Goal: Feedback & Contribution: Submit feedback/report problem

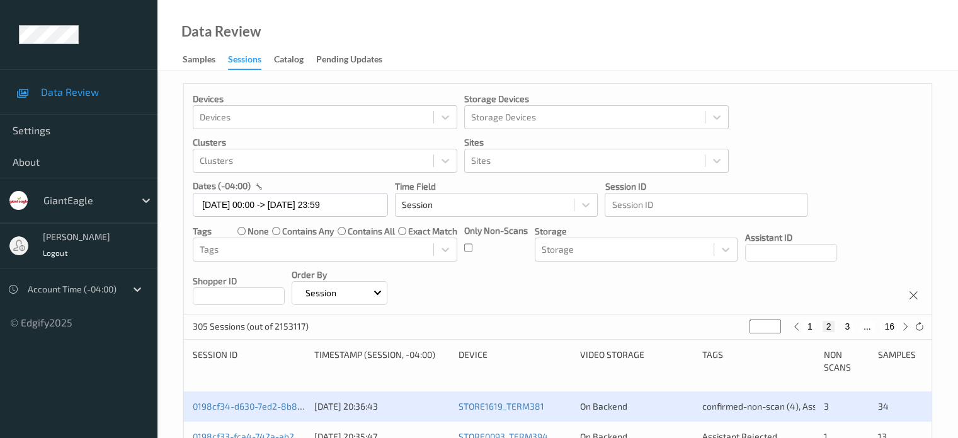
click at [784, 40] on div "Data Review Samples Sessions Catalog Pending Updates" at bounding box center [557, 35] width 801 height 71
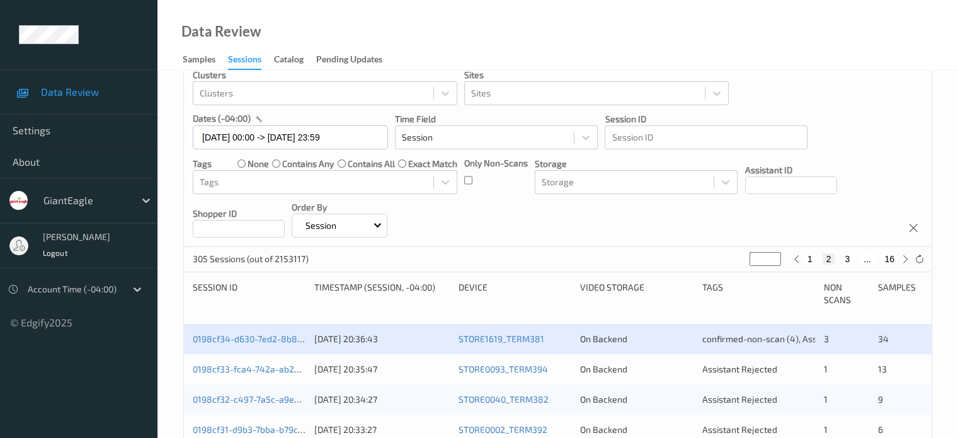
scroll to position [68, 0]
click at [225, 137] on input "[DATE] 00:00 -> [DATE] 23:59" at bounding box center [290, 137] width 195 height 24
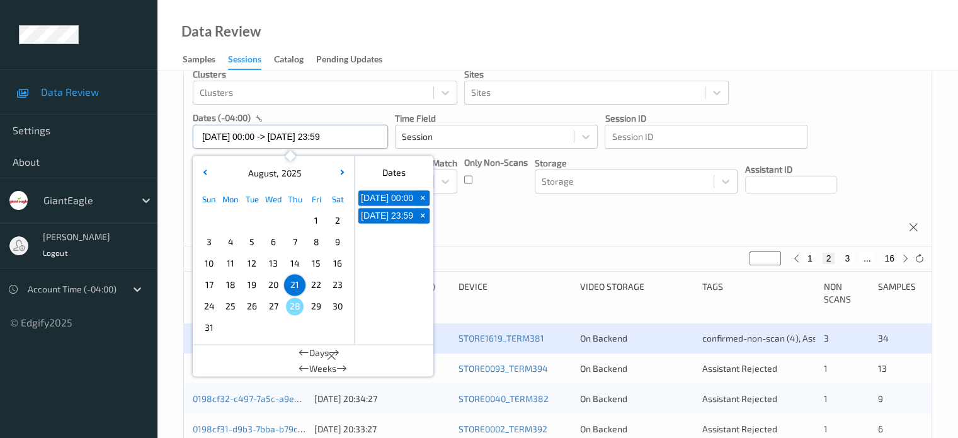
click at [225, 137] on input "[DATE] 00:00 -> [DATE] 23:59" at bounding box center [290, 137] width 195 height 24
click at [341, 283] on span "23" at bounding box center [338, 285] width 18 height 18
type input "23/08/2025 00:00"
type input "*"
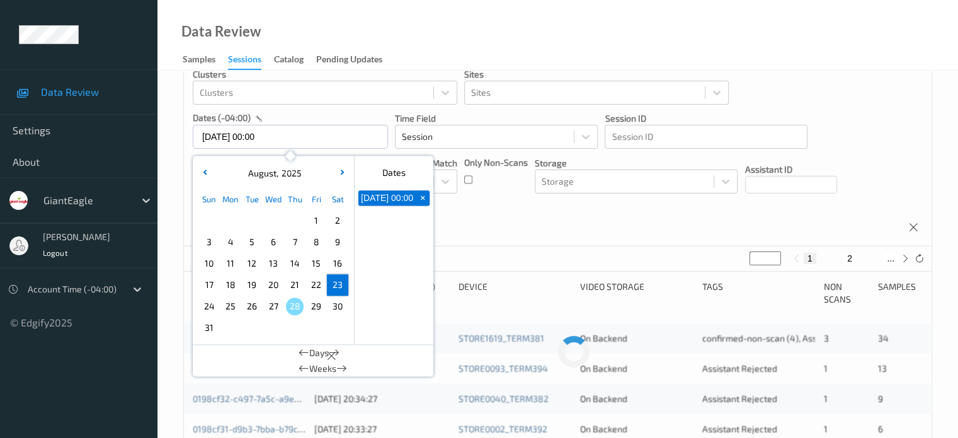
scroll to position [0, 0]
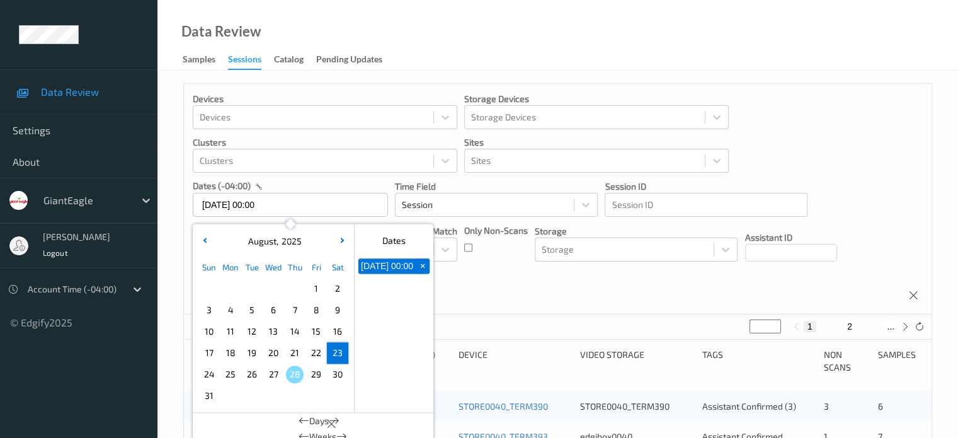
click at [336, 357] on span "23" at bounding box center [338, 353] width 18 height 18
type input "23/08/2025 00:00 -> 23/08/2025 23:59"
click at [562, 294] on div "Devices Devices Storage Devices Storage Devices Clusters Clusters Sites Sites d…" at bounding box center [558, 199] width 748 height 231
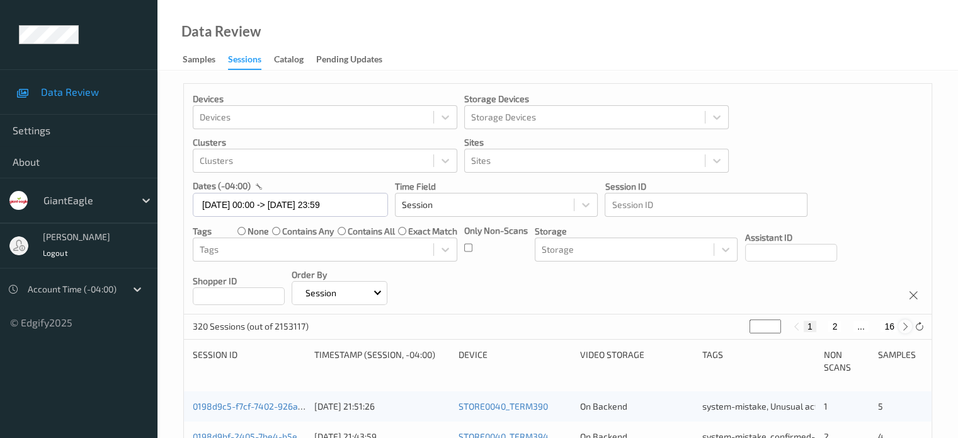
click at [907, 324] on icon at bounding box center [905, 326] width 9 height 9
type input "*"
click at [906, 324] on icon at bounding box center [905, 326] width 9 height 9
type input "*"
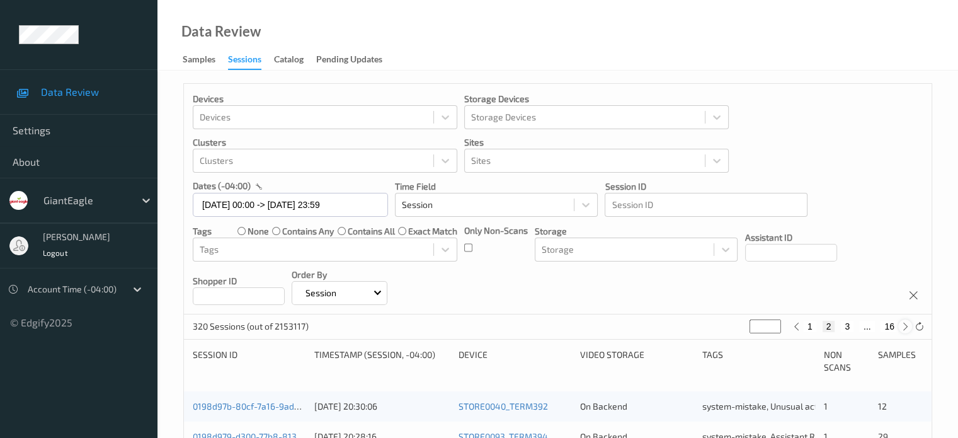
type input "*"
click at [906, 324] on icon at bounding box center [905, 326] width 9 height 9
type input "*"
click at [906, 324] on icon at bounding box center [905, 326] width 9 height 9
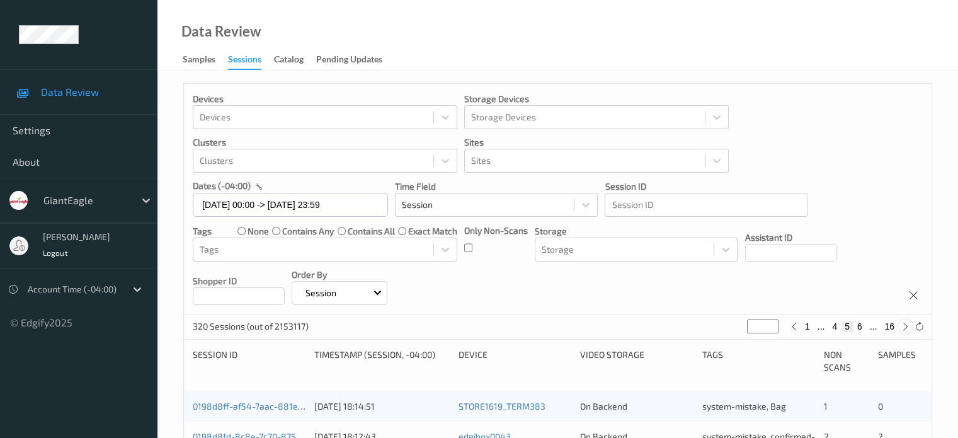
type input "*"
click at [906, 324] on icon at bounding box center [905, 326] width 9 height 9
type input "*"
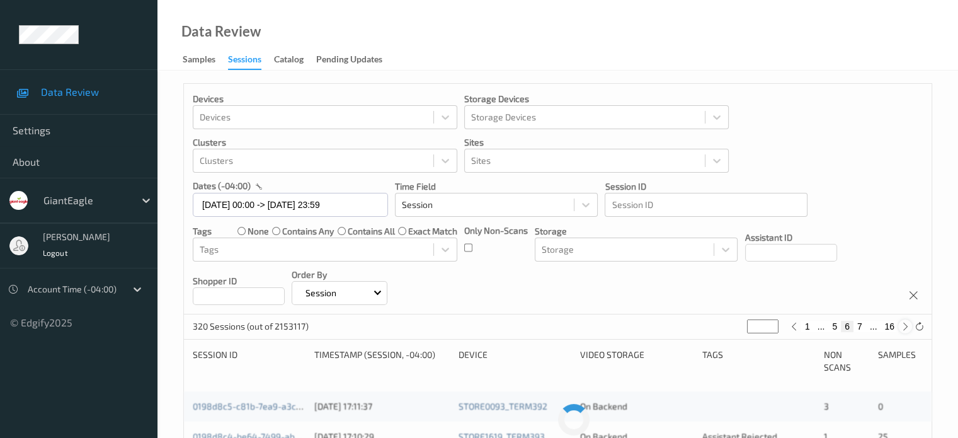
click at [906, 324] on icon at bounding box center [905, 326] width 9 height 9
type input "*"
click at [906, 324] on icon at bounding box center [905, 326] width 9 height 9
type input "*"
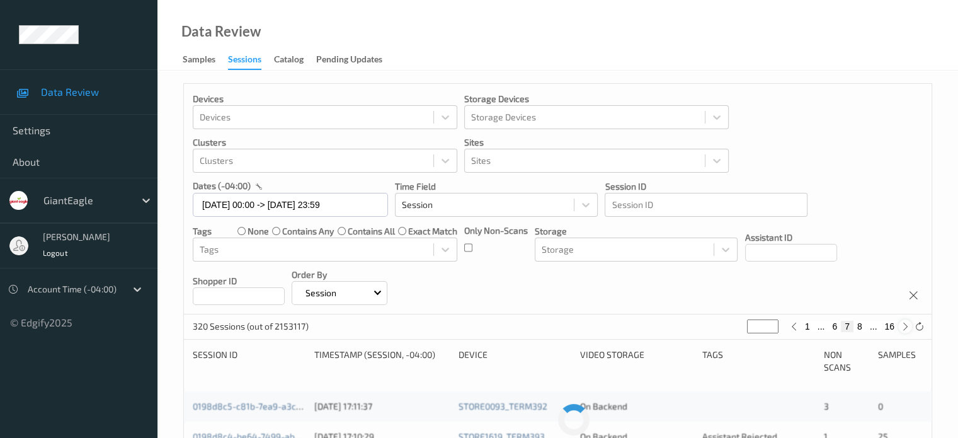
type input "*"
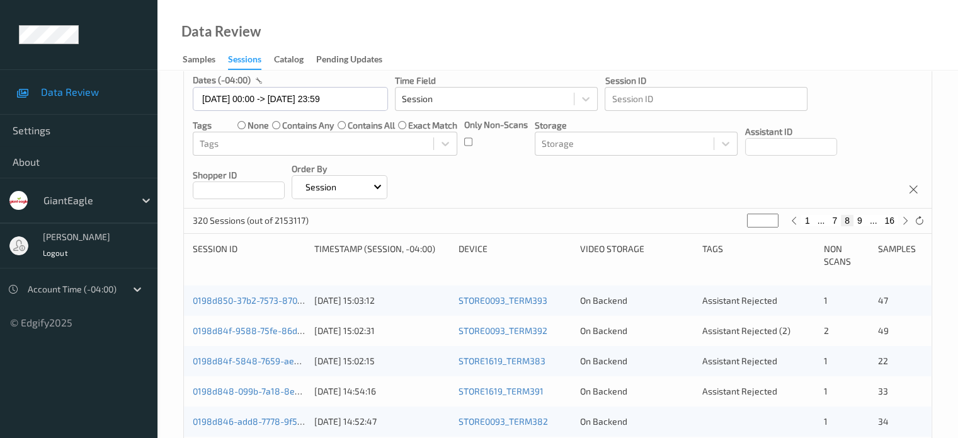
scroll to position [166, 0]
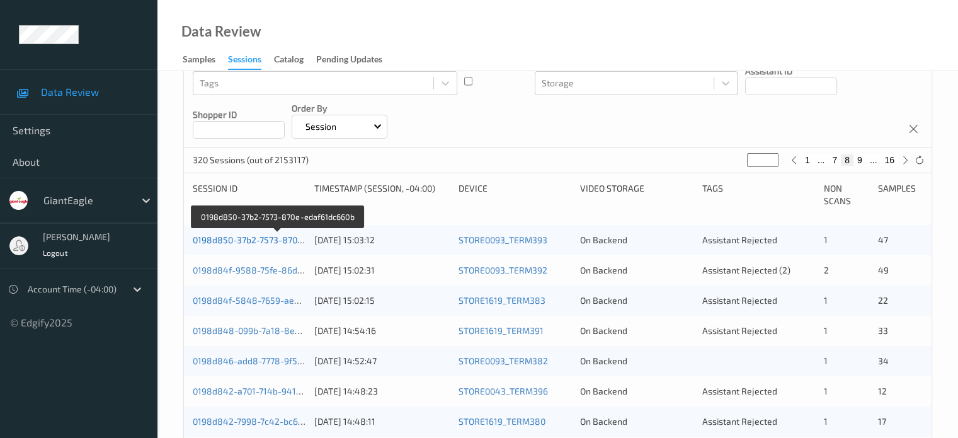
click at [270, 239] on link "0198d850-37b2-7573-870e-edaf61dc660b" at bounding box center [278, 239] width 170 height 11
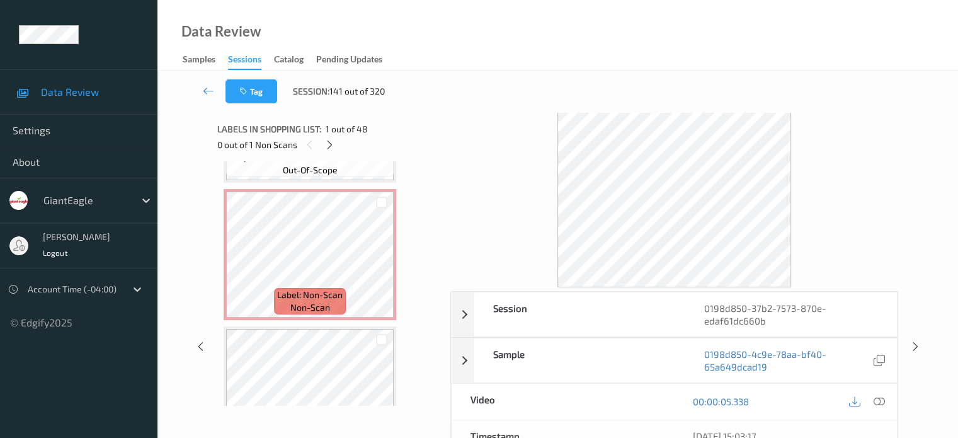
scroll to position [6000, 0]
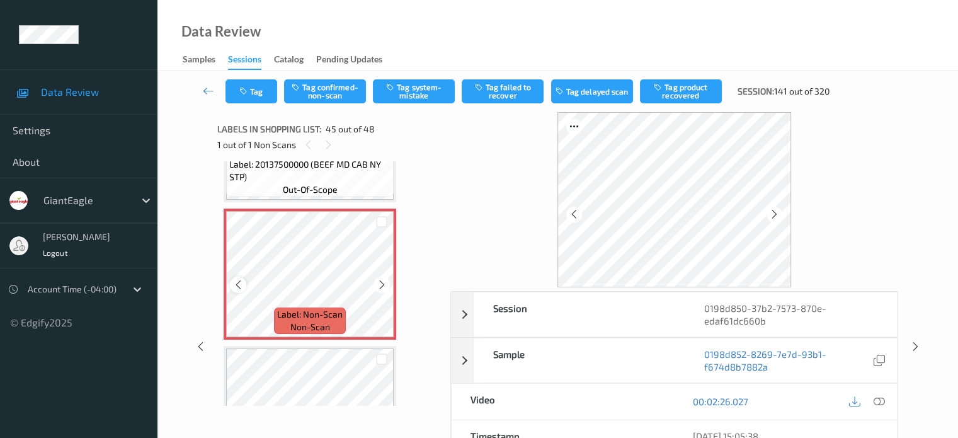
click at [234, 285] on icon at bounding box center [238, 284] width 11 height 11
click at [880, 400] on icon at bounding box center [878, 401] width 11 height 11
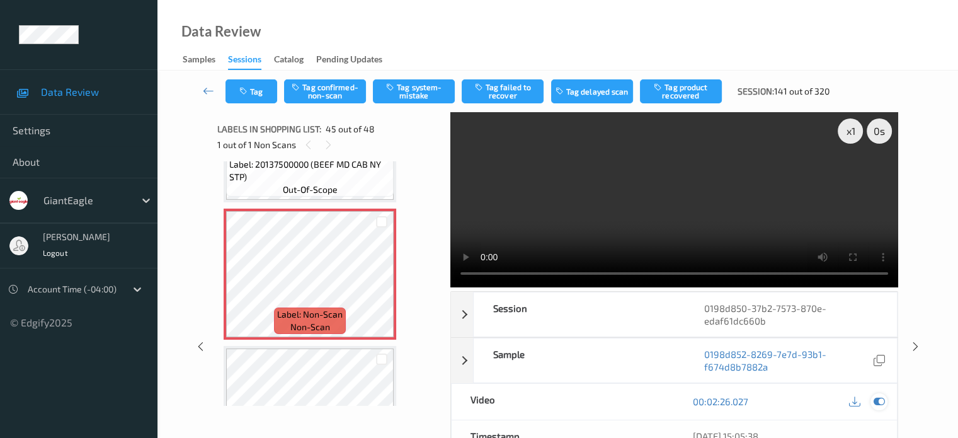
click at [875, 400] on icon at bounding box center [878, 401] width 11 height 11
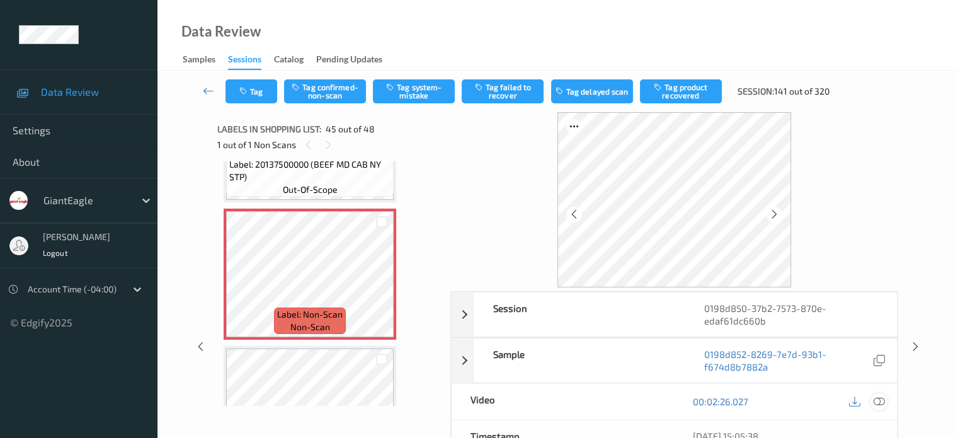
click at [884, 399] on icon at bounding box center [878, 401] width 11 height 11
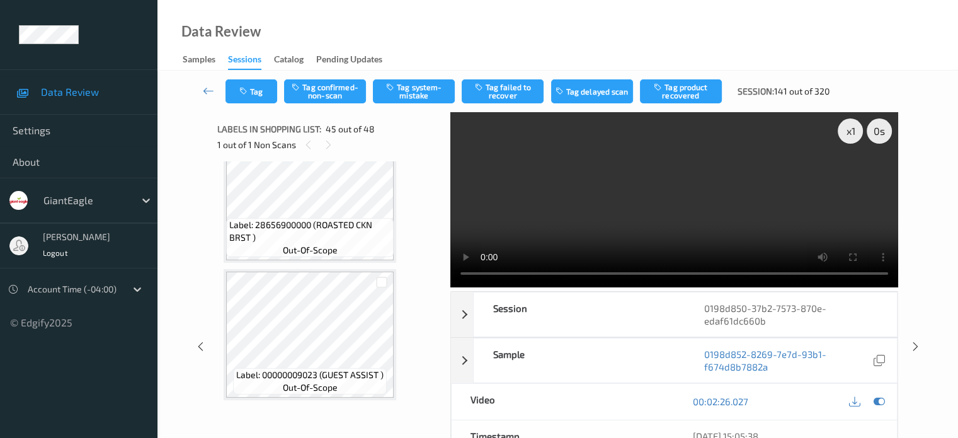
scroll to position [6247, 0]
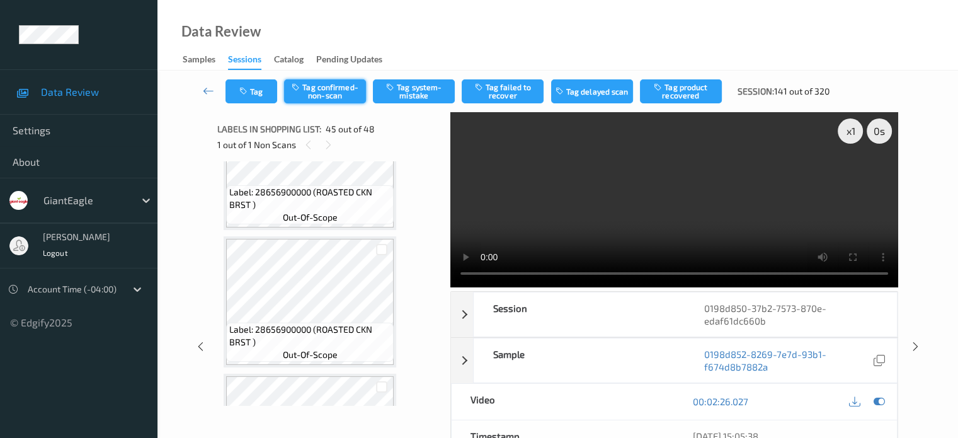
click at [317, 83] on button "Tag confirmed-non-scan" at bounding box center [325, 91] width 82 height 24
click at [680, 90] on button "Tag product recovered" at bounding box center [681, 91] width 82 height 24
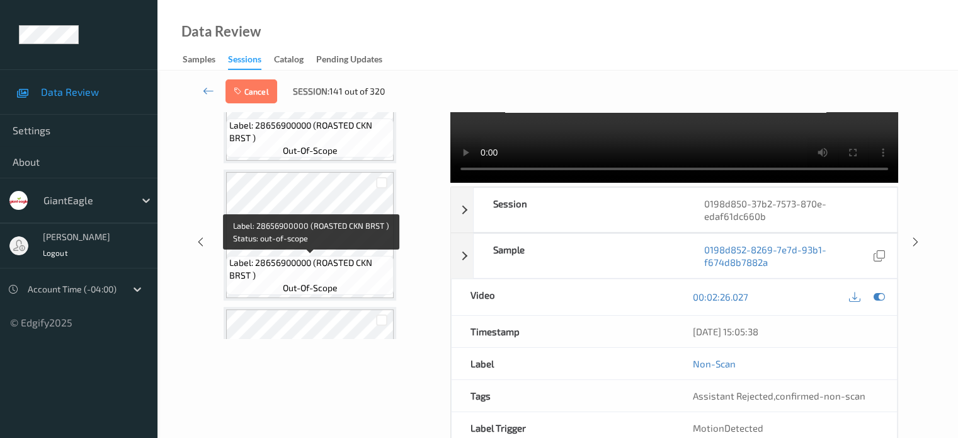
scroll to position [6142, 0]
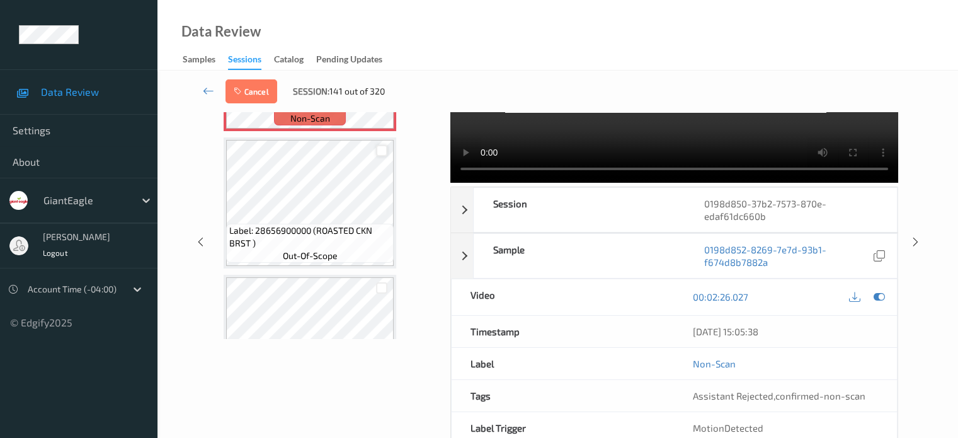
click at [380, 153] on div at bounding box center [382, 151] width 12 height 12
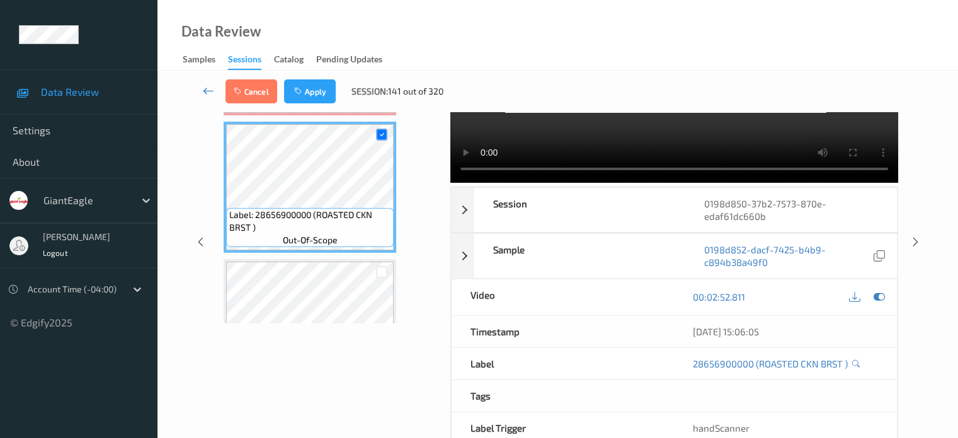
click at [204, 85] on icon at bounding box center [208, 90] width 11 height 13
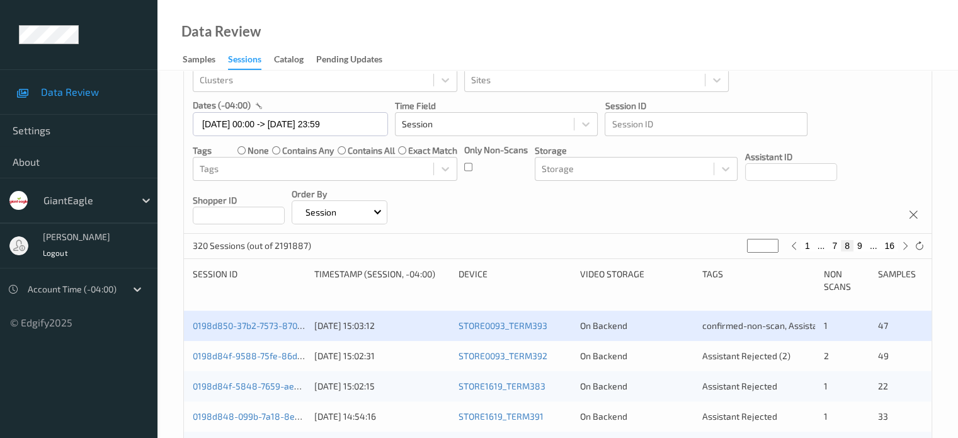
scroll to position [105, 0]
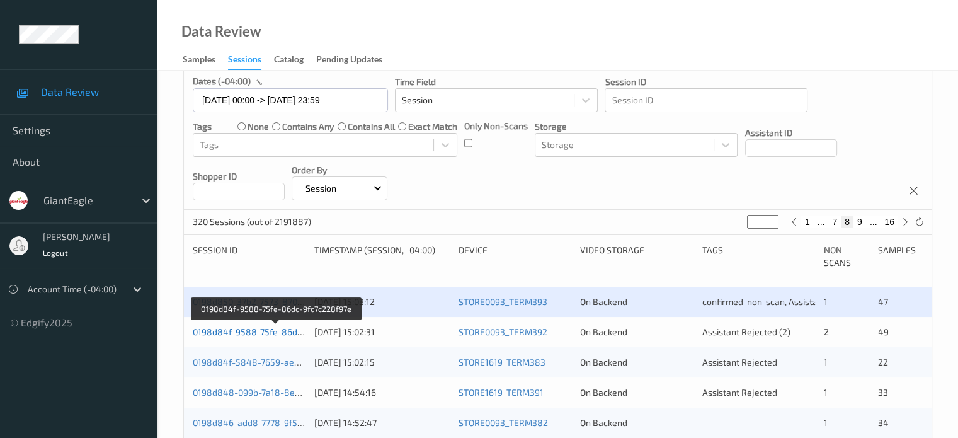
click at [265, 332] on link "0198d84f-9588-75fe-86dc-9fc7c228f97e" at bounding box center [277, 331] width 168 height 11
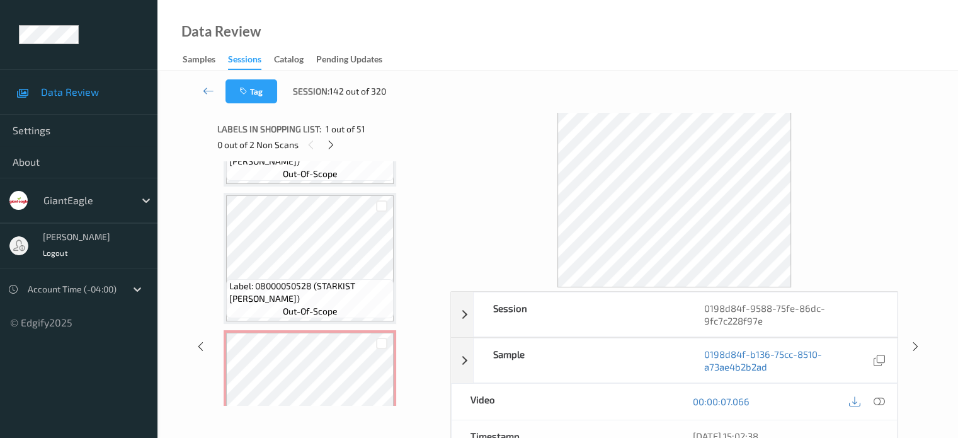
scroll to position [2414, 0]
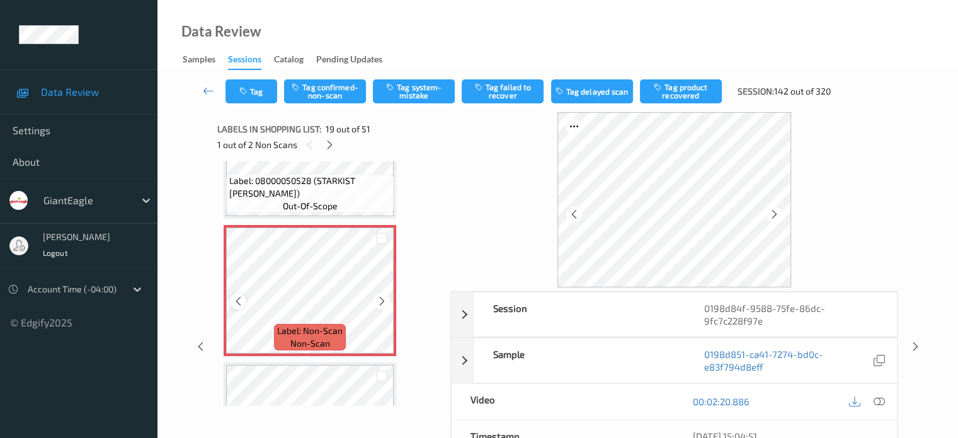
click at [239, 299] on icon at bounding box center [238, 300] width 11 height 11
click at [884, 402] on div at bounding box center [878, 401] width 17 height 17
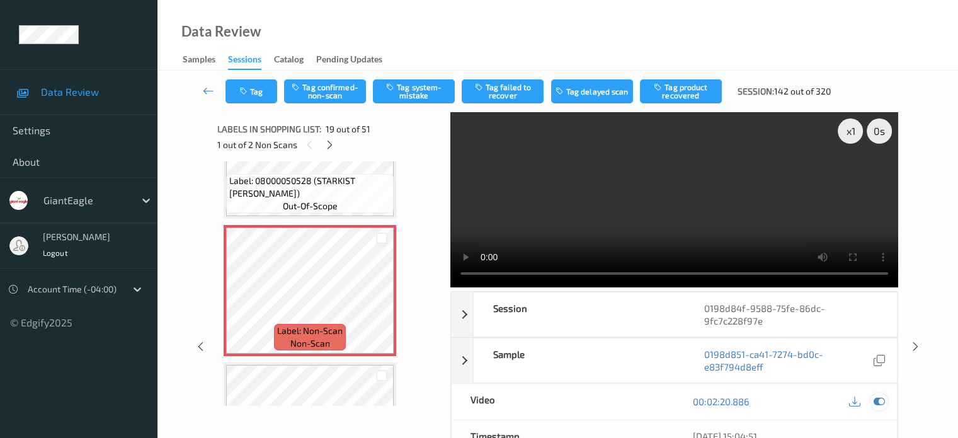
click at [883, 399] on icon at bounding box center [878, 401] width 11 height 11
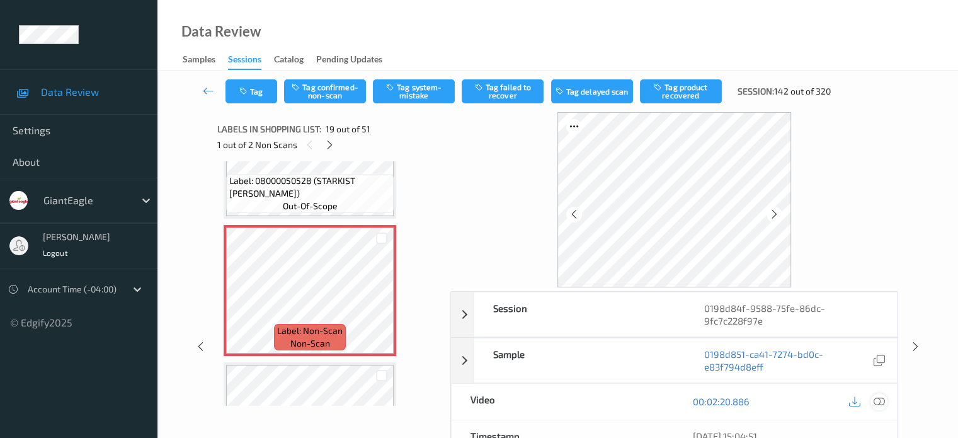
click at [881, 397] on icon at bounding box center [878, 401] width 11 height 11
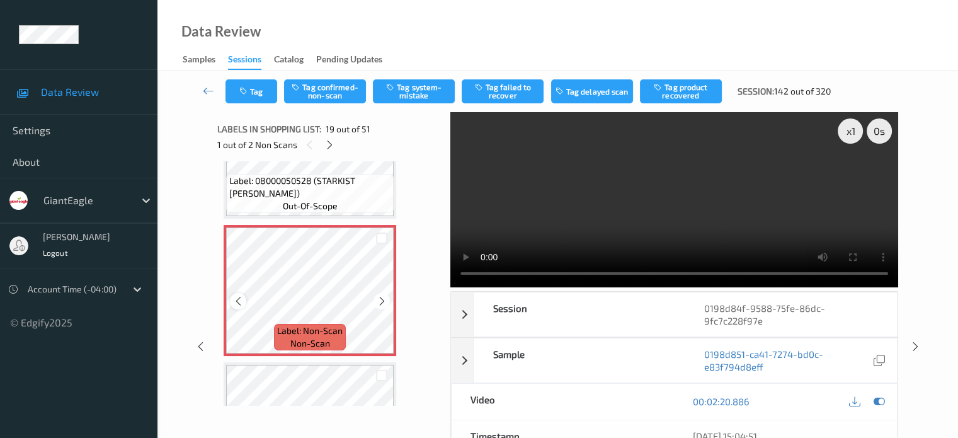
click at [239, 306] on div at bounding box center [238, 301] width 16 height 16
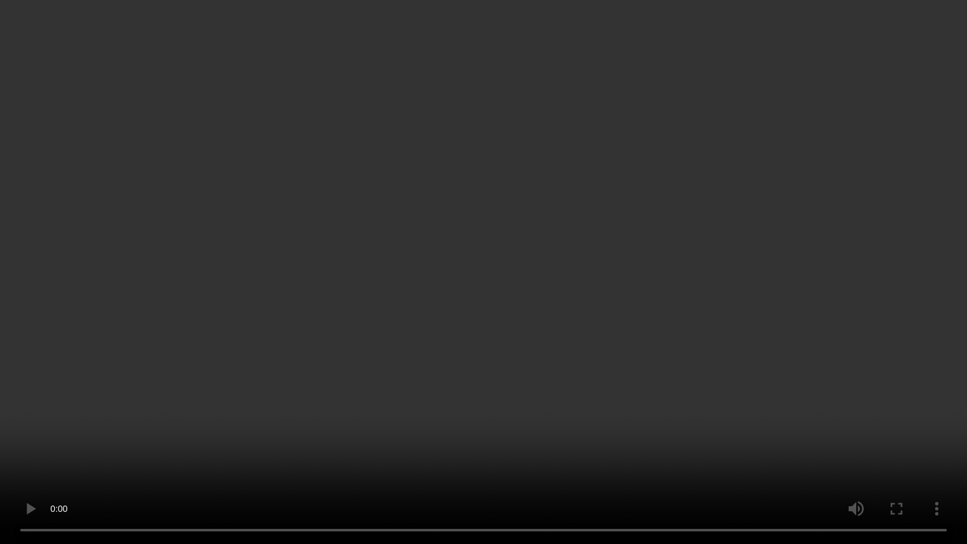
click at [916, 241] on video at bounding box center [483, 272] width 967 height 544
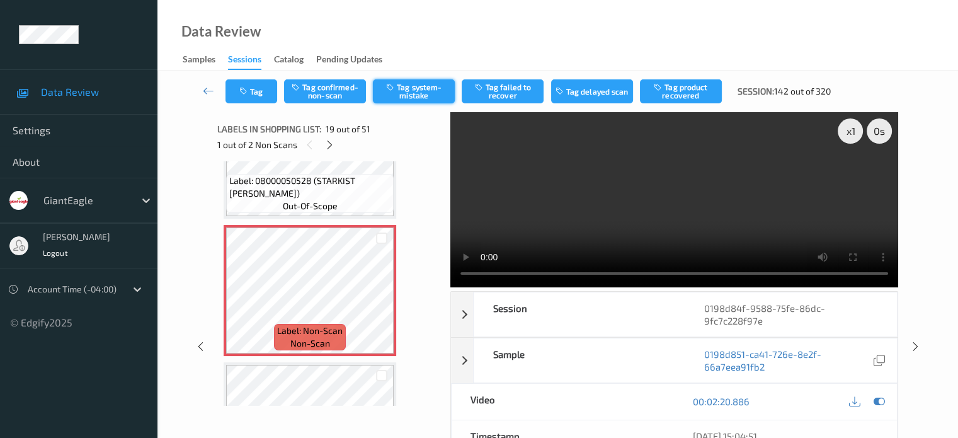
click at [418, 93] on button "Tag system-mistake" at bounding box center [414, 91] width 82 height 24
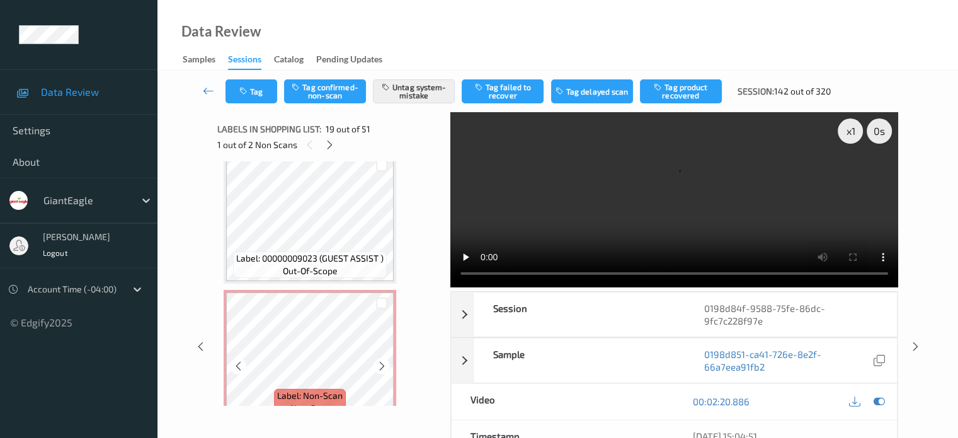
scroll to position [2729, 0]
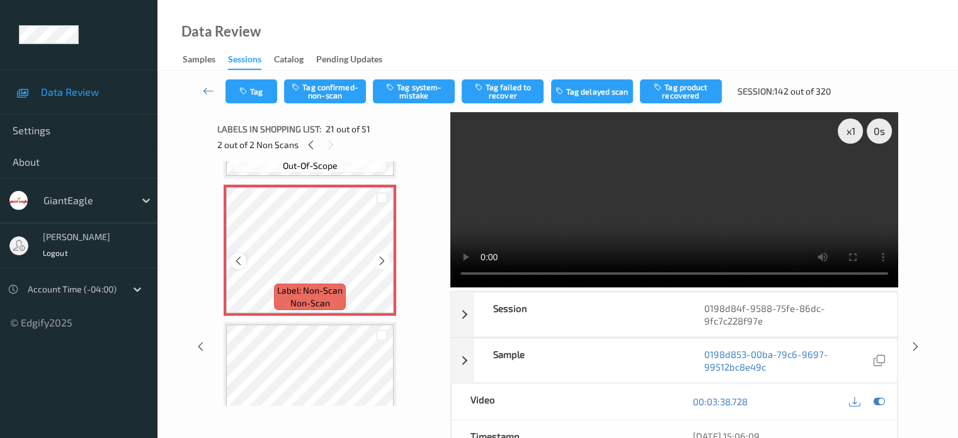
click at [242, 261] on icon at bounding box center [238, 260] width 11 height 11
click at [423, 83] on button "Tag system-mistake" at bounding box center [414, 91] width 82 height 24
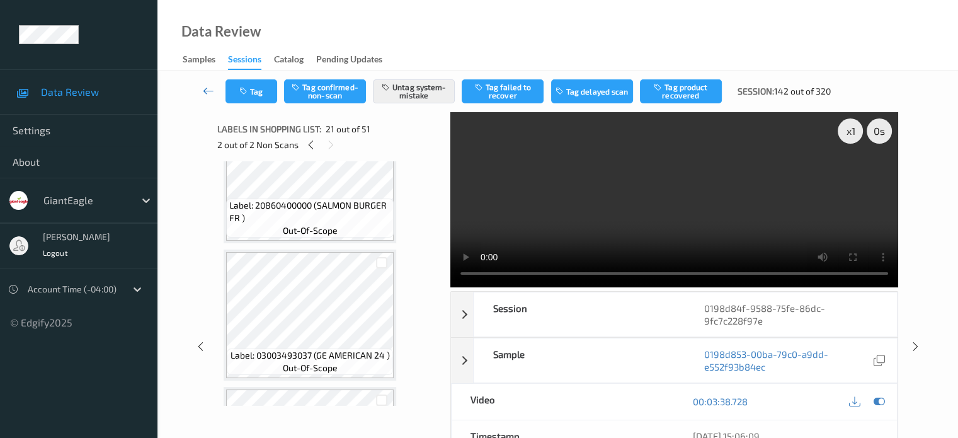
click at [205, 93] on icon at bounding box center [208, 90] width 11 height 13
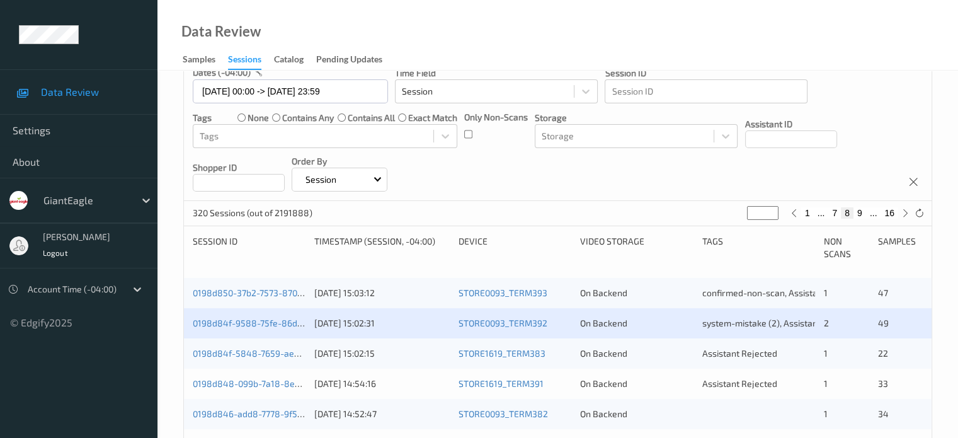
scroll to position [113, 0]
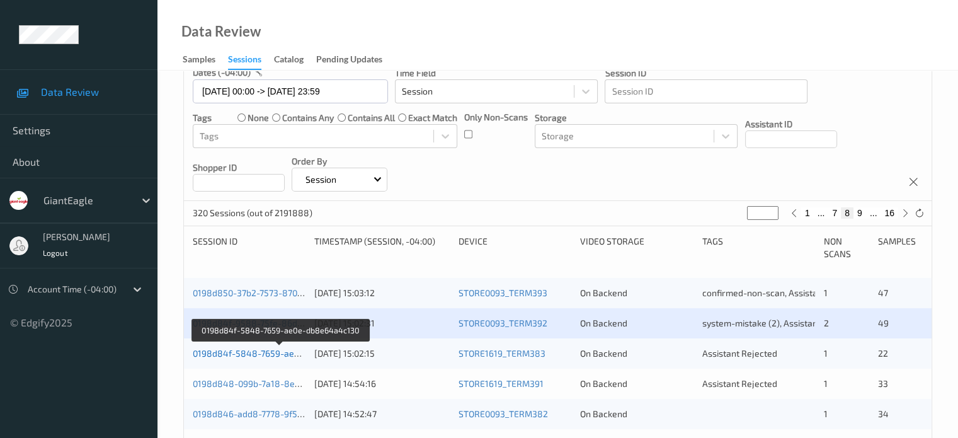
click at [270, 350] on link "0198d84f-5848-7659-ae0e-db8e64a4c130" at bounding box center [281, 353] width 176 height 11
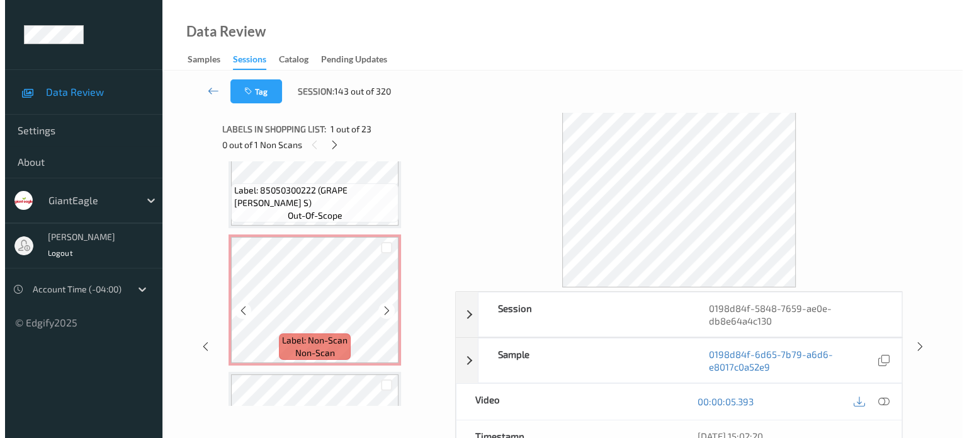
scroll to position [1995, 0]
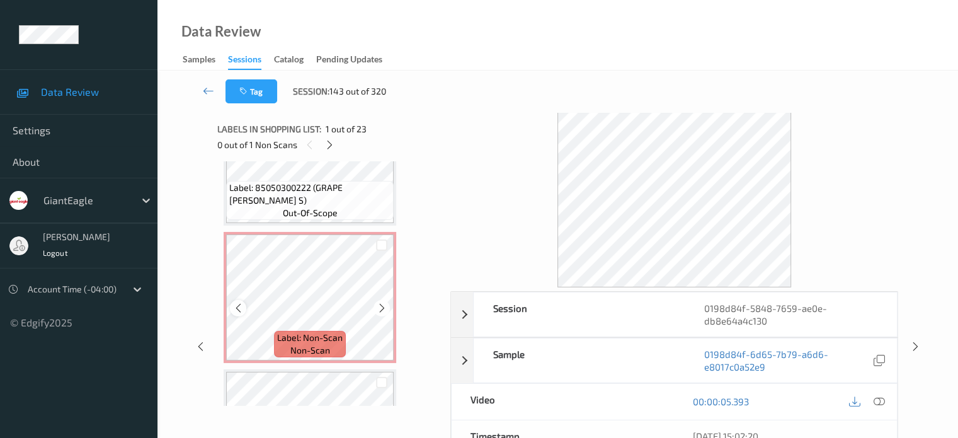
click at [242, 304] on icon at bounding box center [238, 307] width 11 height 11
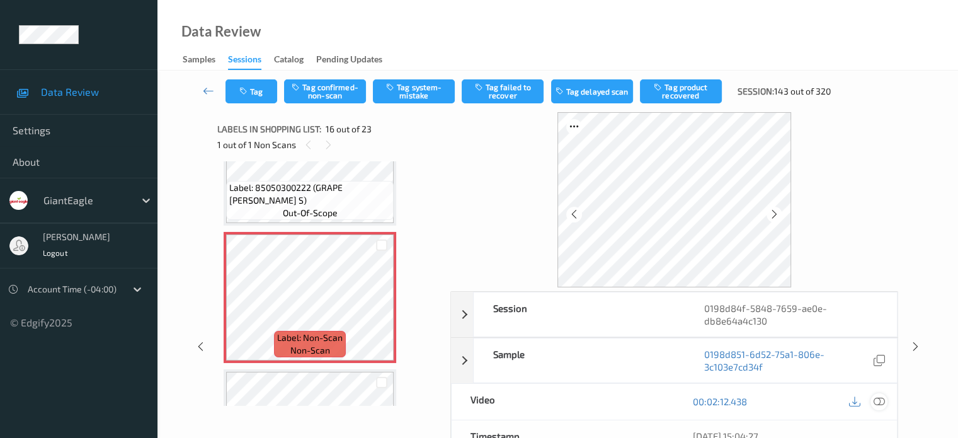
click at [879, 400] on icon at bounding box center [878, 401] width 11 height 11
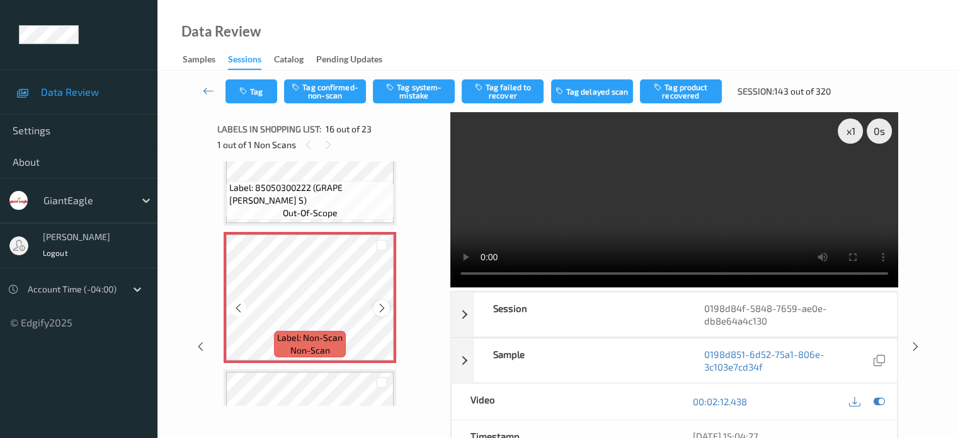
click at [380, 307] on icon at bounding box center [382, 307] width 11 height 11
click at [421, 90] on button "Tag system-mistake" at bounding box center [414, 91] width 82 height 24
click at [262, 91] on button "Tag" at bounding box center [251, 91] width 52 height 24
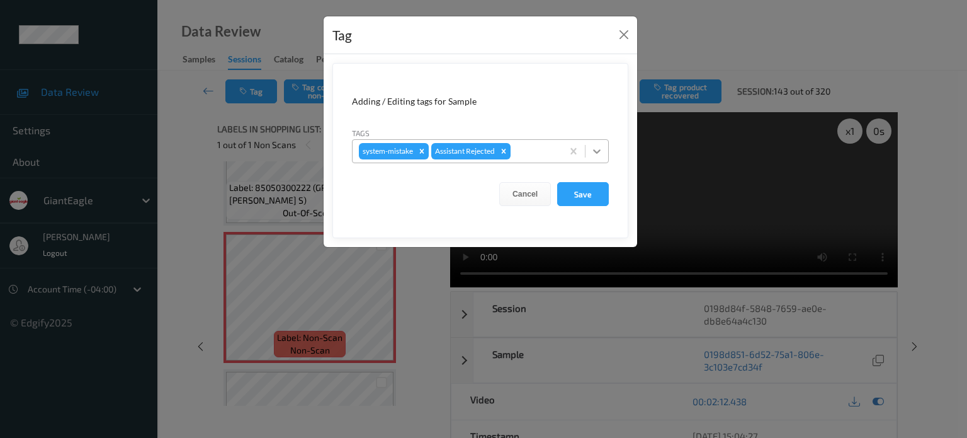
click at [597, 153] on icon at bounding box center [597, 151] width 13 height 13
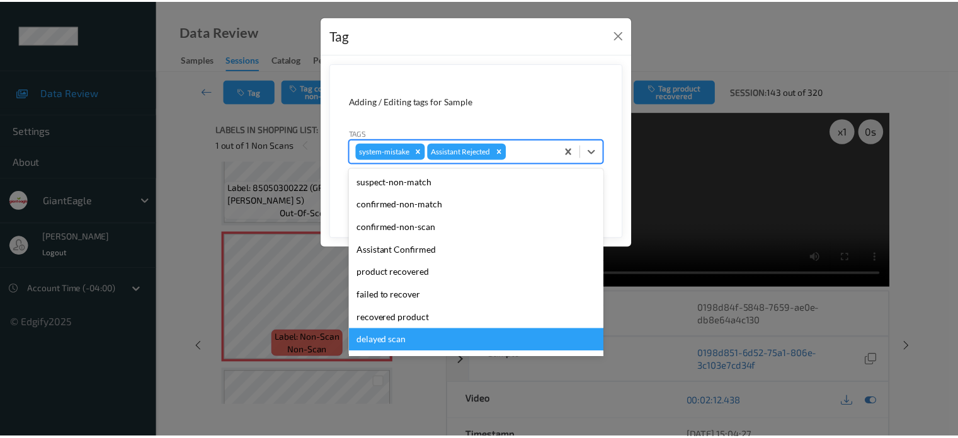
scroll to position [111, 0]
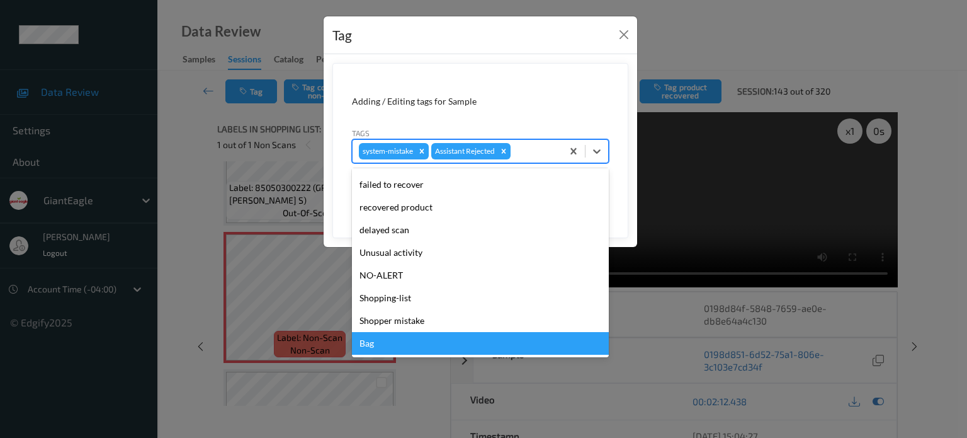
click at [378, 338] on div "Bag" at bounding box center [480, 343] width 257 height 23
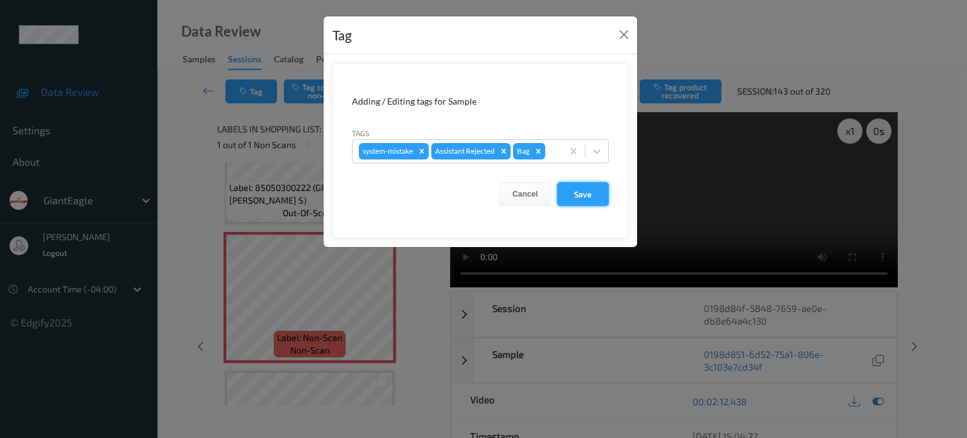
click at [582, 195] on button "Save" at bounding box center [583, 194] width 52 height 24
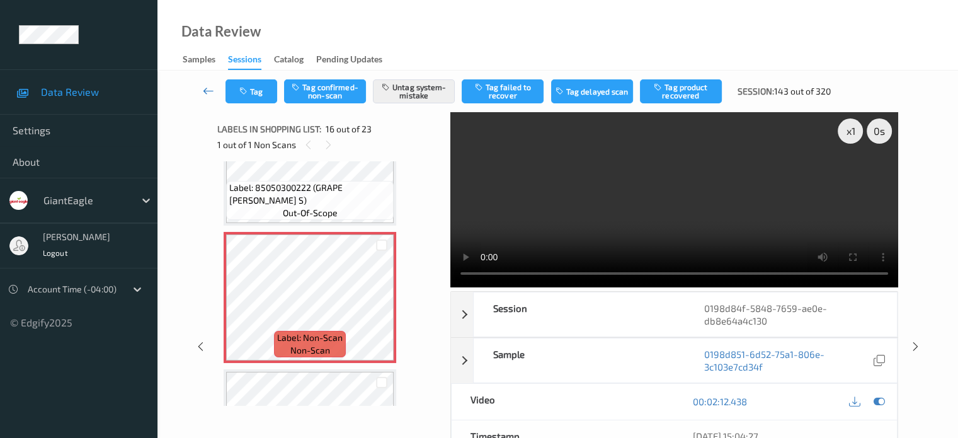
click at [208, 91] on icon at bounding box center [208, 90] width 11 height 13
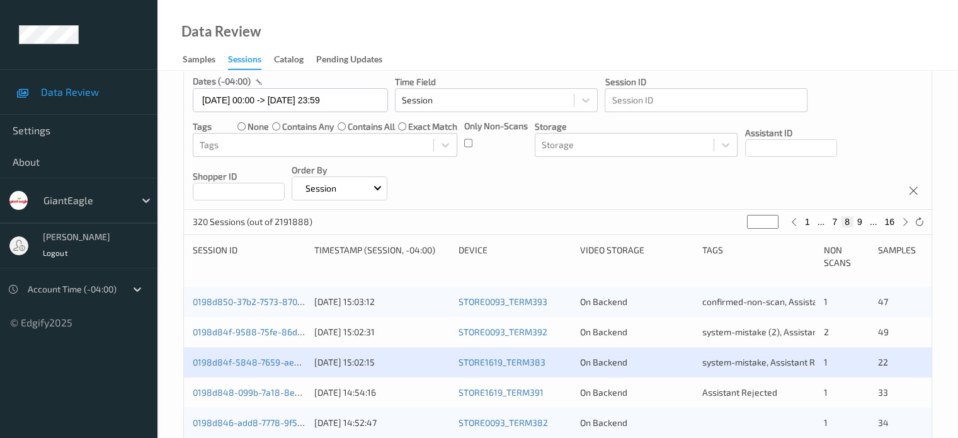
scroll to position [210, 0]
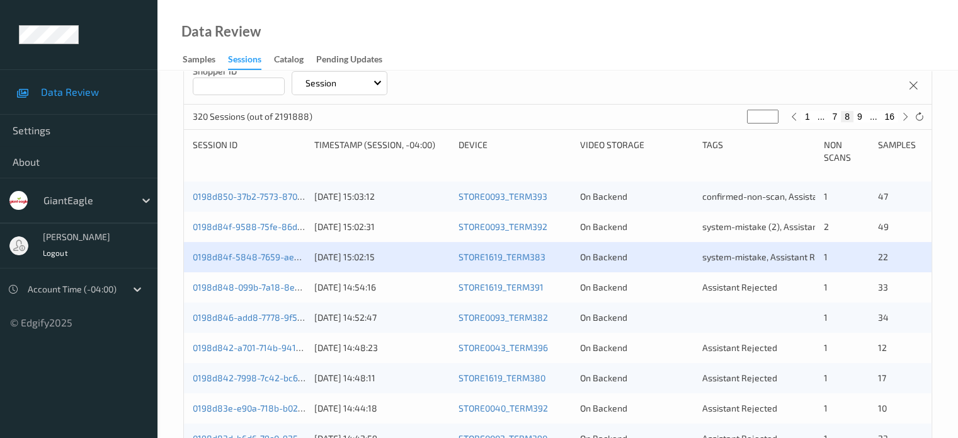
click at [254, 292] on div "0198d848-099b-7a18-8e40-66a9f7fa39ba" at bounding box center [249, 287] width 113 height 13
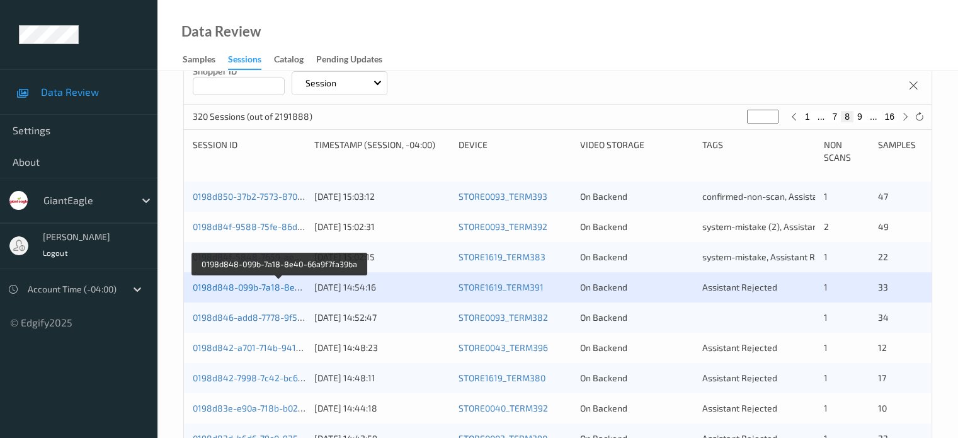
click at [258, 285] on link "0198d848-099b-7a18-8e40-66a9f7fa39ba" at bounding box center [279, 287] width 173 height 11
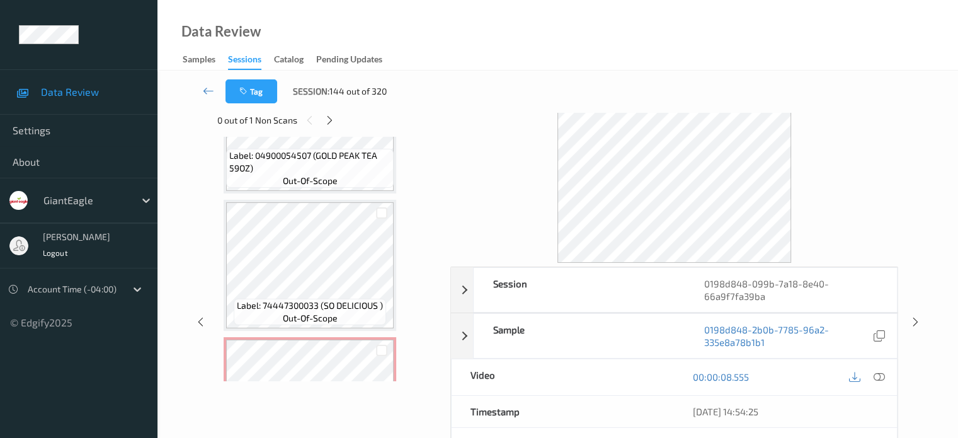
scroll to position [734, 0]
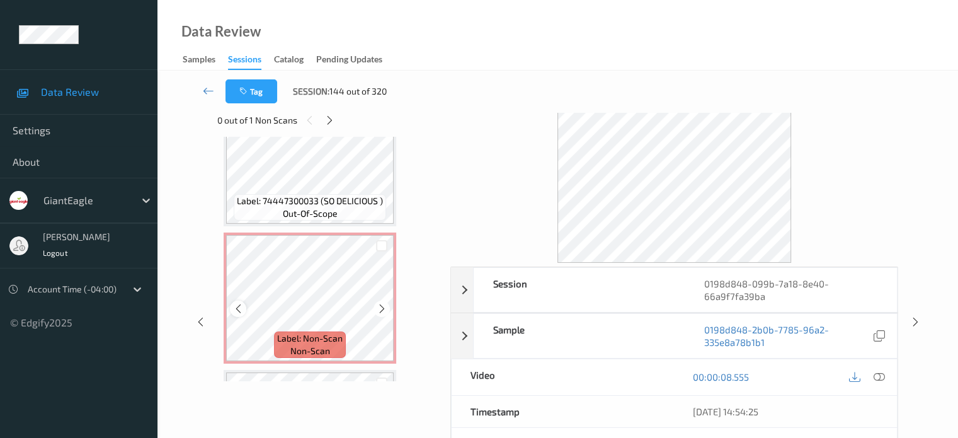
click at [238, 311] on icon at bounding box center [238, 308] width 11 height 11
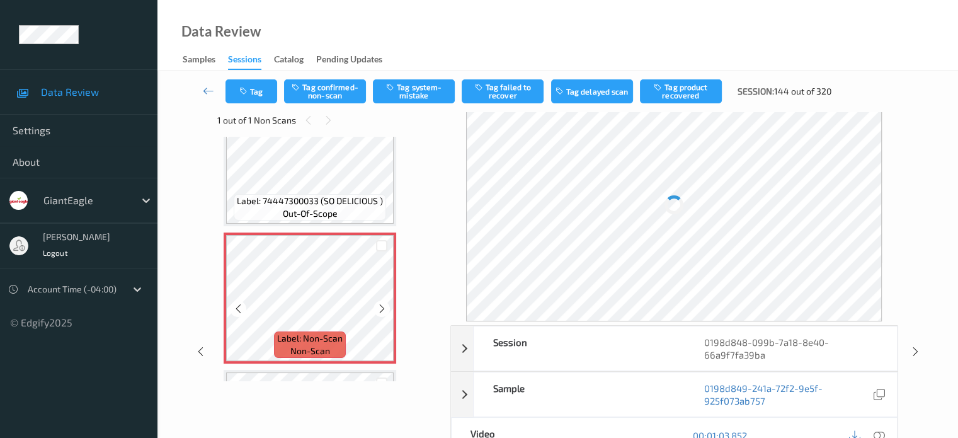
click at [238, 311] on icon at bounding box center [238, 308] width 11 height 11
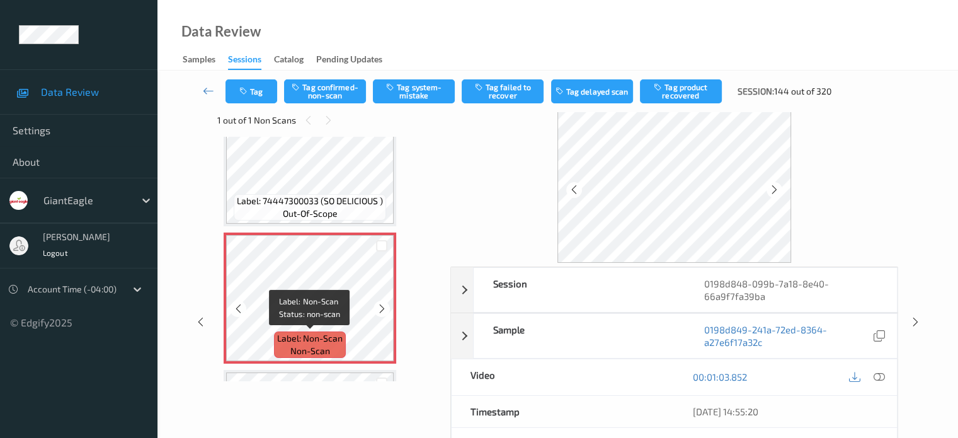
click at [299, 345] on span "non-scan" at bounding box center [310, 351] width 40 height 13
click at [882, 375] on icon at bounding box center [878, 376] width 11 height 11
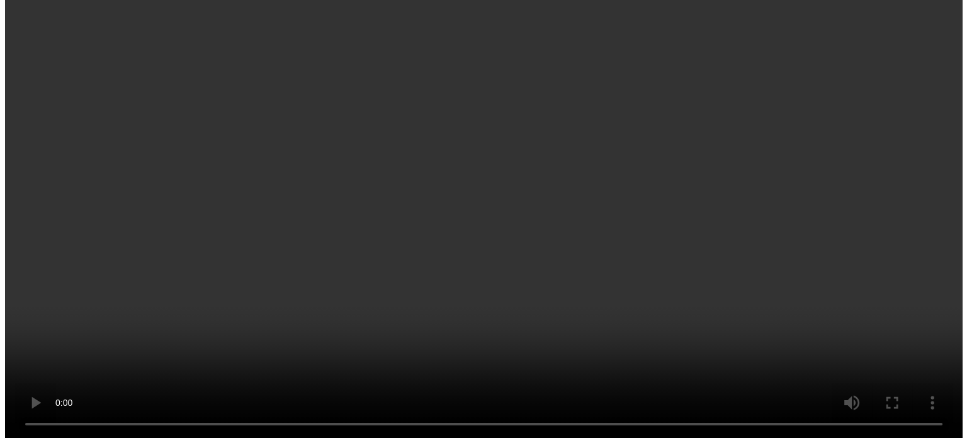
scroll to position [794, 0]
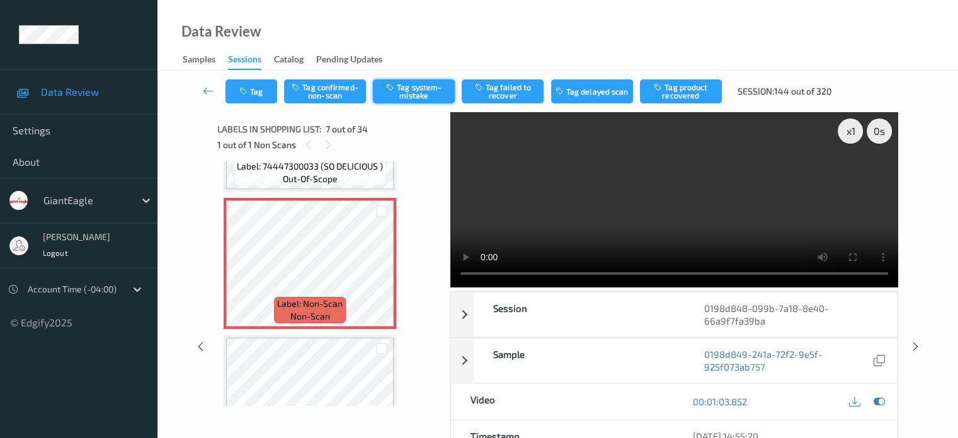
click at [415, 98] on button "Tag system-mistake" at bounding box center [414, 91] width 82 height 24
click at [262, 92] on button "Tag" at bounding box center [251, 91] width 52 height 24
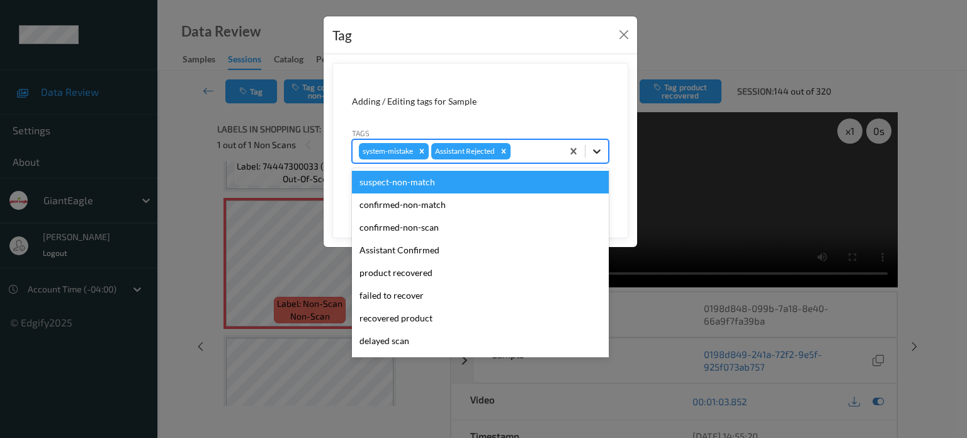
click at [597, 152] on icon at bounding box center [597, 151] width 8 height 4
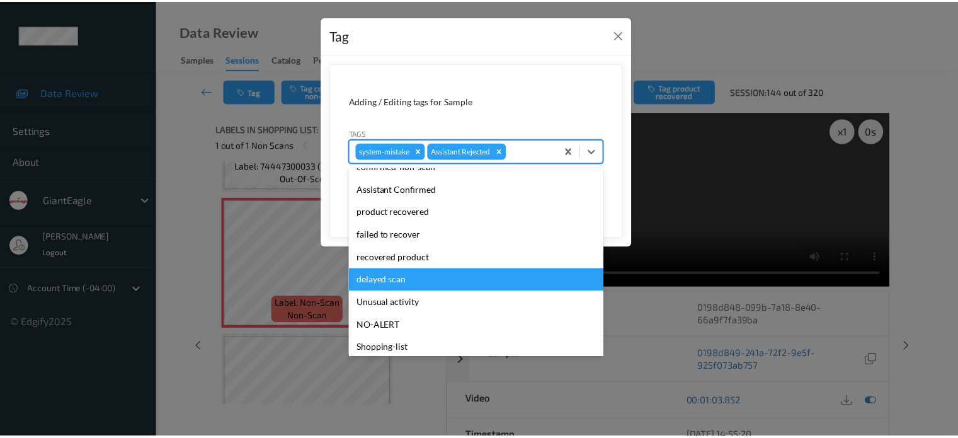
scroll to position [111, 0]
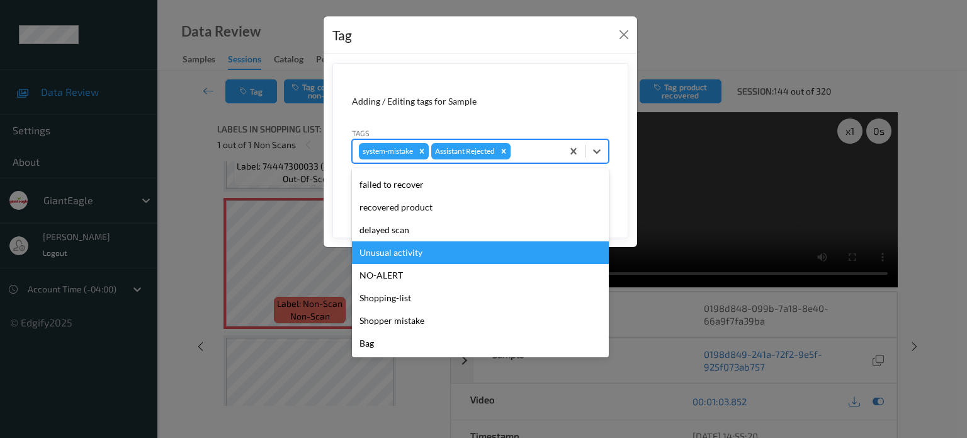
click at [391, 250] on div "Unusual activity" at bounding box center [480, 252] width 257 height 23
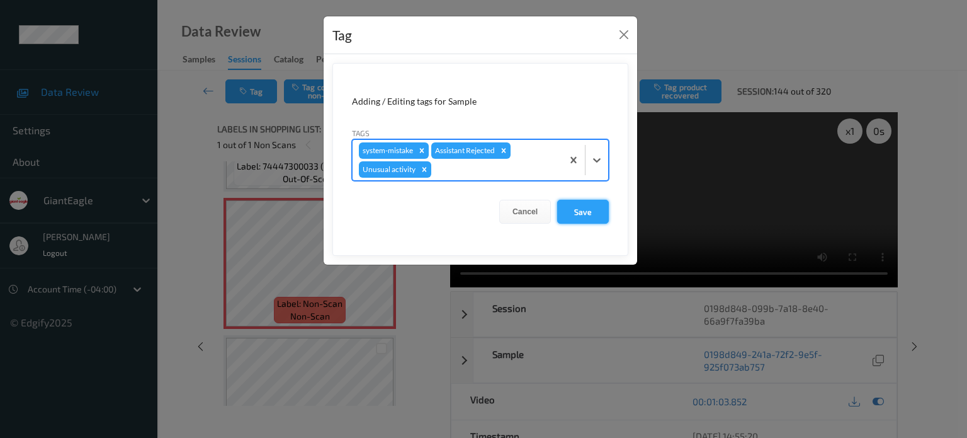
click at [582, 210] on button "Save" at bounding box center [583, 212] width 52 height 24
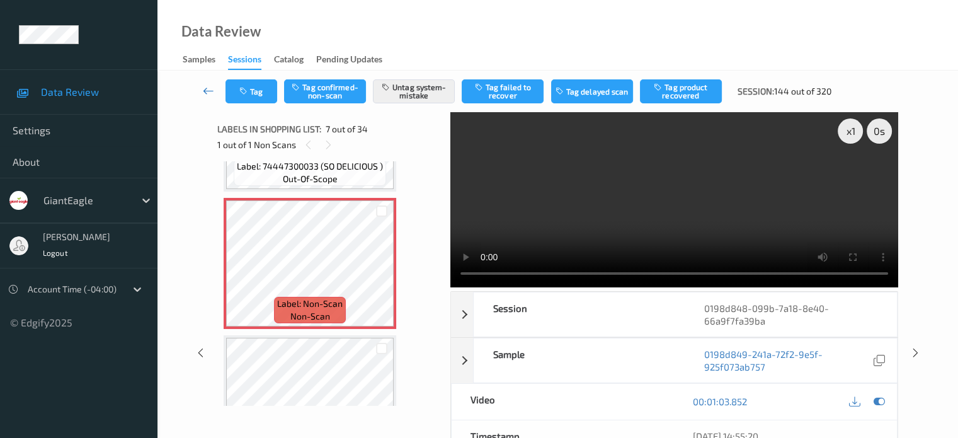
click at [210, 95] on icon at bounding box center [208, 90] width 11 height 13
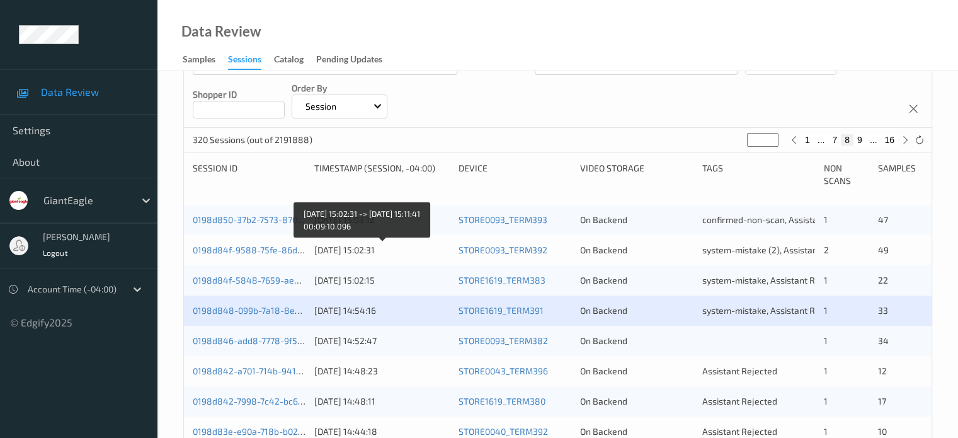
scroll to position [252, 0]
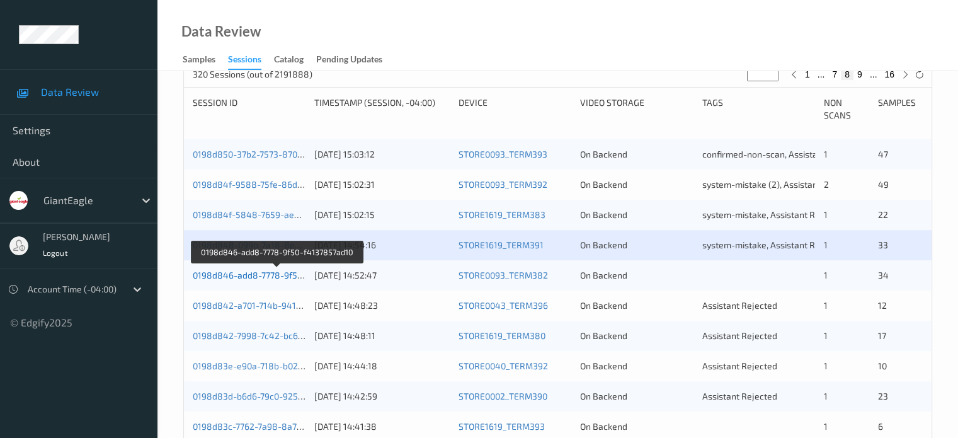
click at [249, 274] on link "0198d846-add8-7778-9f50-f4137857ad10" at bounding box center [277, 275] width 169 height 11
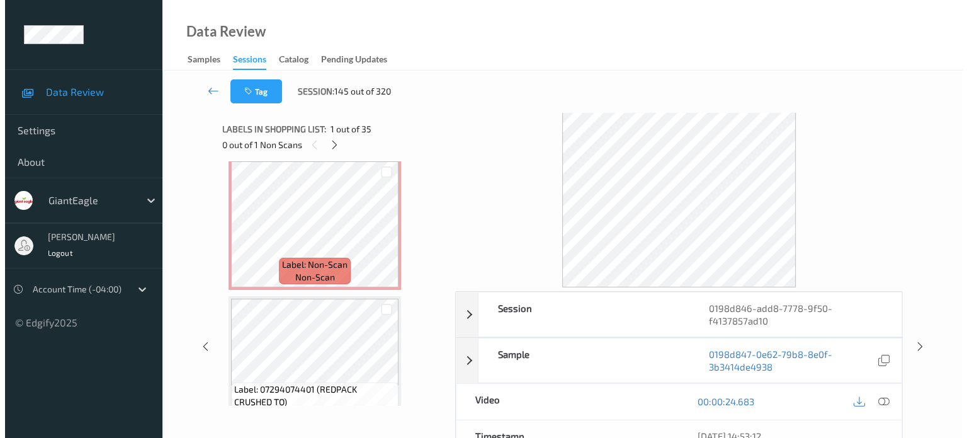
scroll to position [3167, 0]
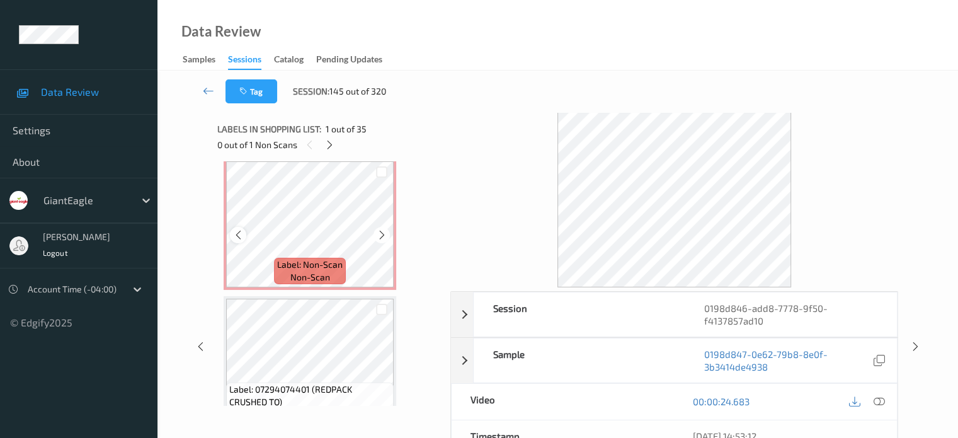
click at [241, 237] on icon at bounding box center [238, 234] width 11 height 11
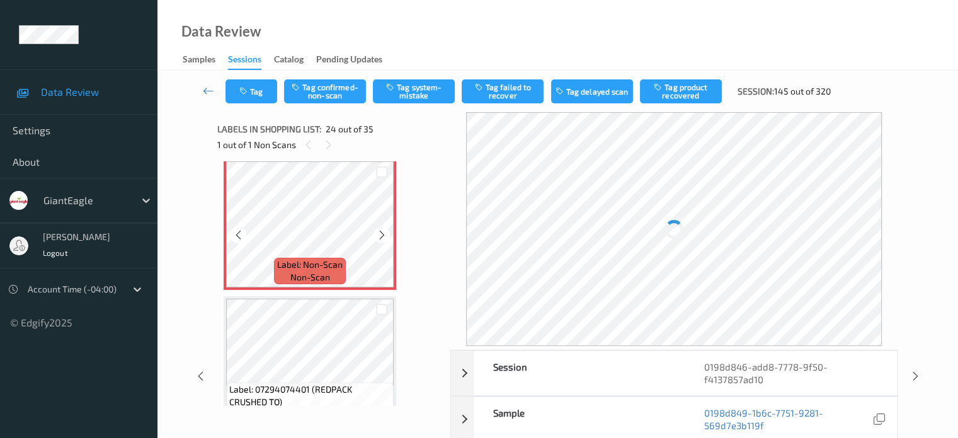
click at [241, 237] on icon at bounding box center [238, 234] width 11 height 11
click at [307, 259] on span "Label: Non-Scan" at bounding box center [310, 264] width 66 height 13
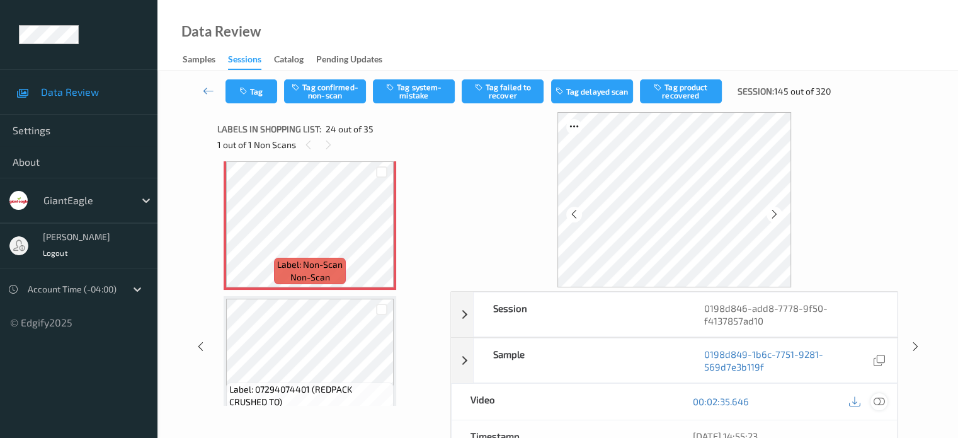
click at [879, 399] on icon at bounding box center [878, 401] width 11 height 11
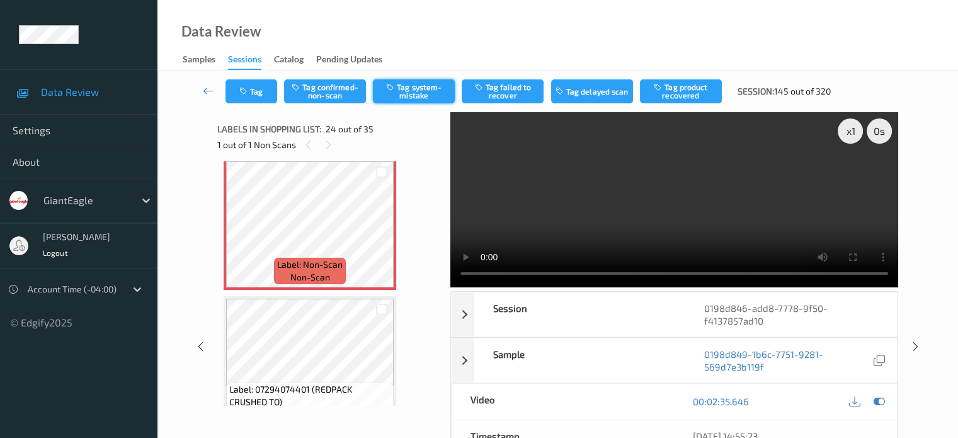
click at [421, 93] on button "Tag system-mistake" at bounding box center [414, 91] width 82 height 24
click at [257, 96] on button "Tag" at bounding box center [251, 91] width 52 height 24
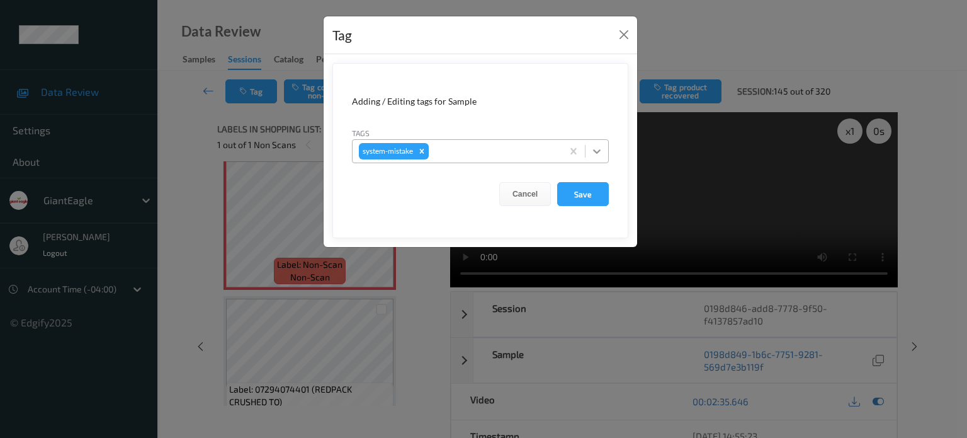
click at [599, 154] on icon at bounding box center [597, 151] width 13 height 13
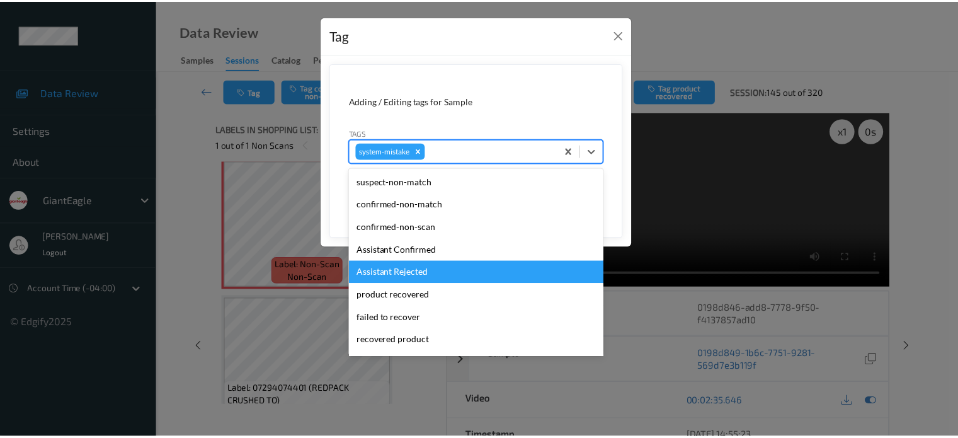
scroll to position [134, 0]
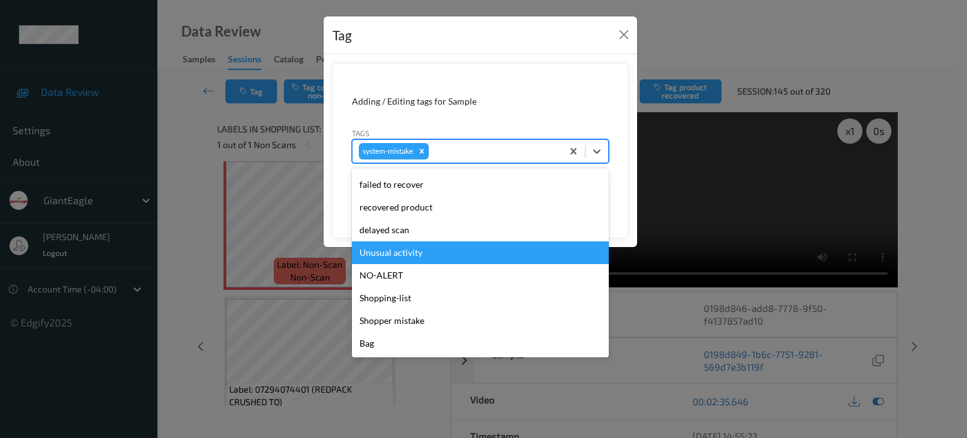
click at [396, 249] on div "Unusual activity" at bounding box center [480, 252] width 257 height 23
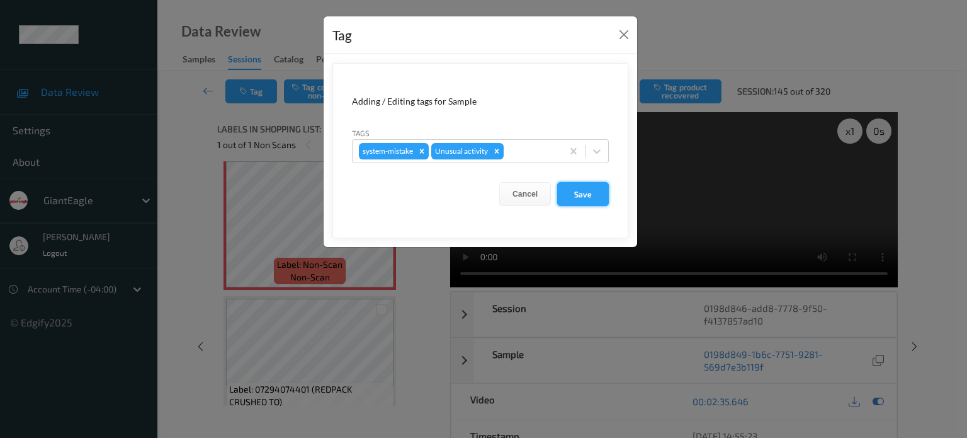
click at [581, 200] on button "Save" at bounding box center [583, 194] width 52 height 24
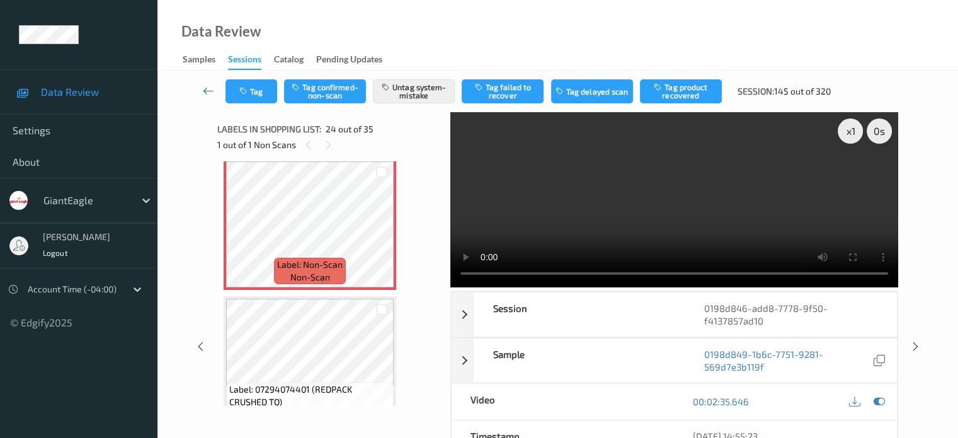
click at [203, 93] on icon at bounding box center [208, 90] width 11 height 13
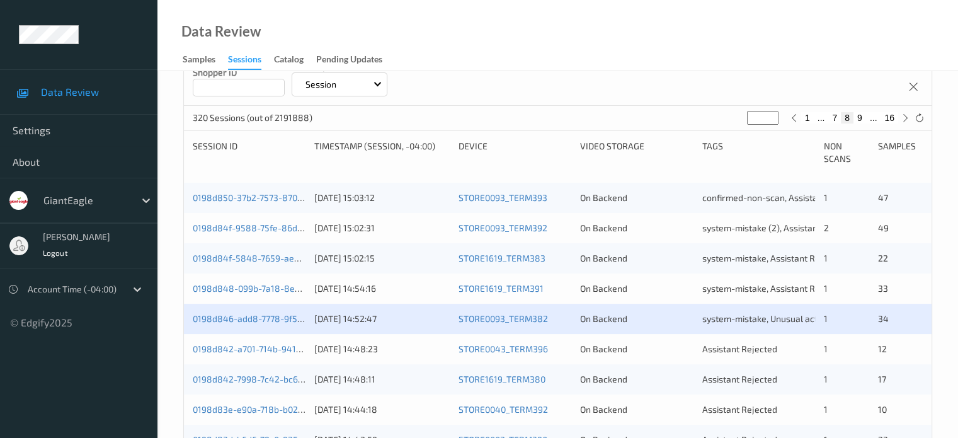
scroll to position [210, 0]
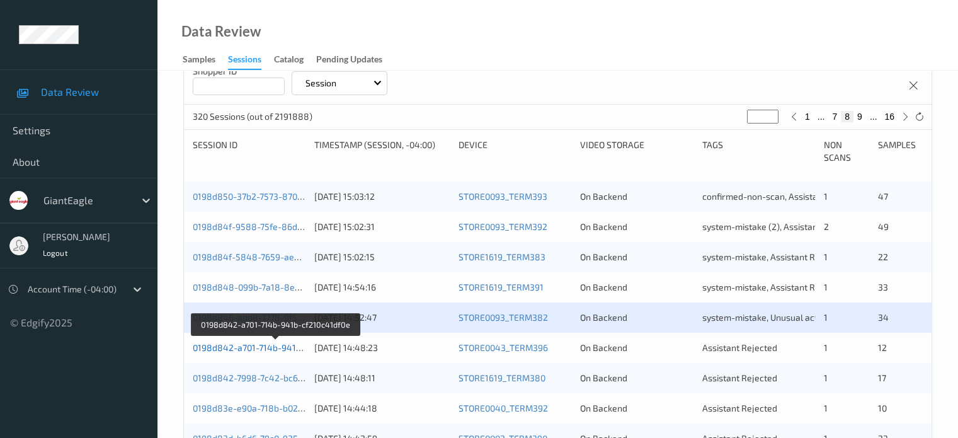
click at [244, 346] on link "0198d842-a701-714b-941b-cf210c41df0e" at bounding box center [276, 347] width 166 height 11
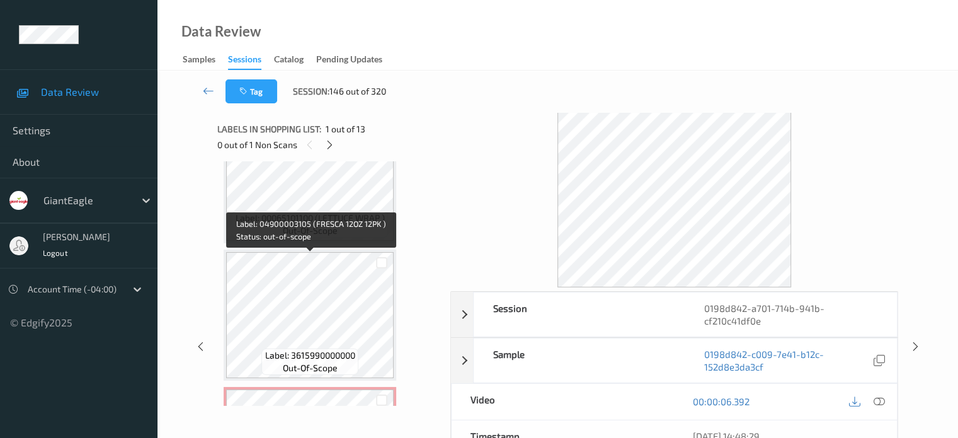
scroll to position [802, 0]
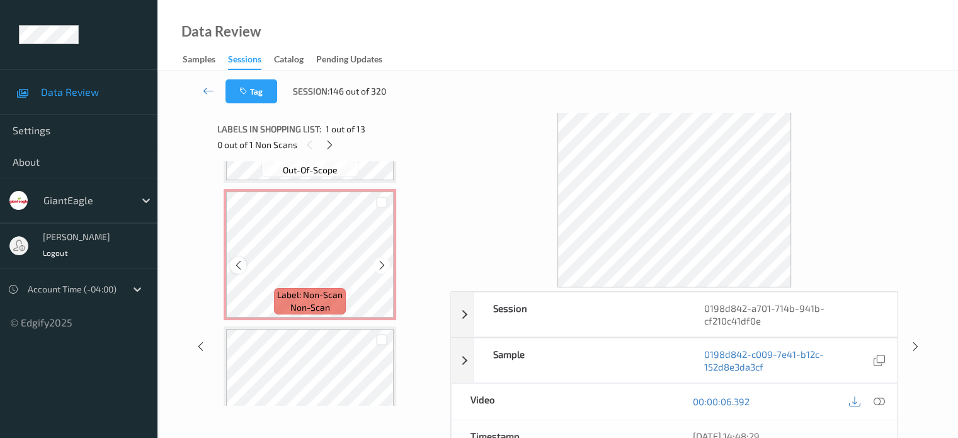
click at [239, 270] on div at bounding box center [238, 265] width 16 height 16
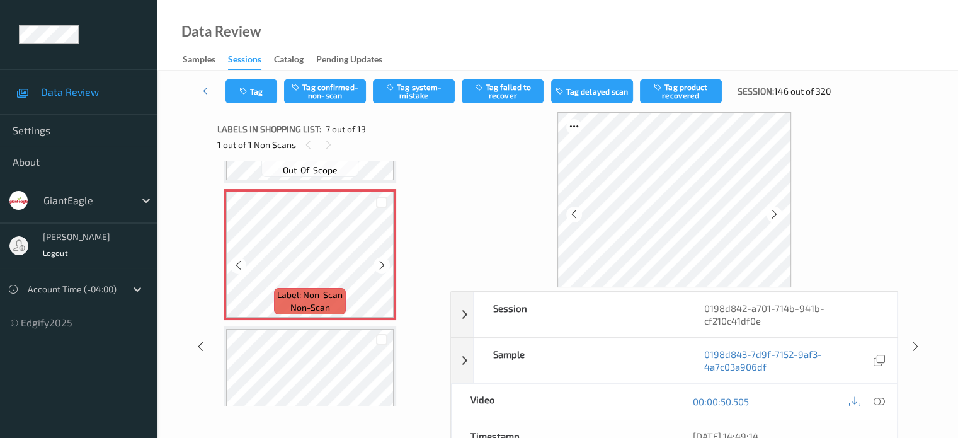
click at [239, 270] on div at bounding box center [238, 265] width 16 height 16
click at [880, 399] on icon at bounding box center [878, 401] width 11 height 11
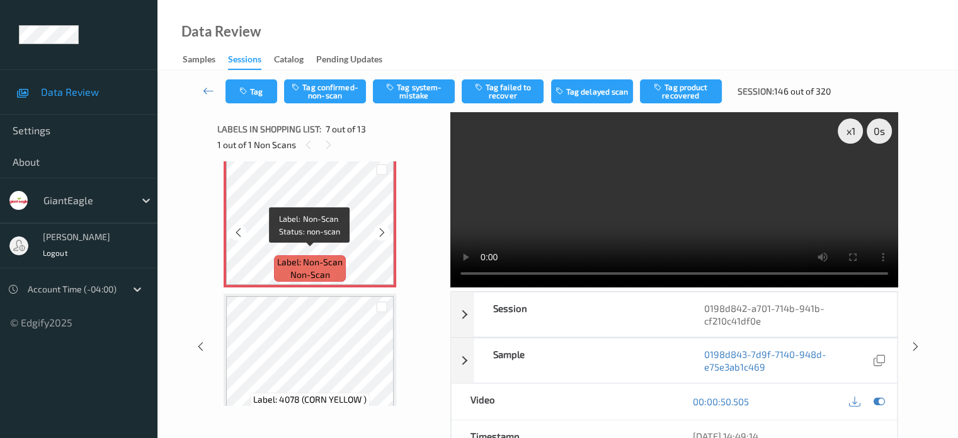
scroll to position [810, 0]
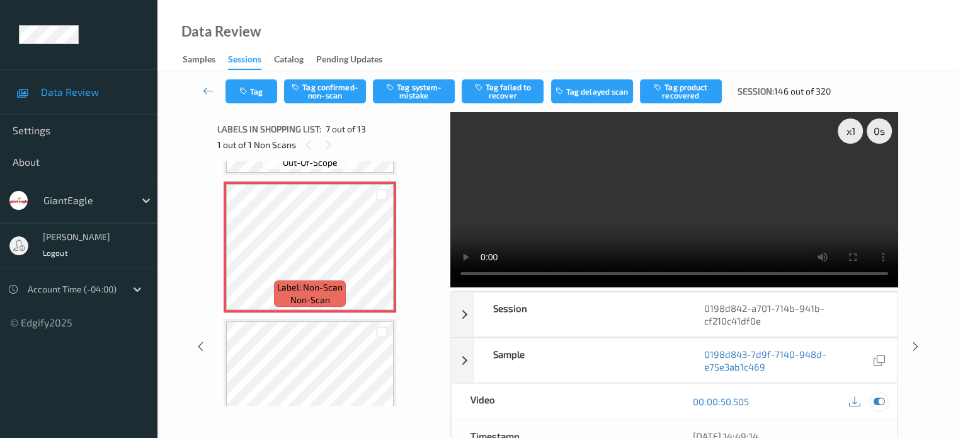
click at [879, 402] on icon at bounding box center [878, 401] width 11 height 11
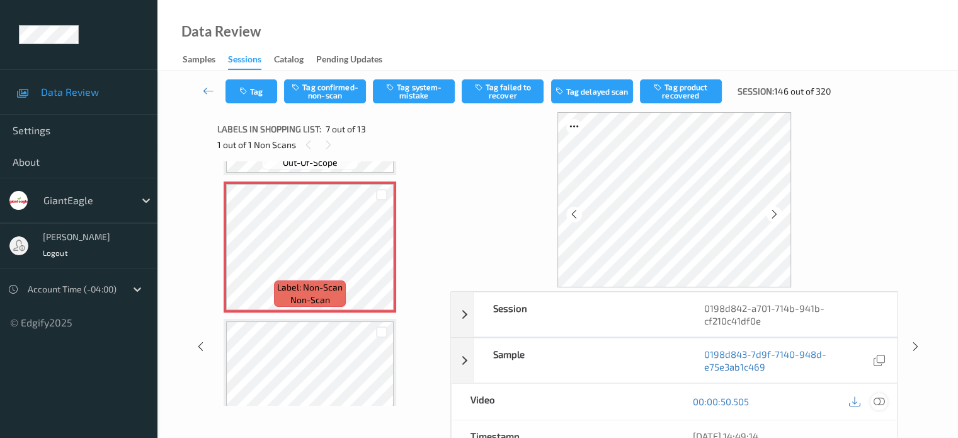
click at [879, 402] on icon at bounding box center [878, 401] width 11 height 11
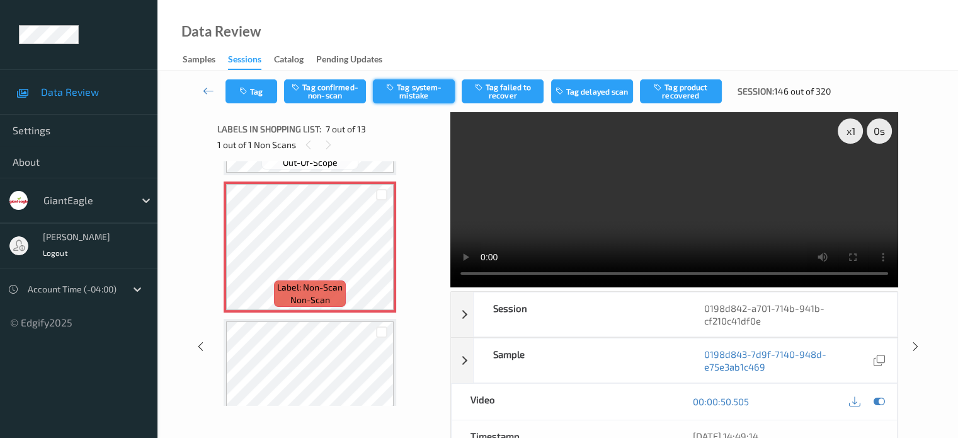
click at [408, 91] on button "Tag system-mistake" at bounding box center [414, 91] width 82 height 24
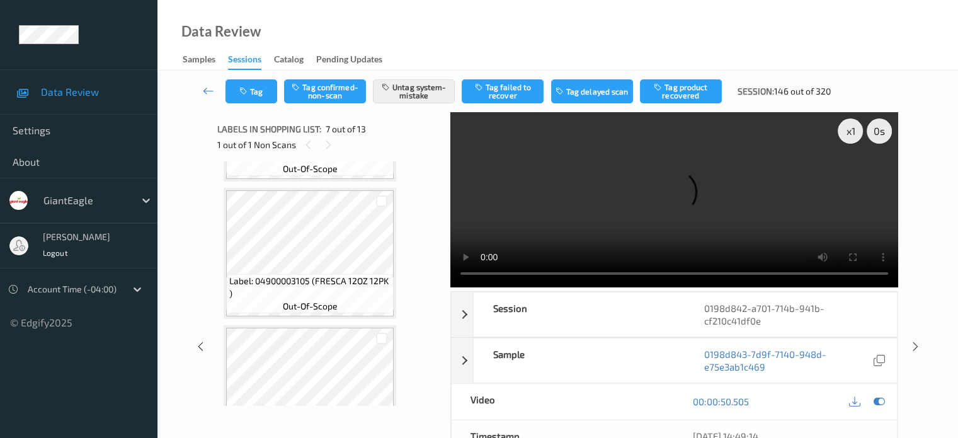
scroll to position [1489, 0]
click at [205, 91] on icon at bounding box center [208, 90] width 11 height 13
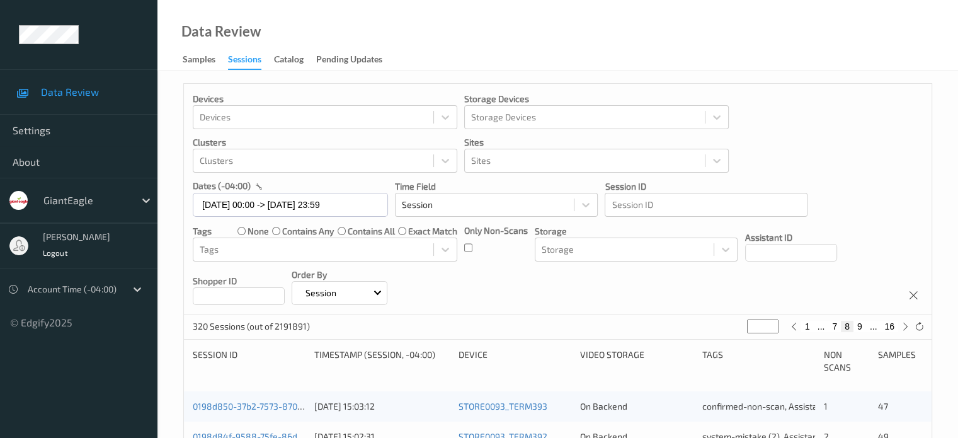
scroll to position [210, 0]
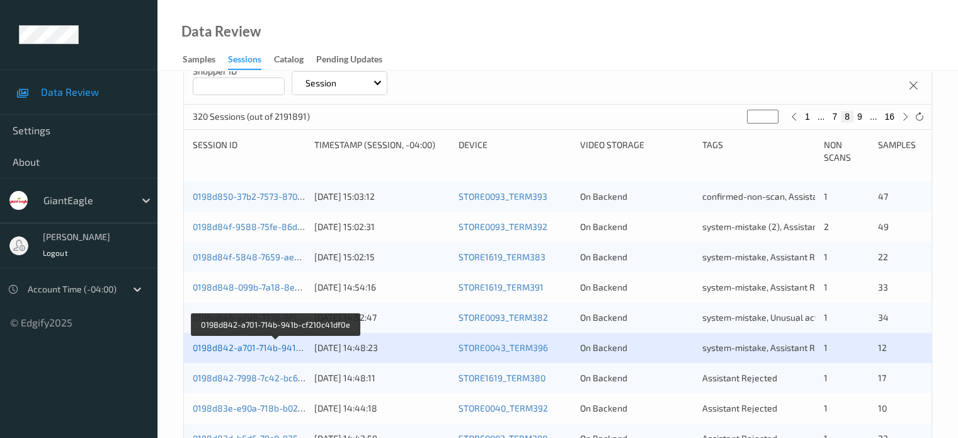
click at [229, 351] on link "0198d842-a701-714b-941b-cf210c41df0e" at bounding box center [276, 347] width 166 height 11
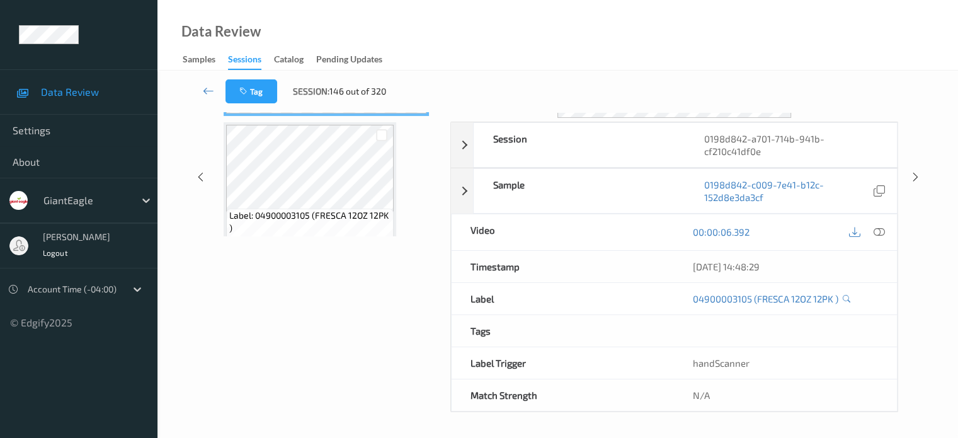
scroll to position [167, 0]
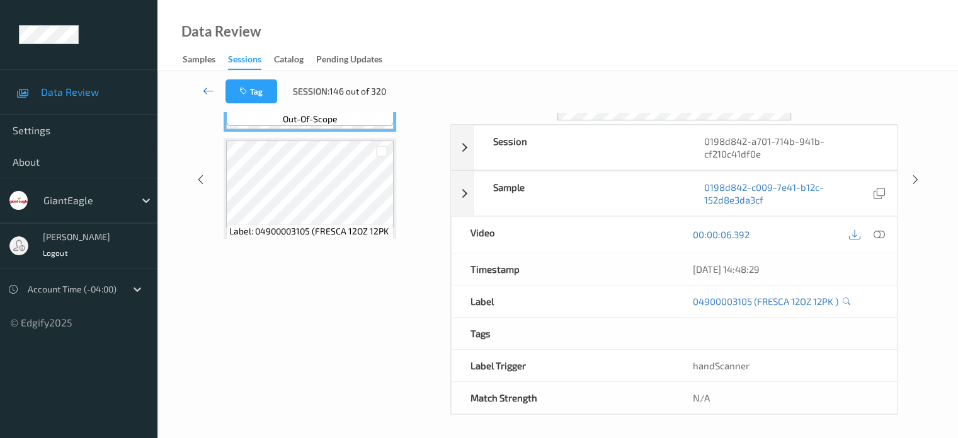
click at [210, 100] on link at bounding box center [208, 91] width 33 height 24
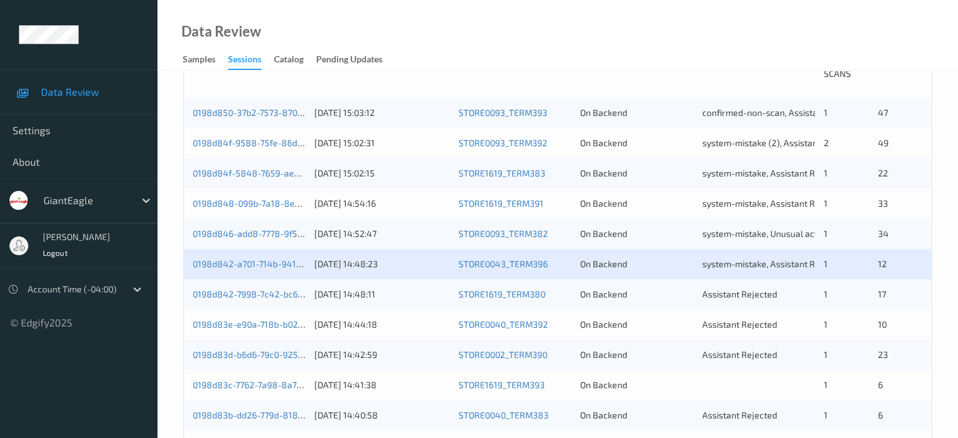
scroll to position [315, 0]
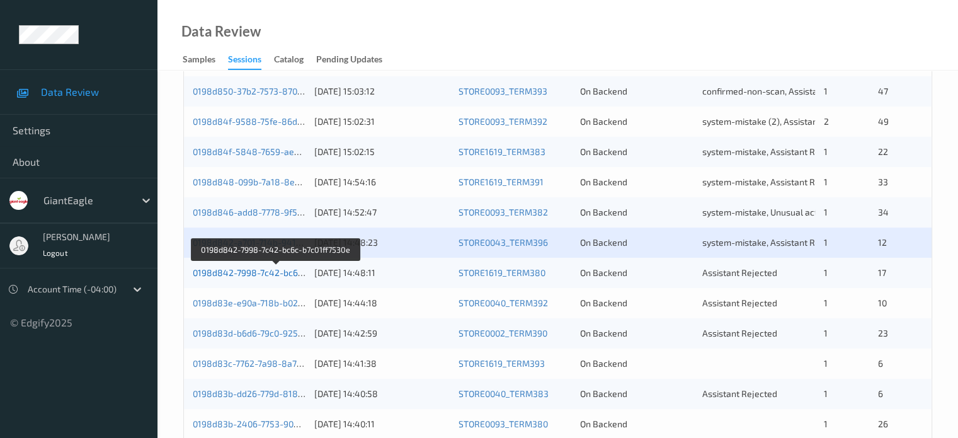
click at [250, 273] on link "0198d842-7998-7c42-bc6c-b7c01ff7530e" at bounding box center [276, 272] width 167 height 11
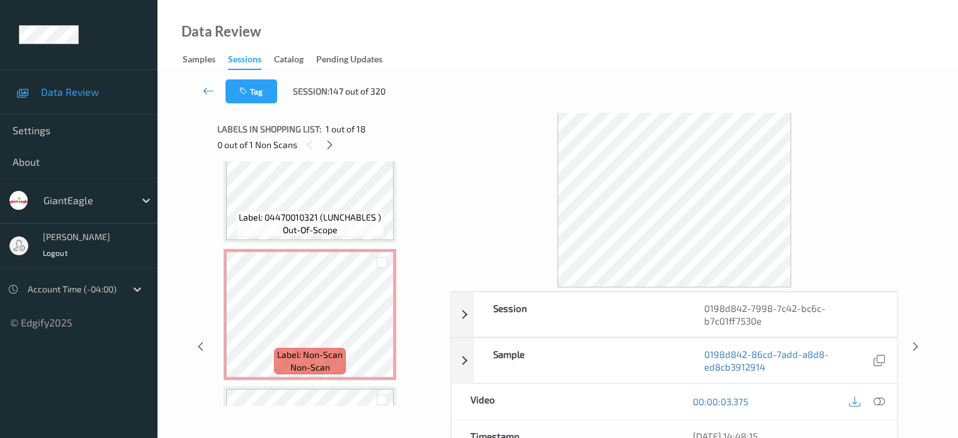
scroll to position [1364, 0]
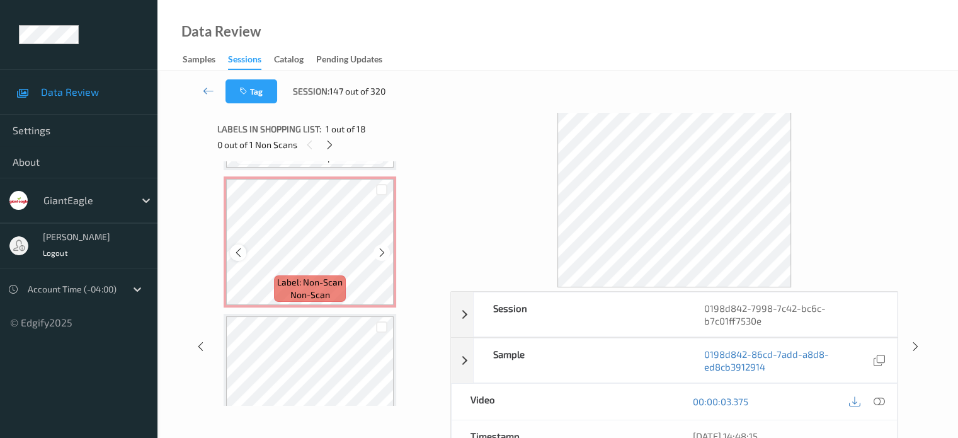
click at [239, 251] on icon at bounding box center [238, 252] width 11 height 11
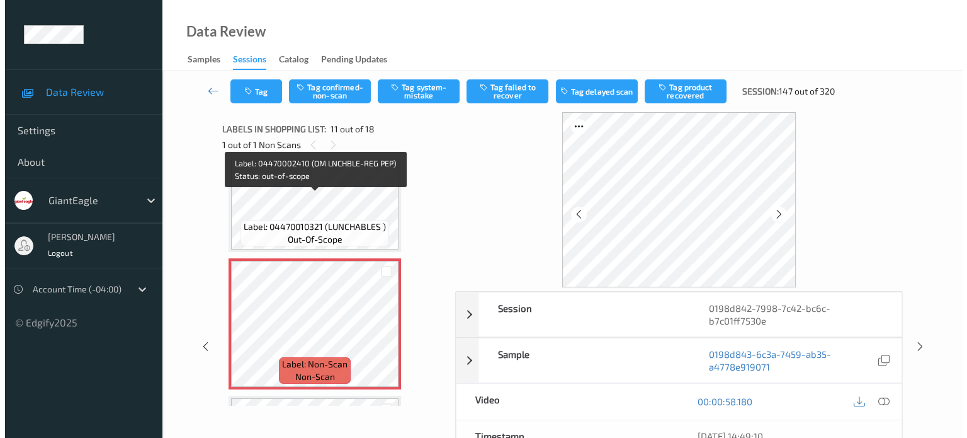
scroll to position [1302, 0]
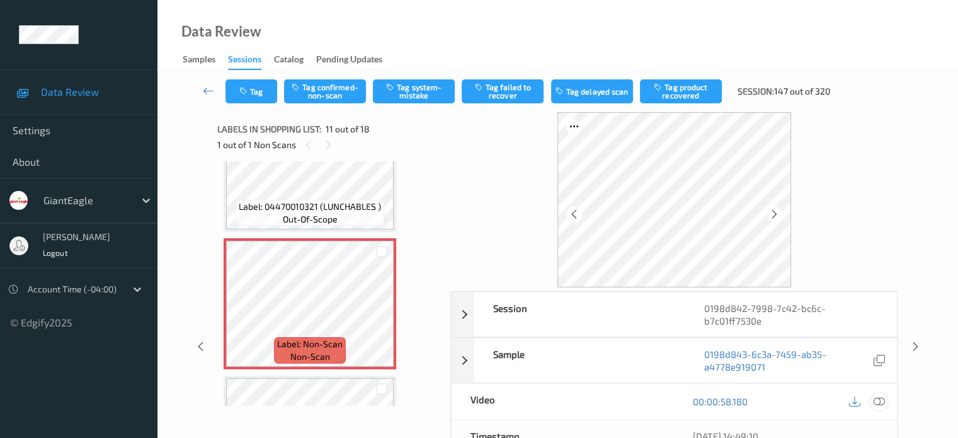
click at [882, 402] on icon at bounding box center [878, 401] width 11 height 11
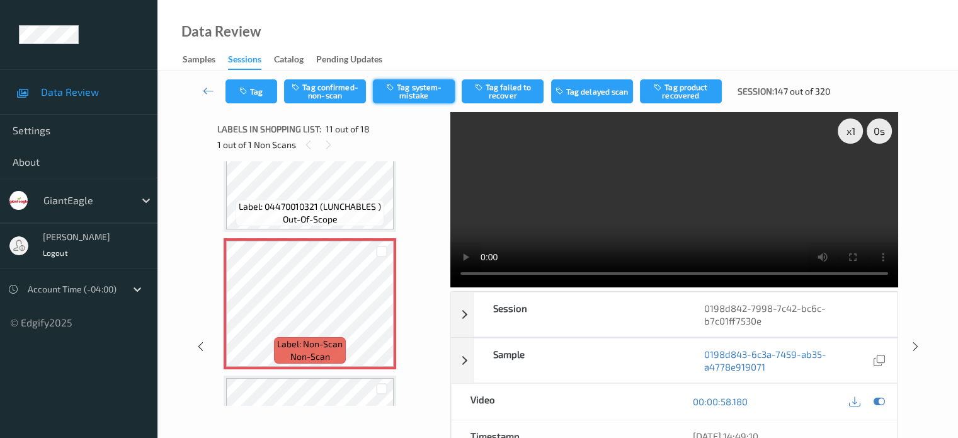
click at [419, 89] on button "Tag system-mistake" at bounding box center [414, 91] width 82 height 24
click at [259, 96] on button "Tag" at bounding box center [251, 91] width 52 height 24
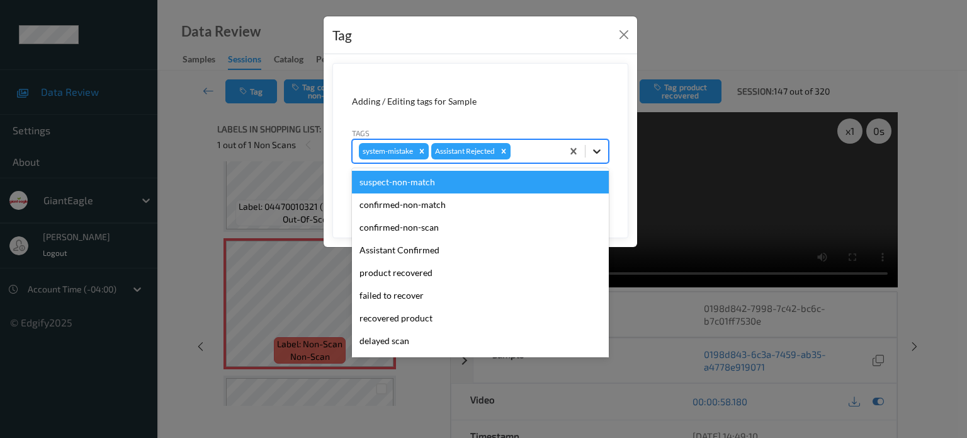
click at [599, 152] on icon at bounding box center [597, 151] width 13 height 13
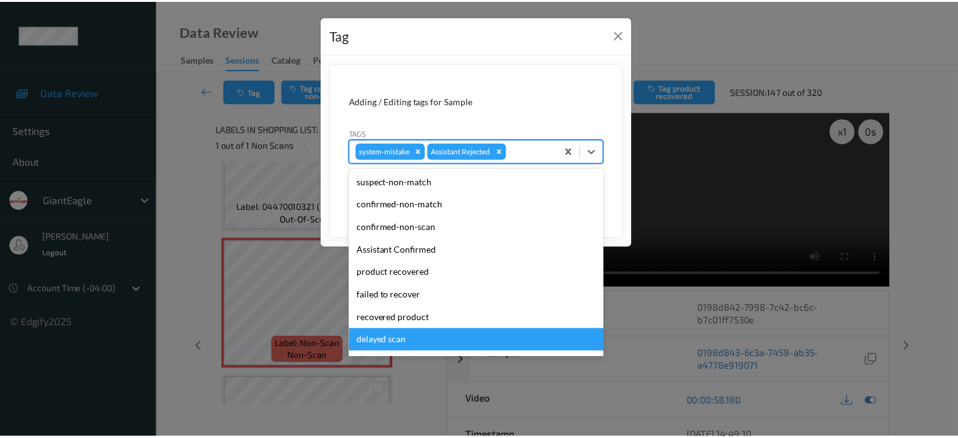
scroll to position [111, 0]
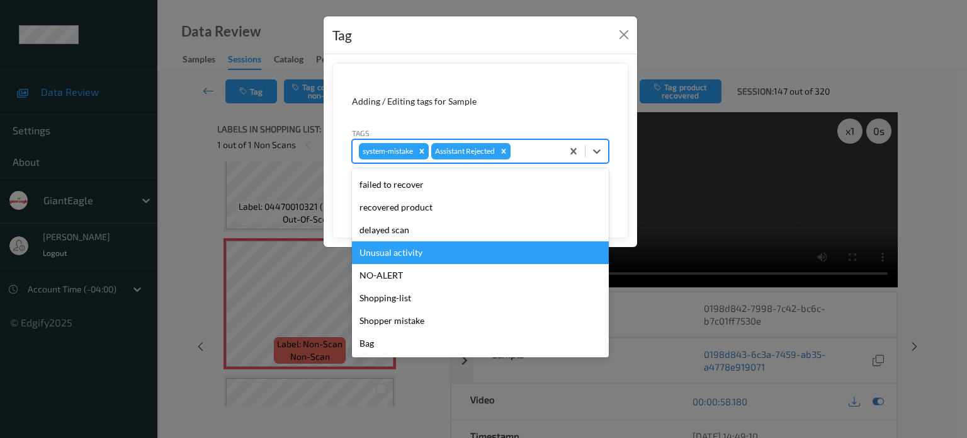
click at [405, 249] on div "Unusual activity" at bounding box center [480, 252] width 257 height 23
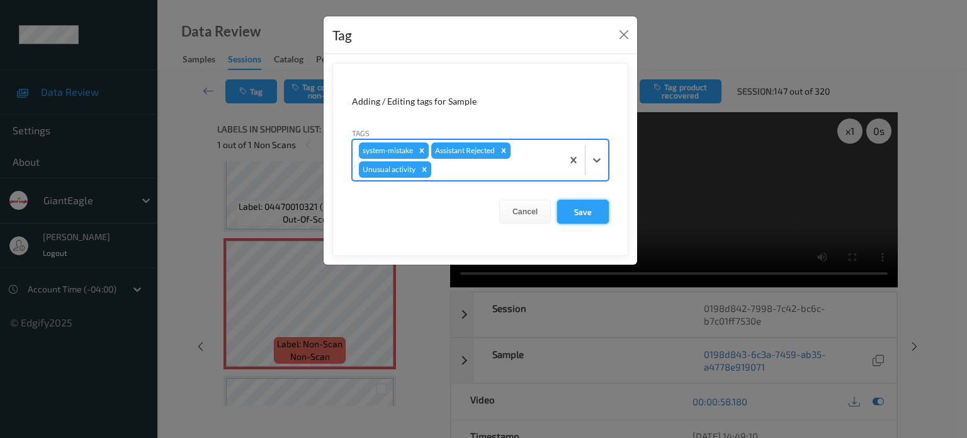
click at [586, 207] on button "Save" at bounding box center [583, 212] width 52 height 24
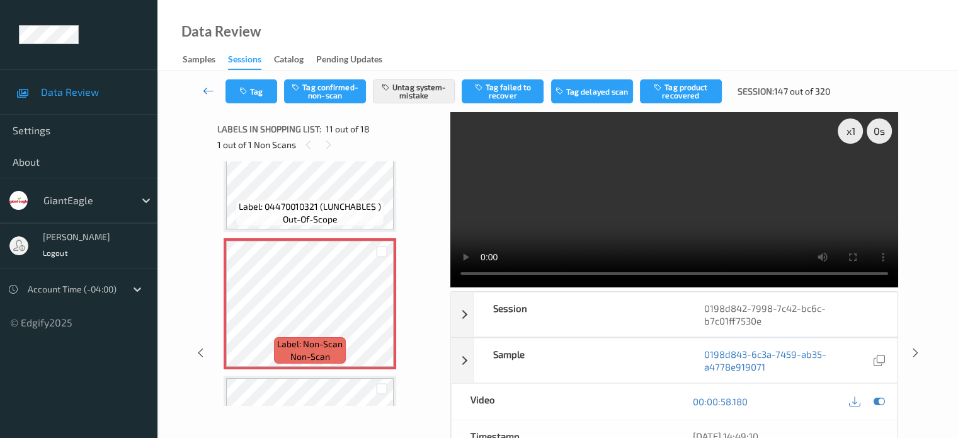
click at [208, 93] on icon at bounding box center [208, 90] width 11 height 13
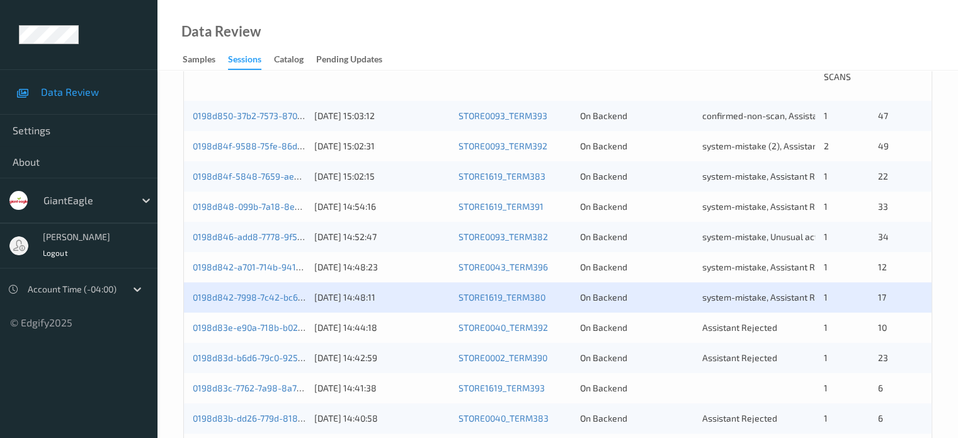
scroll to position [315, 0]
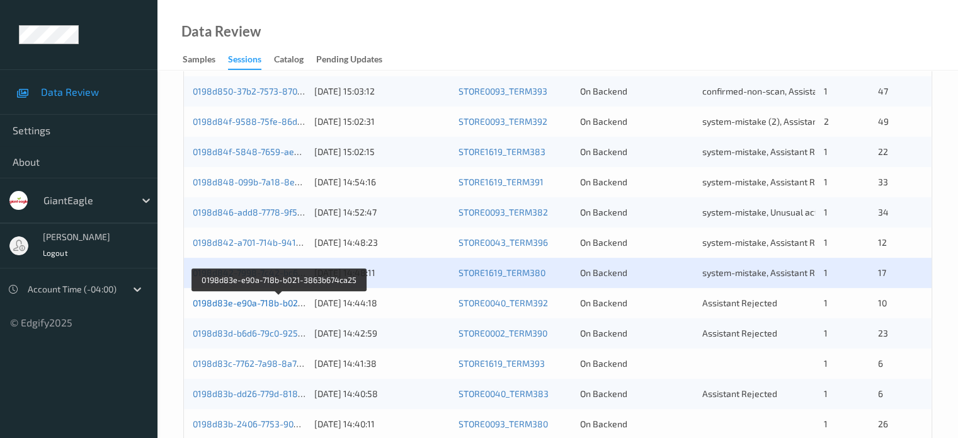
click at [239, 306] on link "0198d83e-e90a-718b-b021-3863b674ca25" at bounding box center [279, 302] width 173 height 11
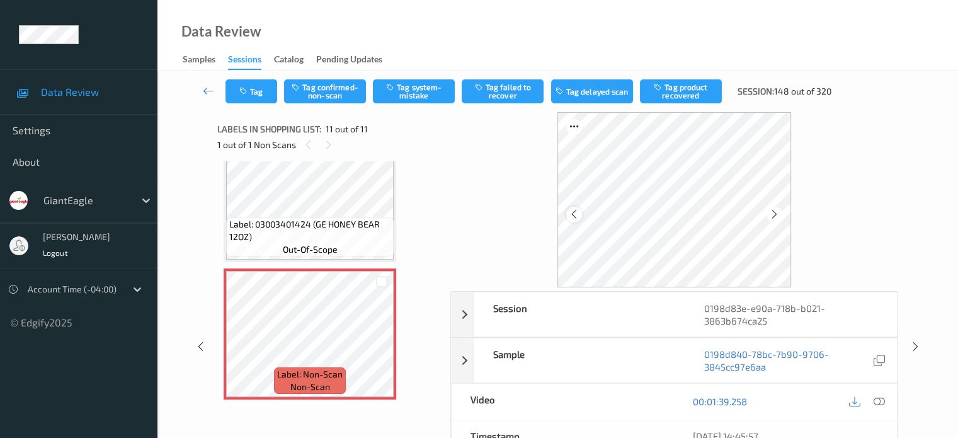
click at [573, 211] on icon at bounding box center [574, 213] width 11 height 11
click at [875, 400] on icon at bounding box center [878, 401] width 11 height 11
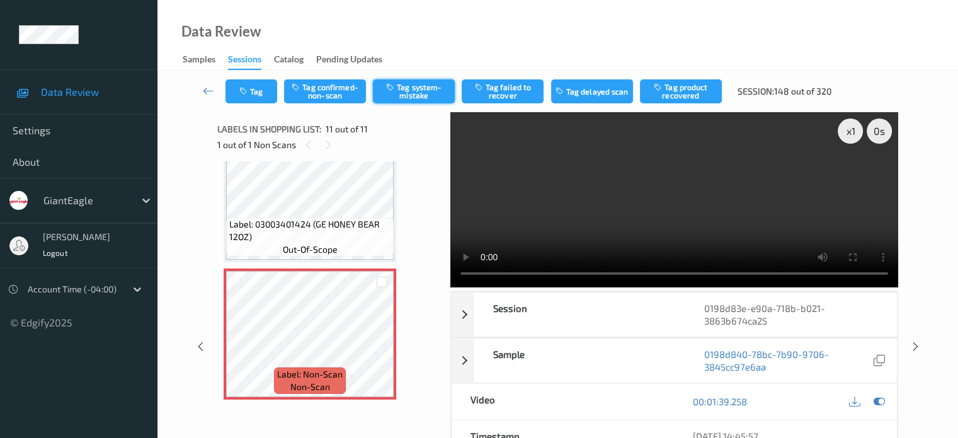
click at [409, 91] on button "Tag system-mistake" at bounding box center [414, 91] width 82 height 24
click at [262, 93] on button "Tag" at bounding box center [251, 91] width 52 height 24
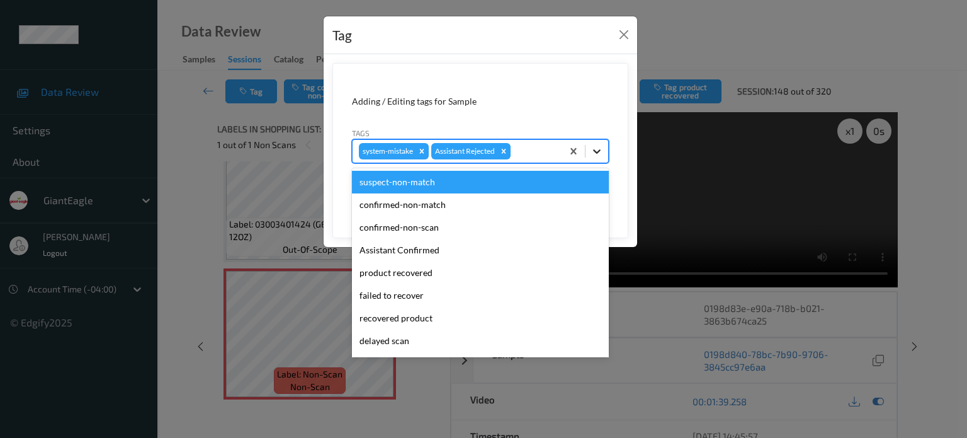
click at [596, 156] on icon at bounding box center [597, 151] width 13 height 13
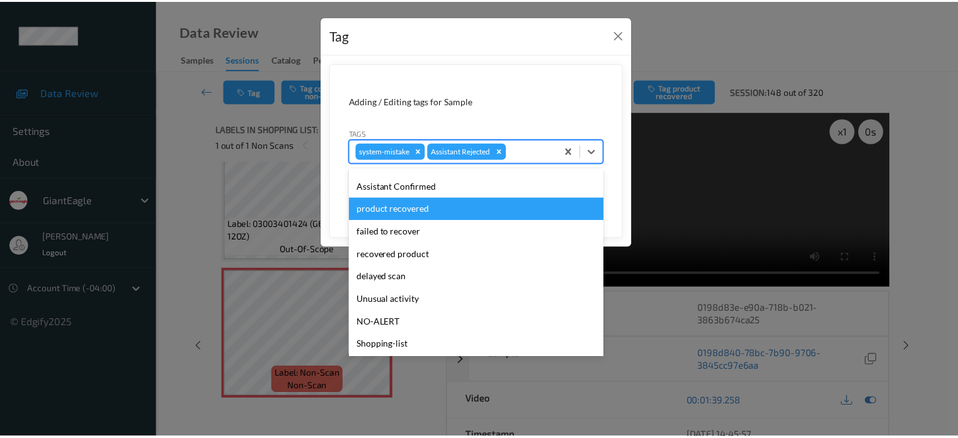
scroll to position [111, 0]
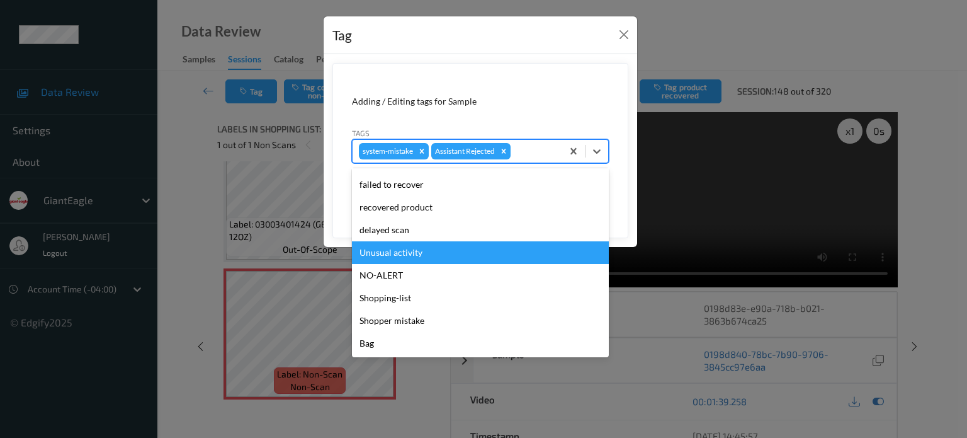
click at [397, 248] on div "Unusual activity" at bounding box center [480, 252] width 257 height 23
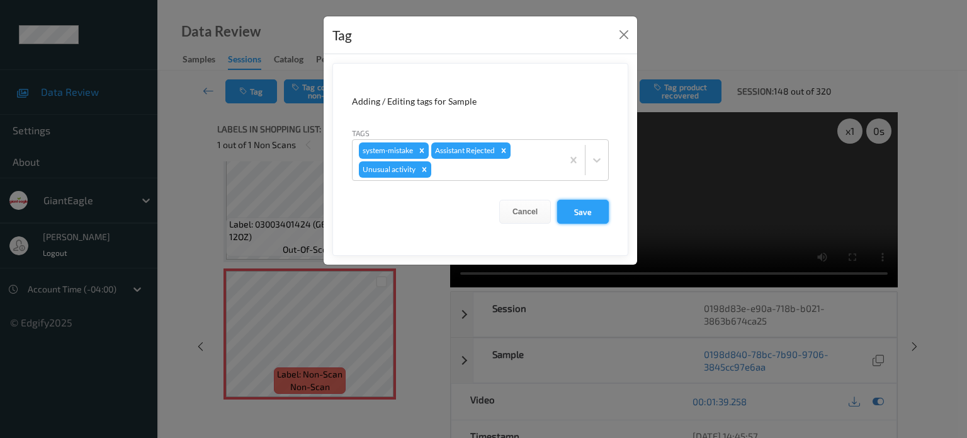
click at [602, 212] on button "Save" at bounding box center [583, 212] width 52 height 24
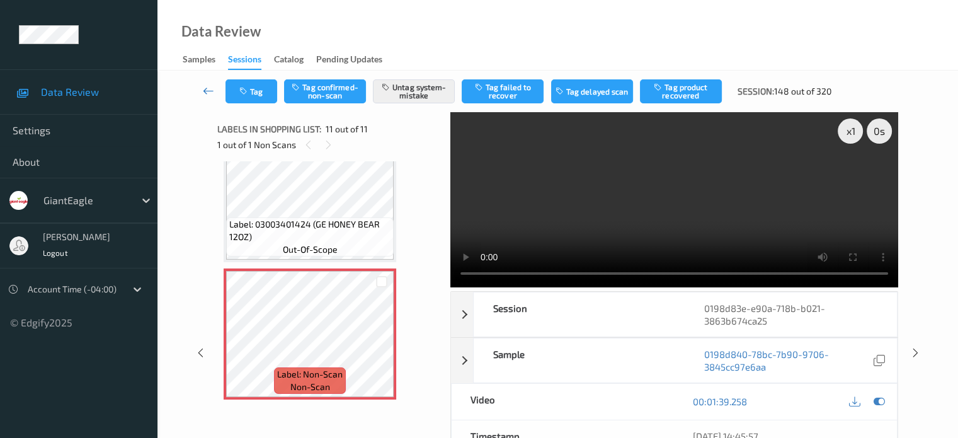
click at [207, 88] on icon at bounding box center [208, 90] width 11 height 13
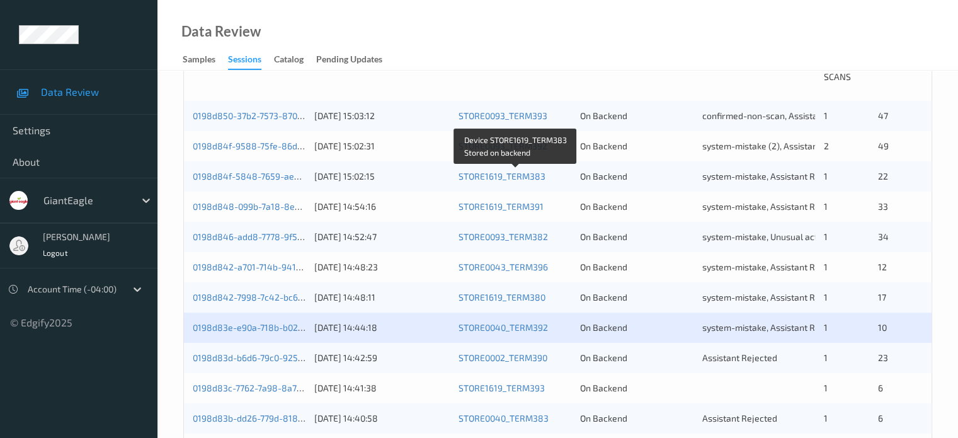
scroll to position [315, 0]
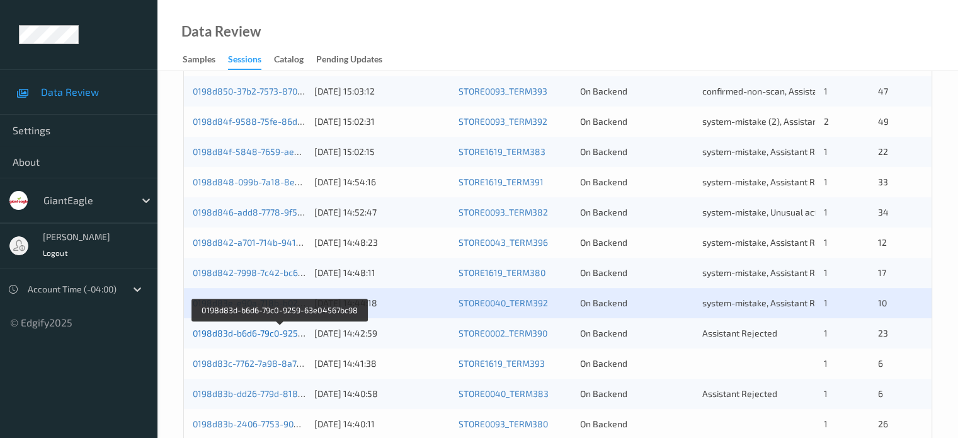
click at [257, 334] on link "0198d83d-b6d6-79c0-9259-63e04567bc98" at bounding box center [280, 333] width 174 height 11
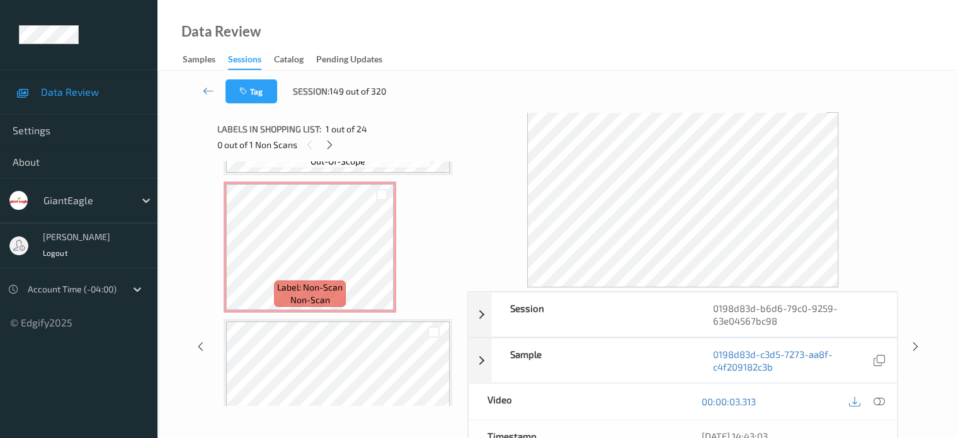
scroll to position [2834, 0]
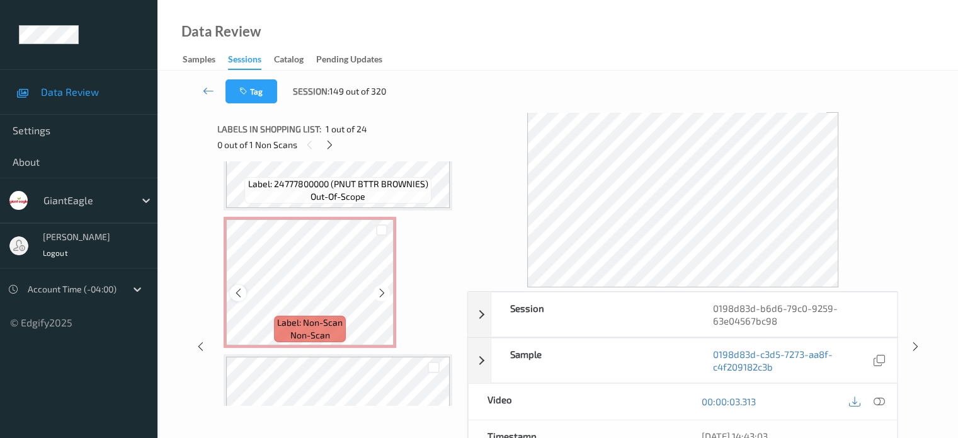
click at [244, 292] on div at bounding box center [238, 293] width 16 height 16
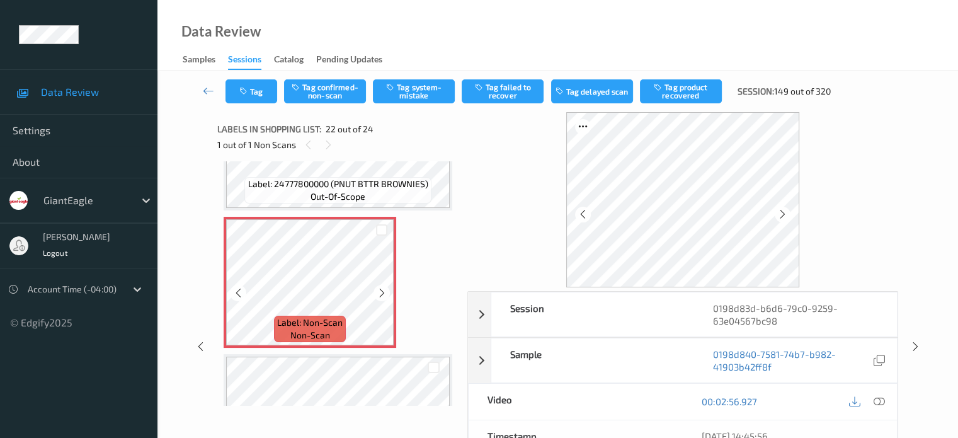
click at [244, 292] on div at bounding box center [238, 293] width 16 height 16
click at [882, 400] on icon at bounding box center [878, 401] width 11 height 11
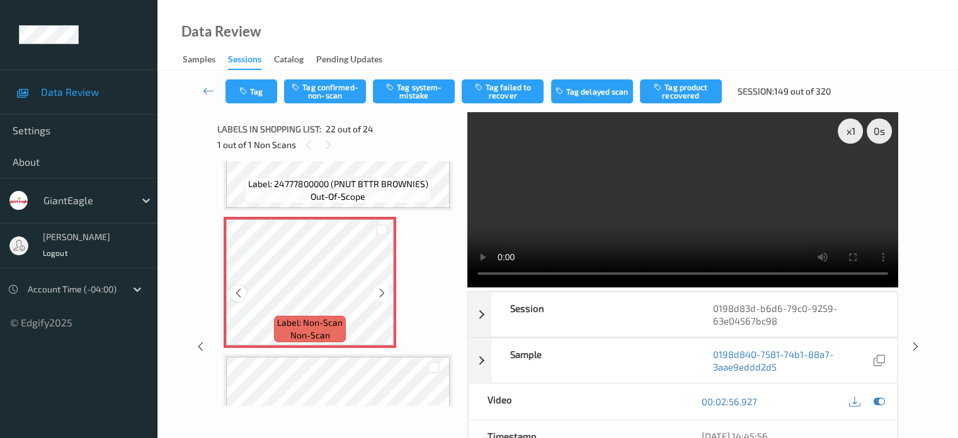
click at [244, 289] on div at bounding box center [238, 293] width 16 height 16
click at [241, 293] on icon at bounding box center [238, 292] width 11 height 11
click at [873, 402] on icon at bounding box center [878, 401] width 11 height 11
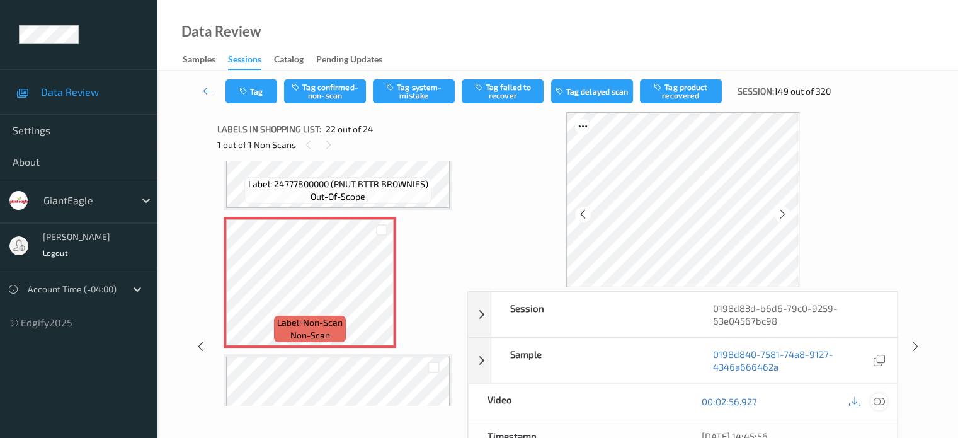
click at [873, 402] on icon at bounding box center [878, 401] width 11 height 11
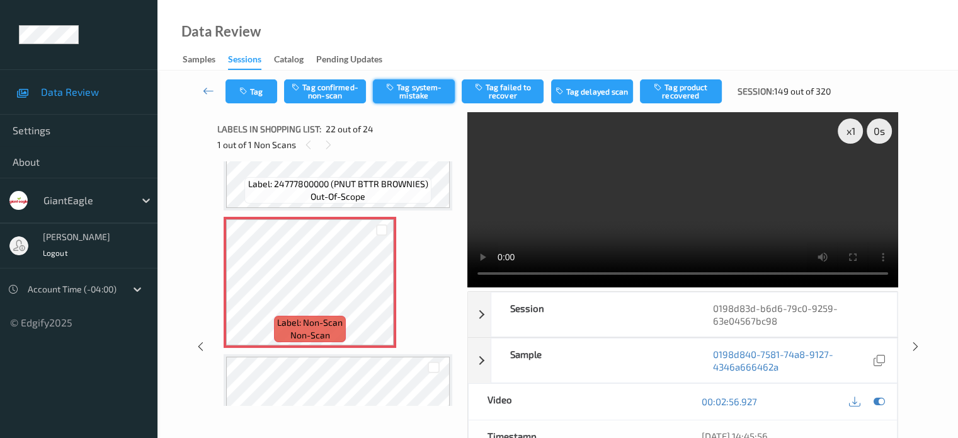
click at [423, 88] on button "Tag system-mistake" at bounding box center [414, 91] width 82 height 24
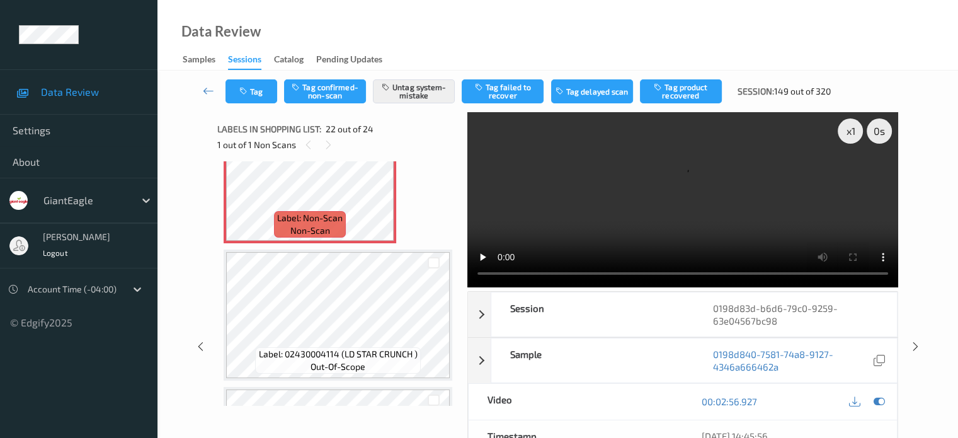
scroll to position [3044, 0]
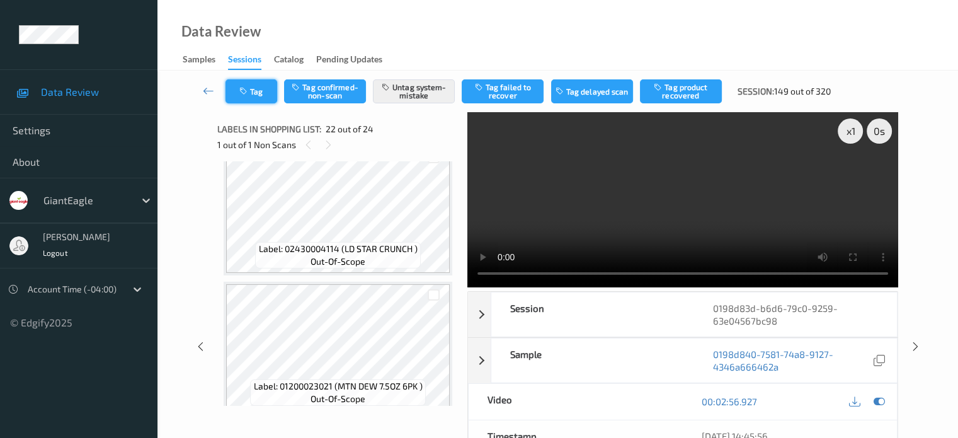
click at [261, 93] on button "Tag" at bounding box center [251, 91] width 52 height 24
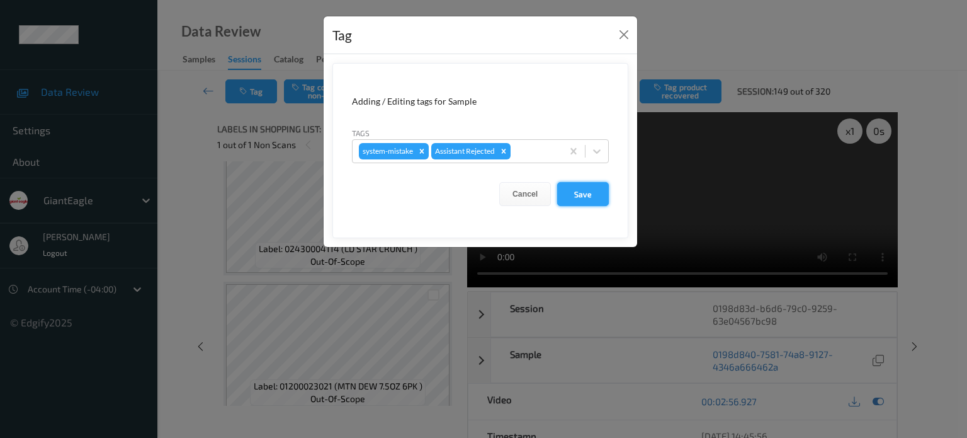
click at [591, 197] on button "Save" at bounding box center [583, 194] width 52 height 24
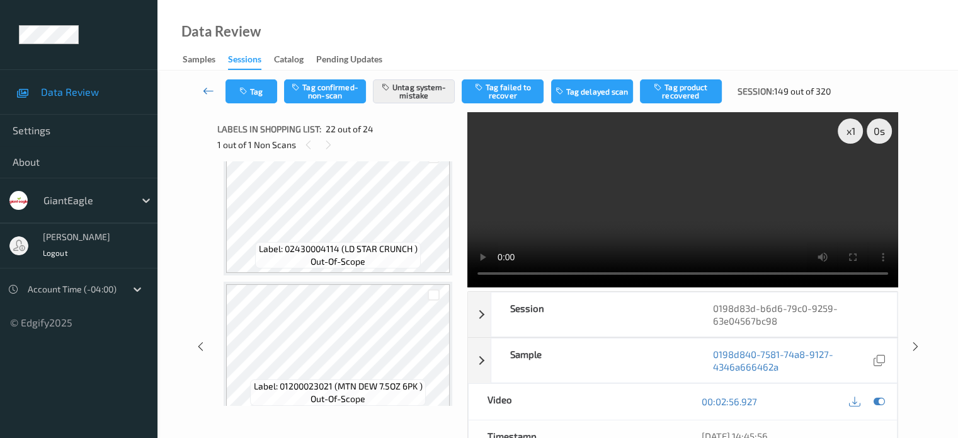
click at [205, 90] on icon at bounding box center [208, 90] width 11 height 13
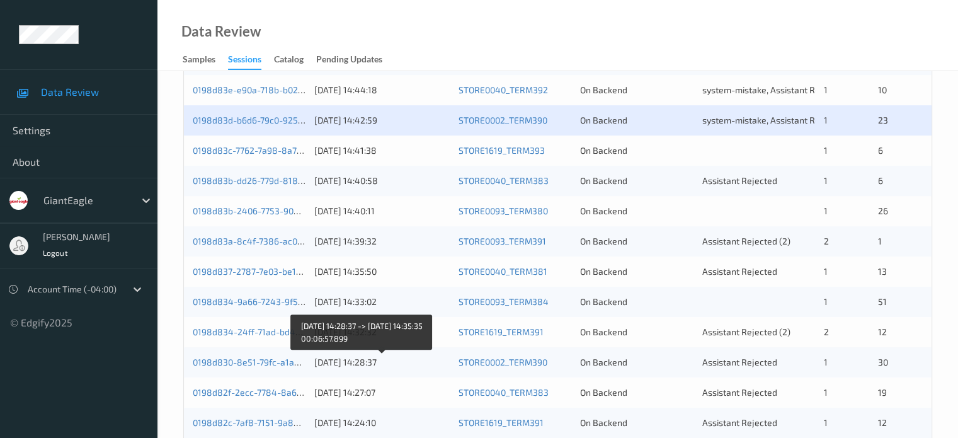
scroll to position [504, 0]
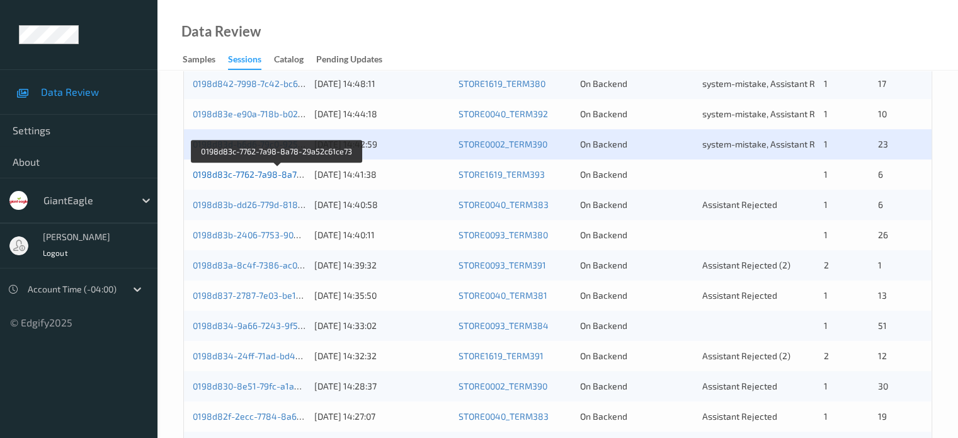
click at [259, 175] on link "0198d83c-7762-7a98-8a78-29a52c61ce73" at bounding box center [278, 174] width 171 height 11
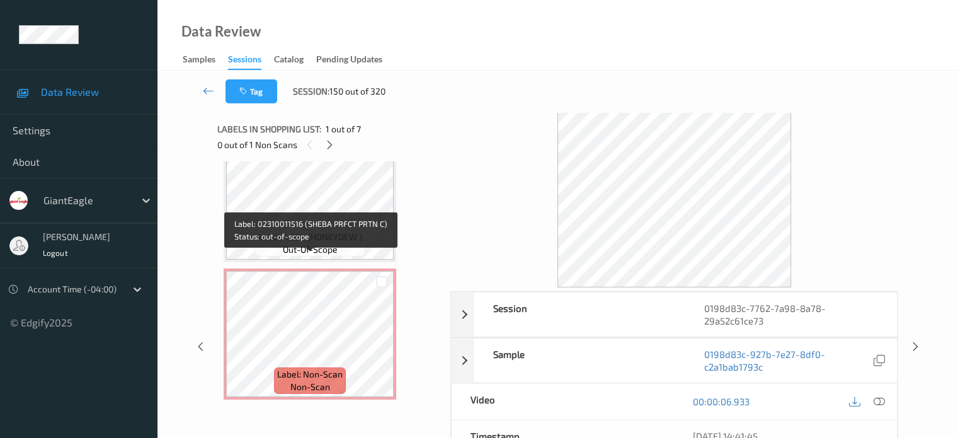
scroll to position [167, 0]
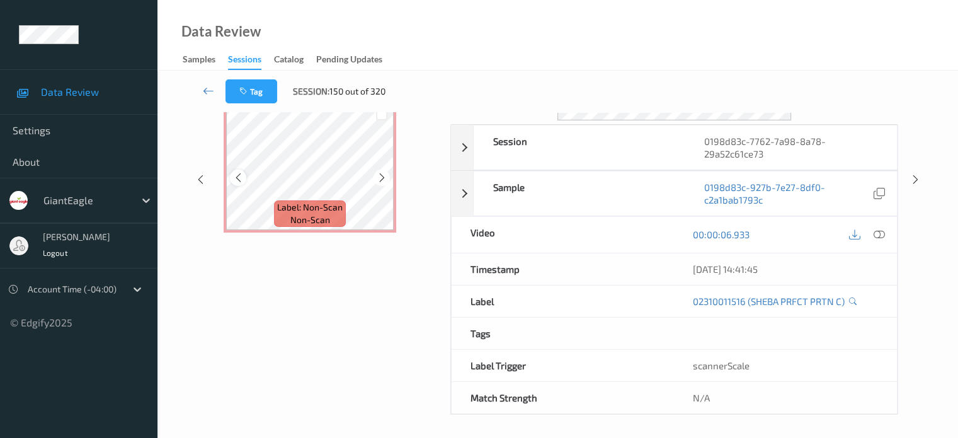
click at [239, 183] on div at bounding box center [238, 177] width 16 height 16
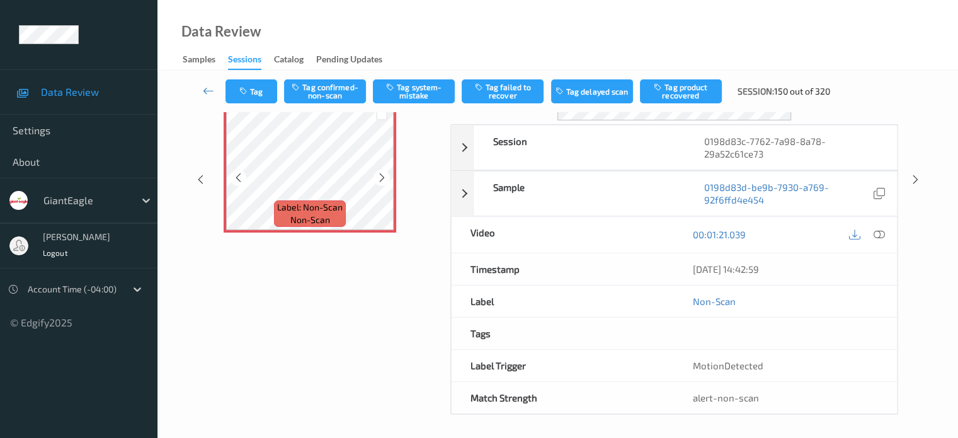
click at [239, 183] on div at bounding box center [238, 177] width 16 height 16
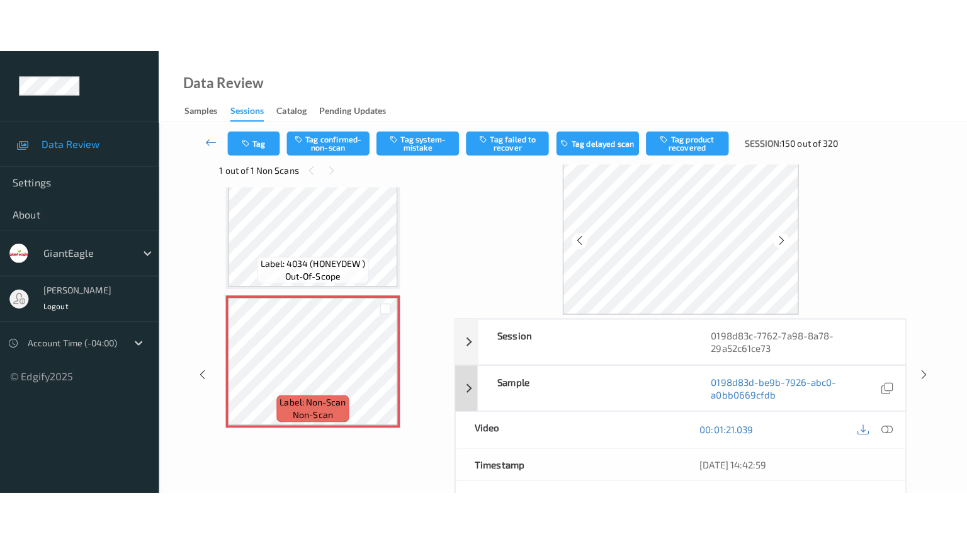
scroll to position [0, 0]
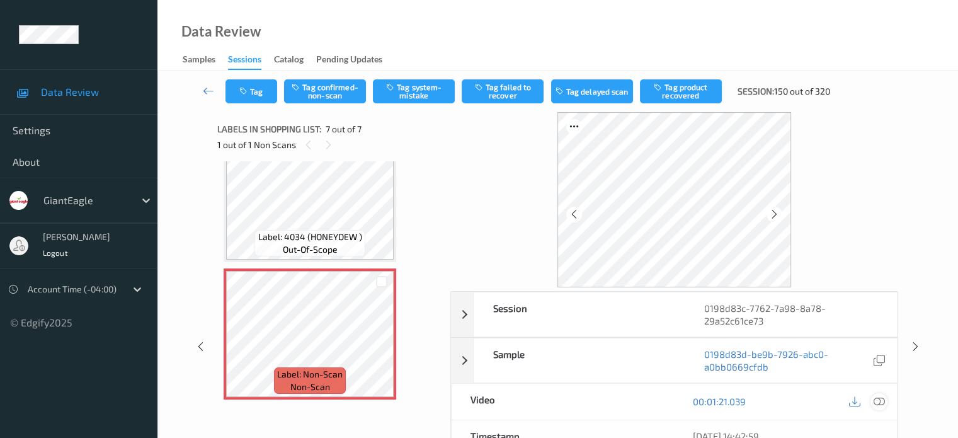
click at [879, 402] on icon at bounding box center [878, 401] width 11 height 11
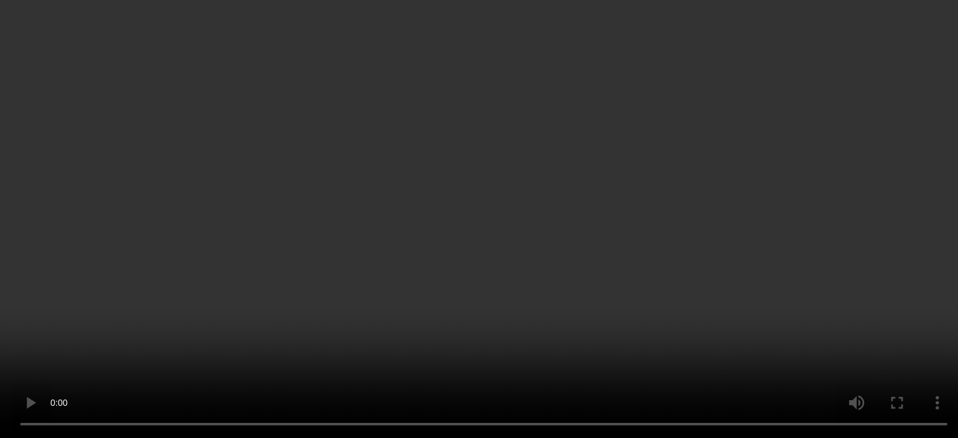
scroll to position [631, 0]
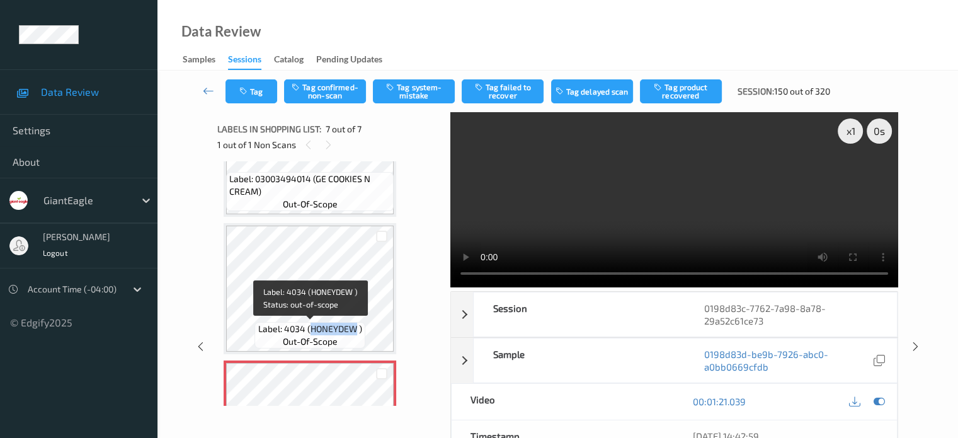
drag, startPoint x: 311, startPoint y: 327, endPoint x: 356, endPoint y: 330, distance: 46.1
click at [356, 330] on span "Label: 4034 (HONEYDEW )" at bounding box center [310, 328] width 104 height 13
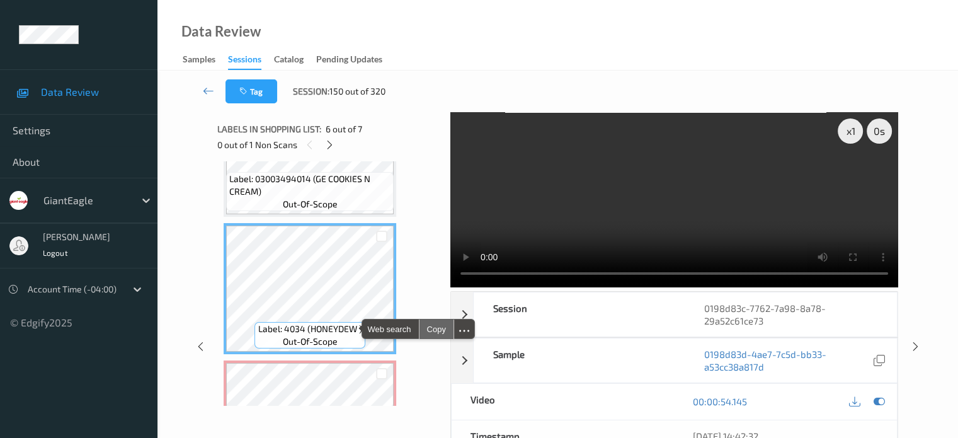
click at [431, 330] on div "Copy" at bounding box center [436, 328] width 34 height 19
click at [332, 151] on div at bounding box center [330, 145] width 16 height 16
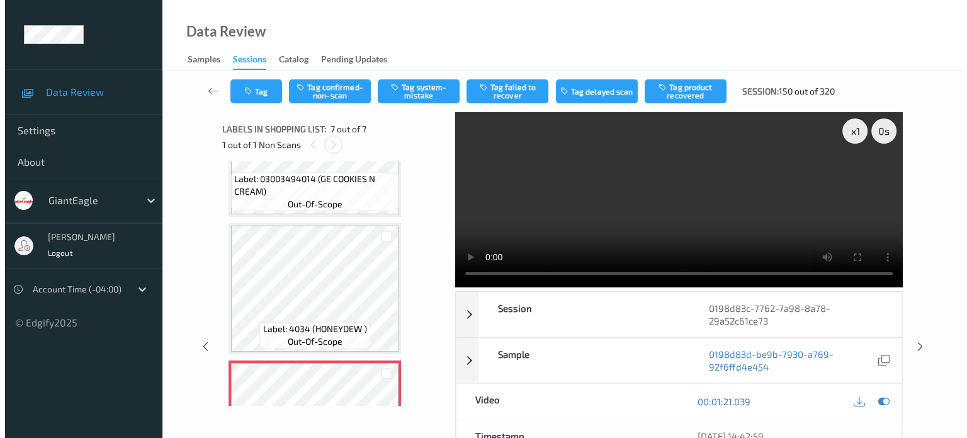
scroll to position [693, 0]
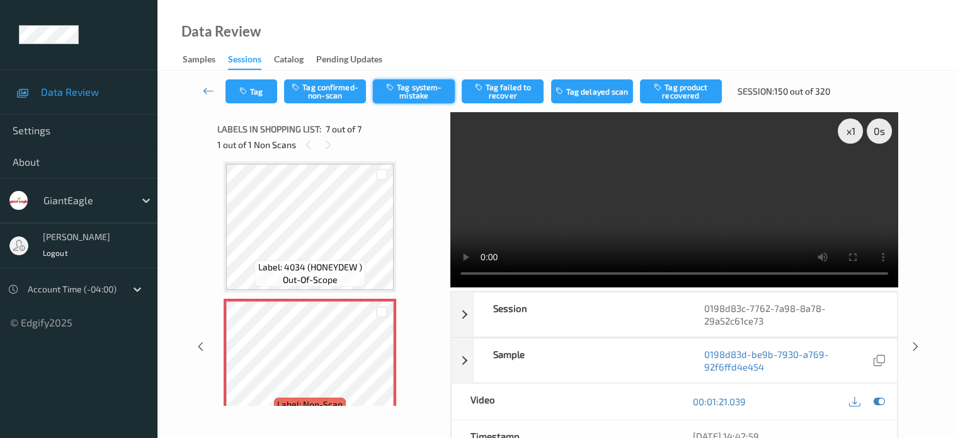
click at [423, 96] on button "Tag system-mistake" at bounding box center [414, 91] width 82 height 24
click at [254, 100] on button "Tag" at bounding box center [251, 91] width 52 height 24
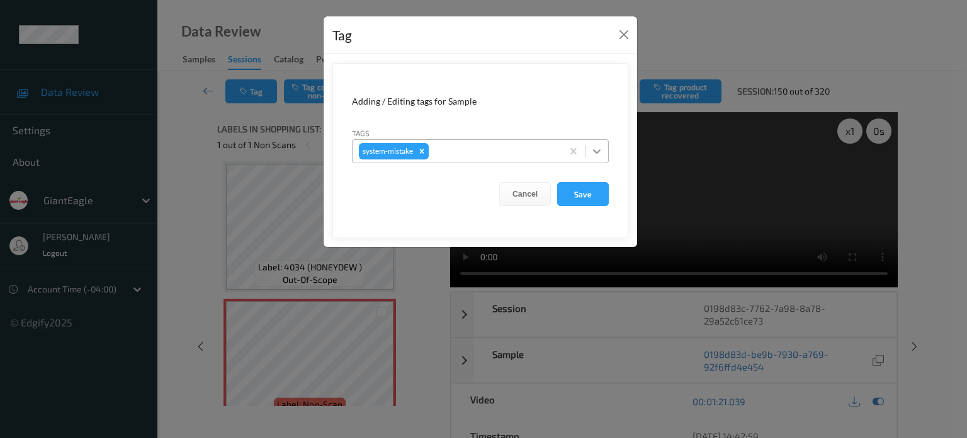
click at [600, 149] on icon at bounding box center [597, 151] width 8 height 4
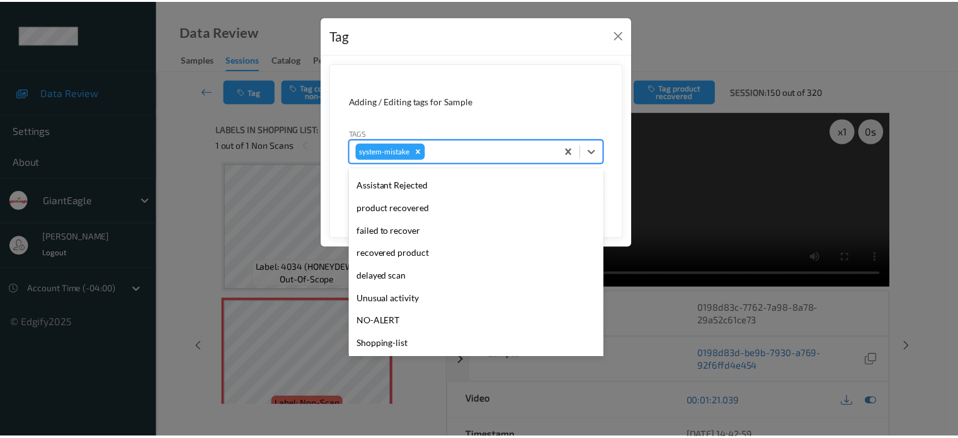
scroll to position [134, 0]
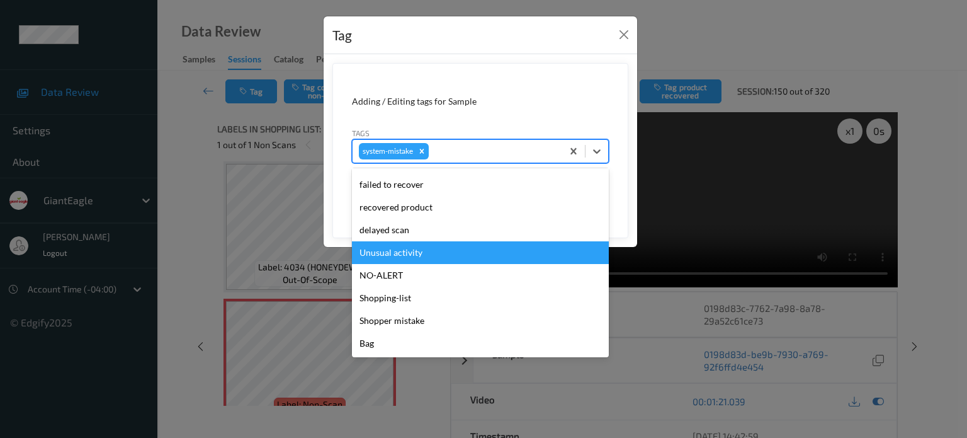
click at [380, 256] on div "Unusual activity" at bounding box center [480, 252] width 257 height 23
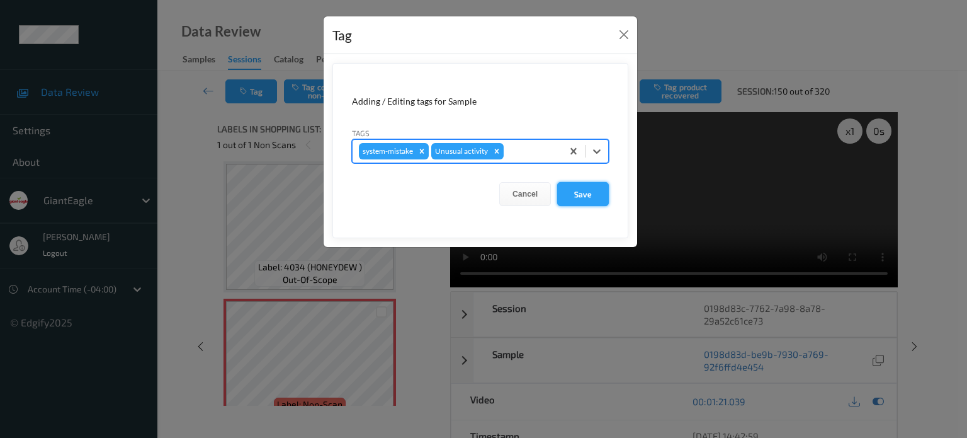
click at [578, 198] on button "Save" at bounding box center [583, 194] width 52 height 24
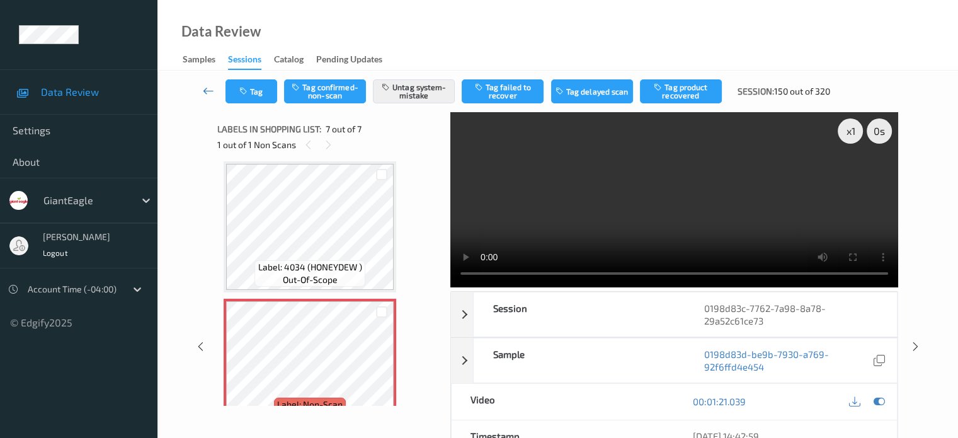
click at [208, 88] on icon at bounding box center [208, 90] width 11 height 13
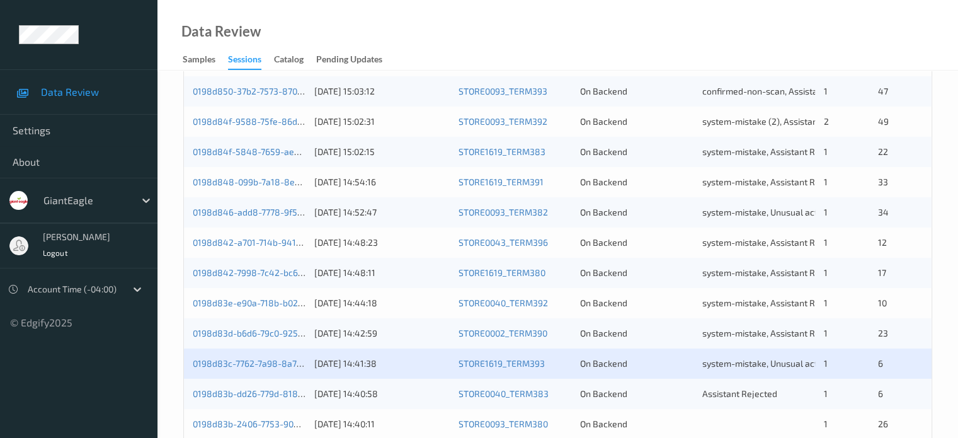
scroll to position [419, 0]
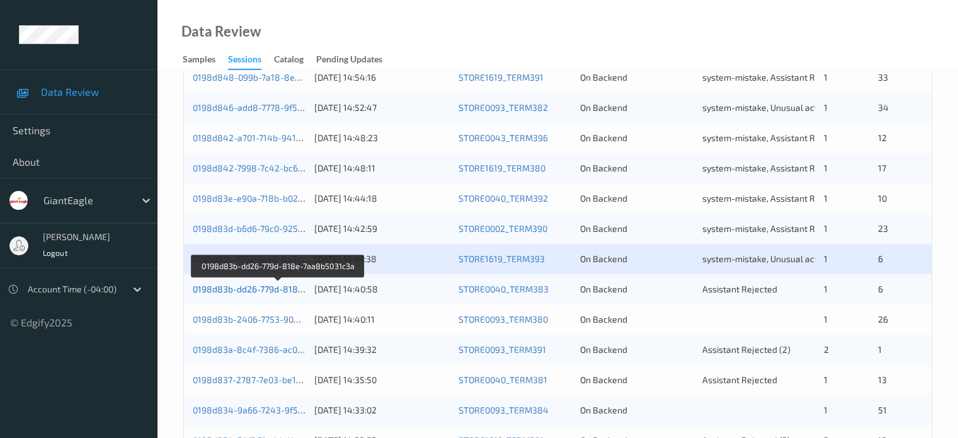
click at [270, 293] on link "0198d83b-dd26-779d-818e-7aa8b5031c3a" at bounding box center [279, 288] width 172 height 11
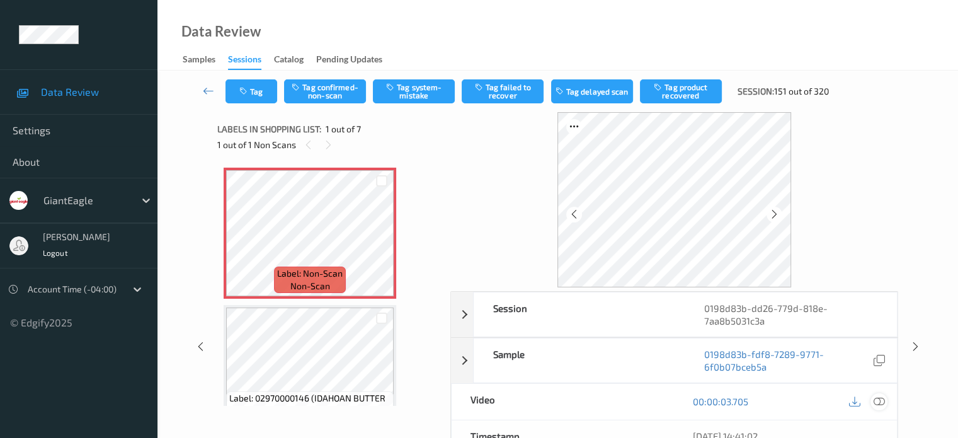
click at [872, 402] on div at bounding box center [878, 401] width 17 height 17
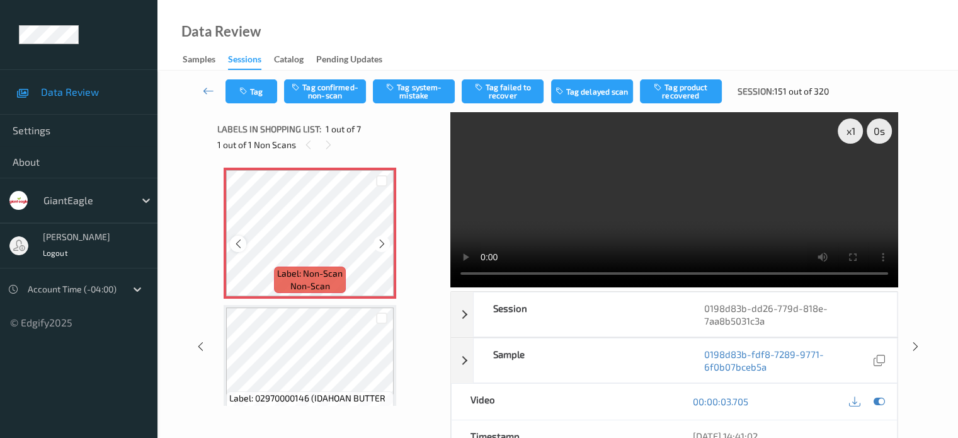
click at [242, 244] on icon at bounding box center [238, 243] width 11 height 11
click at [240, 249] on div at bounding box center [238, 244] width 16 height 16
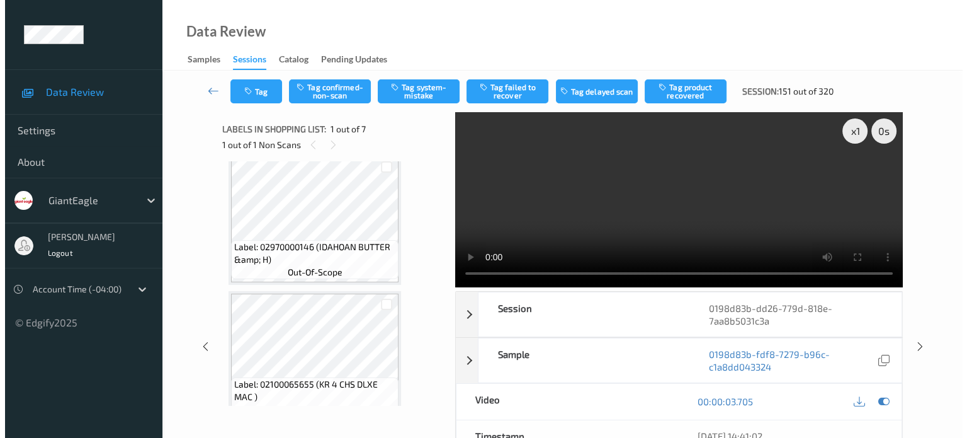
scroll to position [151, 0]
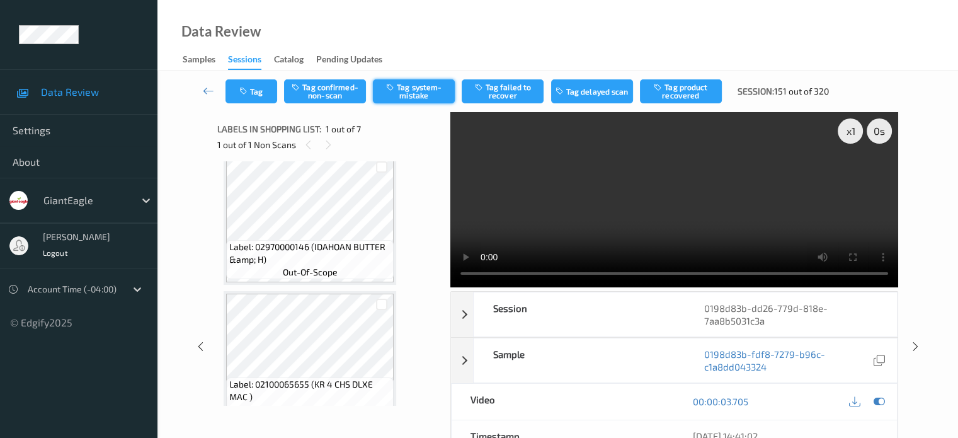
click at [406, 85] on button "Tag system-mistake" at bounding box center [414, 91] width 82 height 24
click at [257, 96] on button "Tag" at bounding box center [251, 91] width 52 height 24
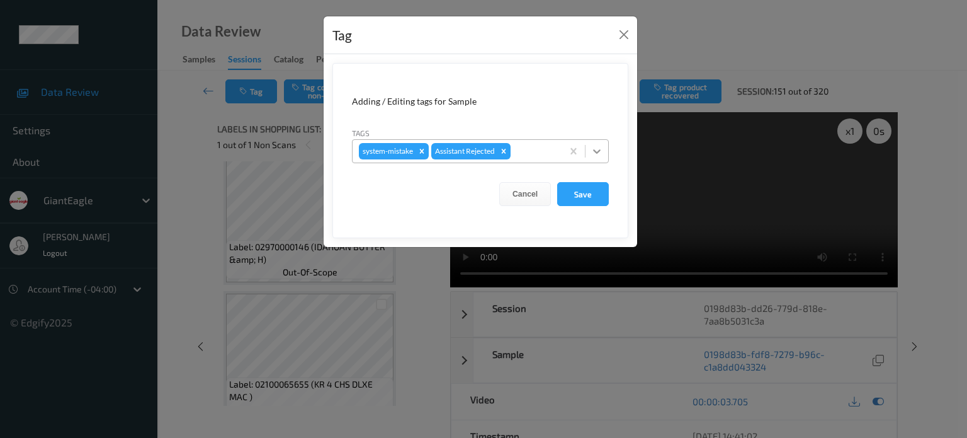
click at [603, 147] on icon at bounding box center [597, 151] width 13 height 13
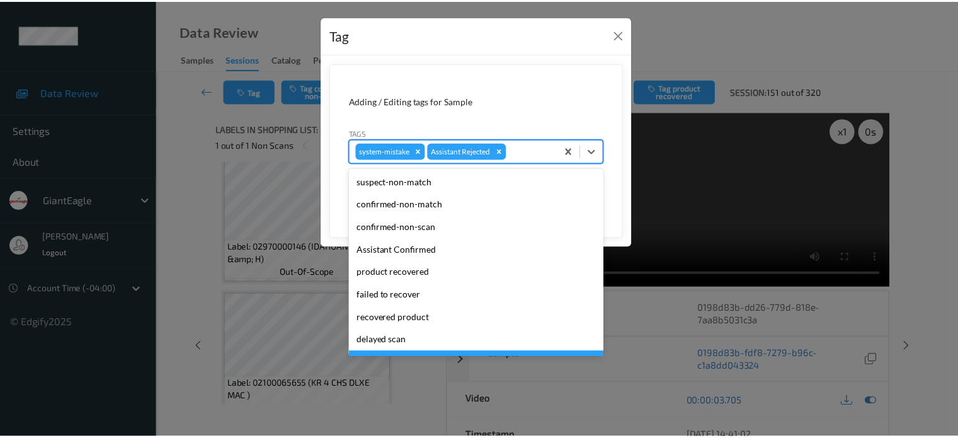
scroll to position [111, 0]
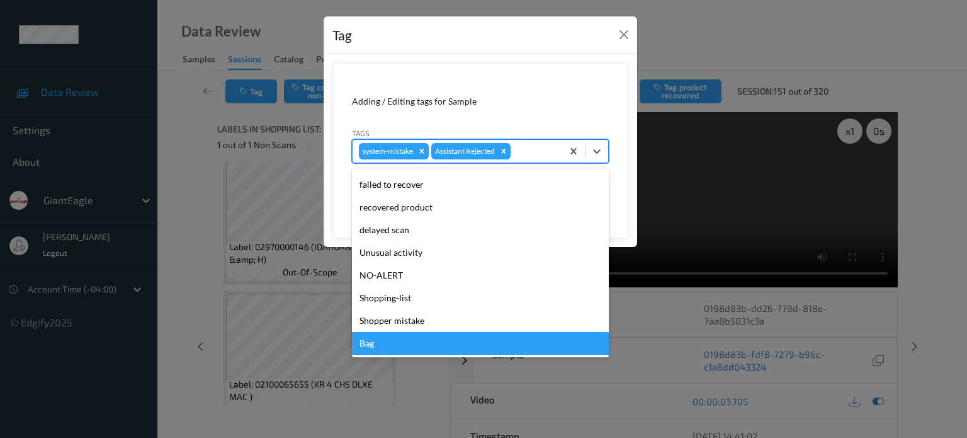
click at [373, 350] on div "Bag" at bounding box center [480, 343] width 257 height 23
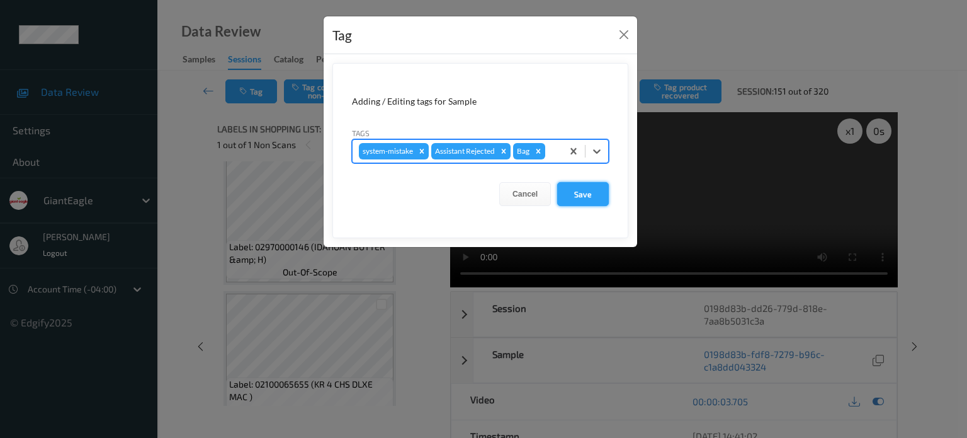
click at [598, 188] on button "Save" at bounding box center [583, 194] width 52 height 24
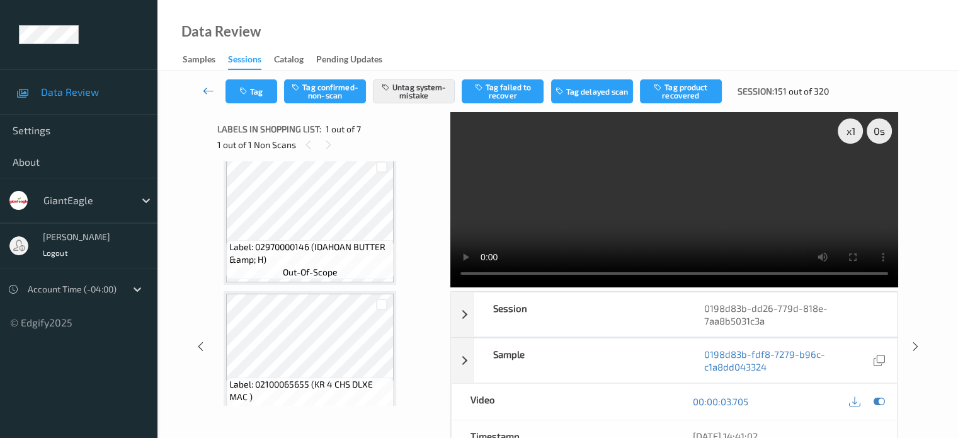
click at [211, 85] on icon at bounding box center [208, 90] width 11 height 13
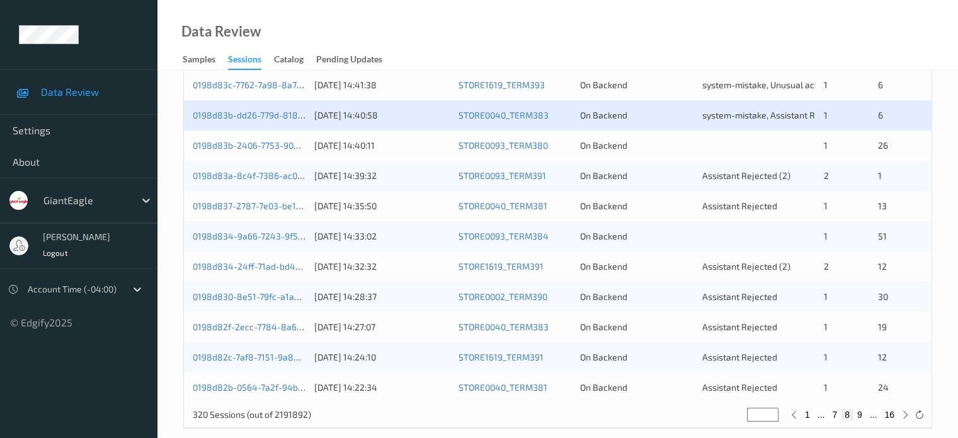
scroll to position [608, 0]
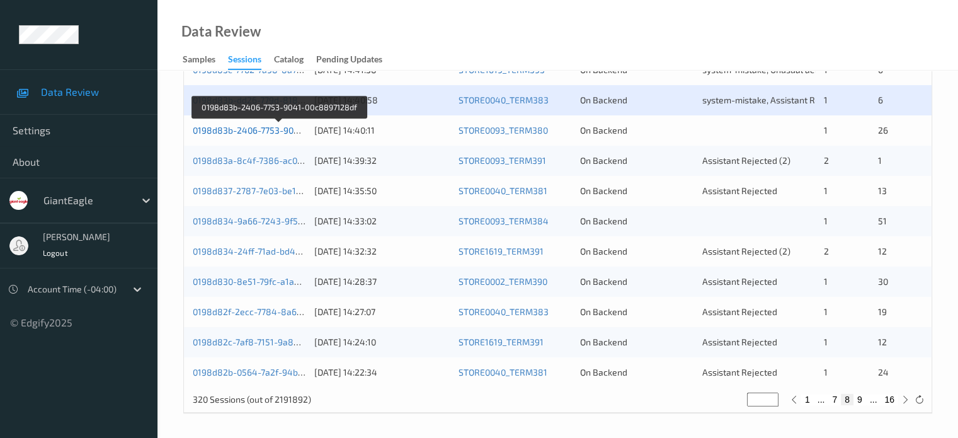
click at [256, 133] on link "0198d83b-2406-7753-9041-00c8897128df" at bounding box center [279, 130] width 172 height 11
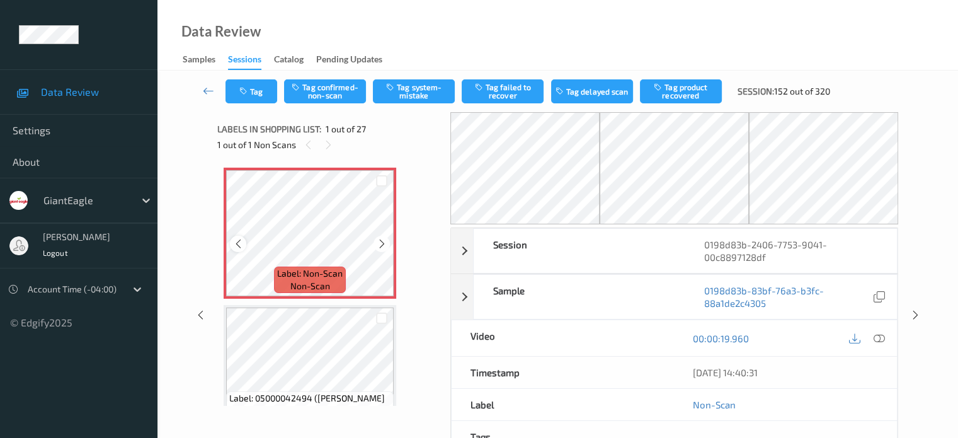
click at [237, 244] on icon at bounding box center [238, 243] width 11 height 11
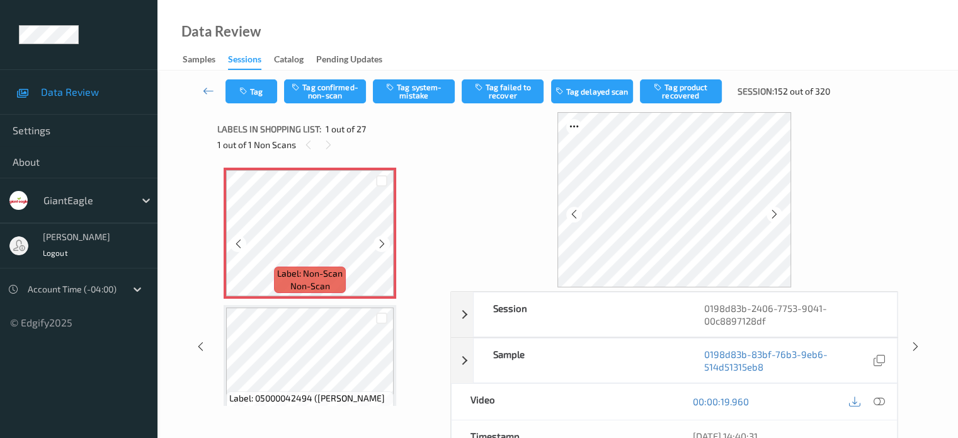
click at [237, 244] on icon at bounding box center [238, 243] width 11 height 11
click at [882, 401] on icon at bounding box center [878, 401] width 11 height 11
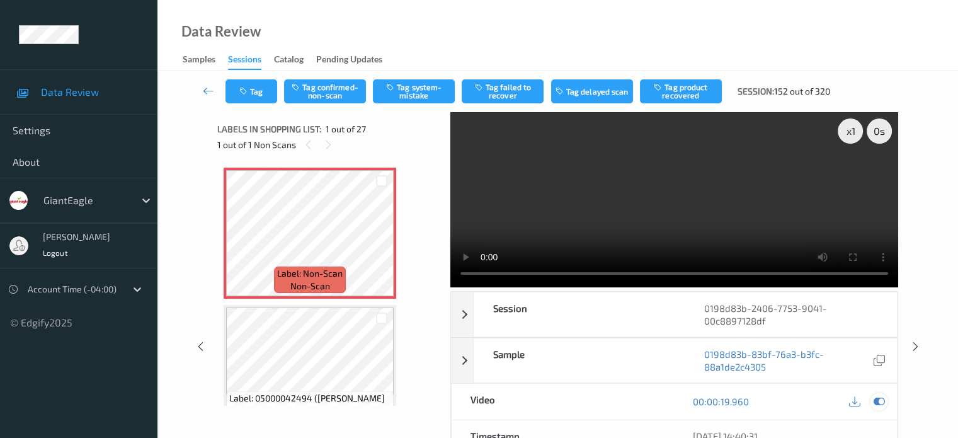
click at [879, 402] on icon at bounding box center [878, 401] width 11 height 11
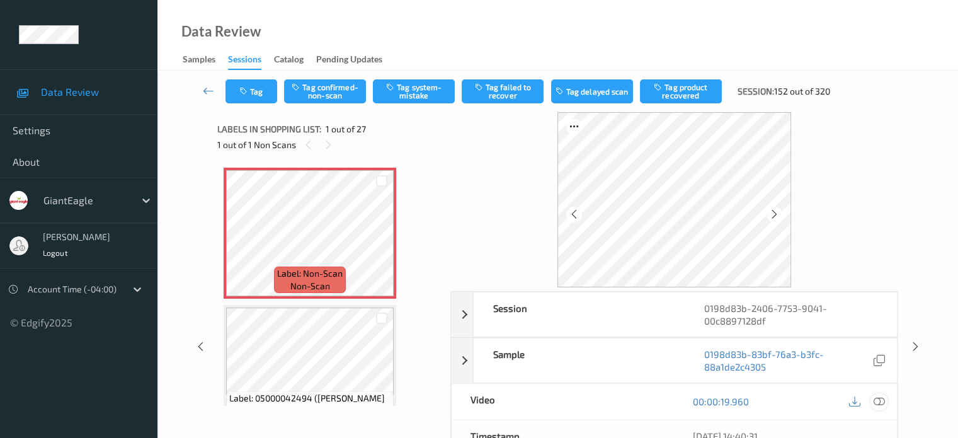
click at [879, 402] on icon at bounding box center [878, 401] width 11 height 11
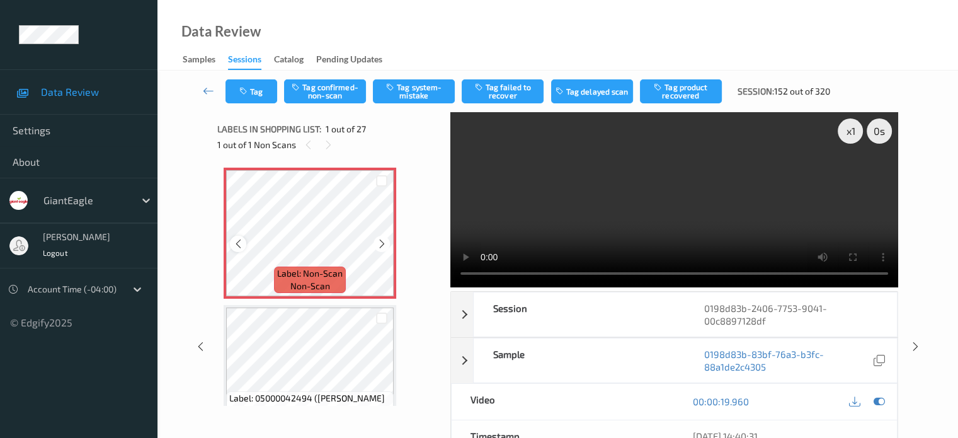
click at [241, 241] on icon at bounding box center [238, 243] width 11 height 11
click at [240, 241] on icon at bounding box center [238, 243] width 11 height 11
click at [383, 248] on icon at bounding box center [382, 243] width 11 height 11
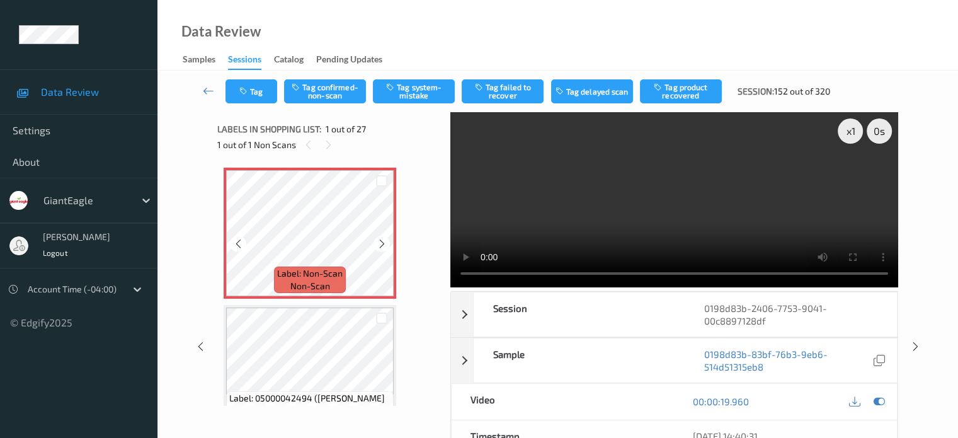
click at [383, 248] on icon at bounding box center [382, 243] width 11 height 11
click at [416, 91] on button "Tag system-mistake" at bounding box center [414, 91] width 82 height 24
click at [257, 89] on button "Tag" at bounding box center [251, 91] width 52 height 24
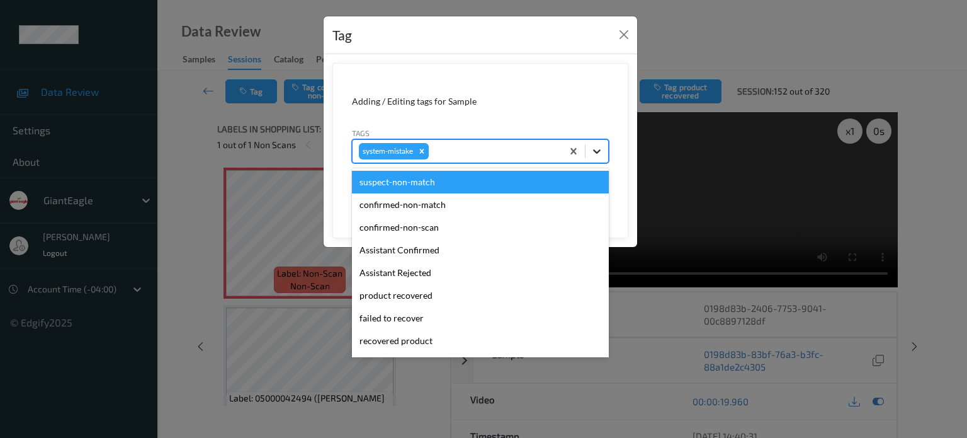
click at [603, 149] on icon at bounding box center [597, 151] width 13 height 13
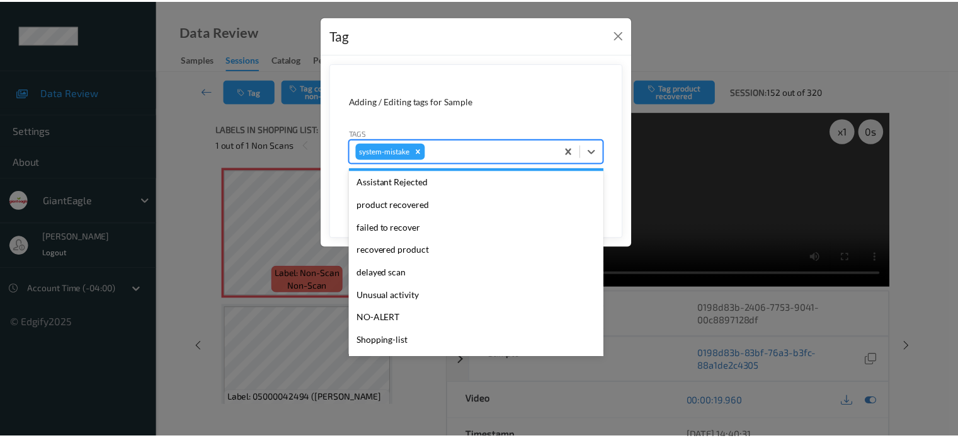
scroll to position [134, 0]
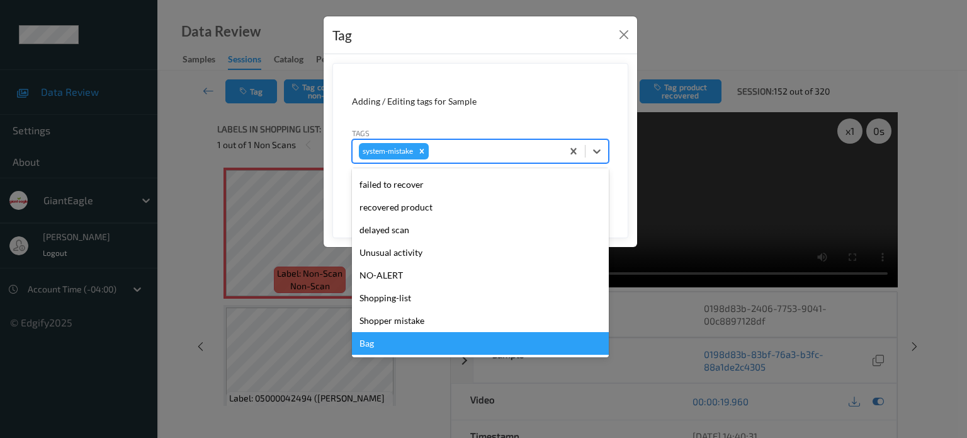
click at [372, 341] on div "Bag" at bounding box center [480, 343] width 257 height 23
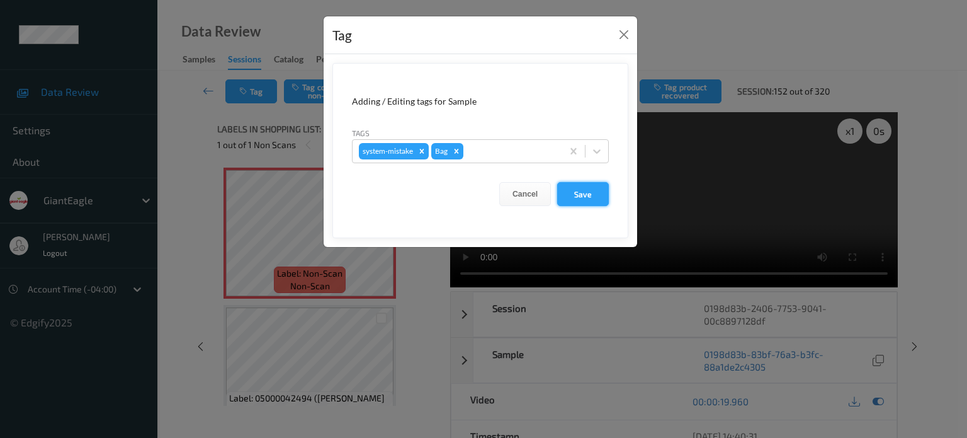
click at [586, 198] on button "Save" at bounding box center [583, 194] width 52 height 24
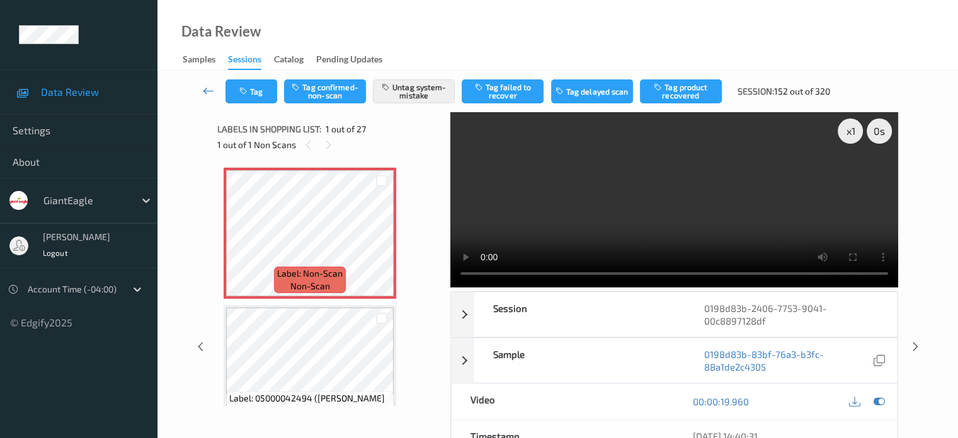
click at [207, 94] on icon at bounding box center [208, 90] width 11 height 13
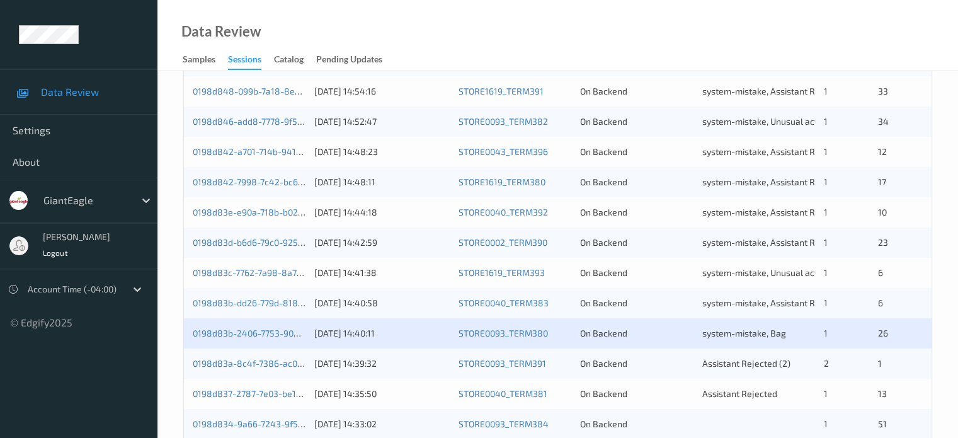
scroll to position [571, 0]
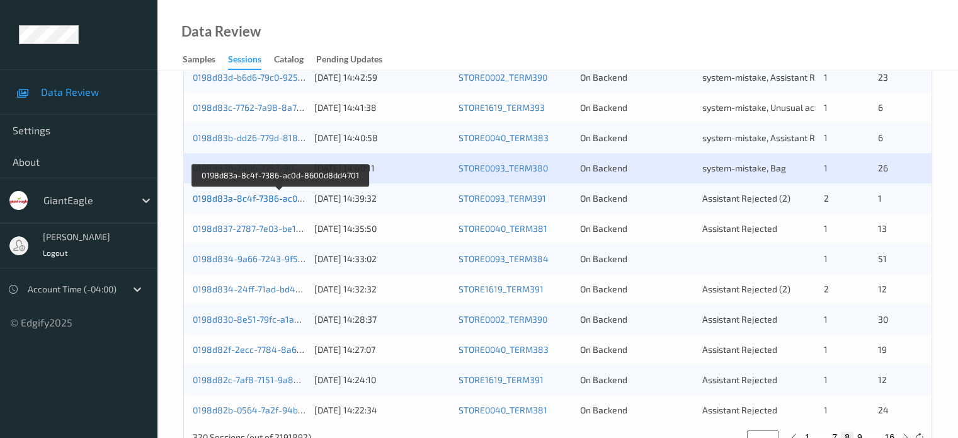
click at [270, 198] on link "0198d83a-8c4f-7386-ac0d-8600d8dd4701" at bounding box center [280, 198] width 174 height 11
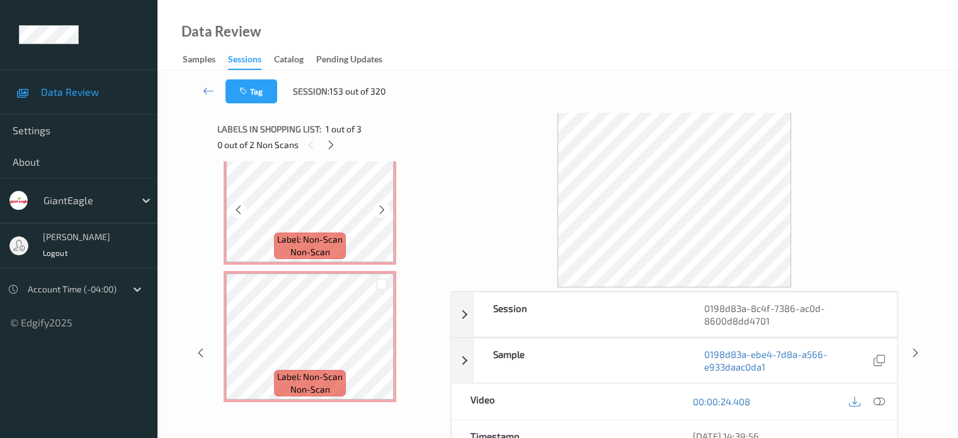
scroll to position [174, 0]
click at [240, 203] on icon at bounding box center [238, 207] width 11 height 11
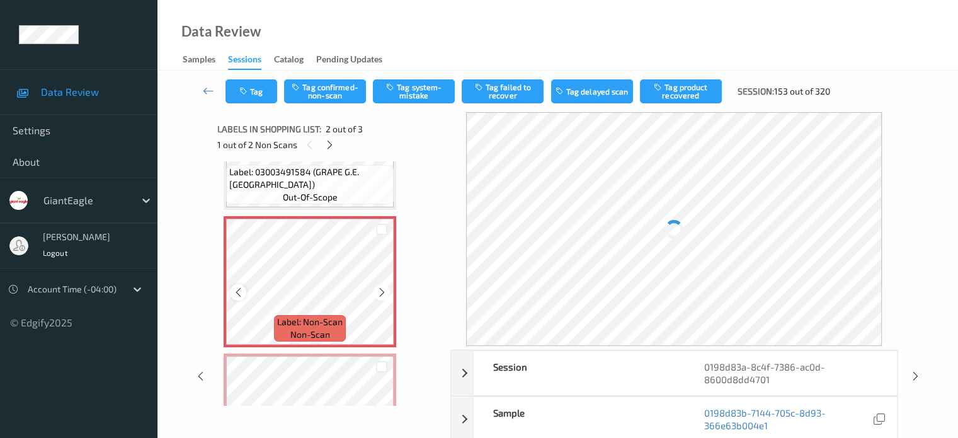
scroll to position [69, 0]
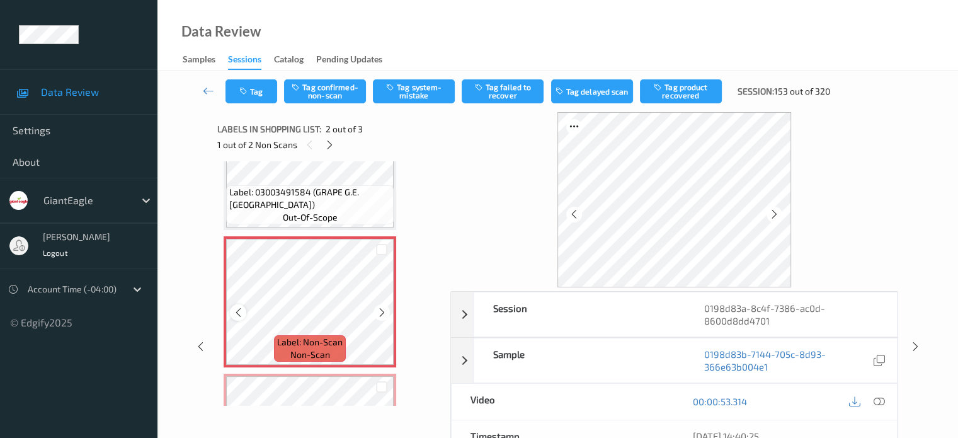
click at [239, 312] on icon at bounding box center [238, 312] width 11 height 11
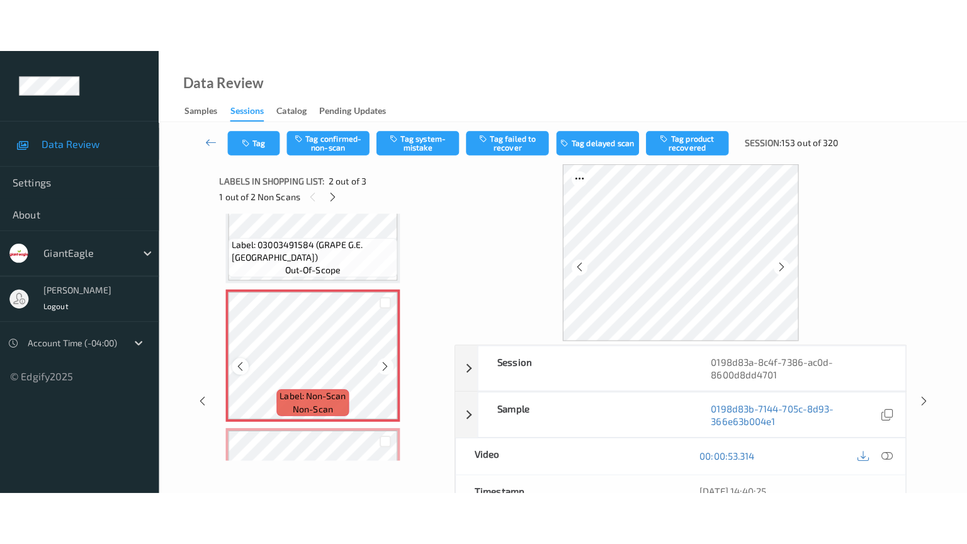
scroll to position [174, 0]
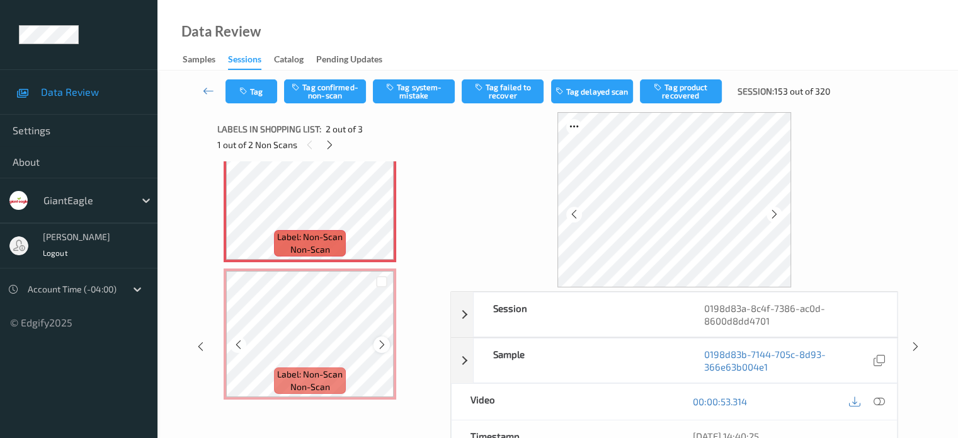
click at [382, 350] on icon at bounding box center [382, 344] width 11 height 11
click at [883, 399] on icon at bounding box center [878, 401] width 11 height 11
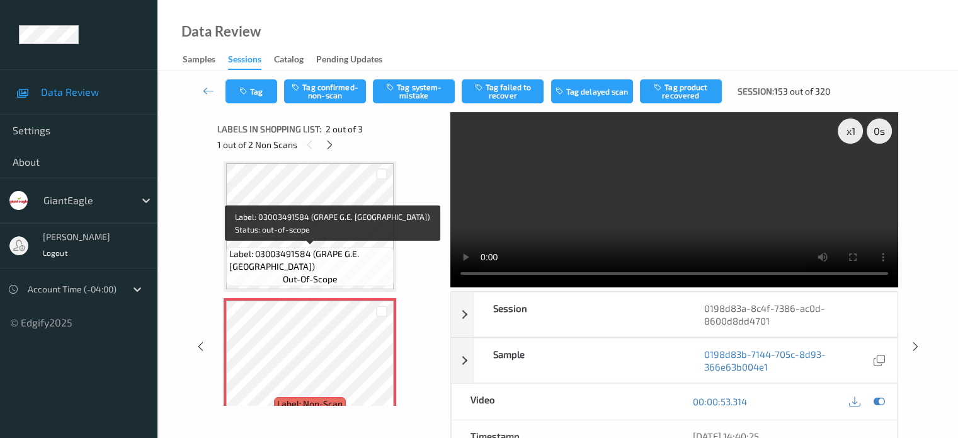
scroll to position [0, 0]
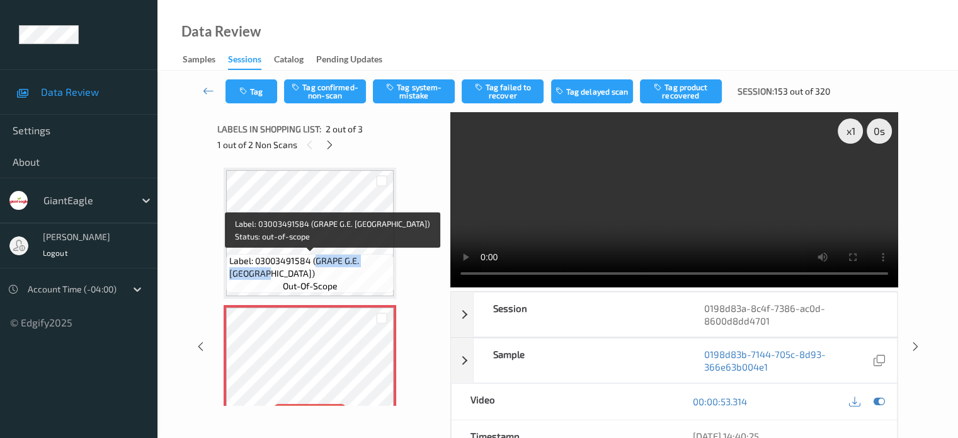
drag, startPoint x: 317, startPoint y: 259, endPoint x: 248, endPoint y: 279, distance: 72.2
click at [248, 279] on span "Label: 03003491584 (GRAPE G.E. RED SEE)" at bounding box center [309, 266] width 161 height 25
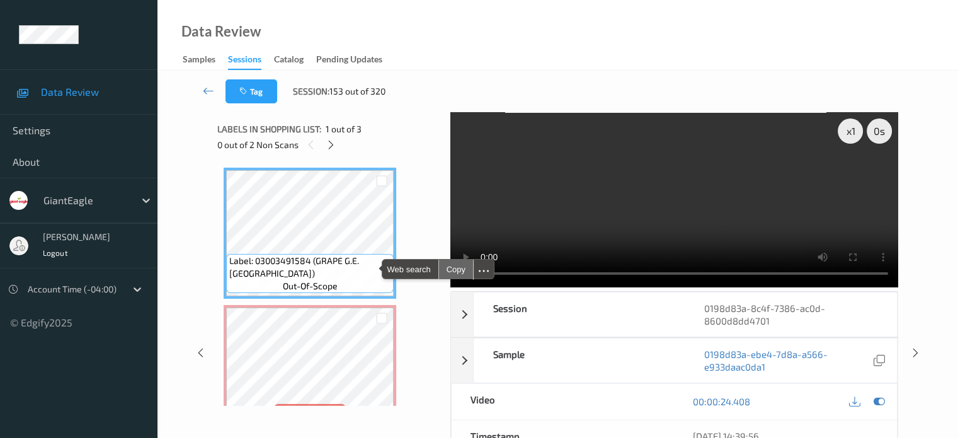
click at [451, 268] on div "Copy" at bounding box center [456, 268] width 34 height 19
click at [329, 153] on div "Labels in shopping list: 1 out of 3 0 out of 2 Non Scans" at bounding box center [329, 136] width 224 height 49
click at [332, 140] on icon at bounding box center [331, 144] width 11 height 11
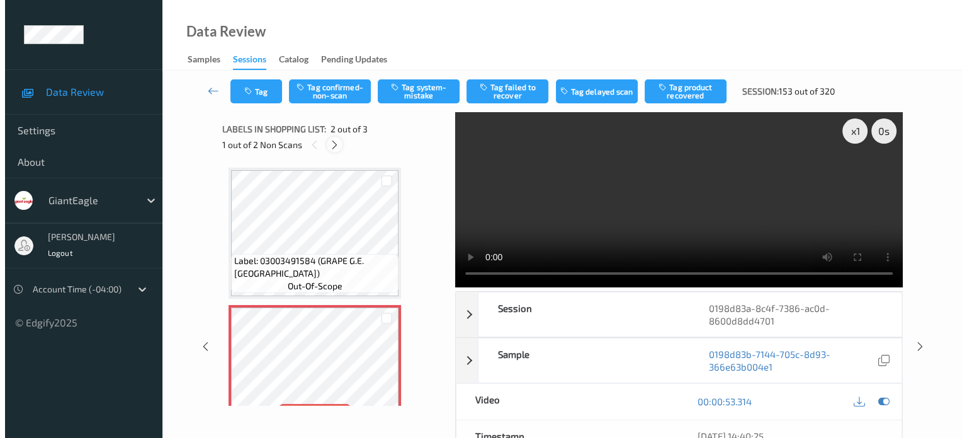
scroll to position [6, 0]
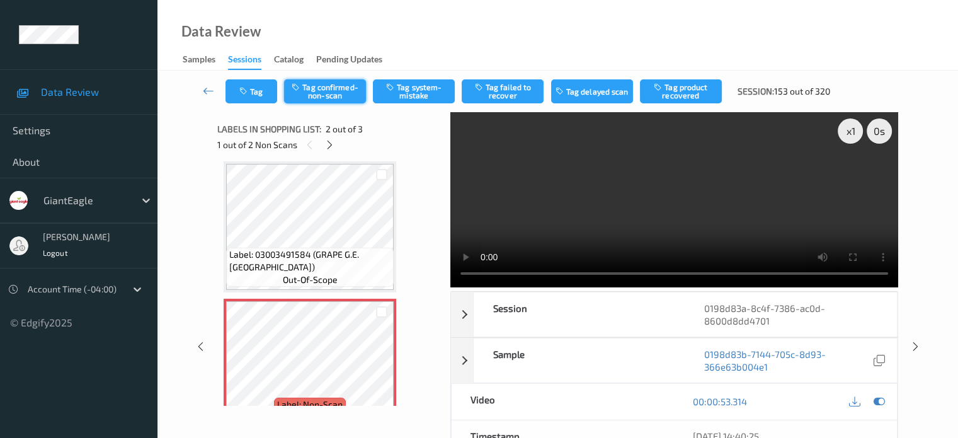
click at [328, 94] on button "Tag confirmed-non-scan" at bounding box center [325, 91] width 82 height 24
click at [328, 103] on button "Untag confirmed-non-scan" at bounding box center [325, 91] width 82 height 24
click at [409, 100] on button "Tag system-mistake" at bounding box center [414, 91] width 82 height 24
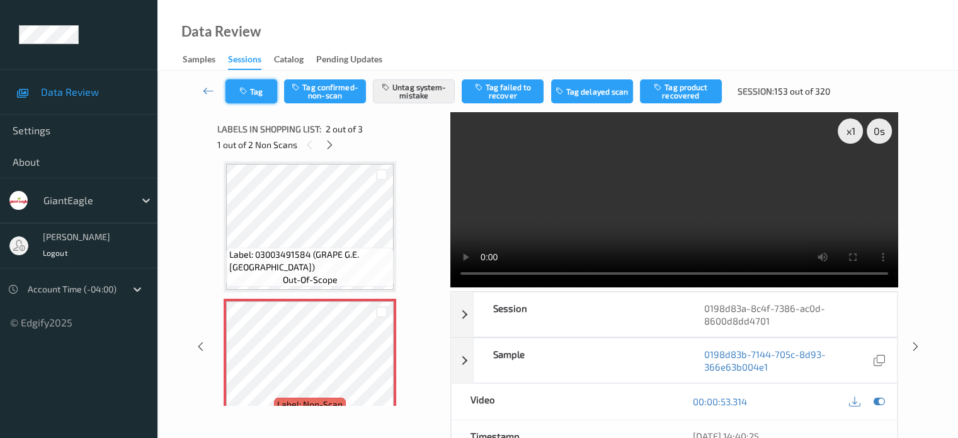
click at [247, 101] on button "Tag" at bounding box center [251, 91] width 52 height 24
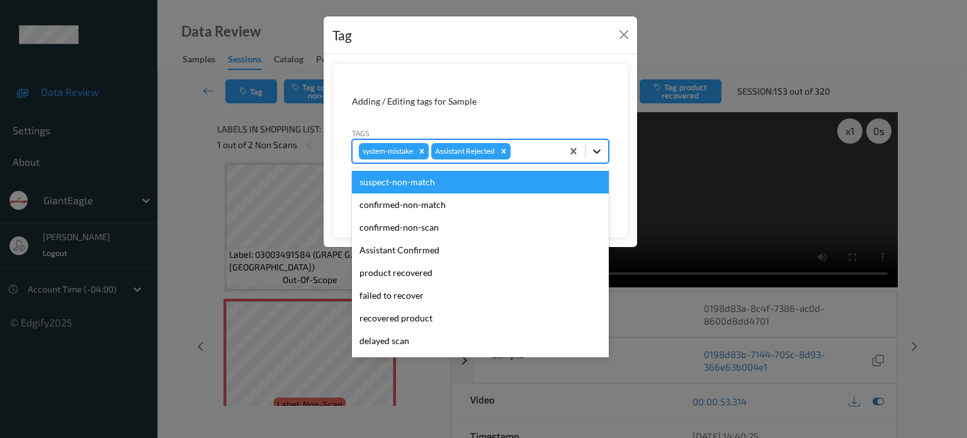
click at [605, 152] on div at bounding box center [597, 151] width 23 height 23
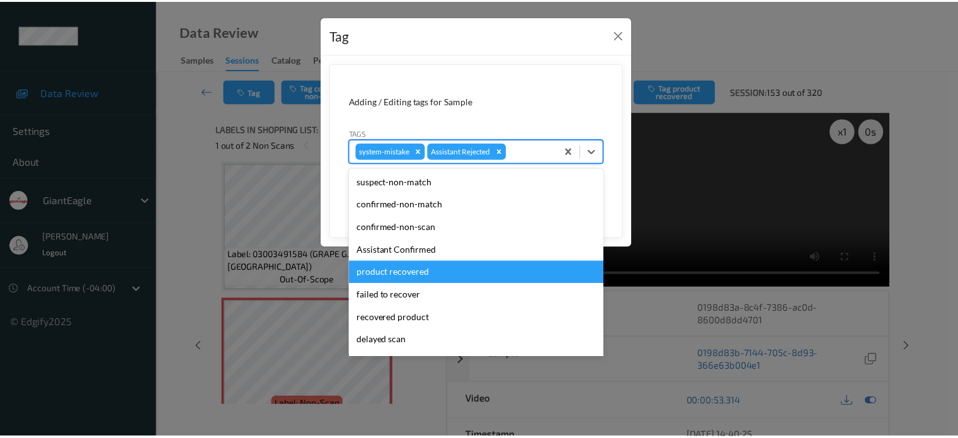
scroll to position [111, 0]
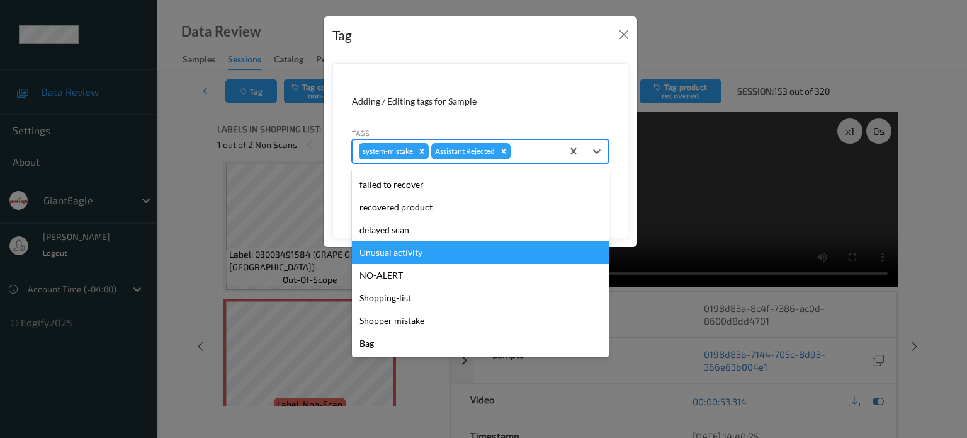
click at [392, 247] on div "Unusual activity" at bounding box center [480, 252] width 257 height 23
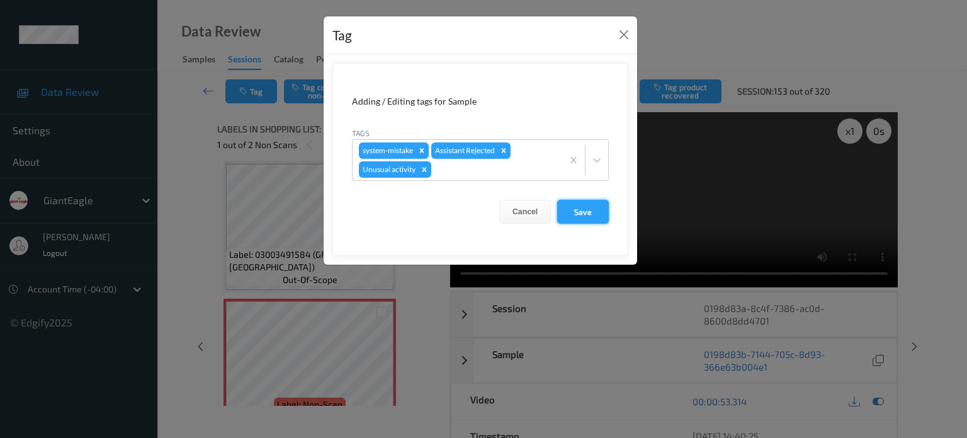
click at [600, 214] on button "Save" at bounding box center [583, 212] width 52 height 24
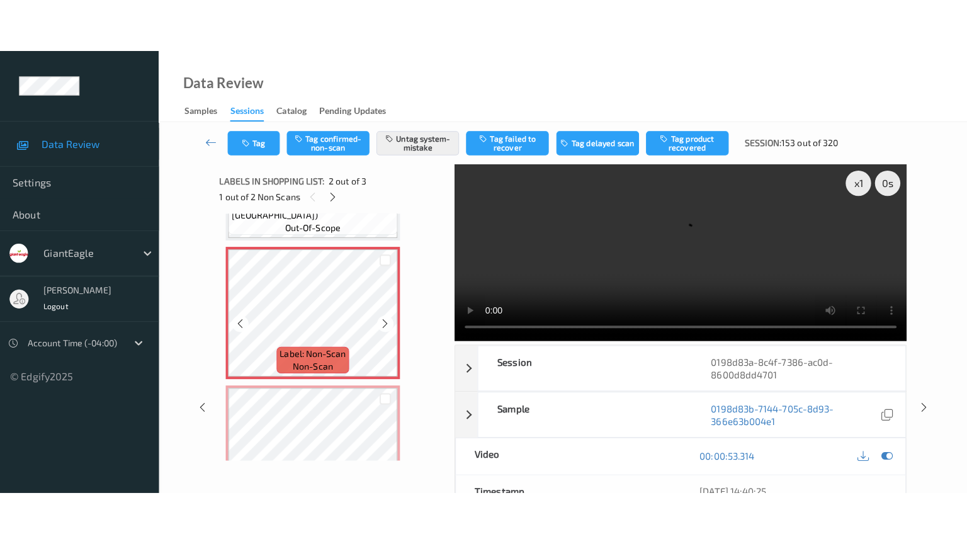
scroll to position [174, 0]
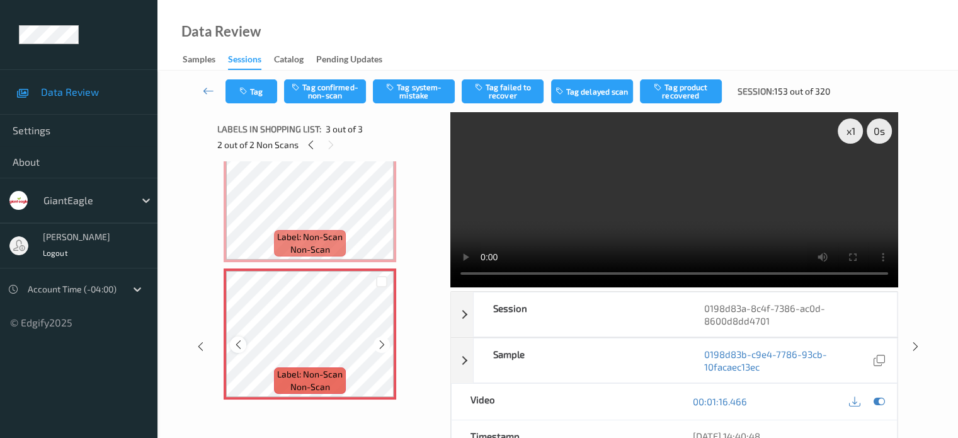
click at [243, 345] on icon at bounding box center [238, 344] width 11 height 11
click at [315, 93] on button "Tag confirmed-non-scan" at bounding box center [325, 91] width 82 height 24
click at [254, 95] on button "Tag" at bounding box center [251, 91] width 52 height 24
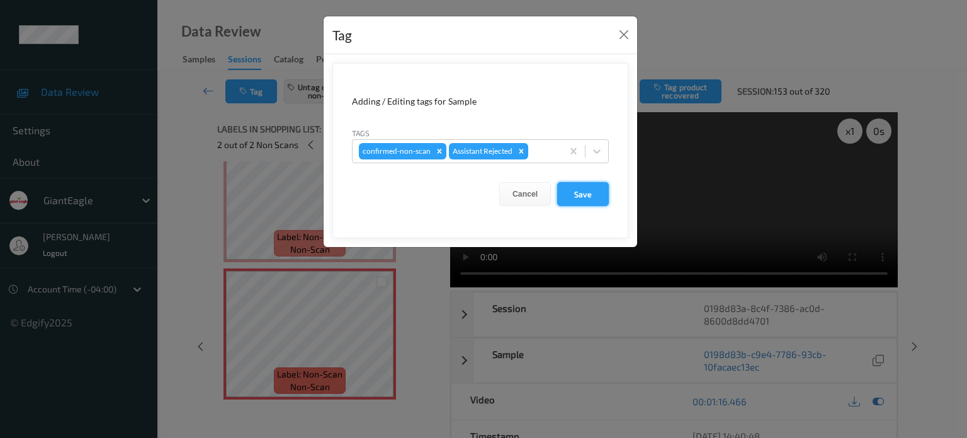
click at [574, 195] on button "Save" at bounding box center [583, 194] width 52 height 24
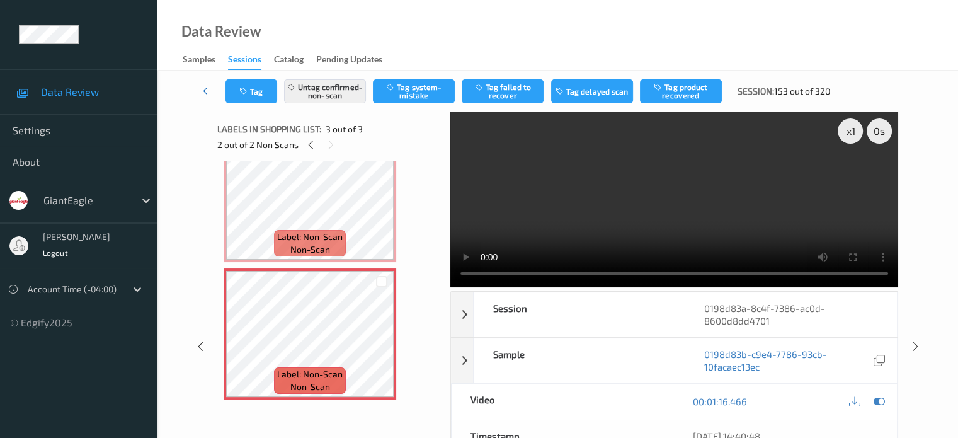
click at [205, 93] on icon at bounding box center [208, 90] width 11 height 13
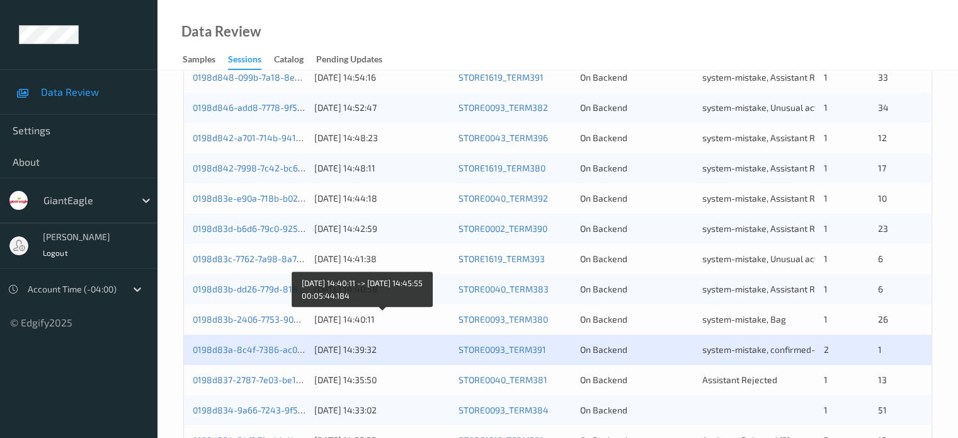
scroll to position [608, 0]
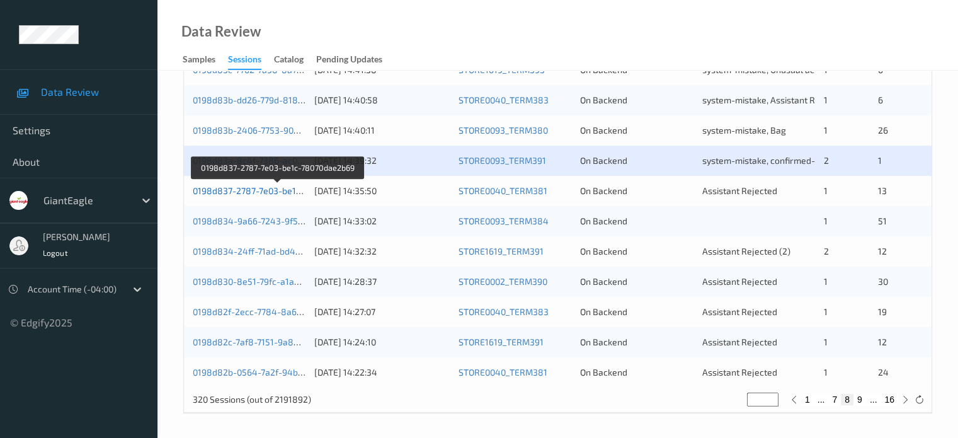
click at [263, 188] on link "0198d837-2787-7e03-be1c-78070dae2b69" at bounding box center [278, 190] width 171 height 11
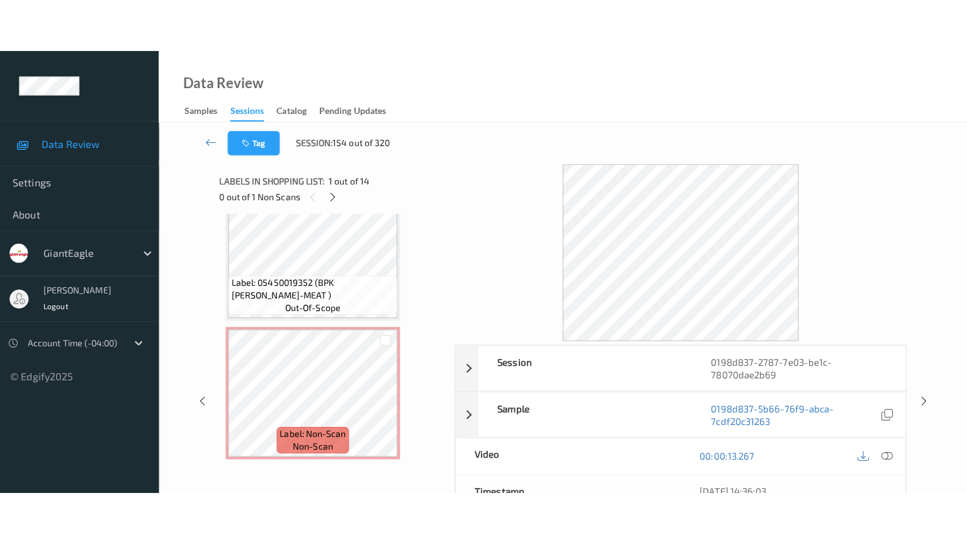
scroll to position [1684, 0]
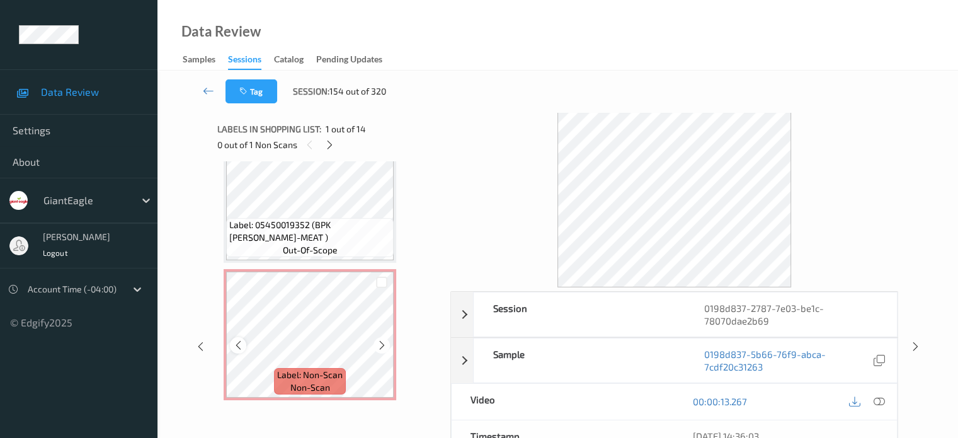
click at [241, 345] on icon at bounding box center [238, 344] width 11 height 11
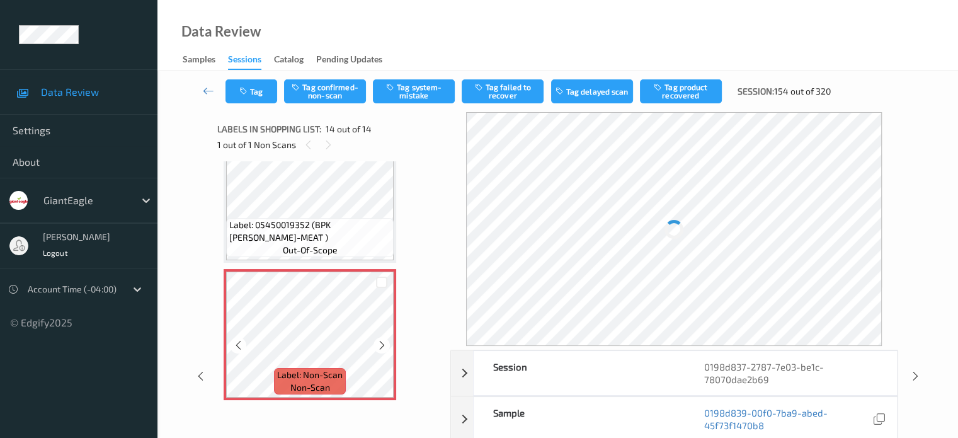
click at [241, 345] on icon at bounding box center [238, 344] width 11 height 11
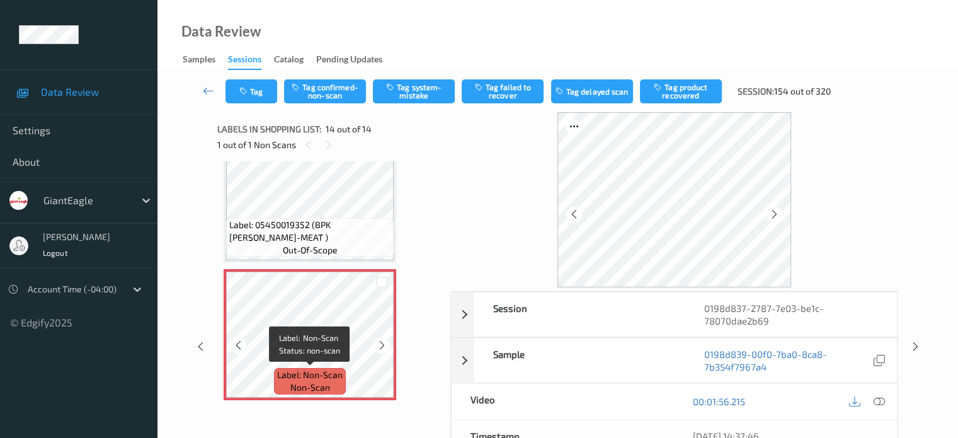
click at [324, 377] on span "Label: Non-Scan" at bounding box center [310, 374] width 66 height 13
click at [882, 401] on icon at bounding box center [878, 401] width 11 height 11
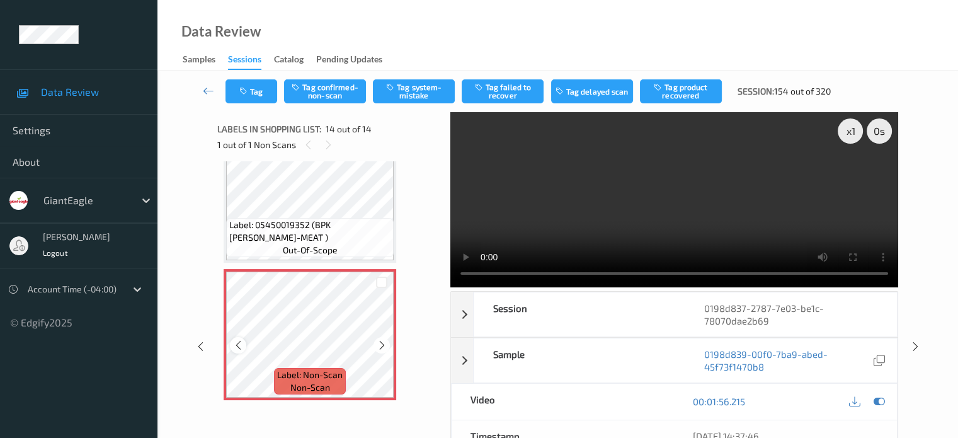
click at [241, 346] on icon at bounding box center [238, 344] width 11 height 11
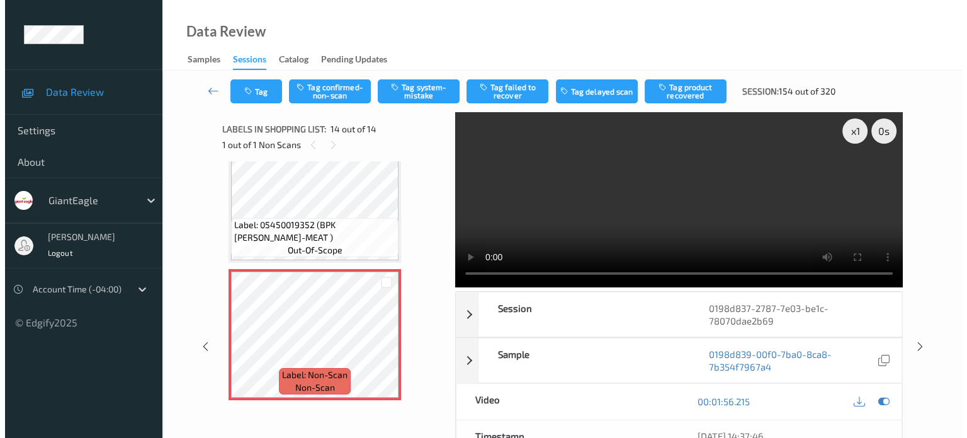
scroll to position [1578, 0]
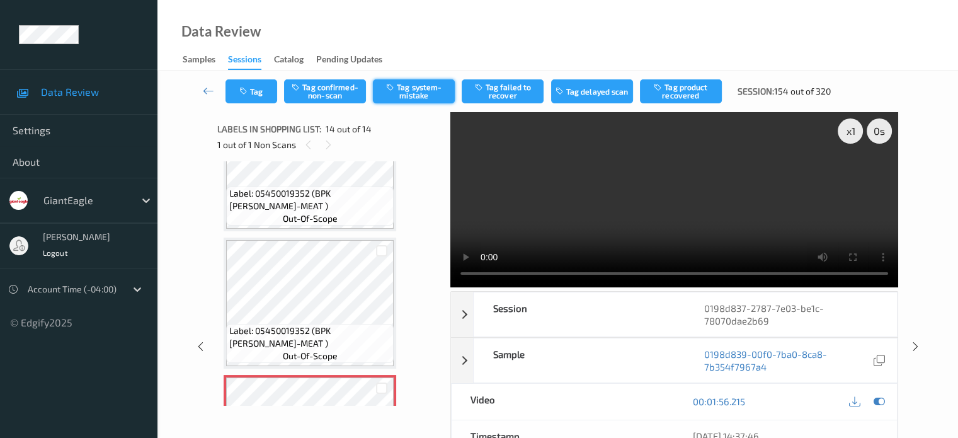
click at [432, 88] on button "Tag system-mistake" at bounding box center [414, 91] width 82 height 24
click at [249, 92] on icon "button" at bounding box center [244, 91] width 11 height 9
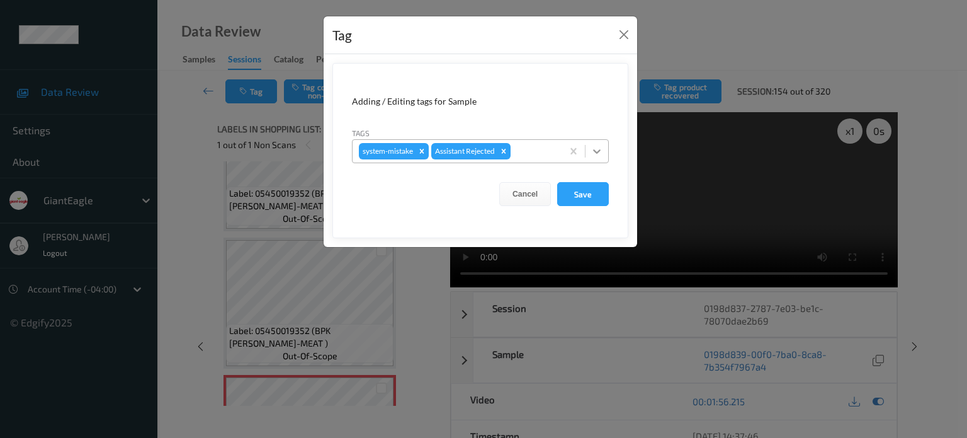
click at [598, 149] on icon at bounding box center [597, 151] width 13 height 13
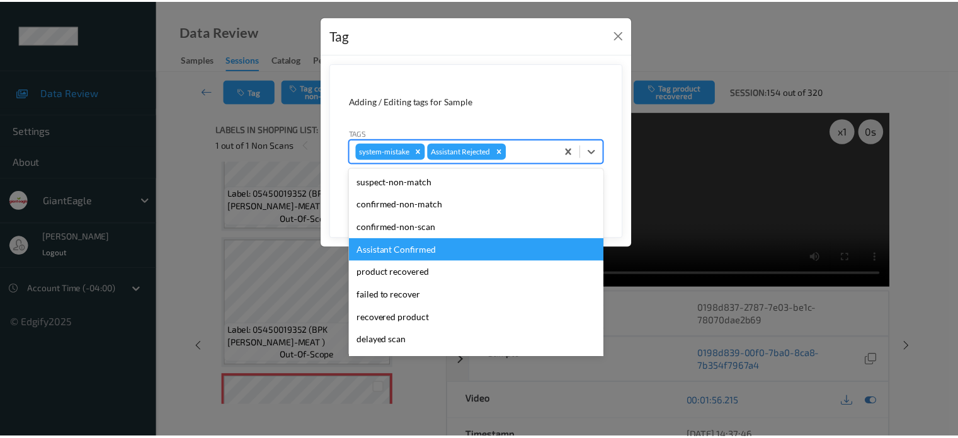
scroll to position [111, 0]
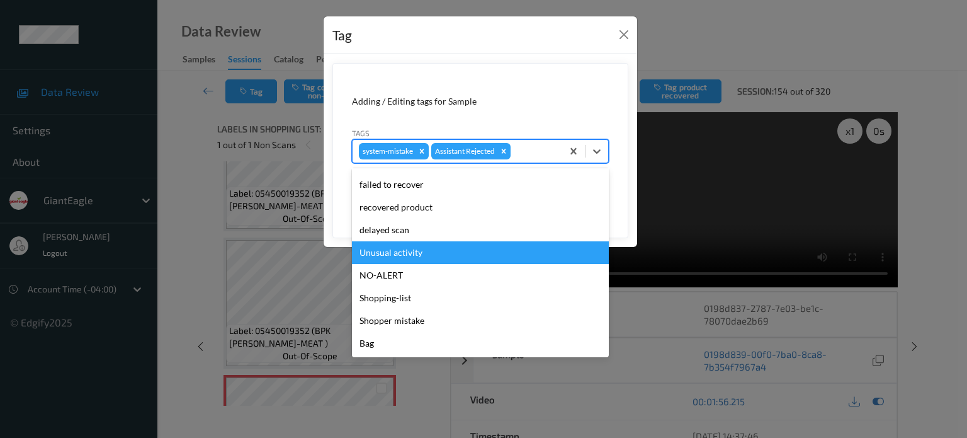
click at [380, 253] on div "Unusual activity" at bounding box center [480, 252] width 257 height 23
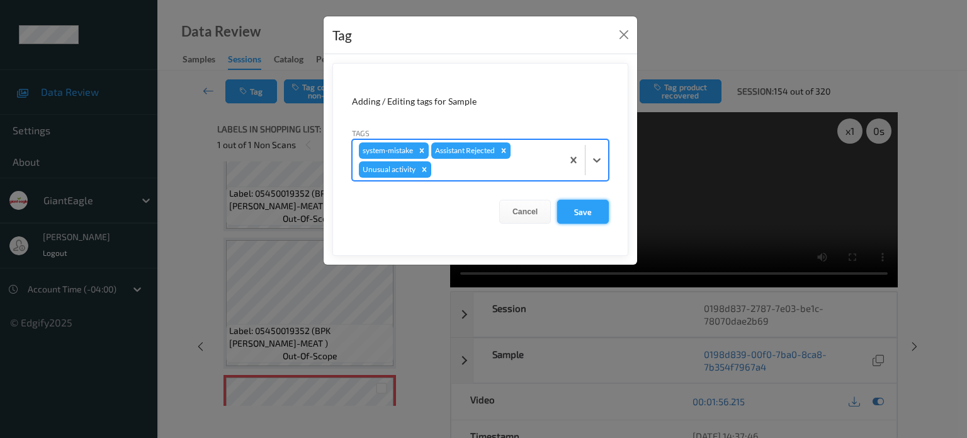
click at [585, 217] on button "Save" at bounding box center [583, 212] width 52 height 24
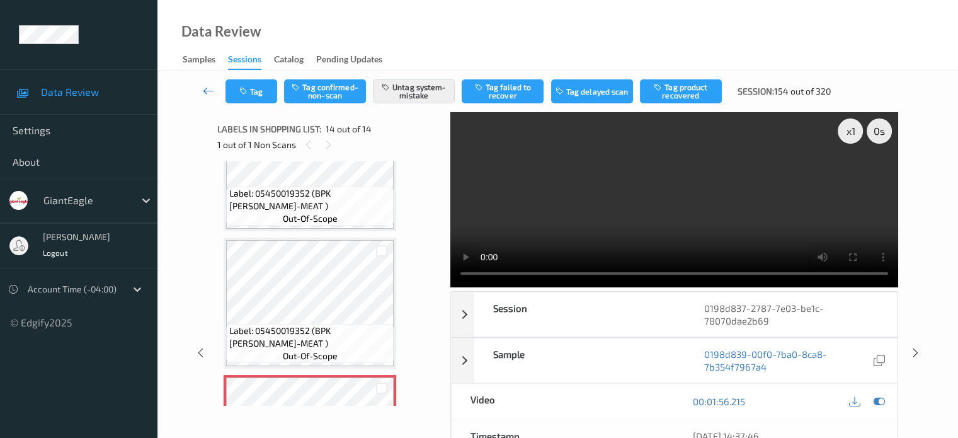
click at [203, 96] on icon at bounding box center [208, 90] width 11 height 13
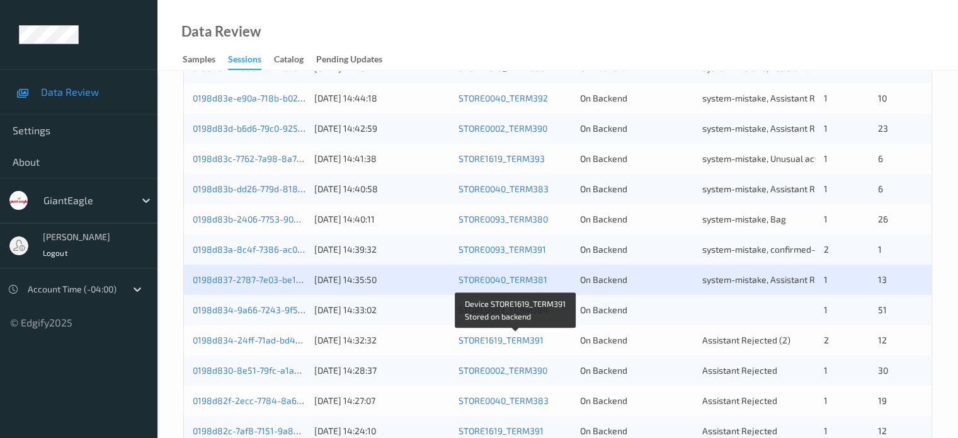
scroll to position [608, 0]
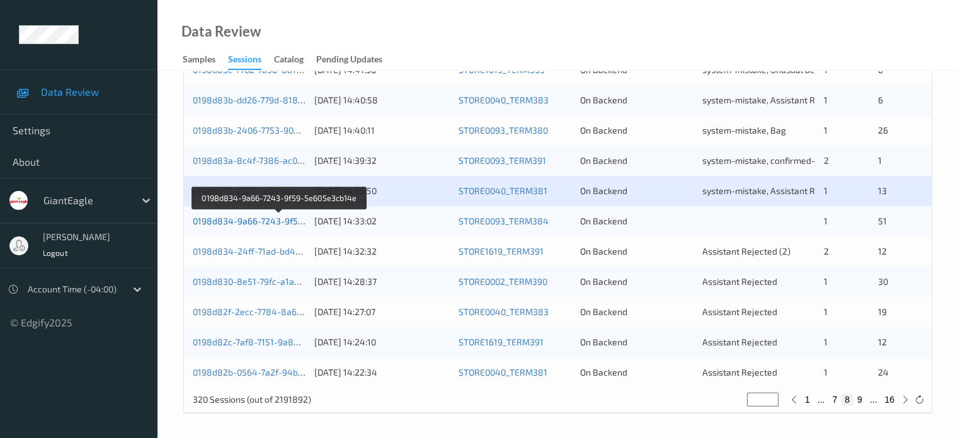
click at [285, 219] on link "0198d834-9a66-7243-9f59-5e605e3cb14e" at bounding box center [279, 220] width 173 height 11
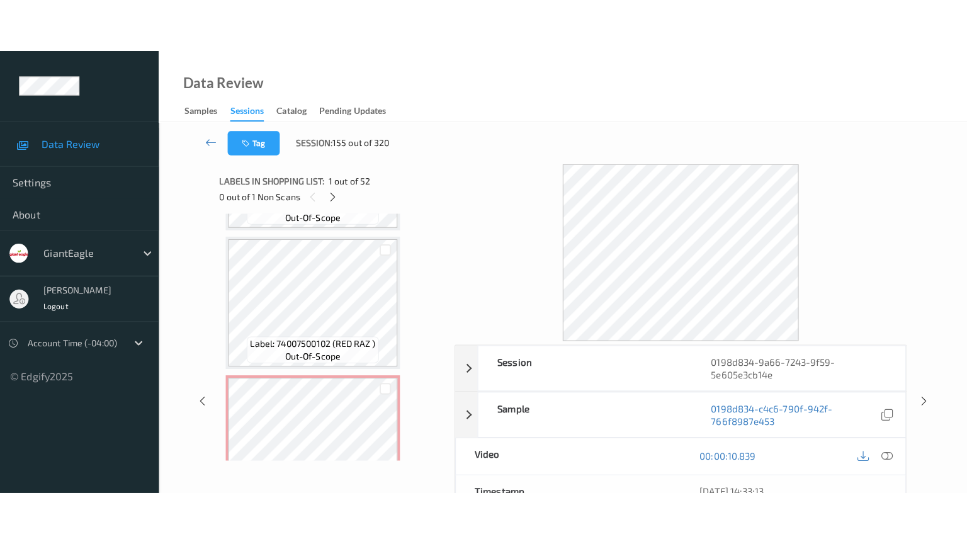
scroll to position [6823, 0]
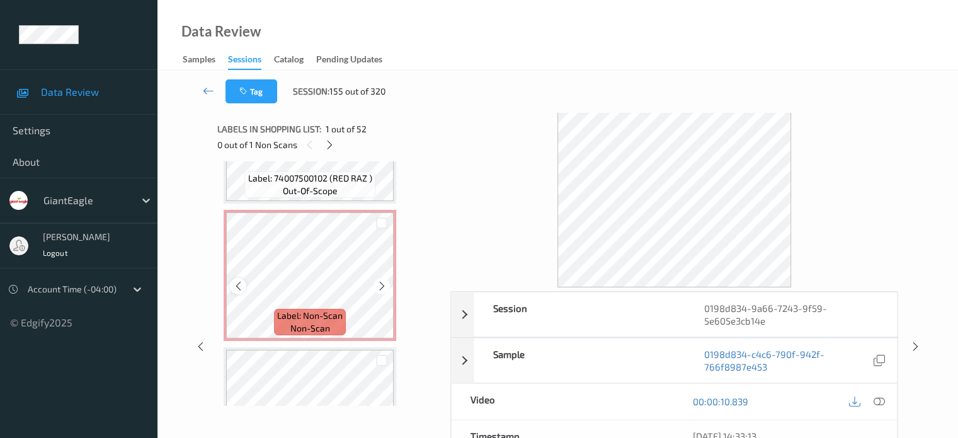
click at [231, 284] on div at bounding box center [238, 286] width 16 height 16
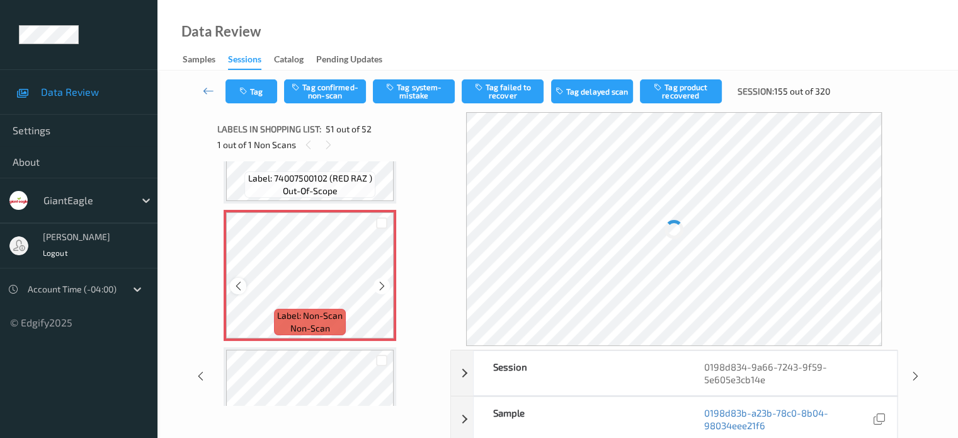
click at [230, 284] on div at bounding box center [238, 286] width 16 height 16
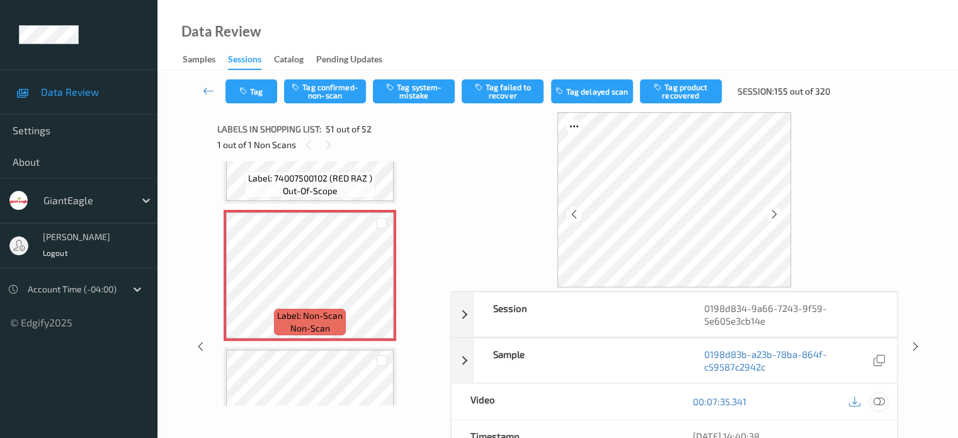
click at [883, 399] on icon at bounding box center [878, 401] width 11 height 11
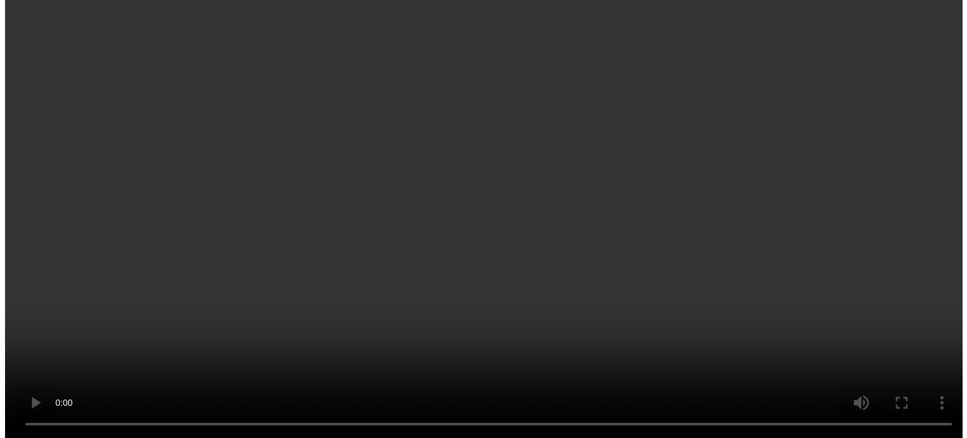
scroll to position [6900, 0]
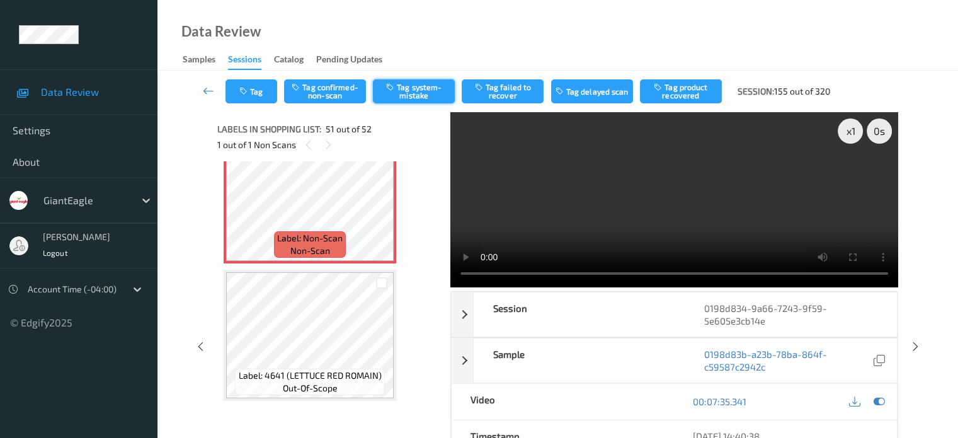
click at [408, 98] on button "Tag system-mistake" at bounding box center [414, 91] width 82 height 24
click at [254, 99] on button "Tag" at bounding box center [251, 91] width 52 height 24
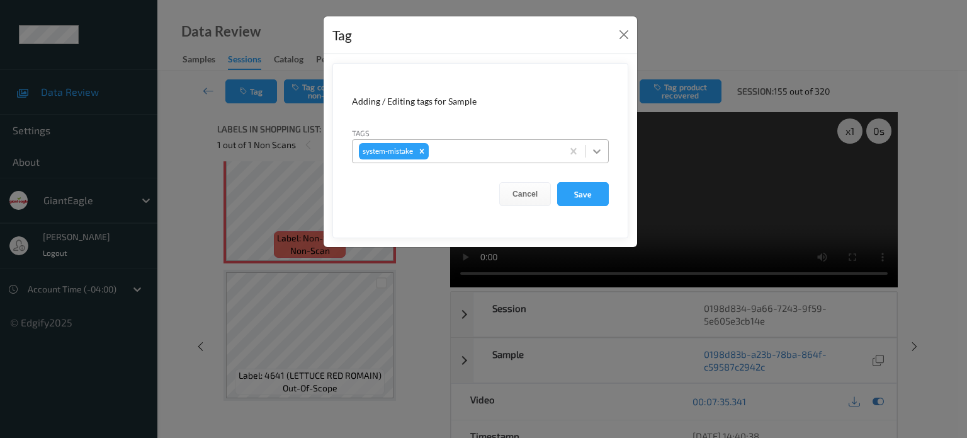
click at [592, 152] on icon at bounding box center [597, 151] width 13 height 13
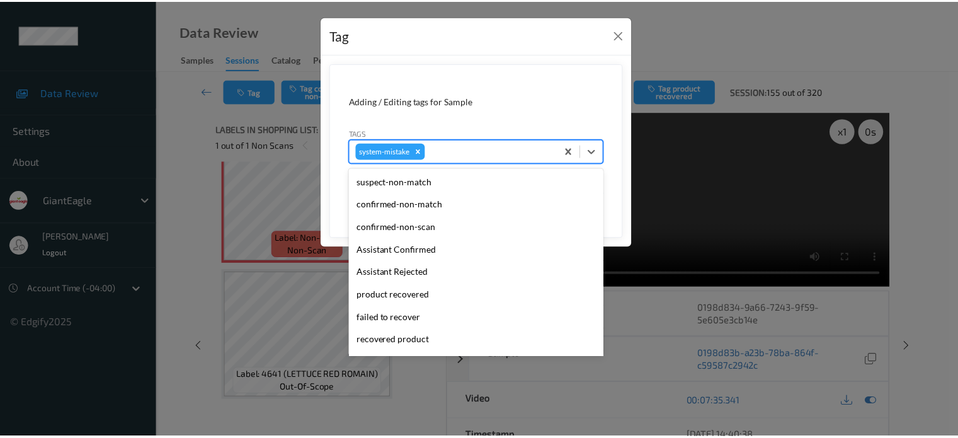
scroll to position [134, 0]
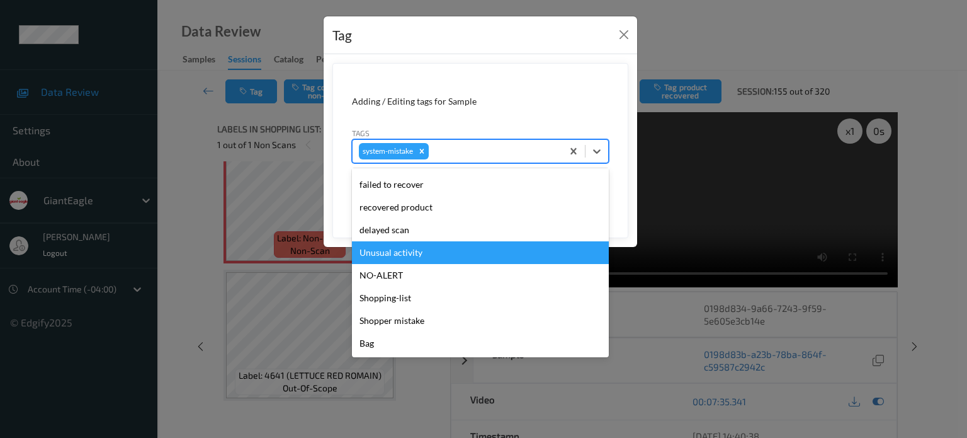
click at [409, 249] on div "Unusual activity" at bounding box center [480, 252] width 257 height 23
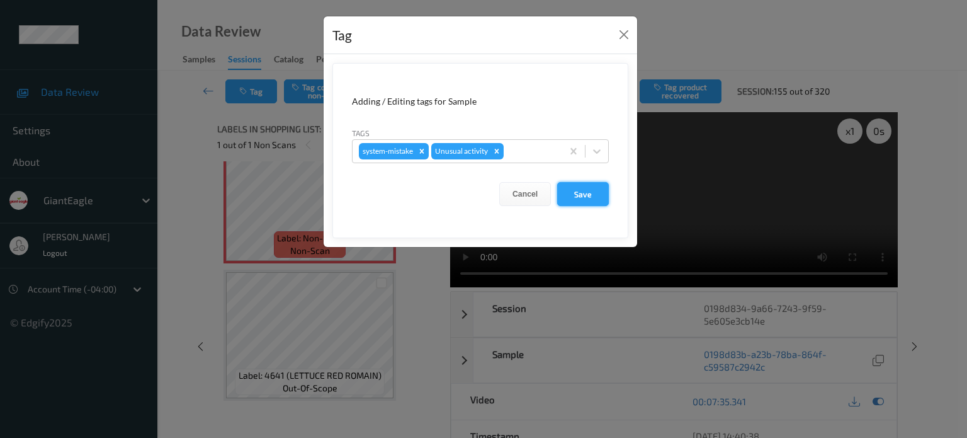
click at [585, 195] on button "Save" at bounding box center [583, 194] width 52 height 24
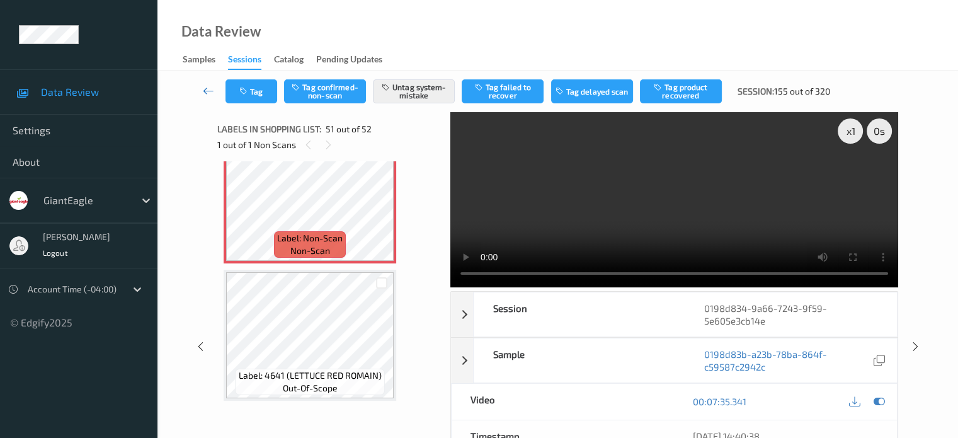
click at [209, 90] on icon at bounding box center [208, 90] width 11 height 13
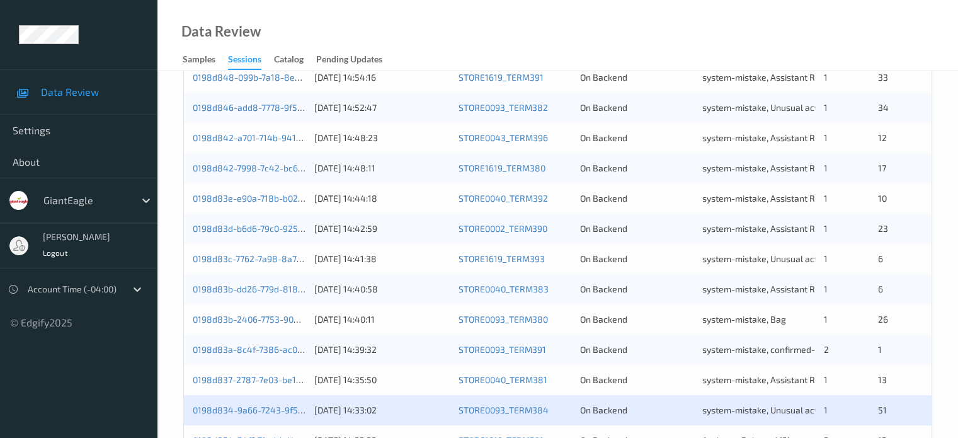
scroll to position [608, 0]
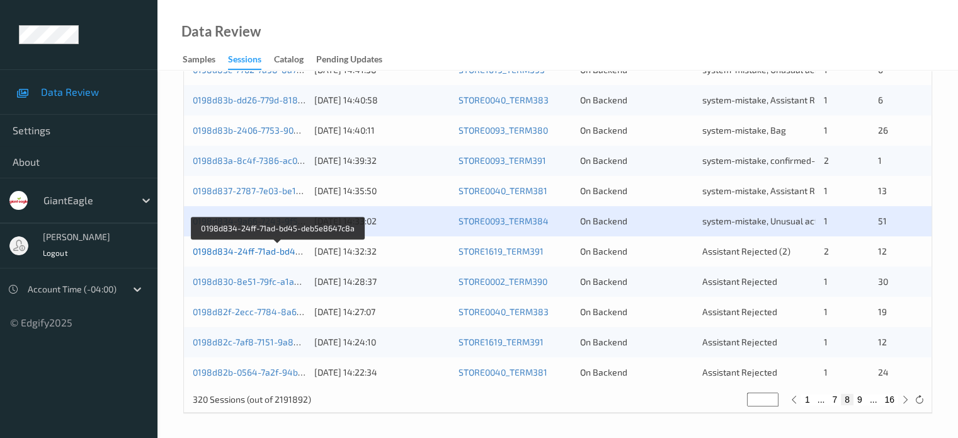
click at [259, 256] on link "0198d834-24ff-71ad-bd45-deb5e8647c8a" at bounding box center [279, 251] width 173 height 11
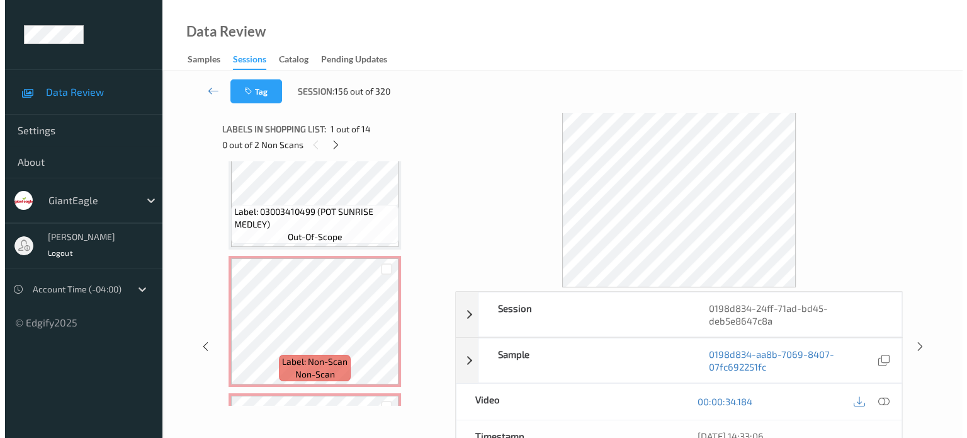
scroll to position [1192, 0]
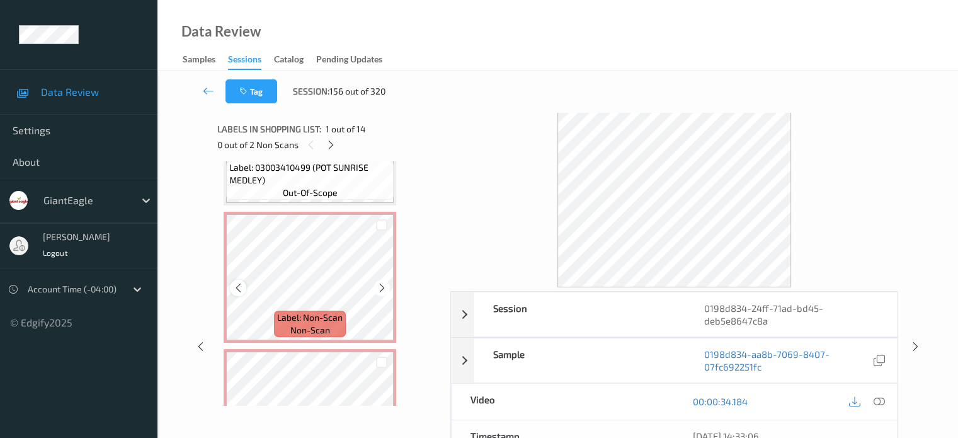
click at [237, 286] on icon at bounding box center [238, 287] width 11 height 11
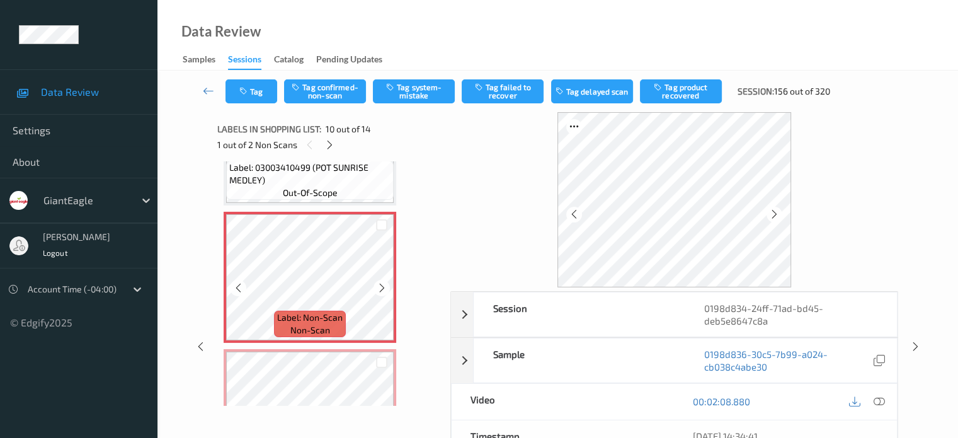
click at [237, 286] on icon at bounding box center [238, 287] width 11 height 11
click at [343, 322] on div "Label: Non-Scan non-scan" at bounding box center [310, 324] width 72 height 26
click at [573, 211] on icon at bounding box center [574, 213] width 11 height 11
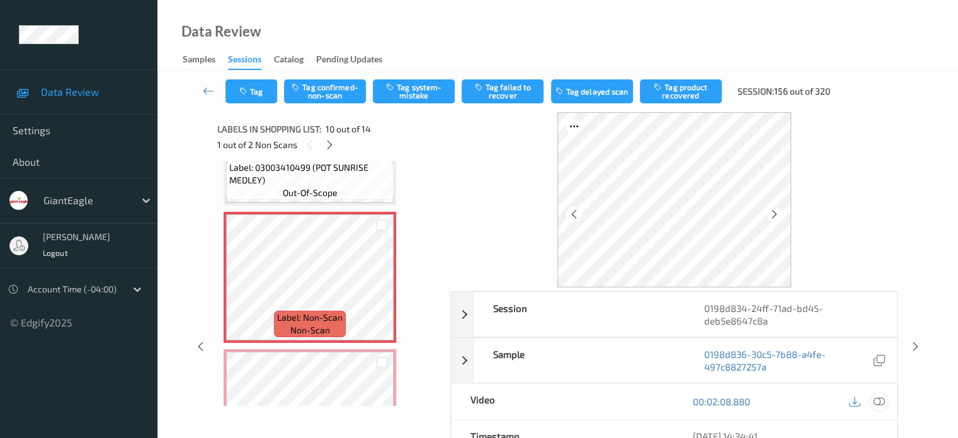
click at [879, 400] on icon at bounding box center [878, 401] width 11 height 11
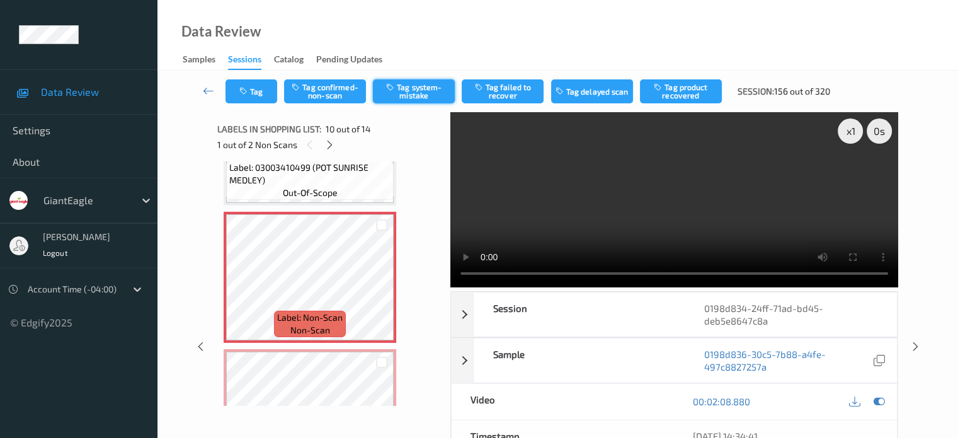
click at [418, 95] on button "Tag system-mistake" at bounding box center [414, 91] width 82 height 24
click at [261, 94] on button "Tag" at bounding box center [251, 91] width 52 height 24
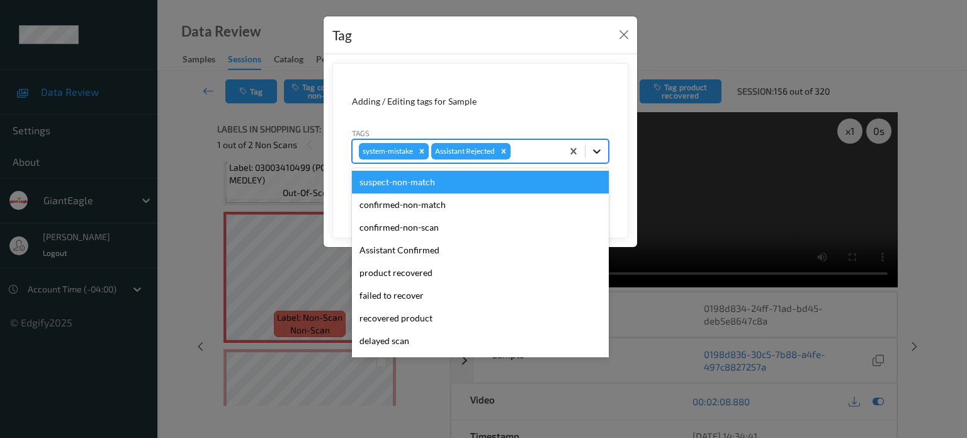
click at [596, 159] on div at bounding box center [597, 151] width 23 height 23
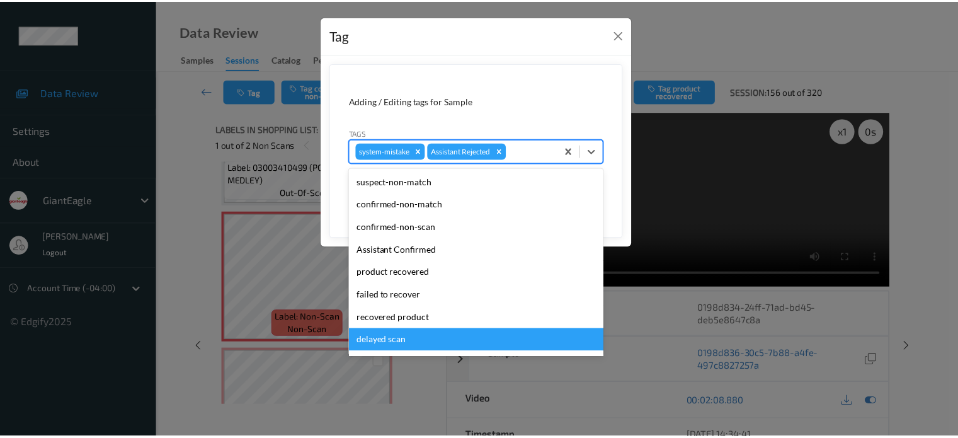
scroll to position [111, 0]
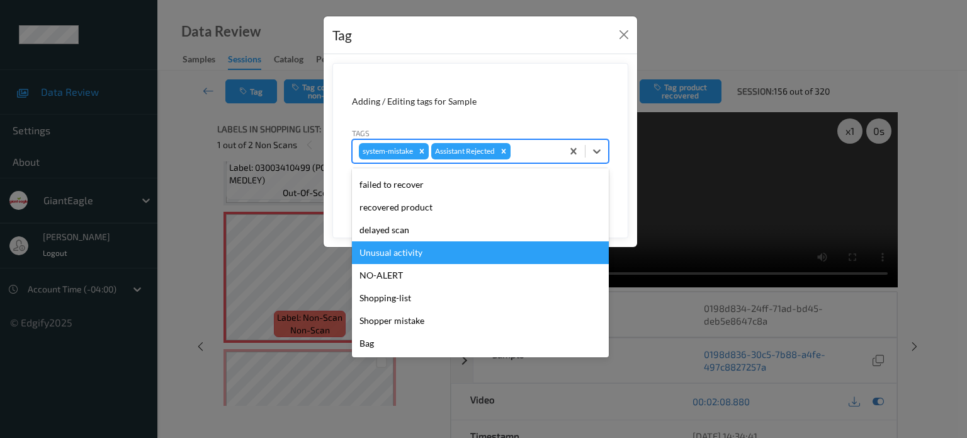
click at [409, 248] on div "Unusual activity" at bounding box center [480, 252] width 257 height 23
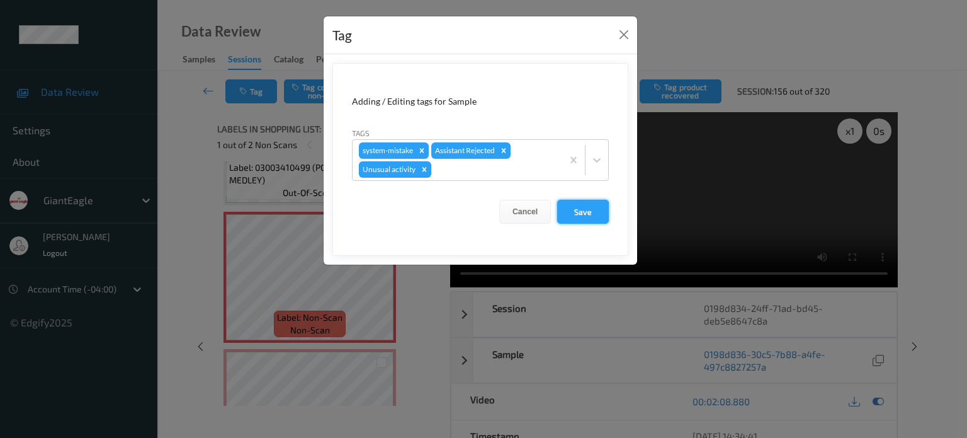
click at [593, 208] on button "Save" at bounding box center [583, 212] width 52 height 24
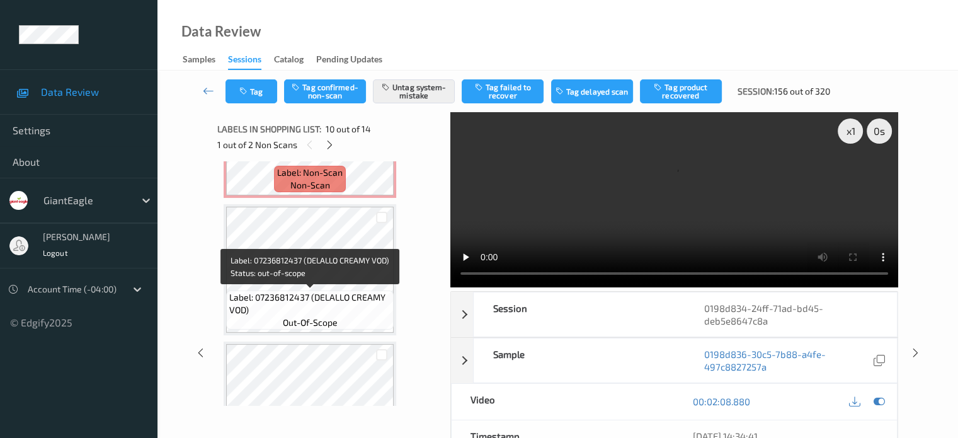
scroll to position [1264, 0]
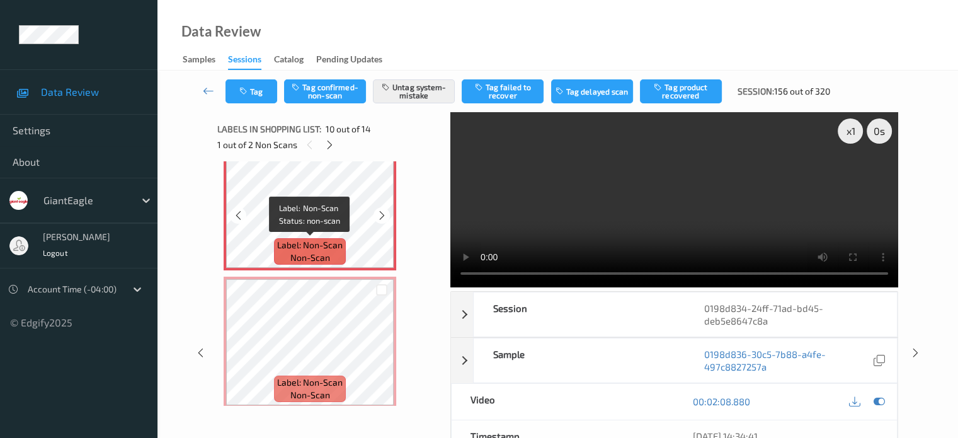
click at [308, 263] on span "non-scan" at bounding box center [310, 257] width 40 height 13
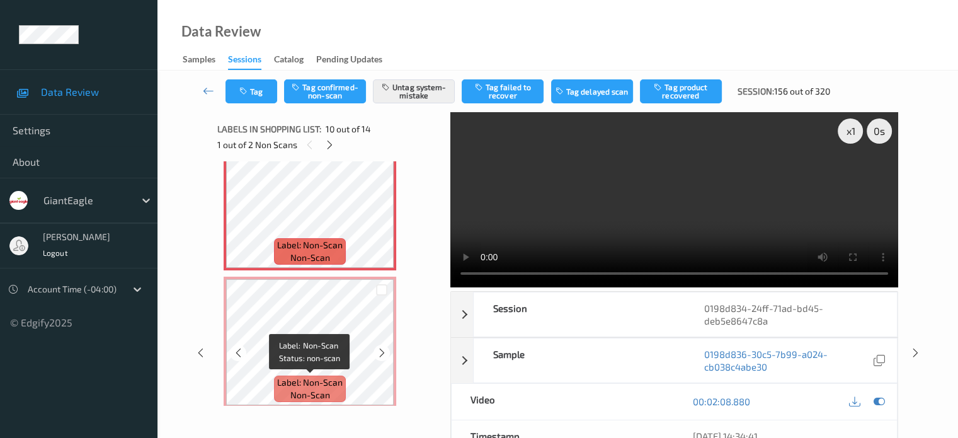
click at [325, 375] on div "Label: Non-Scan non-scan" at bounding box center [310, 388] width 72 height 26
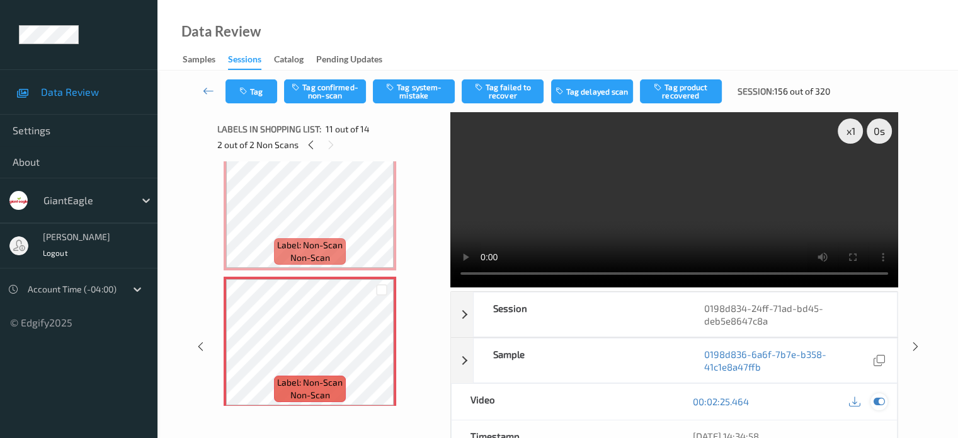
click at [884, 401] on div at bounding box center [878, 401] width 17 height 17
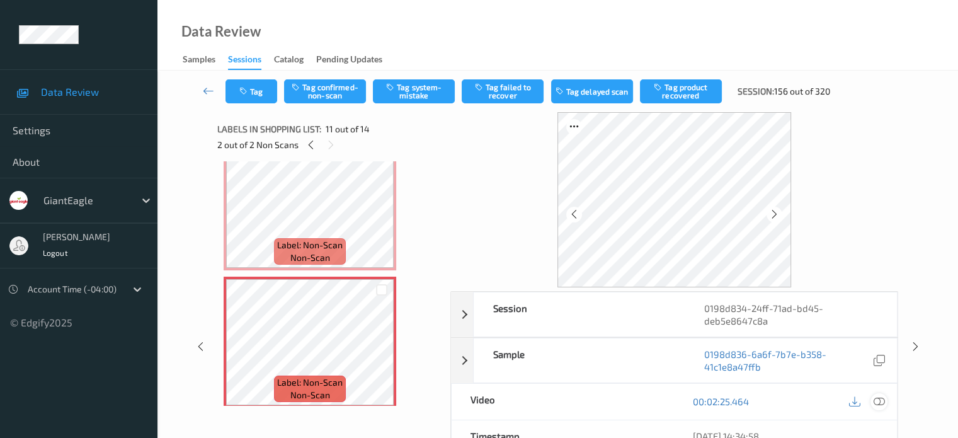
click at [887, 401] on div at bounding box center [878, 401] width 17 height 17
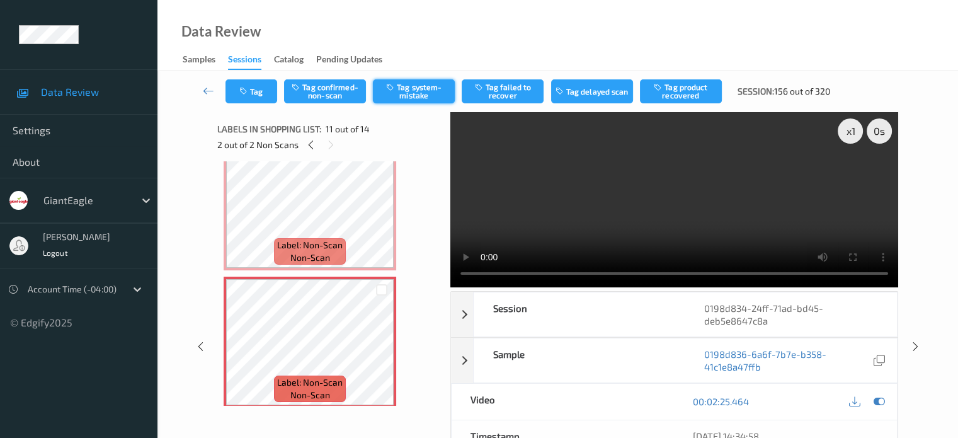
click at [423, 89] on button "Tag system-mistake" at bounding box center [414, 91] width 82 height 24
click at [250, 93] on button "Tag" at bounding box center [251, 91] width 52 height 24
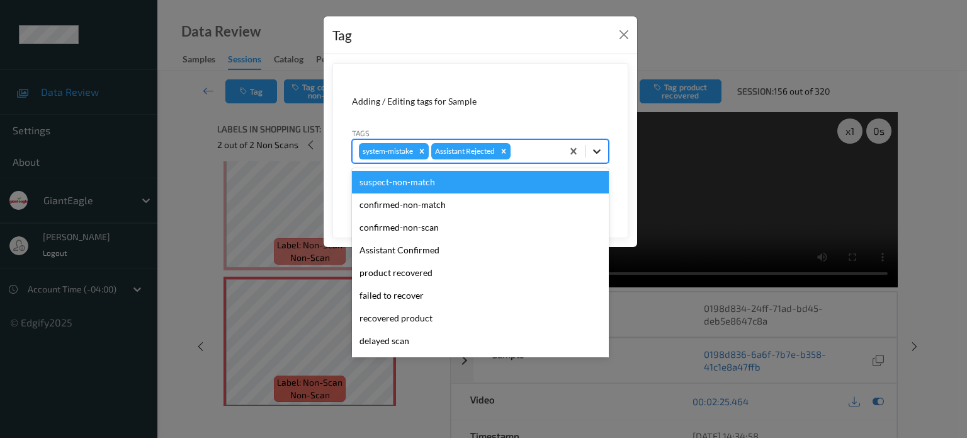
drag, startPoint x: 605, startPoint y: 154, endPoint x: 512, endPoint y: 189, distance: 99.1
click at [603, 154] on div at bounding box center [597, 151] width 23 height 23
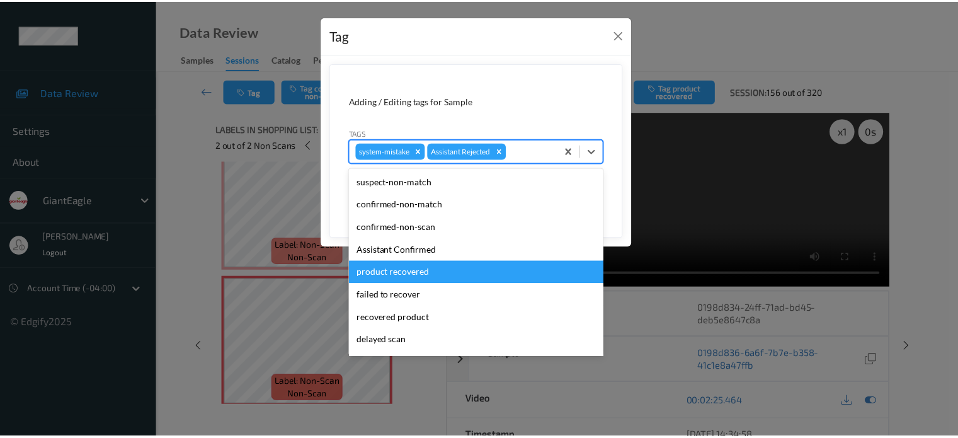
scroll to position [111, 0]
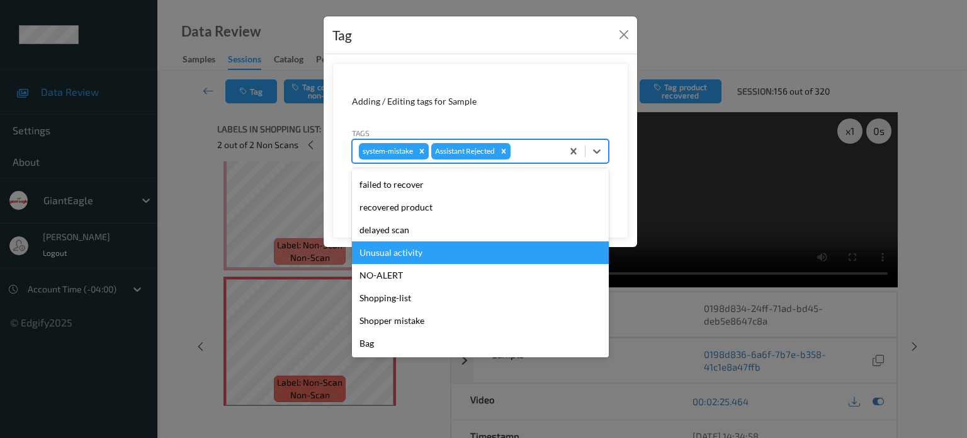
click at [421, 256] on div "Unusual activity" at bounding box center [480, 252] width 257 height 23
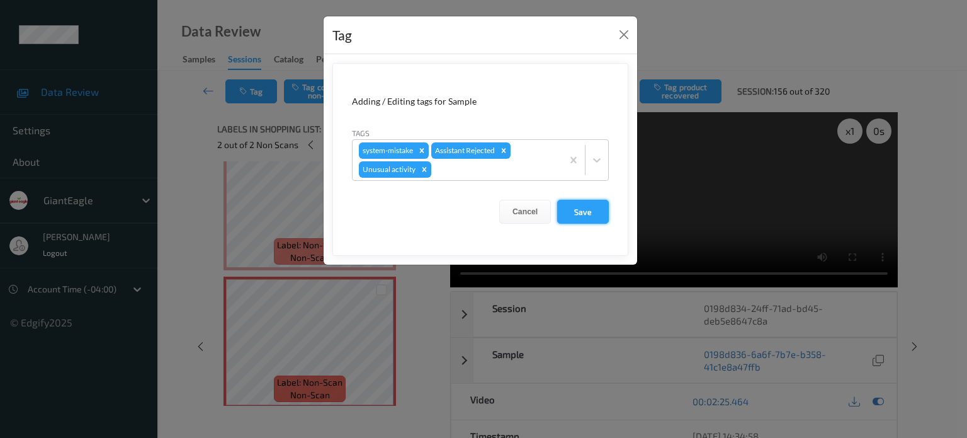
click at [590, 216] on button "Save" at bounding box center [583, 212] width 52 height 24
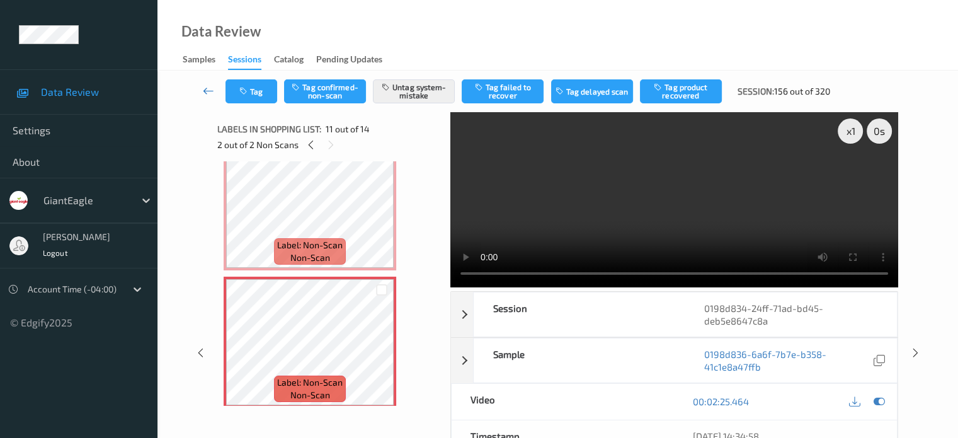
click at [208, 85] on icon at bounding box center [208, 90] width 11 height 13
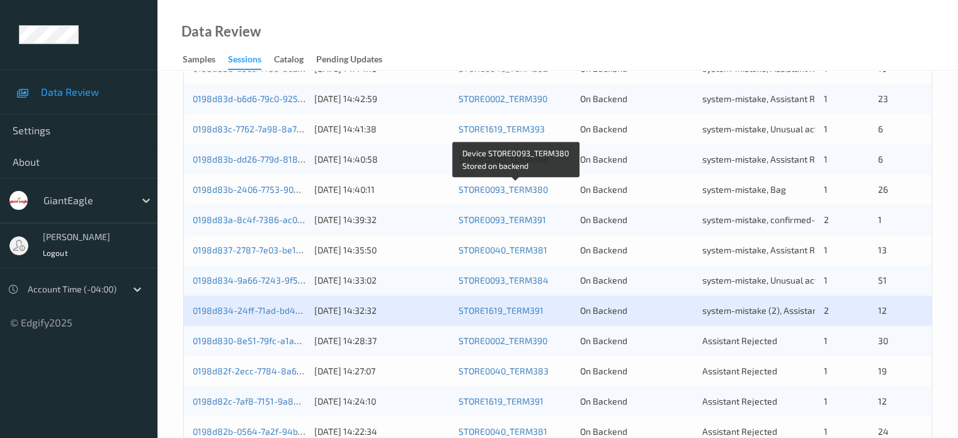
scroll to position [608, 0]
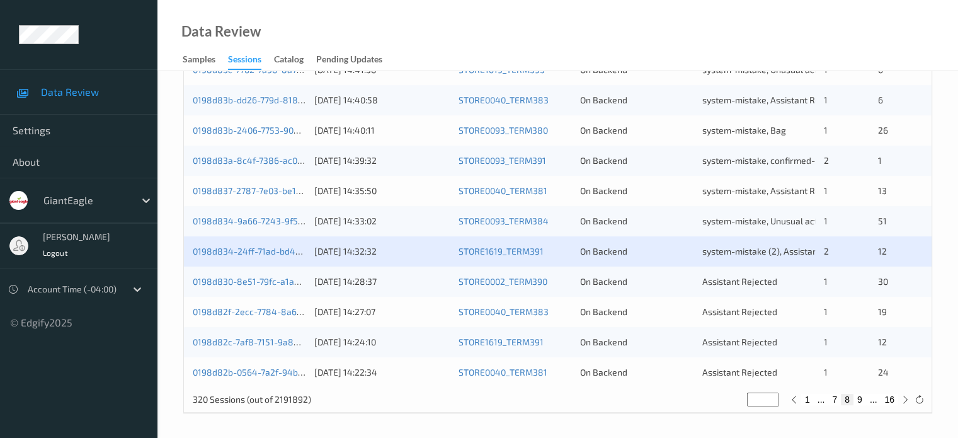
click at [241, 288] on div "0198d830-8e51-79fc-a1a2-3a9b780a6128 23/08/2025 14:28:37 STORE0002_TERM390 On B…" at bounding box center [558, 281] width 748 height 30
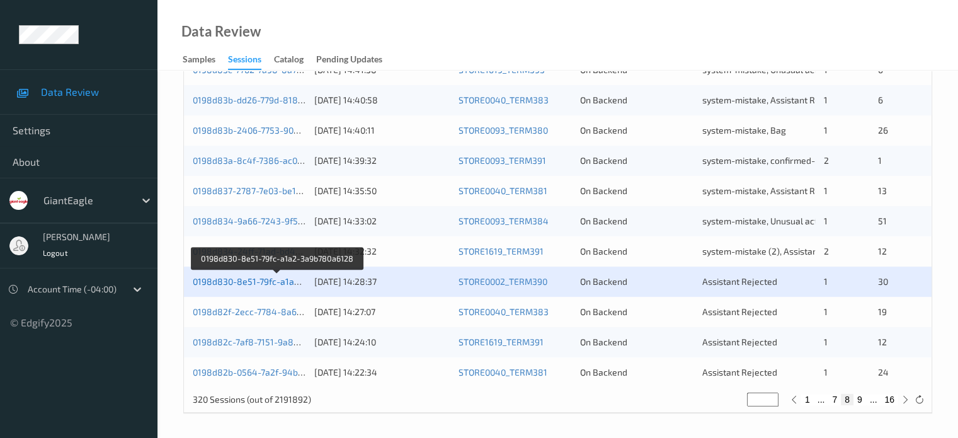
click at [244, 284] on link "0198d830-8e51-79fc-a1a2-3a9b780a6128" at bounding box center [278, 281] width 170 height 11
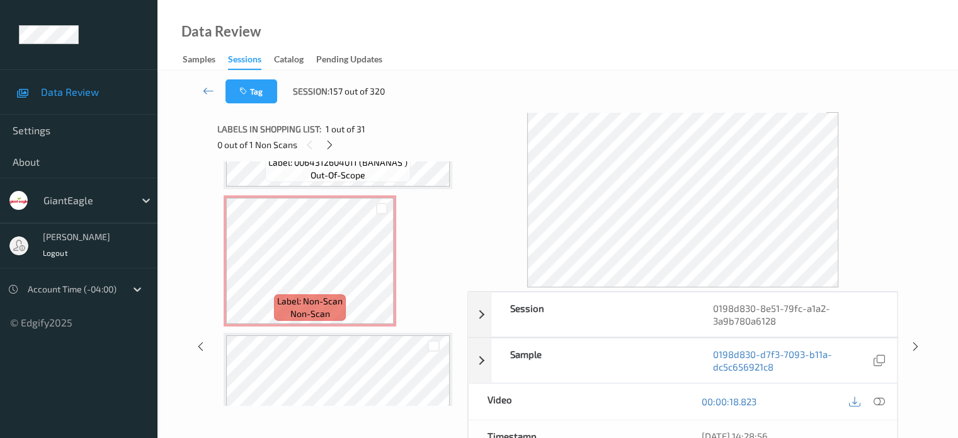
scroll to position [3539, 0]
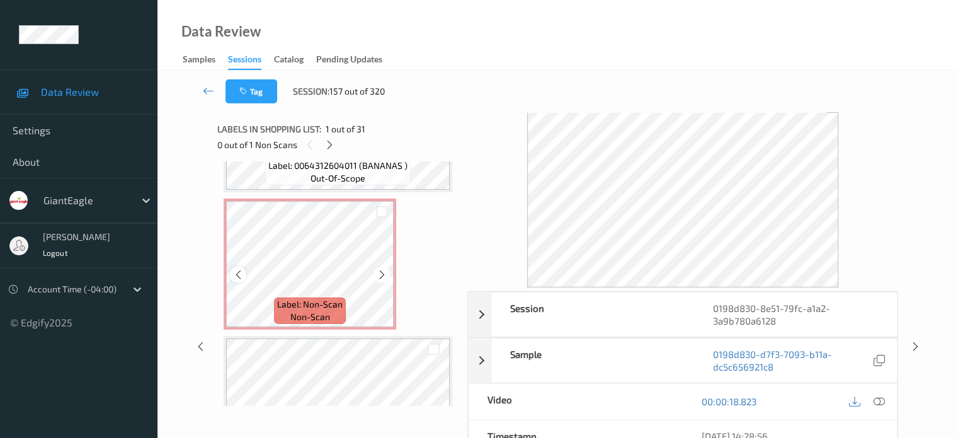
click at [240, 280] on div at bounding box center [238, 274] width 16 height 16
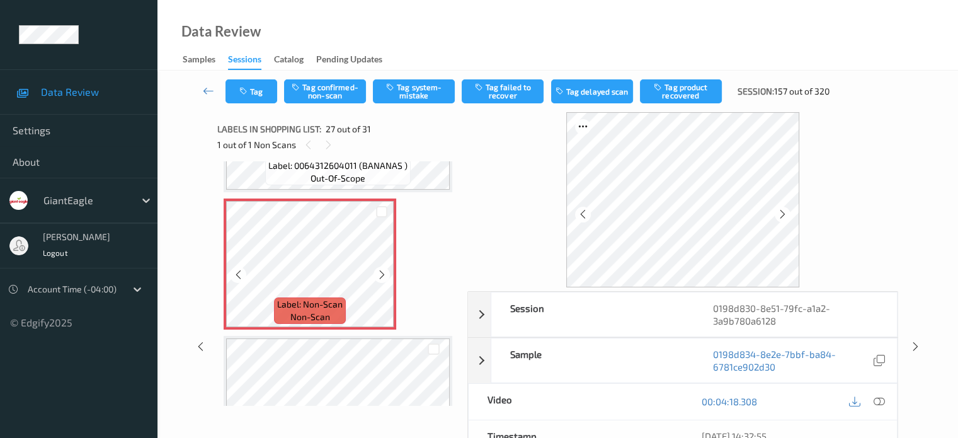
click at [240, 280] on div at bounding box center [238, 274] width 16 height 16
click at [877, 396] on icon at bounding box center [878, 401] width 11 height 11
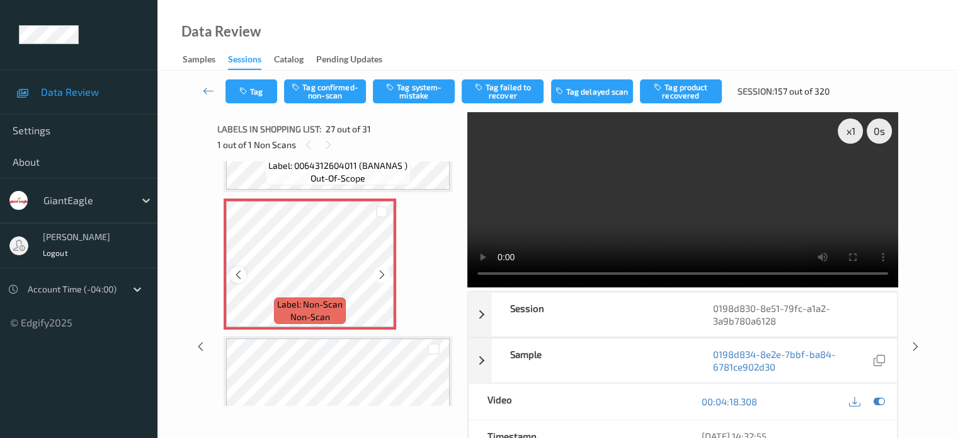
click at [237, 273] on icon at bounding box center [238, 274] width 11 height 11
click at [237, 276] on icon at bounding box center [238, 274] width 11 height 11
click at [382, 271] on icon at bounding box center [382, 274] width 11 height 11
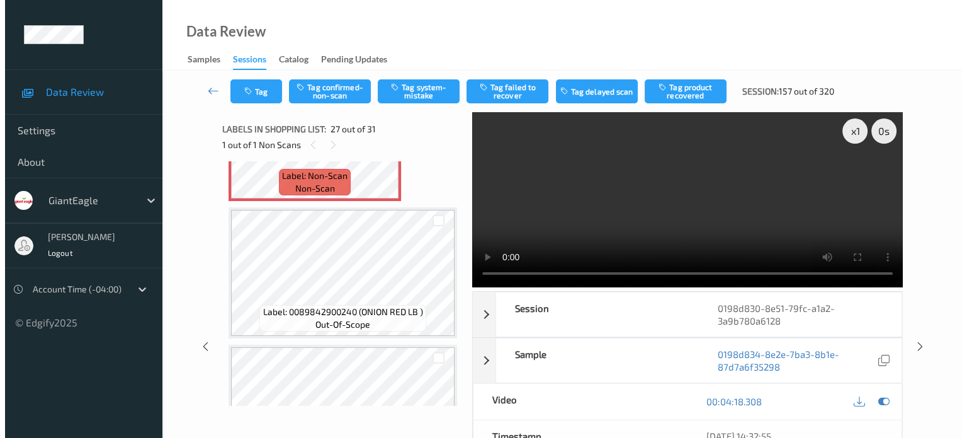
scroll to position [3644, 0]
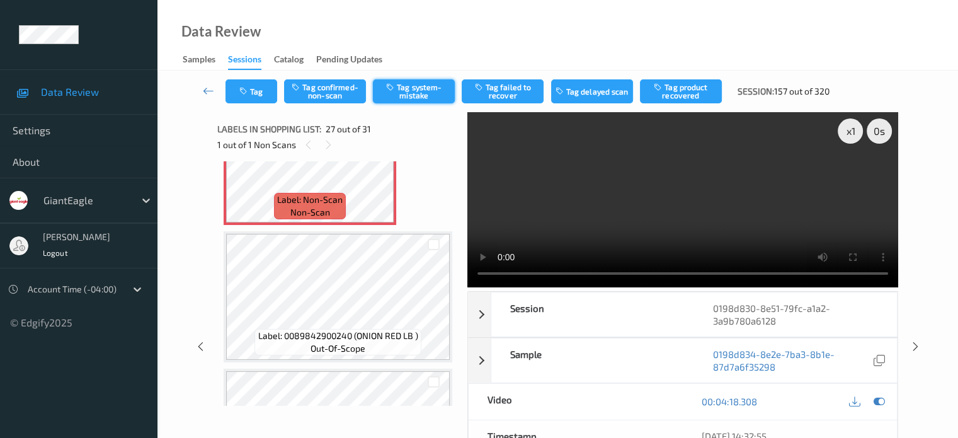
click at [409, 89] on button "Tag system-mistake" at bounding box center [414, 91] width 82 height 24
click at [252, 101] on button "Tag" at bounding box center [251, 91] width 52 height 24
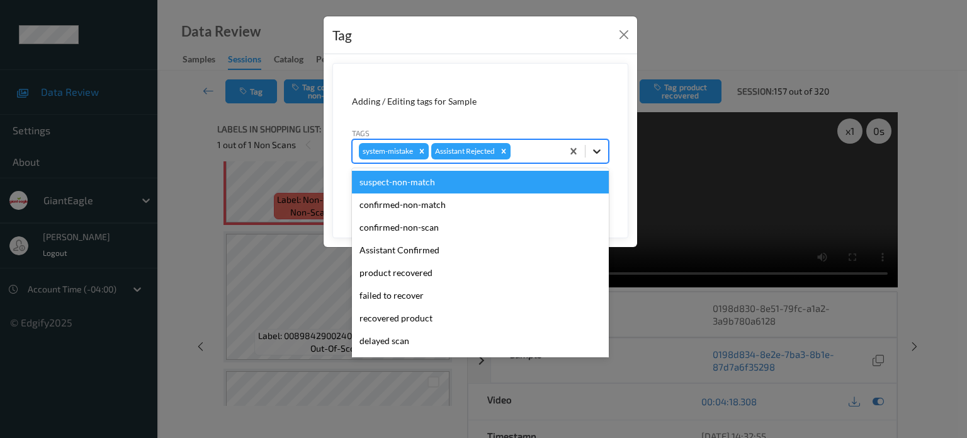
click at [596, 152] on icon at bounding box center [597, 151] width 8 height 4
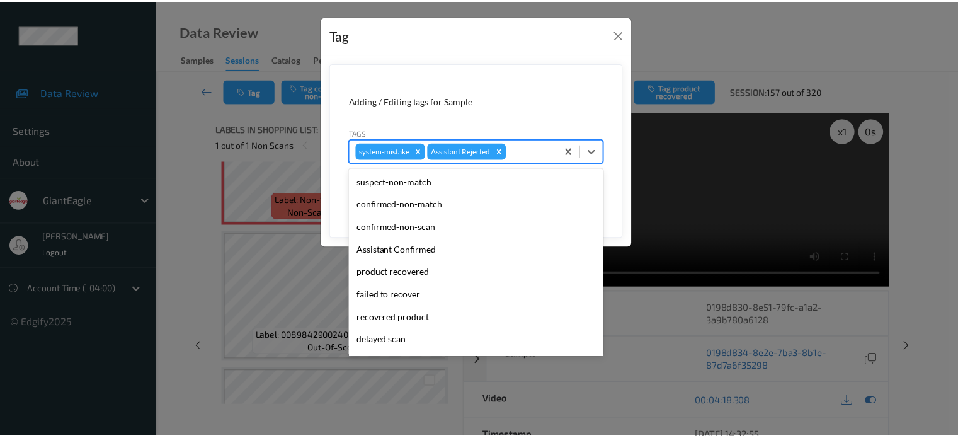
scroll to position [111, 0]
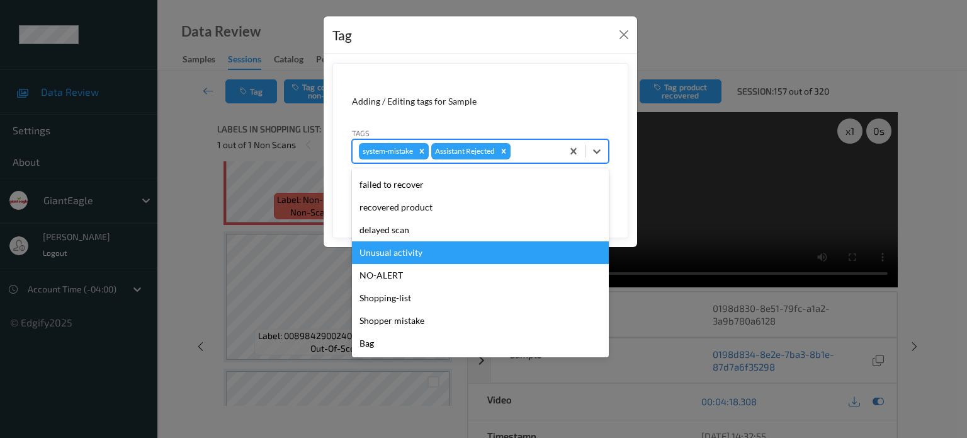
click at [388, 251] on div "Unusual activity" at bounding box center [480, 252] width 257 height 23
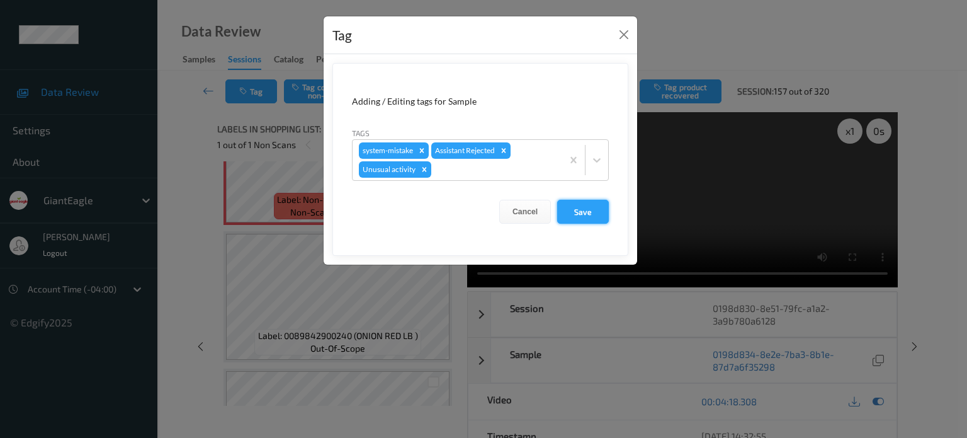
click at [591, 219] on button "Save" at bounding box center [583, 212] width 52 height 24
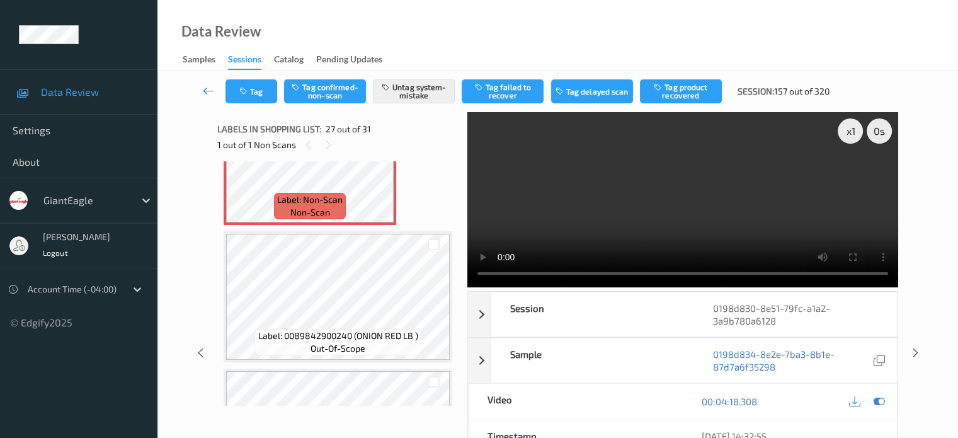
click at [209, 90] on icon at bounding box center [208, 90] width 11 height 13
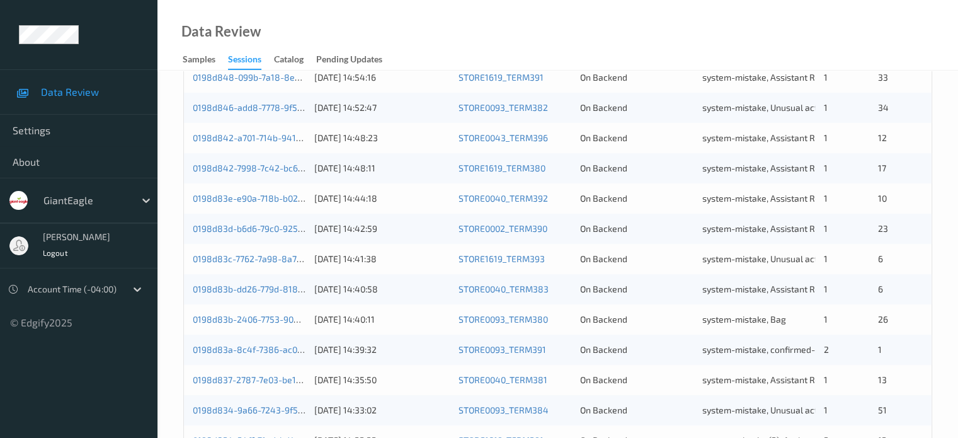
scroll to position [608, 0]
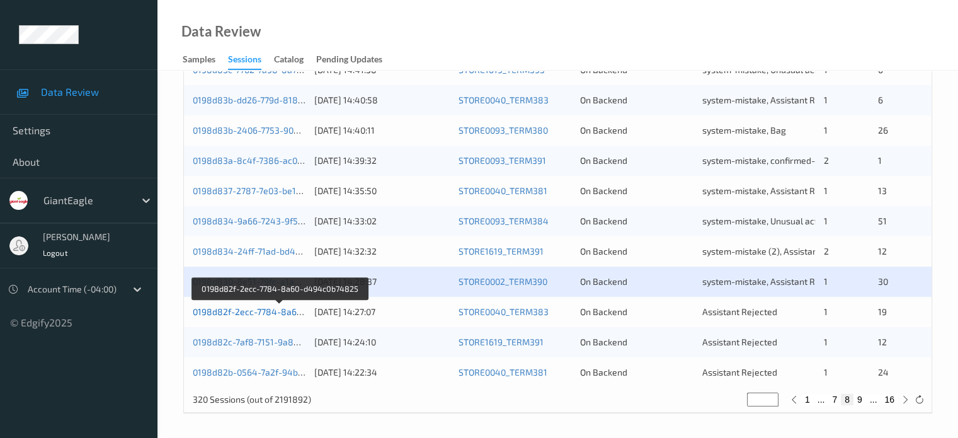
click at [275, 314] on link "0198d82f-2ecc-7784-8a60-d494c0b74825" at bounding box center [280, 311] width 174 height 11
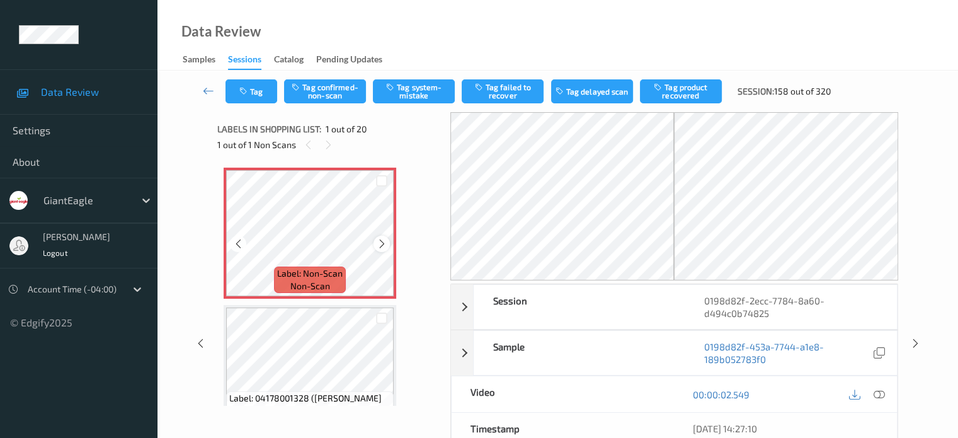
click at [380, 242] on icon at bounding box center [382, 243] width 11 height 11
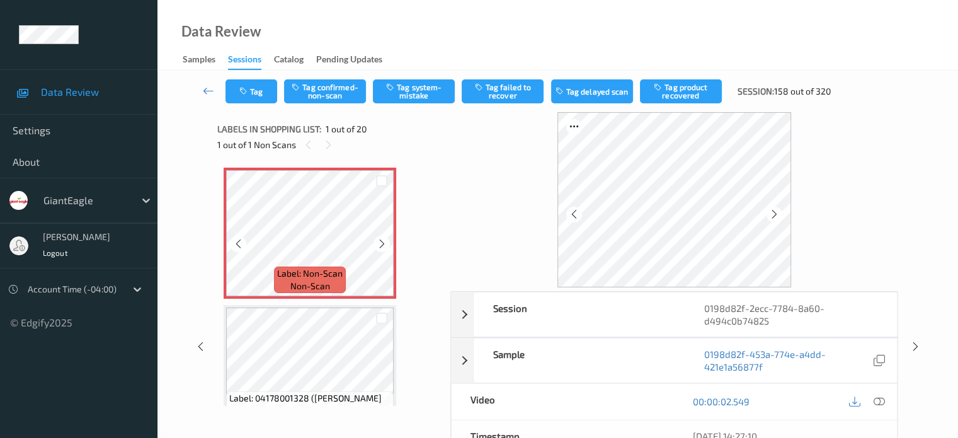
click at [380, 242] on icon at bounding box center [382, 243] width 11 height 11
click at [877, 402] on icon at bounding box center [878, 401] width 11 height 11
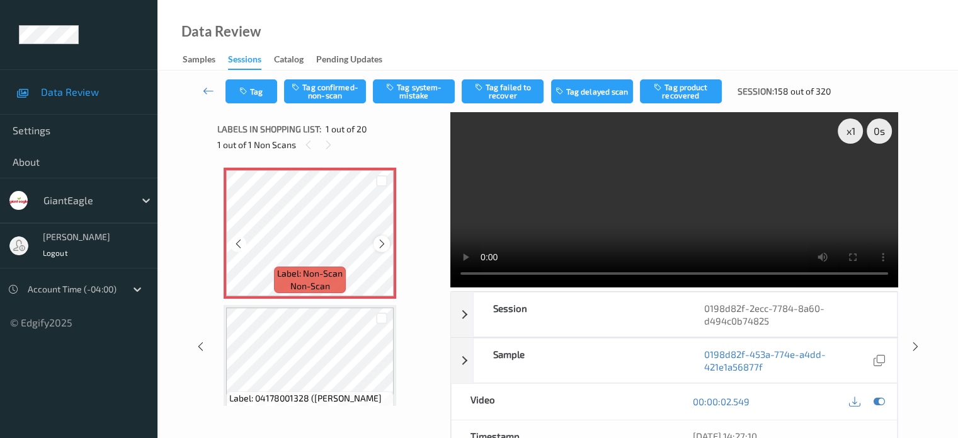
click at [383, 246] on icon at bounding box center [382, 243] width 11 height 11
click at [302, 266] on div "Label: Non-Scan non-scan" at bounding box center [310, 279] width 72 height 26
click at [314, 270] on span "Label: Non-Scan" at bounding box center [310, 273] width 66 height 13
click at [438, 94] on button "Tag system-mistake" at bounding box center [414, 91] width 82 height 24
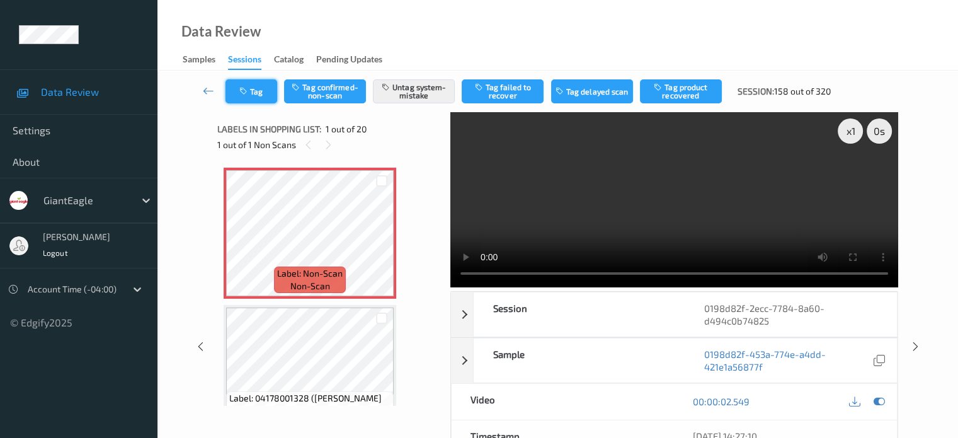
click at [249, 96] on button "Tag" at bounding box center [251, 91] width 52 height 24
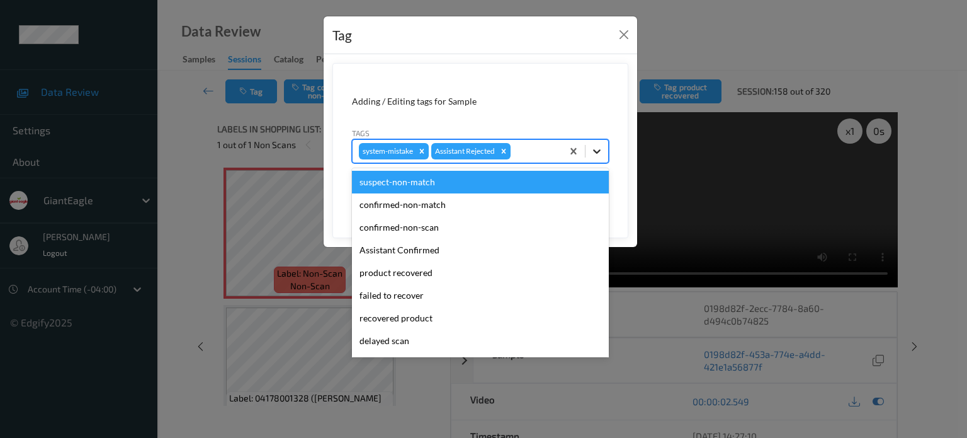
click at [596, 155] on icon at bounding box center [597, 151] width 13 height 13
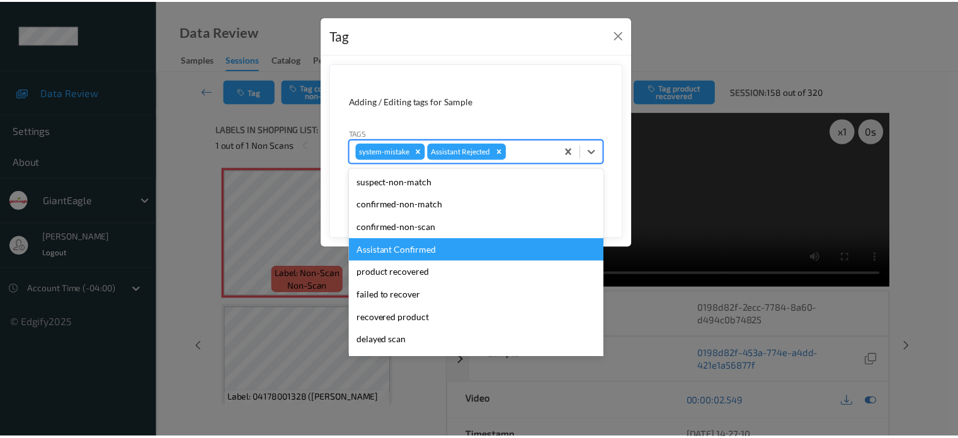
scroll to position [111, 0]
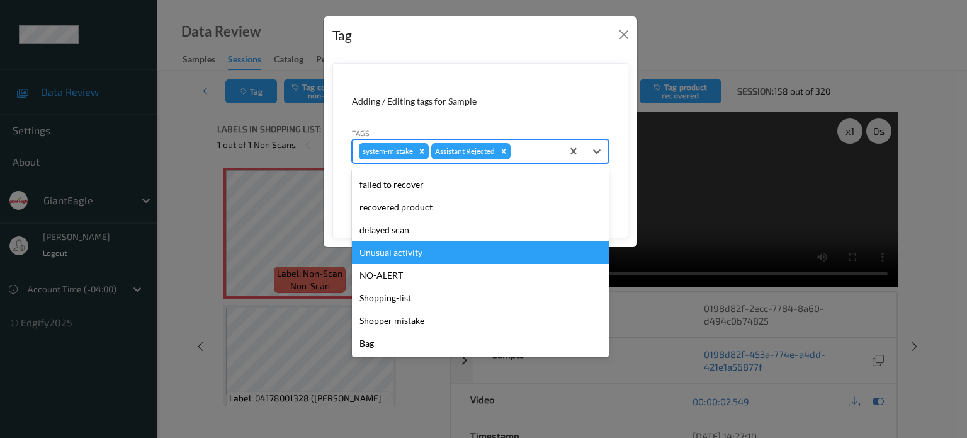
click at [385, 246] on div "Unusual activity" at bounding box center [480, 252] width 257 height 23
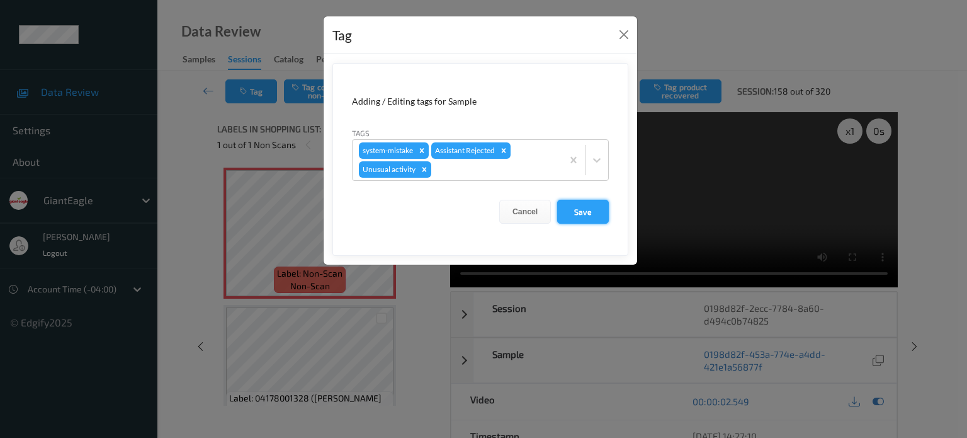
click at [595, 211] on button "Save" at bounding box center [583, 212] width 52 height 24
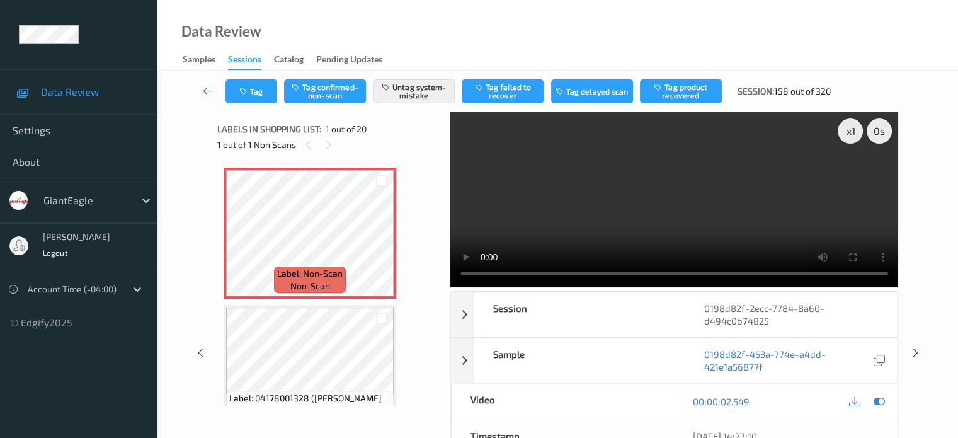
click at [209, 93] on icon at bounding box center [208, 90] width 11 height 13
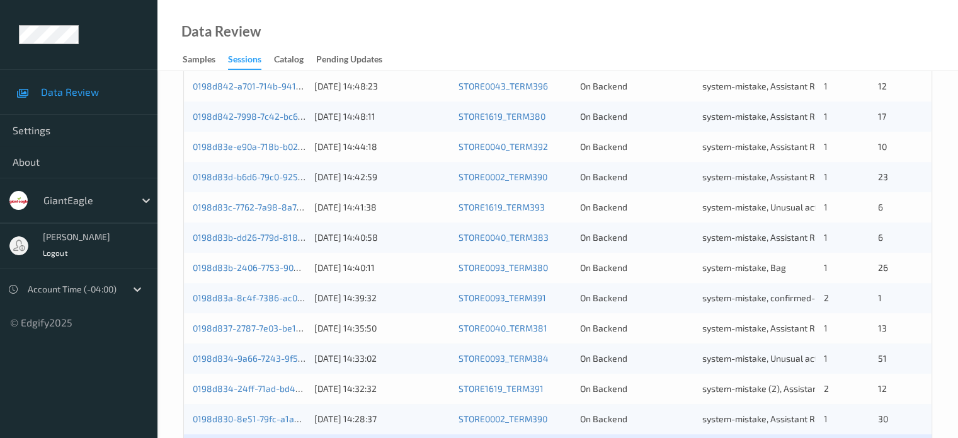
scroll to position [608, 0]
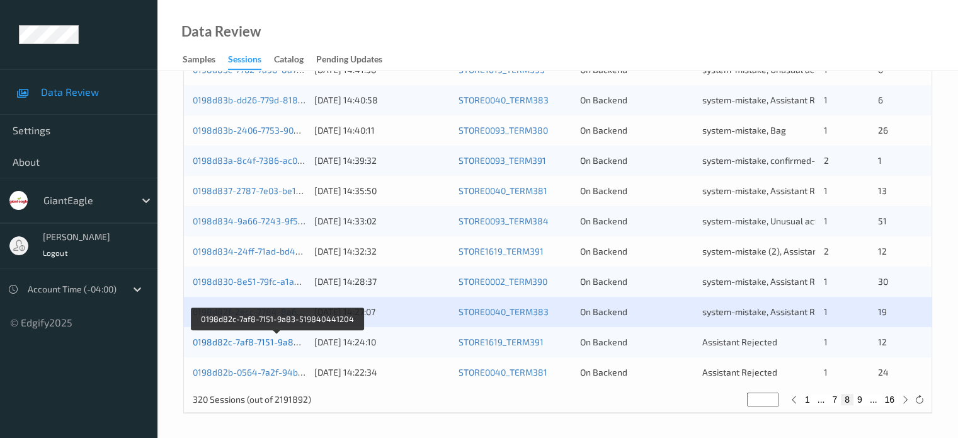
click at [246, 343] on link "0198d82c-7af8-7151-9a83-519840441204" at bounding box center [278, 341] width 171 height 11
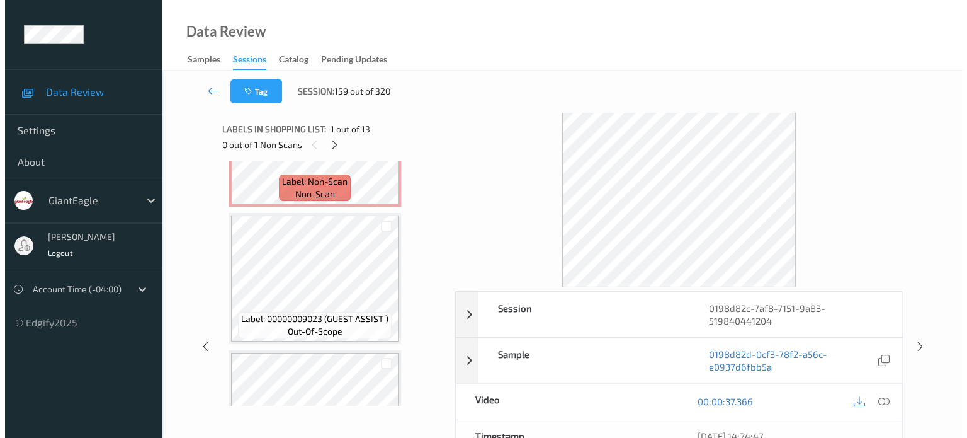
scroll to position [1319, 0]
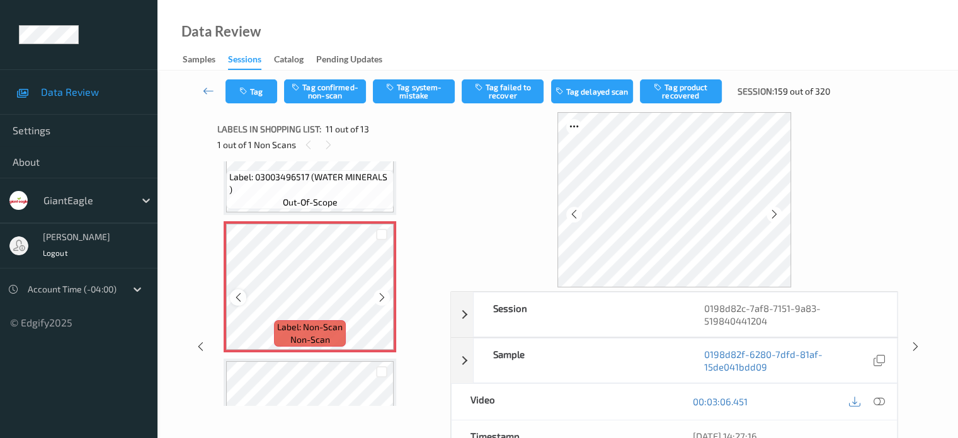
click at [237, 299] on icon at bounding box center [238, 297] width 11 height 11
click at [882, 401] on icon at bounding box center [878, 401] width 11 height 11
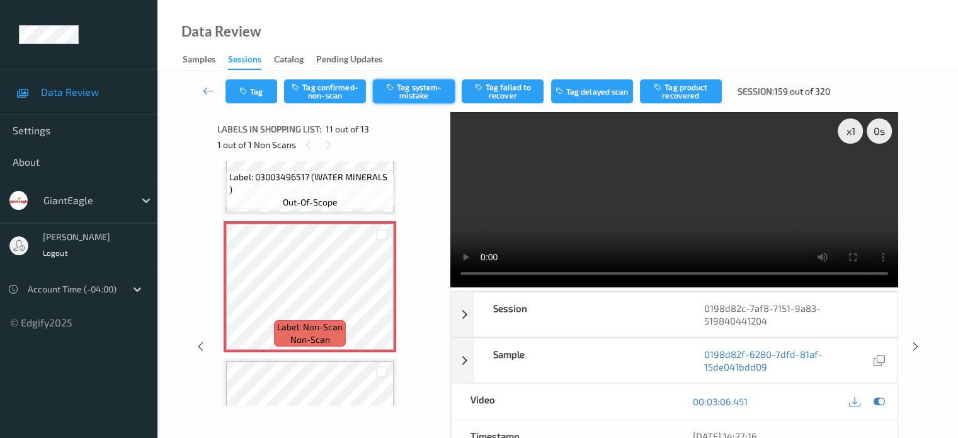
click at [414, 89] on button "Tag system-mistake" at bounding box center [414, 91] width 82 height 24
click at [255, 96] on button "Tag" at bounding box center [251, 91] width 52 height 24
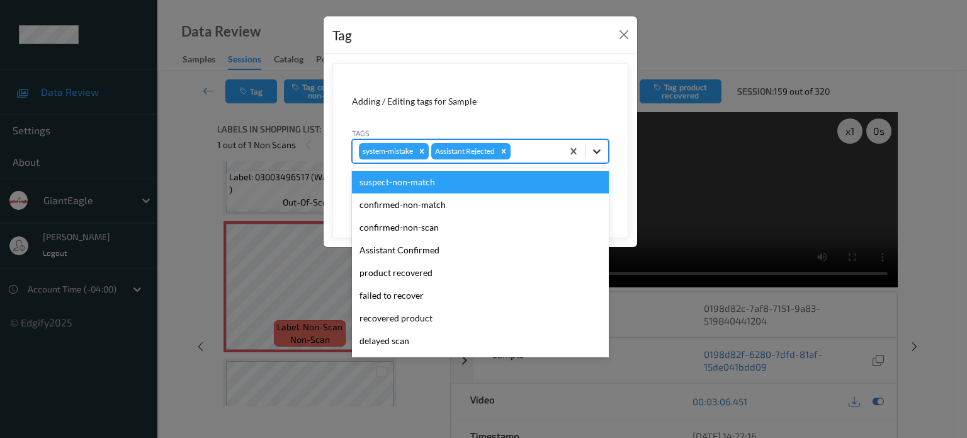
click at [598, 153] on icon at bounding box center [597, 151] width 13 height 13
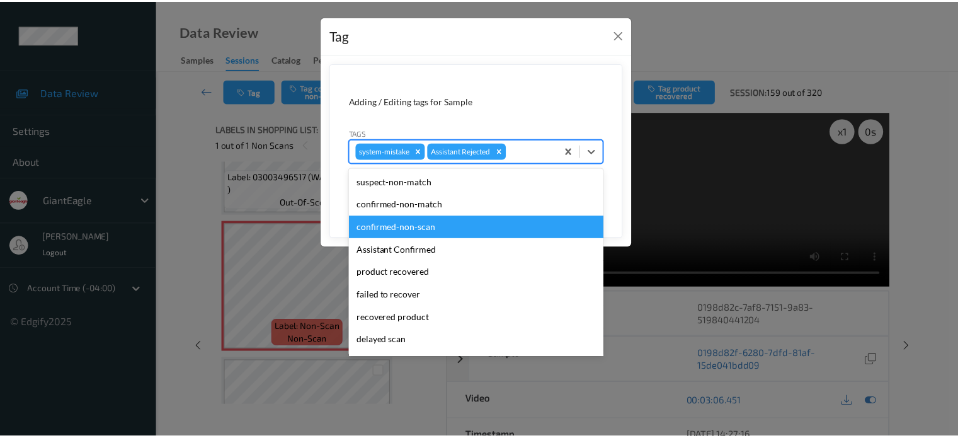
scroll to position [111, 0]
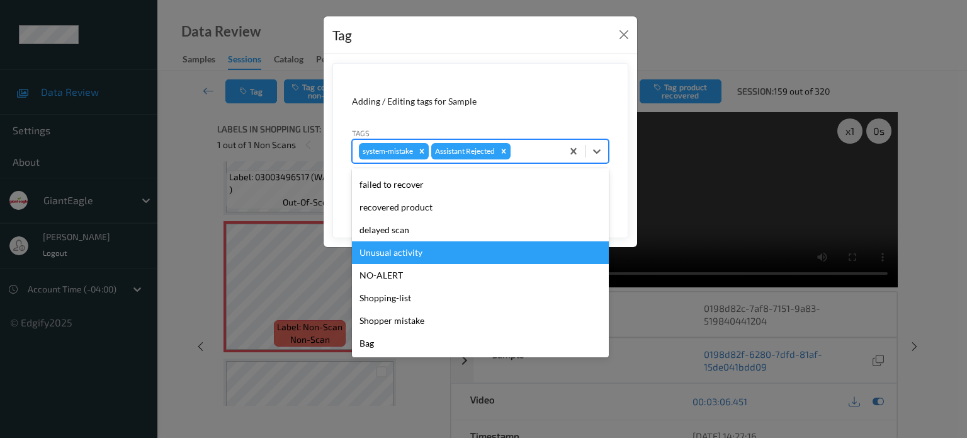
click at [391, 252] on div "Unusual activity" at bounding box center [480, 252] width 257 height 23
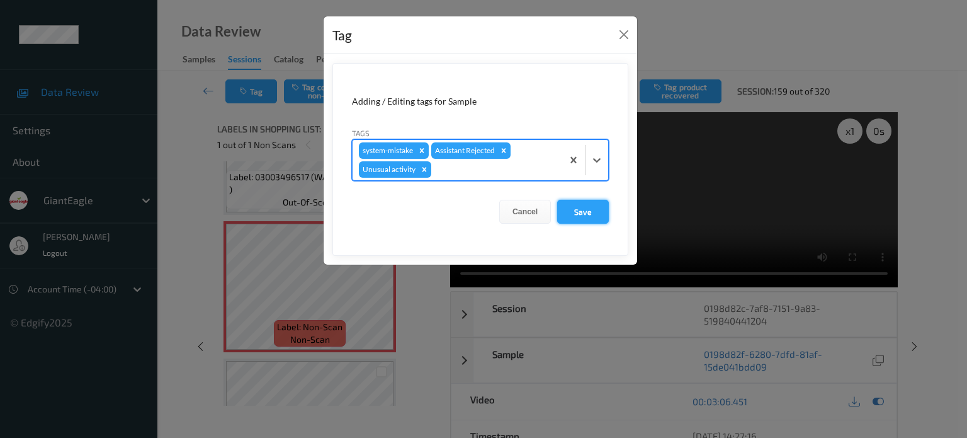
click at [605, 202] on button "Save" at bounding box center [583, 212] width 52 height 24
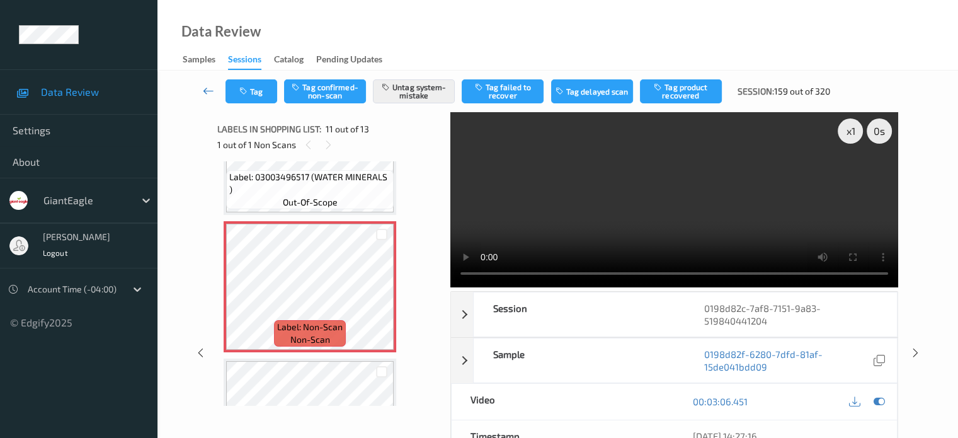
click at [210, 94] on icon at bounding box center [208, 90] width 11 height 13
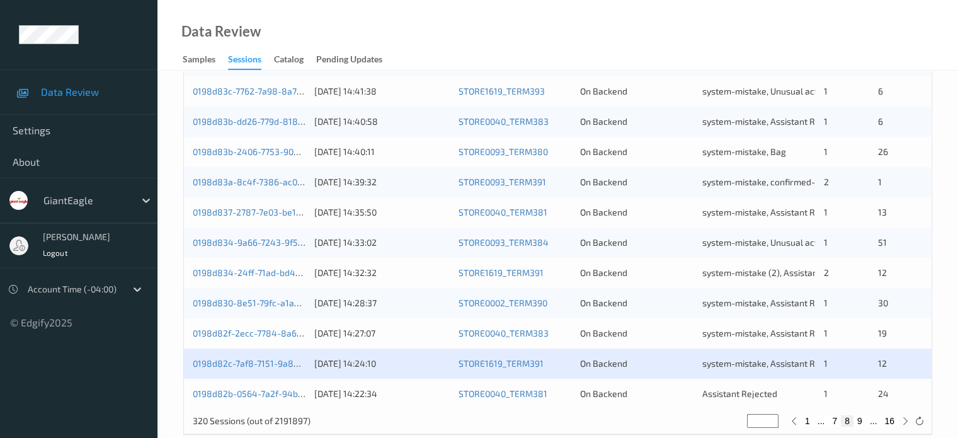
scroll to position [608, 0]
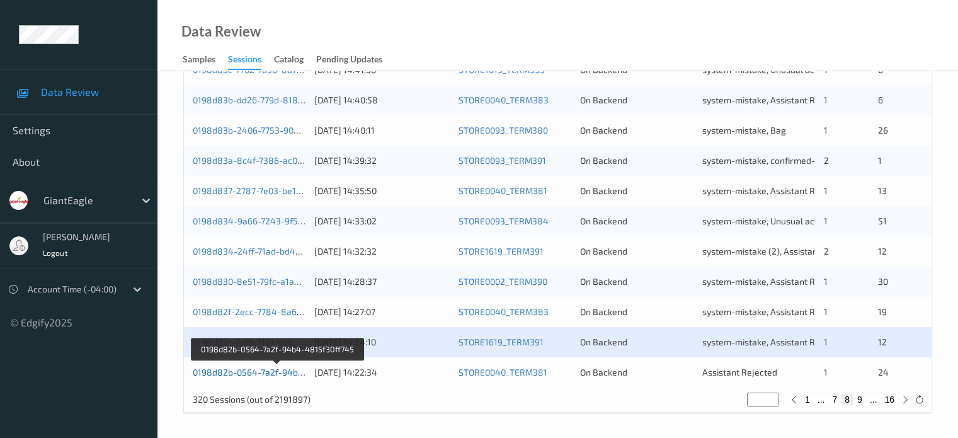
click at [247, 372] on link "0198d82b-0564-7a2f-94b4-4815f30ff745" at bounding box center [277, 372] width 169 height 11
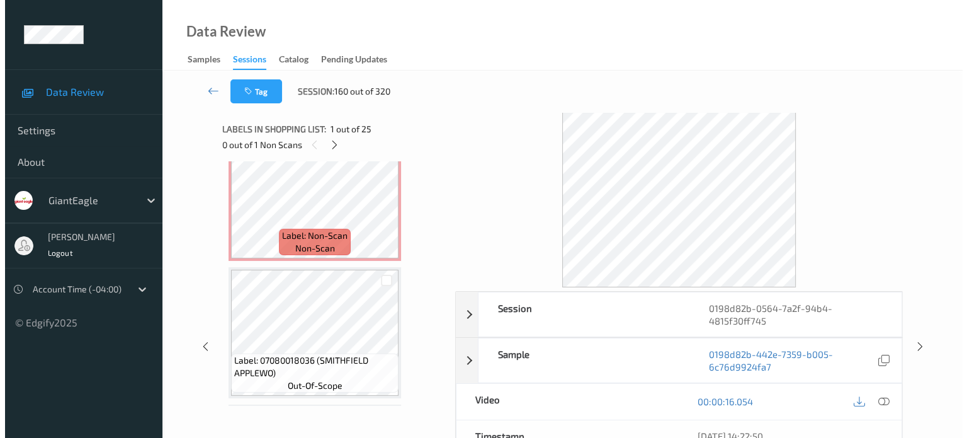
scroll to position [292, 0]
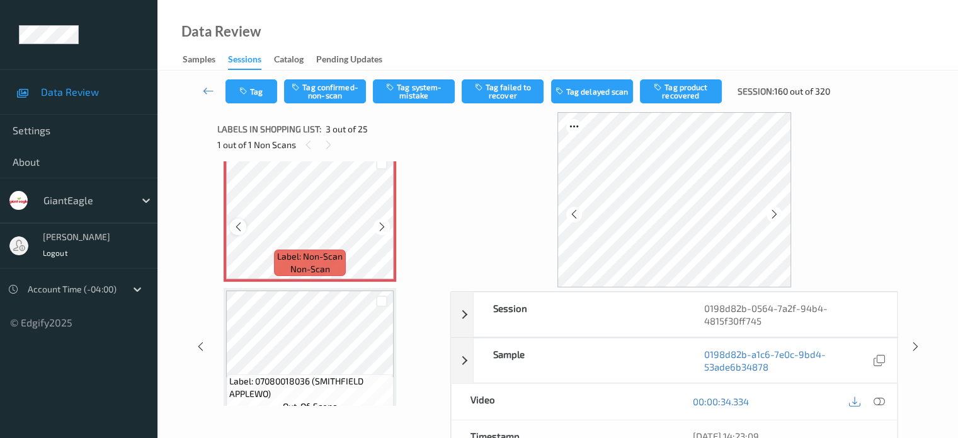
click at [244, 225] on div at bounding box center [238, 227] width 16 height 16
click at [877, 401] on icon at bounding box center [878, 401] width 11 height 11
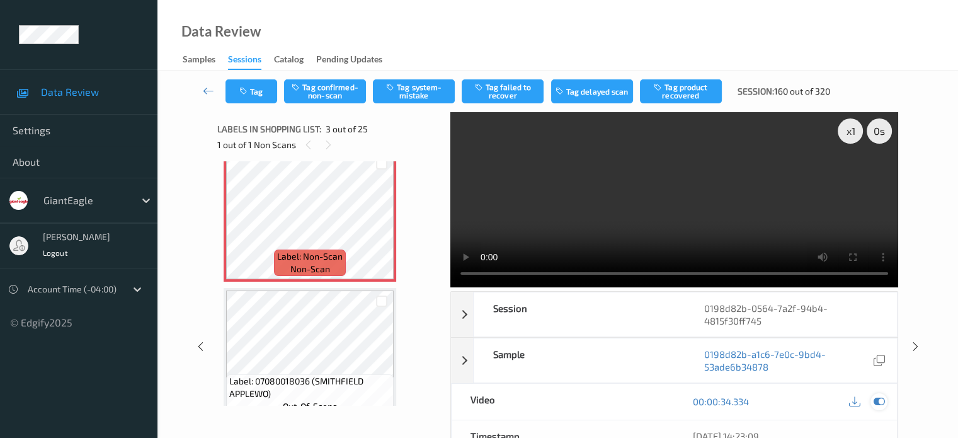
click at [881, 401] on icon at bounding box center [878, 401] width 11 height 11
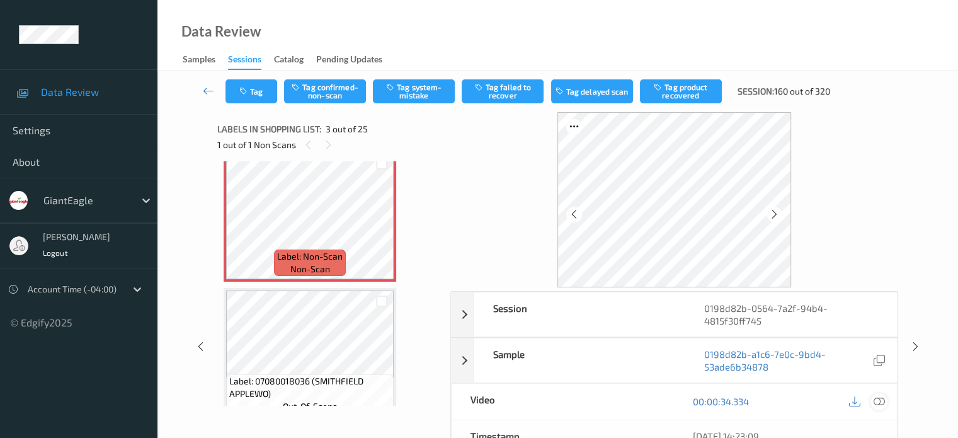
click at [881, 401] on icon at bounding box center [878, 401] width 11 height 11
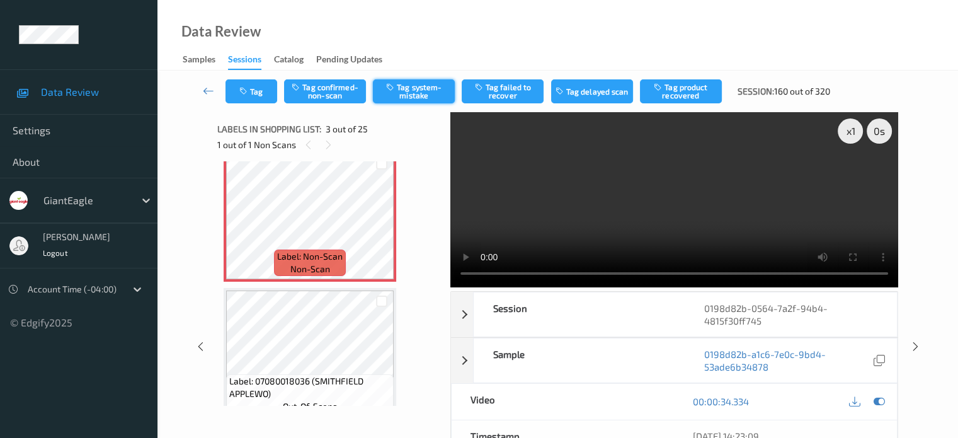
click at [416, 90] on button "Tag system-mistake" at bounding box center [414, 91] width 82 height 24
click at [250, 85] on button "Tag" at bounding box center [251, 91] width 52 height 24
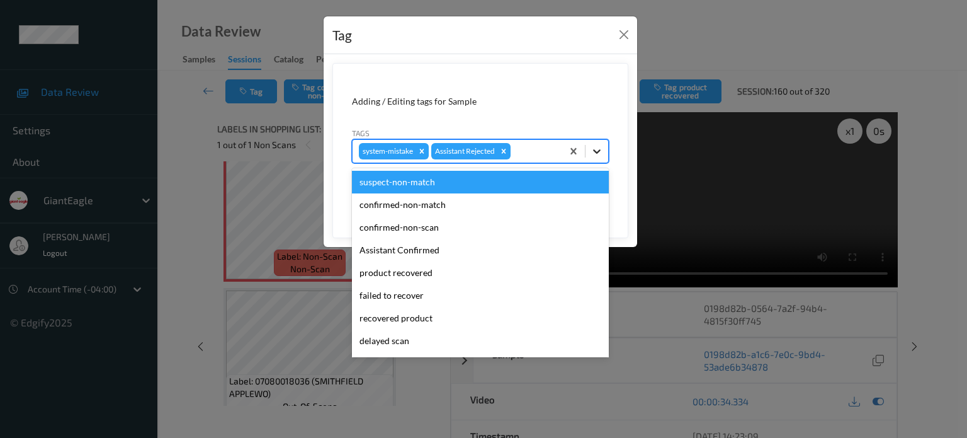
click at [597, 151] on icon at bounding box center [597, 151] width 8 height 4
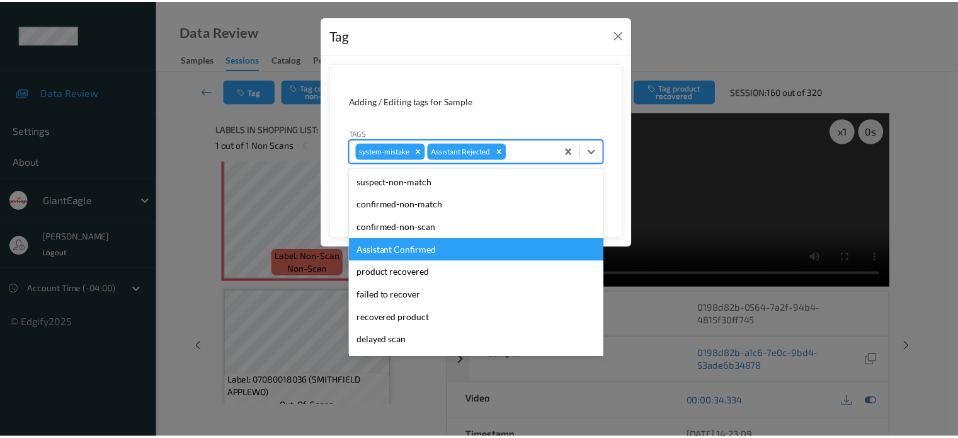
scroll to position [111, 0]
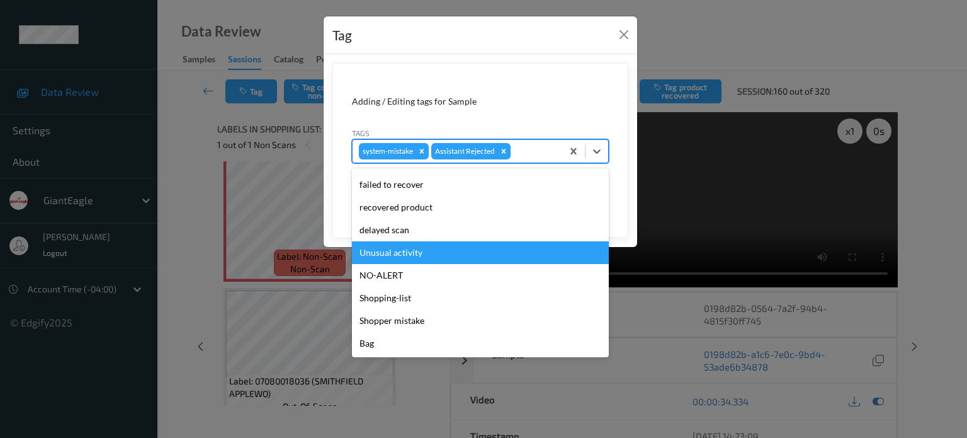
click at [396, 249] on div "Unusual activity" at bounding box center [480, 252] width 257 height 23
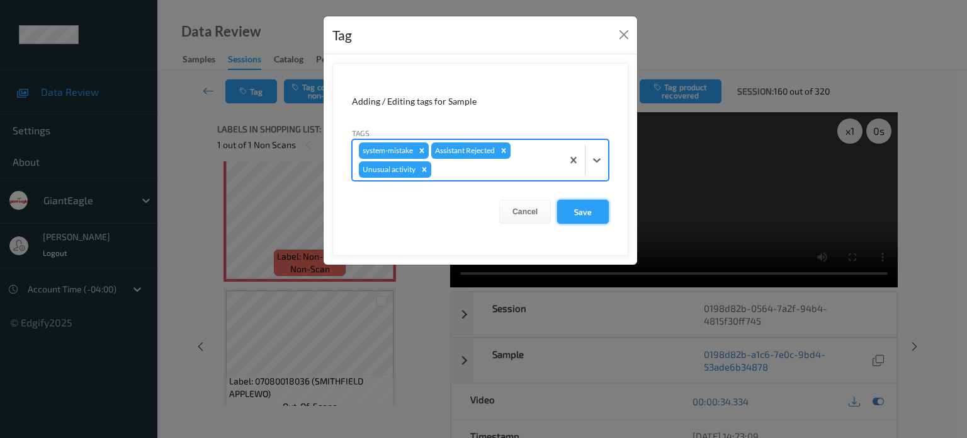
click at [578, 217] on button "Save" at bounding box center [583, 212] width 52 height 24
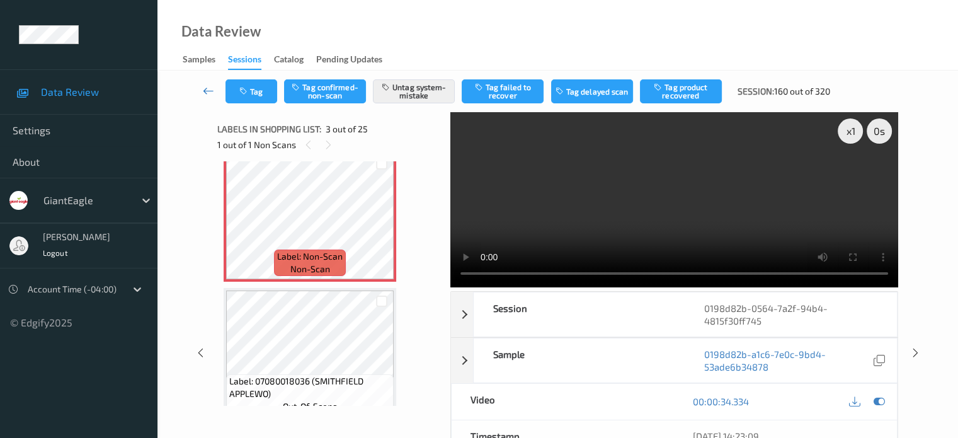
click at [204, 94] on icon at bounding box center [208, 90] width 11 height 13
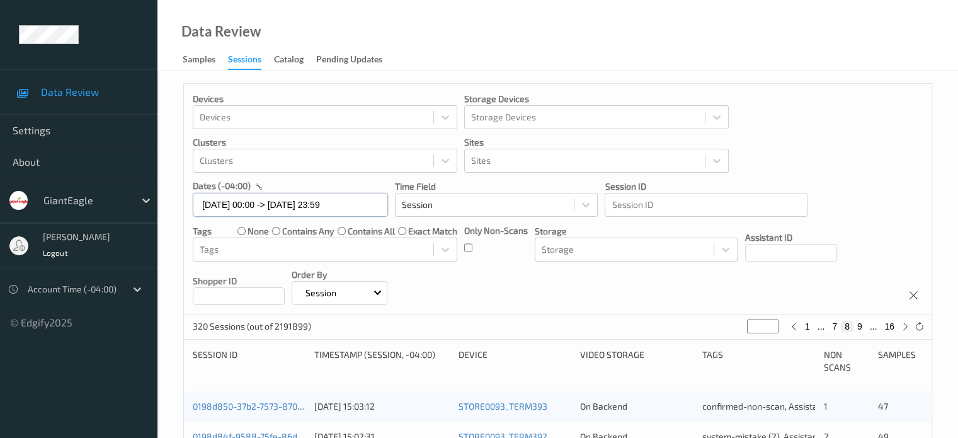
click at [229, 210] on input "23/08/2025 00:00 -> 23/08/2025 23:59" at bounding box center [290, 205] width 195 height 24
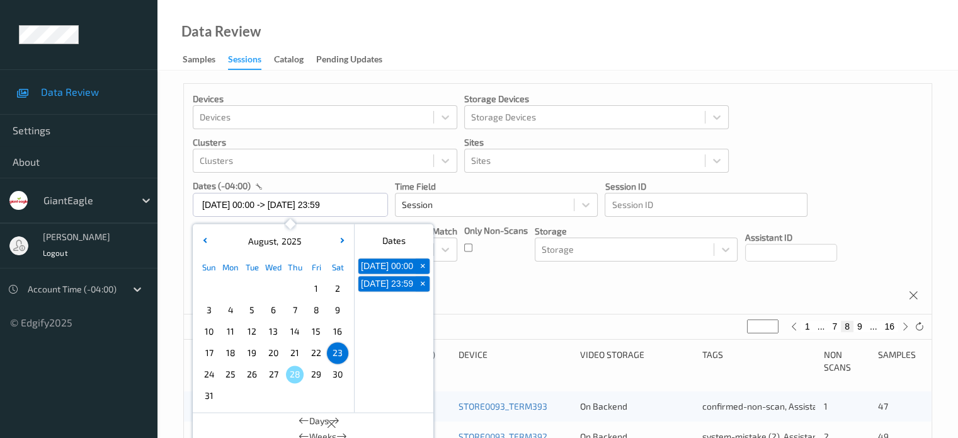
click at [214, 370] on span "24" at bounding box center [209, 374] width 18 height 18
type input "24/08/2025 00:00"
type input "*"
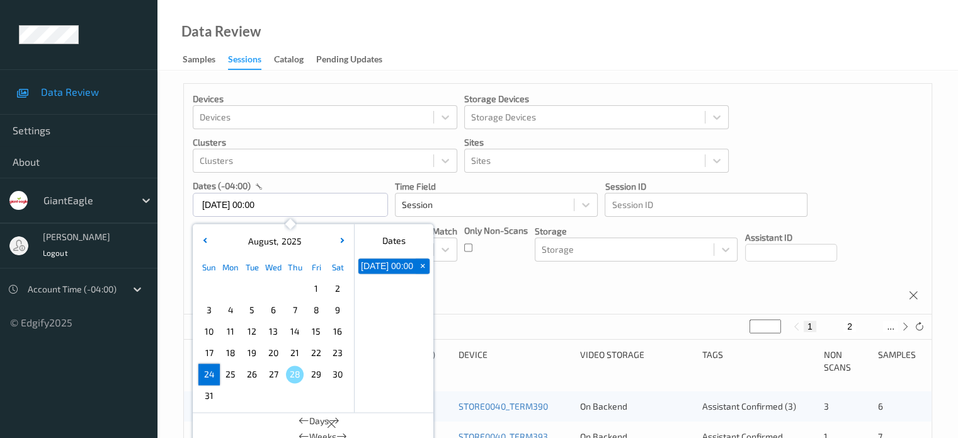
click at [214, 370] on span "24" at bounding box center [209, 374] width 18 height 18
type input "24/08/2025 00:00 -> 24/08/2025 23:59"
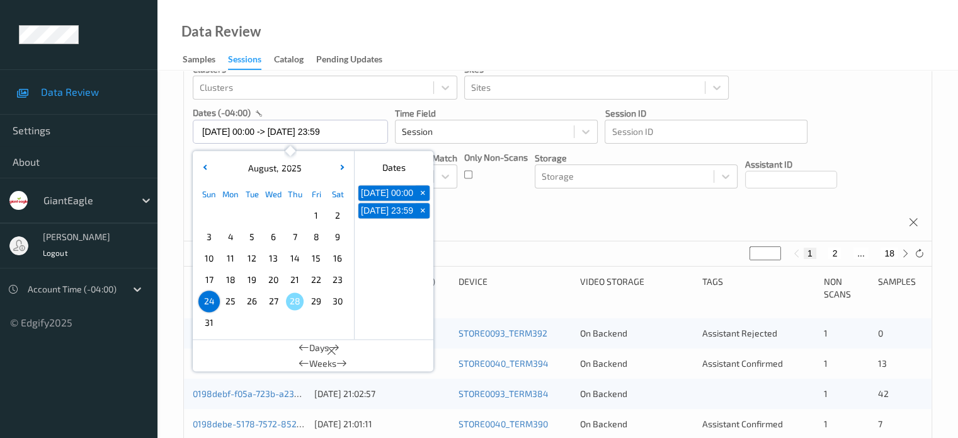
scroll to position [125, 0]
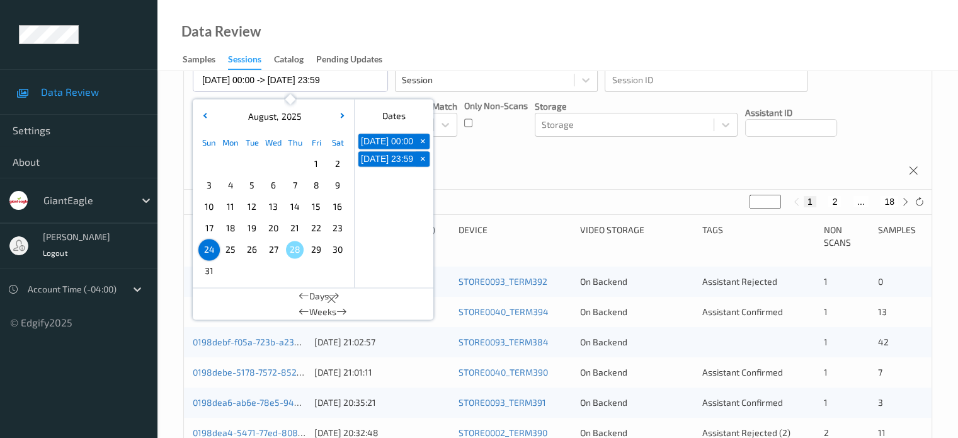
click at [514, 158] on div "Devices Devices Storage Devices Storage Devices Clusters Clusters Sites Sites d…" at bounding box center [558, 74] width 748 height 231
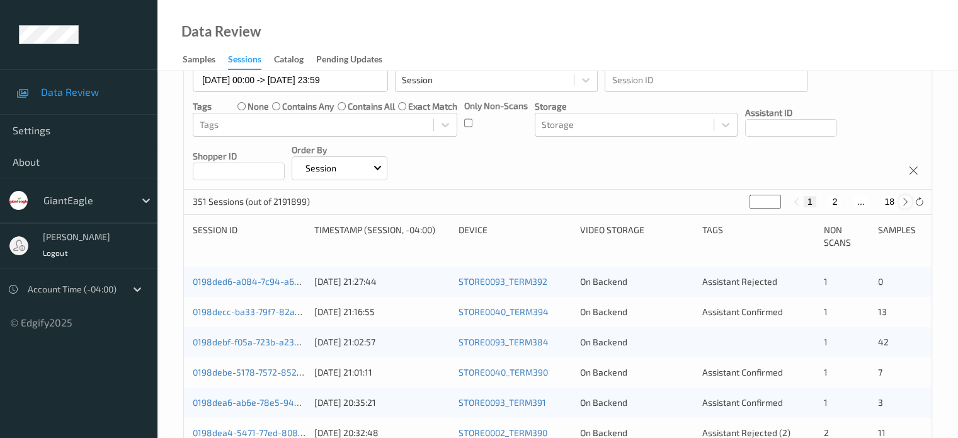
click at [908, 203] on icon at bounding box center [905, 201] width 9 height 9
type input "*"
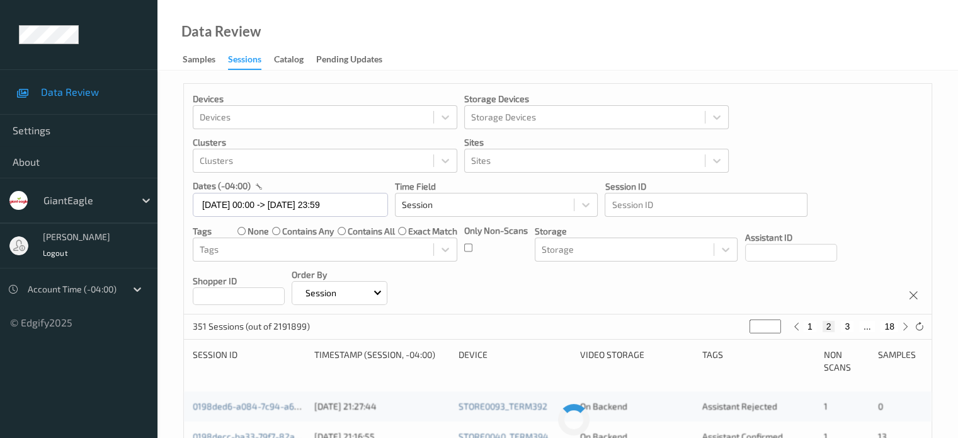
scroll to position [0, 0]
click at [797, 328] on icon at bounding box center [796, 326] width 9 height 9
type input "*"
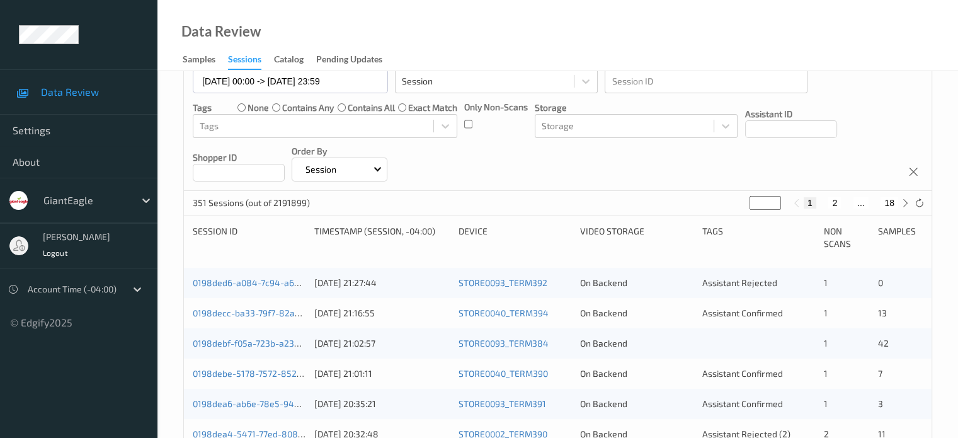
scroll to position [137, 0]
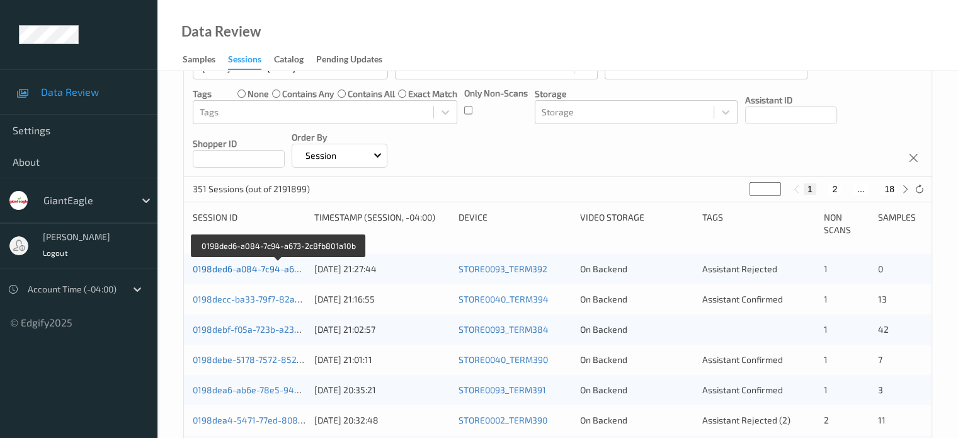
click at [269, 268] on link "0198ded6-a084-7c94-a673-2c8fb801a10b" at bounding box center [278, 268] width 171 height 11
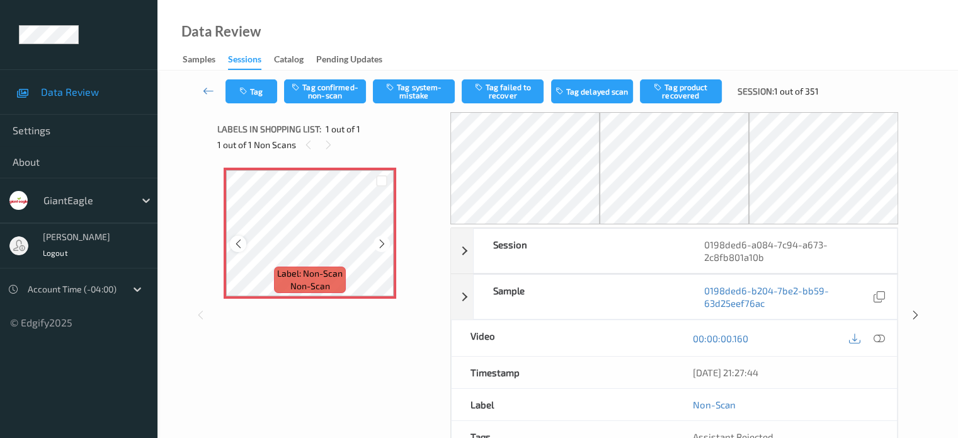
click at [237, 241] on icon at bounding box center [238, 243] width 11 height 11
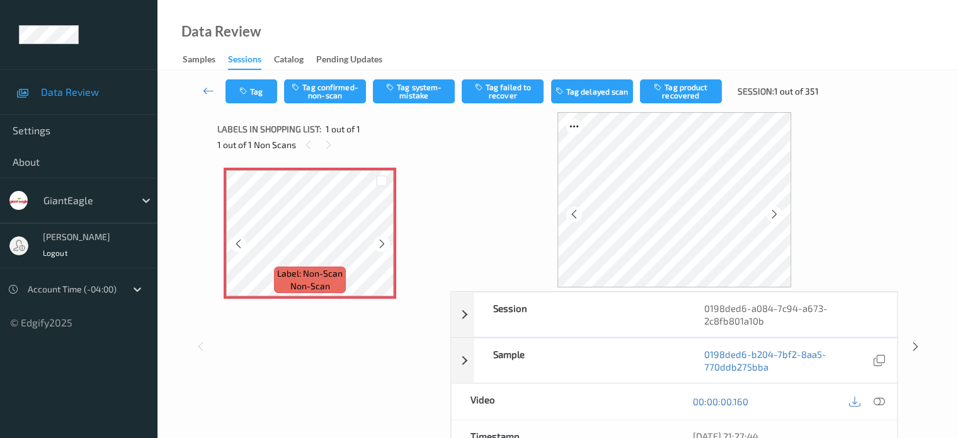
click at [237, 241] on icon at bounding box center [238, 243] width 11 height 11
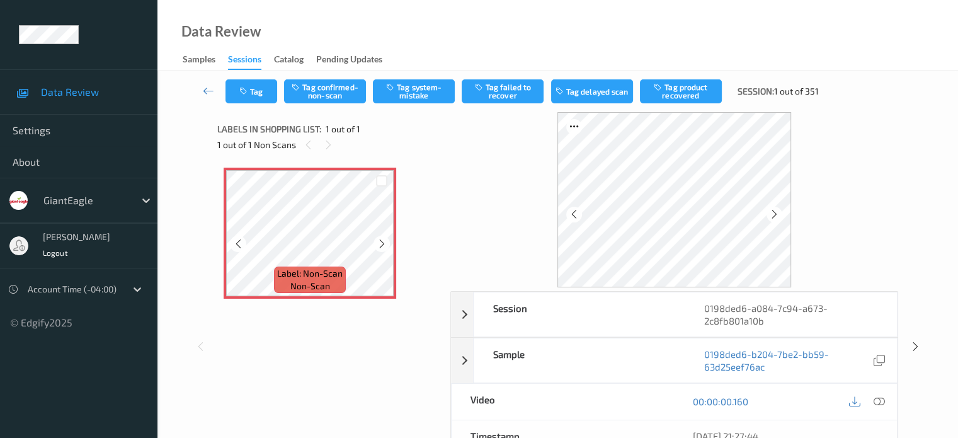
click at [237, 241] on icon at bounding box center [238, 243] width 11 height 11
click at [880, 399] on icon at bounding box center [878, 401] width 11 height 11
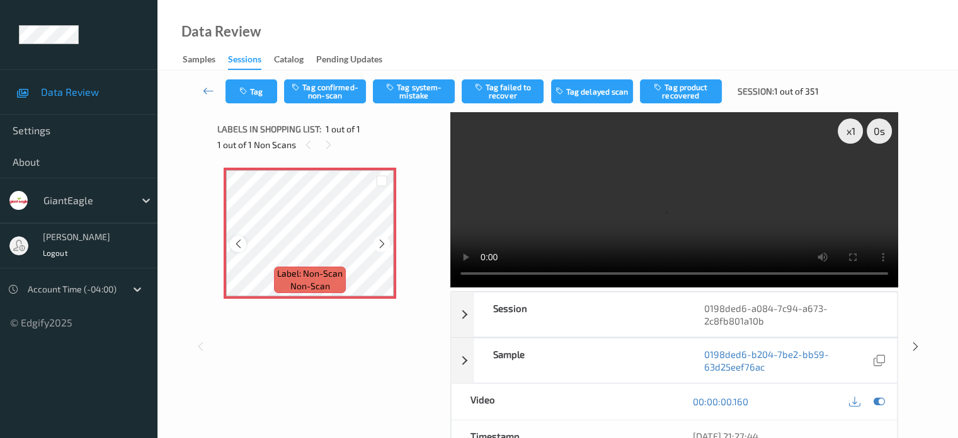
click at [241, 242] on icon at bounding box center [238, 243] width 11 height 11
click at [316, 93] on button "Tag confirmed-non-scan" at bounding box center [325, 91] width 82 height 24
click at [504, 90] on button "Tag failed to recover" at bounding box center [503, 91] width 82 height 24
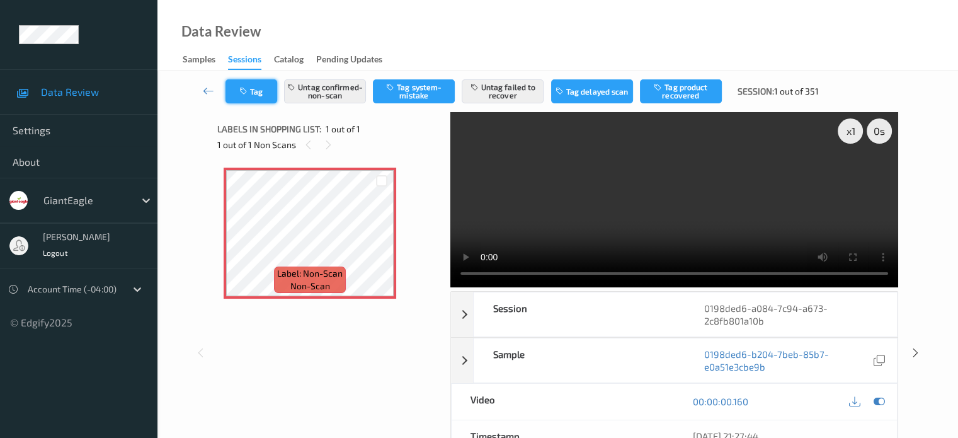
click at [253, 88] on button "Tag" at bounding box center [251, 91] width 52 height 24
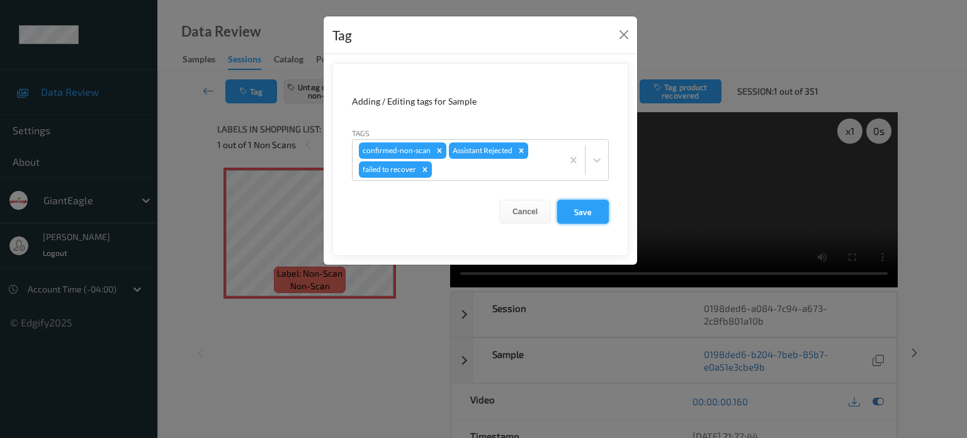
click at [590, 216] on button "Save" at bounding box center [583, 212] width 52 height 24
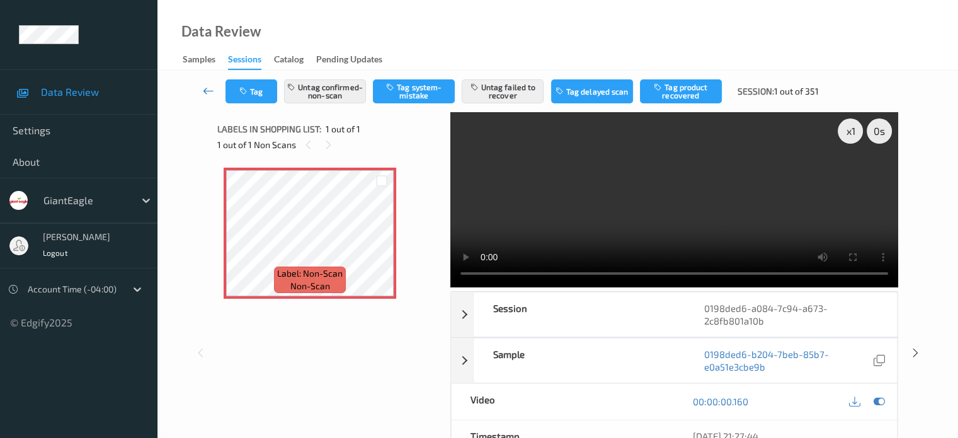
click at [205, 92] on icon at bounding box center [208, 90] width 11 height 13
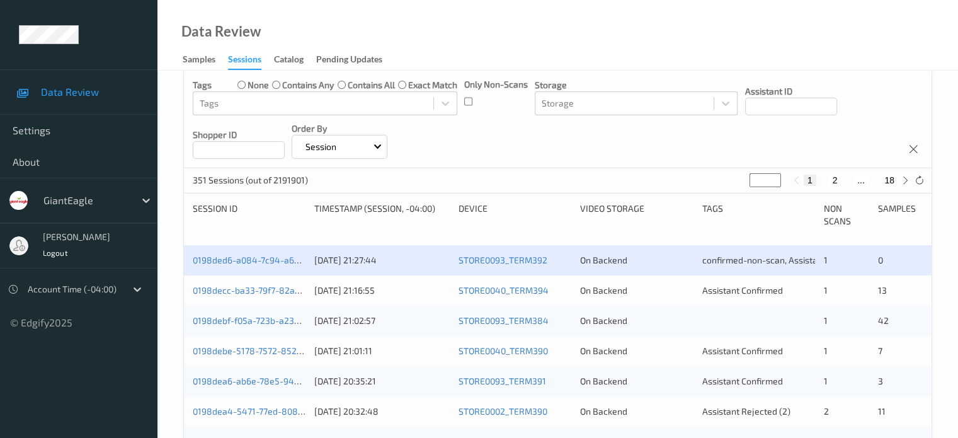
scroll to position [169, 0]
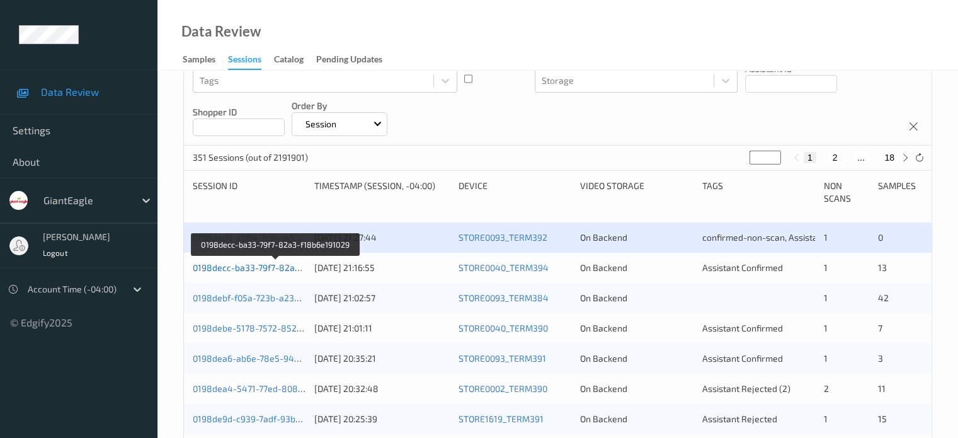
click at [274, 263] on link "0198decc-ba33-79f7-82a3-f18b6e191029" at bounding box center [276, 267] width 166 height 11
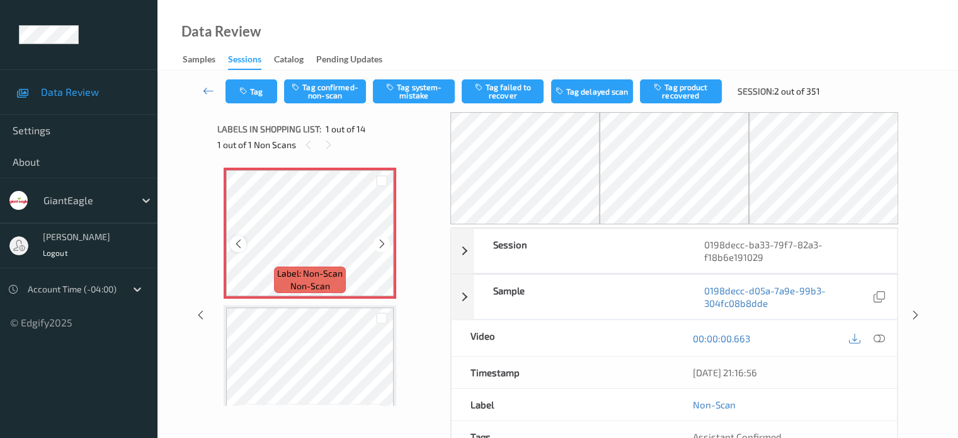
click at [234, 246] on icon at bounding box center [238, 243] width 11 height 11
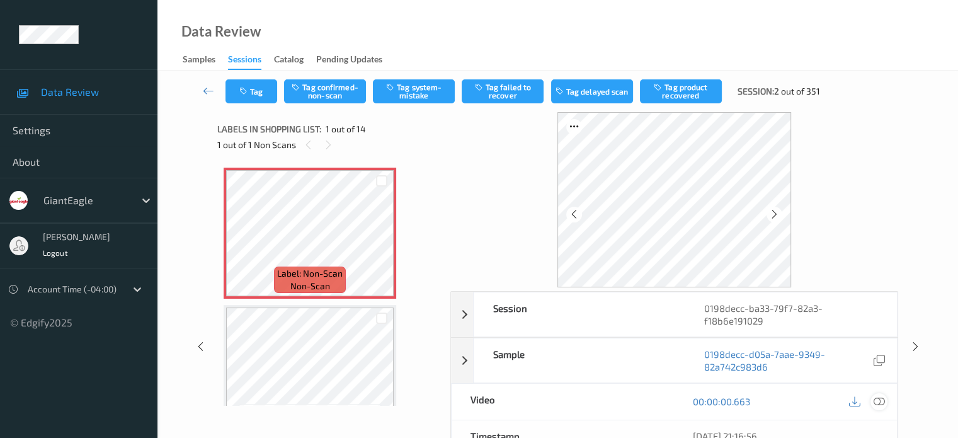
click at [881, 396] on icon at bounding box center [878, 401] width 11 height 11
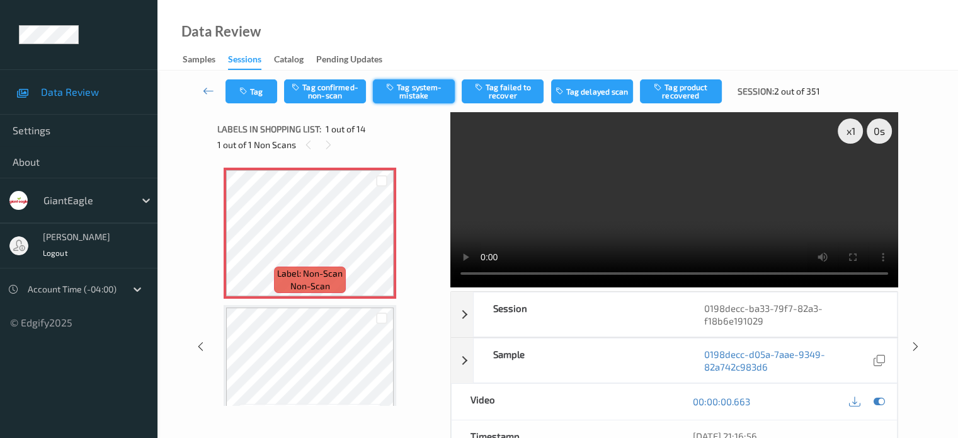
click at [410, 88] on button "Tag system-mistake" at bounding box center [414, 91] width 82 height 24
click at [263, 98] on button "Tag" at bounding box center [251, 91] width 52 height 24
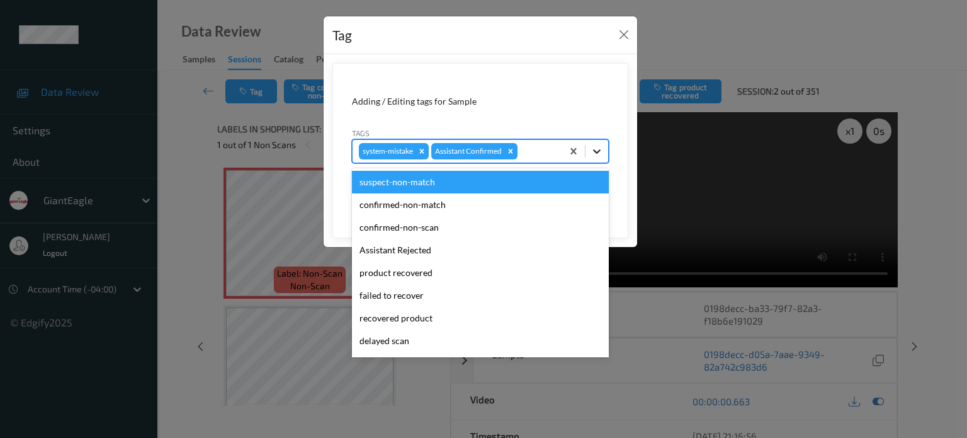
click at [596, 153] on icon at bounding box center [597, 151] width 13 height 13
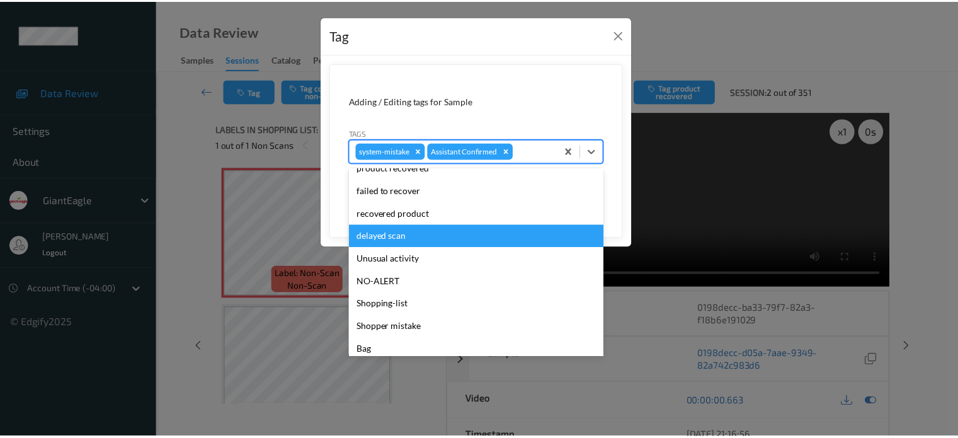
scroll to position [111, 0]
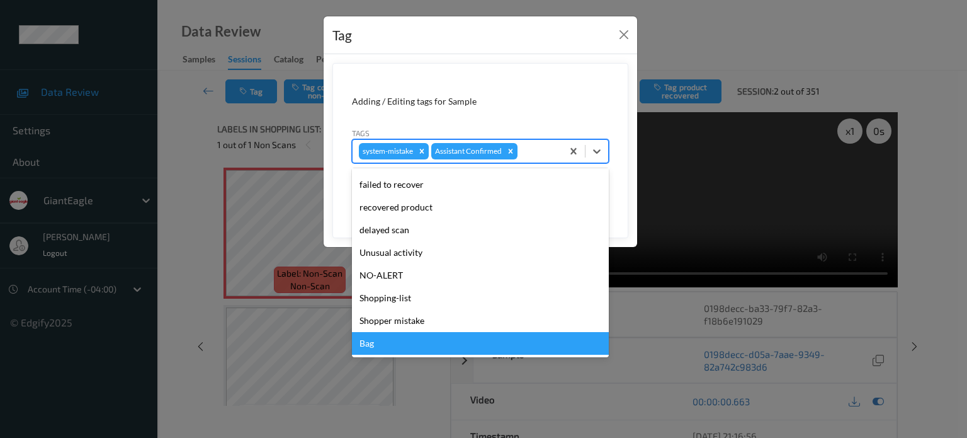
click at [371, 350] on div "Bag" at bounding box center [480, 343] width 257 height 23
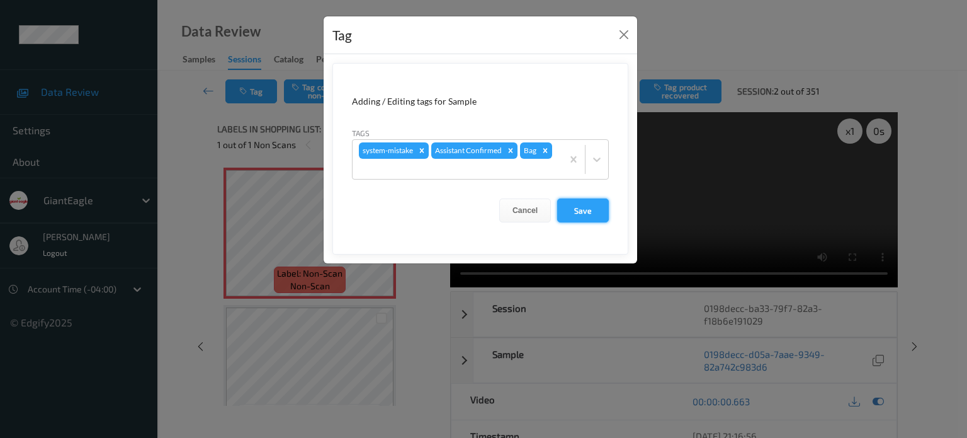
click at [597, 210] on button "Save" at bounding box center [583, 210] width 52 height 24
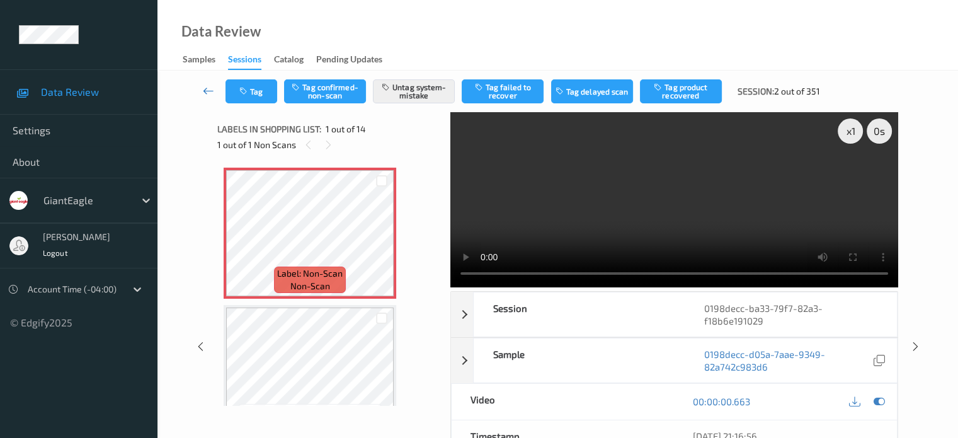
click at [210, 89] on icon at bounding box center [208, 90] width 11 height 13
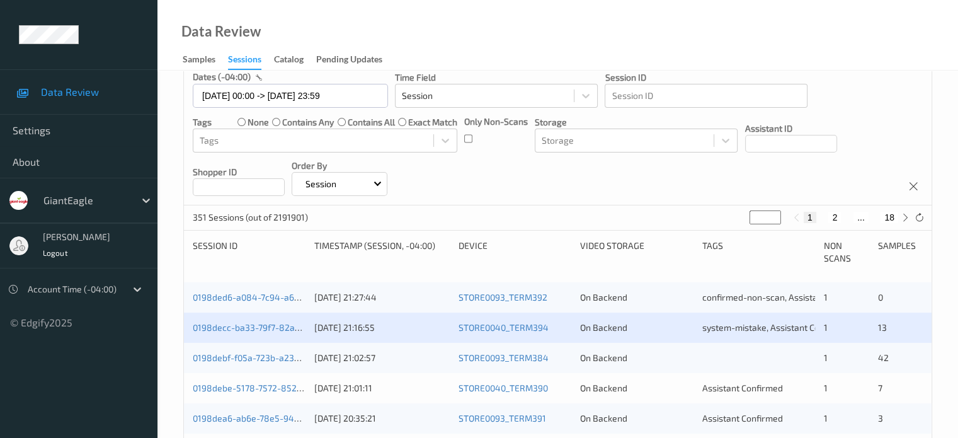
scroll to position [210, 0]
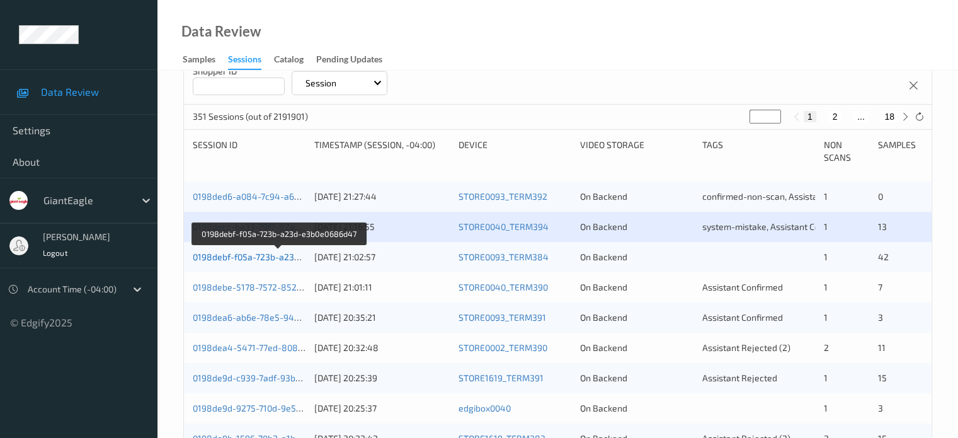
click at [236, 259] on link "0198debf-f05a-723b-a23d-e3b0e0686d47" at bounding box center [278, 256] width 171 height 11
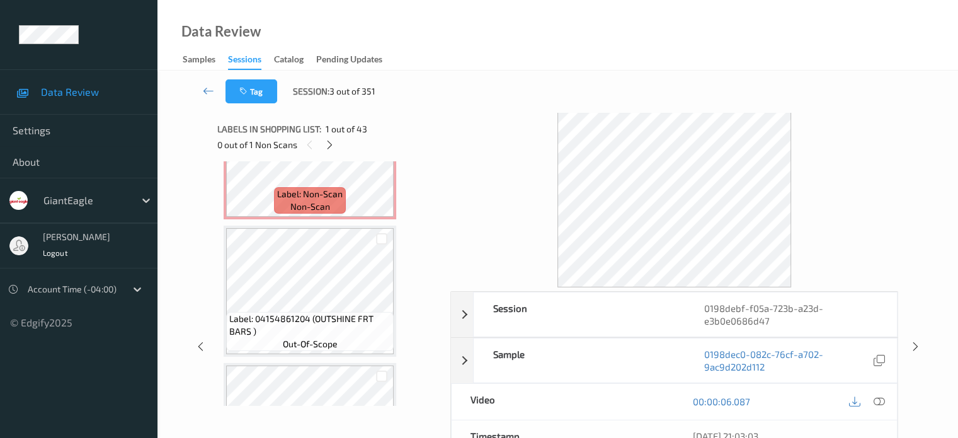
scroll to position [4094, 0]
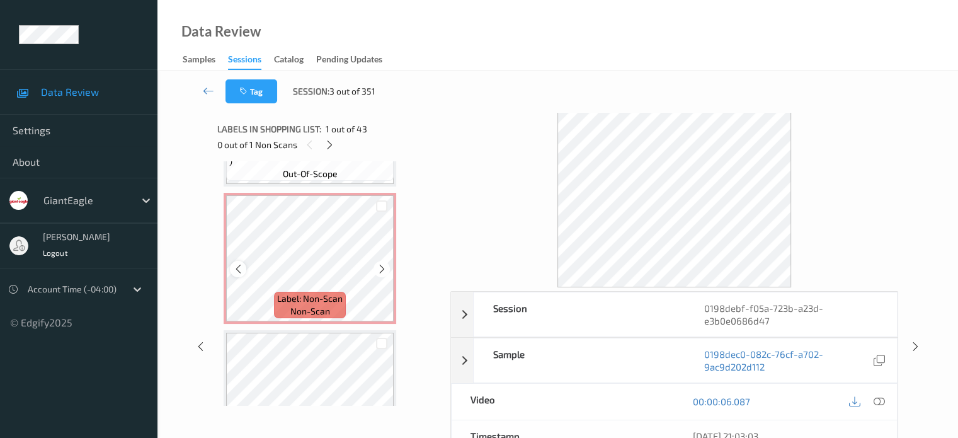
click at [234, 273] on icon at bounding box center [238, 268] width 11 height 11
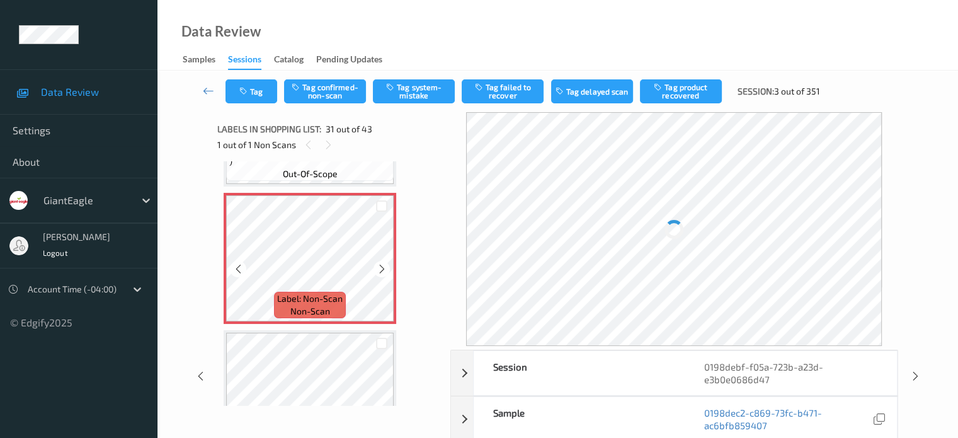
click at [234, 273] on icon at bounding box center [238, 268] width 11 height 11
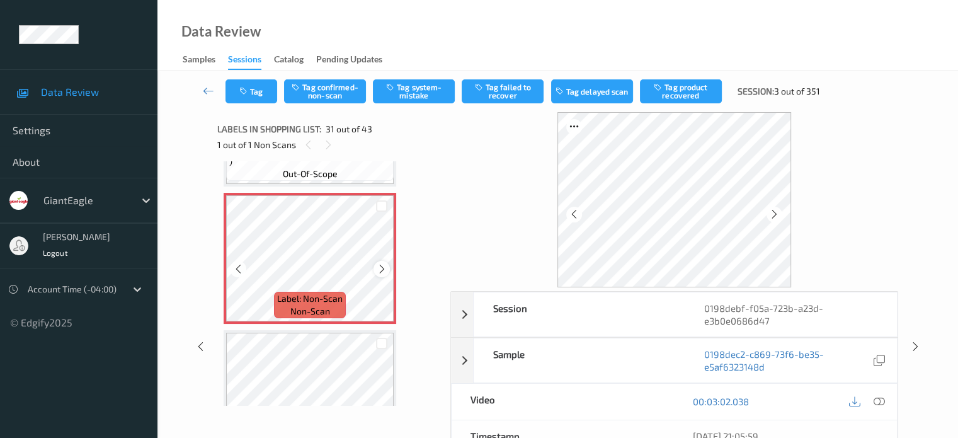
click at [389, 269] on div at bounding box center [381, 269] width 16 height 16
click at [385, 272] on icon at bounding box center [382, 268] width 11 height 11
click at [879, 401] on icon at bounding box center [878, 401] width 11 height 11
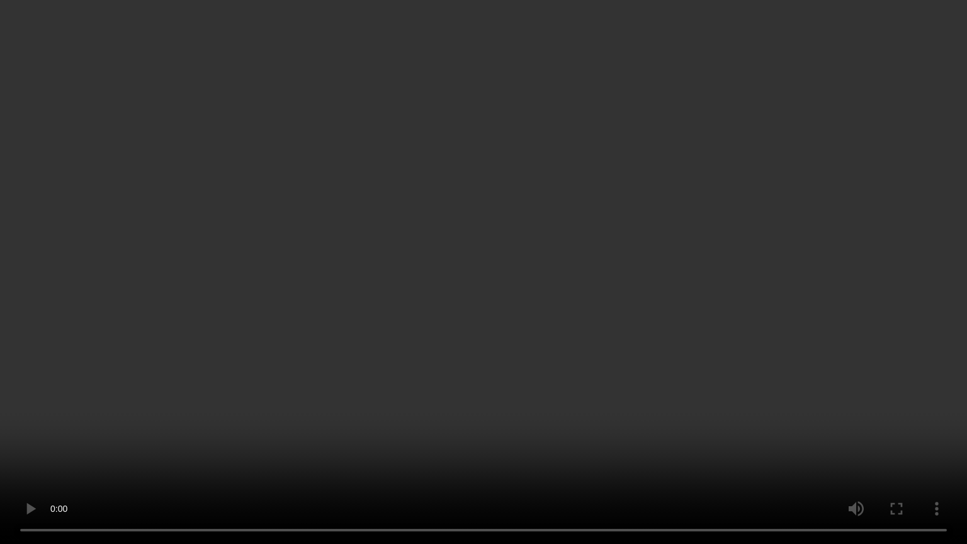
click at [596, 437] on video at bounding box center [483, 272] width 967 height 544
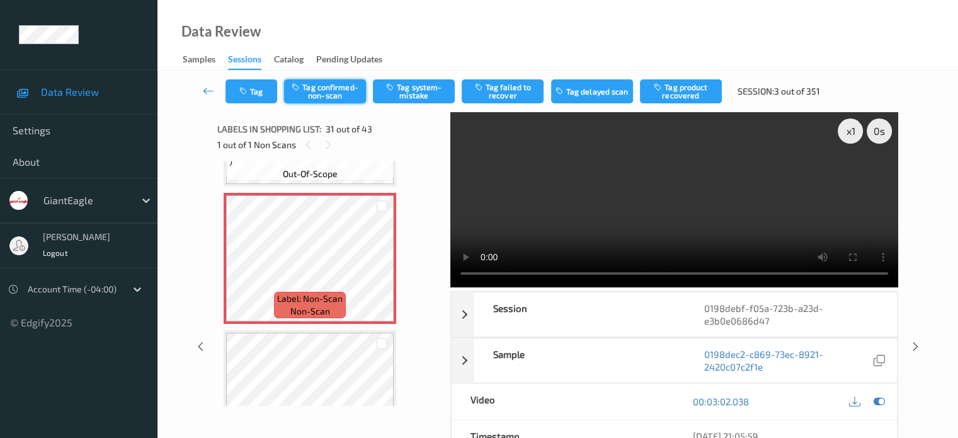
click at [324, 79] on button "Tag confirmed-non-scan" at bounding box center [325, 91] width 82 height 24
click at [511, 92] on button "Tag failed to recover" at bounding box center [503, 91] width 82 height 24
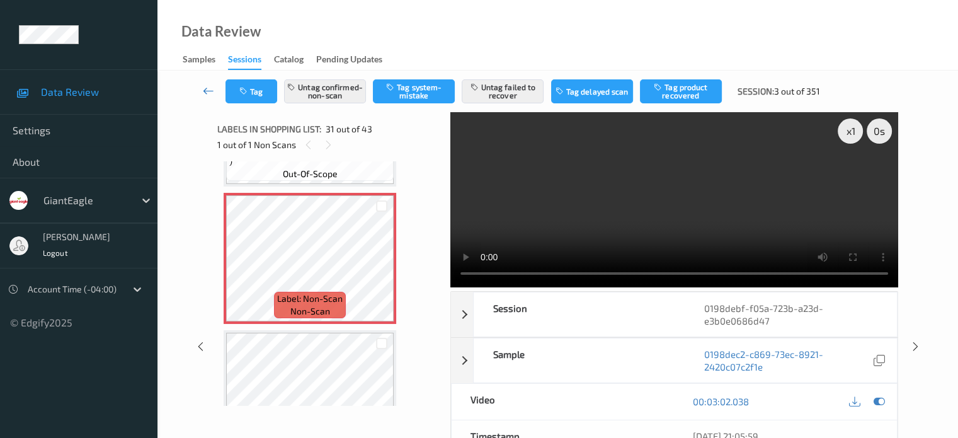
click at [208, 89] on icon at bounding box center [208, 90] width 11 height 13
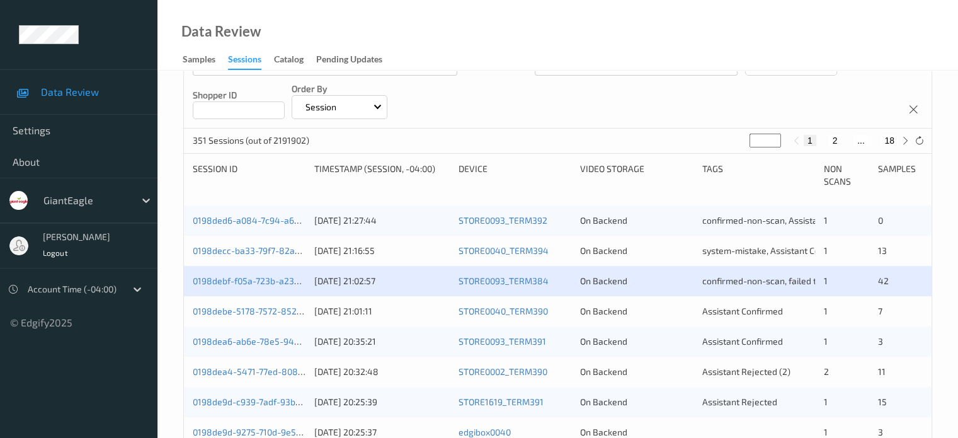
scroll to position [210, 0]
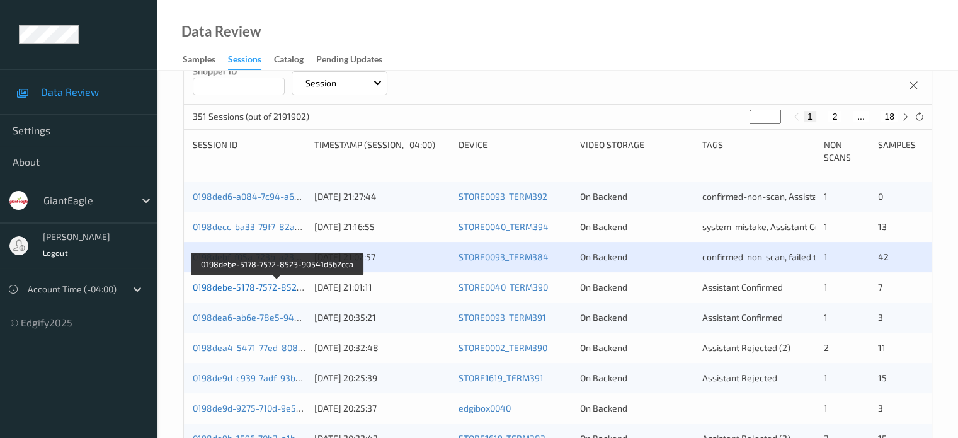
click at [259, 291] on link "0198debe-5178-7572-8523-90541d562cca" at bounding box center [278, 287] width 171 height 11
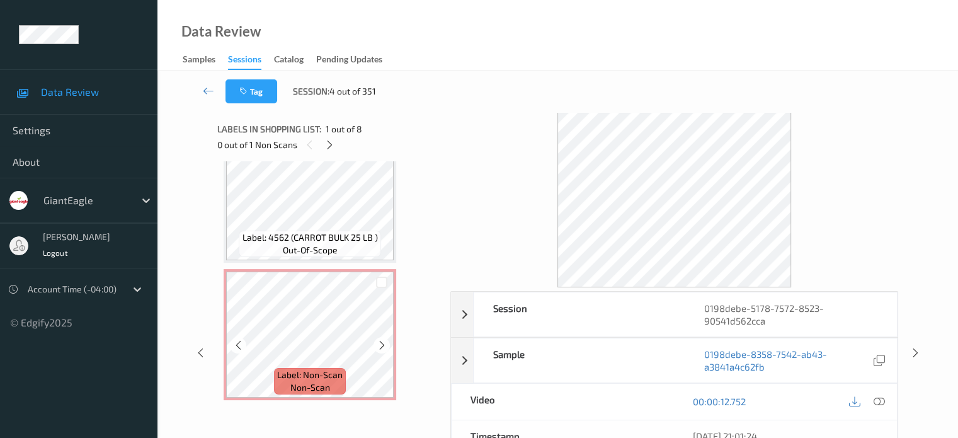
scroll to position [50, 0]
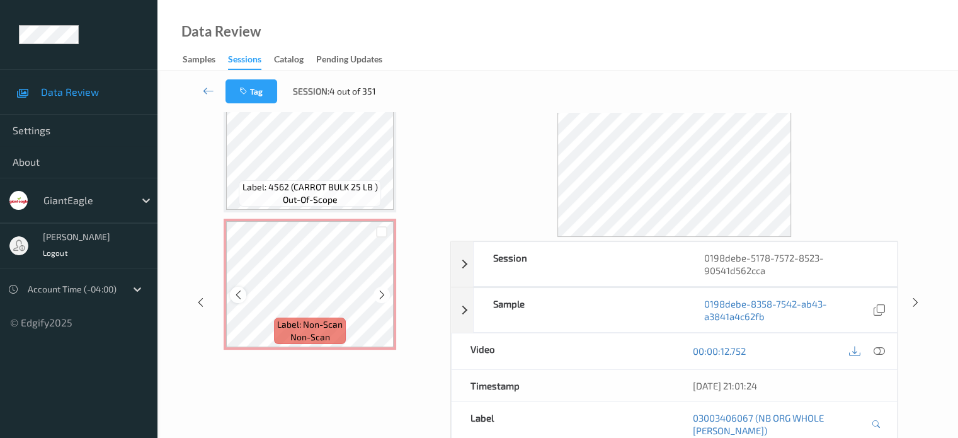
click at [238, 298] on icon at bounding box center [238, 294] width 11 height 11
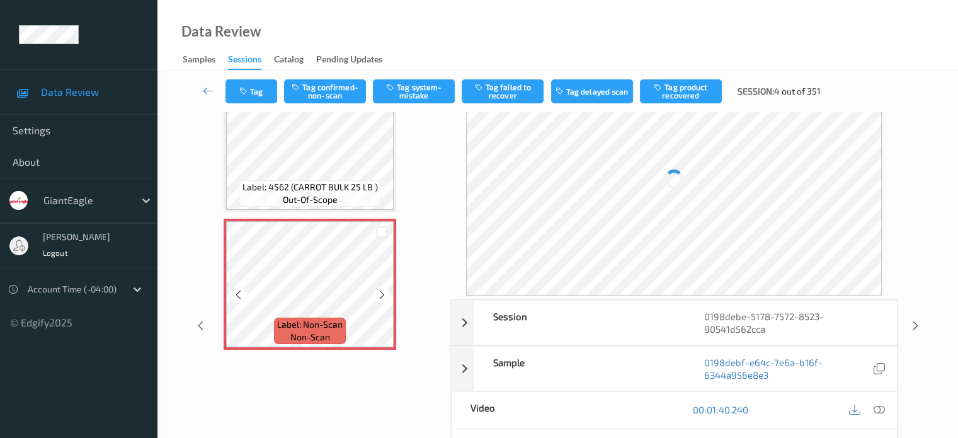
click at [238, 298] on icon at bounding box center [238, 294] width 11 height 11
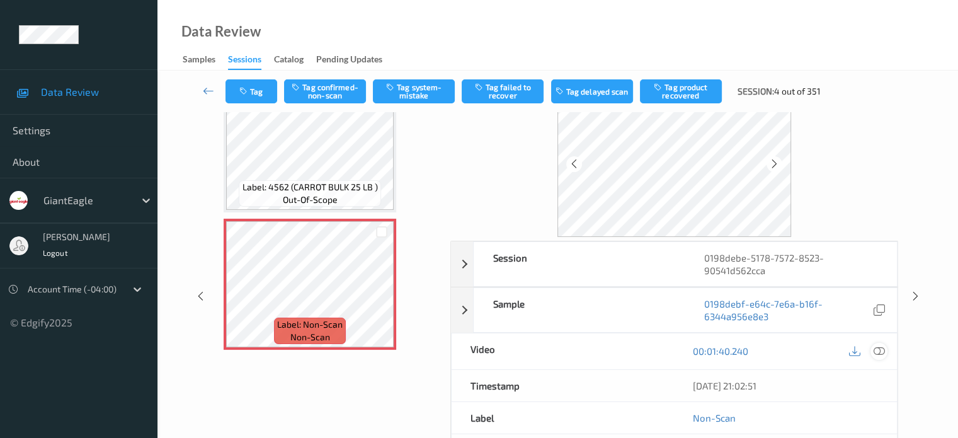
click at [882, 348] on icon at bounding box center [878, 350] width 11 height 11
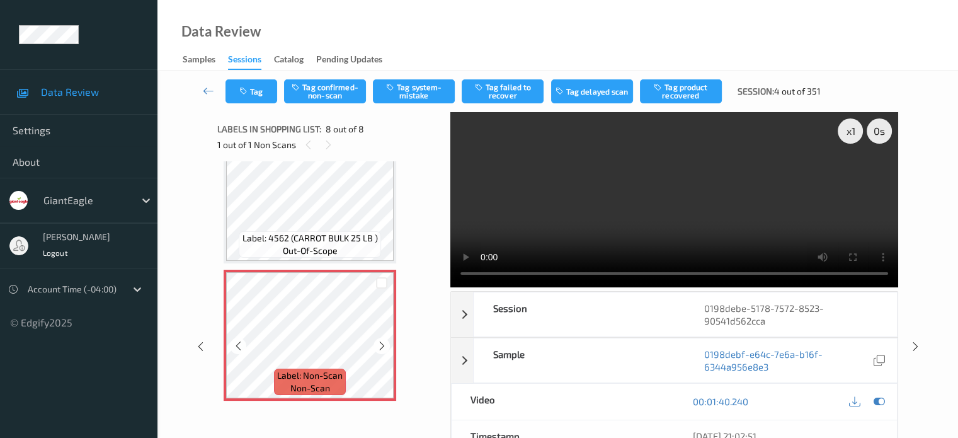
scroll to position [860, 0]
click at [331, 94] on button "Tag confirmed-non-scan" at bounding box center [325, 91] width 82 height 24
click at [249, 99] on button "Tag" at bounding box center [251, 91] width 52 height 24
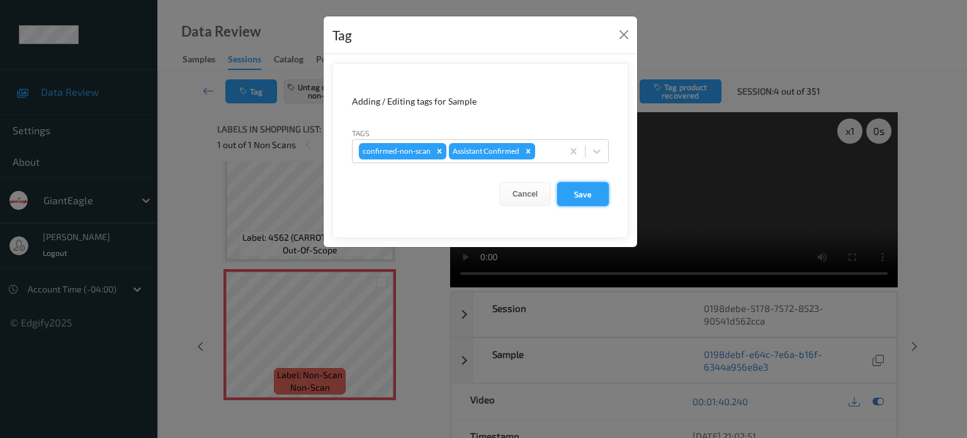
click at [581, 198] on button "Save" at bounding box center [583, 194] width 52 height 24
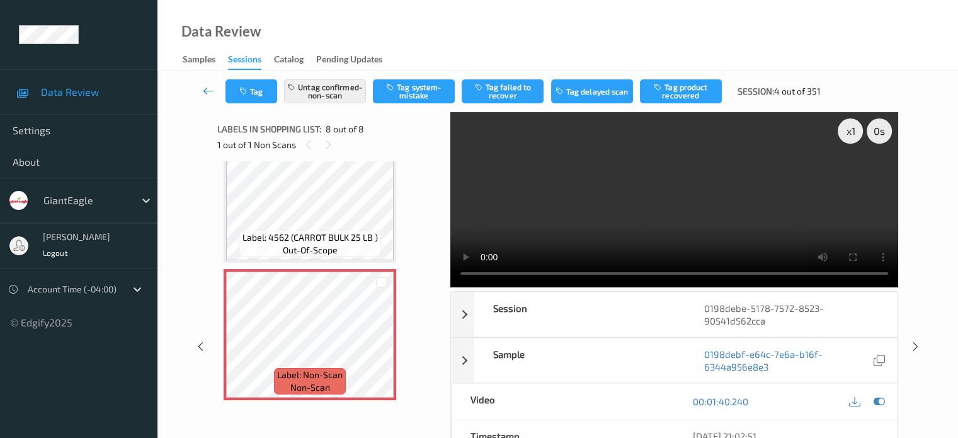
click at [209, 93] on icon at bounding box center [208, 90] width 11 height 13
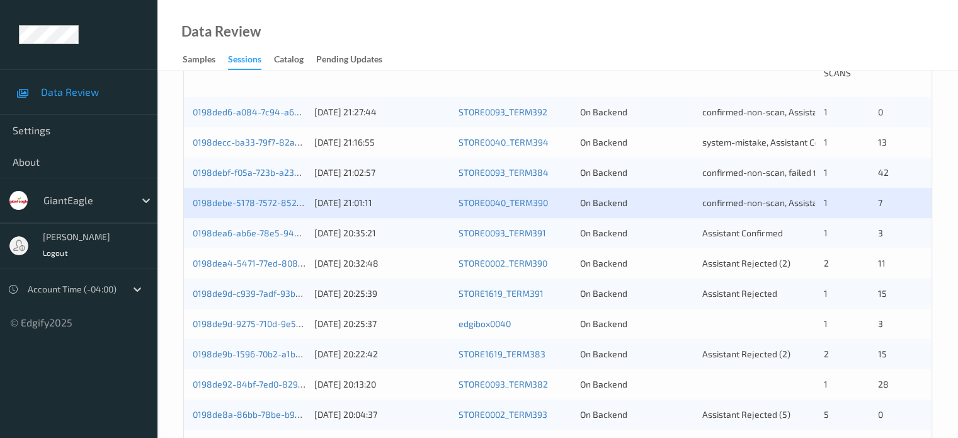
scroll to position [315, 0]
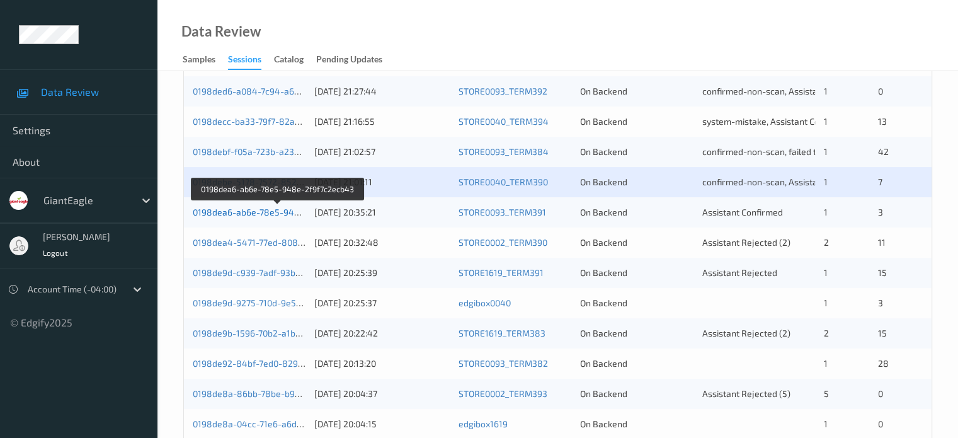
click at [254, 214] on link "0198dea6-ab6e-78e5-948e-2f9f7c2ecb43" at bounding box center [278, 212] width 171 height 11
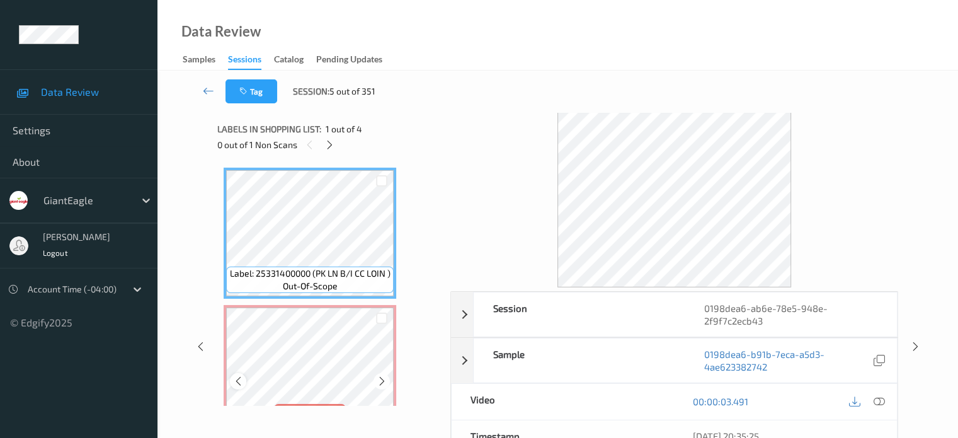
click at [244, 382] on div at bounding box center [238, 381] width 16 height 16
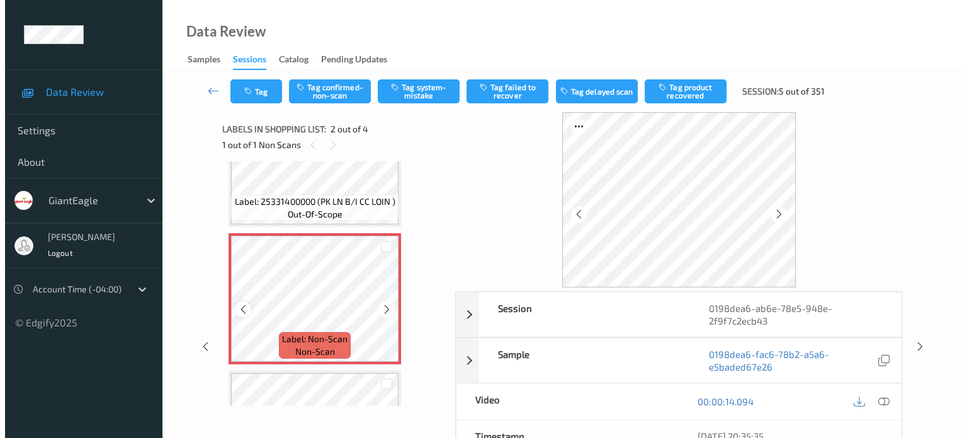
scroll to position [105, 0]
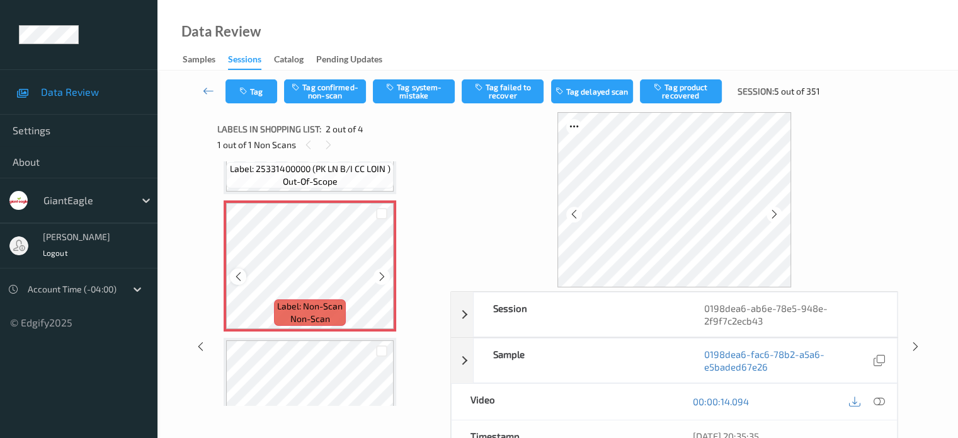
click at [240, 271] on icon at bounding box center [238, 276] width 11 height 11
click at [878, 404] on icon at bounding box center [878, 401] width 11 height 11
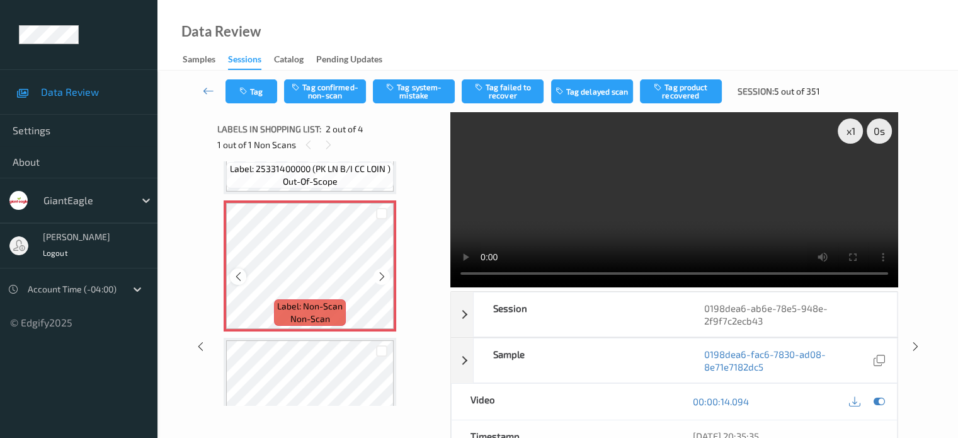
click at [238, 276] on icon at bounding box center [238, 276] width 11 height 11
click at [384, 272] on icon at bounding box center [382, 276] width 11 height 11
click at [423, 91] on button "Tag system-mistake" at bounding box center [414, 91] width 82 height 24
click at [270, 89] on button "Tag" at bounding box center [251, 91] width 52 height 24
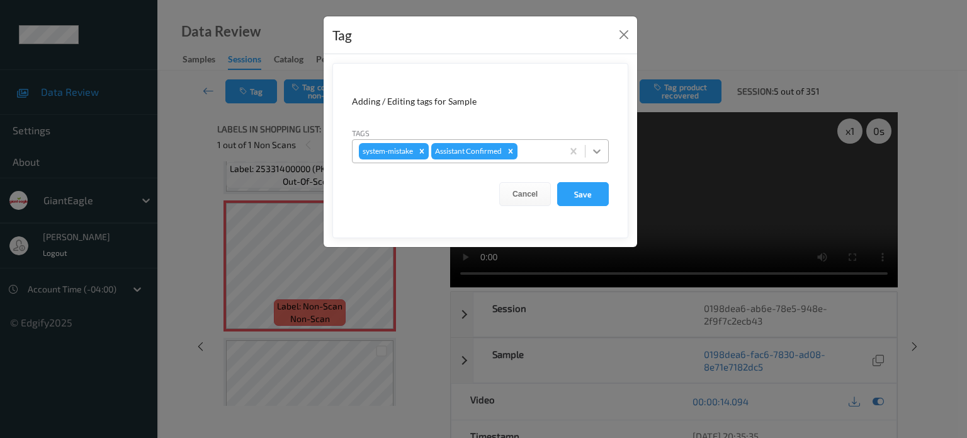
click at [597, 148] on icon at bounding box center [597, 151] width 13 height 13
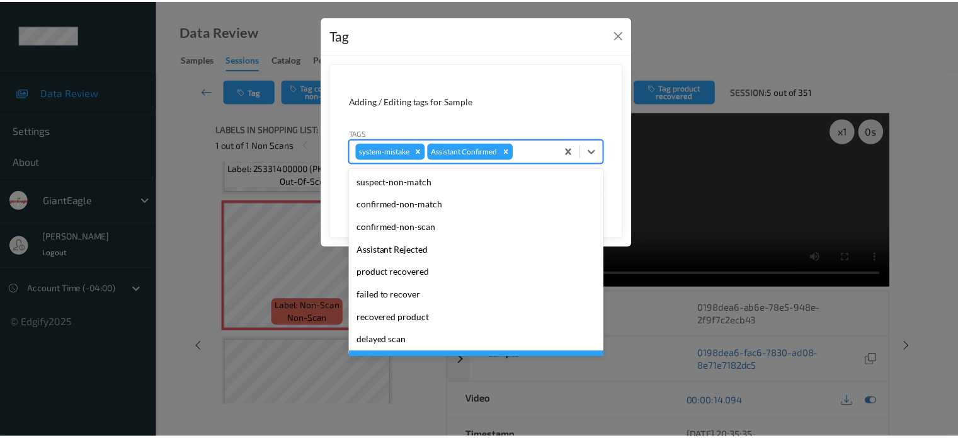
scroll to position [111, 0]
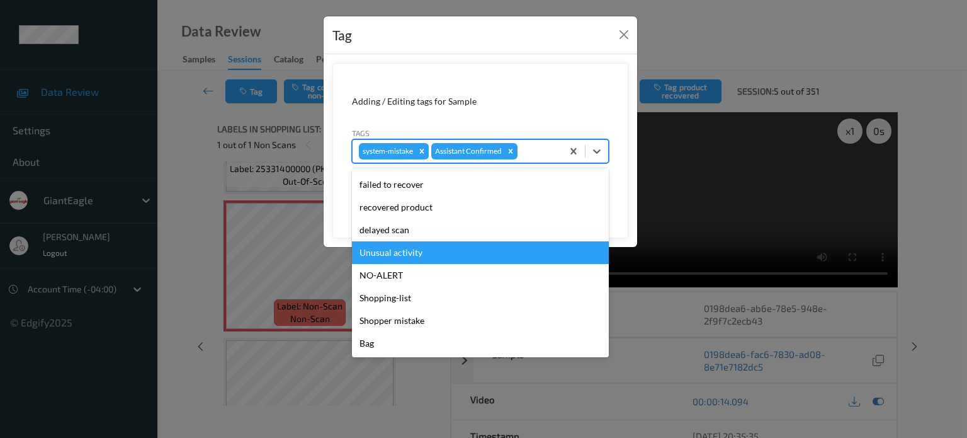
click at [394, 253] on div "Unusual activity" at bounding box center [480, 252] width 257 height 23
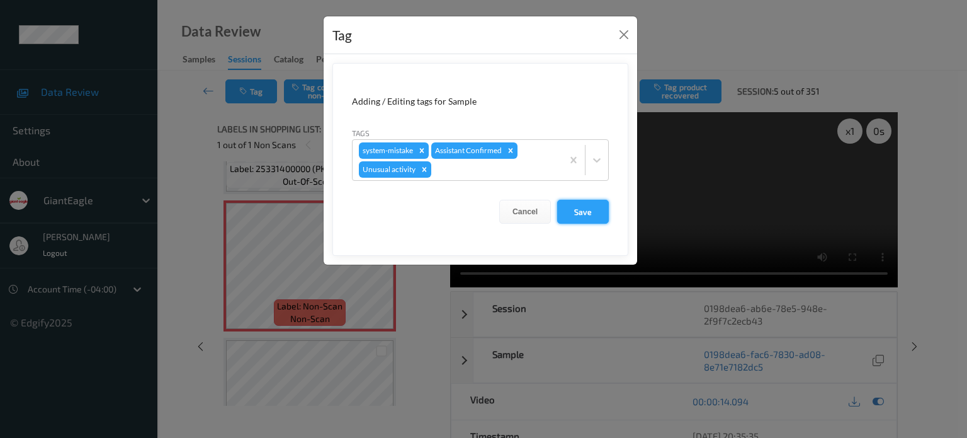
click at [590, 217] on button "Save" at bounding box center [583, 212] width 52 height 24
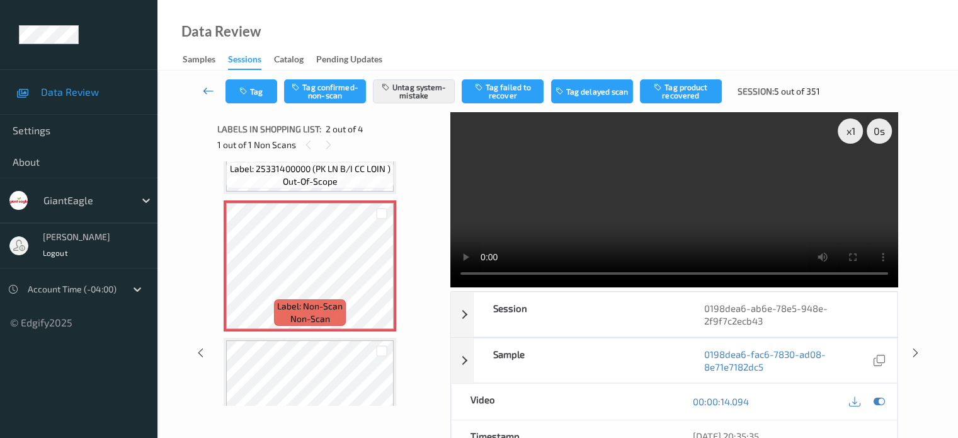
click at [209, 88] on icon at bounding box center [208, 90] width 11 height 13
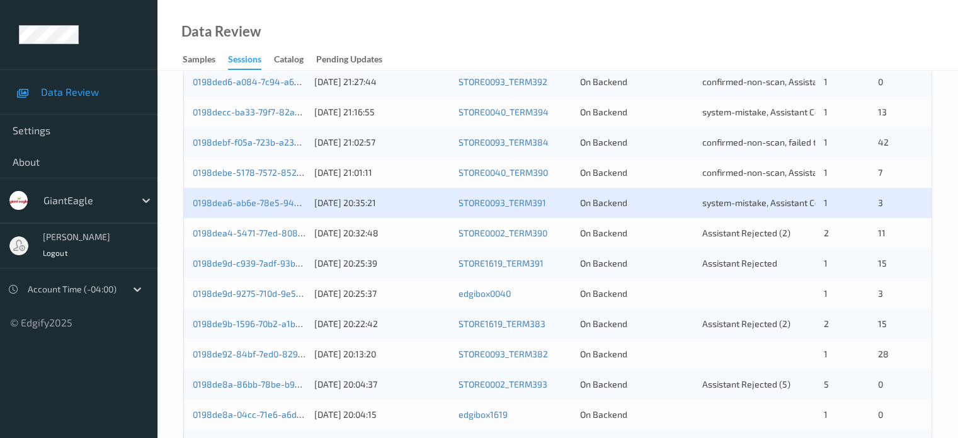
scroll to position [329, 0]
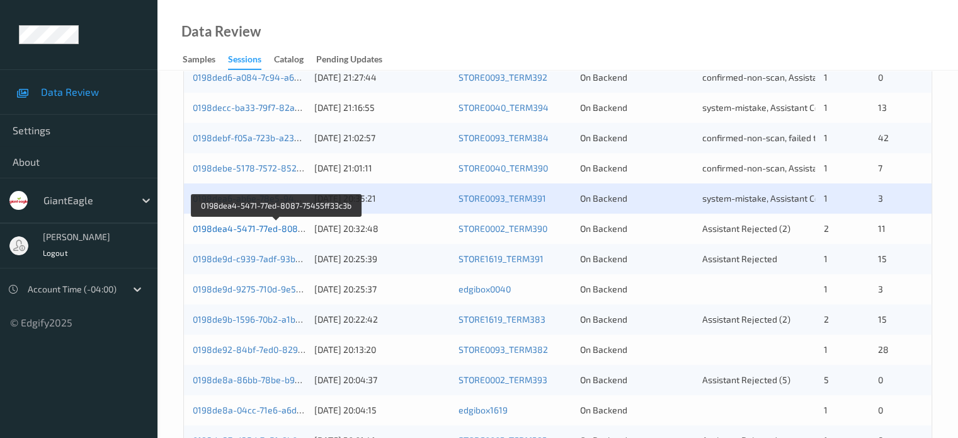
click at [245, 226] on link "0198dea4-5471-77ed-8087-75455ff33c3b" at bounding box center [277, 228] width 169 height 11
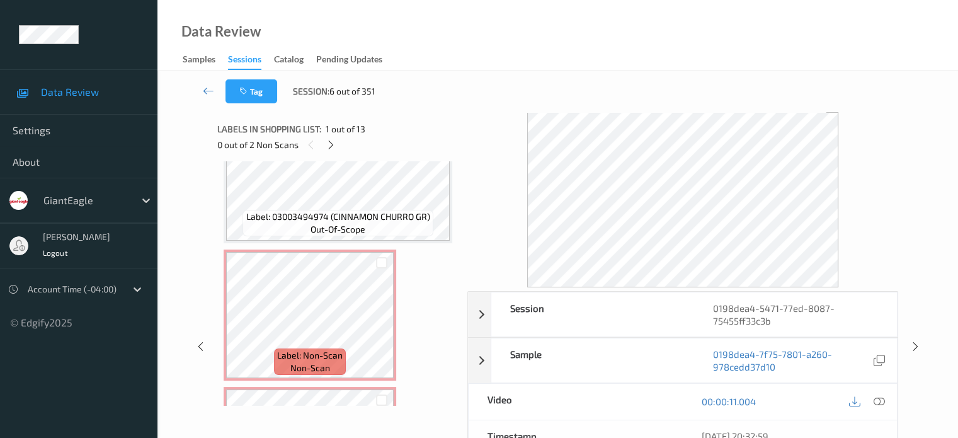
scroll to position [884, 0]
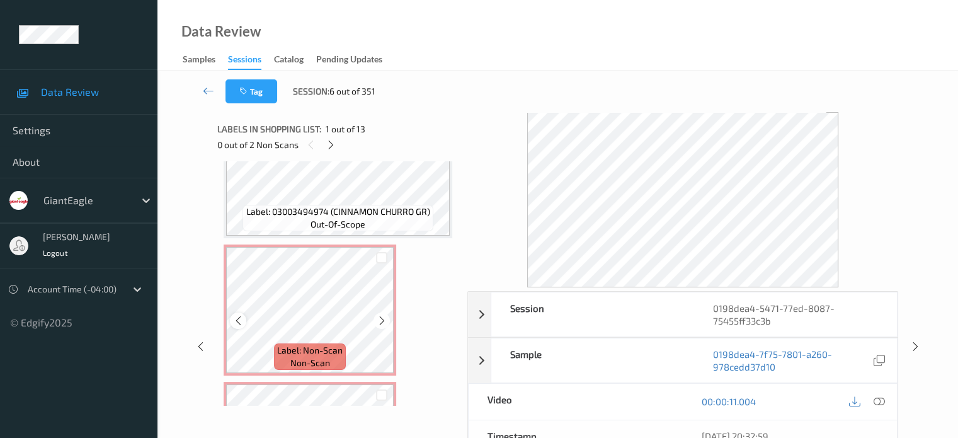
click at [238, 318] on icon at bounding box center [238, 320] width 11 height 11
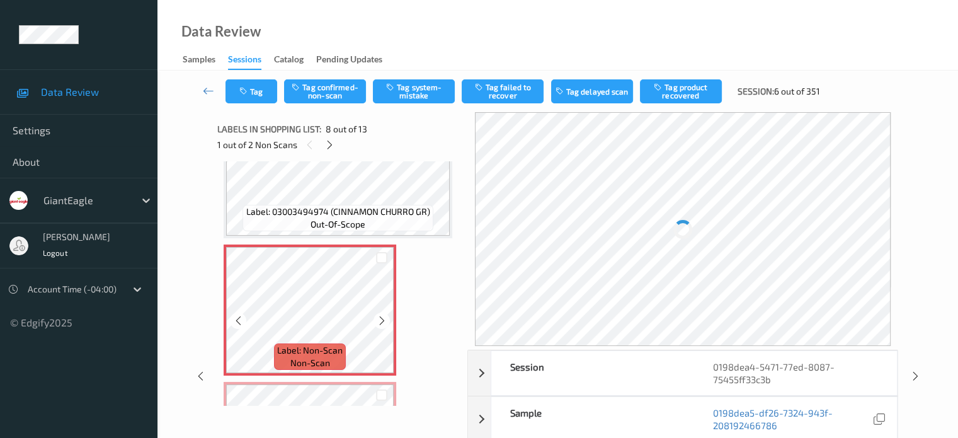
click at [238, 318] on icon at bounding box center [238, 320] width 11 height 11
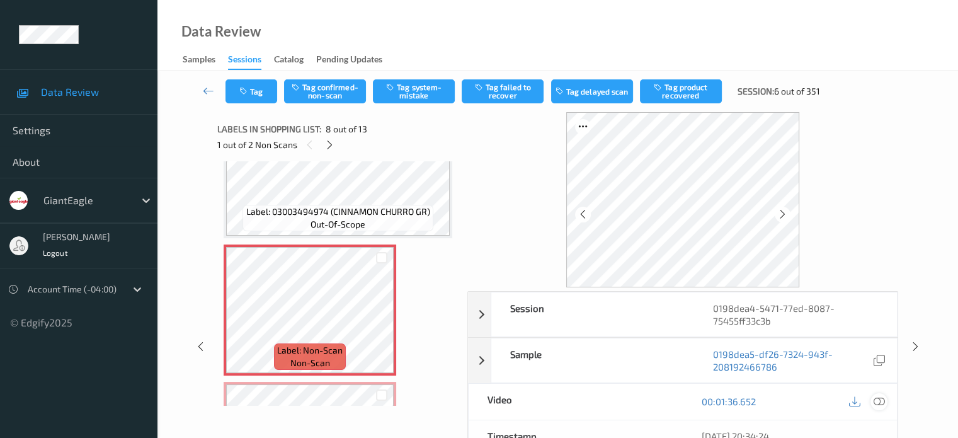
click at [880, 396] on icon at bounding box center [878, 401] width 11 height 11
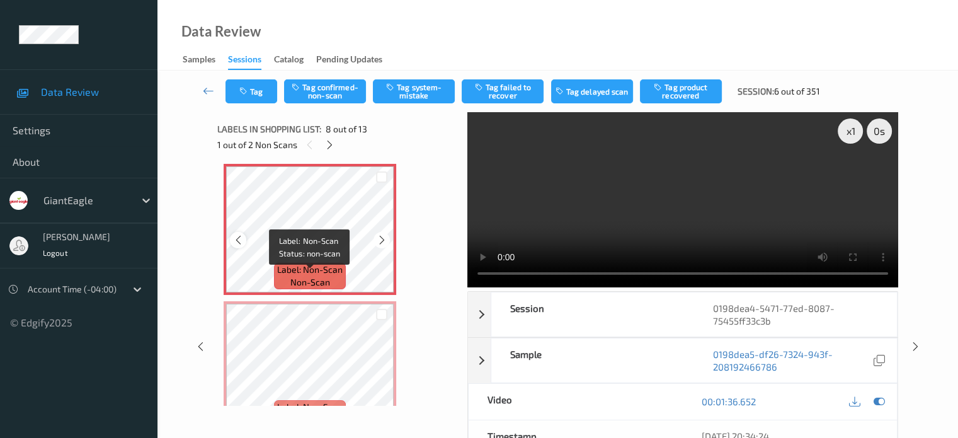
scroll to position [967, 0]
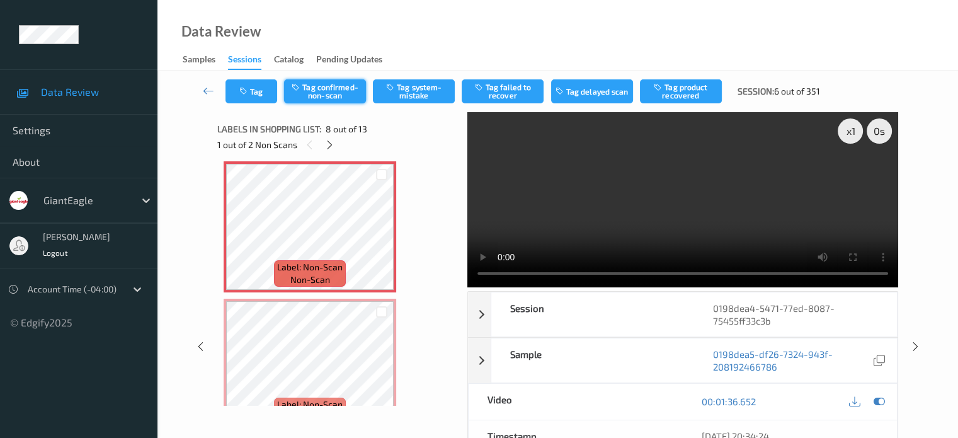
click at [322, 94] on button "Tag confirmed-non-scan" at bounding box center [325, 91] width 82 height 24
click at [684, 91] on button "Tag product recovered" at bounding box center [681, 91] width 82 height 24
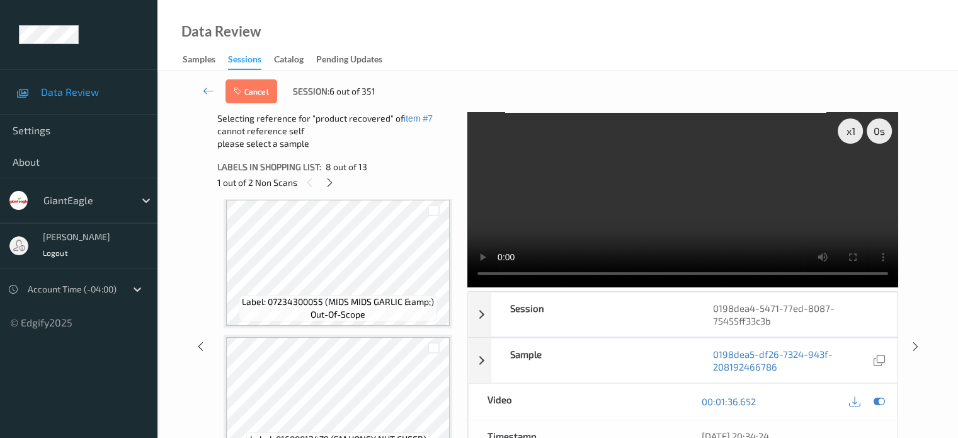
scroll to position [1282, 0]
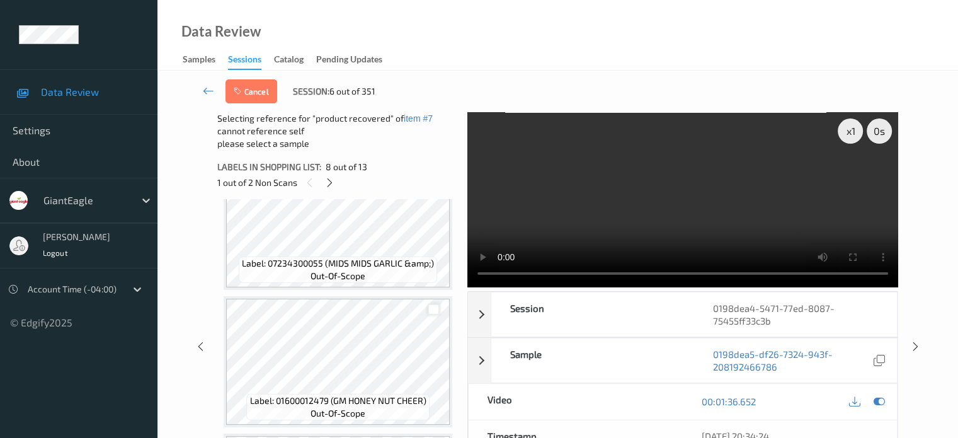
click at [435, 307] on div at bounding box center [434, 310] width 12 height 12
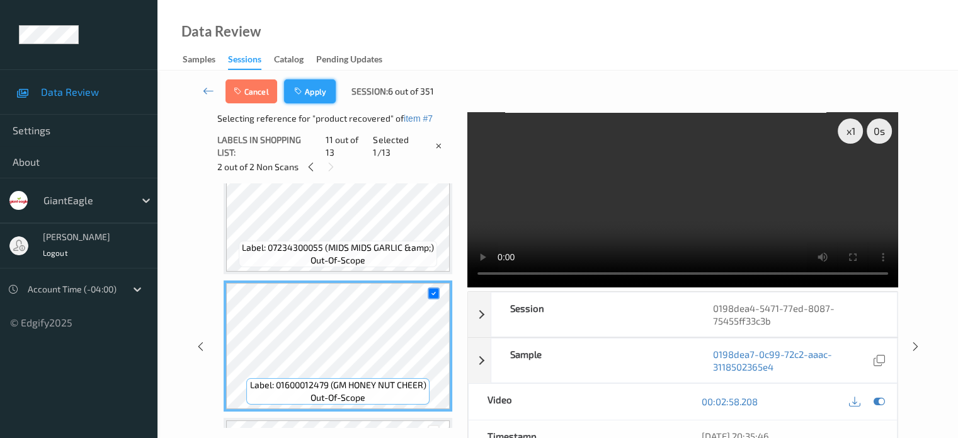
click at [319, 93] on button "Apply" at bounding box center [310, 91] width 52 height 24
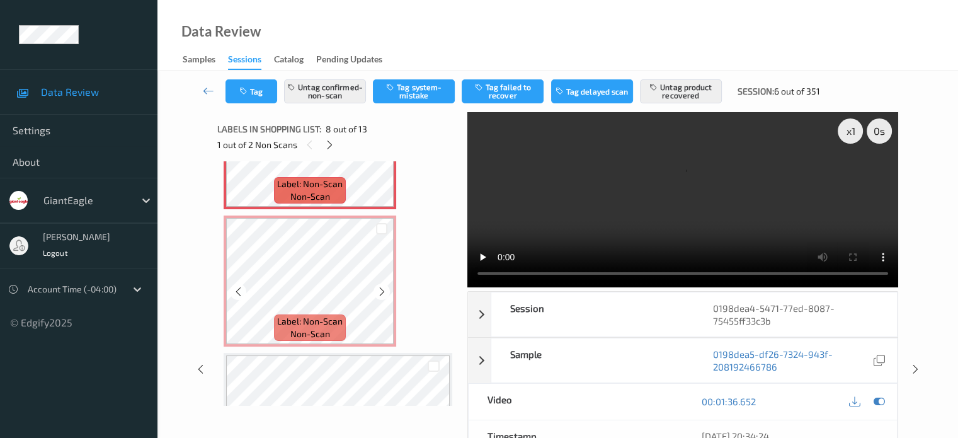
scroll to position [945, 0]
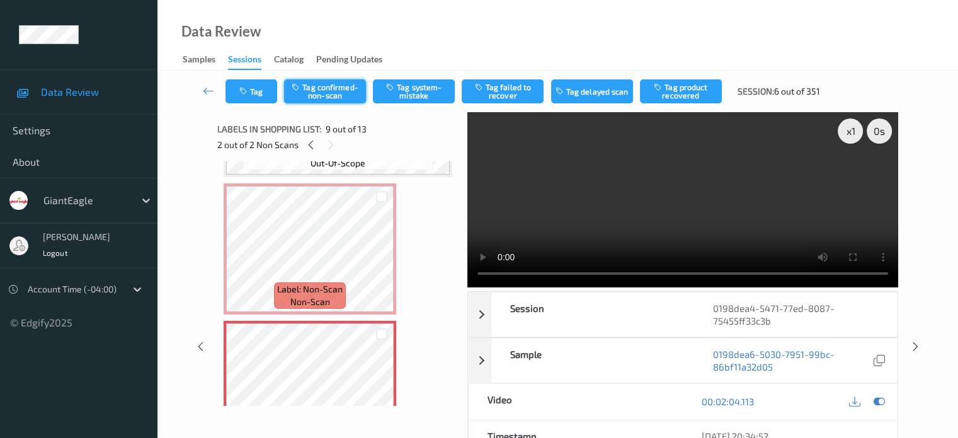
click at [339, 90] on button "Tag confirmed-non-scan" at bounding box center [325, 91] width 82 height 24
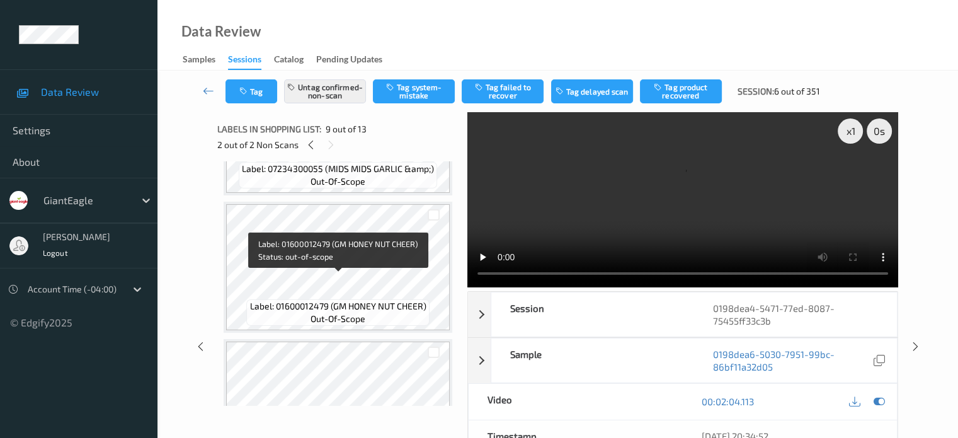
scroll to position [1384, 0]
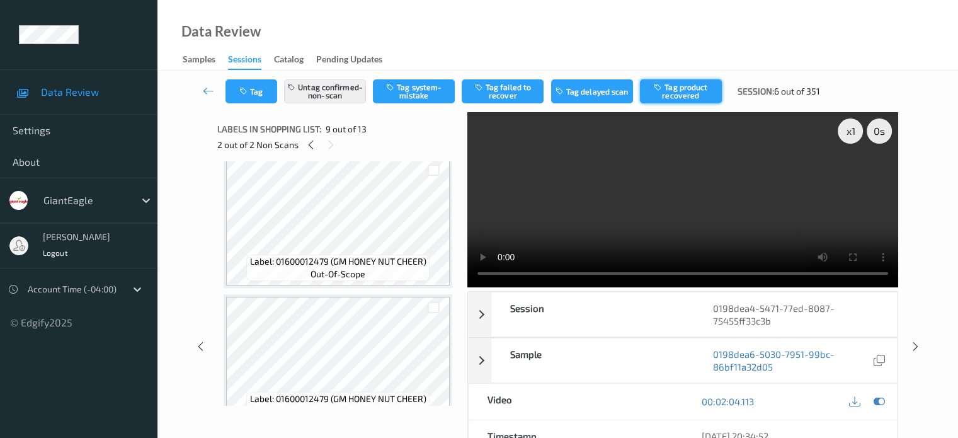
click at [690, 97] on button "Tag product recovered" at bounding box center [681, 91] width 82 height 24
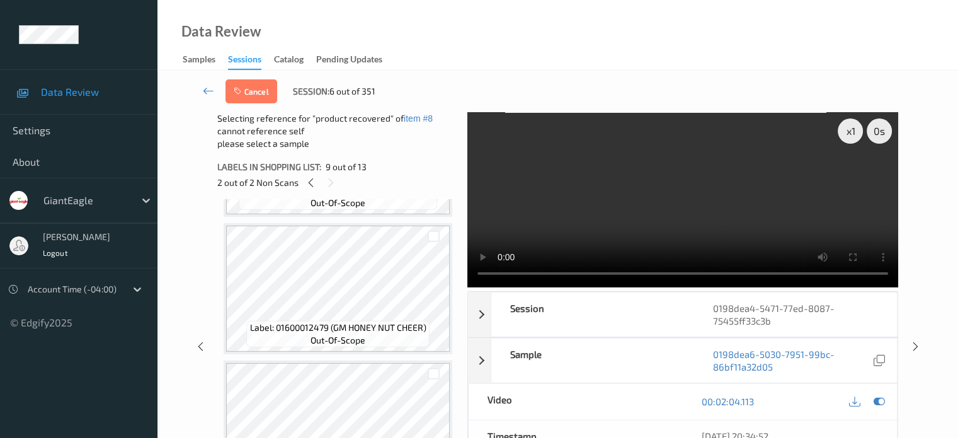
scroll to position [1355, 0]
click at [438, 240] on div at bounding box center [434, 237] width 12 height 12
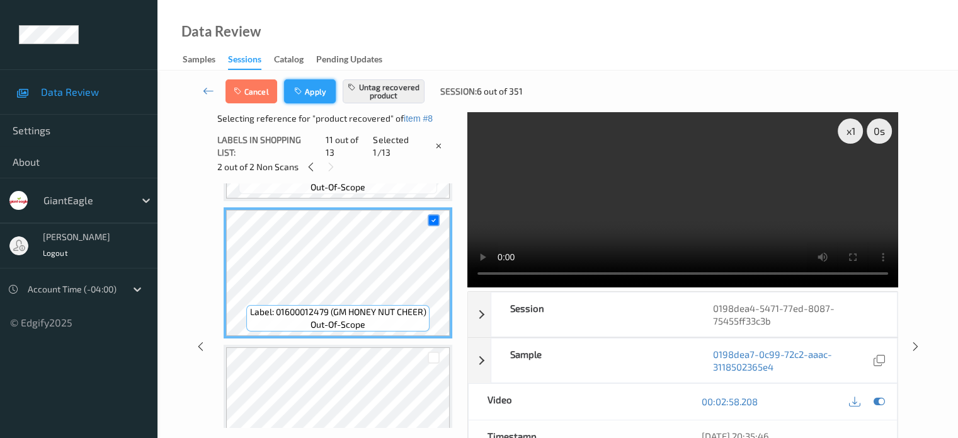
click at [322, 94] on button "Apply" at bounding box center [310, 91] width 52 height 24
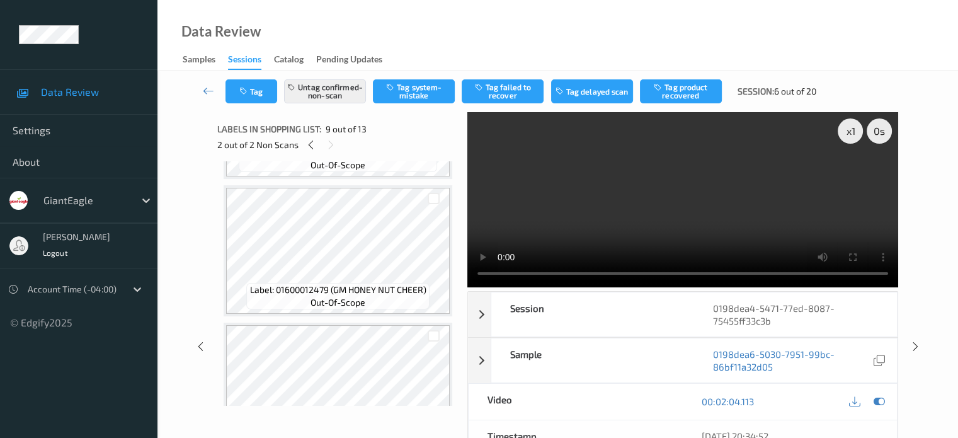
scroll to position [967, 0]
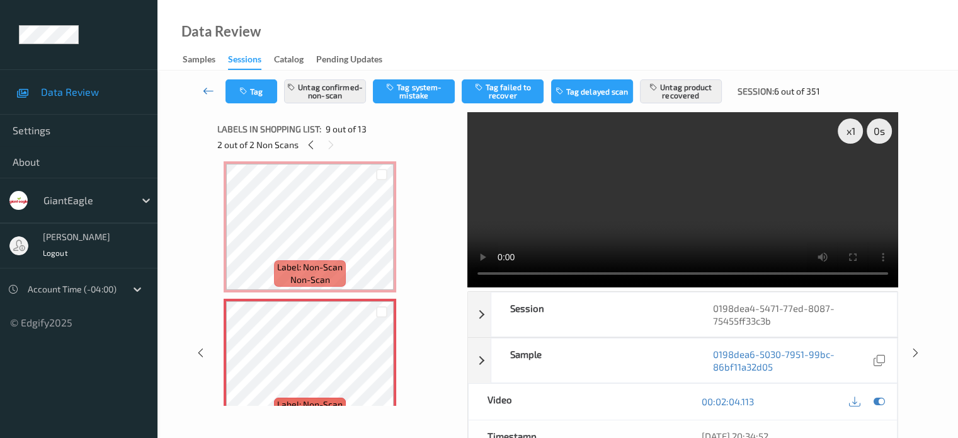
click at [216, 94] on link at bounding box center [208, 91] width 33 height 24
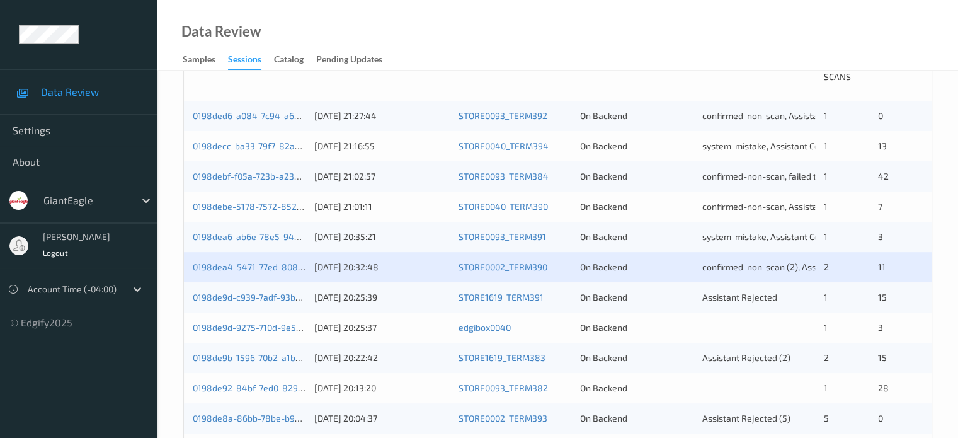
scroll to position [315, 0]
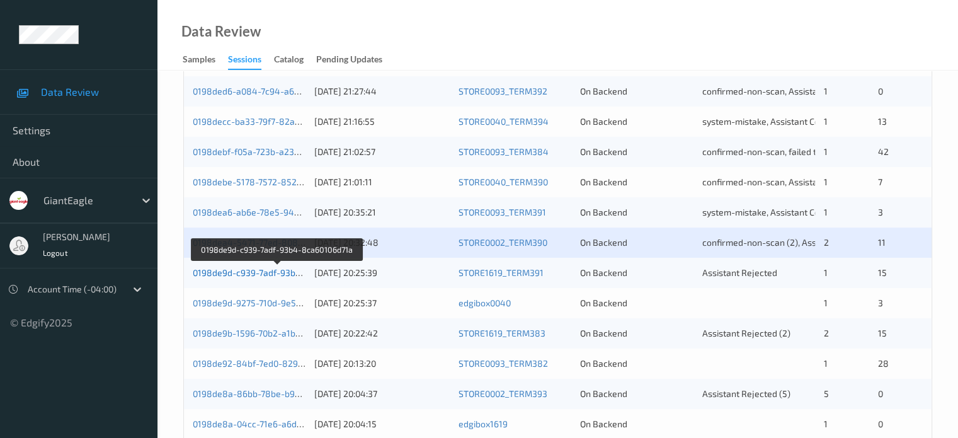
click at [244, 276] on link "0198de9d-c939-7adf-93b4-8ca60106d71a" at bounding box center [277, 272] width 169 height 11
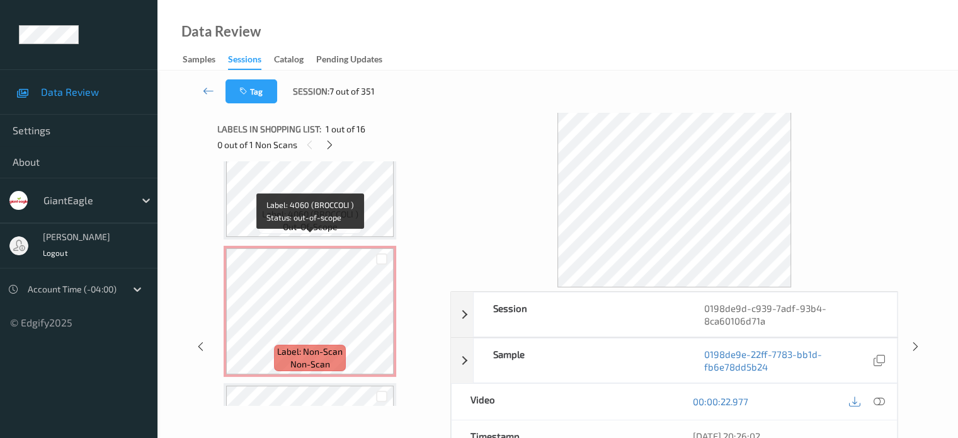
scroll to position [1726, 0]
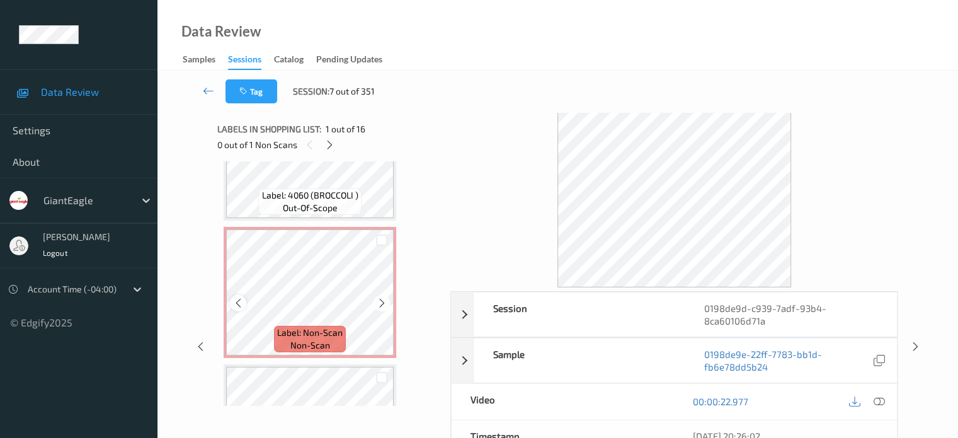
click at [236, 298] on icon at bounding box center [238, 302] width 11 height 11
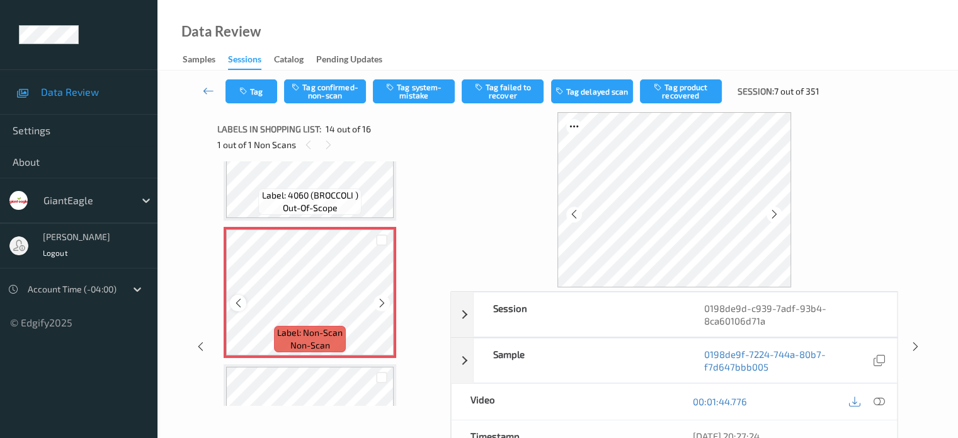
click at [236, 304] on icon at bounding box center [238, 302] width 11 height 11
click at [237, 302] on icon at bounding box center [238, 302] width 11 height 11
click at [876, 402] on icon at bounding box center [878, 401] width 11 height 11
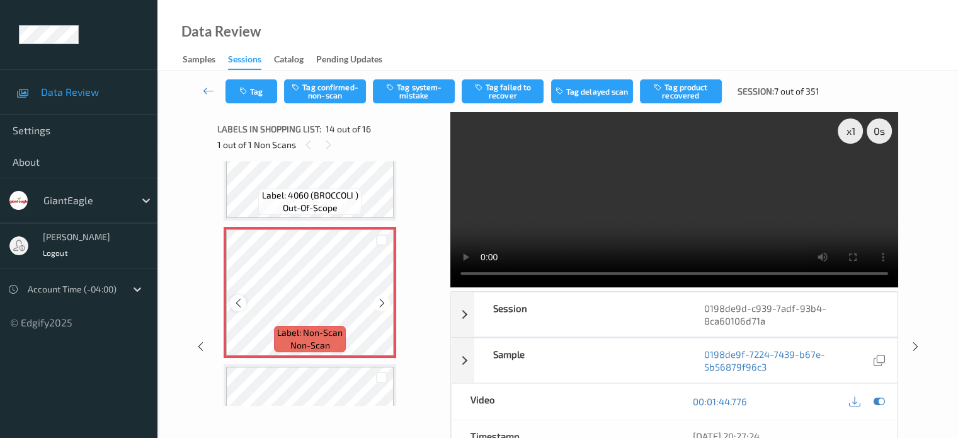
click at [242, 304] on icon at bounding box center [238, 302] width 11 height 11
click at [406, 88] on button "Tag system-mistake" at bounding box center [414, 91] width 82 height 24
click at [249, 84] on button "Tag" at bounding box center [251, 91] width 52 height 24
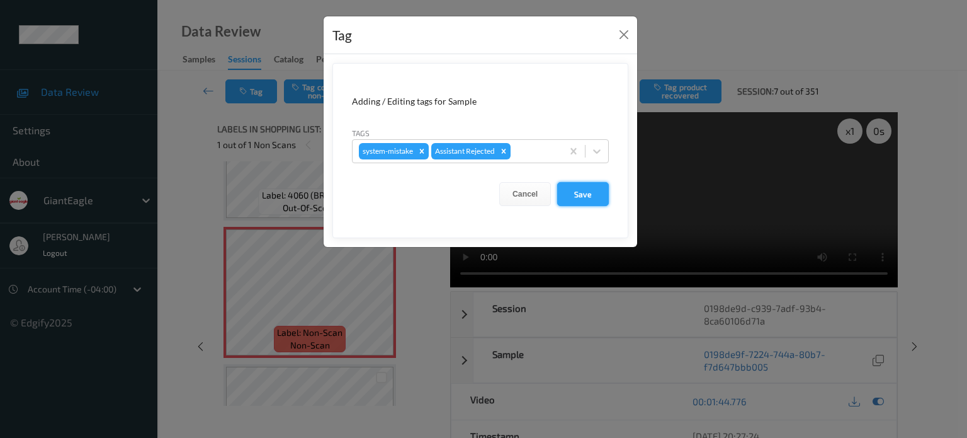
click at [587, 198] on button "Save" at bounding box center [583, 194] width 52 height 24
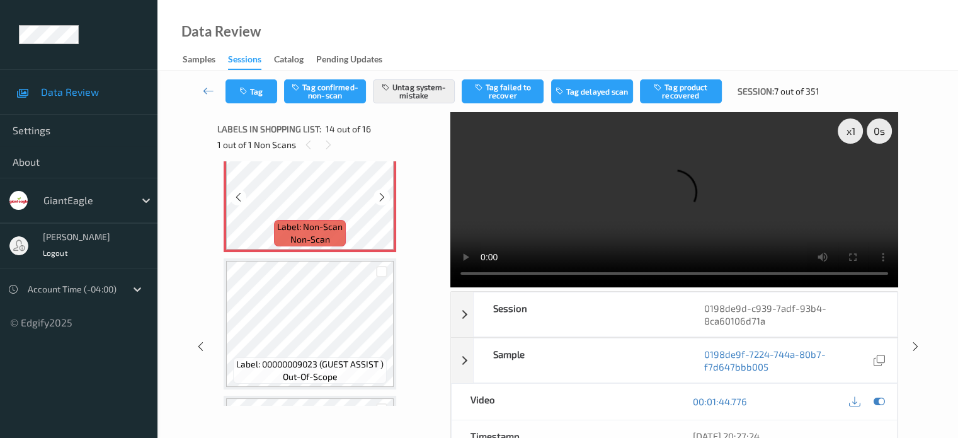
scroll to position [1958, 0]
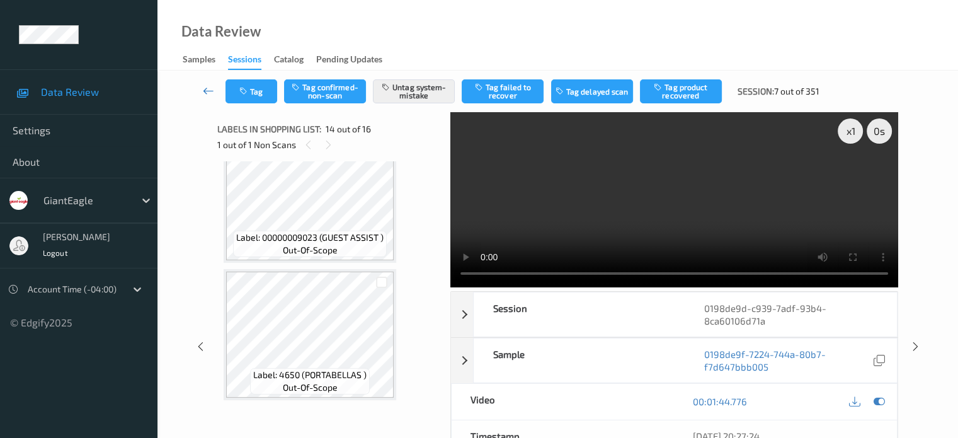
click at [203, 95] on icon at bounding box center [208, 90] width 11 height 13
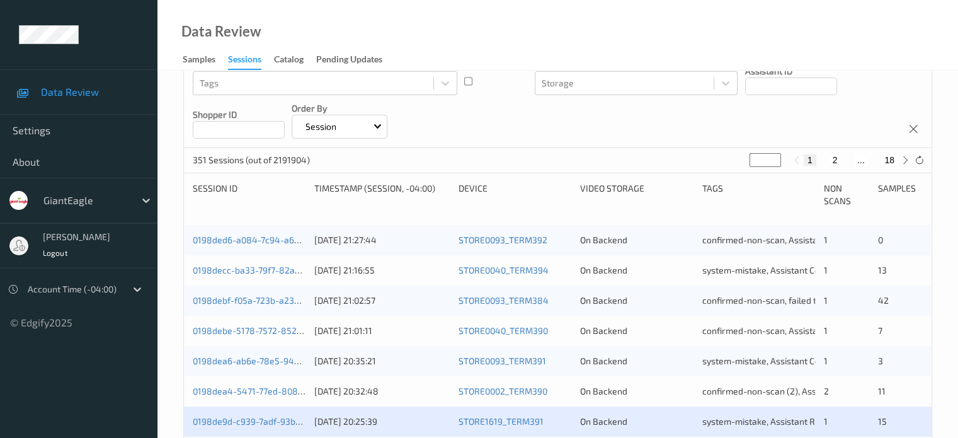
scroll to position [270, 0]
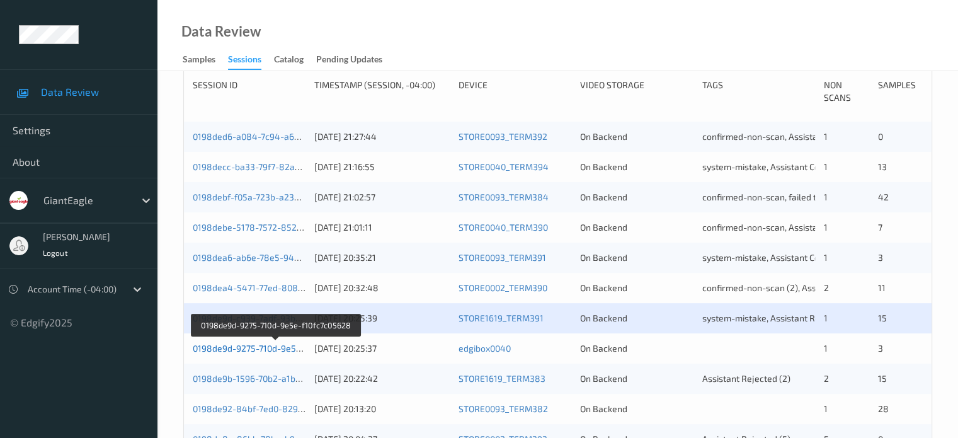
click at [234, 349] on link "0198de9d-9275-710d-9e5e-f10fc7c05628" at bounding box center [276, 348] width 166 height 11
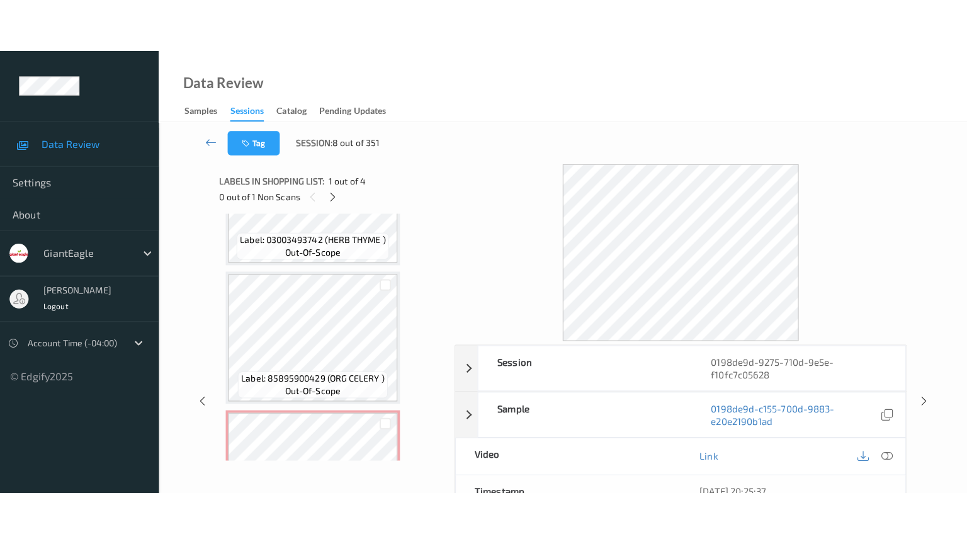
scroll to position [311, 0]
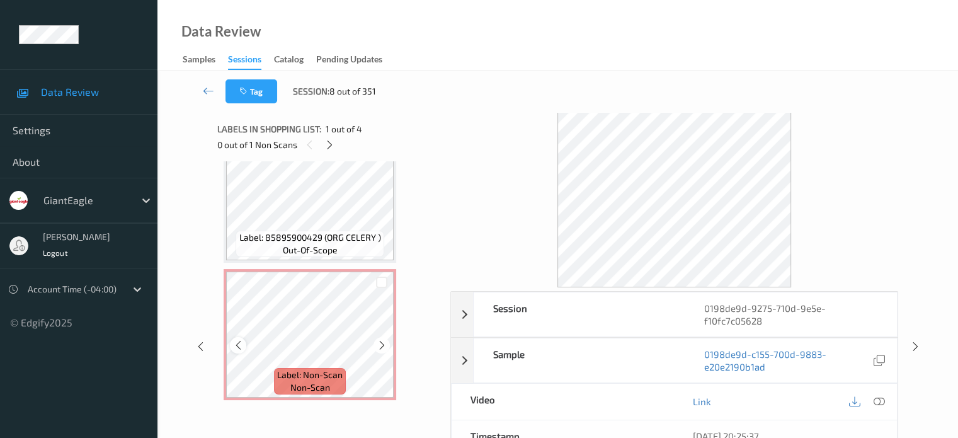
click at [239, 349] on icon at bounding box center [238, 344] width 11 height 11
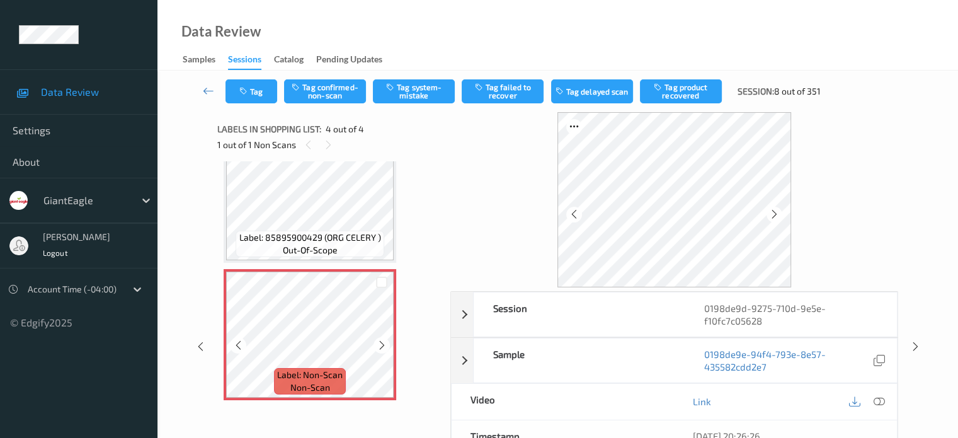
click at [239, 349] on icon at bounding box center [238, 344] width 11 height 11
click at [878, 400] on icon at bounding box center [878, 401] width 11 height 11
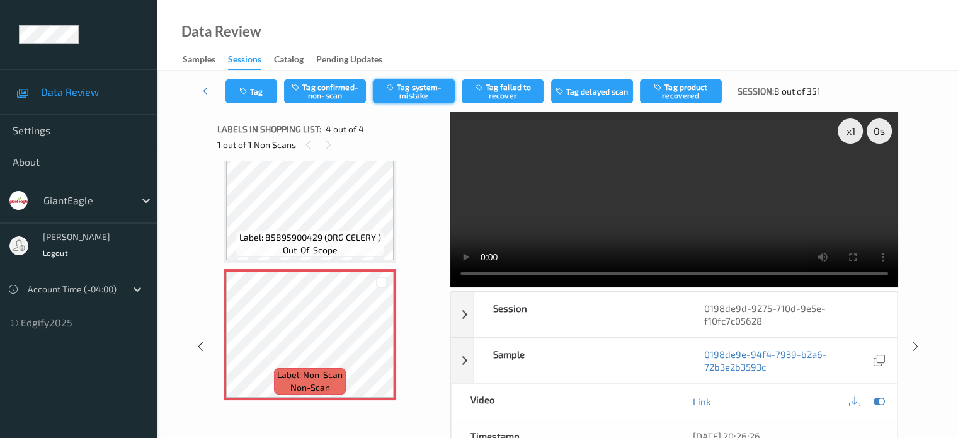
click at [419, 100] on button "Tag system-mistake" at bounding box center [414, 91] width 82 height 24
click at [251, 86] on button "Tag" at bounding box center [251, 91] width 52 height 24
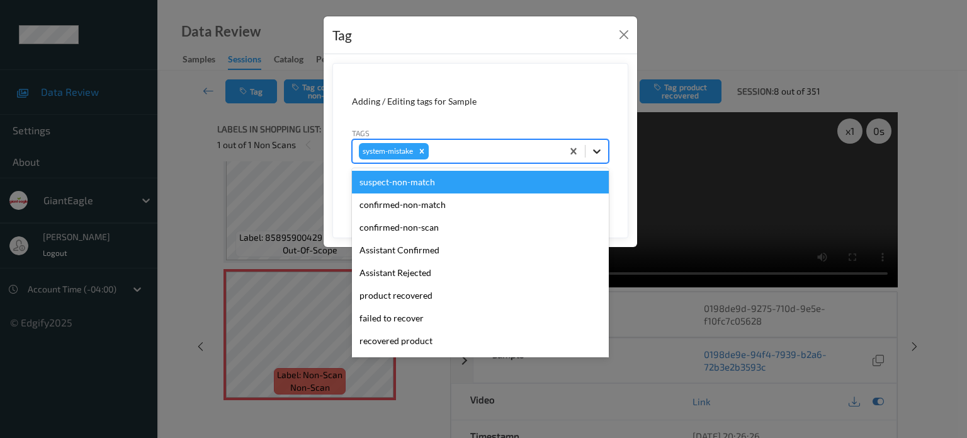
click at [597, 151] on icon at bounding box center [597, 151] width 13 height 13
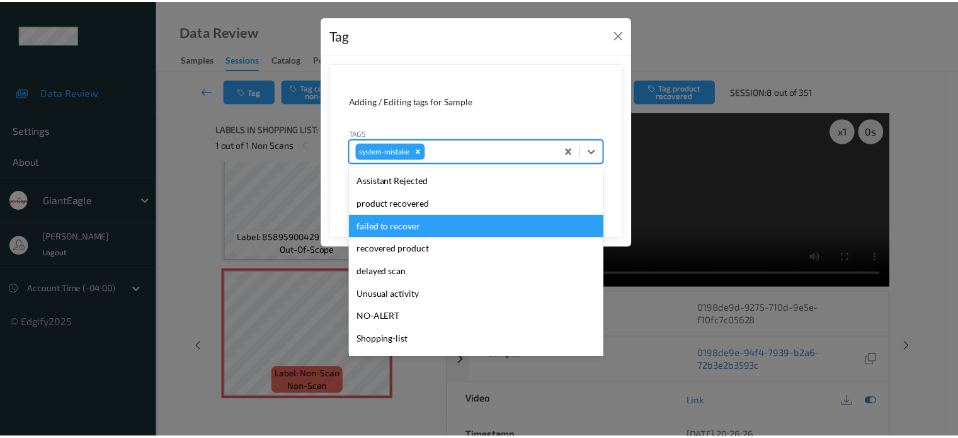
scroll to position [134, 0]
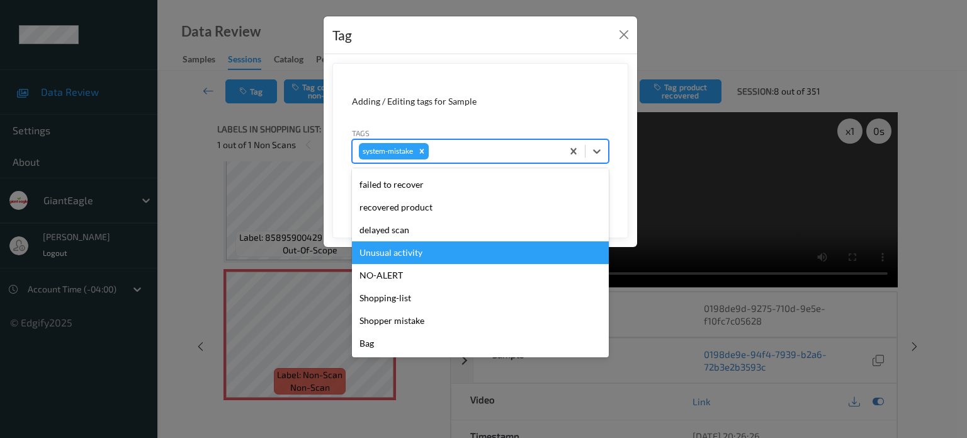
click at [401, 256] on div "Unusual activity" at bounding box center [480, 252] width 257 height 23
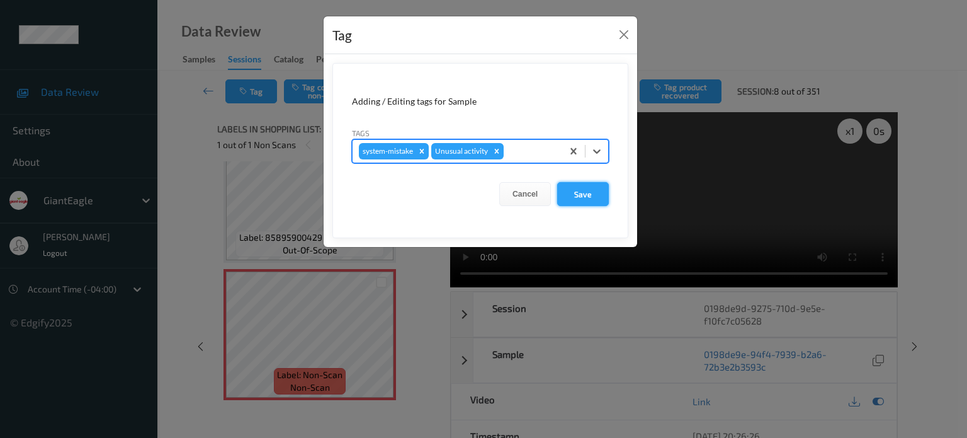
click at [602, 195] on button "Save" at bounding box center [583, 194] width 52 height 24
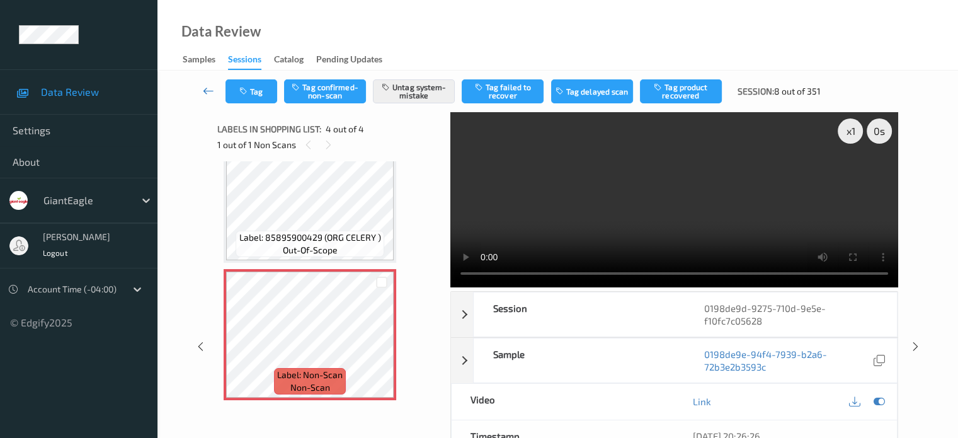
click at [206, 93] on icon at bounding box center [208, 90] width 11 height 13
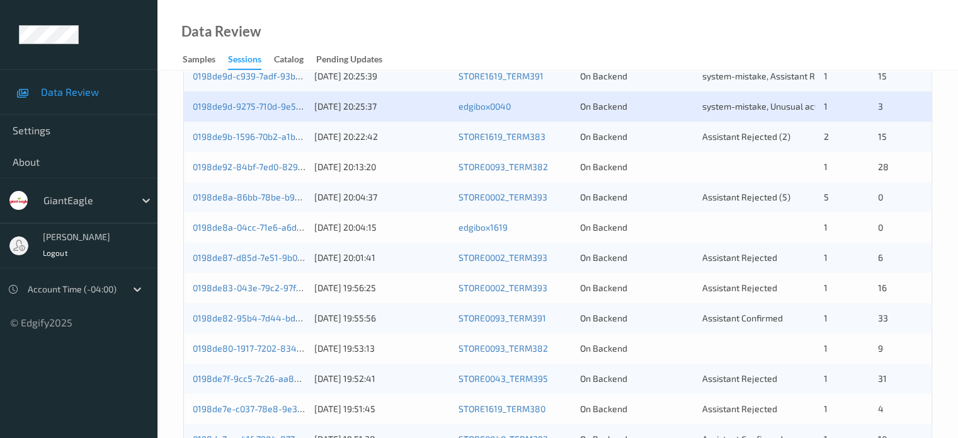
scroll to position [501, 0]
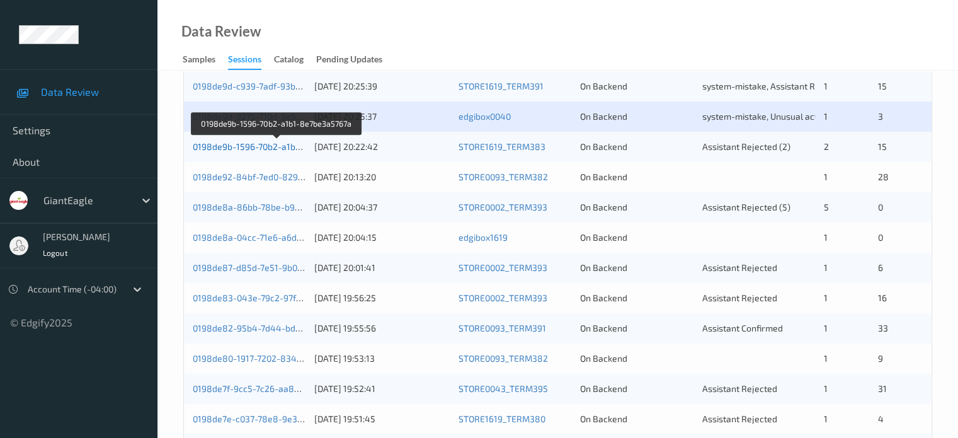
click at [257, 145] on link "0198de9b-1596-70b2-a1b1-8e7be3a5767a" at bounding box center [277, 146] width 169 height 11
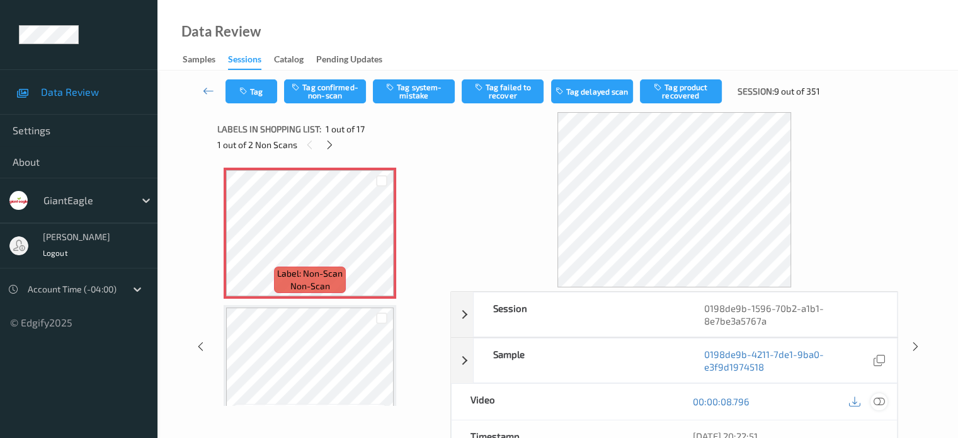
click at [875, 403] on icon at bounding box center [878, 401] width 11 height 11
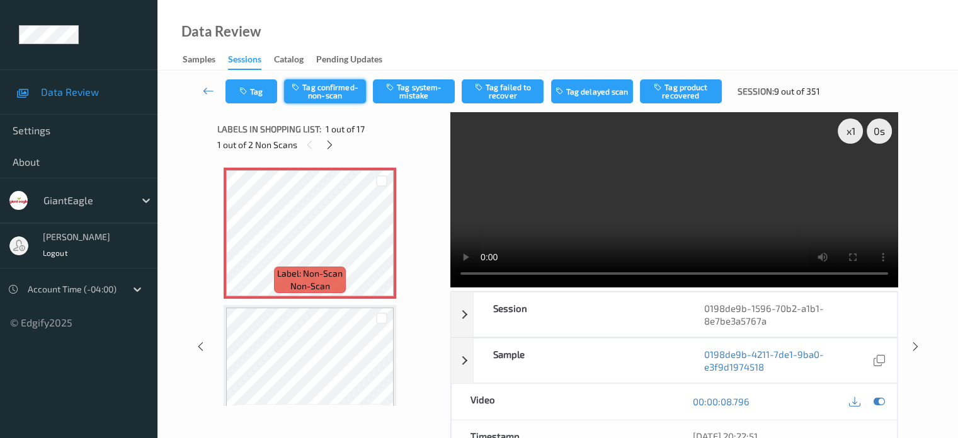
click at [337, 83] on button "Tag confirmed-non-scan" at bounding box center [325, 91] width 82 height 24
click at [326, 93] on button "Tag confirmed-non-scan" at bounding box center [325, 91] width 82 height 24
click at [321, 81] on button "Tag confirmed-non-scan" at bounding box center [325, 91] width 82 height 24
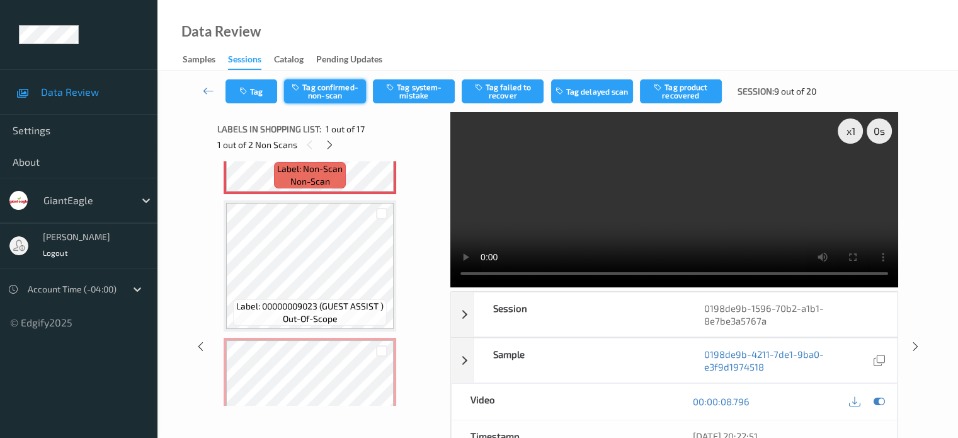
click at [321, 93] on button "Tag confirmed-non-scan" at bounding box center [325, 91] width 82 height 24
click at [676, 93] on button "Tag product recovered" at bounding box center [681, 91] width 82 height 24
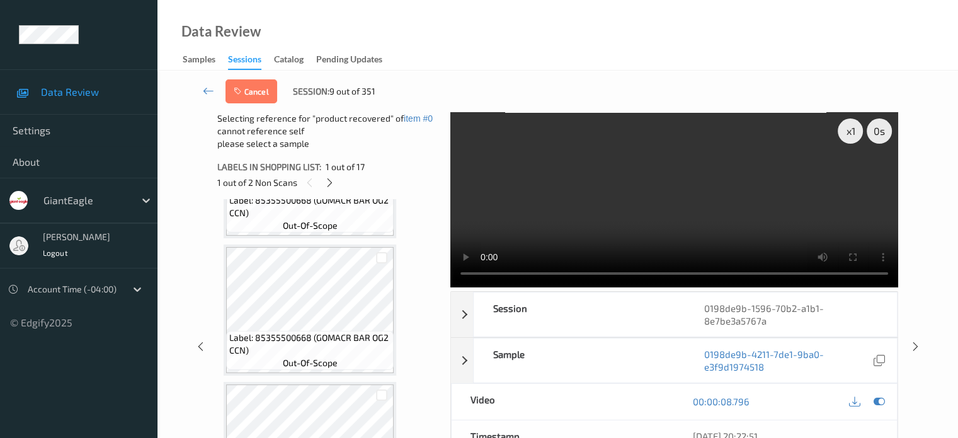
scroll to position [2096, 0]
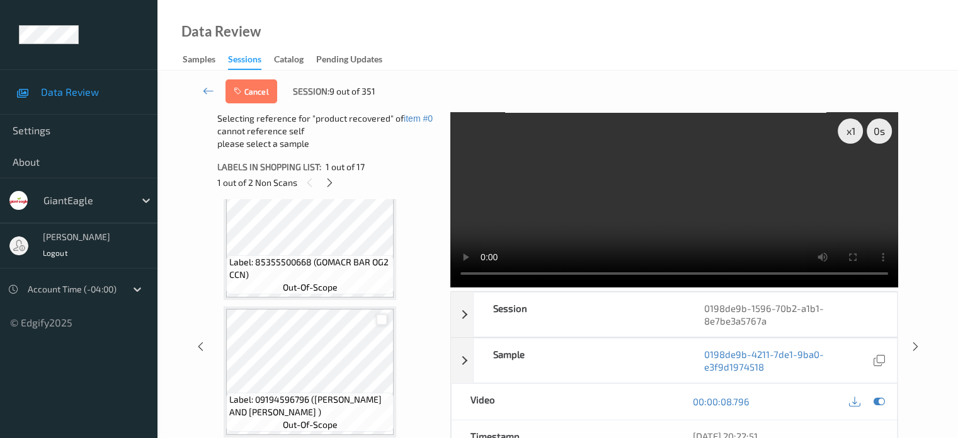
click at [383, 322] on div at bounding box center [382, 320] width 12 height 12
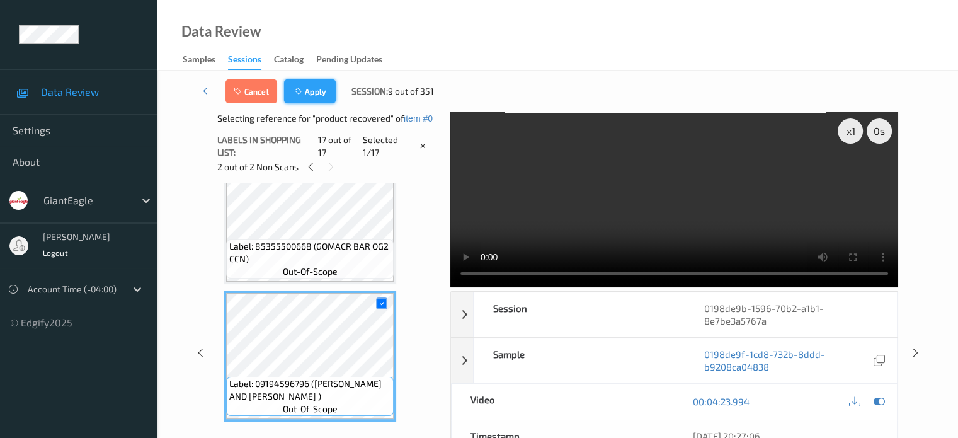
click at [312, 93] on button "Apply" at bounding box center [310, 91] width 52 height 24
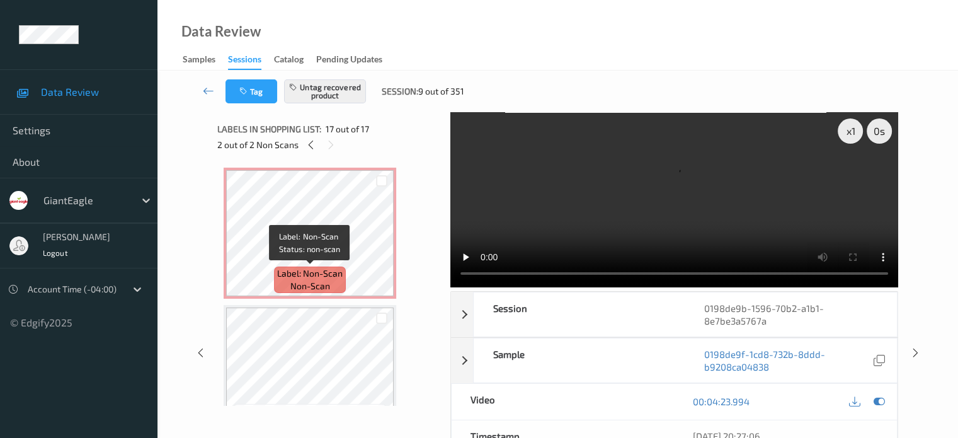
scroll to position [210, 0]
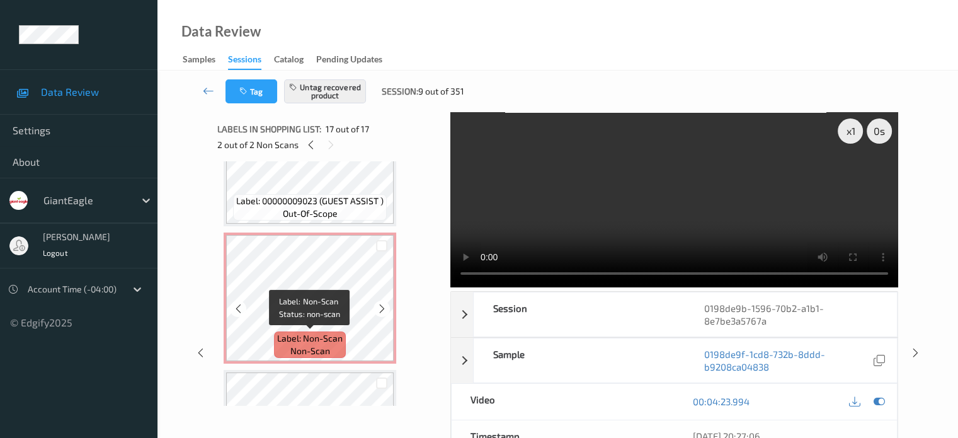
click at [316, 345] on span "non-scan" at bounding box center [310, 351] width 40 height 13
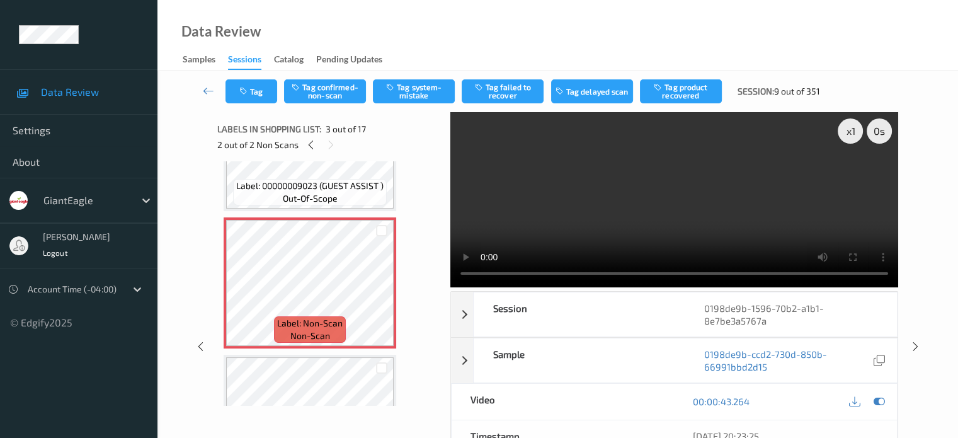
scroll to position [246, 0]
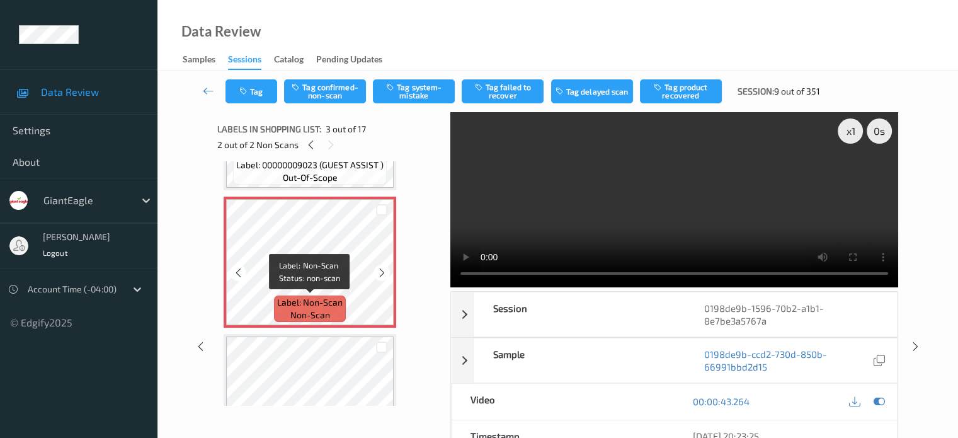
click at [304, 317] on span "non-scan" at bounding box center [310, 315] width 40 height 13
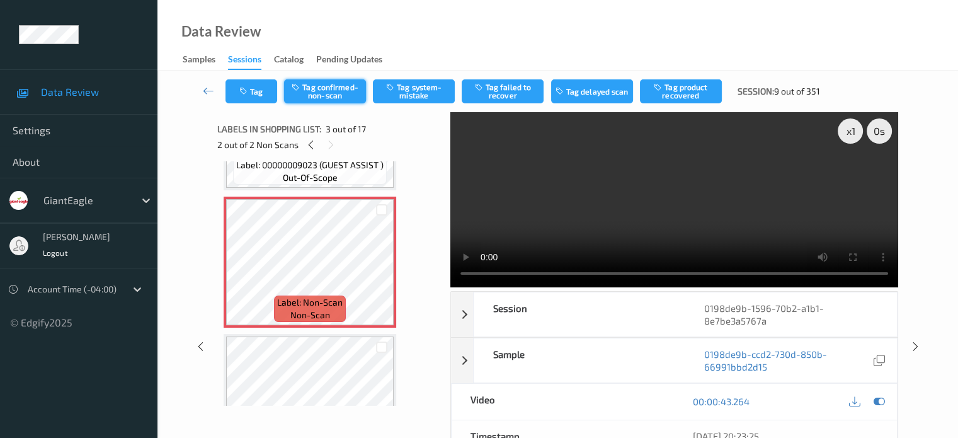
click at [307, 93] on button "Tag confirmed-non-scan" at bounding box center [325, 91] width 82 height 24
click at [323, 89] on button "Tag confirmed-non-scan" at bounding box center [325, 91] width 82 height 24
click at [237, 271] on icon at bounding box center [238, 272] width 11 height 11
click at [383, 272] on icon at bounding box center [382, 272] width 11 height 11
click at [678, 95] on button "Tag product recovered" at bounding box center [681, 91] width 82 height 24
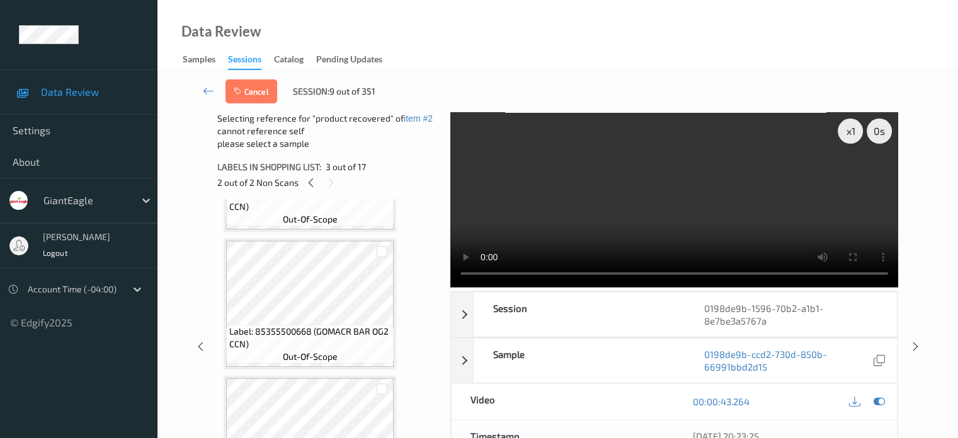
scroll to position [1991, 0]
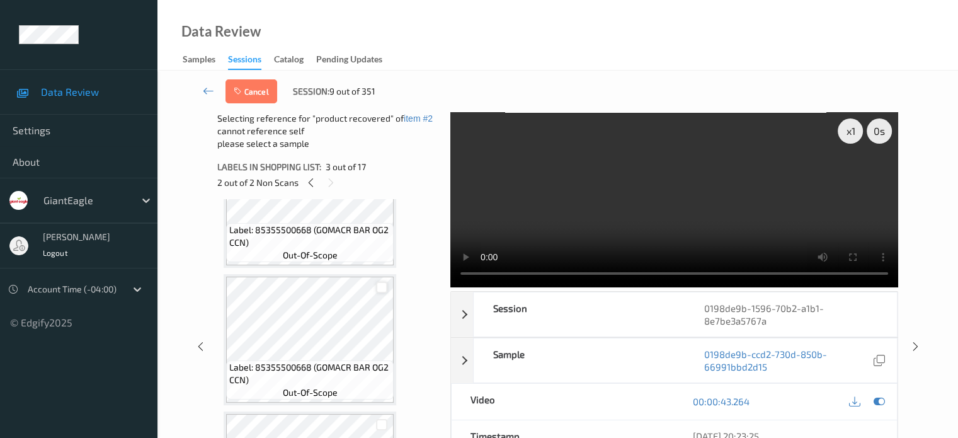
click at [383, 283] on div at bounding box center [382, 288] width 12 height 12
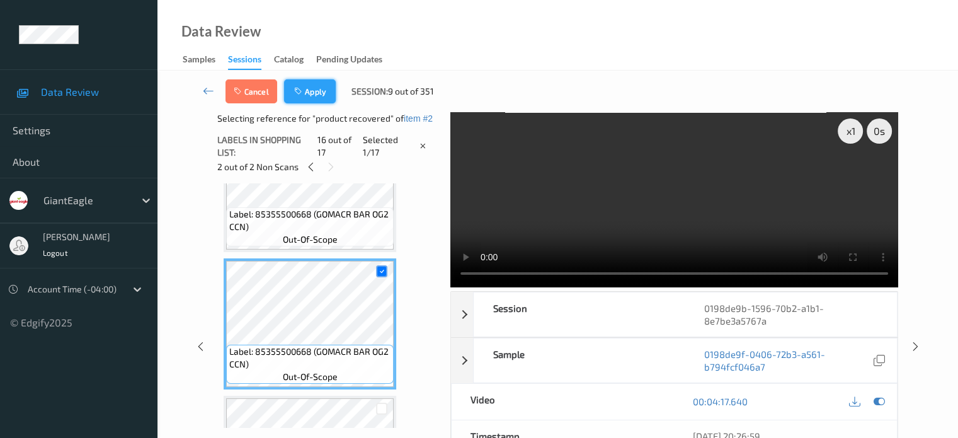
click at [326, 101] on button "Apply" at bounding box center [310, 91] width 52 height 24
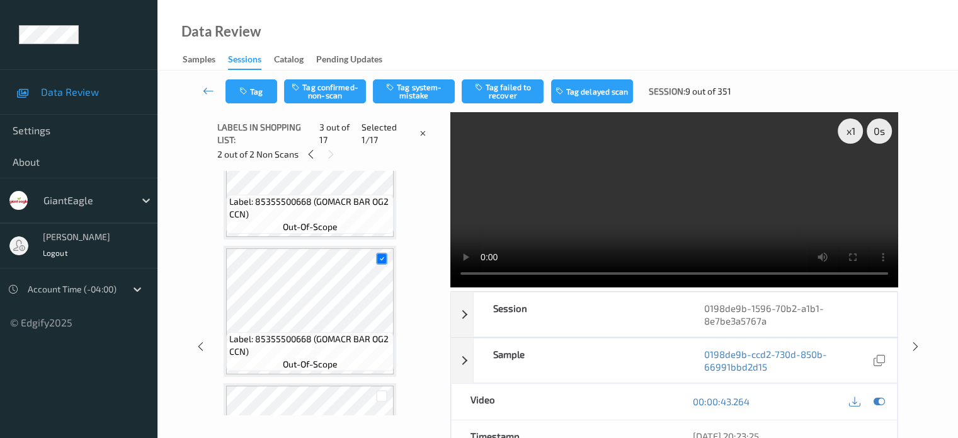
scroll to position [144, 0]
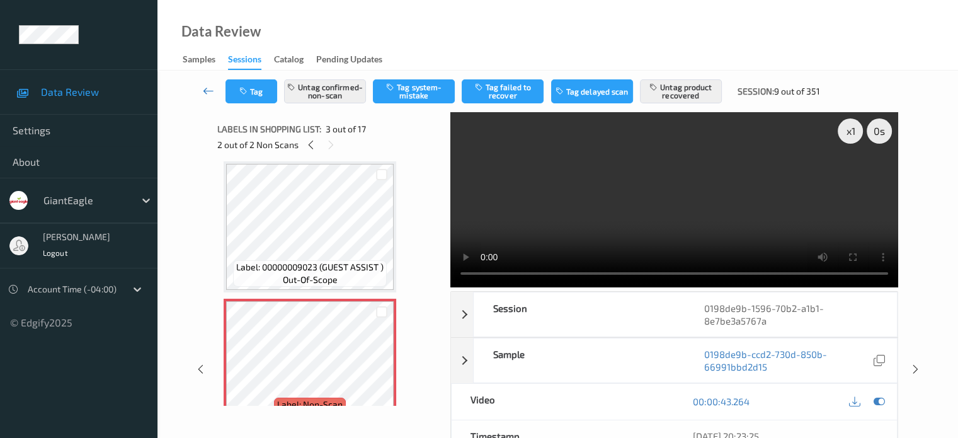
click at [204, 93] on icon at bounding box center [208, 90] width 11 height 13
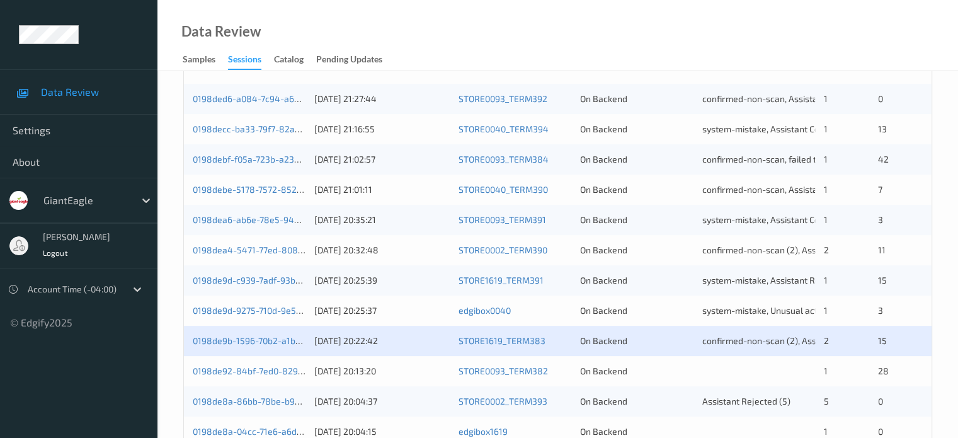
scroll to position [456, 0]
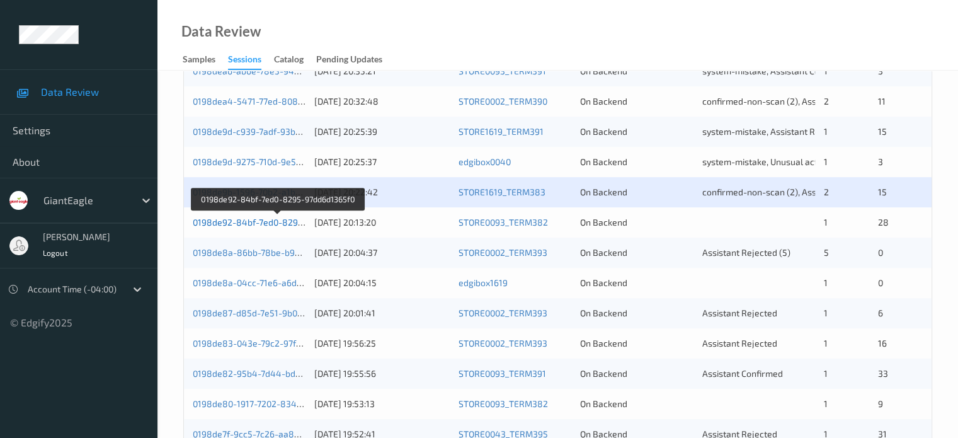
click at [277, 225] on link "0198de92-84bf-7ed0-8295-97dd6d1365f0" at bounding box center [278, 222] width 171 height 11
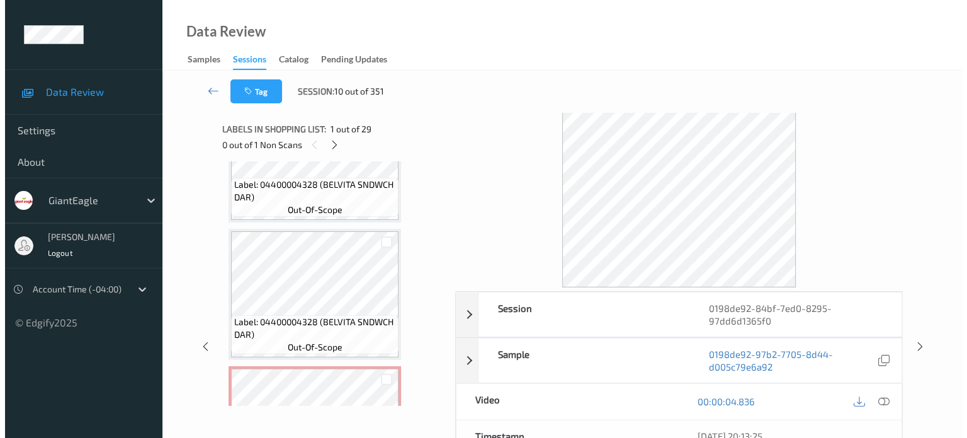
scroll to position [2104, 0]
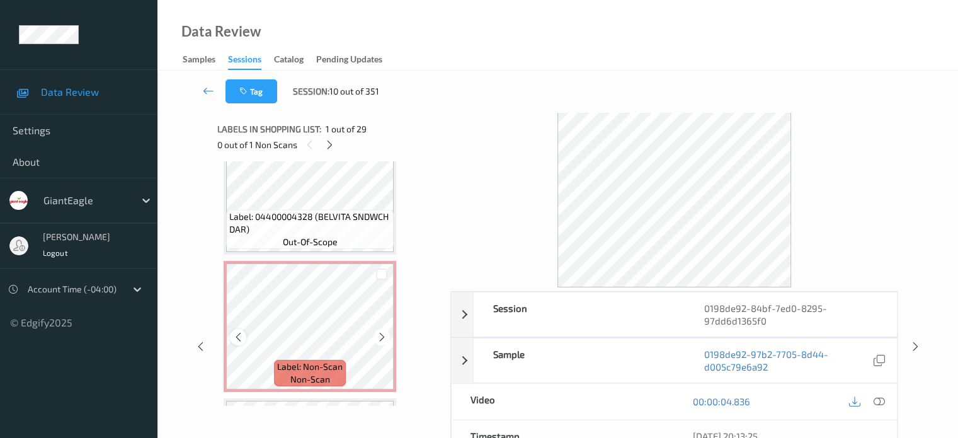
click at [241, 335] on icon at bounding box center [238, 336] width 11 height 11
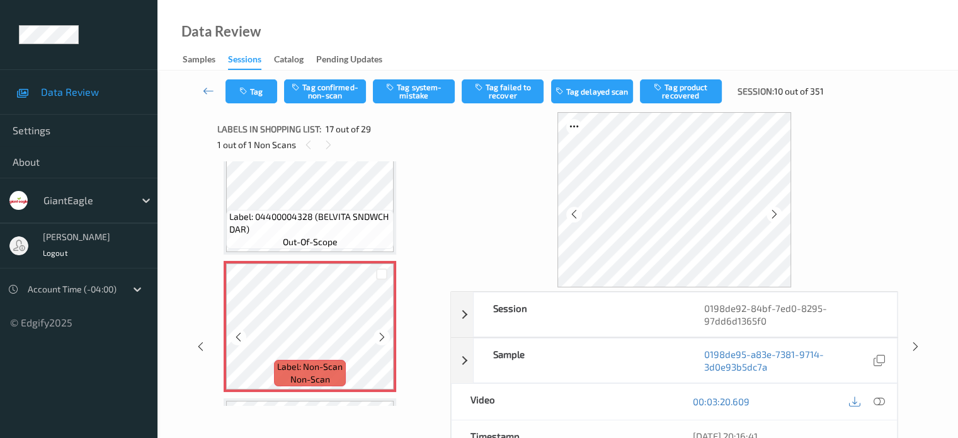
click at [241, 335] on icon at bounding box center [238, 336] width 11 height 11
click at [572, 214] on icon at bounding box center [574, 213] width 11 height 11
click at [874, 406] on icon at bounding box center [878, 401] width 11 height 11
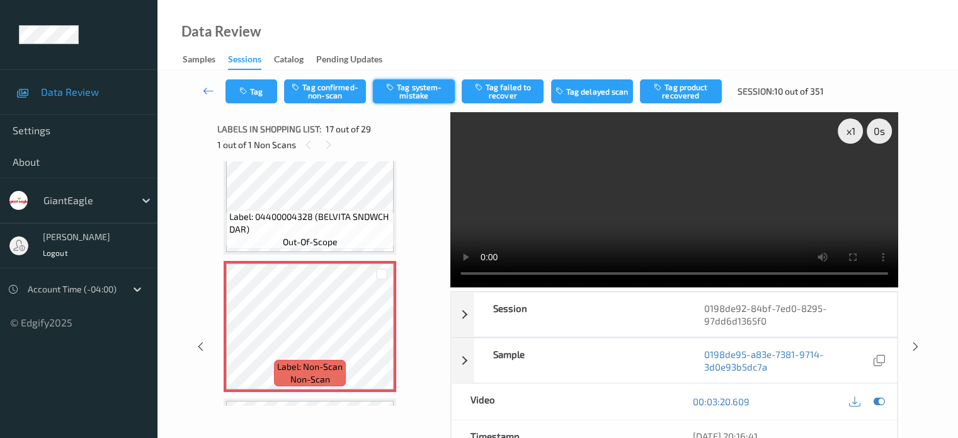
click at [421, 94] on button "Tag system-mistake" at bounding box center [414, 91] width 82 height 24
click at [259, 94] on button "Tag" at bounding box center [251, 91] width 52 height 24
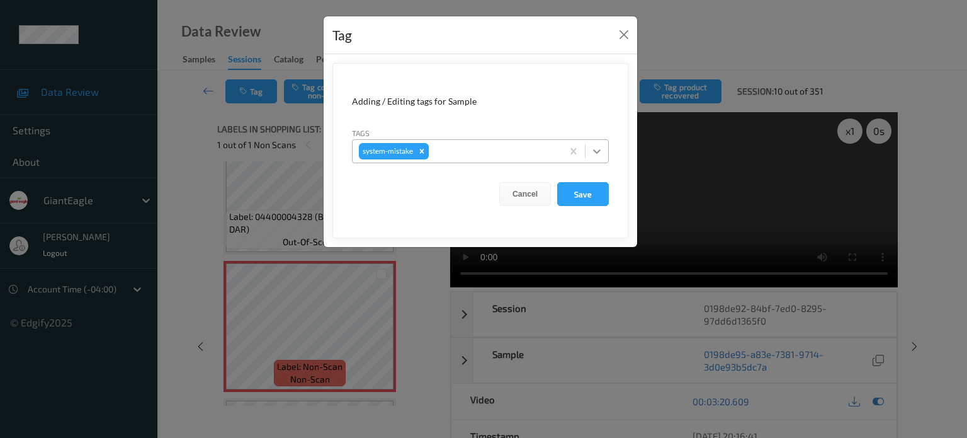
click at [595, 151] on icon at bounding box center [597, 151] width 13 height 13
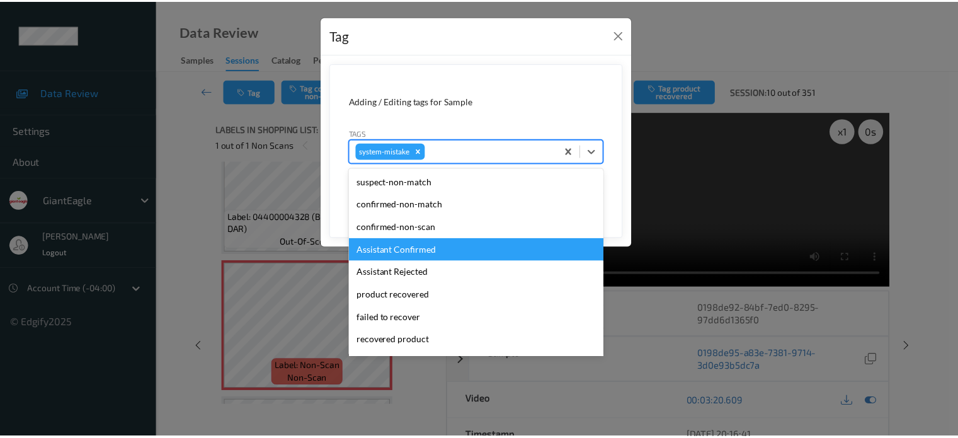
scroll to position [134, 0]
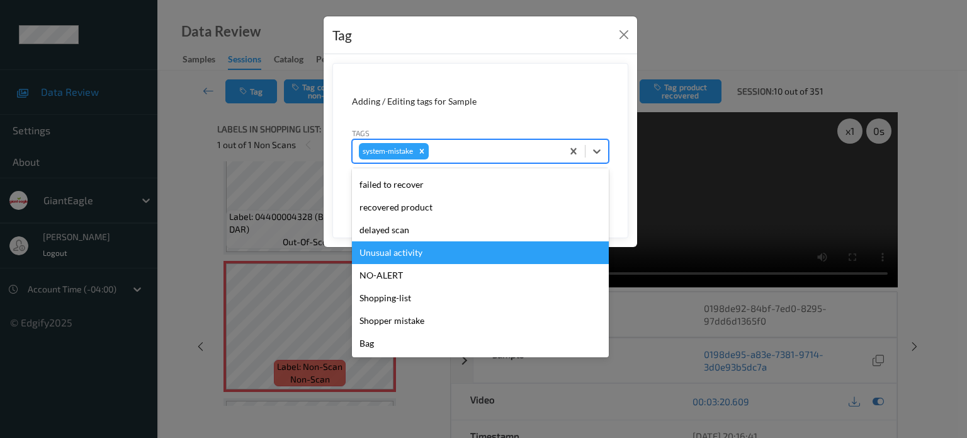
click at [362, 251] on div "Unusual activity" at bounding box center [480, 252] width 257 height 23
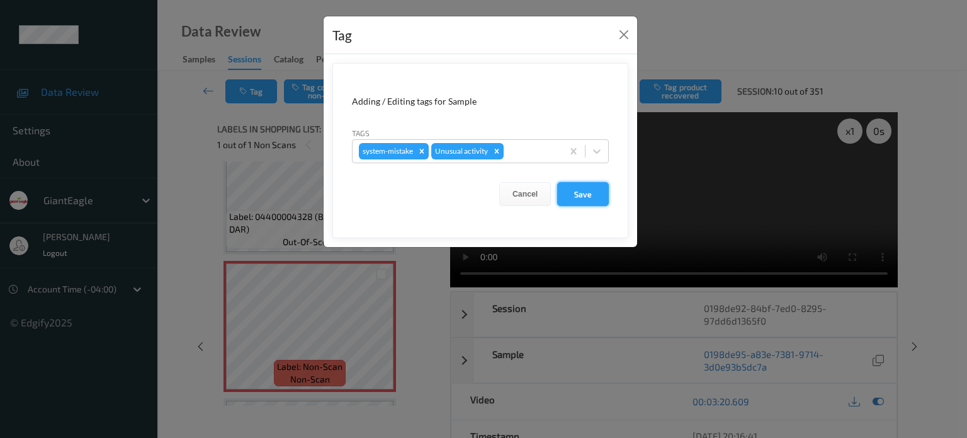
click at [568, 198] on button "Save" at bounding box center [583, 194] width 52 height 24
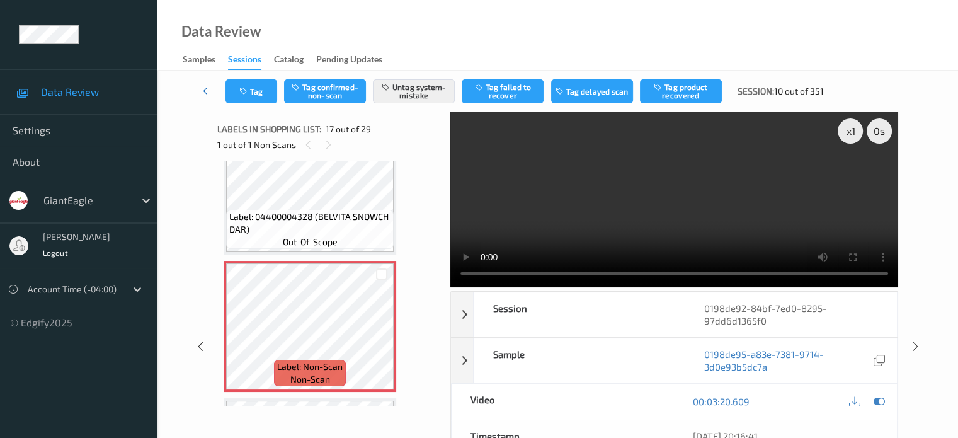
click at [214, 90] on icon at bounding box center [208, 90] width 11 height 13
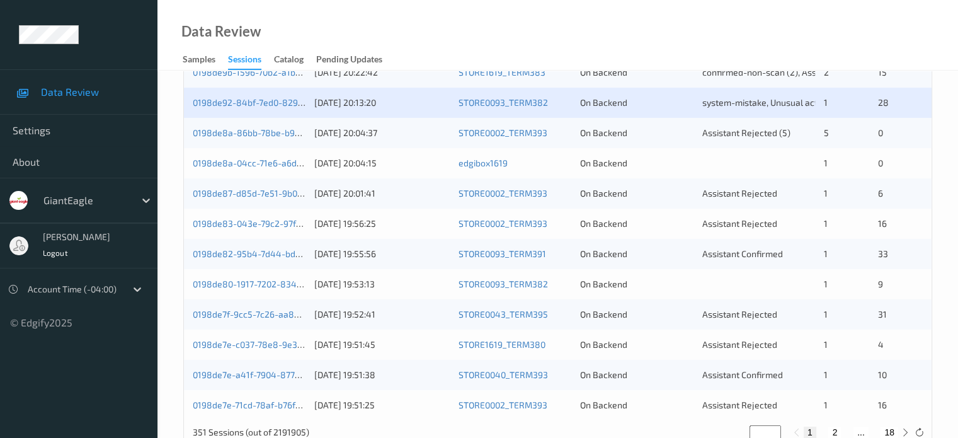
scroll to position [575, 0]
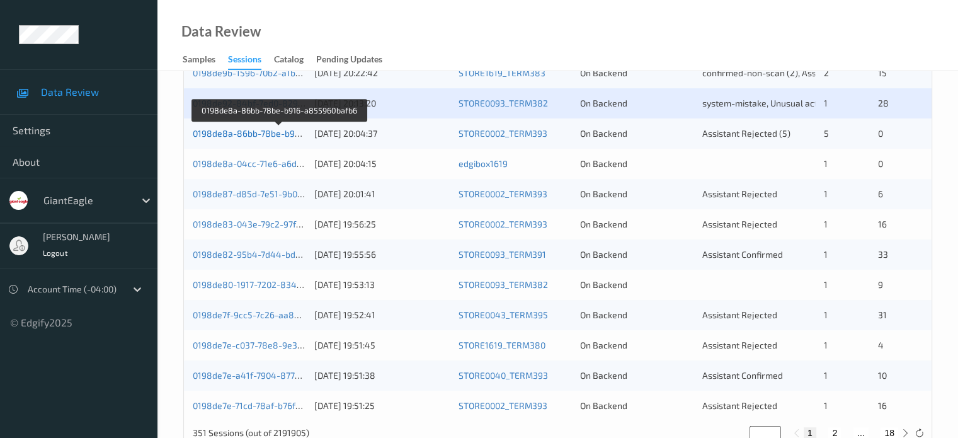
click at [234, 135] on link "0198de8a-86bb-78be-b916-a855960bafb6" at bounding box center [280, 133] width 174 height 11
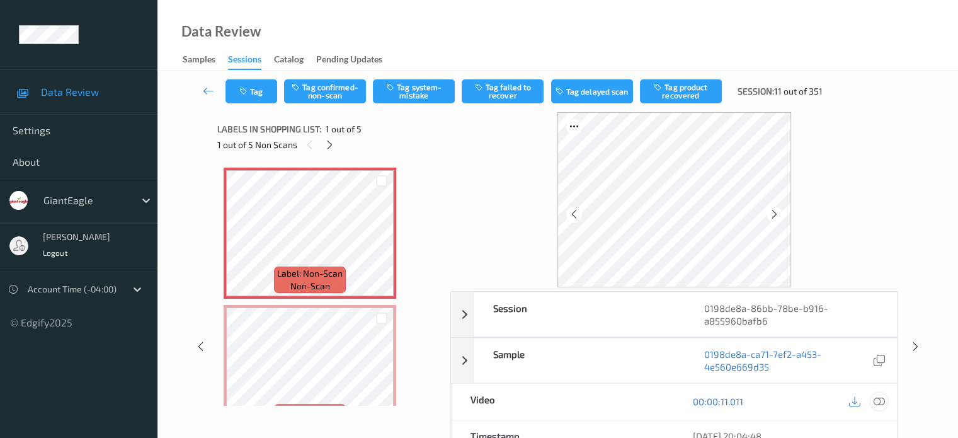
click at [878, 400] on icon at bounding box center [878, 401] width 11 height 11
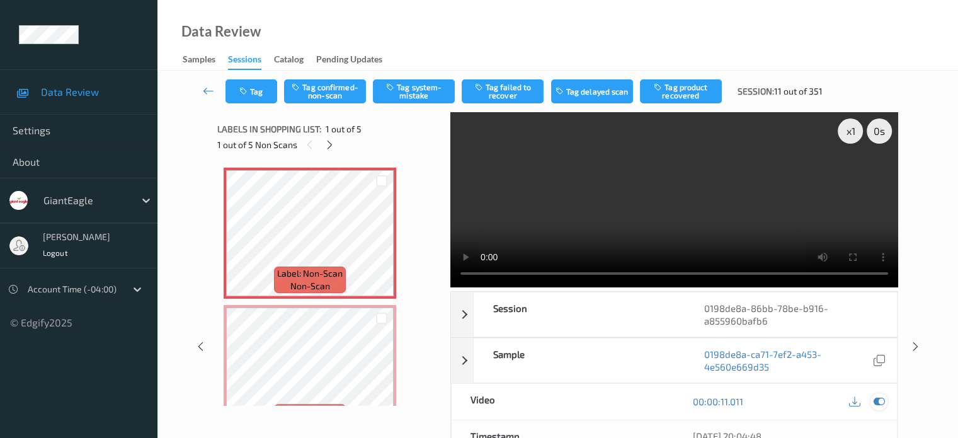
click at [877, 400] on icon at bounding box center [878, 401] width 11 height 11
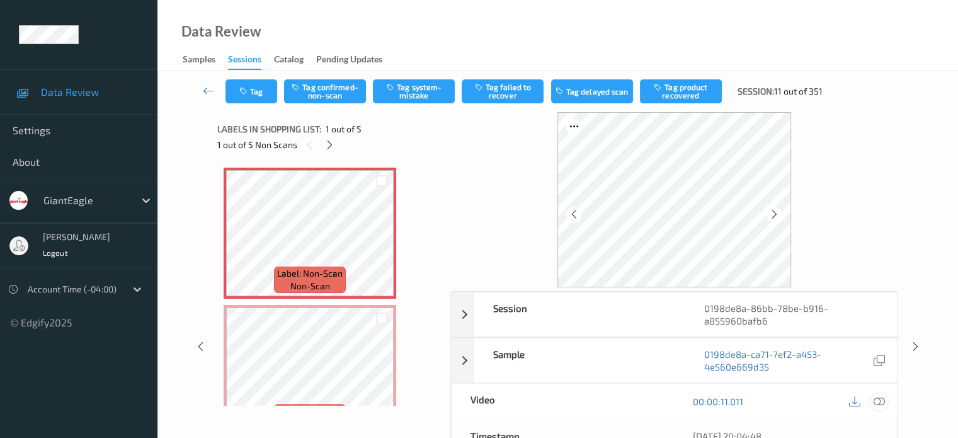
click at [877, 402] on icon at bounding box center [878, 401] width 11 height 11
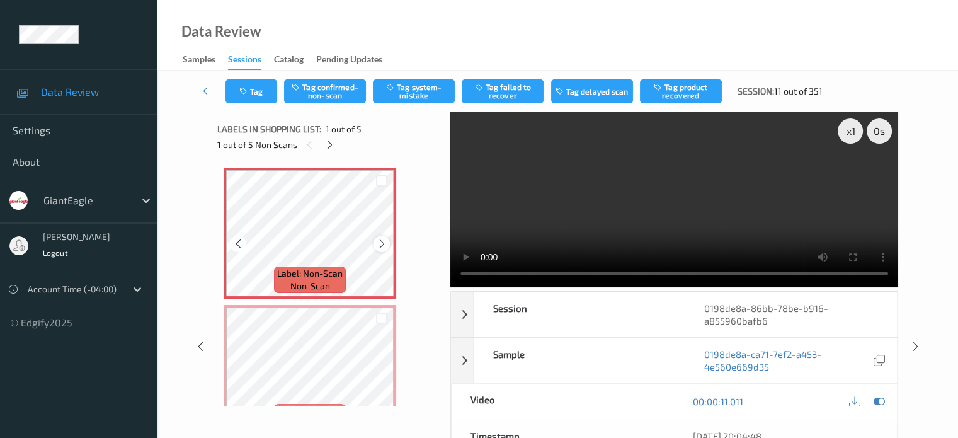
click at [379, 244] on icon at bounding box center [382, 243] width 11 height 11
click at [380, 179] on div at bounding box center [382, 181] width 12 height 12
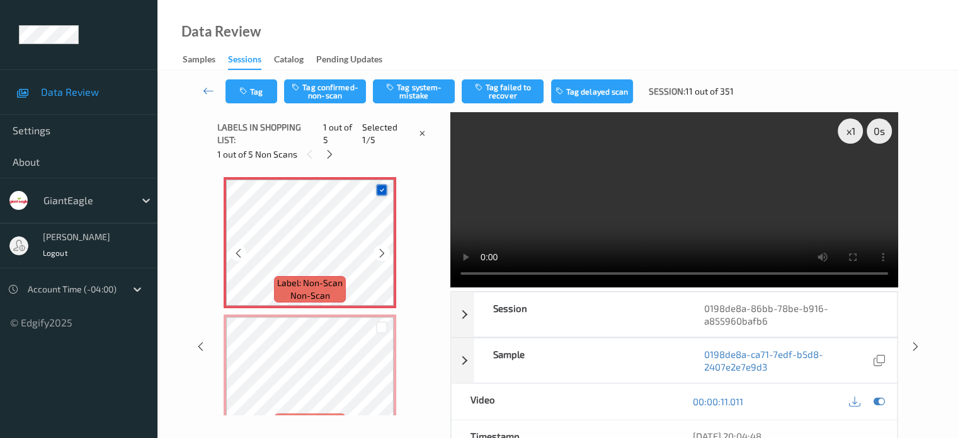
click at [380, 188] on icon at bounding box center [382, 190] width 8 height 8
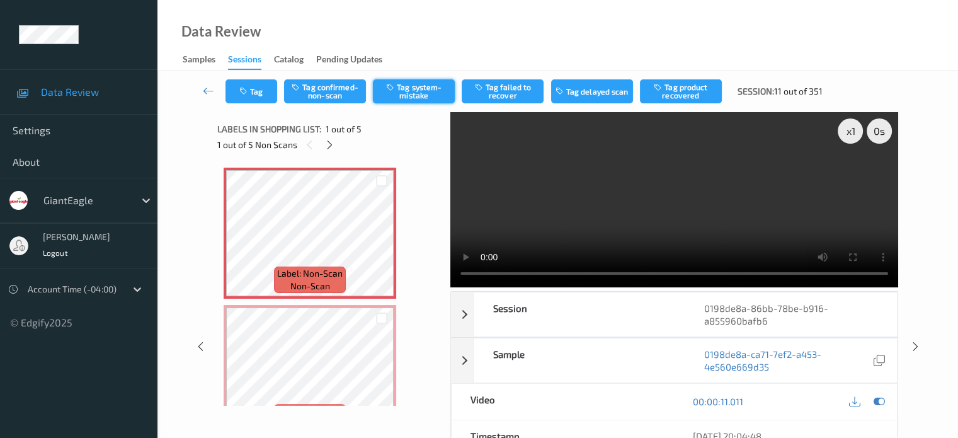
click at [417, 94] on button "Tag system-mistake" at bounding box center [414, 91] width 82 height 24
click at [247, 89] on icon "button" at bounding box center [244, 91] width 11 height 9
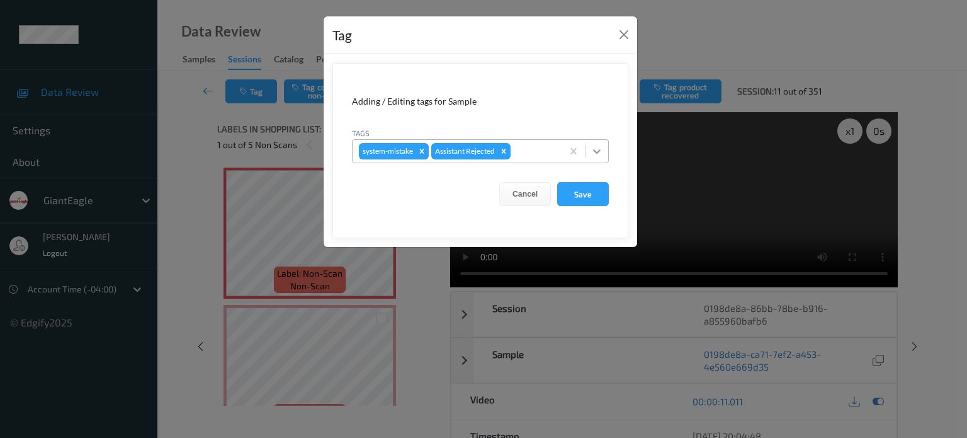
click at [597, 151] on icon at bounding box center [597, 151] width 13 height 13
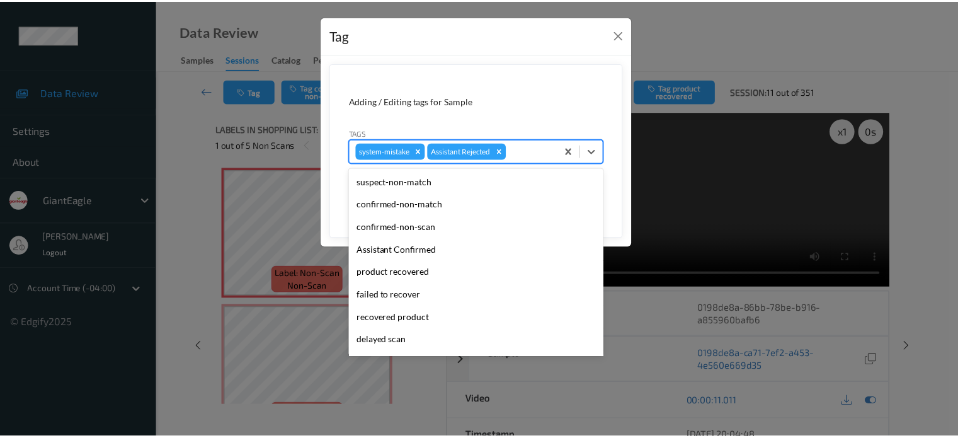
scroll to position [111, 0]
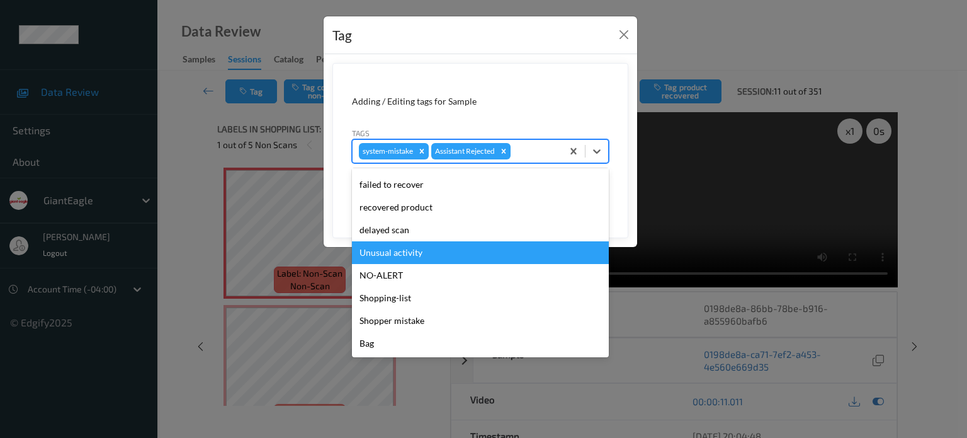
click at [382, 251] on div "Unusual activity" at bounding box center [480, 252] width 257 height 23
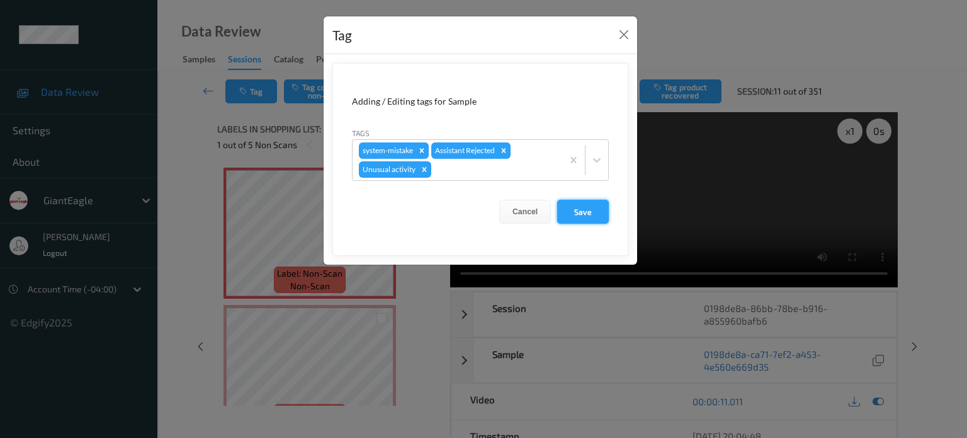
click at [582, 212] on button "Save" at bounding box center [583, 212] width 52 height 24
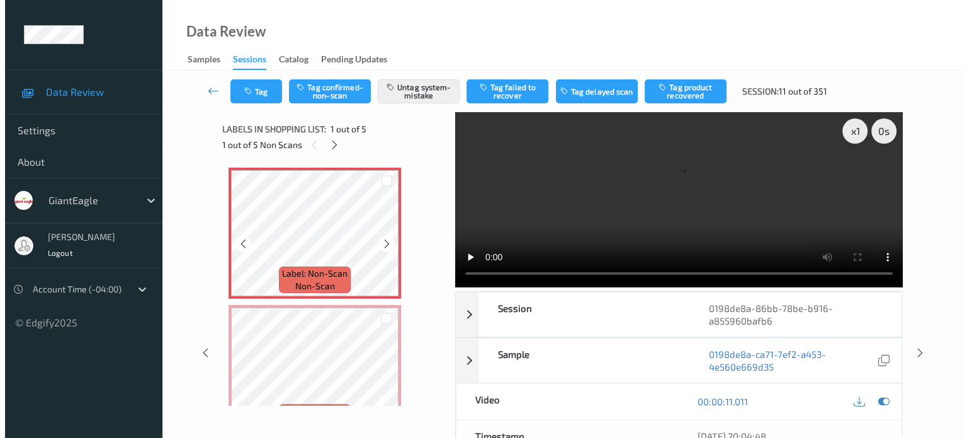
scroll to position [105, 0]
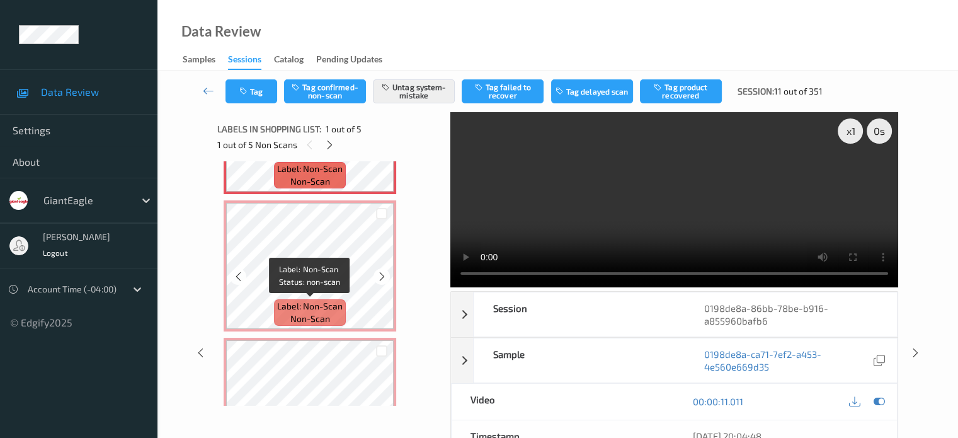
click at [316, 305] on span "Label: Non-Scan" at bounding box center [310, 306] width 66 height 13
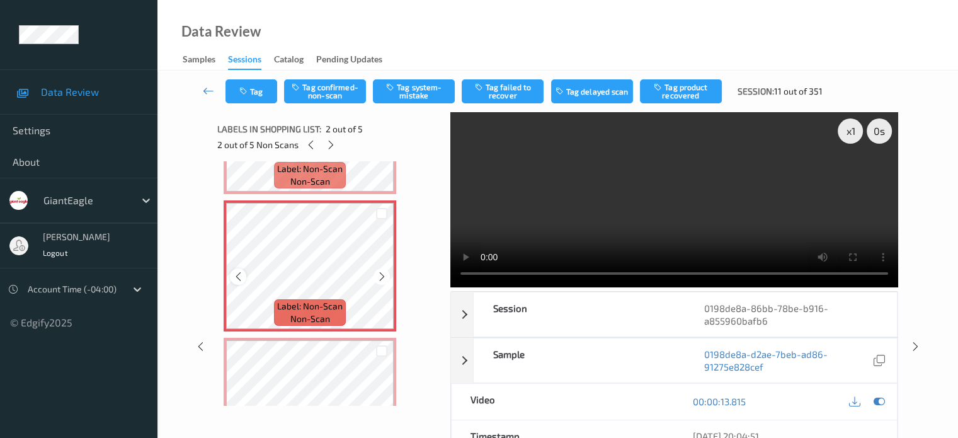
click at [244, 280] on div at bounding box center [238, 276] width 16 height 16
click at [877, 397] on icon at bounding box center [878, 401] width 11 height 11
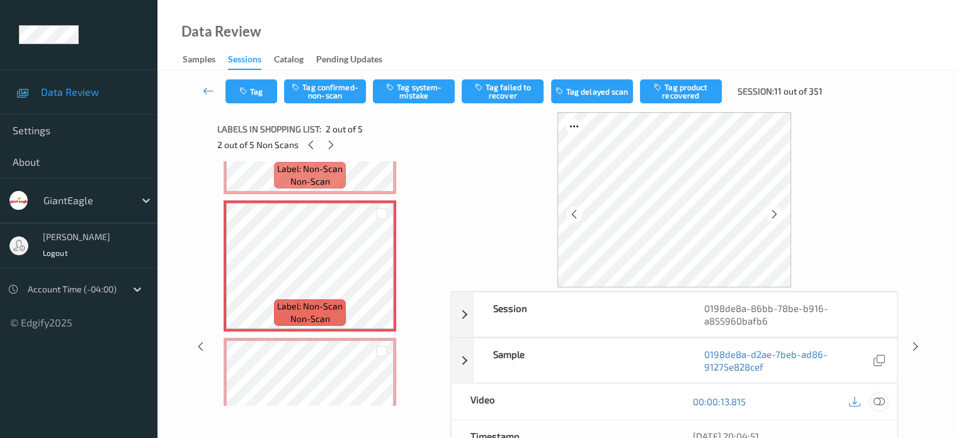
click at [876, 404] on icon at bounding box center [878, 401] width 11 height 11
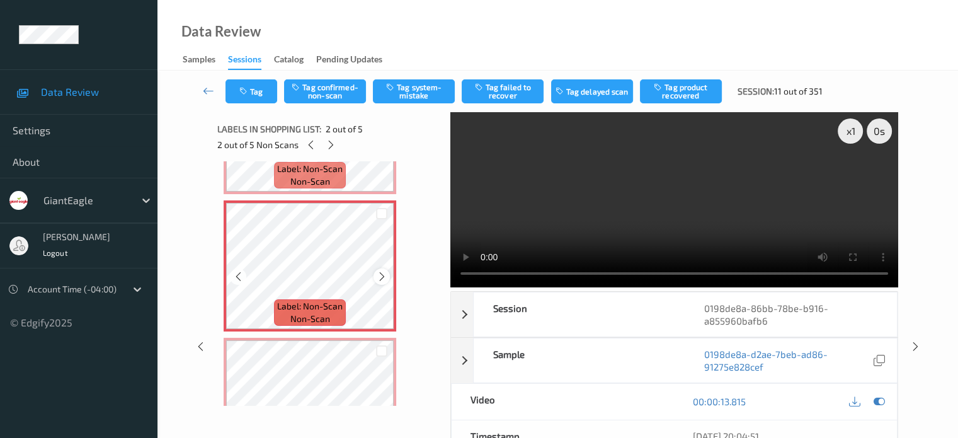
click at [384, 272] on icon at bounding box center [382, 276] width 11 height 11
click at [410, 94] on button "Tag system-mistake" at bounding box center [414, 91] width 82 height 24
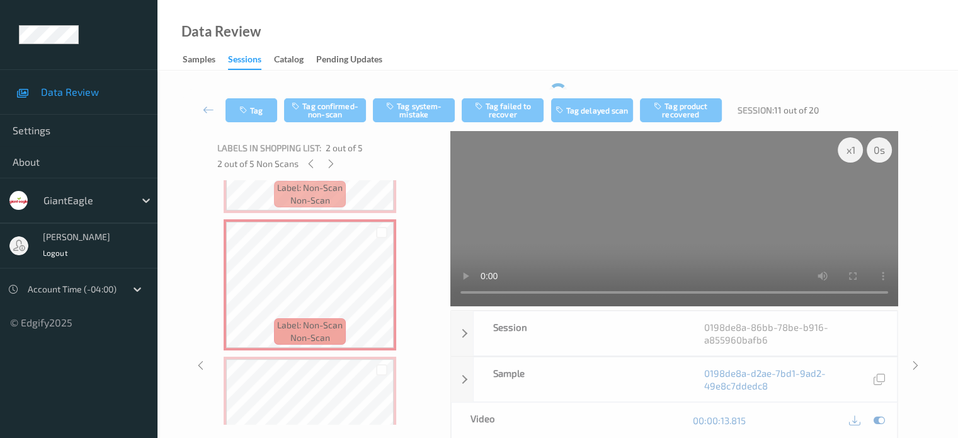
click at [262, 89] on div "Tag Tag confirmed-non-scan Tag system-mistake Tag failed to recover Tag delayed…" at bounding box center [557, 344] width 749 height 511
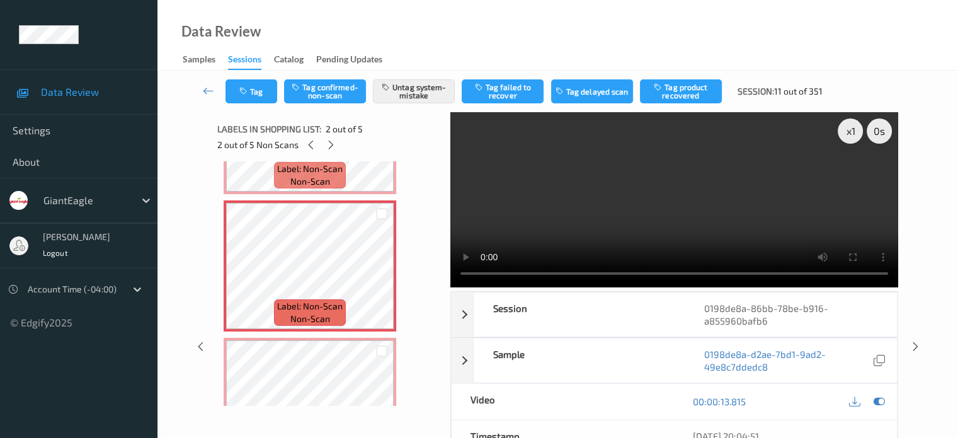
click at [262, 89] on button "Tag" at bounding box center [251, 91] width 52 height 24
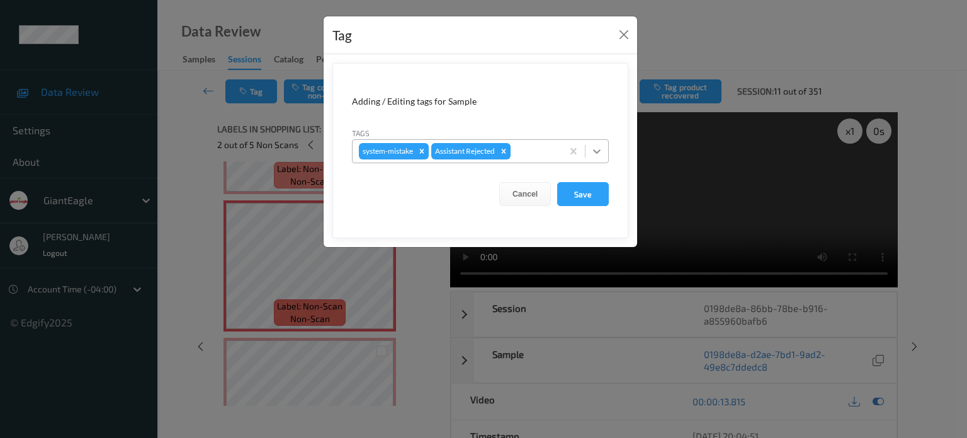
click at [594, 153] on icon at bounding box center [597, 151] width 13 height 13
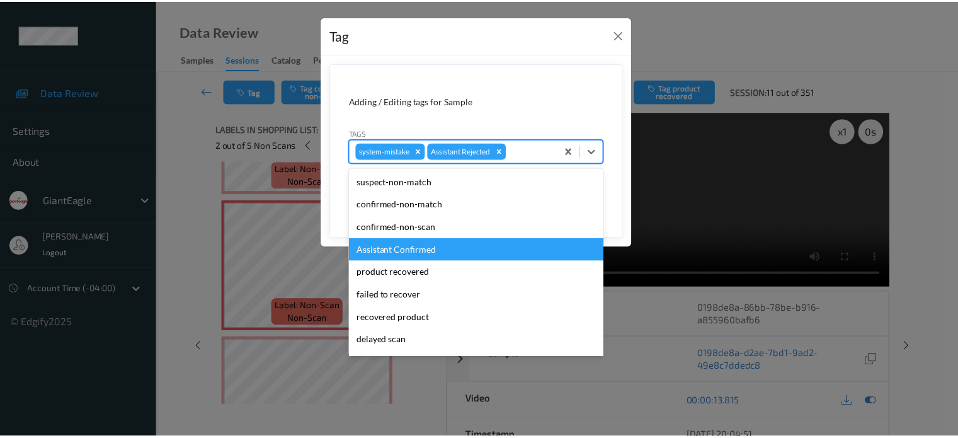
scroll to position [111, 0]
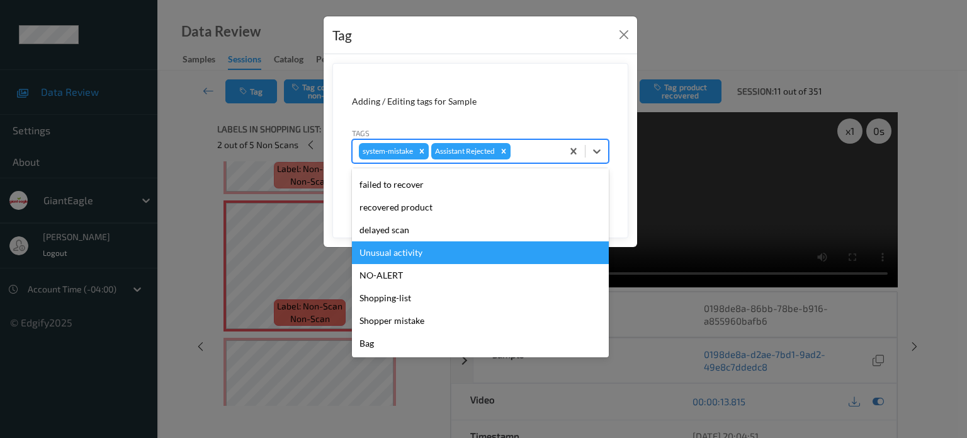
click at [380, 259] on div "Unusual activity" at bounding box center [480, 252] width 257 height 23
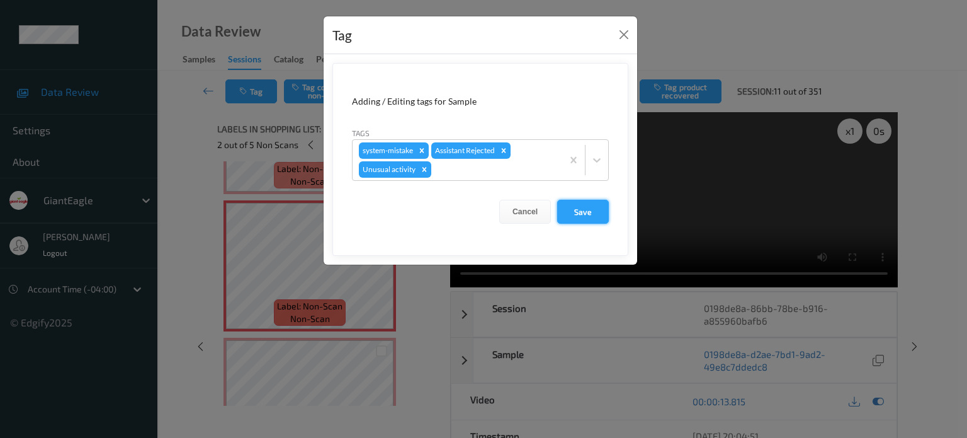
click at [576, 220] on button "Save" at bounding box center [583, 212] width 52 height 24
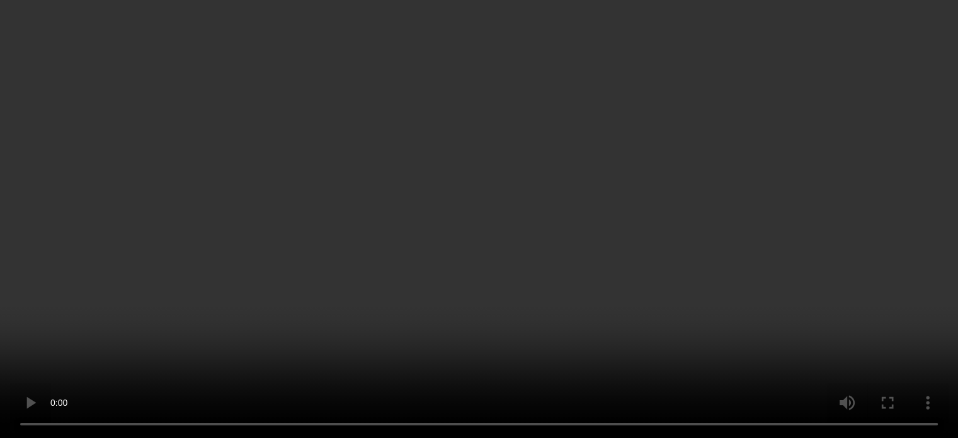
scroll to position [189, 0]
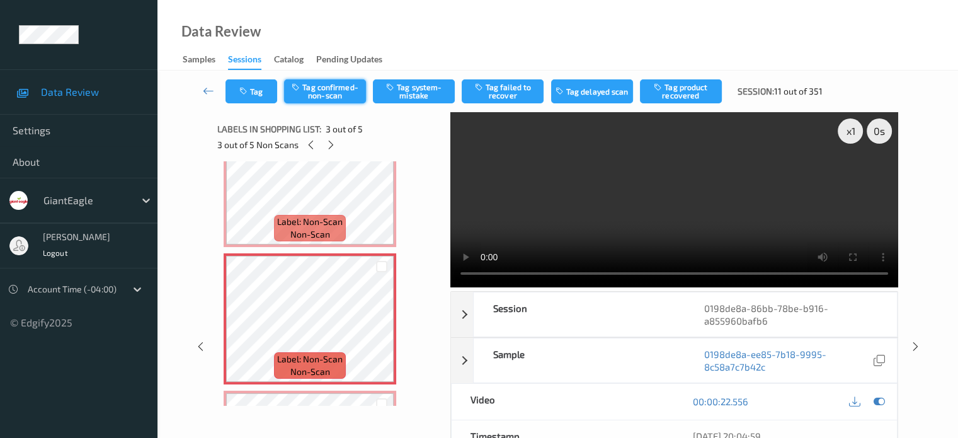
click at [317, 88] on button "Tag confirmed-non-scan" at bounding box center [325, 91] width 82 height 24
click at [686, 92] on button "Tag product recovered" at bounding box center [681, 91] width 82 height 24
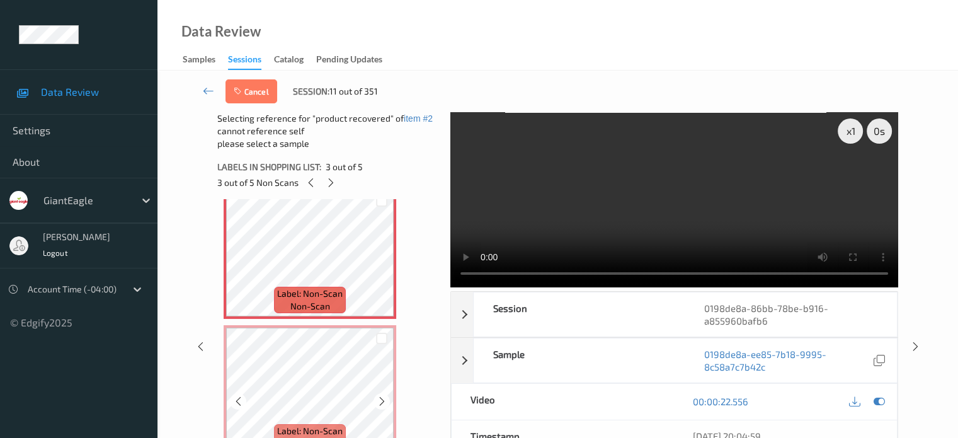
scroll to position [286, 0]
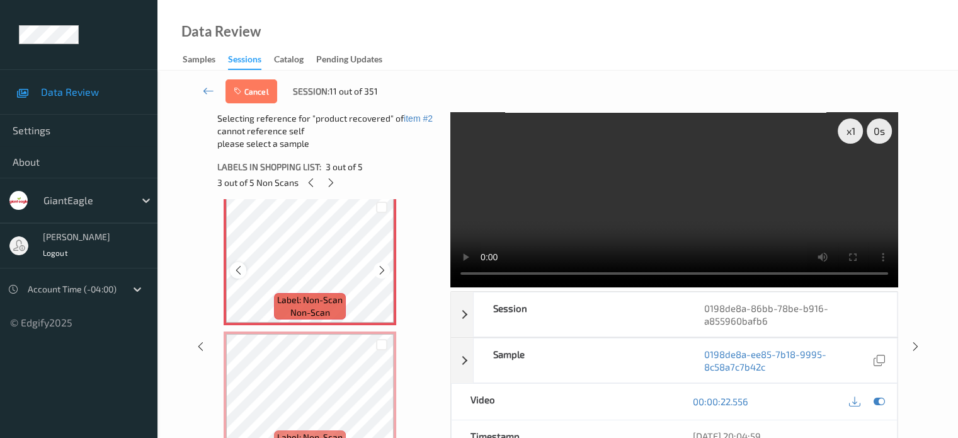
click at [239, 269] on icon at bounding box center [238, 270] width 11 height 11
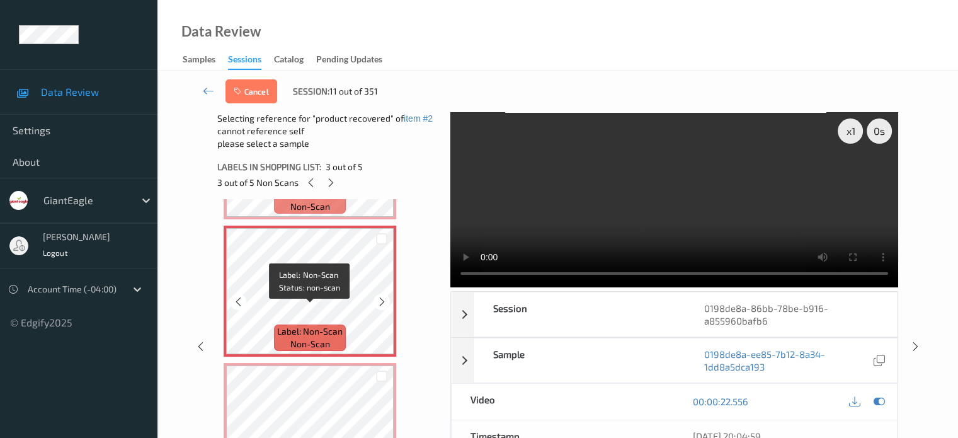
scroll to position [236, 0]
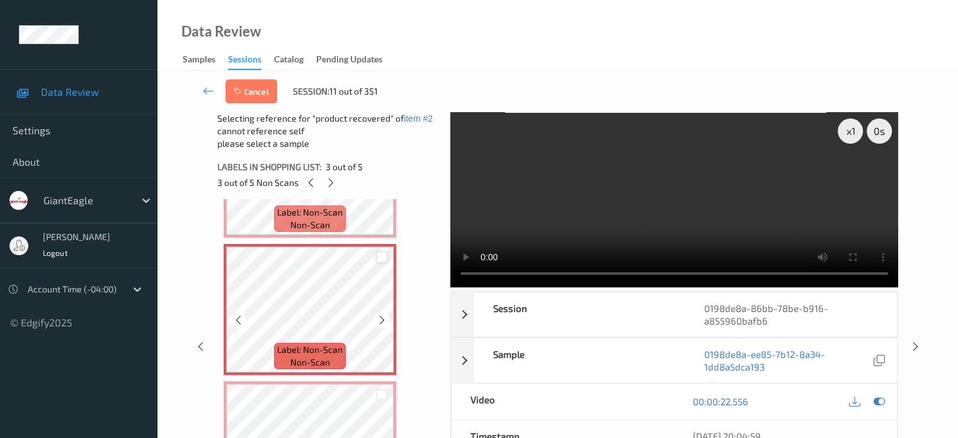
click at [382, 259] on div at bounding box center [382, 257] width 12 height 12
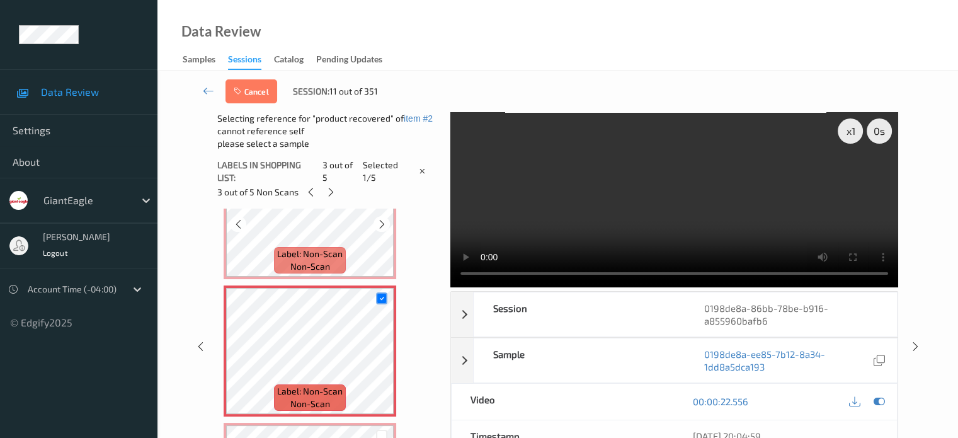
scroll to position [207, 0]
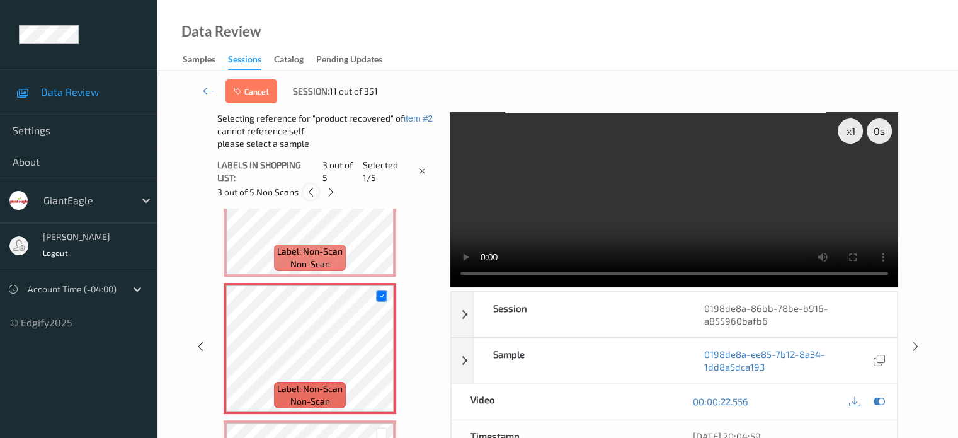
click at [309, 192] on icon at bounding box center [310, 191] width 11 height 11
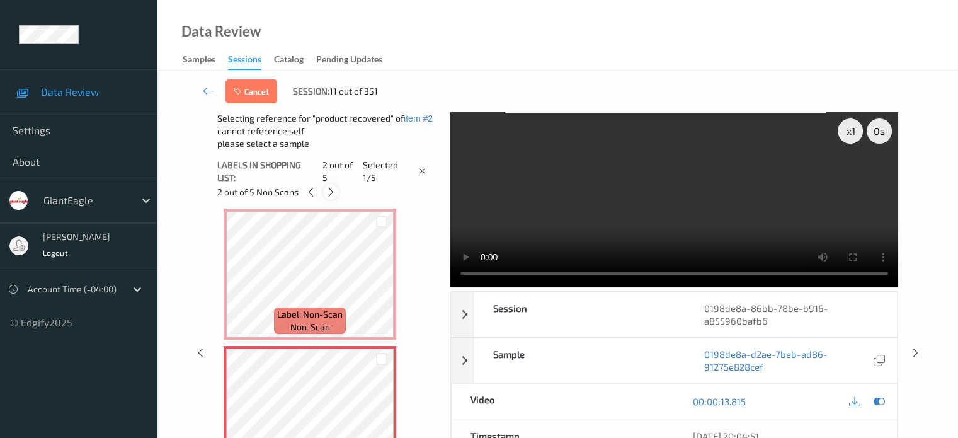
click at [330, 196] on icon at bounding box center [331, 191] width 11 height 11
click at [382, 358] on icon at bounding box center [382, 359] width 8 height 8
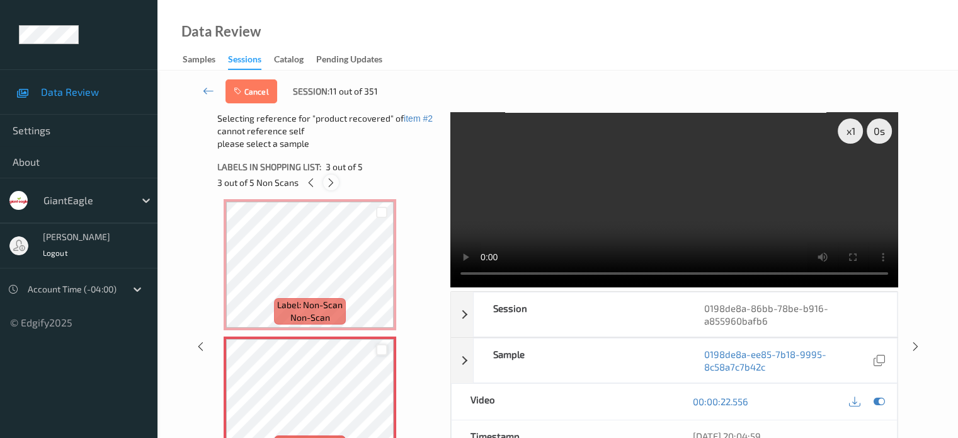
click at [332, 185] on icon at bounding box center [331, 182] width 11 height 11
click at [310, 186] on icon at bounding box center [311, 182] width 11 height 11
click at [204, 90] on icon at bounding box center [208, 90] width 11 height 13
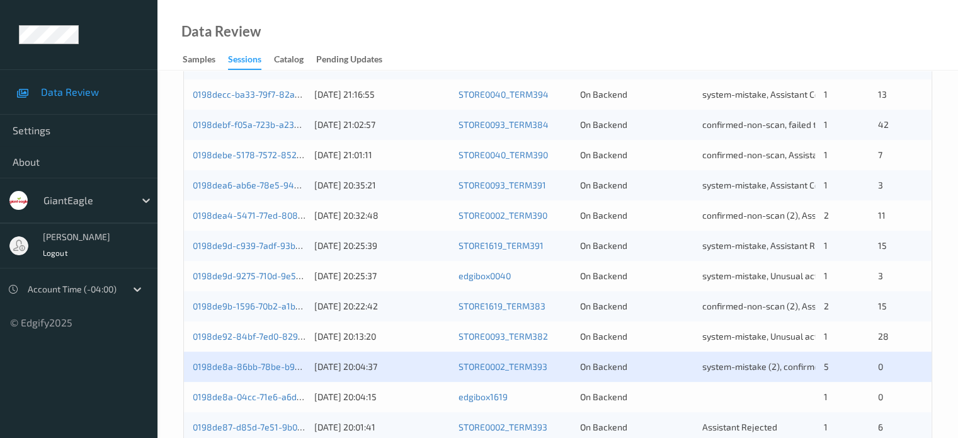
scroll to position [440, 0]
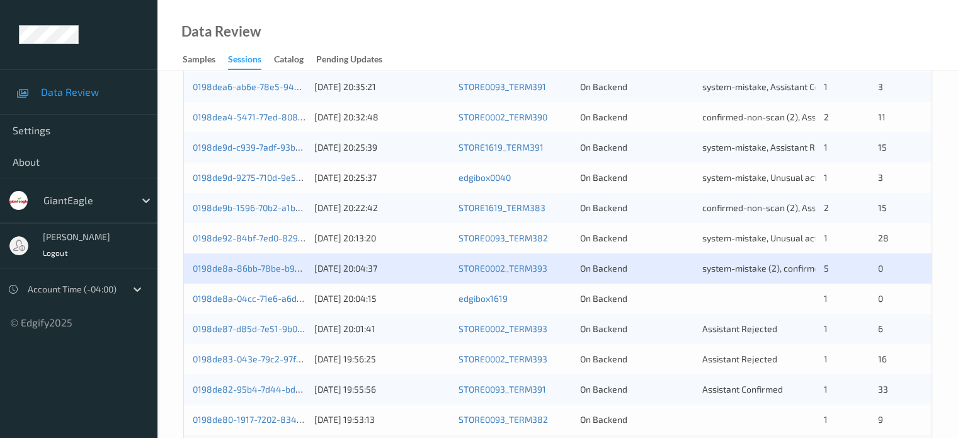
click at [269, 274] on div "0198de8a-86bb-78be-b916-a855960bafb6 24/08/2025 20:04:37 STORE0002_TERM393 On B…" at bounding box center [558, 268] width 748 height 30
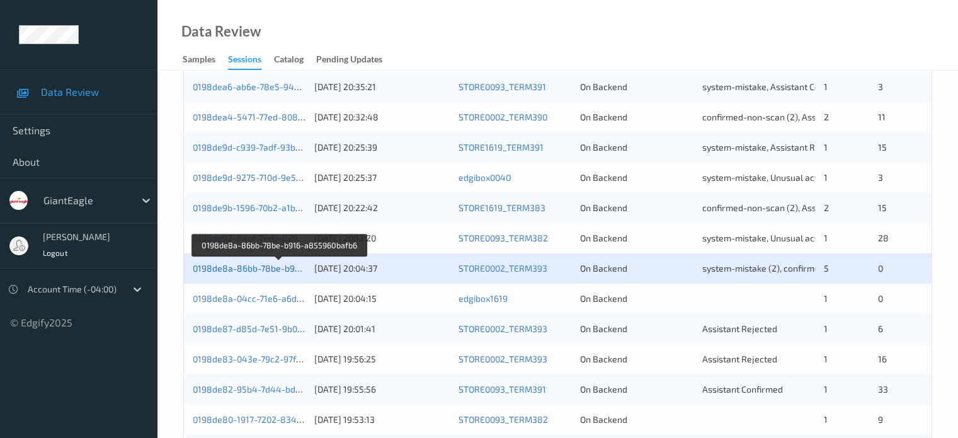
click at [265, 267] on link "0198de8a-86bb-78be-b916-a855960bafb6" at bounding box center [280, 268] width 174 height 11
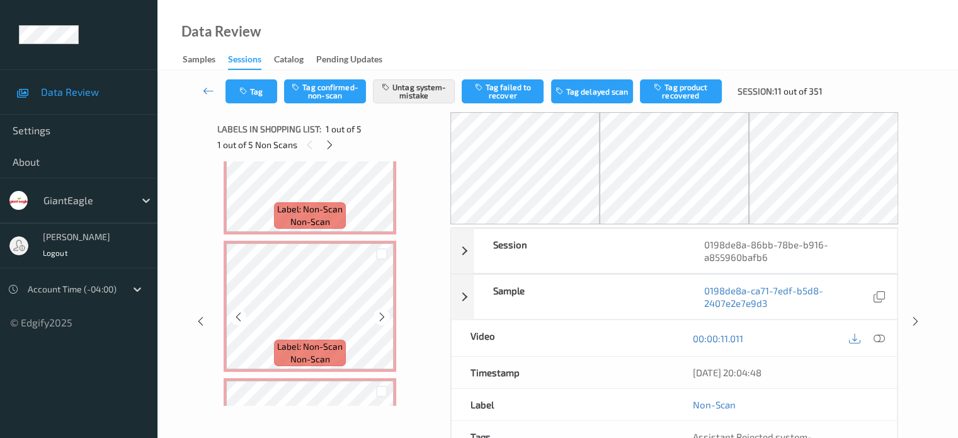
scroll to position [212, 0]
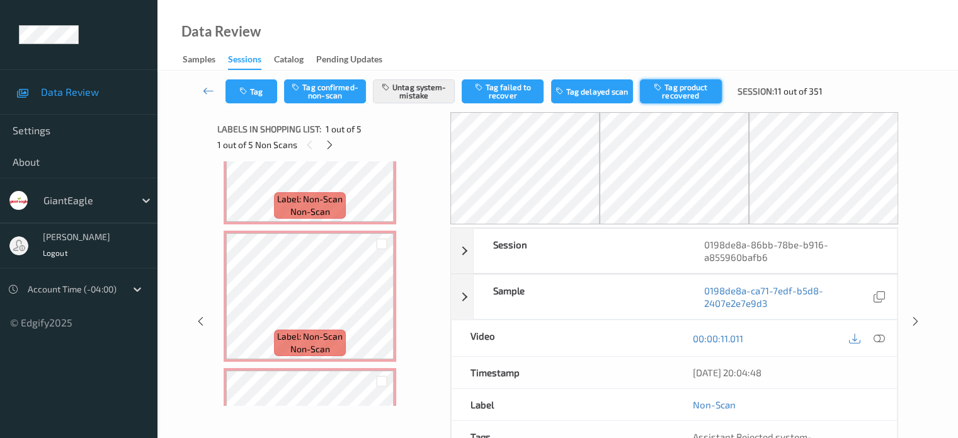
click at [690, 88] on button "Tag product recovered" at bounding box center [681, 91] width 82 height 24
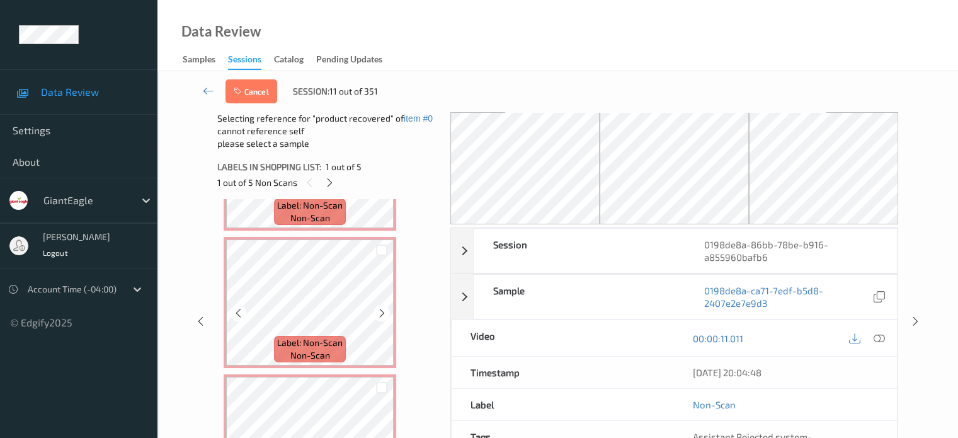
scroll to position [236, 0]
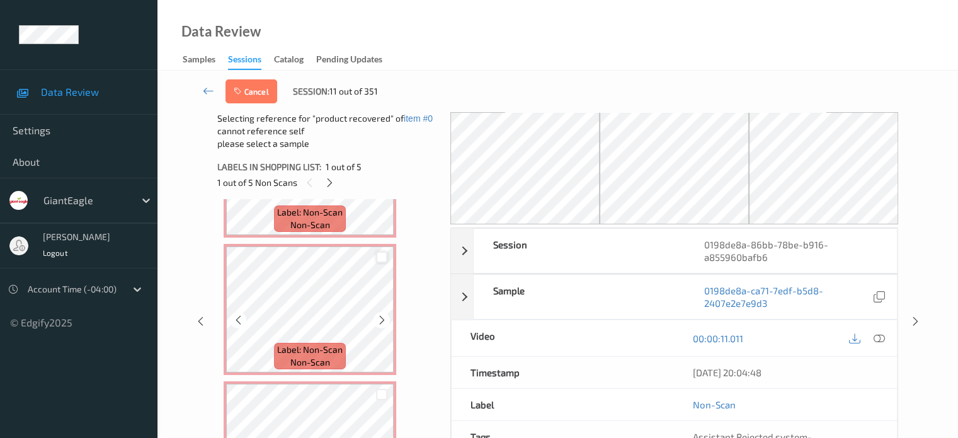
click at [383, 259] on div at bounding box center [382, 257] width 12 height 12
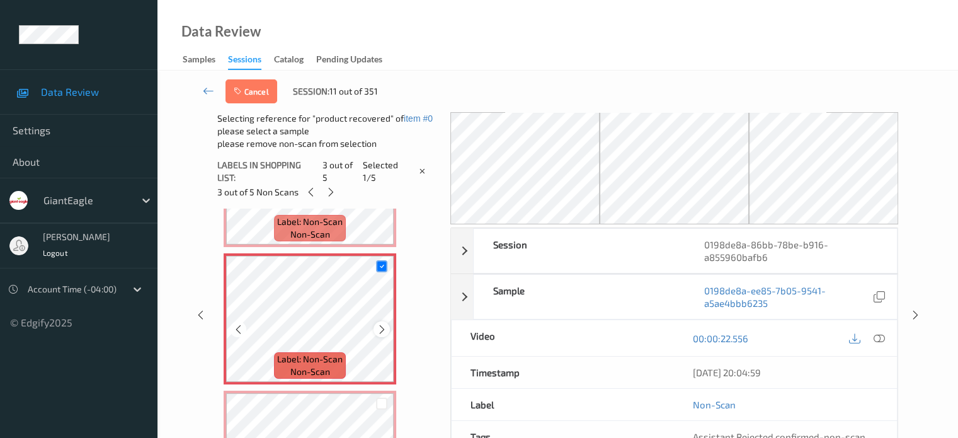
click at [382, 328] on icon at bounding box center [382, 329] width 11 height 11
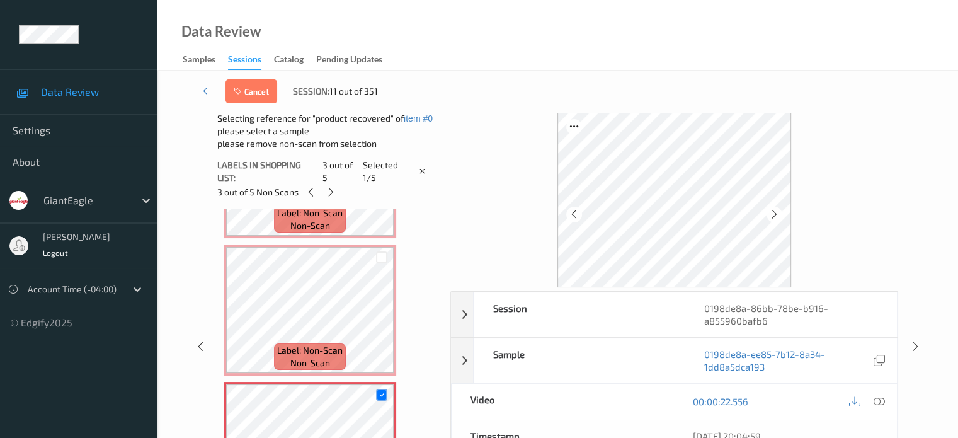
scroll to position [107, 0]
click at [383, 397] on icon at bounding box center [382, 395] width 8 height 8
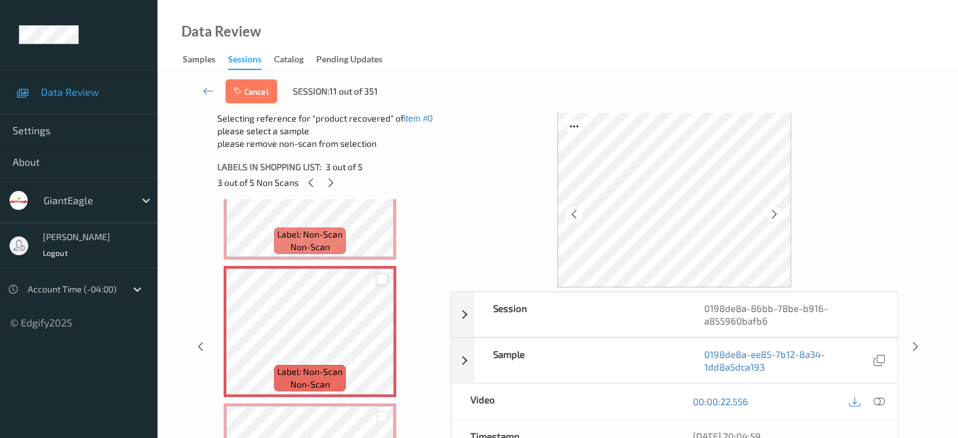
scroll to position [211, 0]
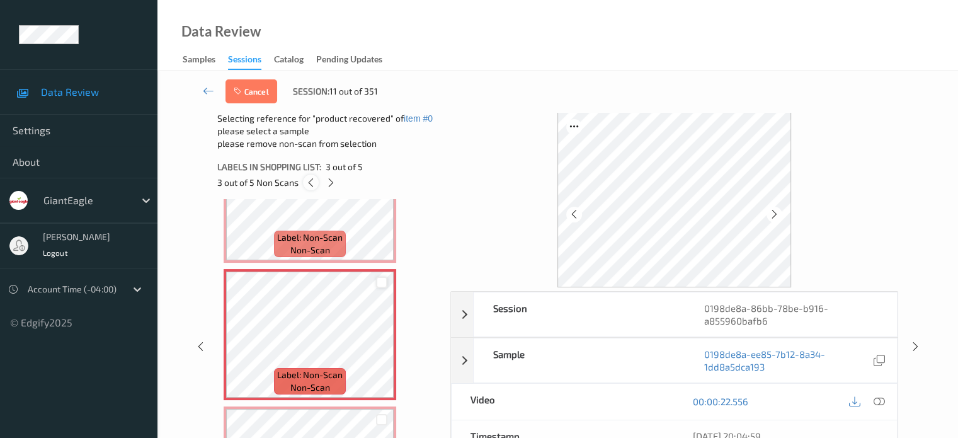
click at [313, 184] on icon at bounding box center [310, 182] width 11 height 11
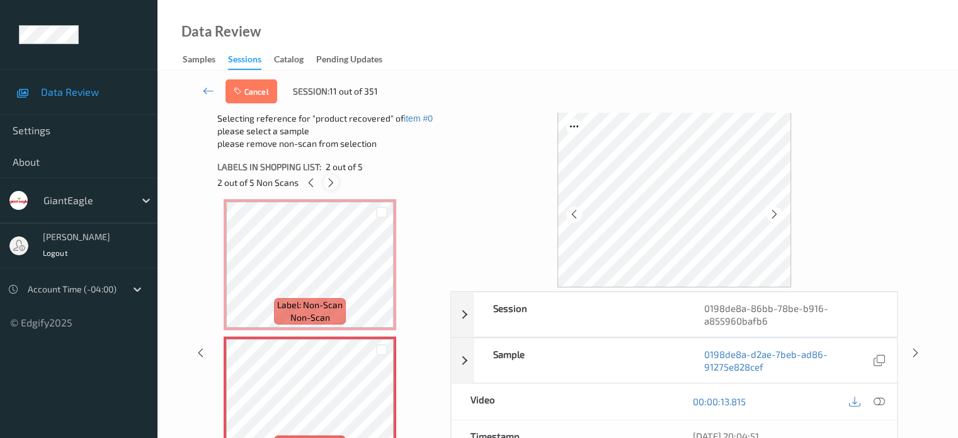
click at [333, 186] on icon at bounding box center [331, 182] width 11 height 11
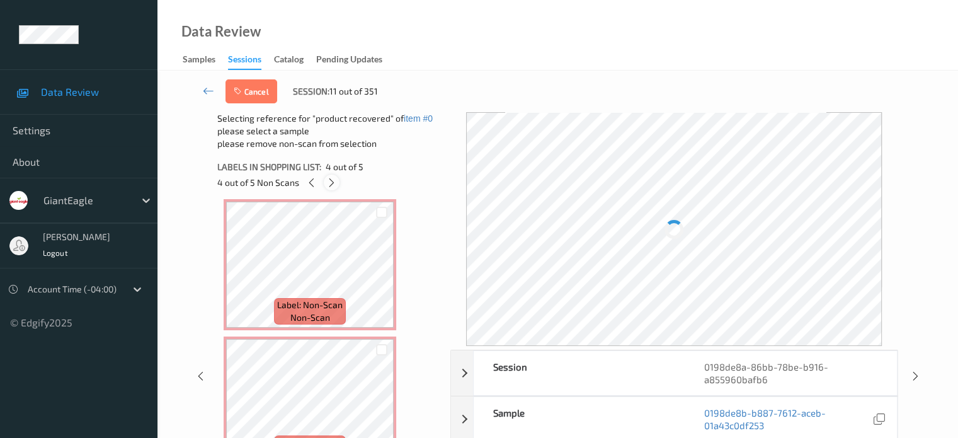
scroll to position [281, 0]
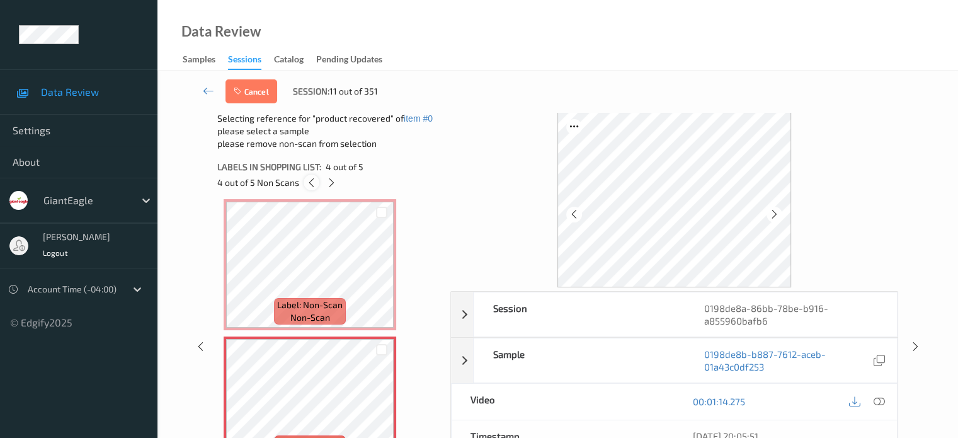
click at [310, 184] on icon at bounding box center [311, 182] width 11 height 11
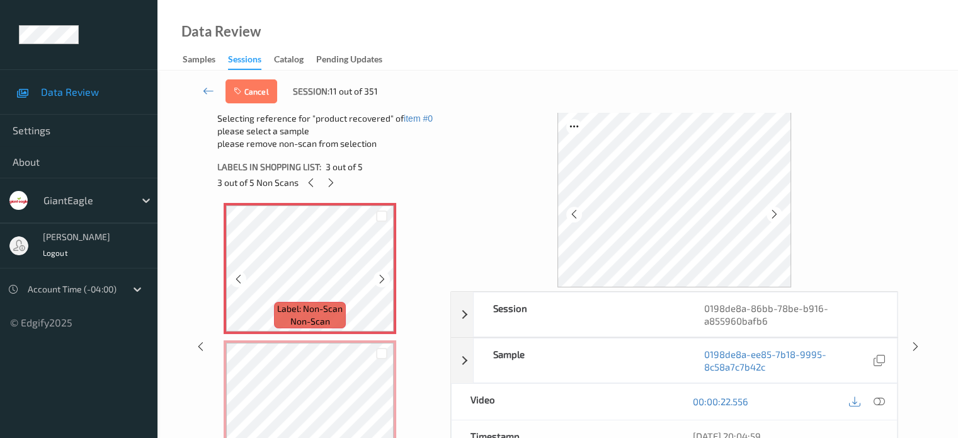
scroll to position [277, 0]
click at [377, 216] on div at bounding box center [382, 216] width 12 height 12
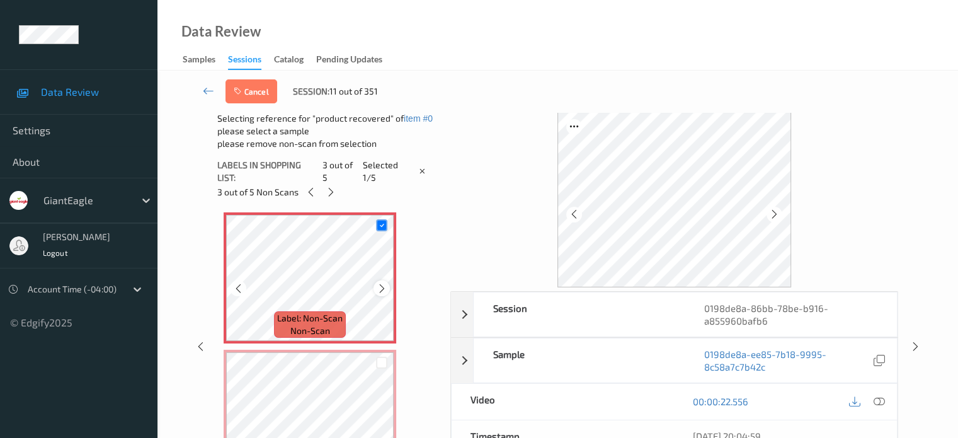
click at [380, 285] on icon at bounding box center [382, 288] width 11 height 11
click at [377, 229] on div at bounding box center [382, 225] width 12 height 12
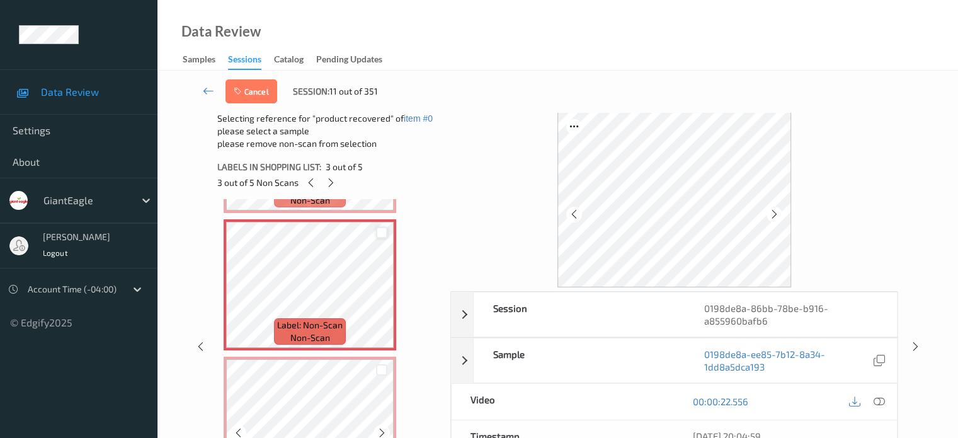
scroll to position [0, 0]
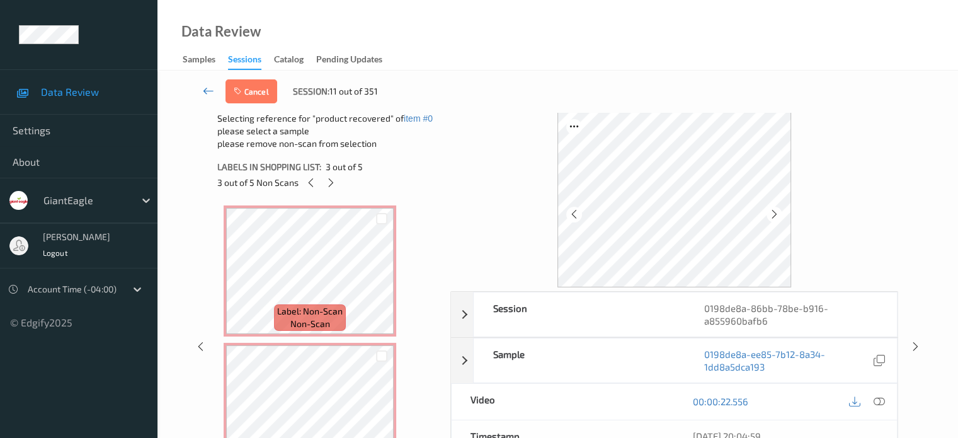
click at [207, 93] on icon at bounding box center [208, 90] width 11 height 13
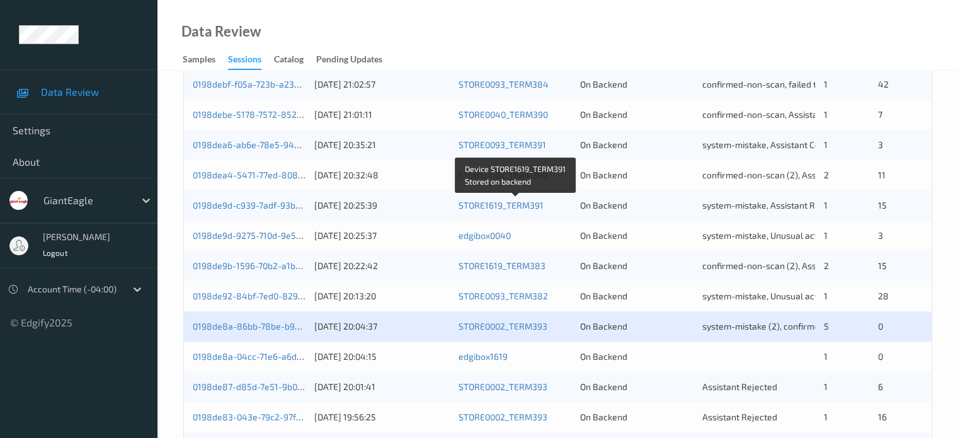
scroll to position [384, 0]
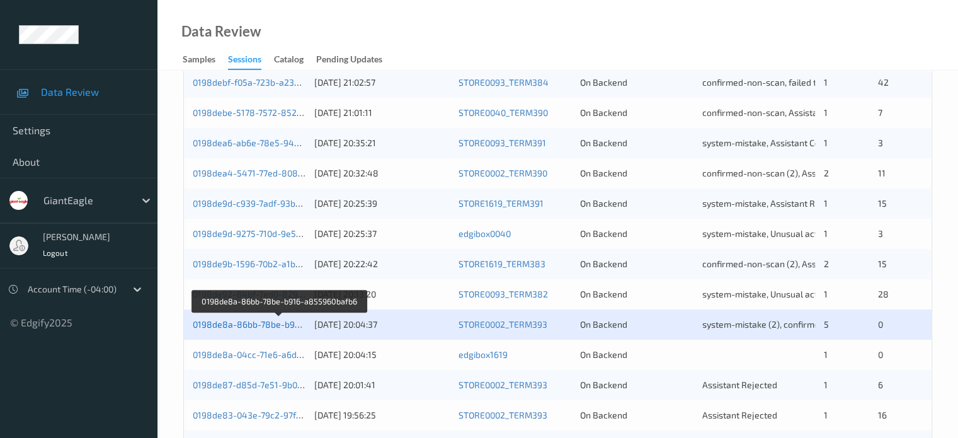
click at [270, 320] on link "0198de8a-86bb-78be-b916-a855960bafb6" at bounding box center [280, 324] width 174 height 11
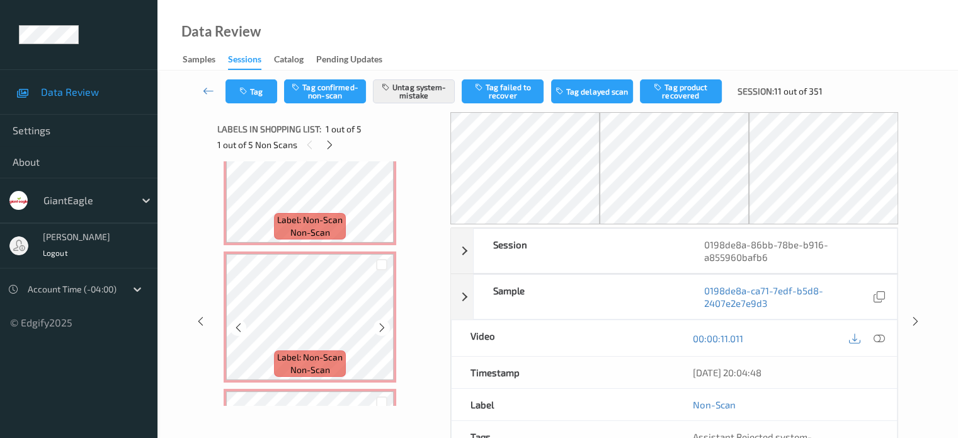
scroll to position [176, 0]
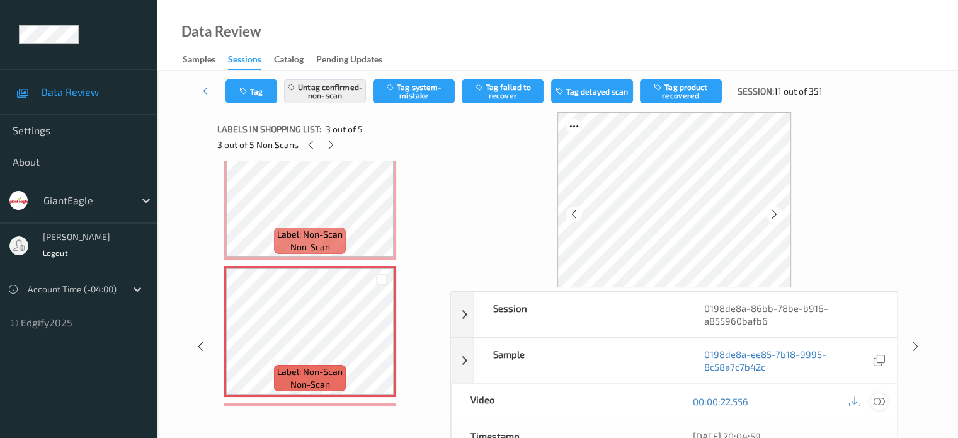
click at [881, 401] on icon at bounding box center [878, 401] width 11 height 11
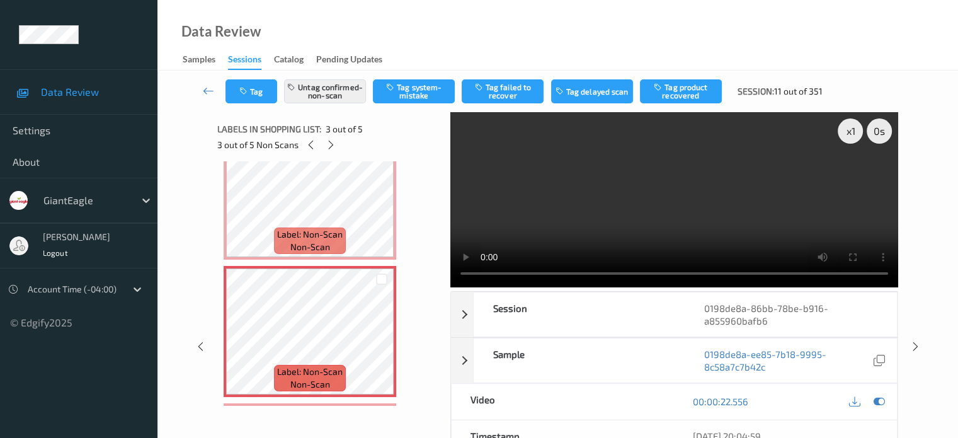
click at [923, 226] on div "x 1 0 s Session 0198de8a-86bb-78be-b916-a855960bafb6 Session ID 0198de8a-86bb-7…" at bounding box center [557, 346] width 749 height 469
click at [382, 339] on icon at bounding box center [382, 341] width 11 height 11
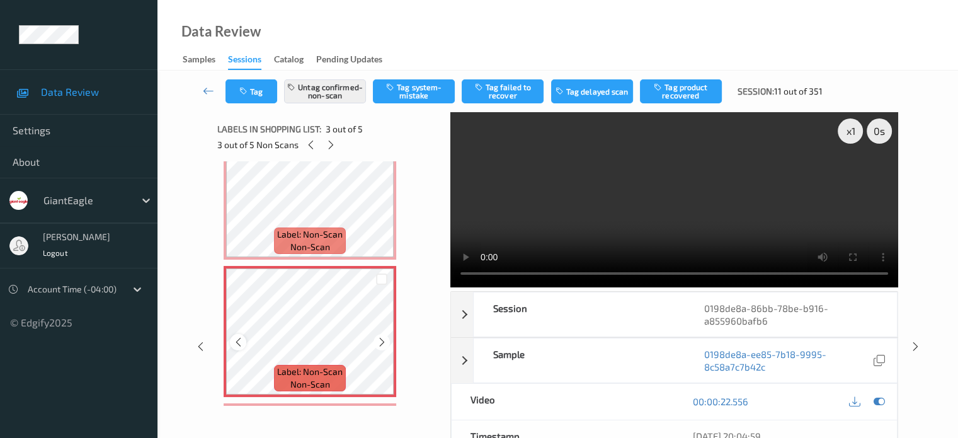
click at [243, 341] on icon at bounding box center [238, 341] width 11 height 11
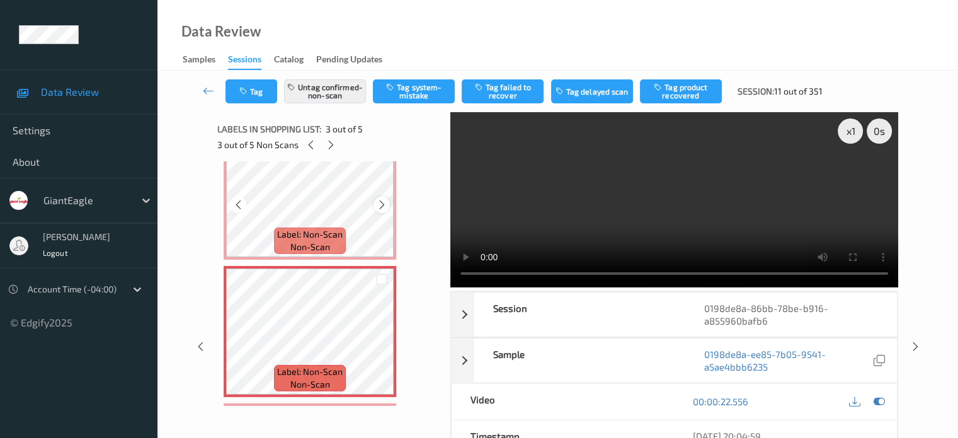
click at [377, 201] on icon at bounding box center [382, 204] width 11 height 11
click at [257, 90] on button "Tag" at bounding box center [251, 91] width 52 height 24
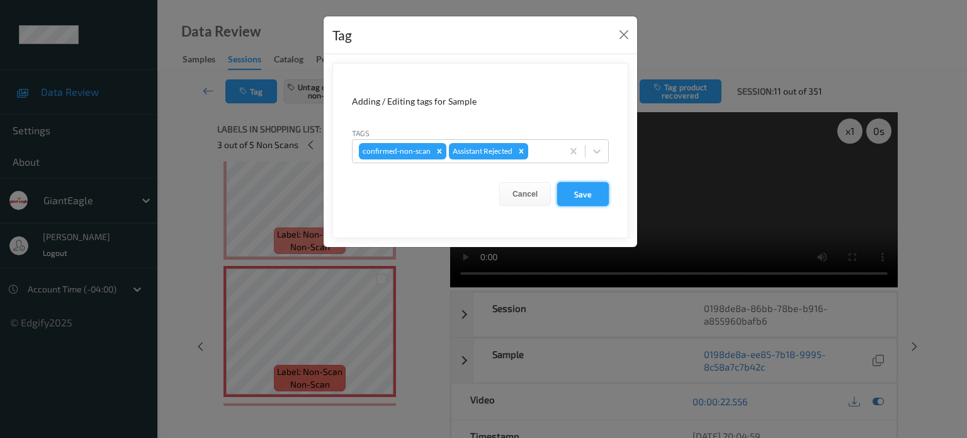
click at [583, 197] on button "Save" at bounding box center [583, 194] width 52 height 24
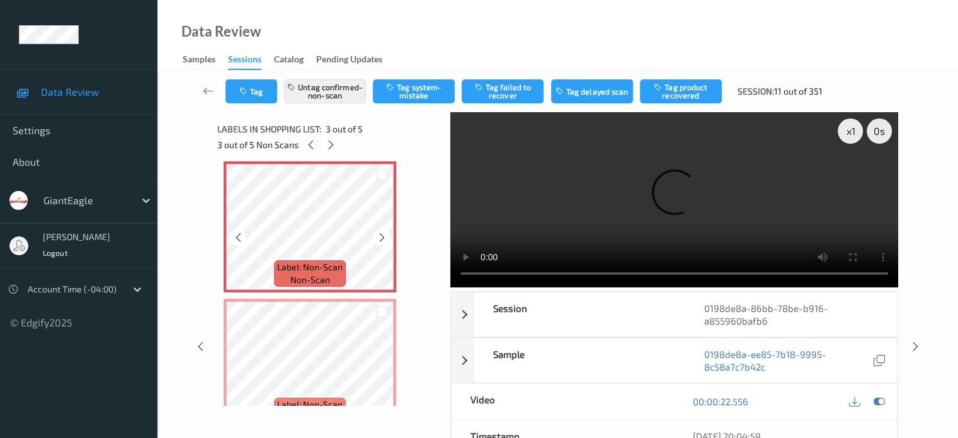
scroll to position [386, 0]
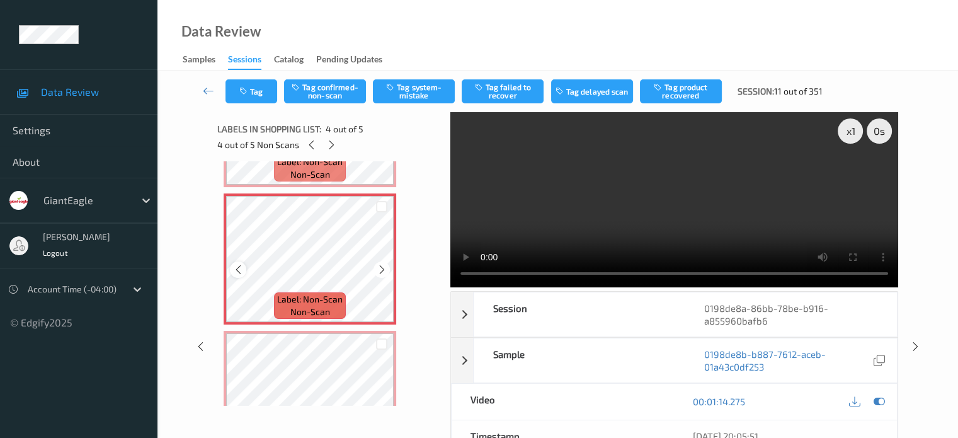
click at [237, 270] on icon at bounding box center [238, 269] width 11 height 11
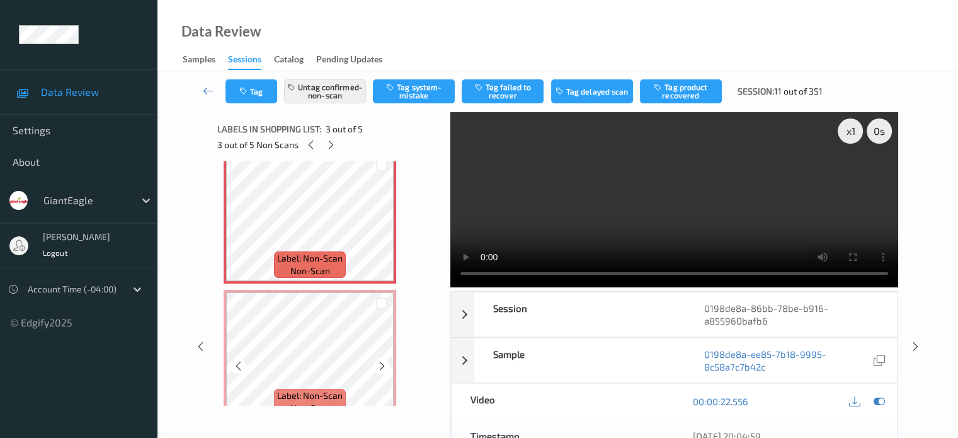
scroll to position [294, 0]
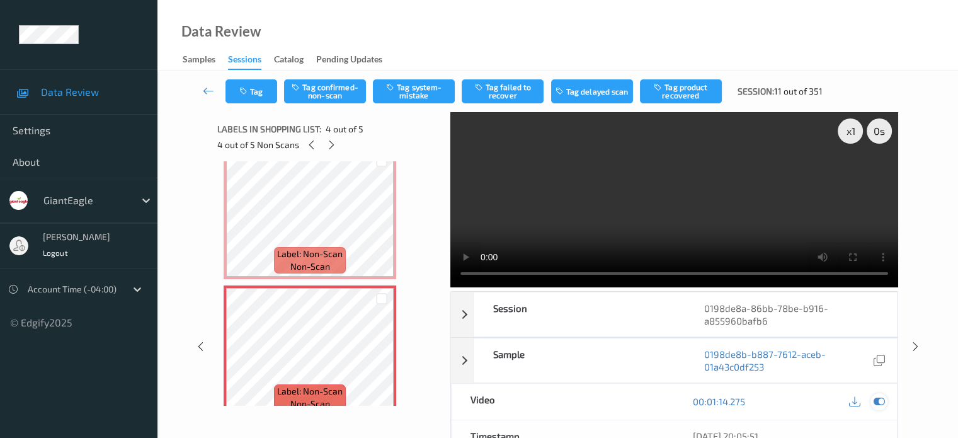
click at [877, 398] on icon at bounding box center [878, 401] width 11 height 11
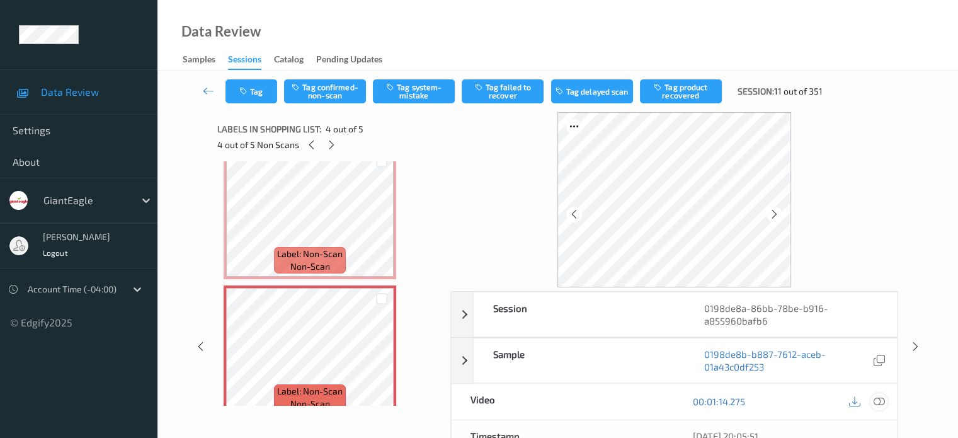
click at [882, 402] on icon at bounding box center [878, 401] width 11 height 11
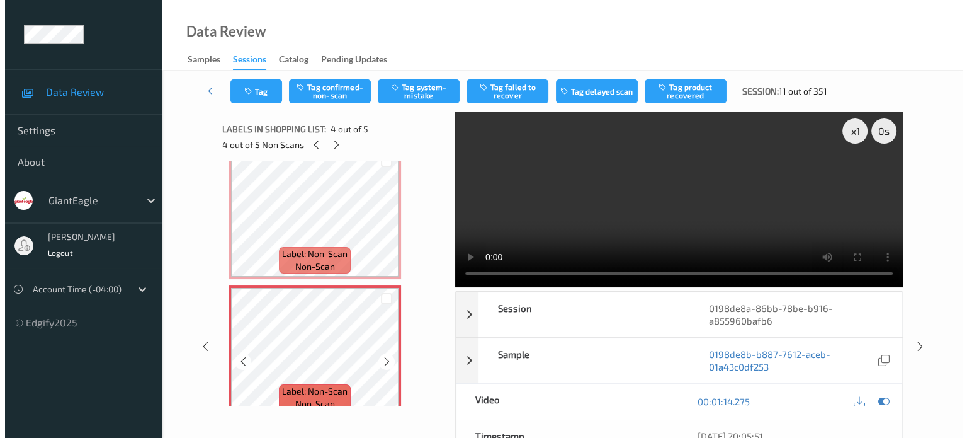
scroll to position [336, 0]
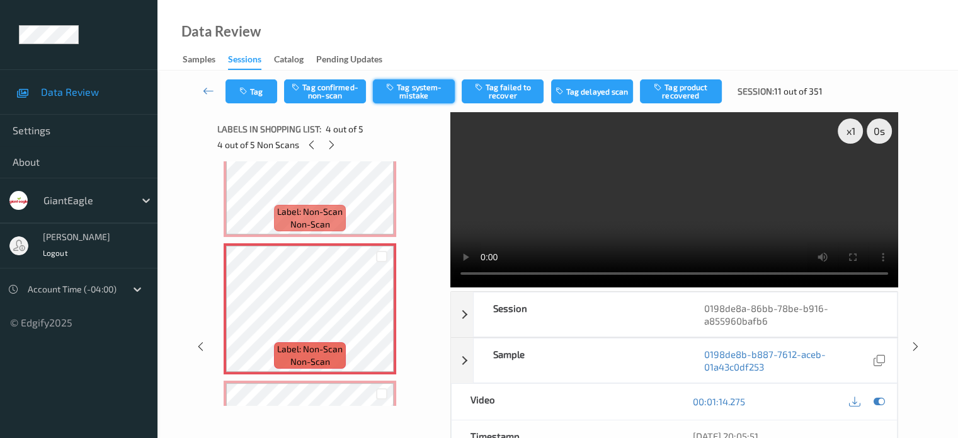
click at [415, 96] on button "Tag system-mistake" at bounding box center [414, 91] width 82 height 24
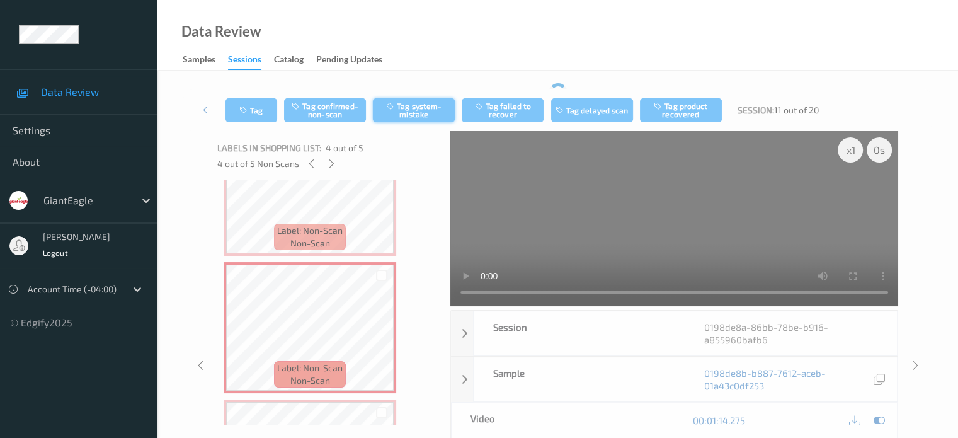
click at [402, 88] on div "Tag Tag confirmed-non-scan Tag system-mistake Tag failed to recover Tag delayed…" at bounding box center [557, 341] width 749 height 517
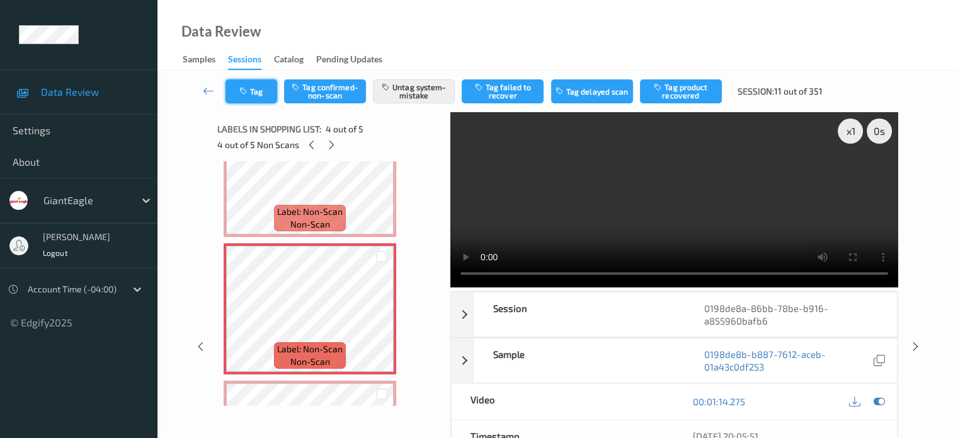
click at [263, 96] on button "Tag" at bounding box center [251, 91] width 52 height 24
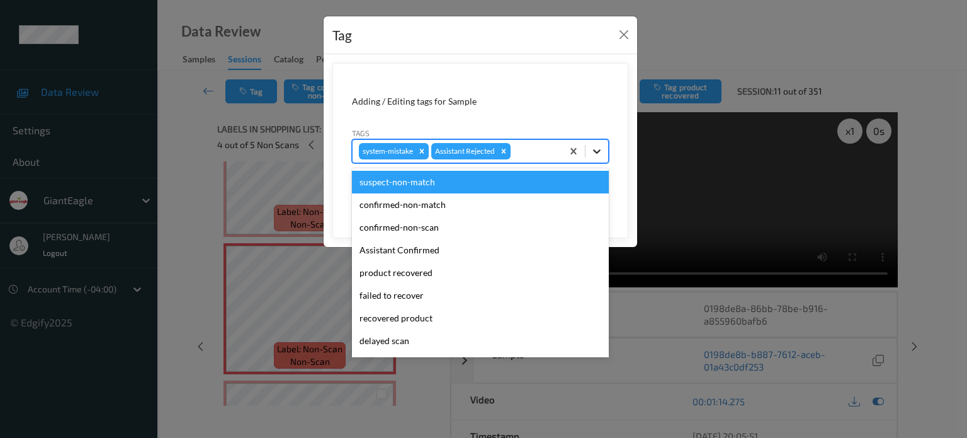
click at [597, 157] on div at bounding box center [597, 151] width 23 height 23
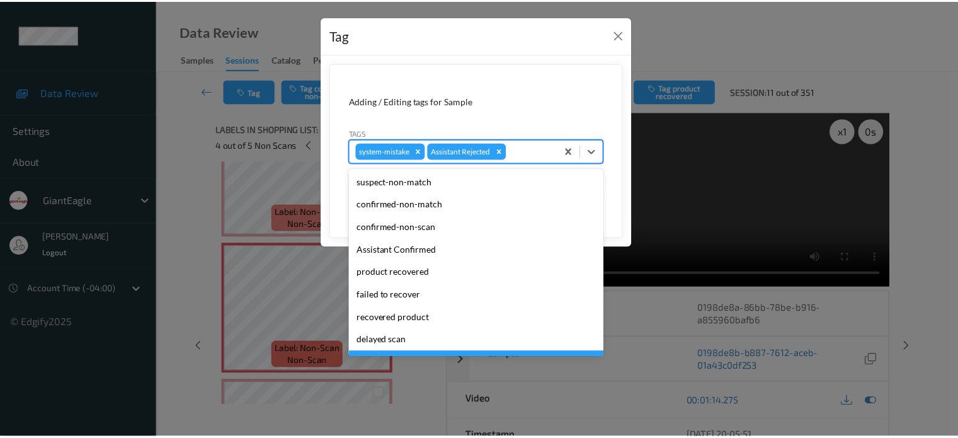
scroll to position [111, 0]
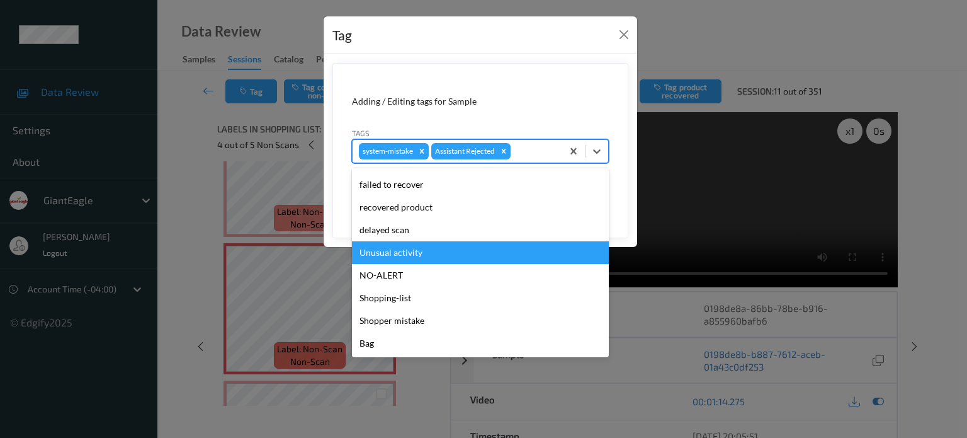
click at [382, 256] on div "Unusual activity" at bounding box center [480, 252] width 257 height 23
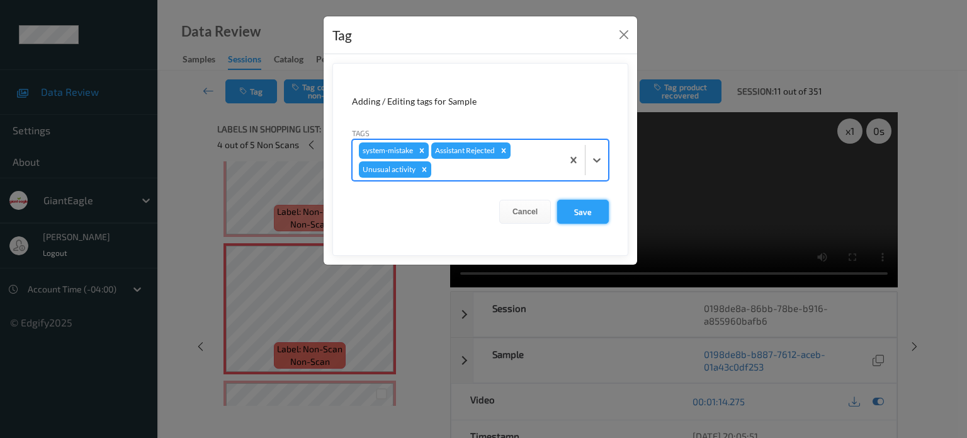
click at [584, 215] on button "Save" at bounding box center [583, 212] width 52 height 24
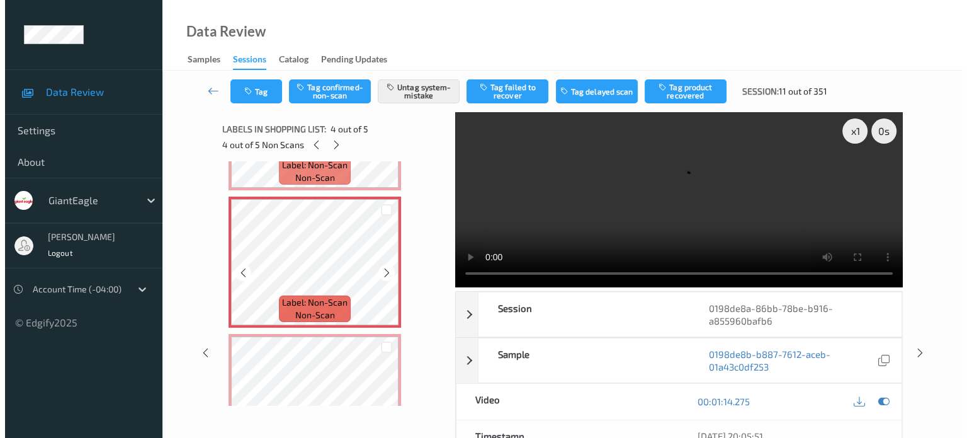
scroll to position [448, 0]
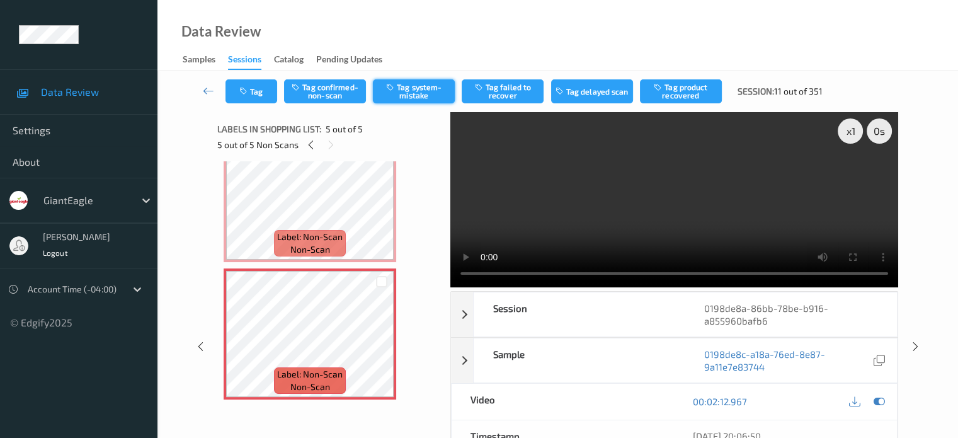
click at [420, 96] on button "Tag system-mistake" at bounding box center [414, 91] width 82 height 24
click at [263, 81] on button "Tag" at bounding box center [251, 91] width 52 height 24
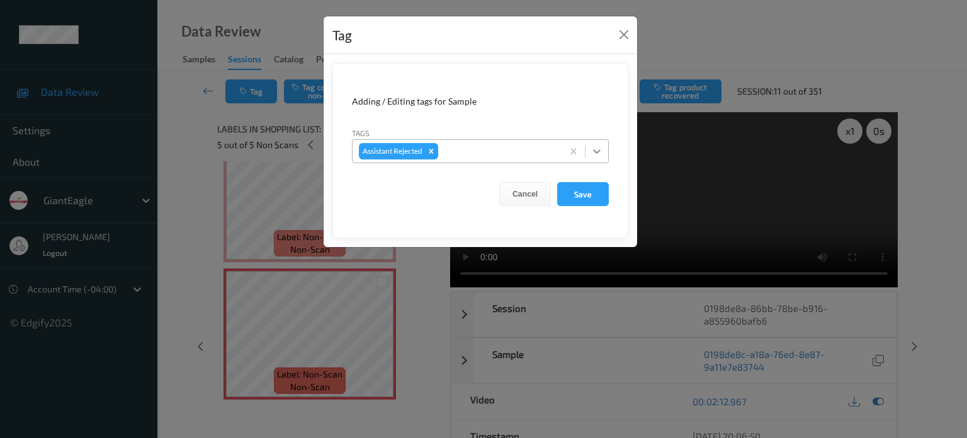
click at [592, 148] on icon at bounding box center [597, 151] width 13 height 13
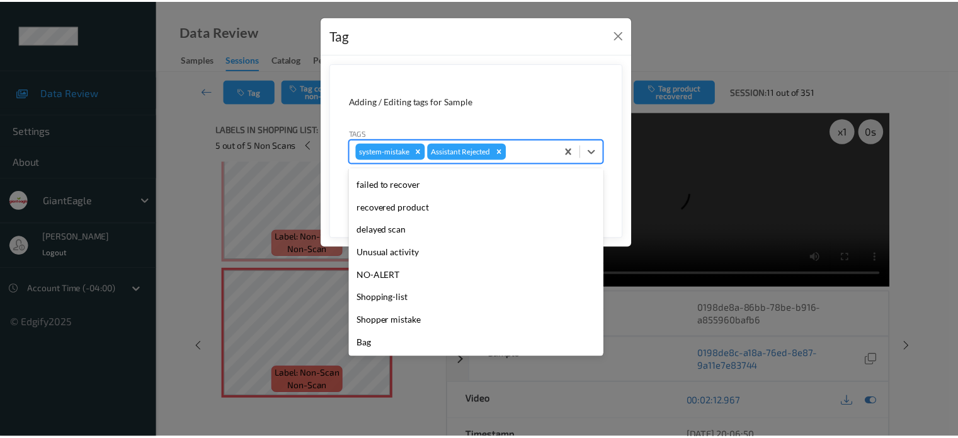
scroll to position [111, 0]
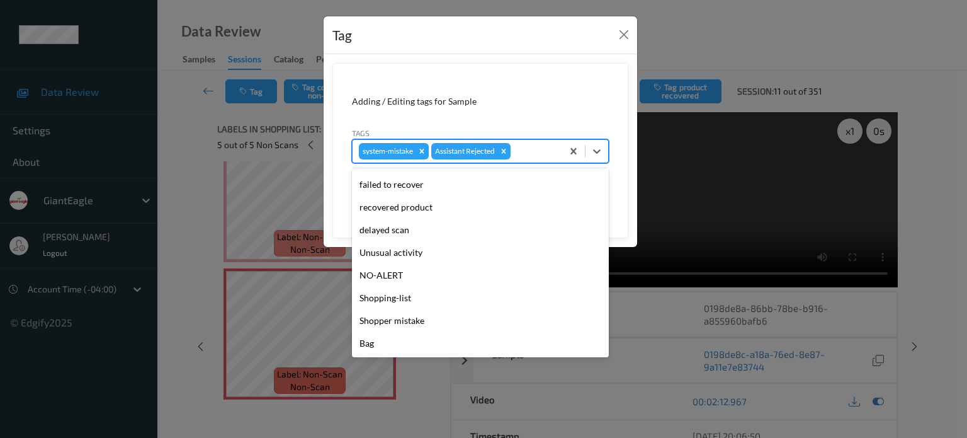
click at [397, 250] on div "Unusual activity" at bounding box center [480, 252] width 257 height 23
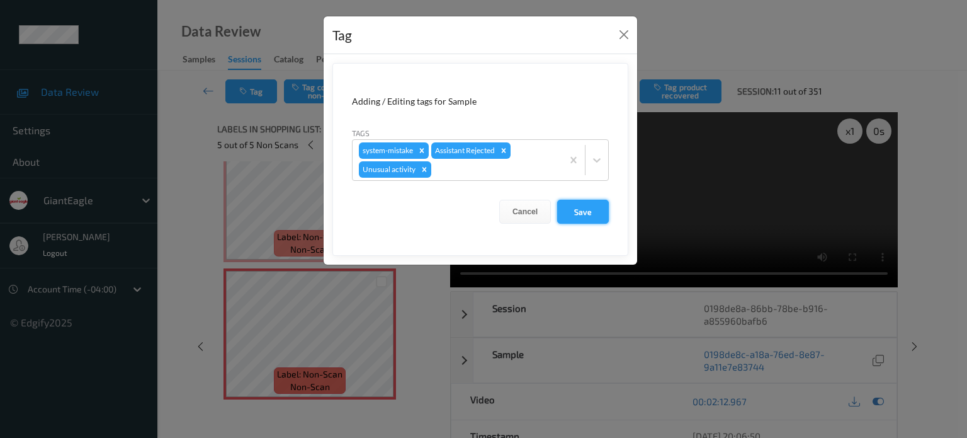
click at [584, 212] on button "Save" at bounding box center [583, 212] width 52 height 24
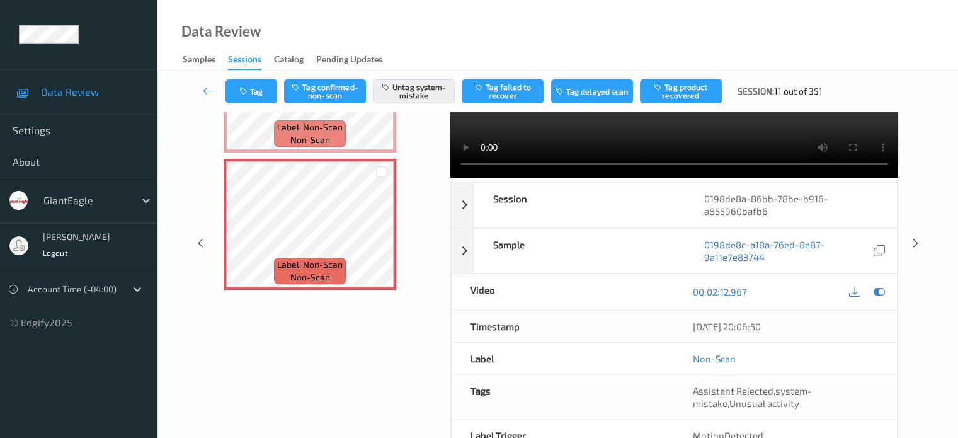
scroll to position [179, 0]
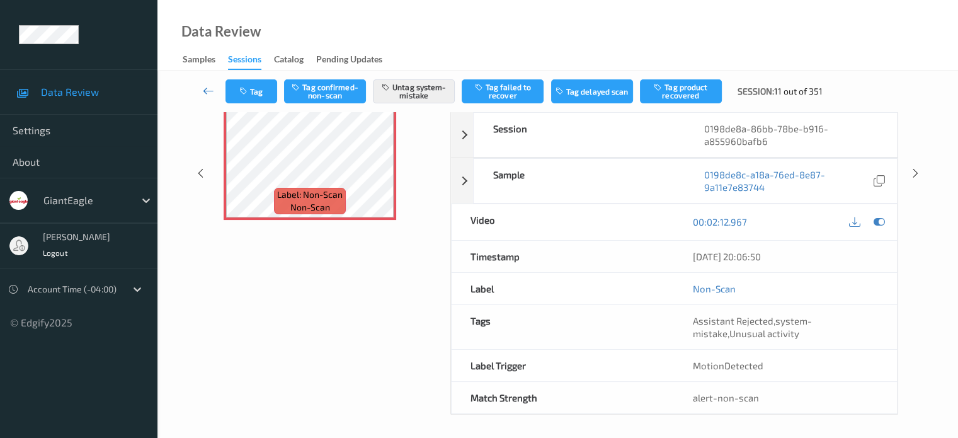
click at [204, 93] on icon at bounding box center [208, 90] width 11 height 13
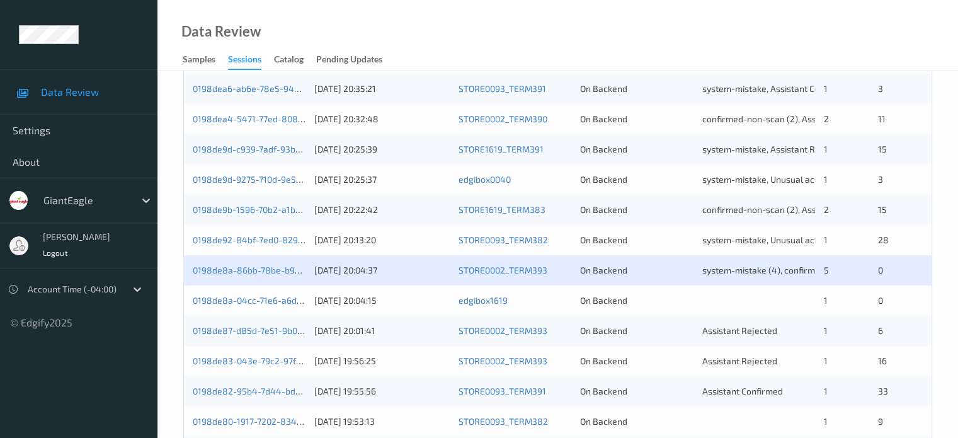
scroll to position [440, 0]
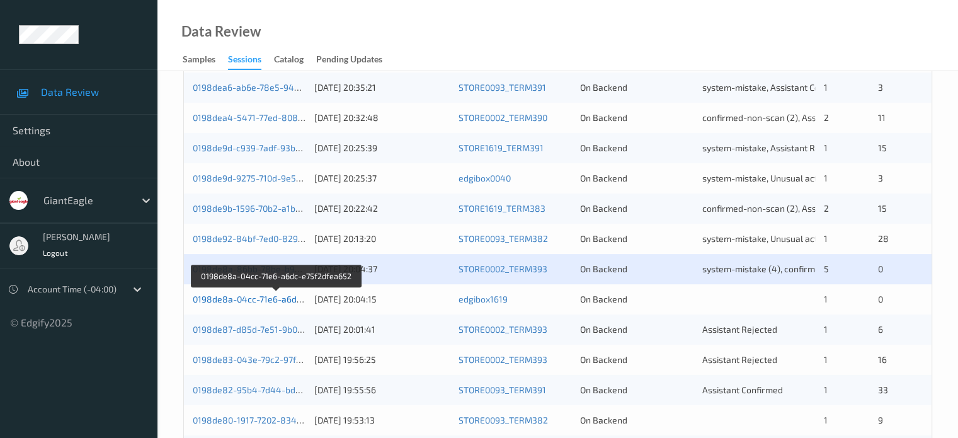
click at [244, 302] on link "0198de8a-04cc-71e6-a6dc-e75f2dfea652" at bounding box center [277, 298] width 168 height 11
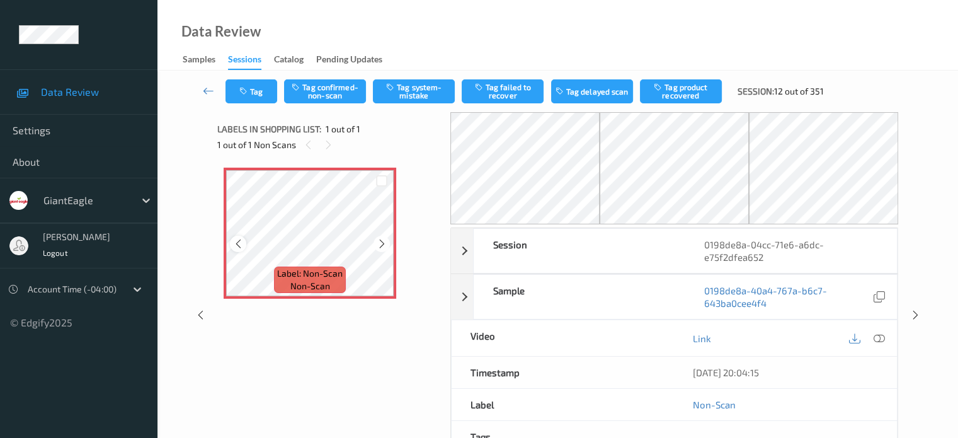
click at [236, 246] on icon at bounding box center [238, 243] width 11 height 11
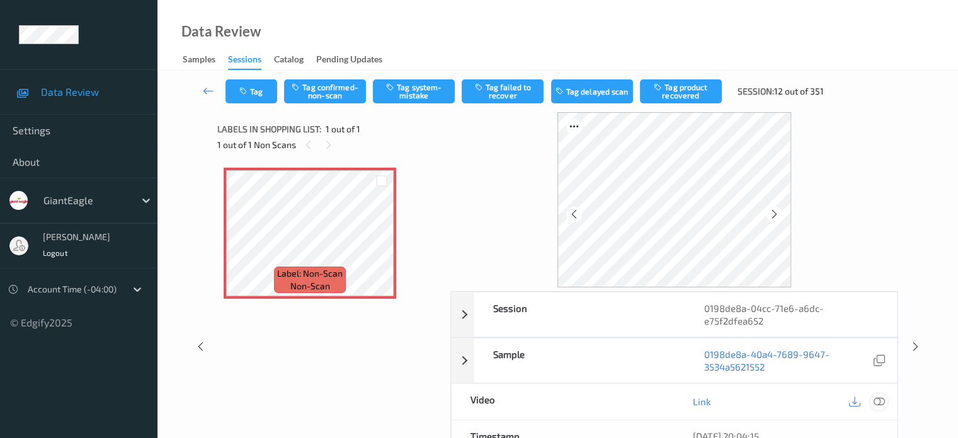
click at [879, 402] on icon at bounding box center [878, 401] width 11 height 11
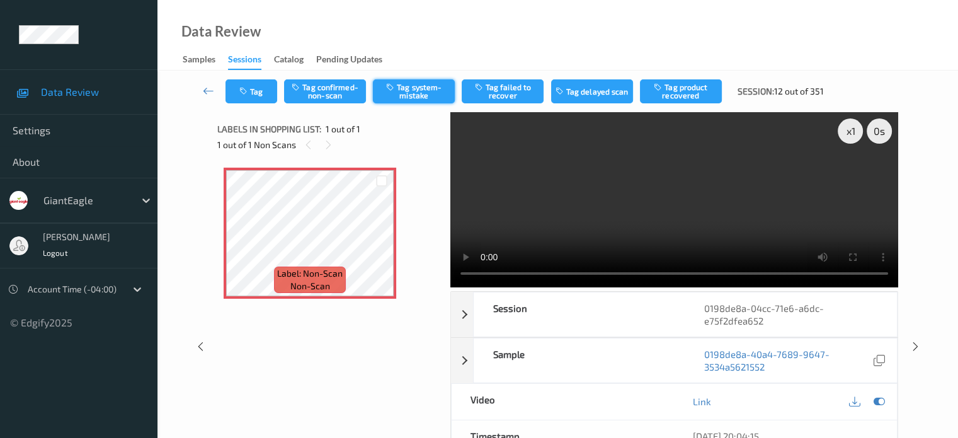
click at [422, 91] on button "Tag system-mistake" at bounding box center [414, 91] width 82 height 24
click at [251, 96] on button "Tag" at bounding box center [251, 91] width 52 height 24
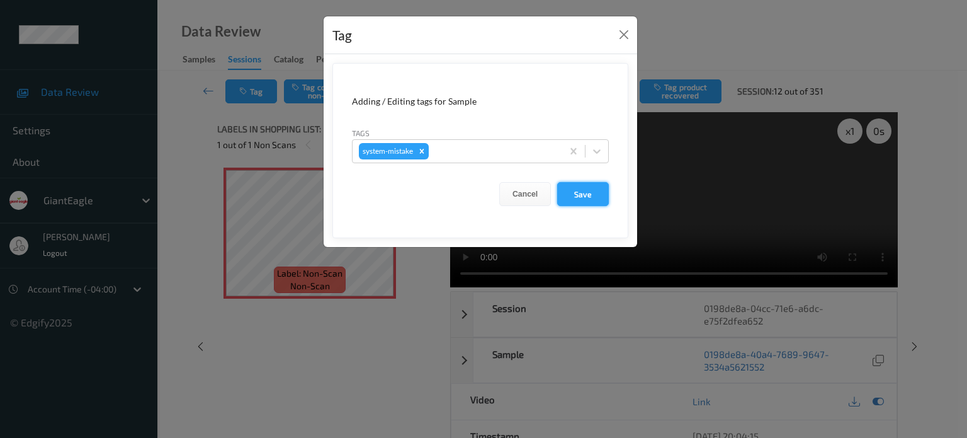
click at [592, 191] on button "Save" at bounding box center [583, 194] width 52 height 24
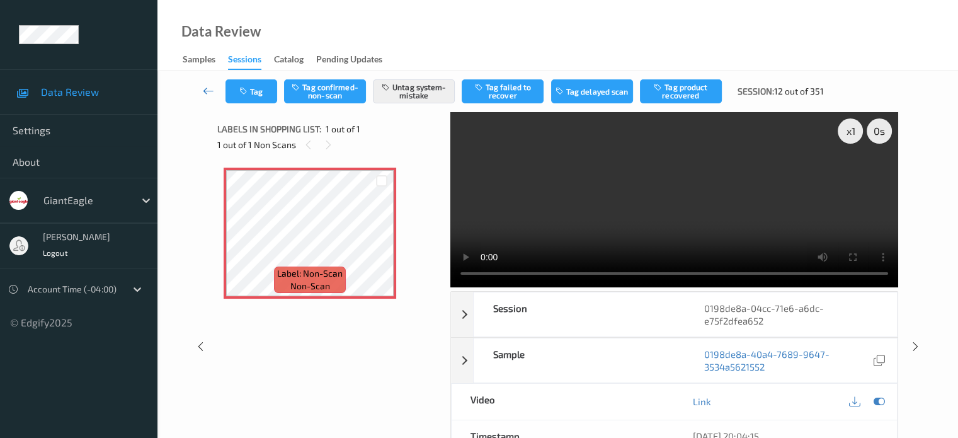
click at [202, 91] on link at bounding box center [208, 91] width 33 height 24
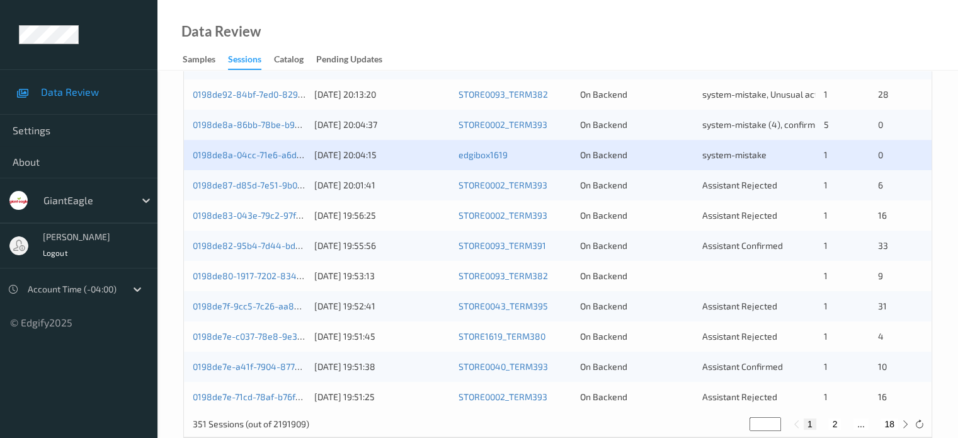
scroll to position [608, 0]
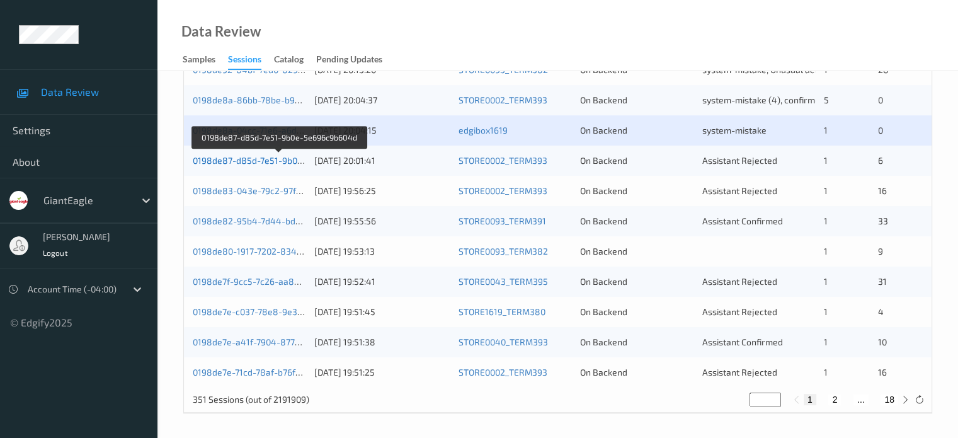
click at [278, 161] on link "0198de87-d85d-7e51-9b0e-5e696c9b604d" at bounding box center [280, 160] width 174 height 11
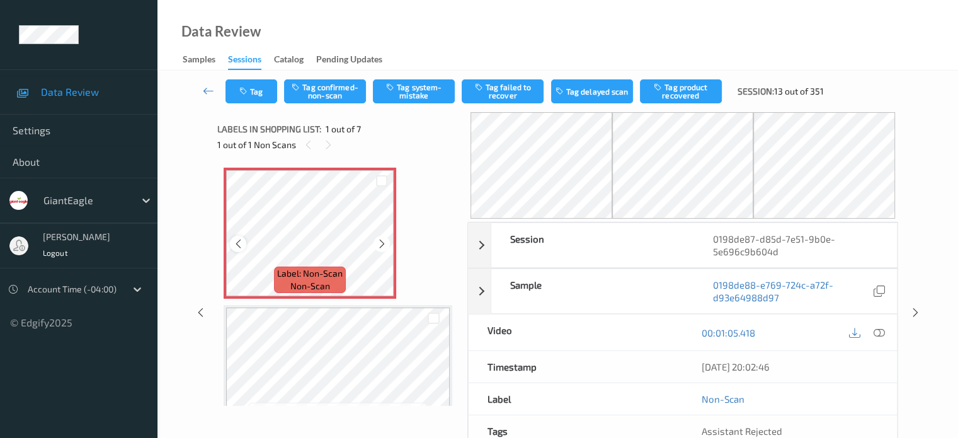
click at [239, 243] on icon at bounding box center [238, 243] width 11 height 11
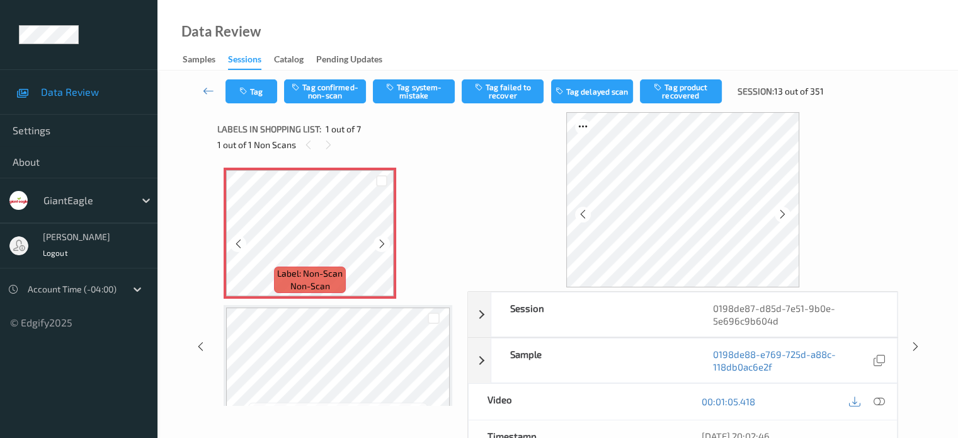
click at [239, 243] on icon at bounding box center [238, 243] width 11 height 11
click at [879, 403] on icon at bounding box center [878, 401] width 11 height 11
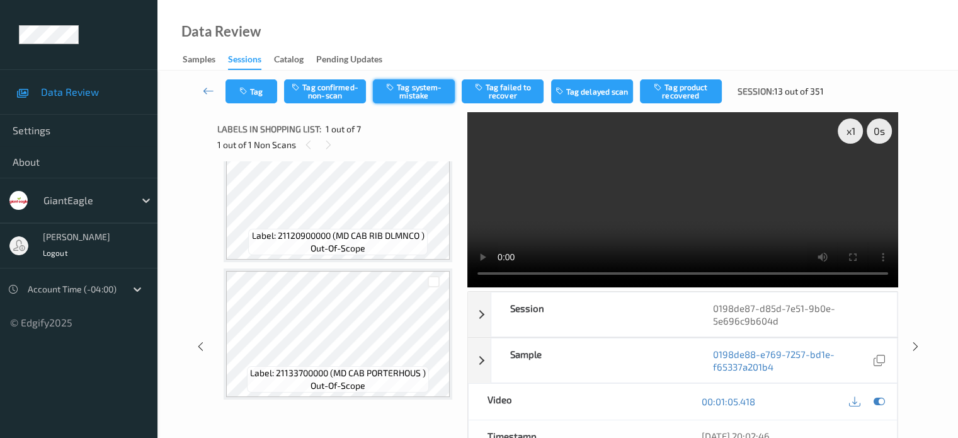
click at [416, 95] on button "Tag system-mistake" at bounding box center [414, 91] width 82 height 24
click at [251, 91] on button "Tag" at bounding box center [251, 91] width 52 height 24
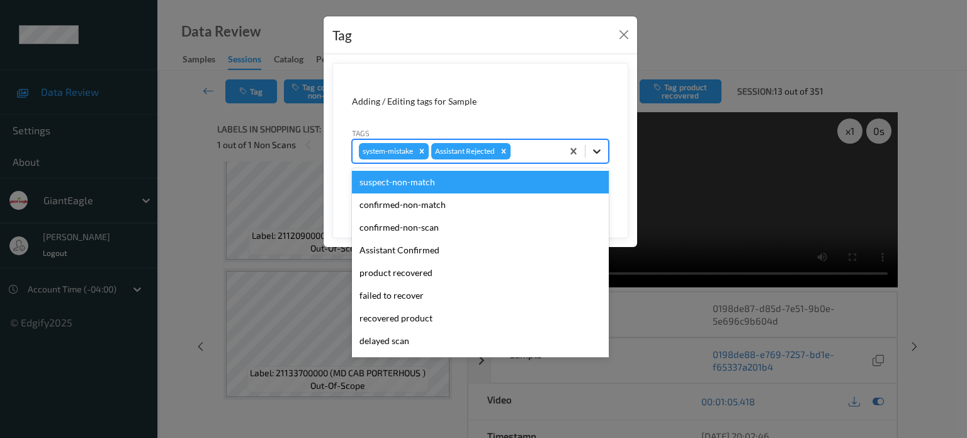
click at [595, 154] on icon at bounding box center [597, 151] width 13 height 13
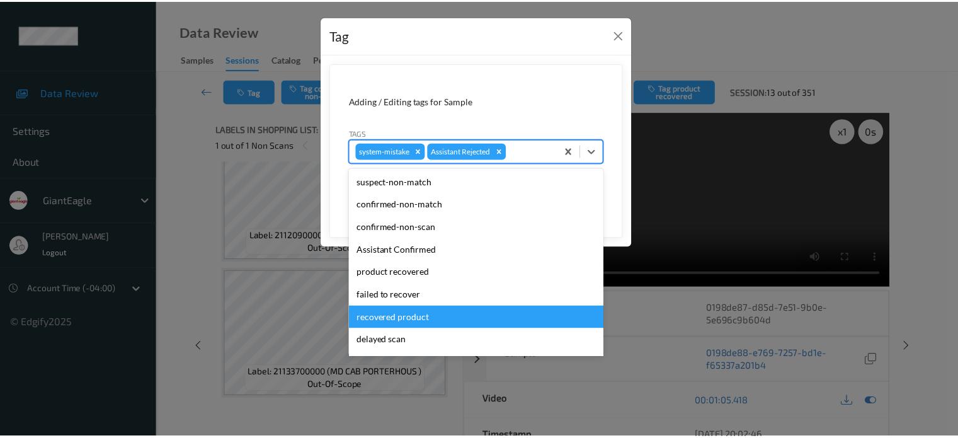
scroll to position [111, 0]
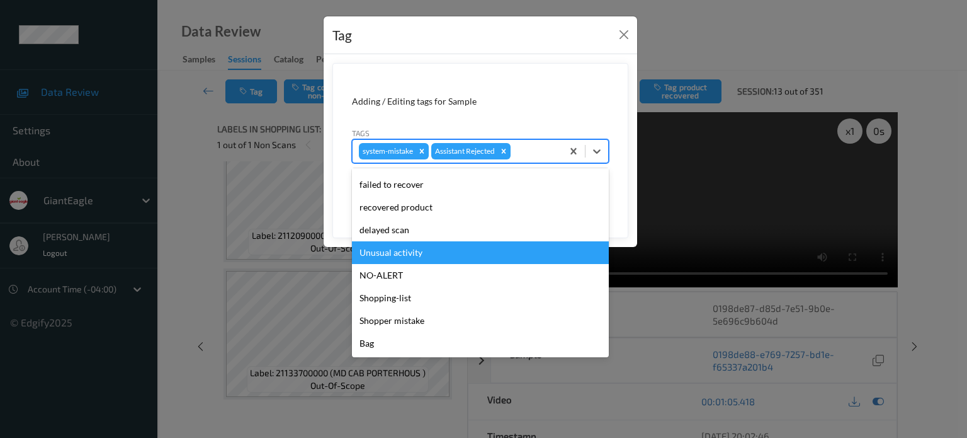
click at [380, 256] on div "Unusual activity" at bounding box center [480, 252] width 257 height 23
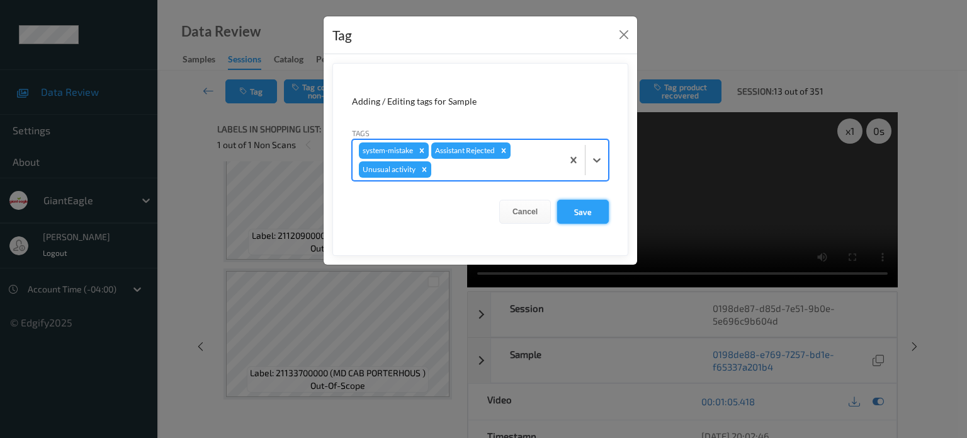
click at [591, 213] on button "Save" at bounding box center [583, 212] width 52 height 24
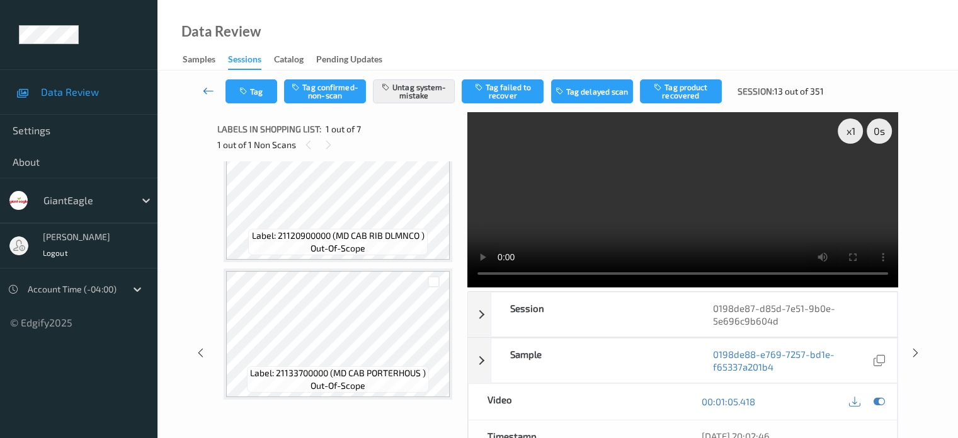
click at [210, 94] on icon at bounding box center [208, 90] width 11 height 13
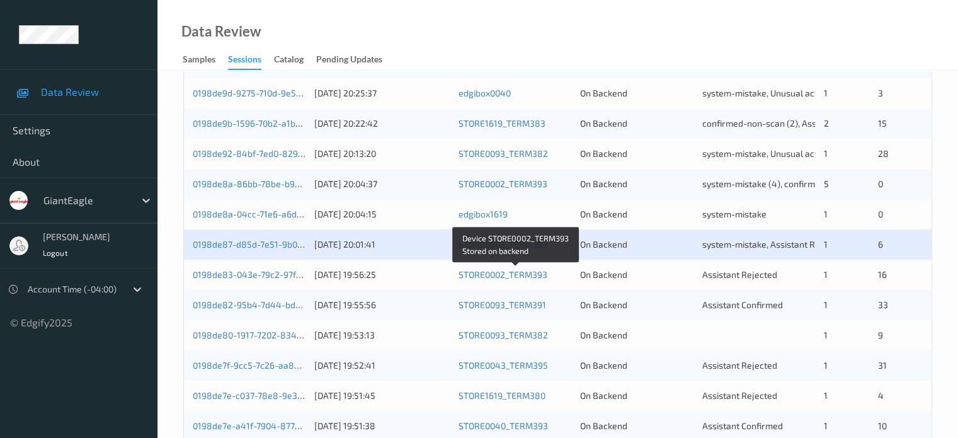
scroll to position [608, 0]
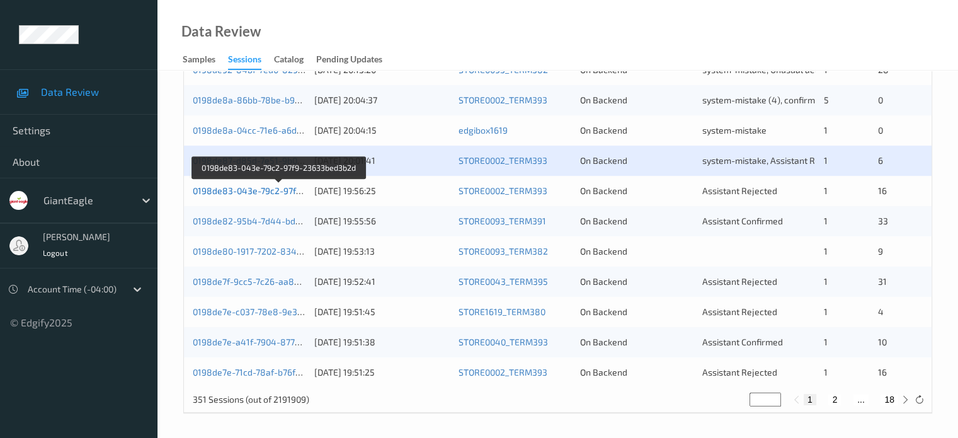
click at [264, 192] on link "0198de83-043e-79c2-97f9-23633bed3b2d" at bounding box center [279, 190] width 173 height 11
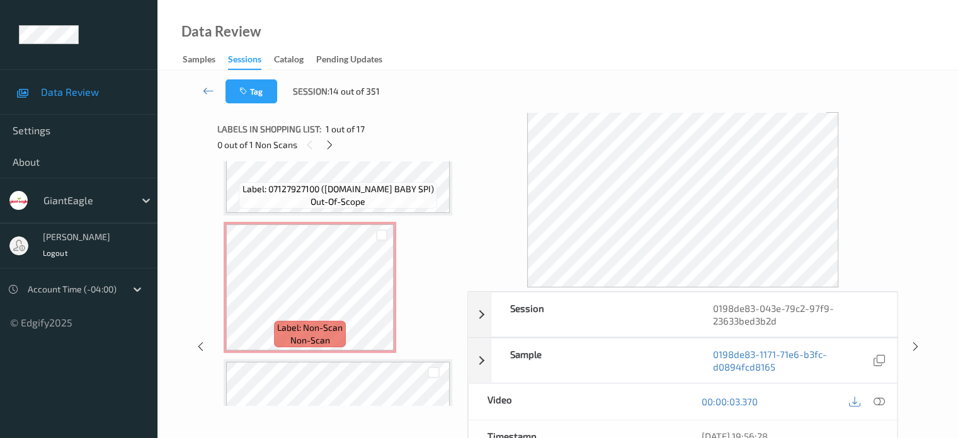
scroll to position [916, 0]
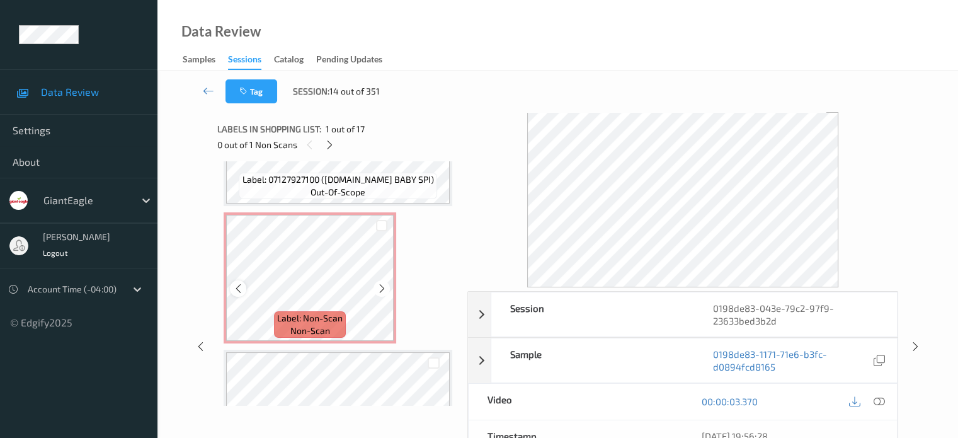
click at [242, 288] on icon at bounding box center [238, 288] width 11 height 11
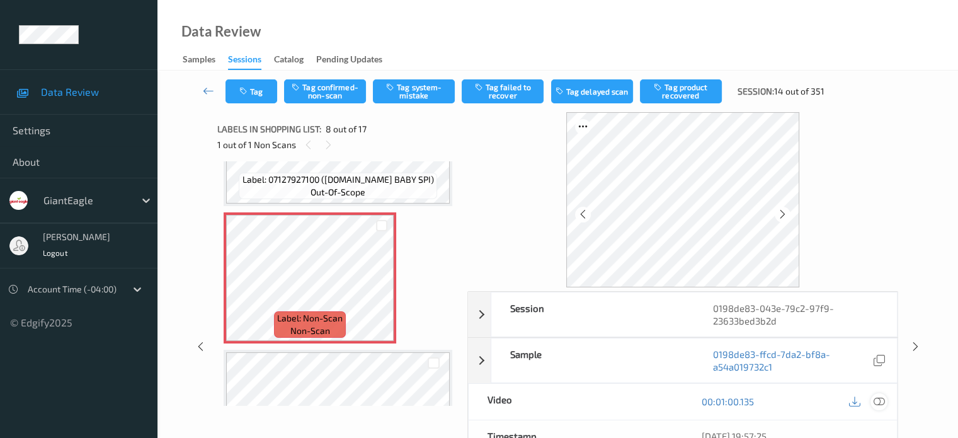
click at [880, 401] on icon at bounding box center [878, 401] width 11 height 11
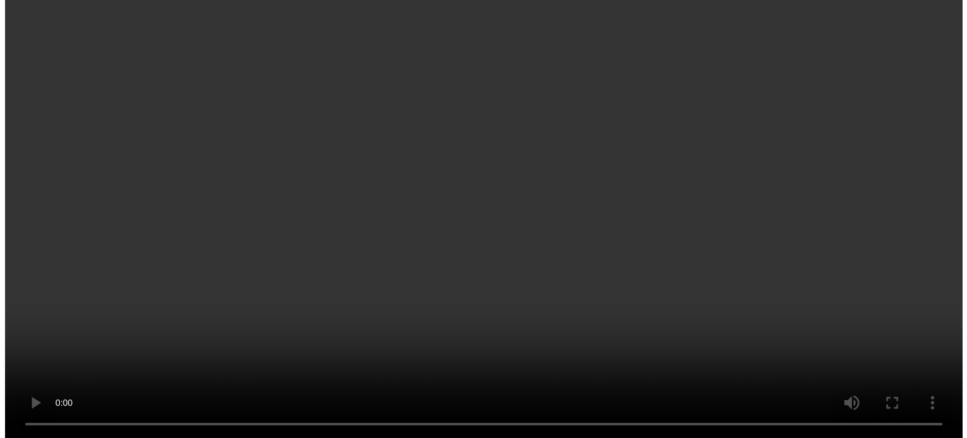
scroll to position [1021, 0]
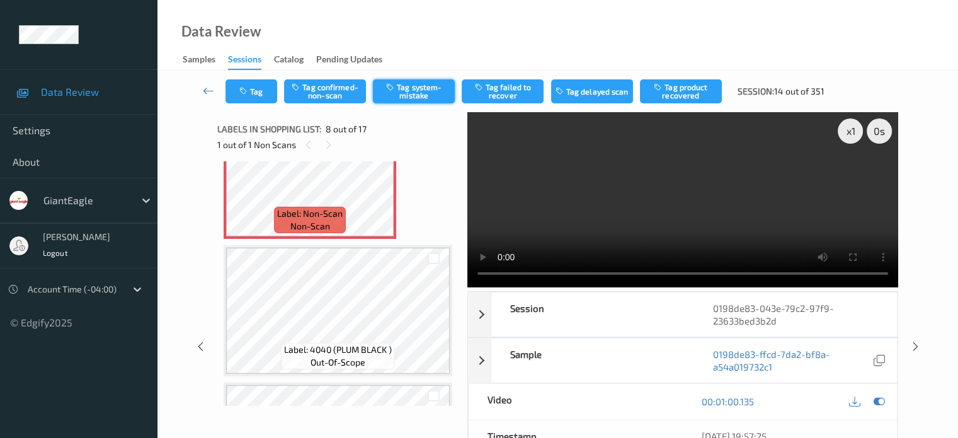
click at [408, 84] on button "Tag system-mistake" at bounding box center [414, 91] width 82 height 24
click at [259, 86] on button "Tag" at bounding box center [251, 91] width 52 height 24
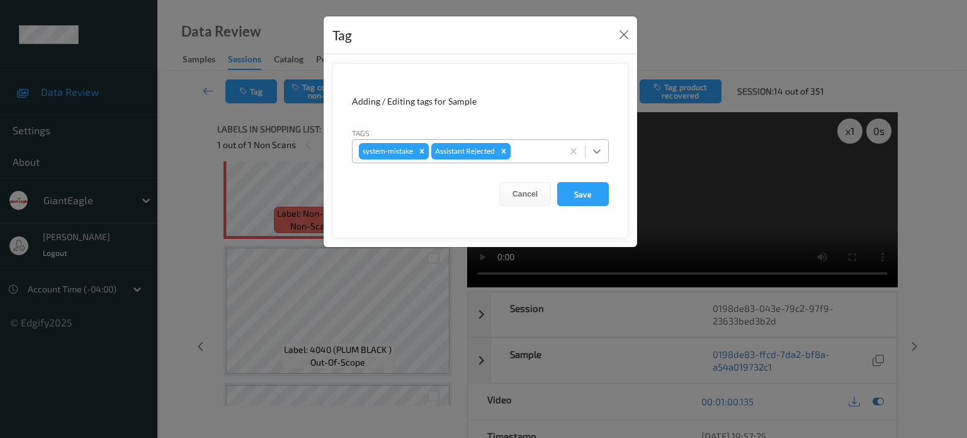
click at [595, 147] on icon at bounding box center [597, 151] width 13 height 13
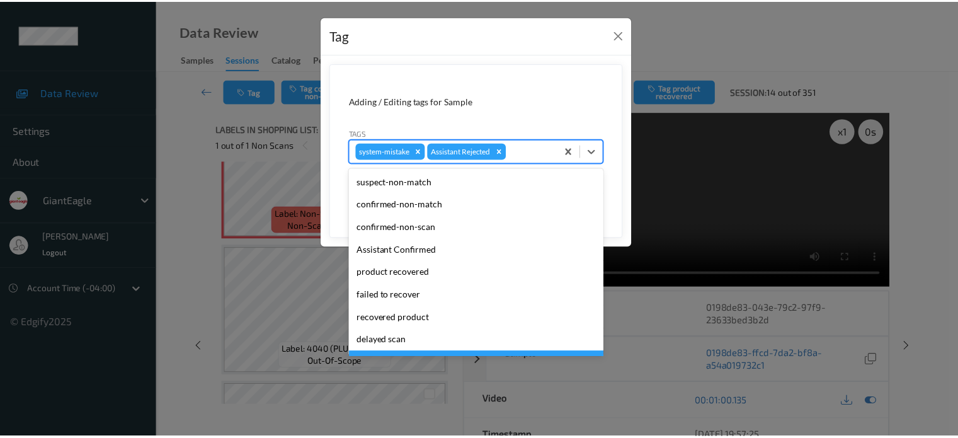
scroll to position [111, 0]
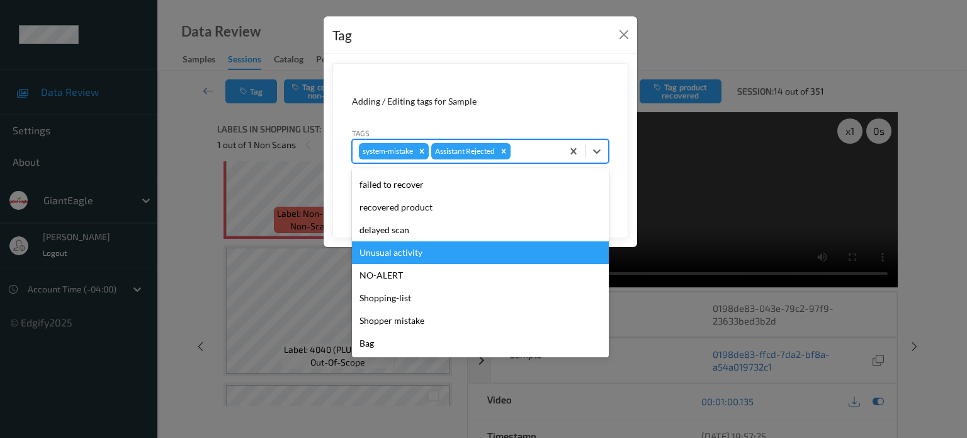
click at [398, 252] on div "Unusual activity" at bounding box center [480, 252] width 257 height 23
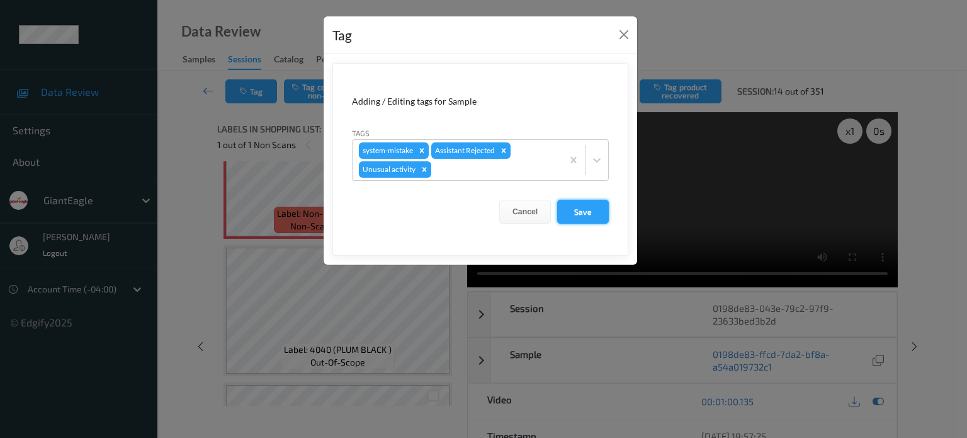
click at [581, 214] on button "Save" at bounding box center [583, 212] width 52 height 24
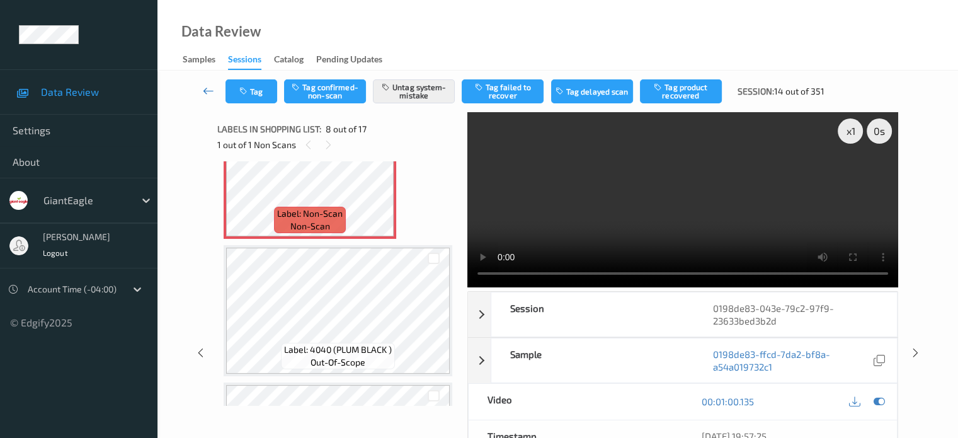
click at [207, 90] on icon at bounding box center [208, 90] width 11 height 13
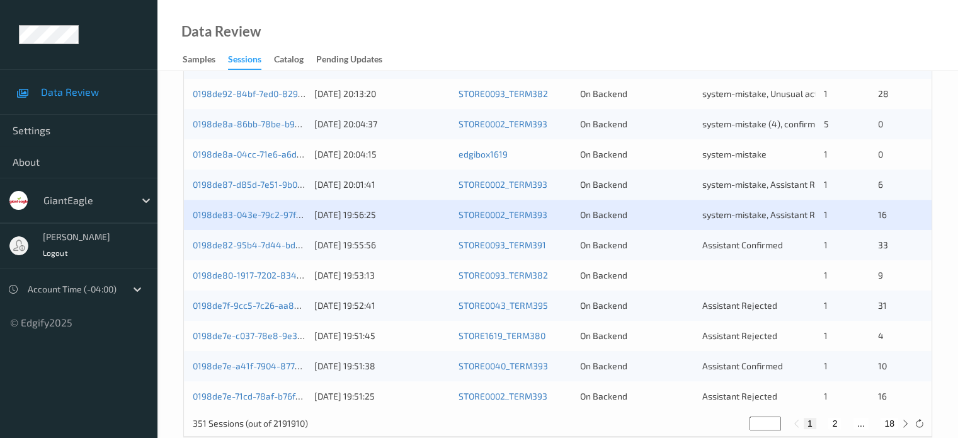
scroll to position [608, 0]
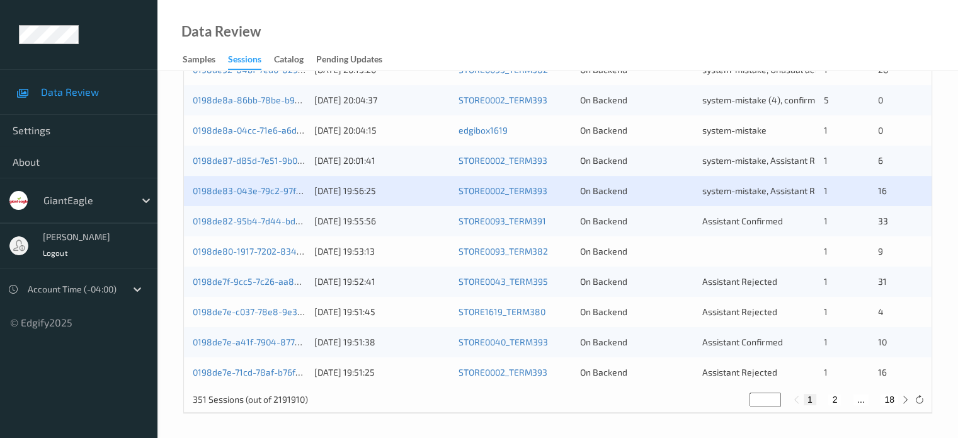
click at [266, 226] on div "0198de82-95b4-7d44-bda9-199ecb6f82e9 24/08/2025 19:55:56 STORE0093_TERM391 On B…" at bounding box center [558, 221] width 748 height 30
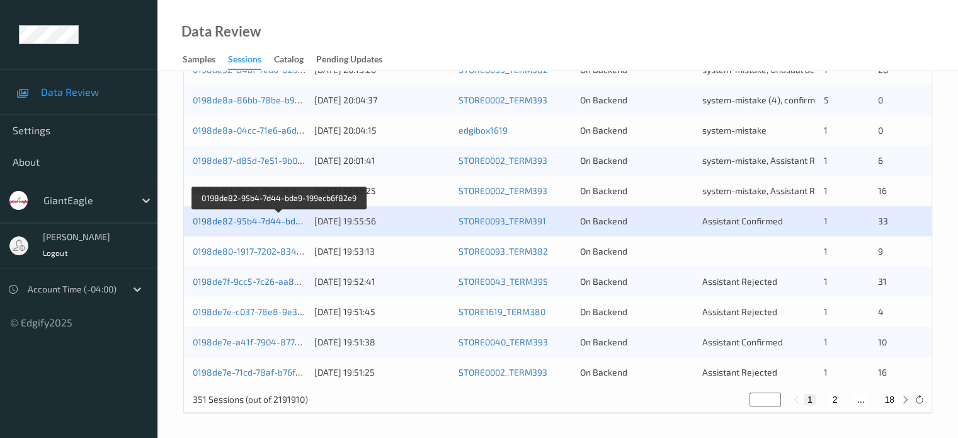
click at [269, 217] on link "0198de82-95b4-7d44-bda9-199ecb6f82e9" at bounding box center [280, 220] width 174 height 11
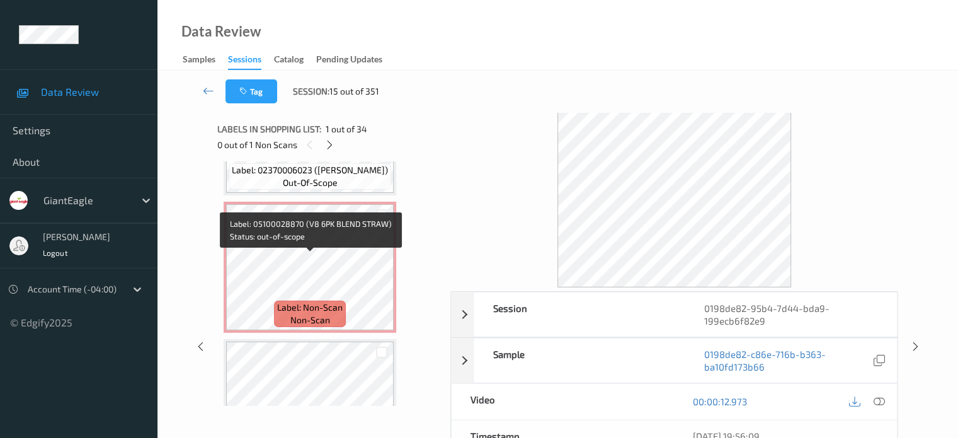
scroll to position [1214, 0]
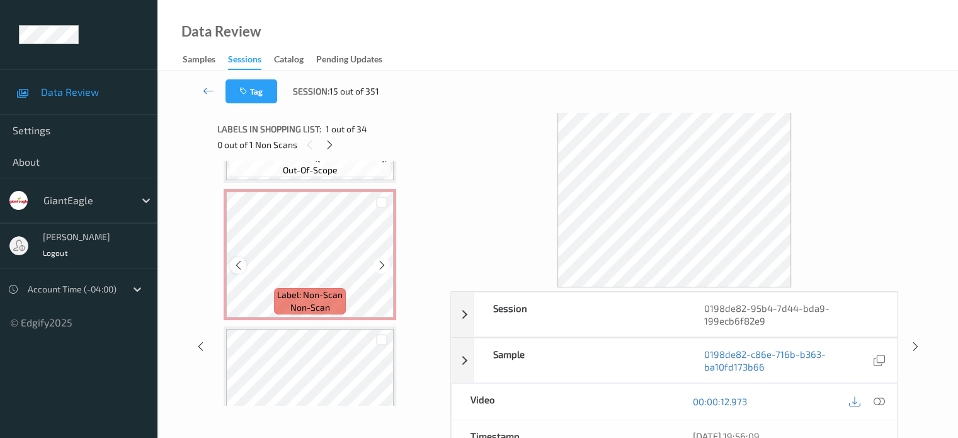
click at [239, 263] on icon at bounding box center [238, 264] width 11 height 11
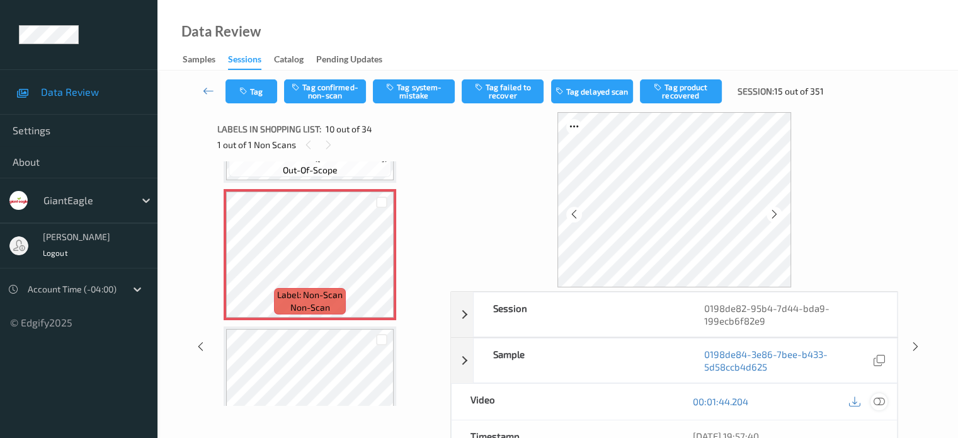
click at [873, 402] on icon at bounding box center [878, 401] width 11 height 11
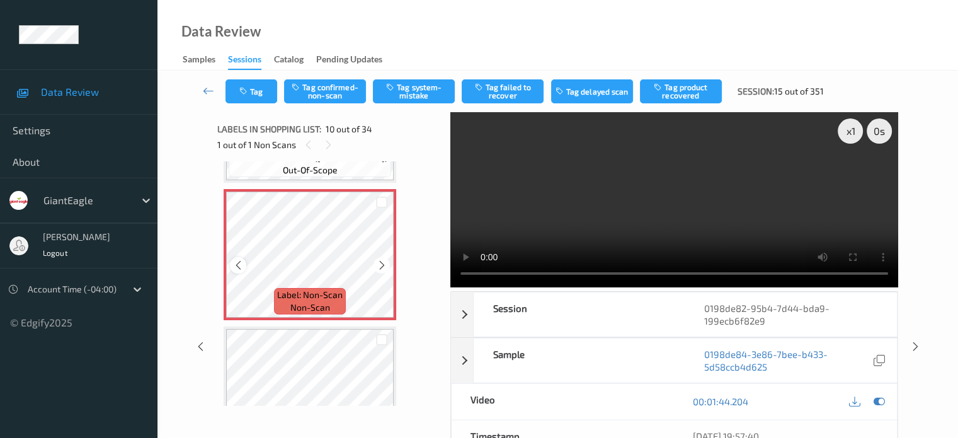
click at [240, 267] on icon at bounding box center [238, 264] width 11 height 11
click at [382, 269] on icon at bounding box center [382, 264] width 11 height 11
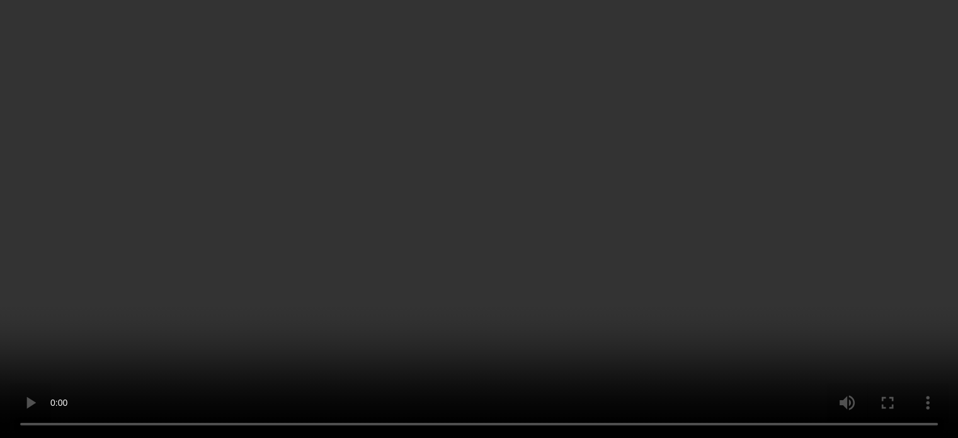
scroll to position [1204, 0]
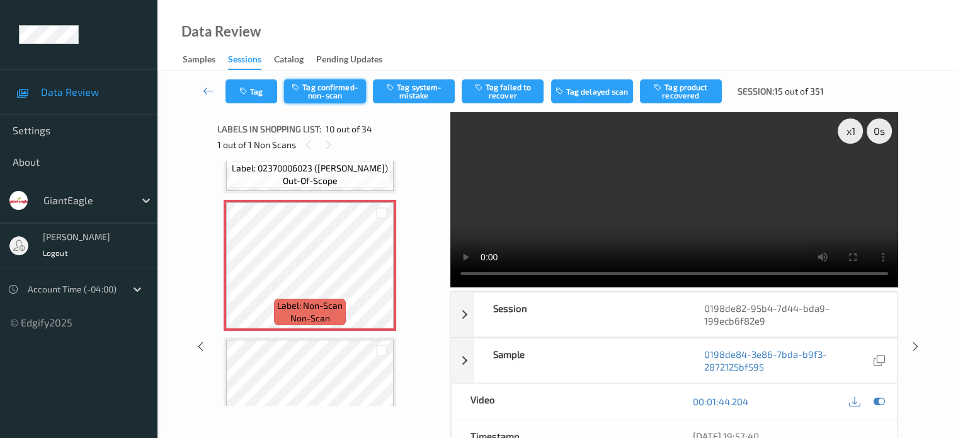
click at [326, 88] on button "Tag confirmed-non-scan" at bounding box center [325, 91] width 82 height 24
click at [685, 95] on button "Tag product recovered" at bounding box center [681, 91] width 82 height 24
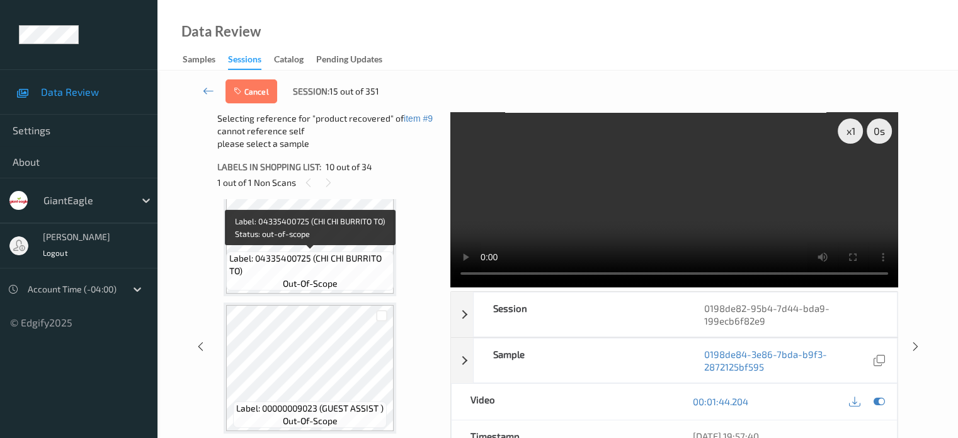
scroll to position [1308, 0]
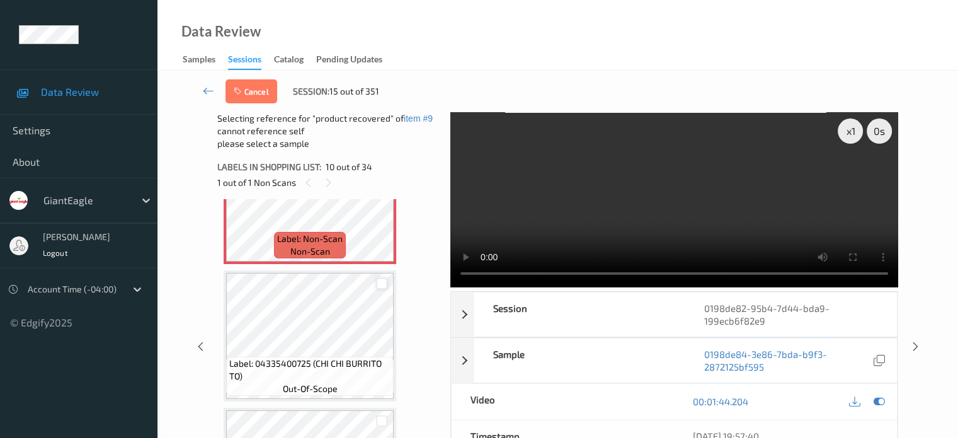
click at [378, 287] on div at bounding box center [382, 284] width 12 height 12
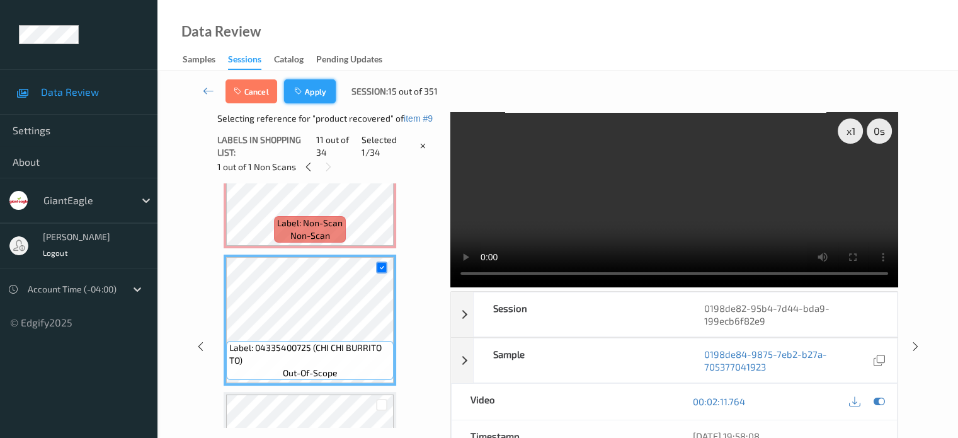
click at [312, 98] on button "Apply" at bounding box center [310, 91] width 52 height 24
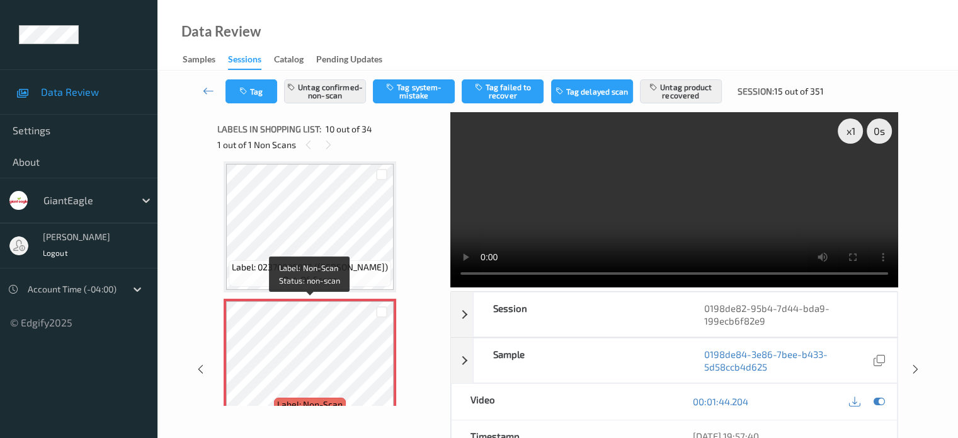
scroll to position [1282, 0]
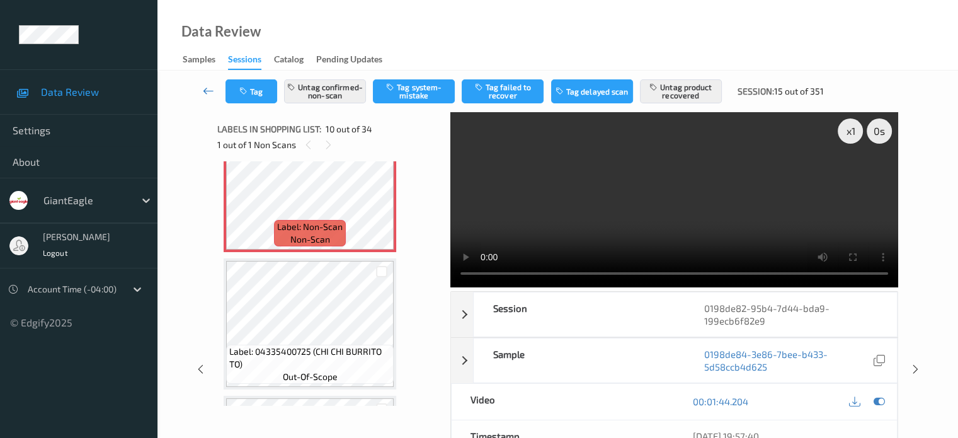
click at [210, 93] on icon at bounding box center [208, 90] width 11 height 13
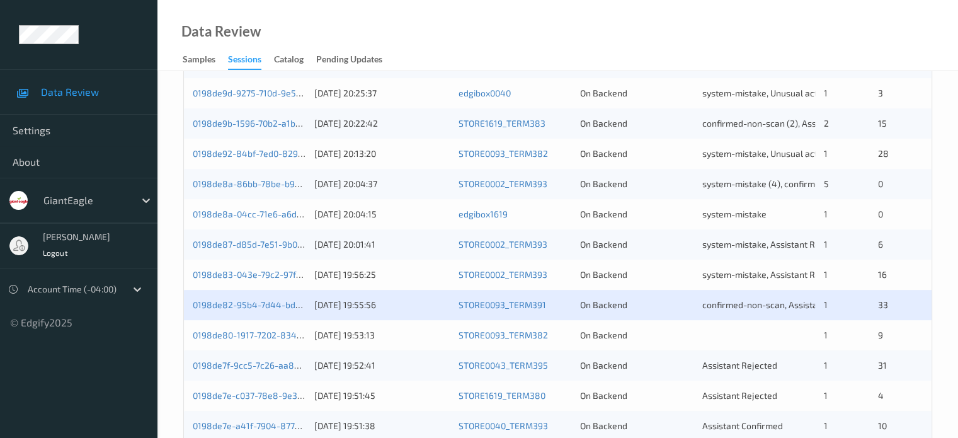
scroll to position [608, 0]
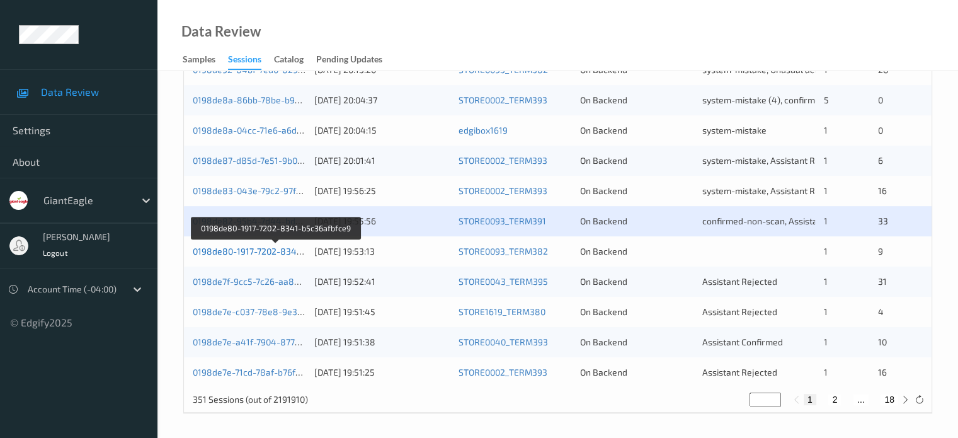
click at [282, 251] on link "0198de80-1917-7202-8341-b5c36afbfce9" at bounding box center [276, 251] width 167 height 11
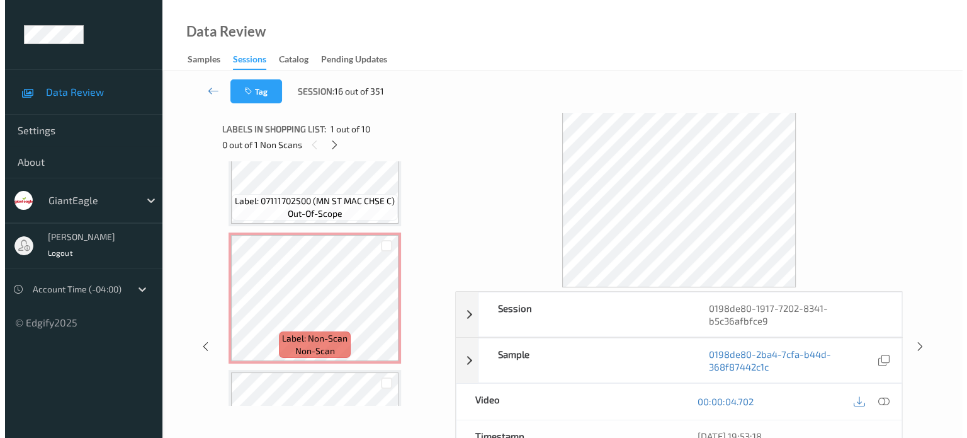
scroll to position [897, 0]
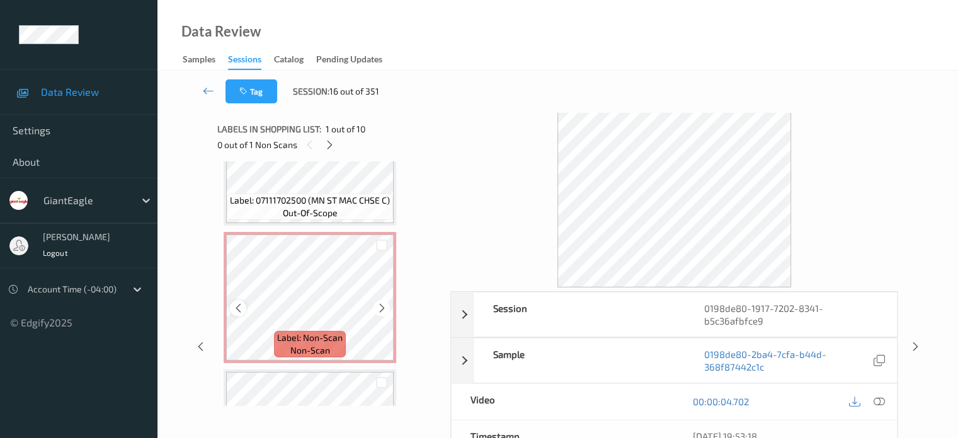
click at [239, 309] on icon at bounding box center [238, 307] width 11 height 11
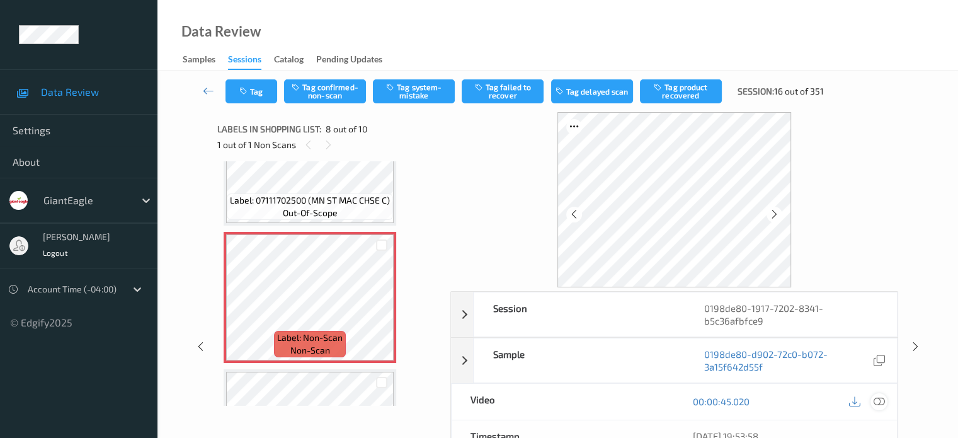
click at [875, 401] on icon at bounding box center [878, 401] width 11 height 11
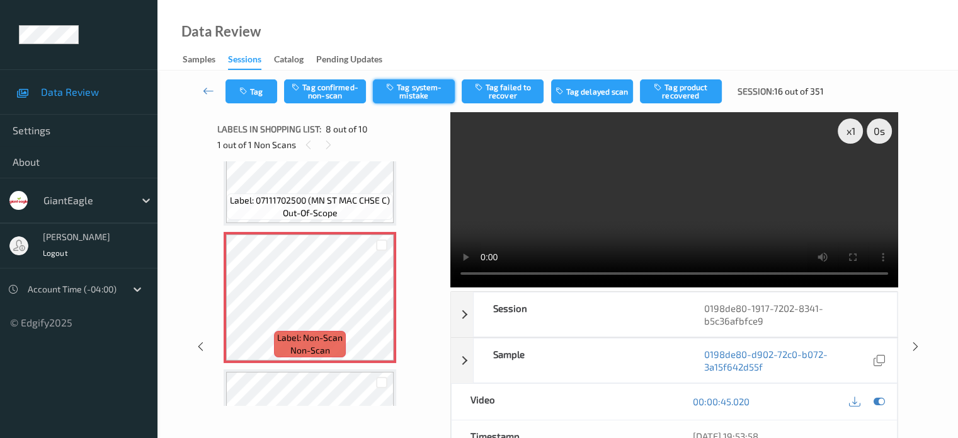
click at [418, 85] on button "Tag system-mistake" at bounding box center [414, 91] width 82 height 24
click at [249, 95] on icon "button" at bounding box center [244, 91] width 11 height 9
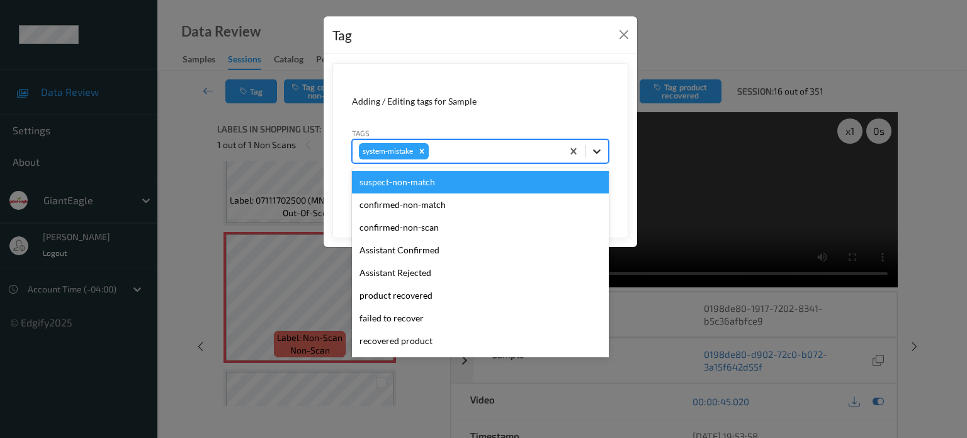
click at [595, 152] on icon at bounding box center [597, 151] width 13 height 13
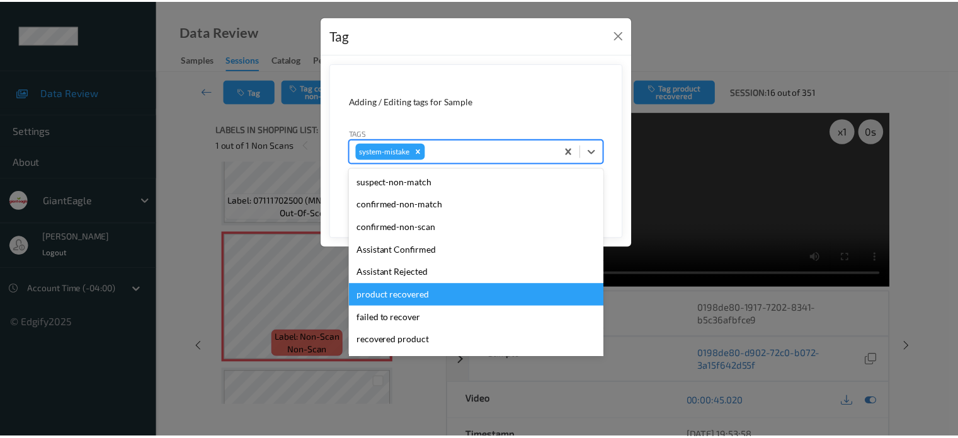
scroll to position [134, 0]
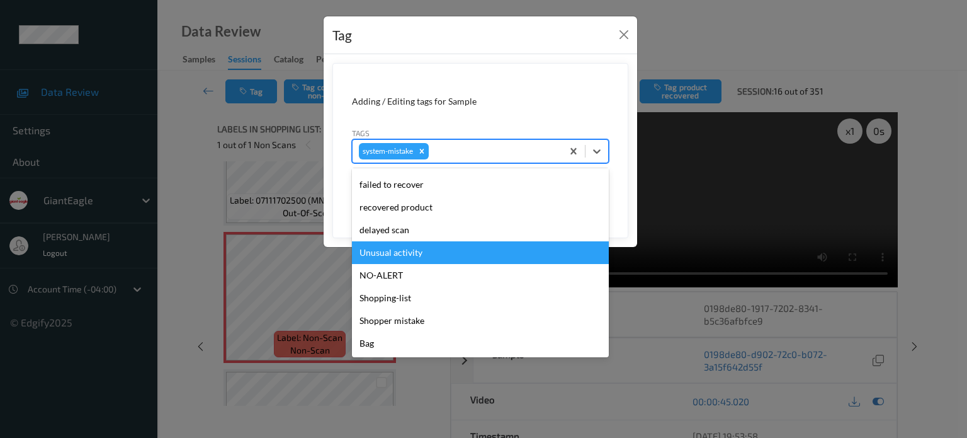
click at [378, 252] on div "Unusual activity" at bounding box center [480, 252] width 257 height 23
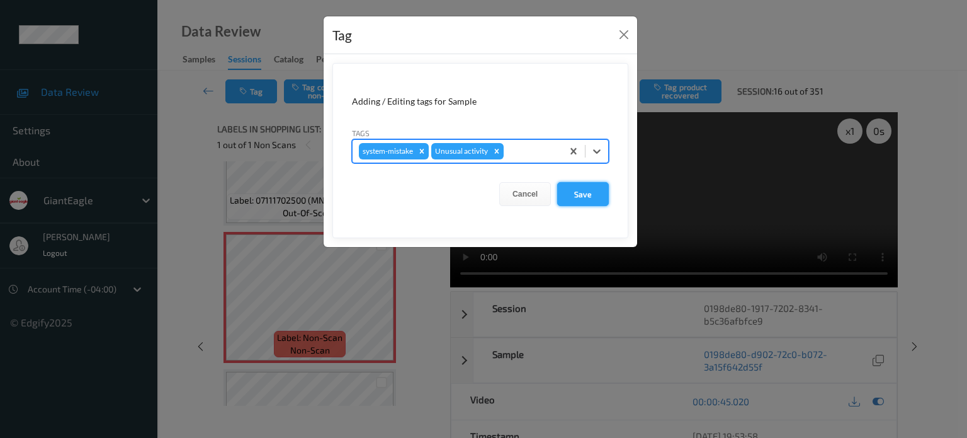
click at [581, 197] on button "Save" at bounding box center [583, 194] width 52 height 24
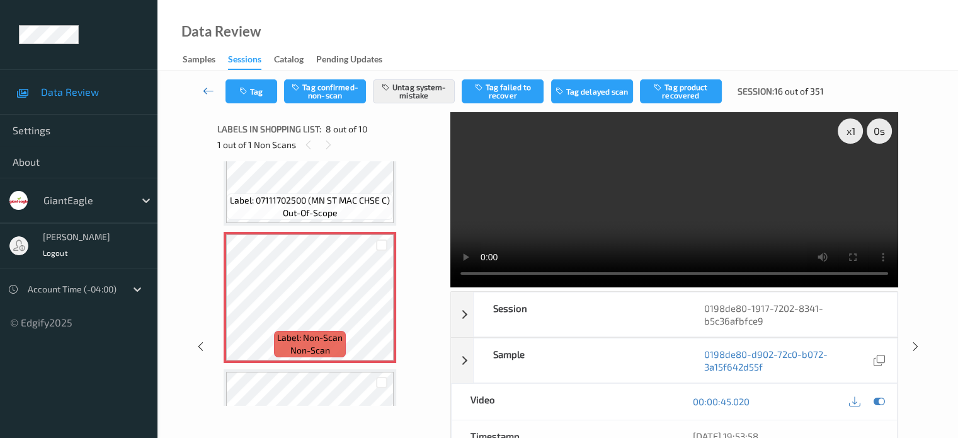
click at [213, 90] on icon at bounding box center [208, 90] width 11 height 13
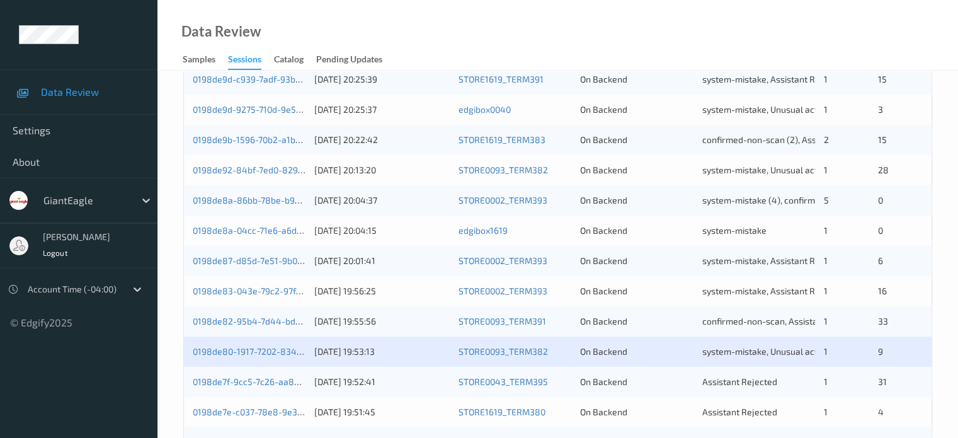
scroll to position [608, 0]
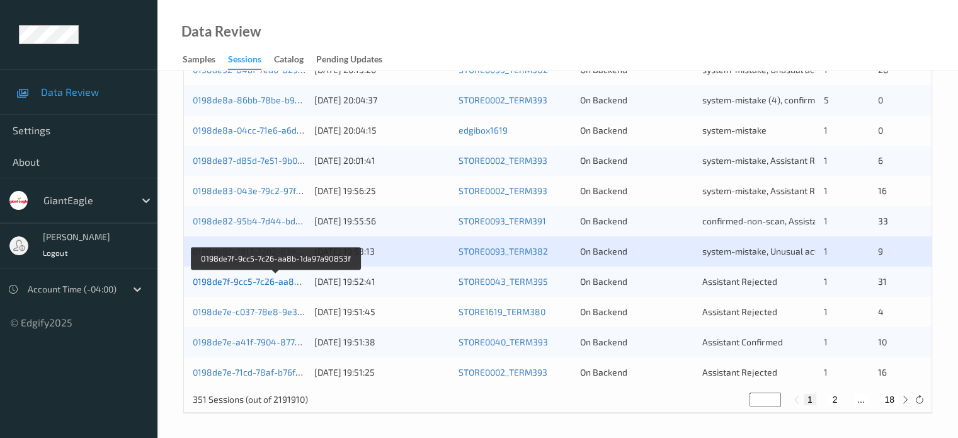
click at [254, 284] on link "0198de7f-9cc5-7c26-aa8b-1da97a90853f" at bounding box center [277, 281] width 168 height 11
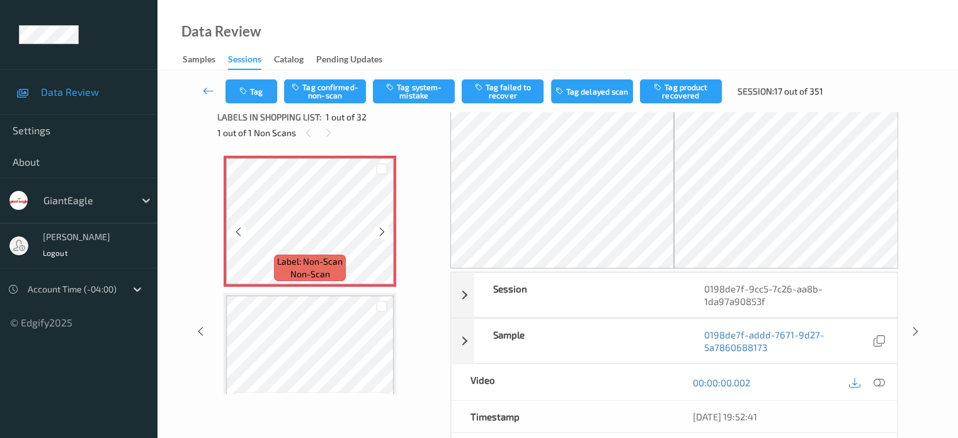
scroll to position [11, 0]
click at [237, 229] on icon at bounding box center [238, 232] width 11 height 11
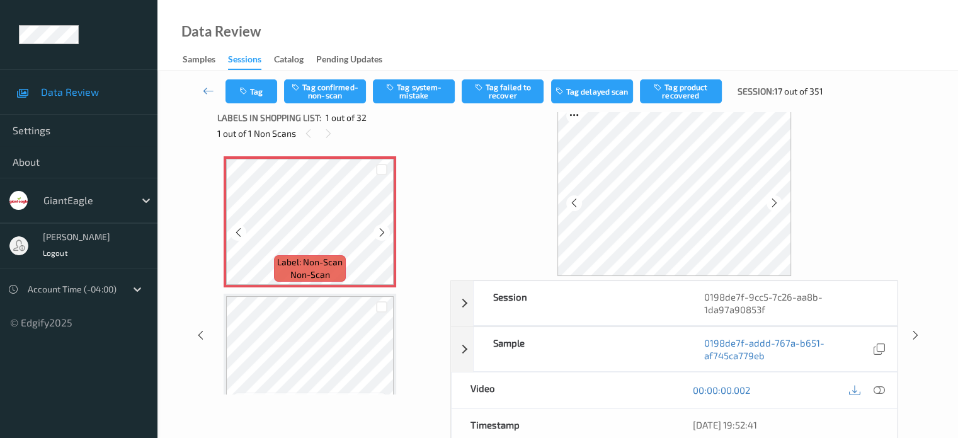
click at [237, 229] on icon at bounding box center [238, 232] width 11 height 11
click at [879, 386] on icon at bounding box center [878, 389] width 11 height 11
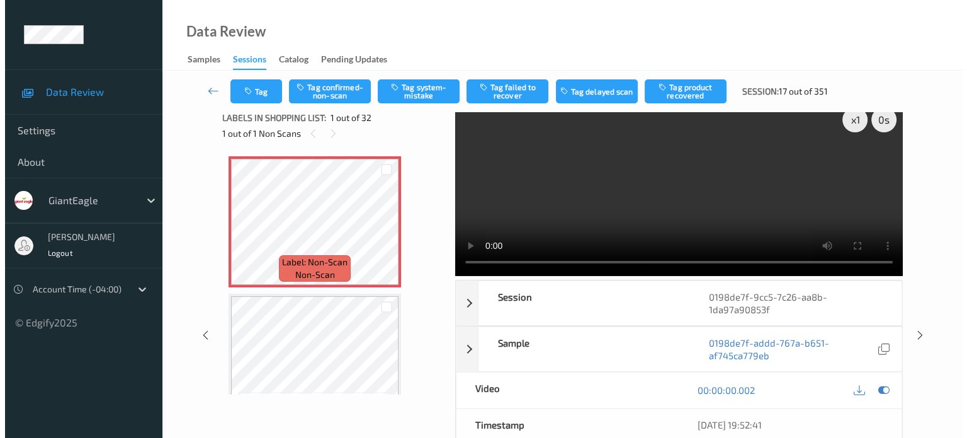
scroll to position [0, 0]
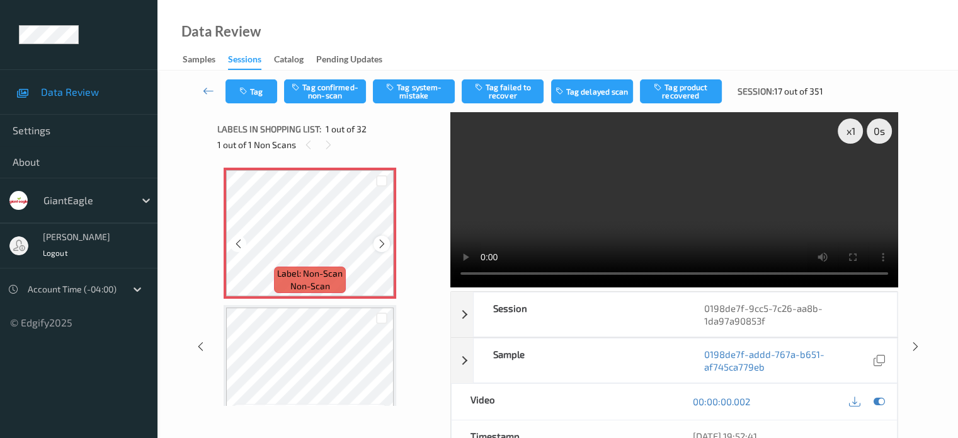
click at [382, 246] on icon at bounding box center [382, 243] width 11 height 11
click at [381, 246] on icon at bounding box center [382, 243] width 11 height 11
click at [411, 94] on button "Tag system-mistake" at bounding box center [414, 91] width 82 height 24
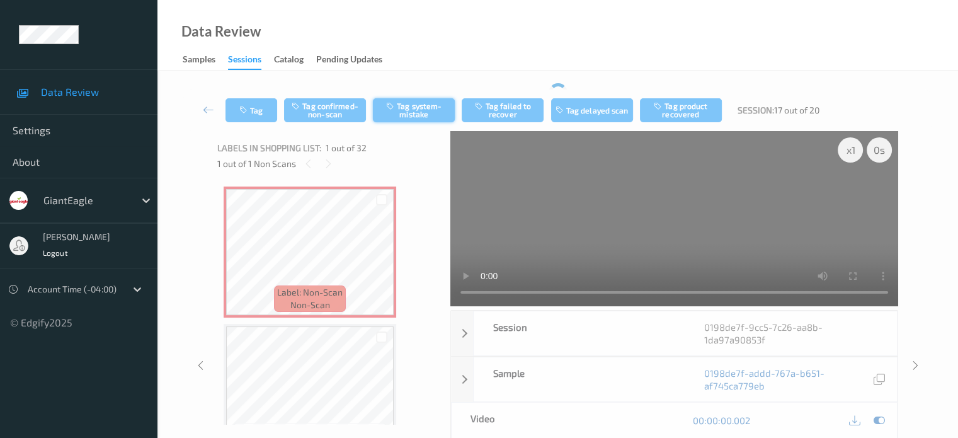
click at [406, 98] on div "Tag Tag confirmed-non-scan Tag system-mistake Tag failed to recover Tag delayed…" at bounding box center [557, 110] width 749 height 42
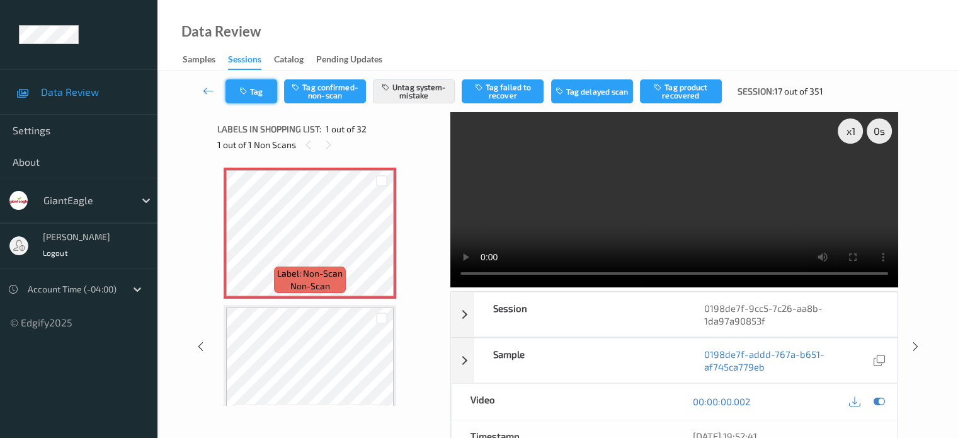
click at [259, 90] on button "Tag" at bounding box center [251, 91] width 52 height 24
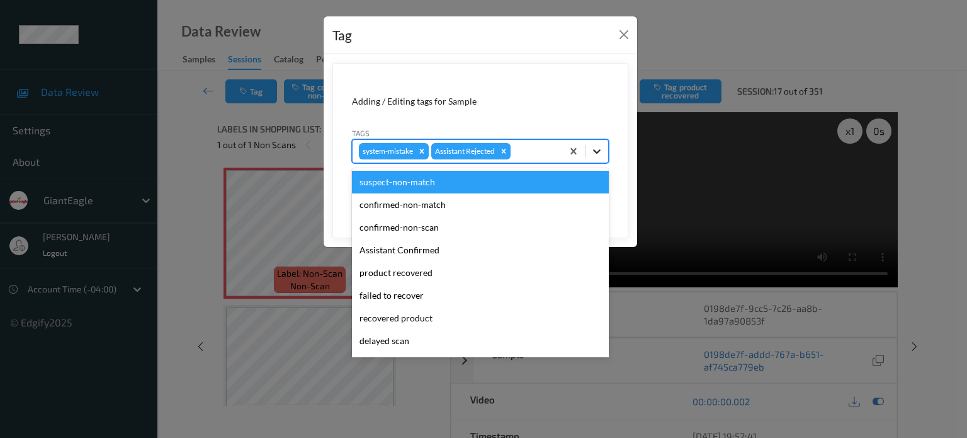
click at [598, 148] on icon at bounding box center [597, 151] width 13 height 13
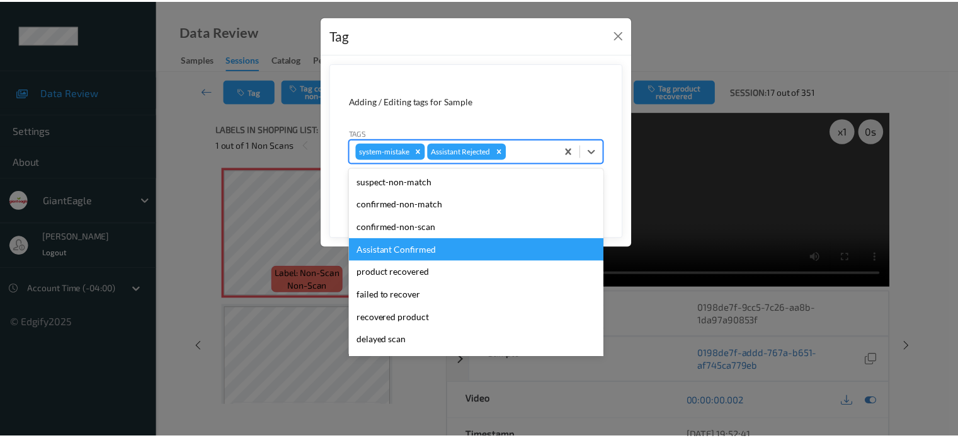
scroll to position [111, 0]
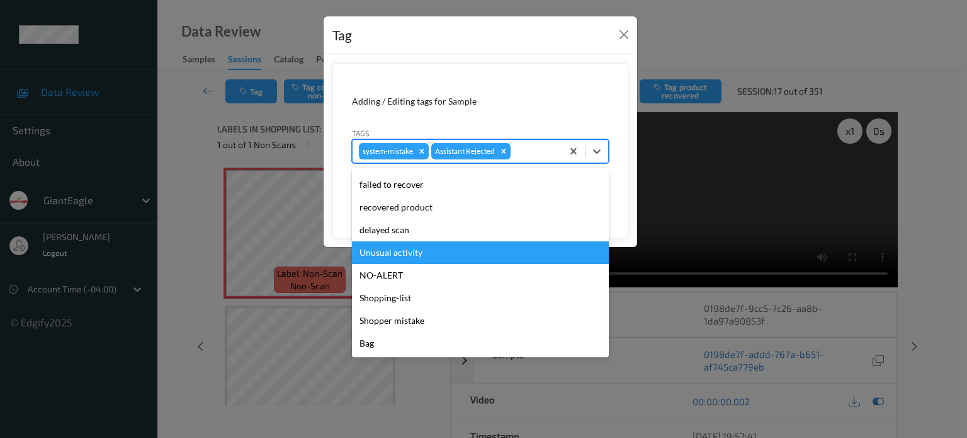
click at [369, 256] on div "Unusual activity" at bounding box center [480, 252] width 257 height 23
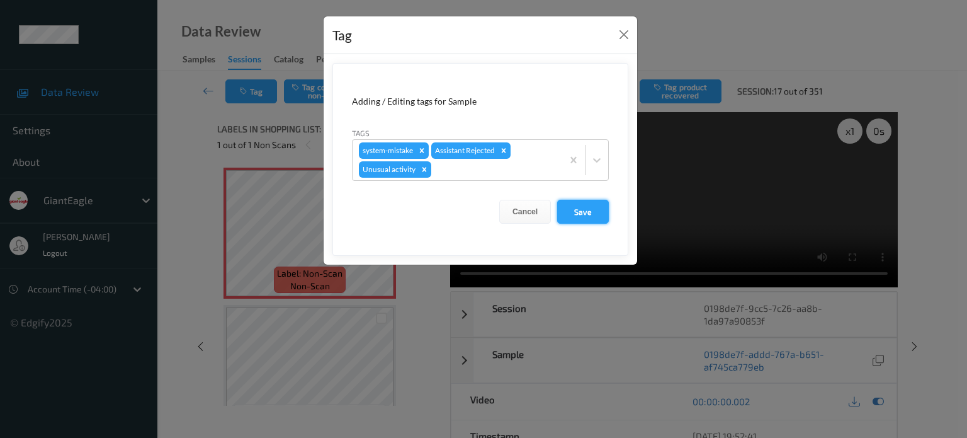
click at [572, 214] on button "Save" at bounding box center [583, 212] width 52 height 24
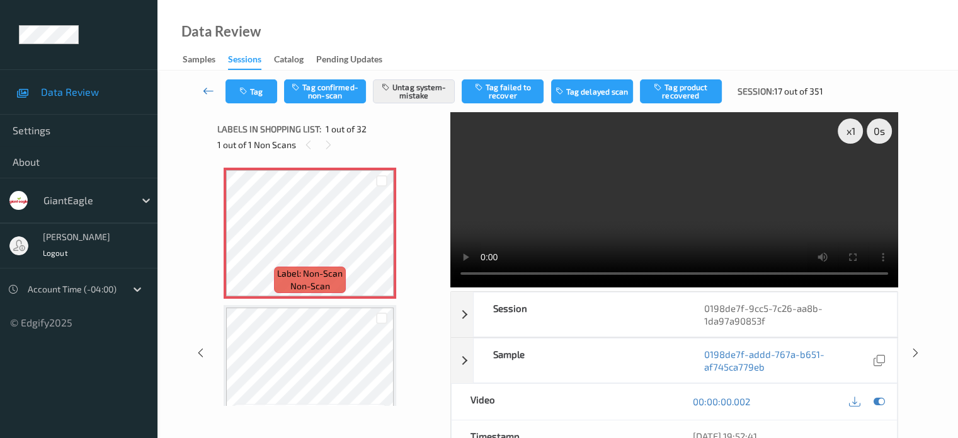
click at [210, 93] on icon at bounding box center [208, 90] width 11 height 13
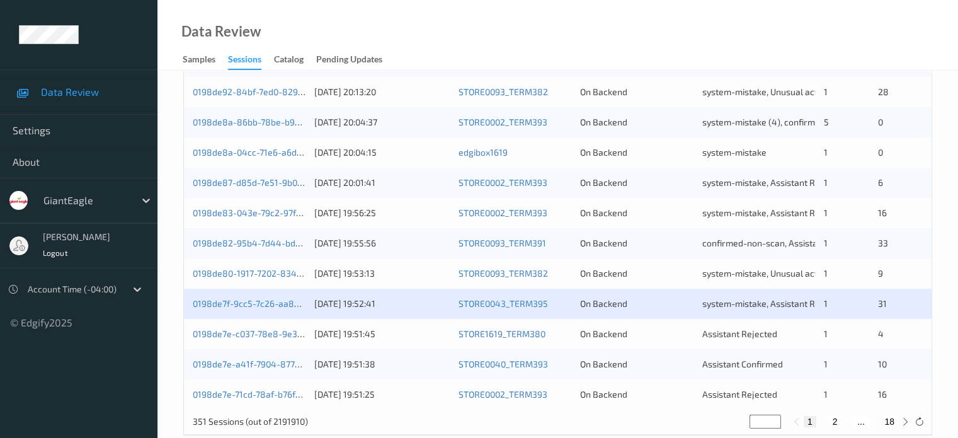
scroll to position [608, 0]
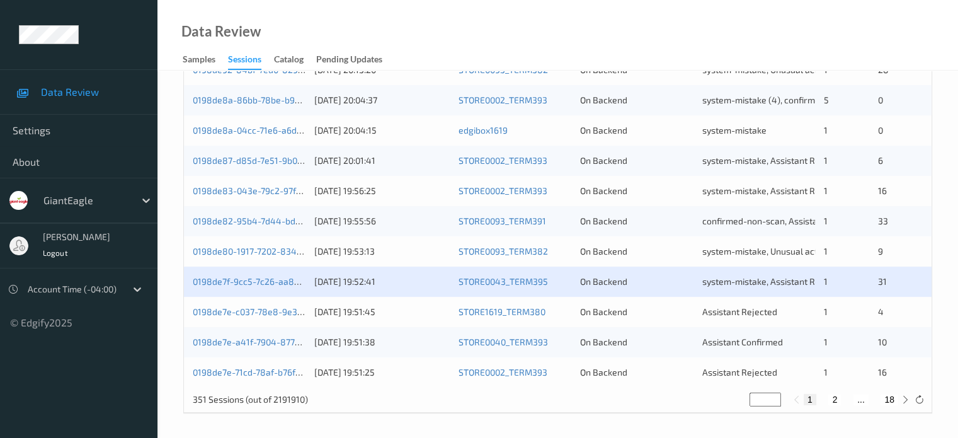
click at [276, 319] on div "0198de7e-c037-78e8-9e35-c7905bc5c52b 24/08/2025 19:51:45 STORE1619_TERM380 On B…" at bounding box center [558, 312] width 748 height 30
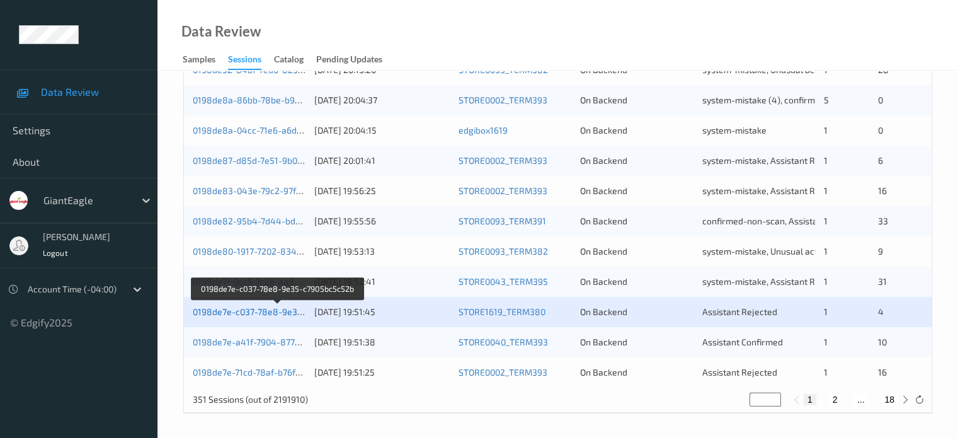
click at [280, 311] on link "0198de7e-c037-78e8-9e35-c7905bc5c52b" at bounding box center [278, 311] width 171 height 11
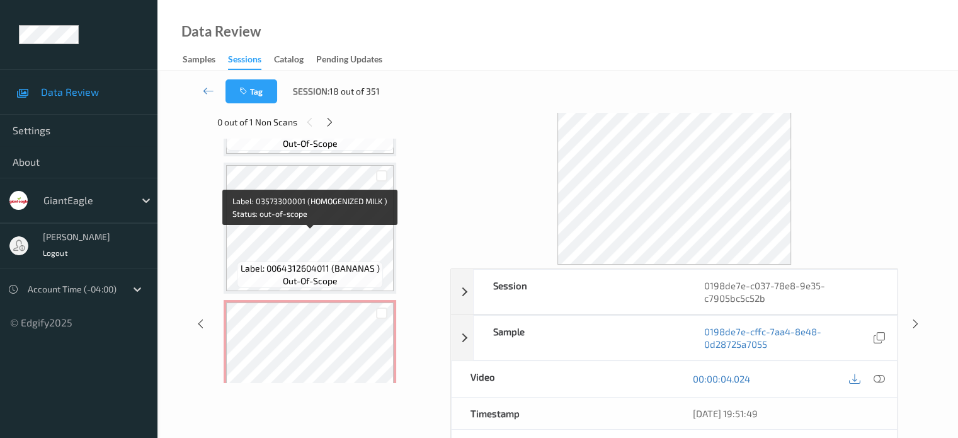
scroll to position [380, 0]
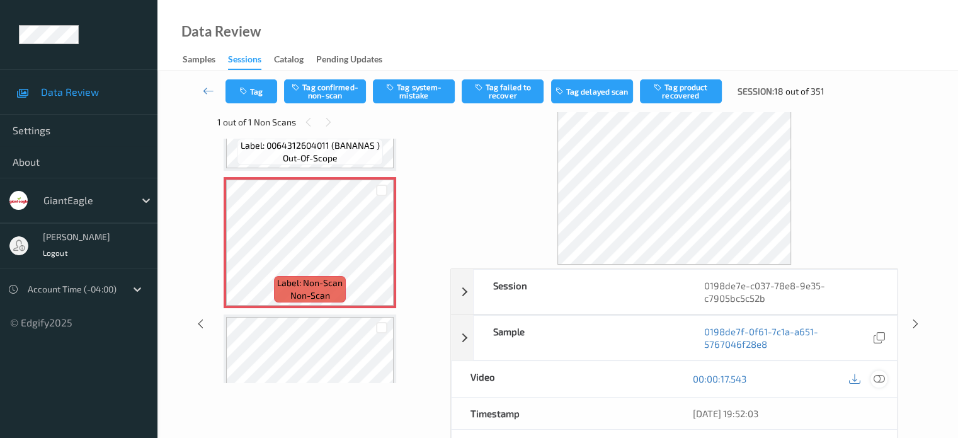
click at [884, 377] on icon at bounding box center [878, 378] width 11 height 11
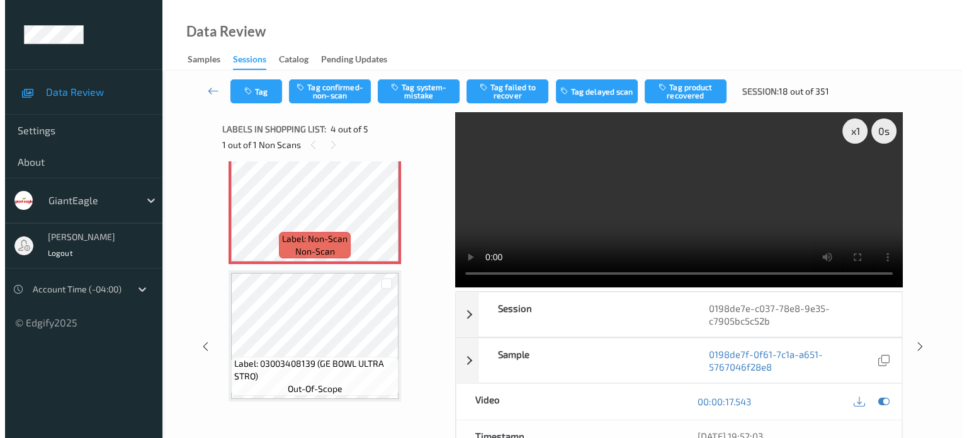
scroll to position [448, 0]
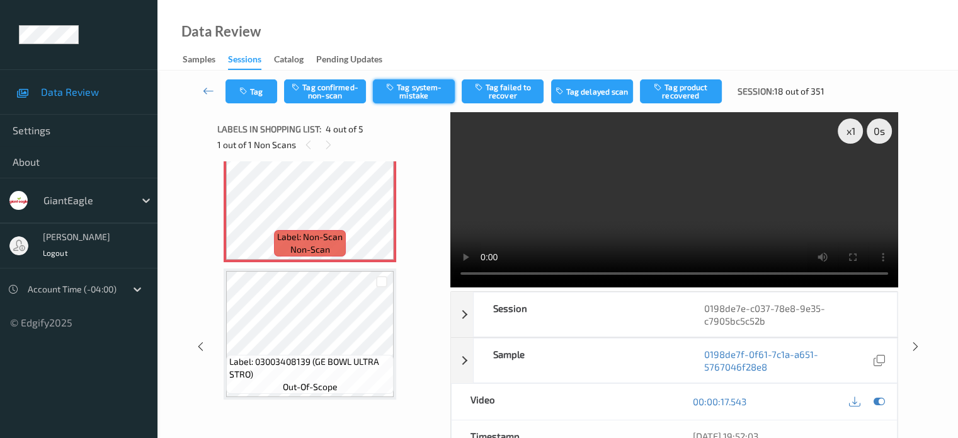
click at [414, 89] on button "Tag system-mistake" at bounding box center [414, 91] width 82 height 24
click at [262, 98] on button "Tag" at bounding box center [251, 91] width 52 height 24
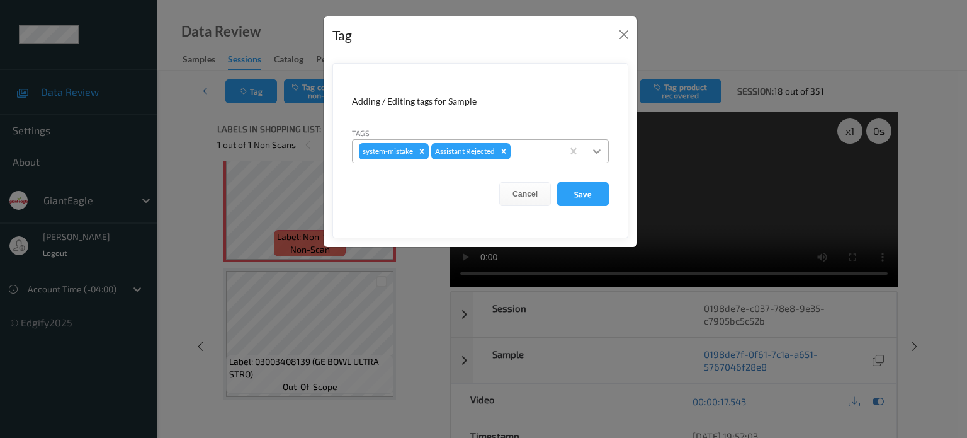
click at [602, 151] on icon at bounding box center [597, 151] width 13 height 13
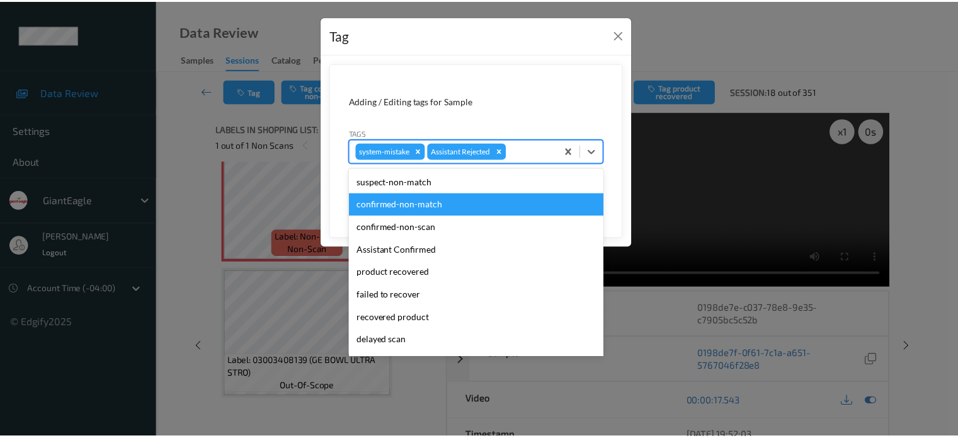
scroll to position [111, 0]
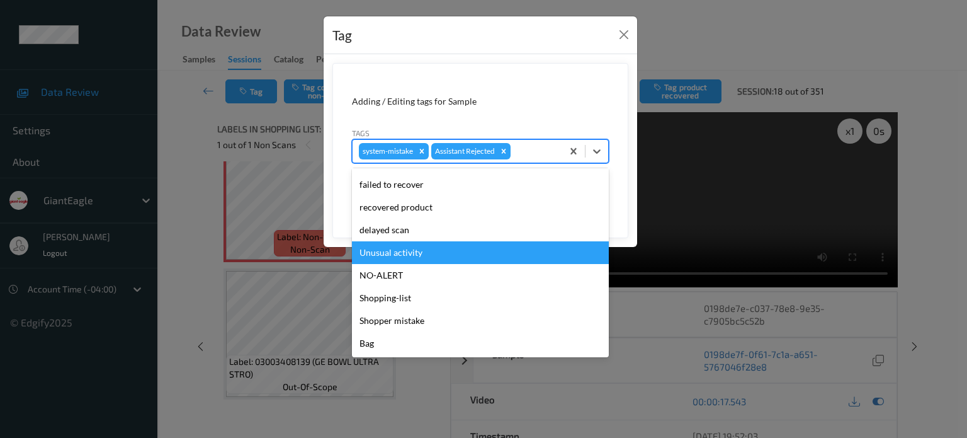
click at [396, 254] on div "Unusual activity" at bounding box center [480, 252] width 257 height 23
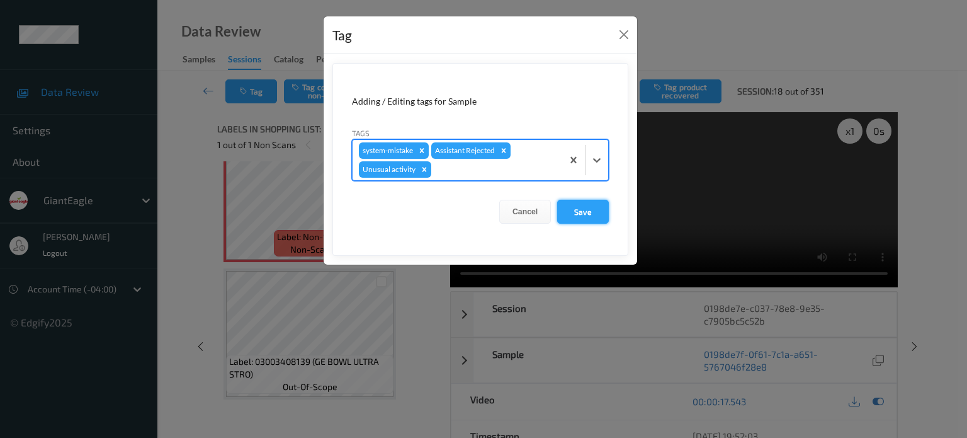
click at [572, 215] on button "Save" at bounding box center [583, 212] width 52 height 24
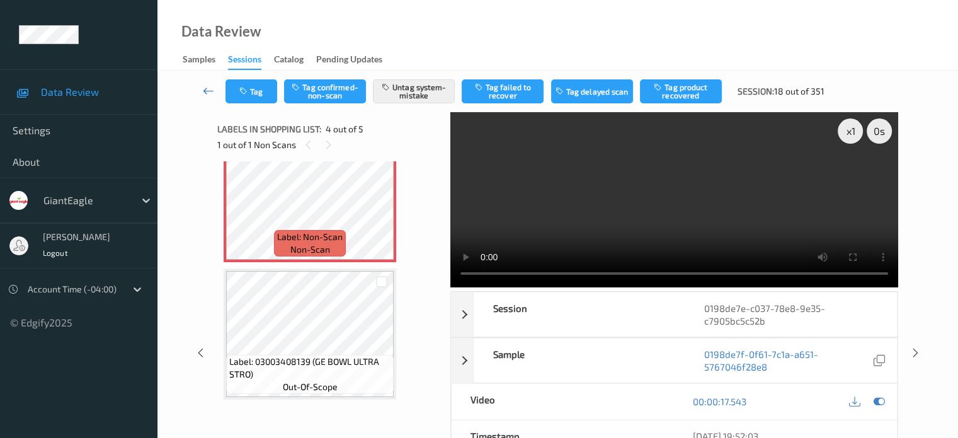
click at [204, 94] on icon at bounding box center [208, 90] width 11 height 13
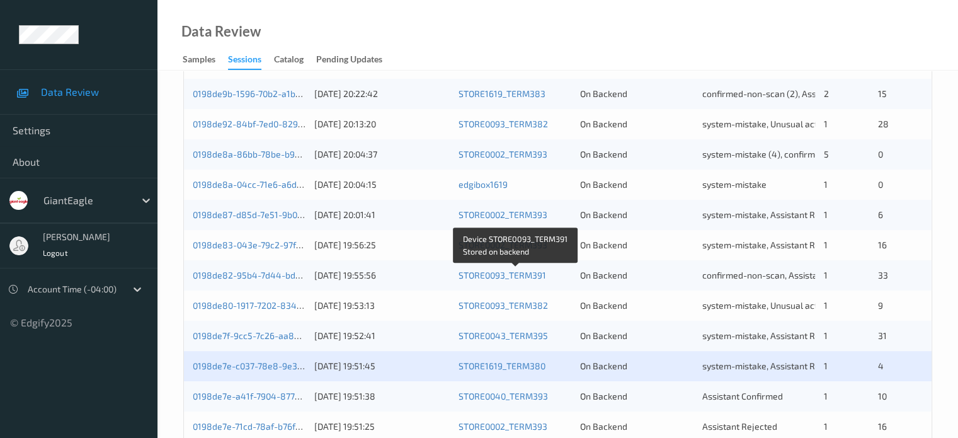
scroll to position [608, 0]
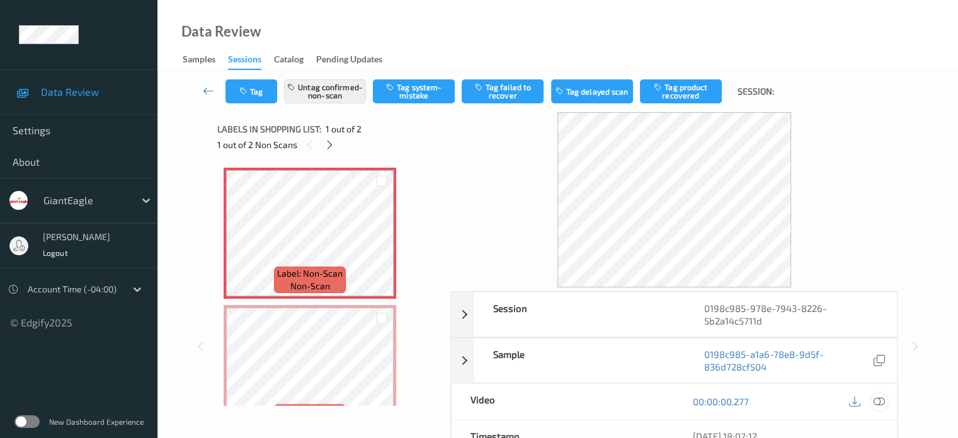
click at [879, 406] on icon at bounding box center [878, 401] width 11 height 11
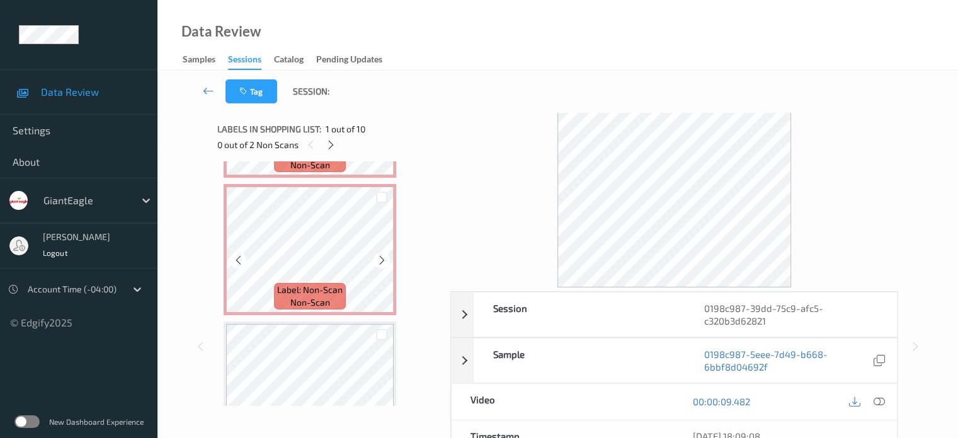
scroll to position [840, 0]
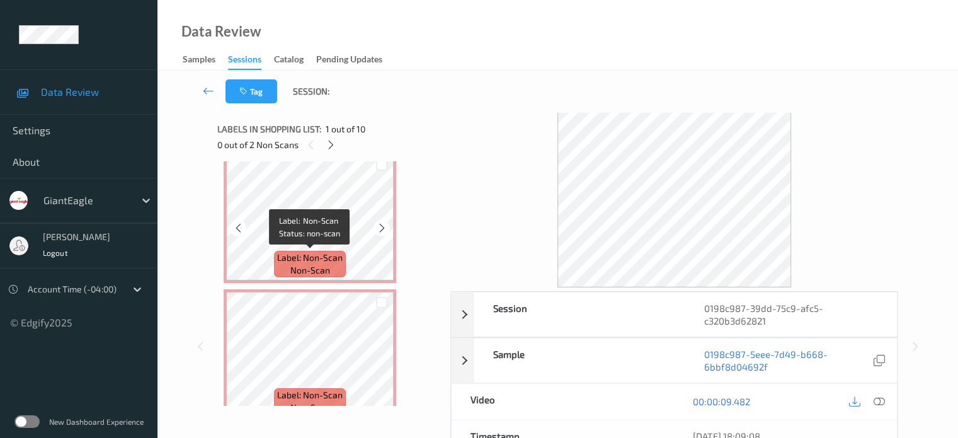
click at [296, 251] on span "Label: Non-Scan" at bounding box center [310, 257] width 66 height 13
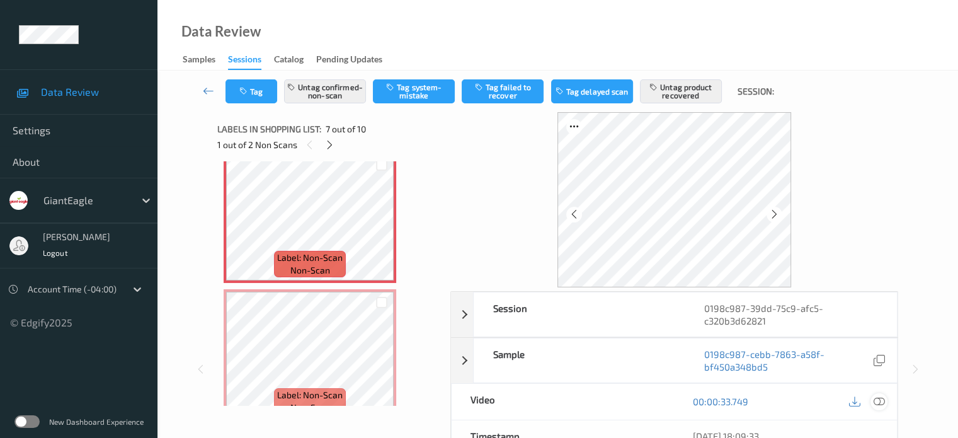
click at [876, 402] on icon at bounding box center [878, 401] width 11 height 11
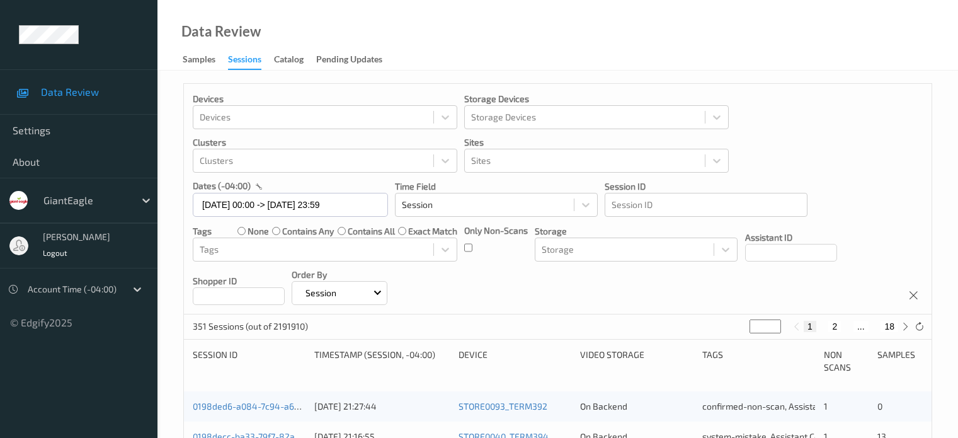
scroll to position [608, 0]
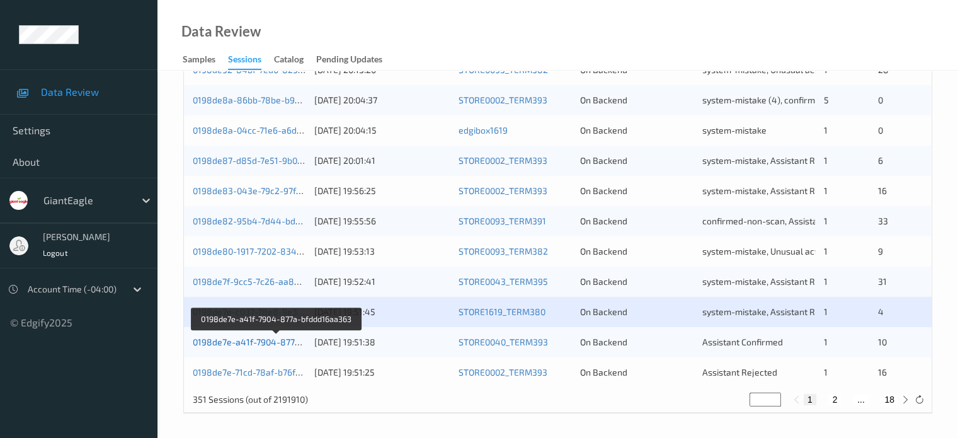
click at [246, 339] on link "0198de7e-a41f-7904-877a-bfddd16aa363" at bounding box center [277, 341] width 168 height 11
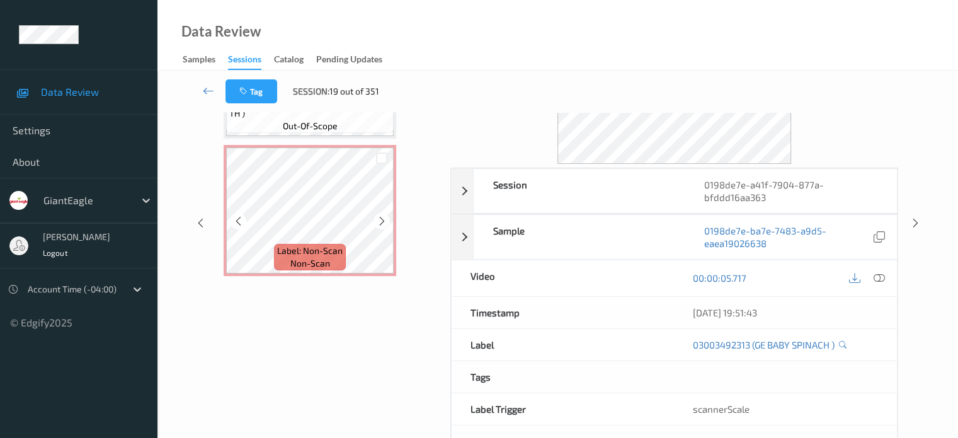
scroll to position [1272, 0]
click at [239, 225] on icon at bounding box center [238, 221] width 11 height 11
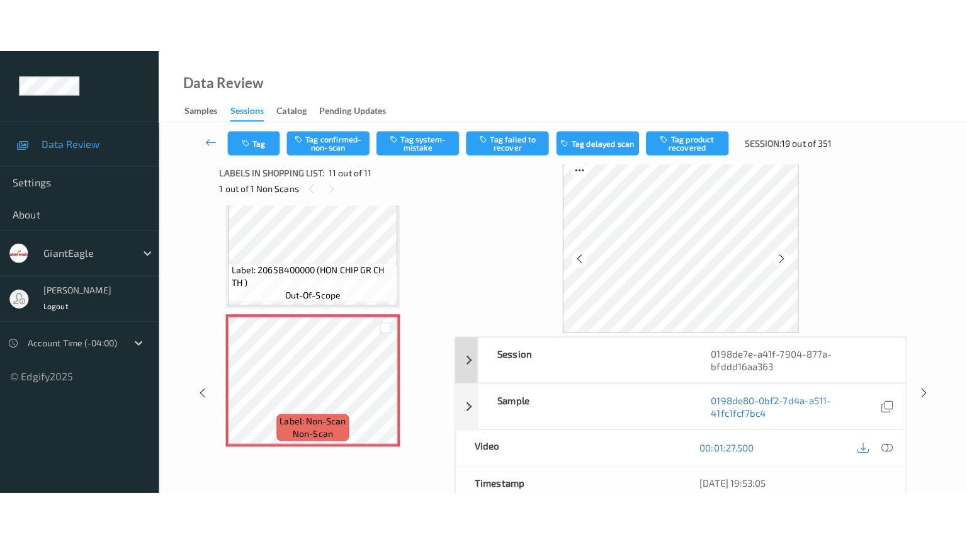
scroll to position [0, 0]
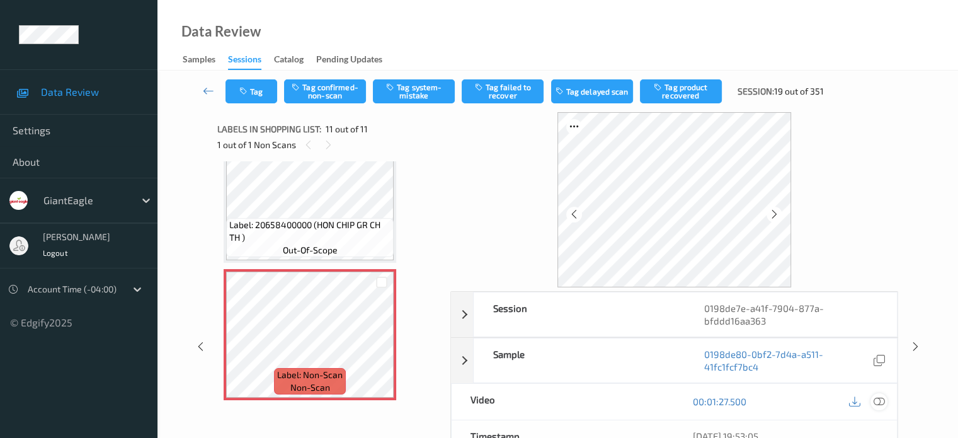
click at [882, 399] on icon at bounding box center [878, 401] width 11 height 11
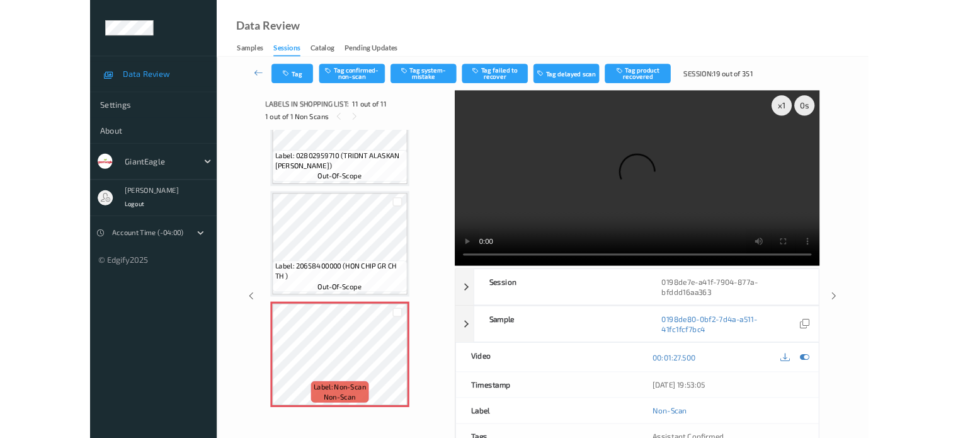
scroll to position [1166, 0]
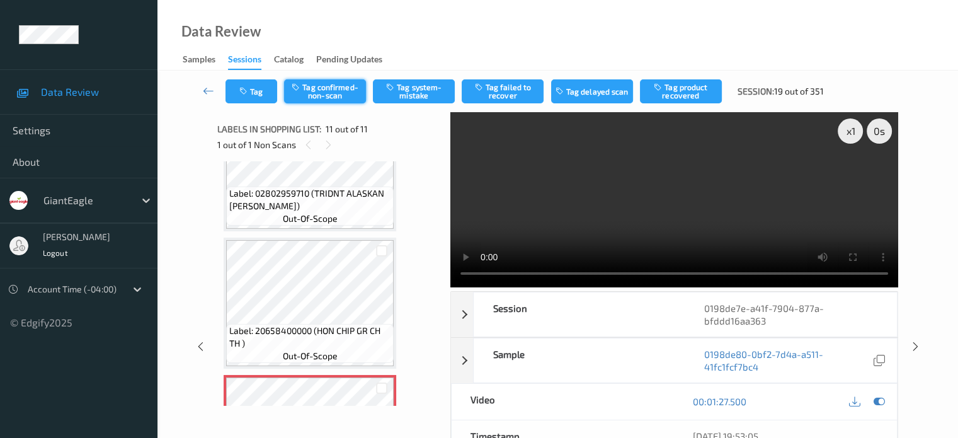
click at [329, 95] on button "Tag confirmed-non-scan" at bounding box center [325, 91] width 82 height 24
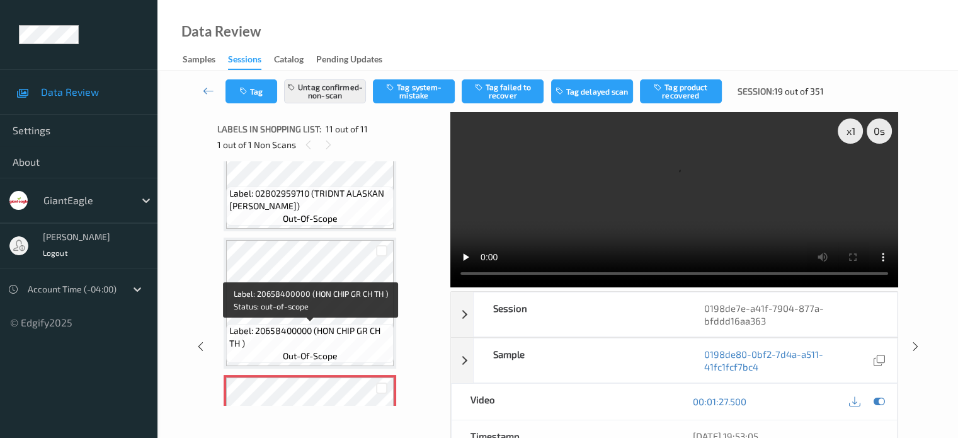
scroll to position [1272, 0]
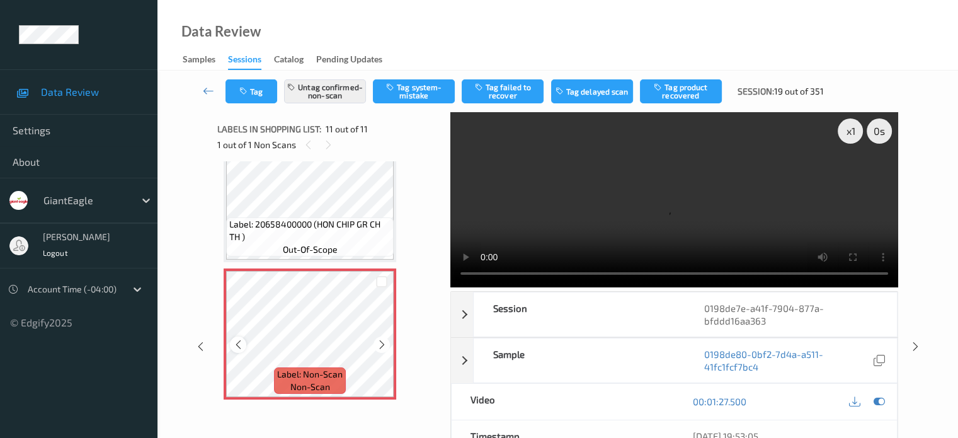
click at [235, 344] on icon at bounding box center [238, 344] width 11 height 11
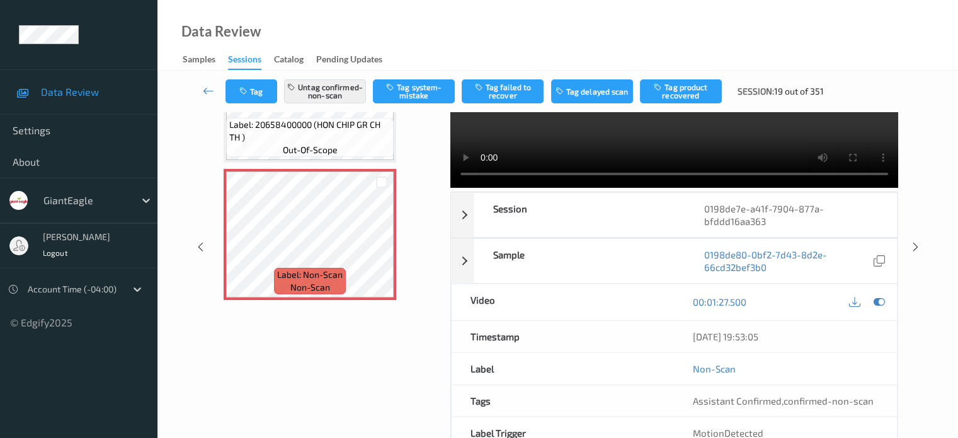
scroll to position [167, 0]
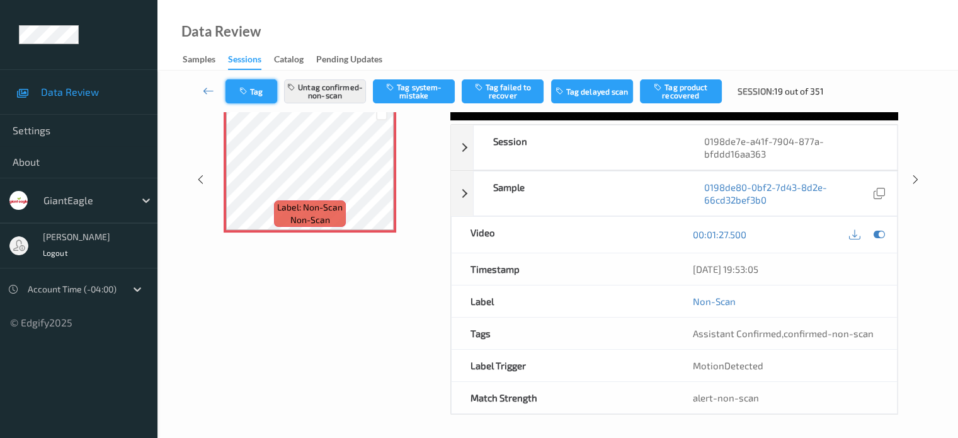
click at [259, 90] on button "Tag" at bounding box center [251, 91] width 52 height 24
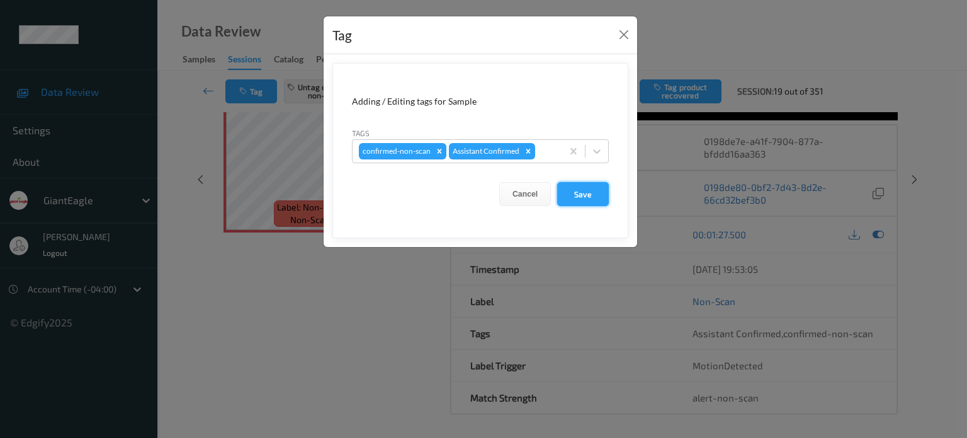
click at [582, 198] on button "Save" at bounding box center [583, 194] width 52 height 24
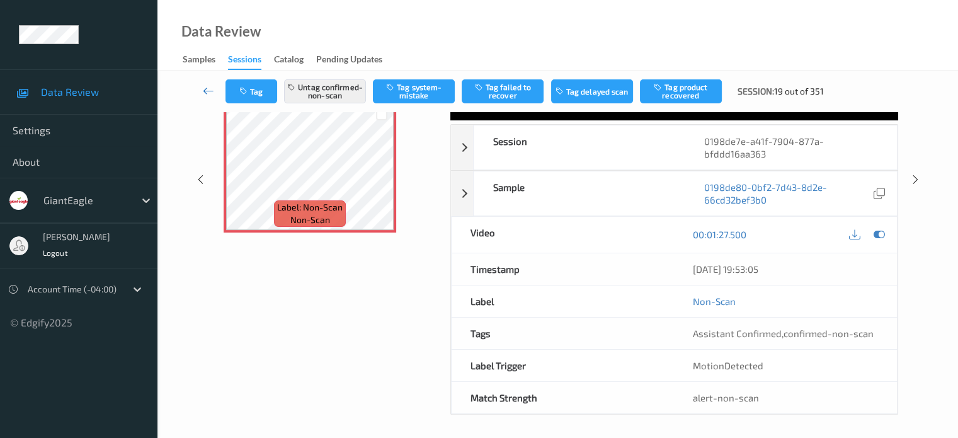
click at [209, 93] on icon at bounding box center [208, 90] width 11 height 13
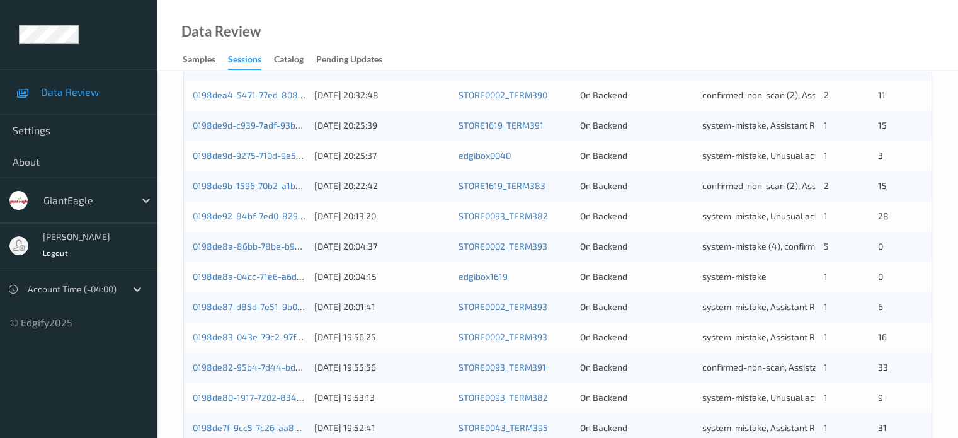
scroll to position [608, 0]
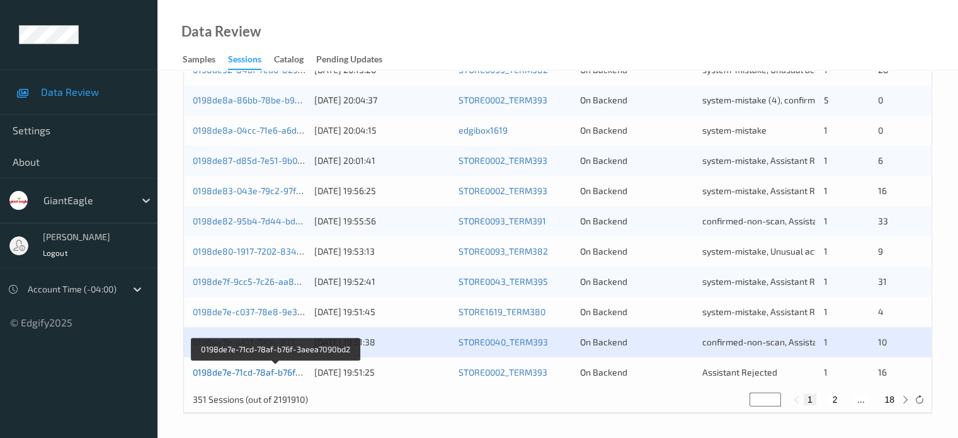
click at [246, 372] on link "0198de7e-71cd-78af-b76f-3aeea7090bd2" at bounding box center [276, 372] width 166 height 11
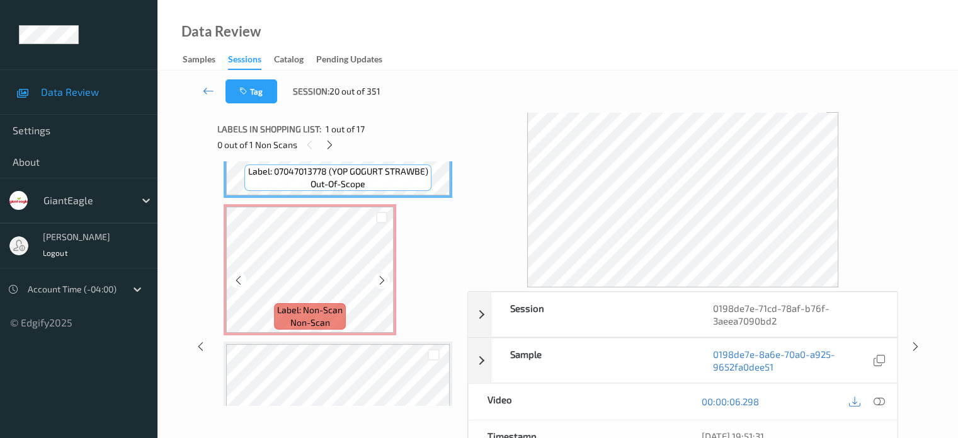
scroll to position [100, 0]
click at [238, 285] on icon at bounding box center [238, 280] width 11 height 11
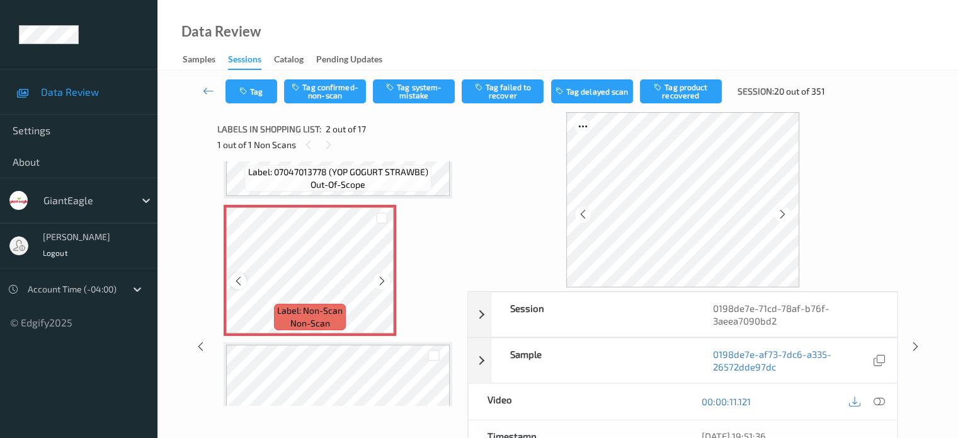
click at [237, 284] on icon at bounding box center [238, 280] width 11 height 11
click at [877, 401] on icon at bounding box center [878, 401] width 11 height 11
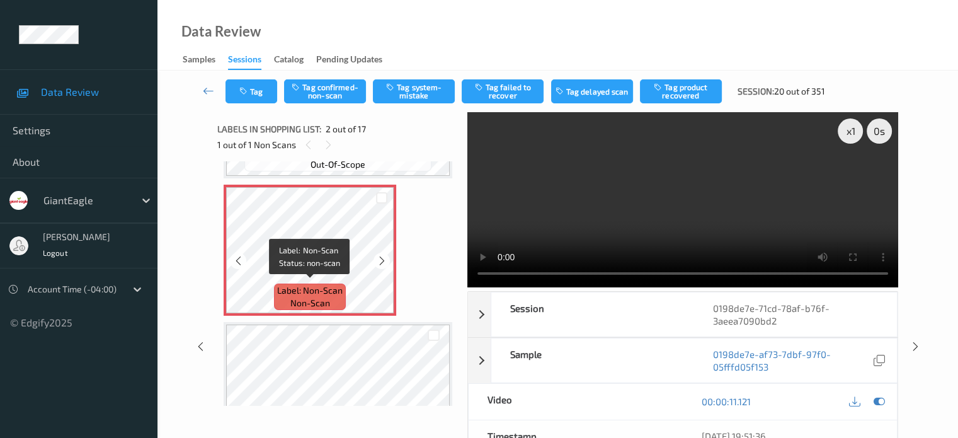
scroll to position [118, 0]
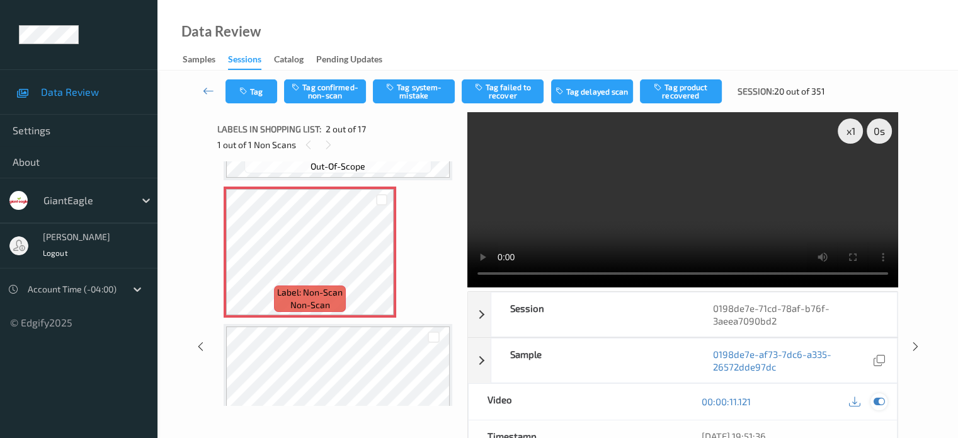
click at [878, 399] on icon at bounding box center [878, 401] width 11 height 11
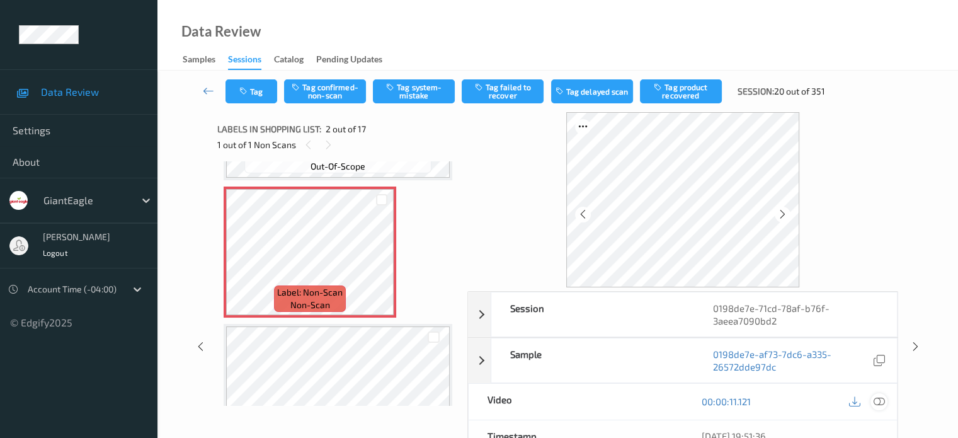
click at [883, 402] on icon at bounding box center [878, 401] width 11 height 11
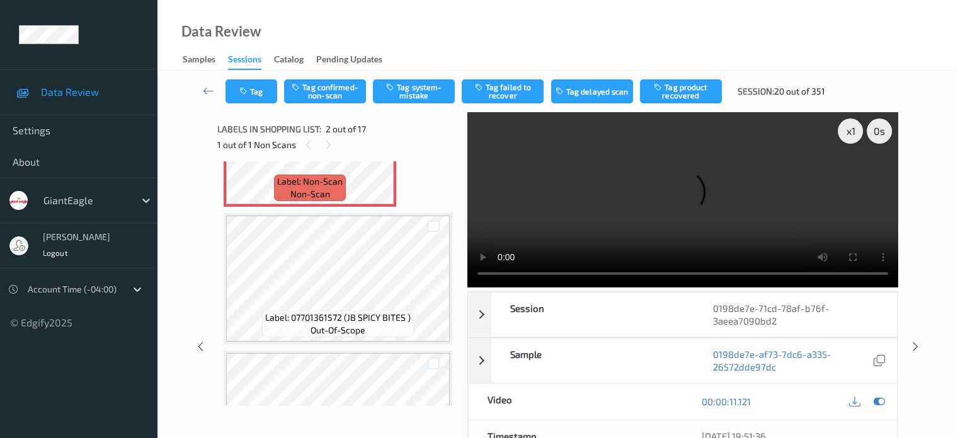
scroll to position [226, 0]
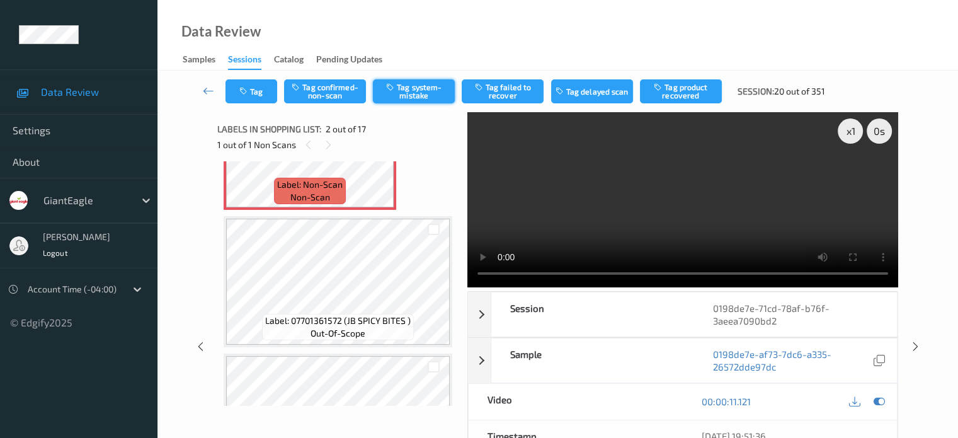
click at [409, 101] on button "Tag system-mistake" at bounding box center [414, 91] width 82 height 24
click at [267, 96] on button "Tag" at bounding box center [251, 91] width 52 height 24
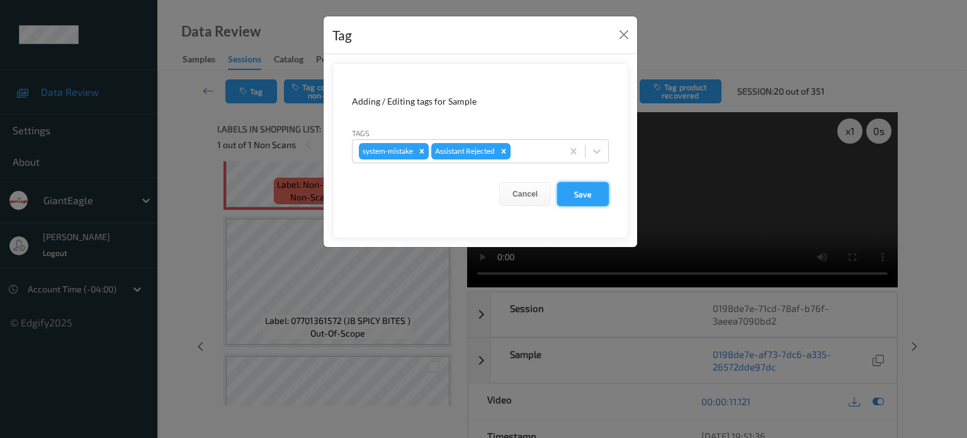
click at [586, 191] on button "Save" at bounding box center [583, 194] width 52 height 24
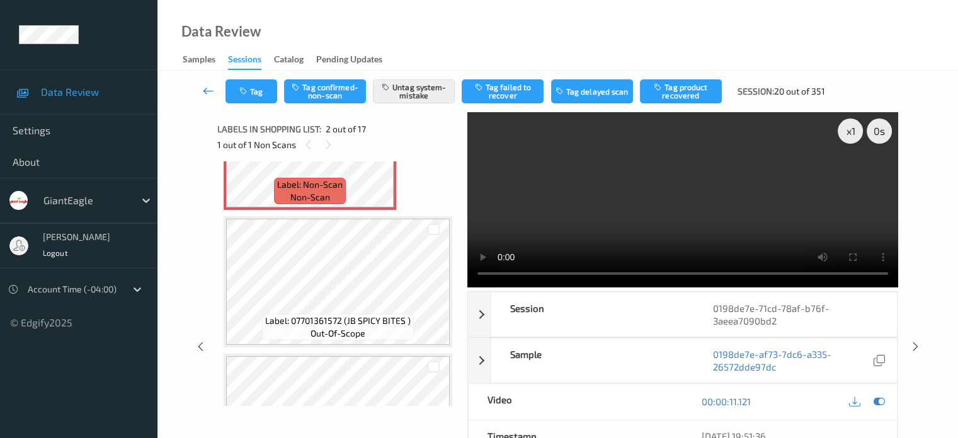
click at [202, 88] on link at bounding box center [208, 91] width 33 height 24
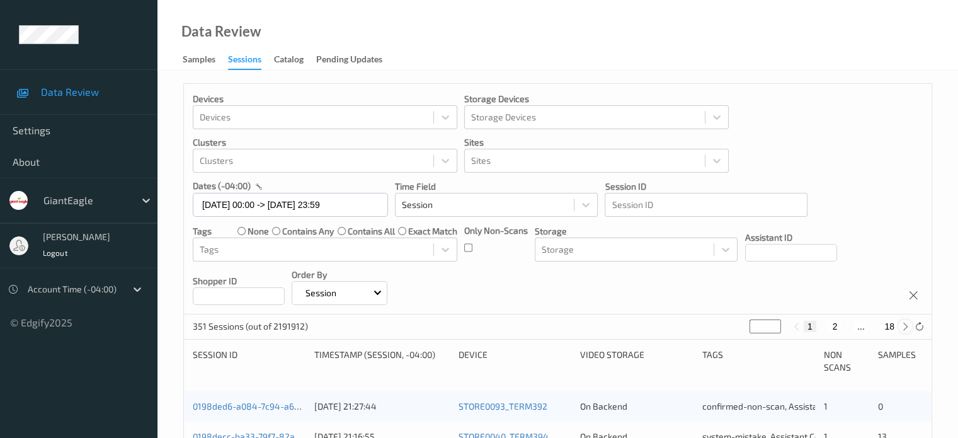
click at [905, 329] on icon at bounding box center [905, 326] width 9 height 9
type input "*"
click at [905, 329] on icon at bounding box center [905, 326] width 9 height 9
type input "*"
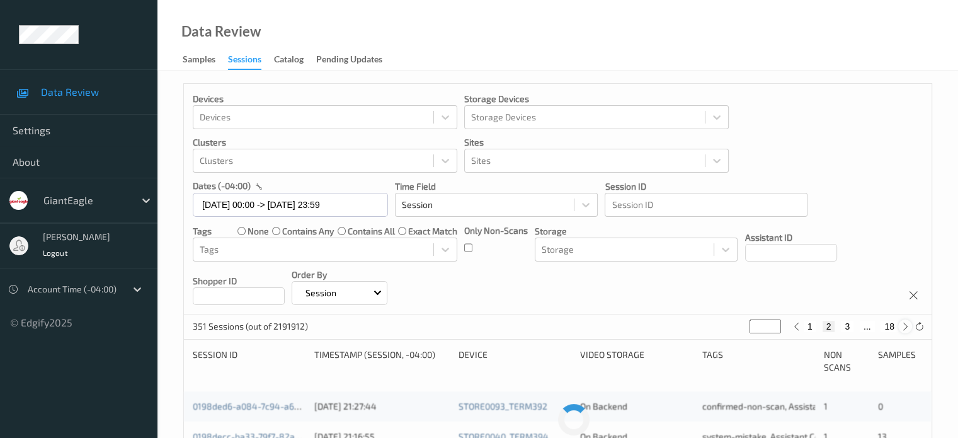
type input "*"
click at [905, 329] on icon at bounding box center [905, 326] width 9 height 9
type input "*"
click at [905, 329] on icon at bounding box center [905, 326] width 9 height 9
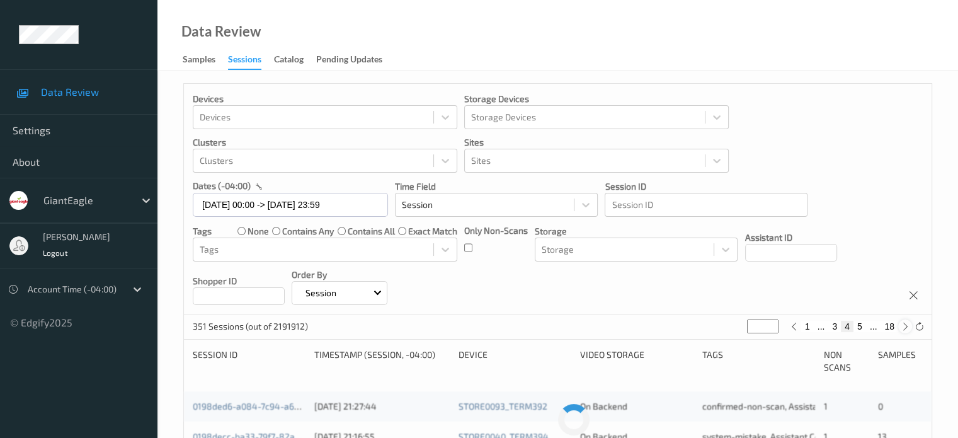
type input "*"
click at [905, 329] on icon at bounding box center [905, 326] width 9 height 9
type input "*"
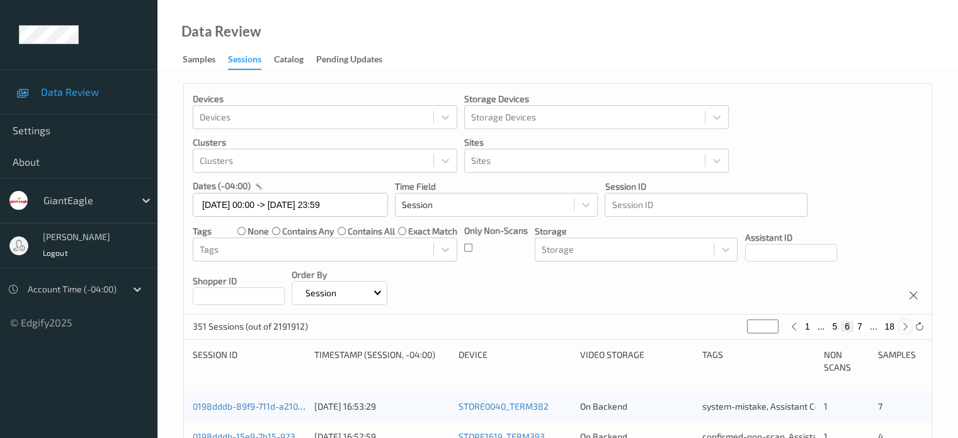
click at [905, 329] on icon at bounding box center [905, 326] width 9 height 9
type input "*"
click at [905, 329] on icon at bounding box center [905, 326] width 9 height 9
type input "*"
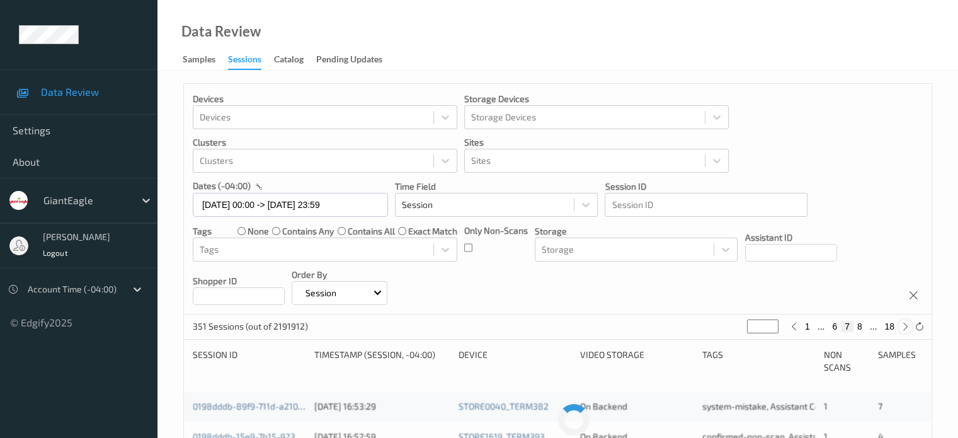
type input "*"
click at [905, 329] on icon at bounding box center [905, 326] width 9 height 9
type input "*"
click at [905, 329] on icon at bounding box center [905, 326] width 9 height 9
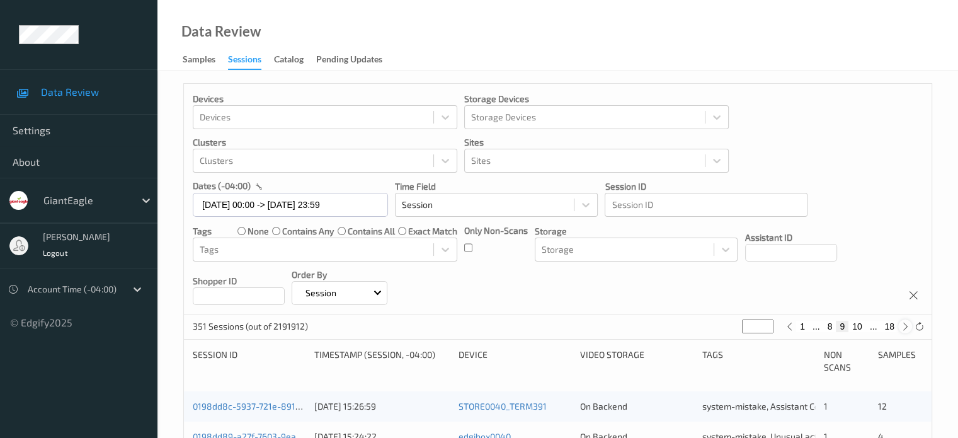
type input "**"
click at [905, 329] on icon at bounding box center [905, 326] width 9 height 9
type input "**"
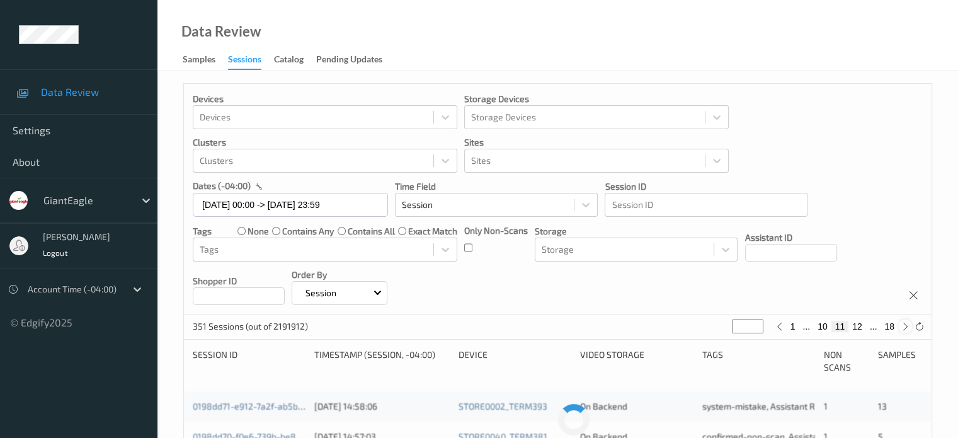
click at [905, 329] on icon at bounding box center [905, 326] width 9 height 9
type input "**"
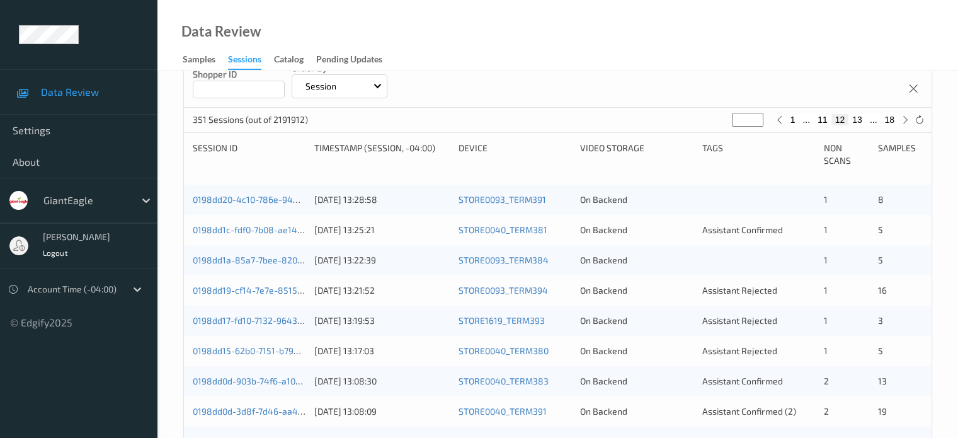
scroll to position [210, 0]
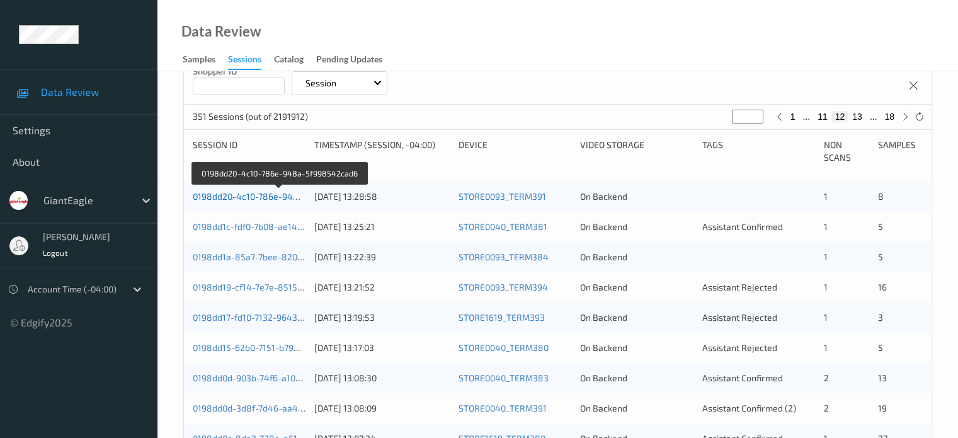
click at [265, 200] on link "0198dd20-4c10-786e-948a-5f998542cad6" at bounding box center [280, 196] width 174 height 11
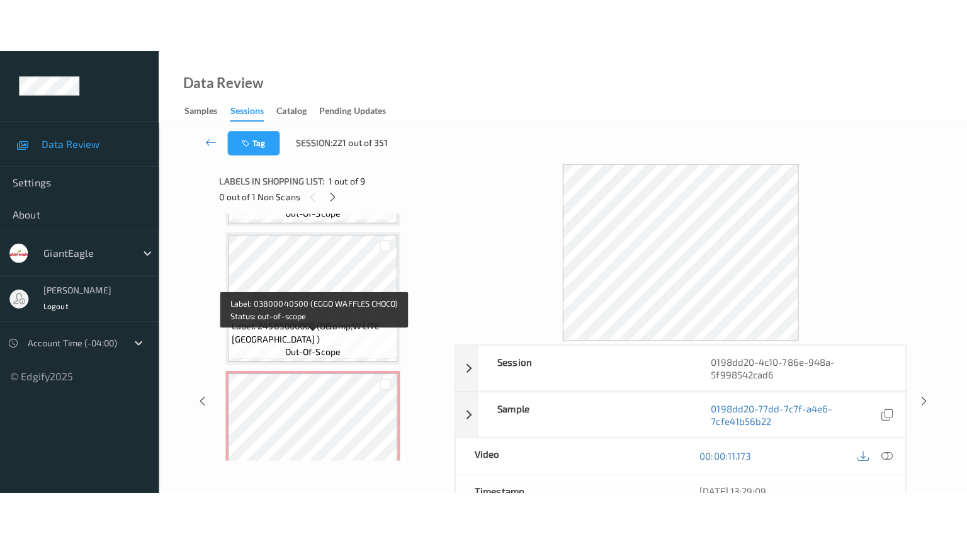
scroll to position [998, 0]
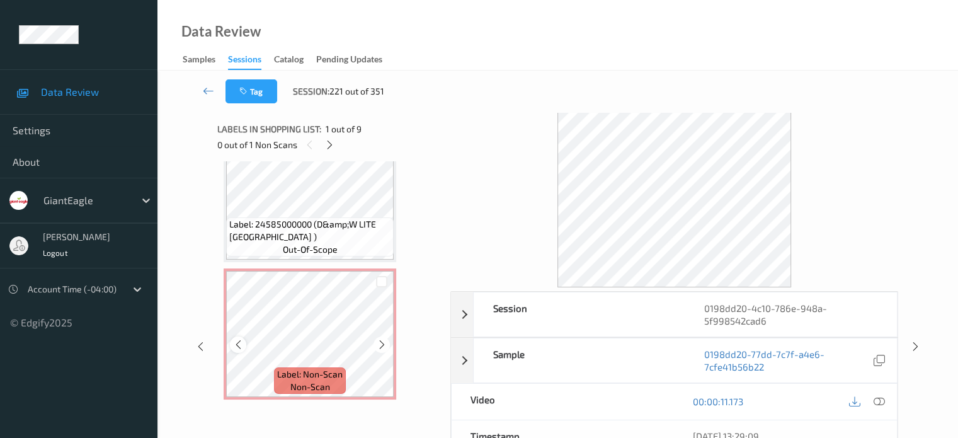
click at [237, 348] on icon at bounding box center [238, 344] width 11 height 11
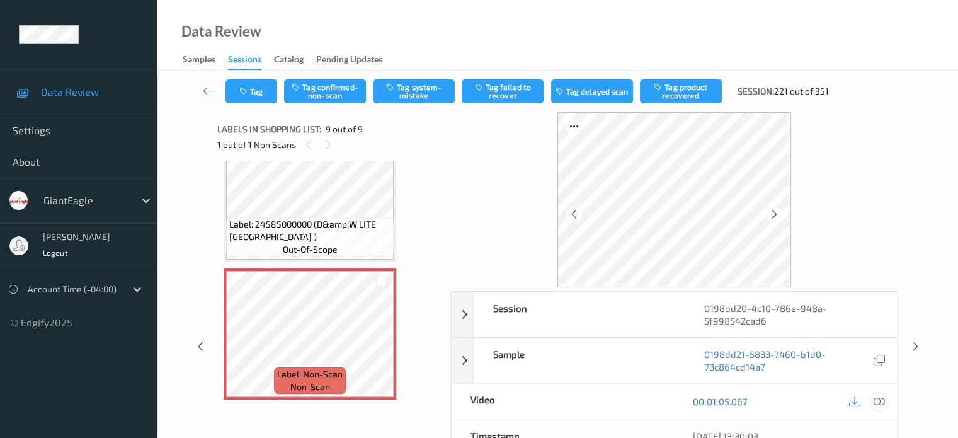
click at [880, 402] on icon at bounding box center [878, 401] width 11 height 11
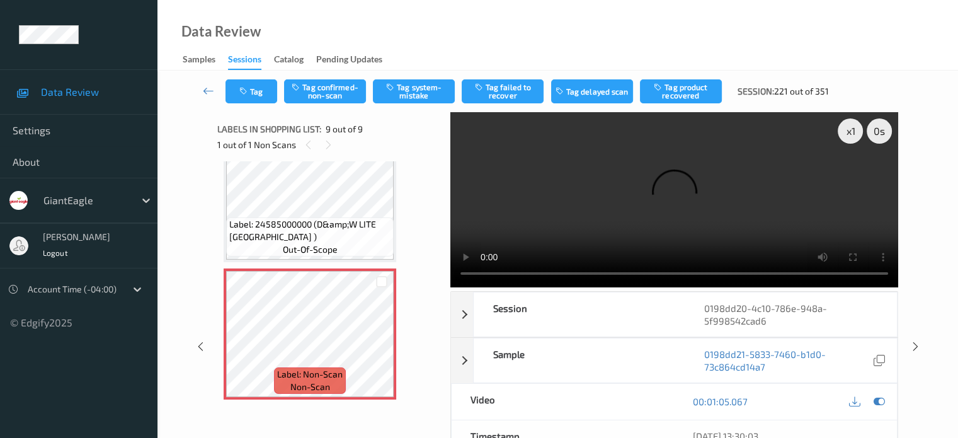
scroll to position [891, 0]
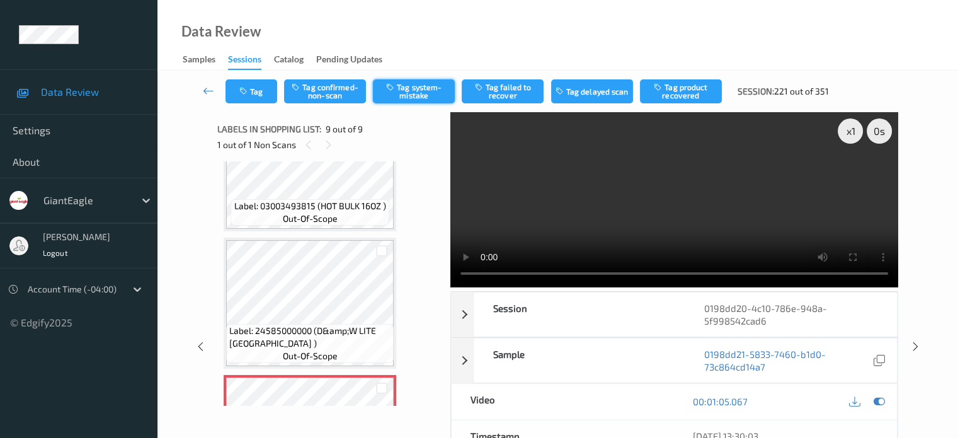
click at [414, 89] on button "Tag system-mistake" at bounding box center [414, 91] width 82 height 24
click at [266, 86] on button "Tag" at bounding box center [251, 91] width 52 height 24
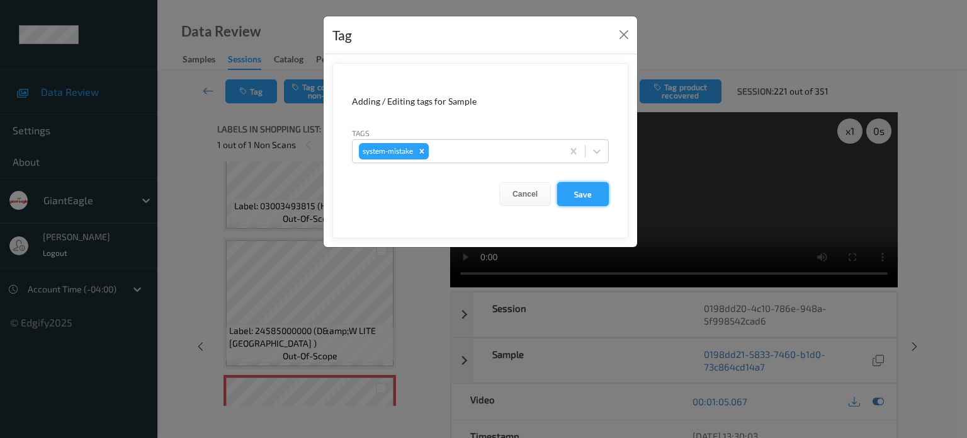
click at [579, 188] on button "Save" at bounding box center [583, 194] width 52 height 24
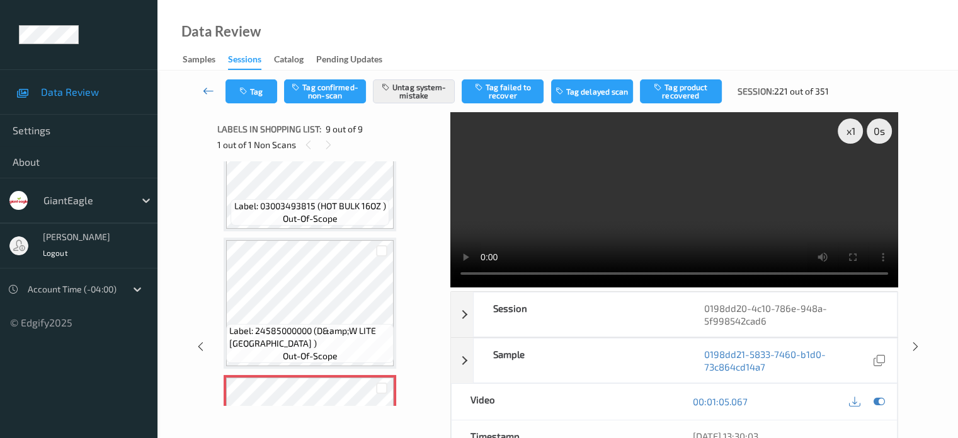
click at [208, 86] on icon at bounding box center [208, 90] width 11 height 13
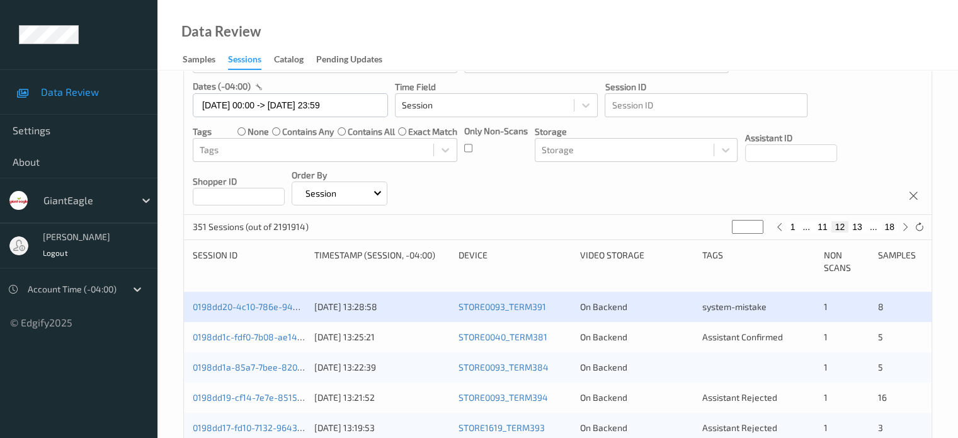
scroll to position [128, 0]
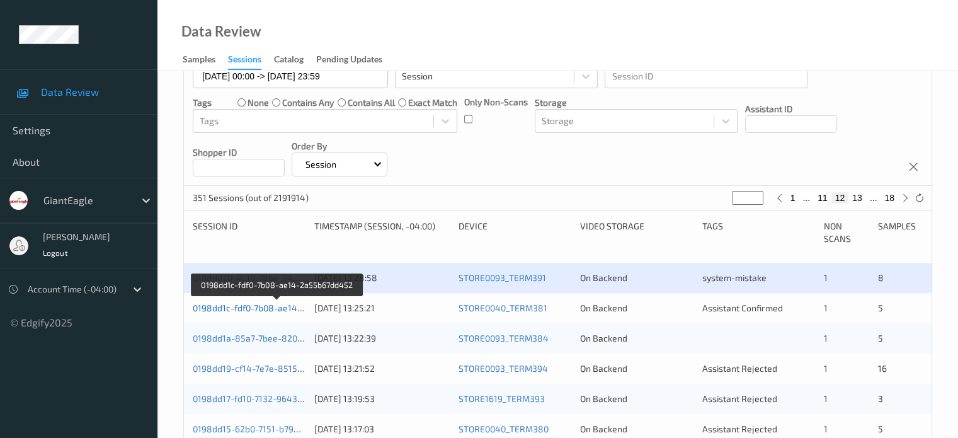
click at [280, 307] on link "0198dd1c-fdf0-7b08-ae14-2a55b67dd452" at bounding box center [277, 307] width 169 height 11
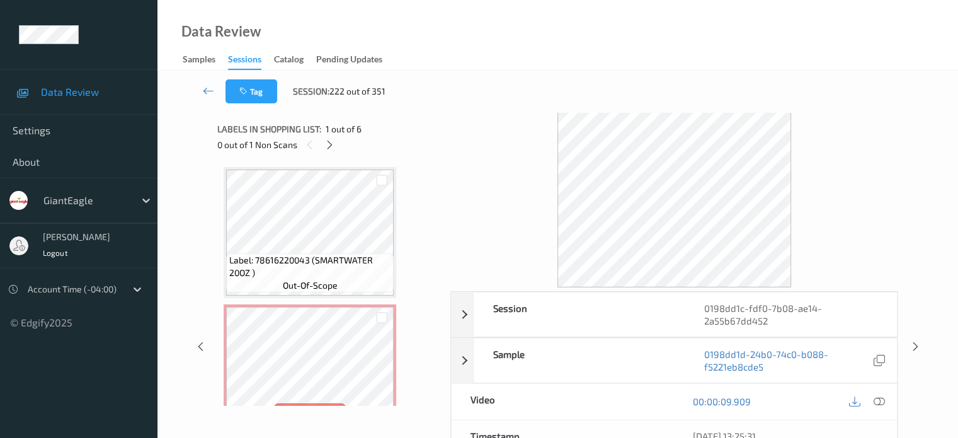
scroll to position [281, 0]
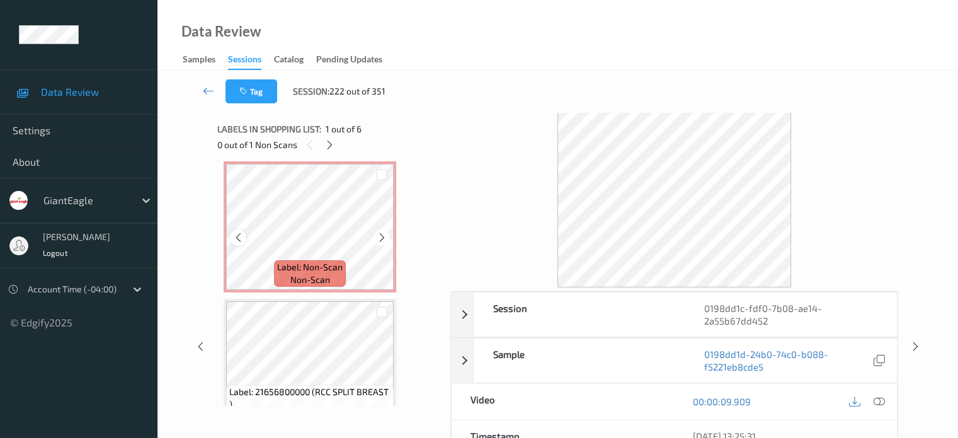
click at [234, 239] on icon at bounding box center [238, 237] width 11 height 11
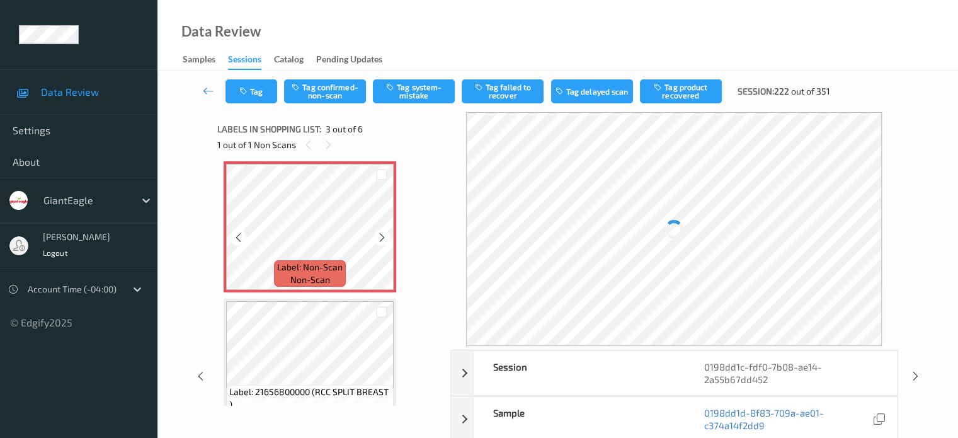
click at [234, 239] on icon at bounding box center [238, 237] width 11 height 11
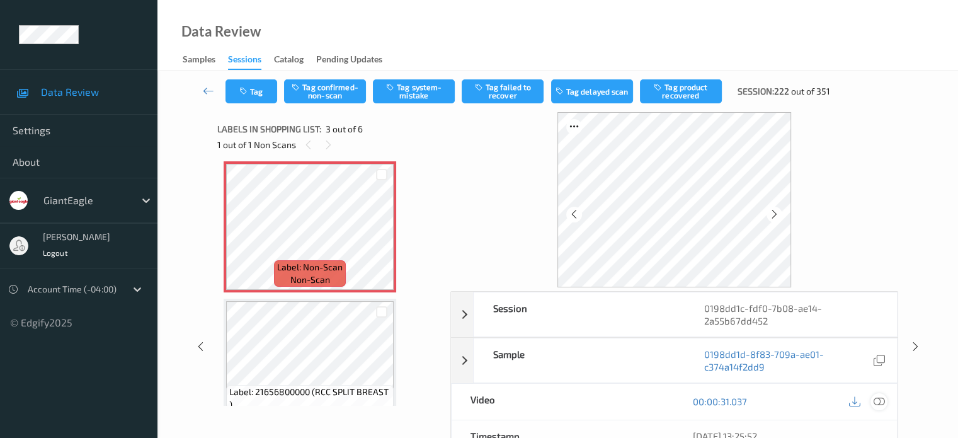
click at [879, 402] on icon at bounding box center [878, 401] width 11 height 11
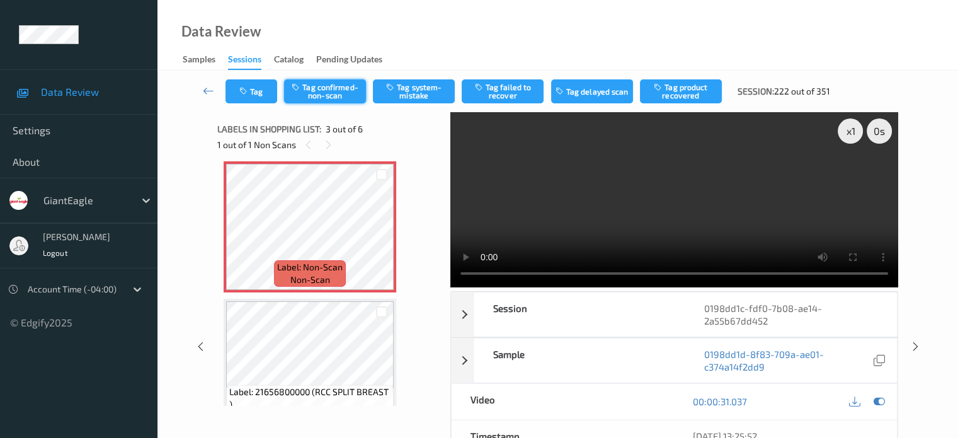
click at [316, 86] on button "Tag confirmed-non-scan" at bounding box center [325, 91] width 82 height 24
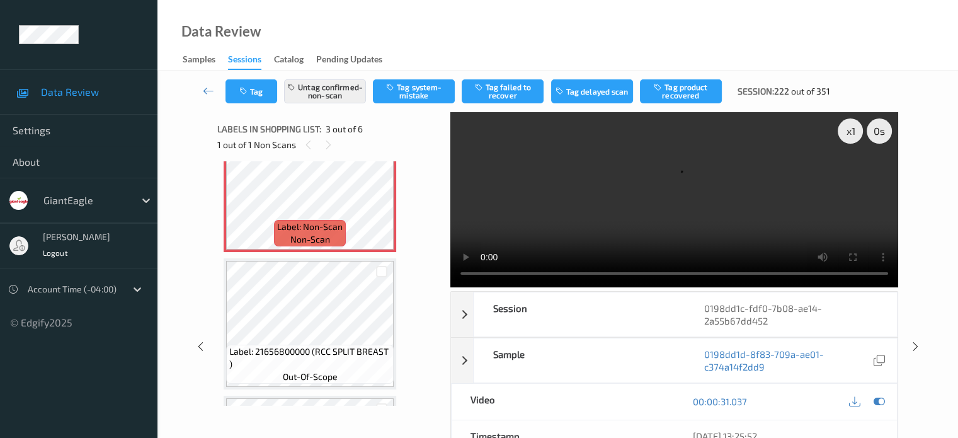
scroll to position [320, 0]
click at [685, 84] on button "Tag product recovered" at bounding box center [681, 91] width 82 height 24
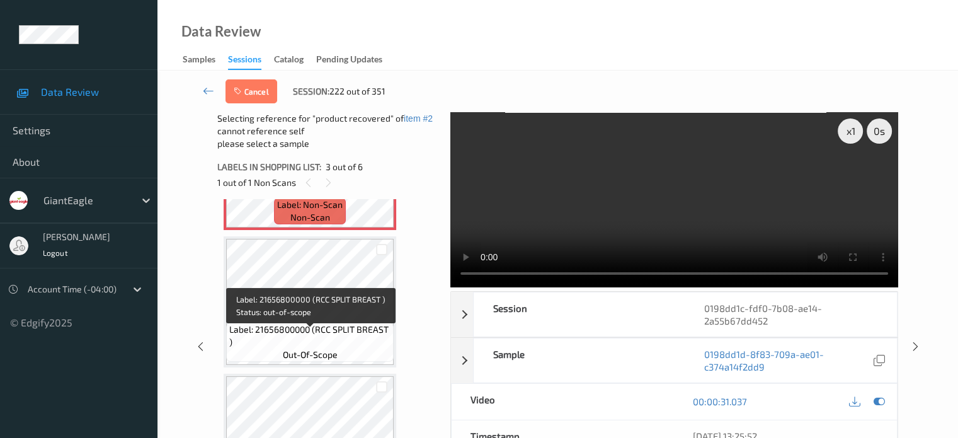
scroll to position [387, 0]
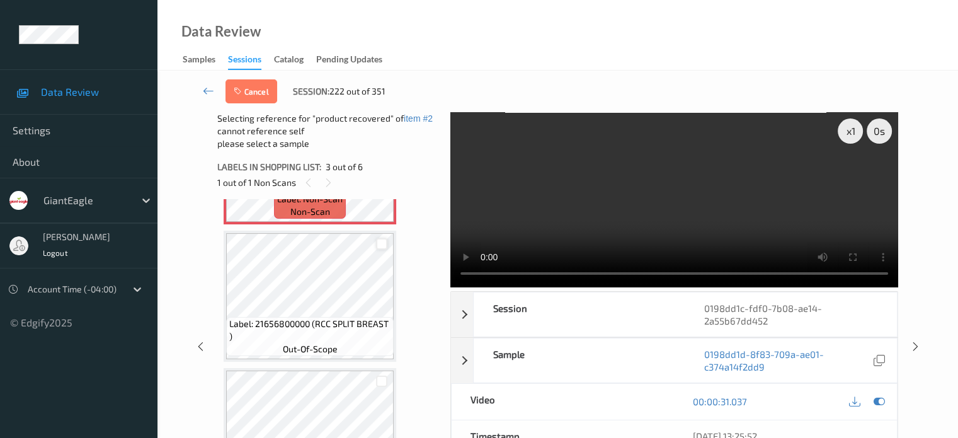
click at [378, 246] on div at bounding box center [382, 244] width 12 height 12
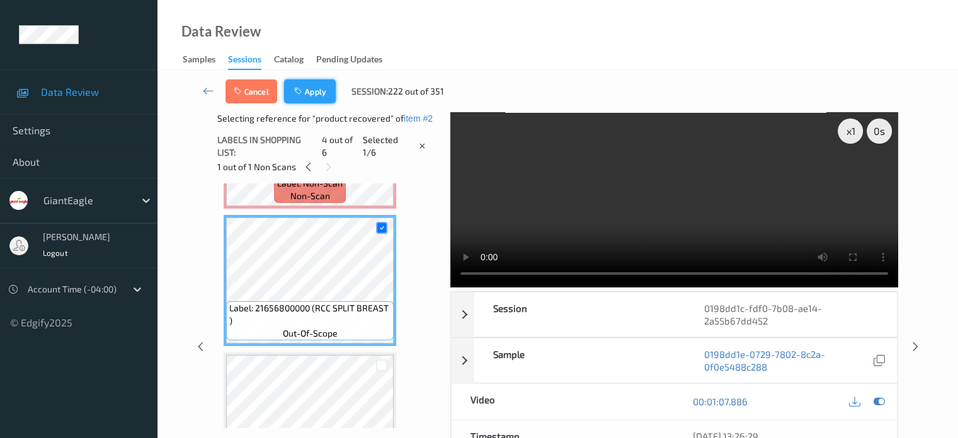
click at [310, 91] on button "Apply" at bounding box center [310, 91] width 52 height 24
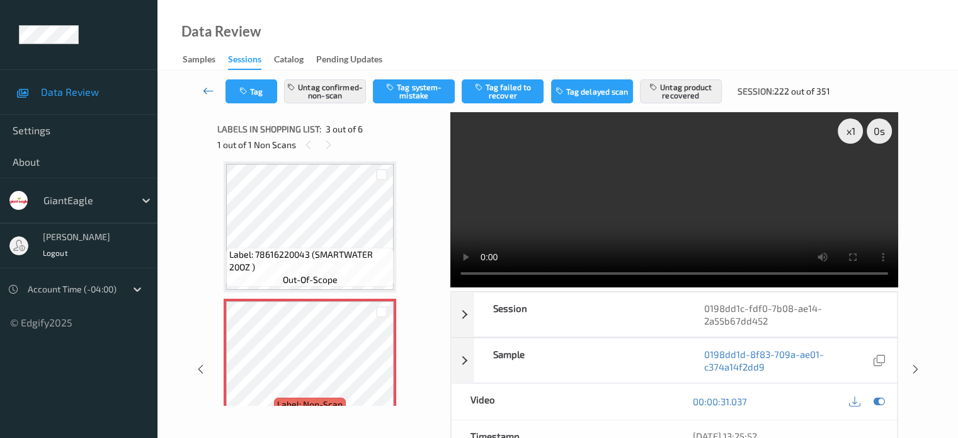
click at [203, 85] on icon at bounding box center [208, 90] width 11 height 13
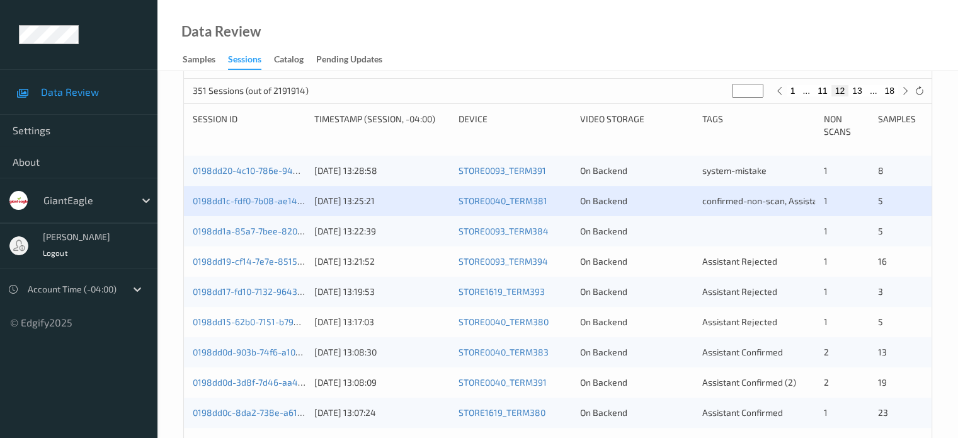
scroll to position [237, 0]
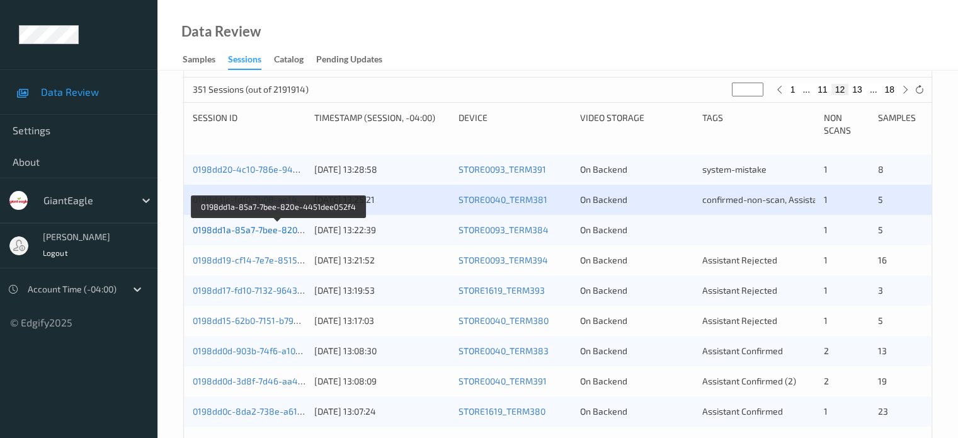
click at [247, 230] on link "0198dd1a-85a7-7bee-820e-4451dee052f4" at bounding box center [279, 229] width 173 height 11
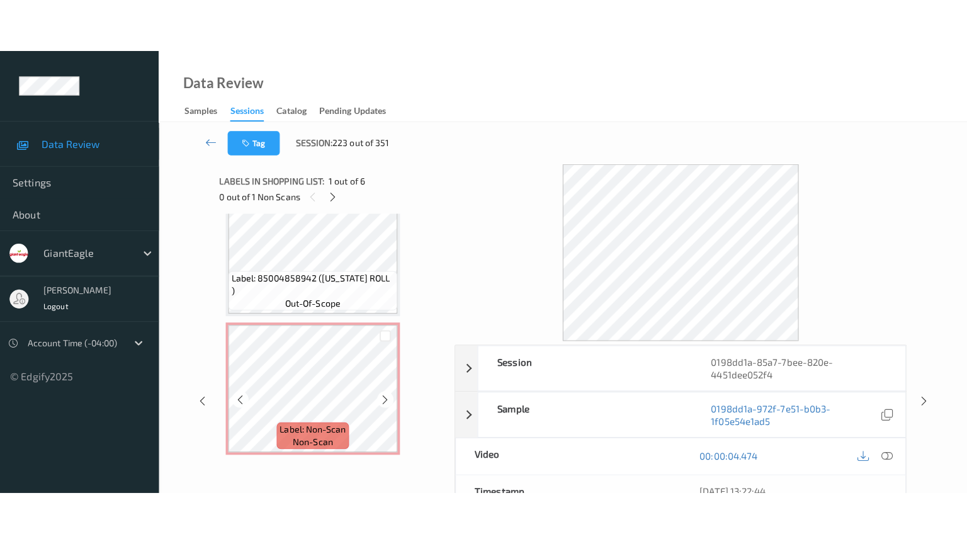
scroll to position [584, 0]
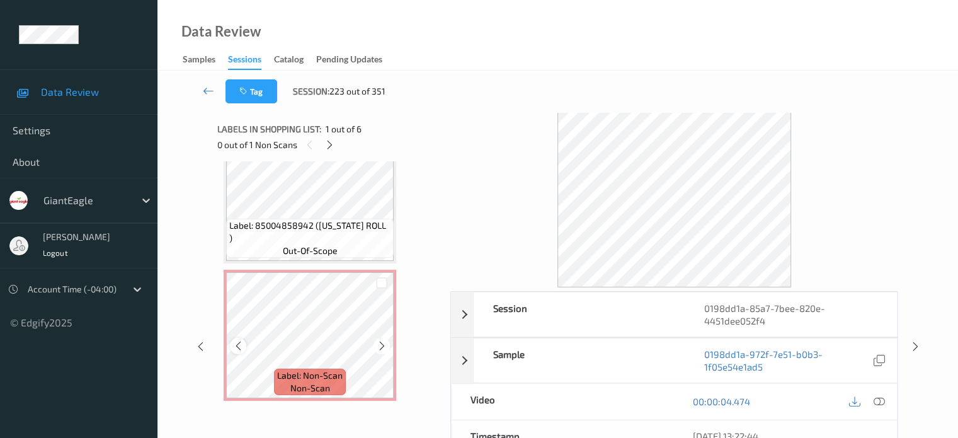
click at [240, 346] on icon at bounding box center [238, 345] width 11 height 11
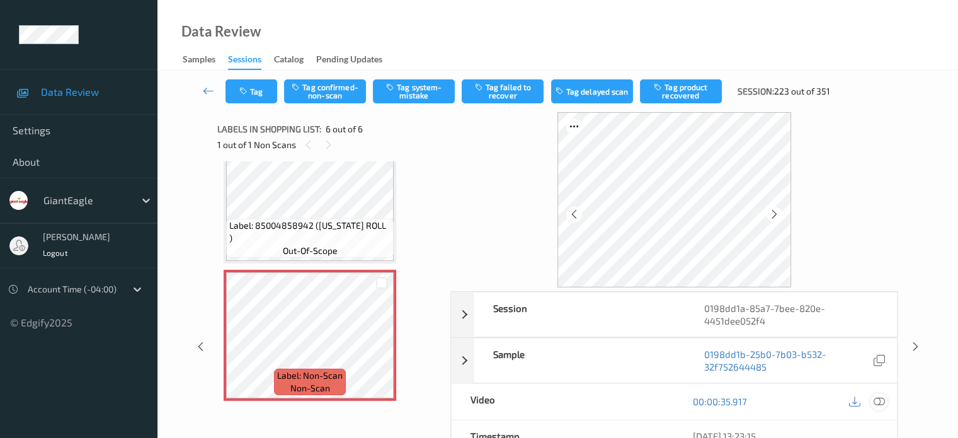
click at [875, 398] on icon at bounding box center [878, 401] width 11 height 11
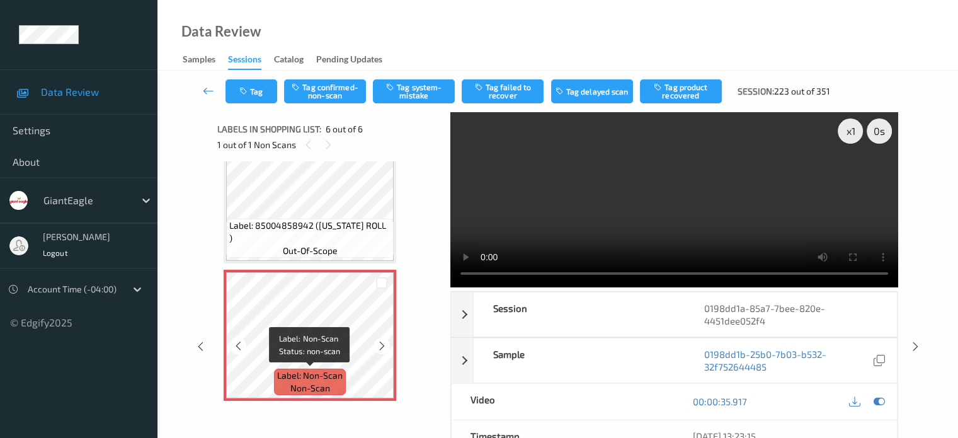
click at [282, 368] on div "Label: Non-Scan non-scan" at bounding box center [310, 381] width 72 height 26
click at [382, 342] on icon at bounding box center [382, 345] width 11 height 11
click at [234, 346] on icon at bounding box center [238, 345] width 11 height 11
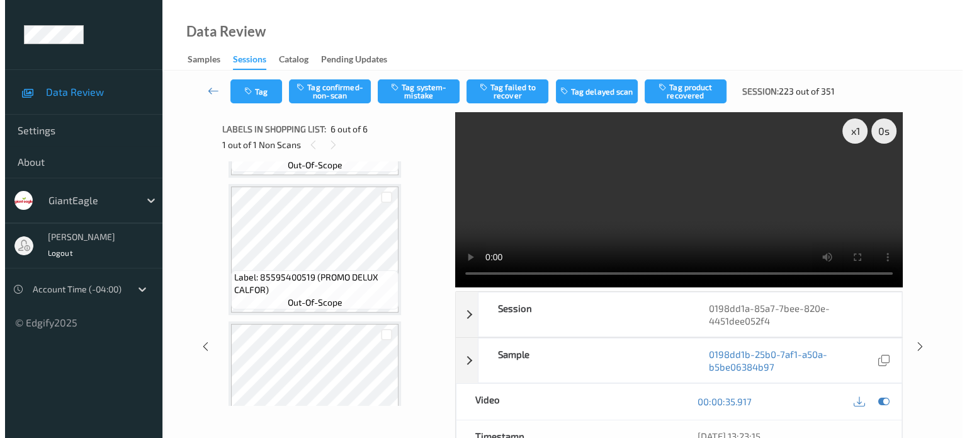
scroll to position [375, 0]
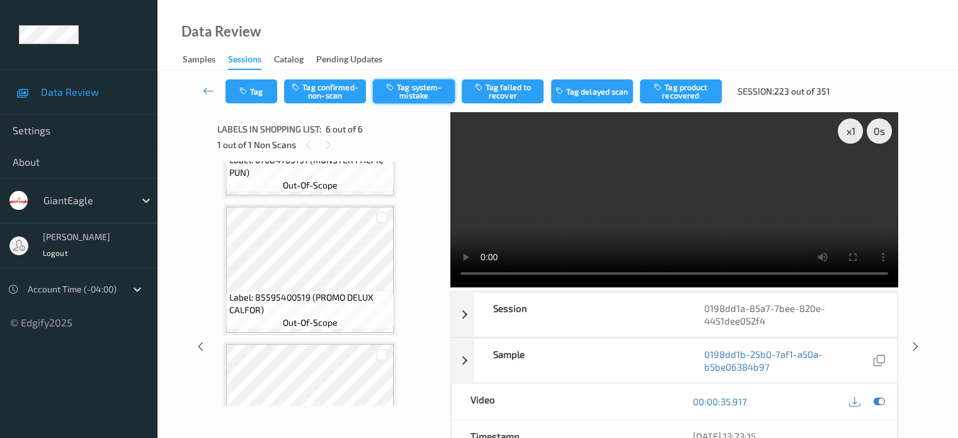
click at [407, 89] on button "Tag system-mistake" at bounding box center [414, 91] width 82 height 24
click at [248, 90] on icon "button" at bounding box center [244, 91] width 11 height 9
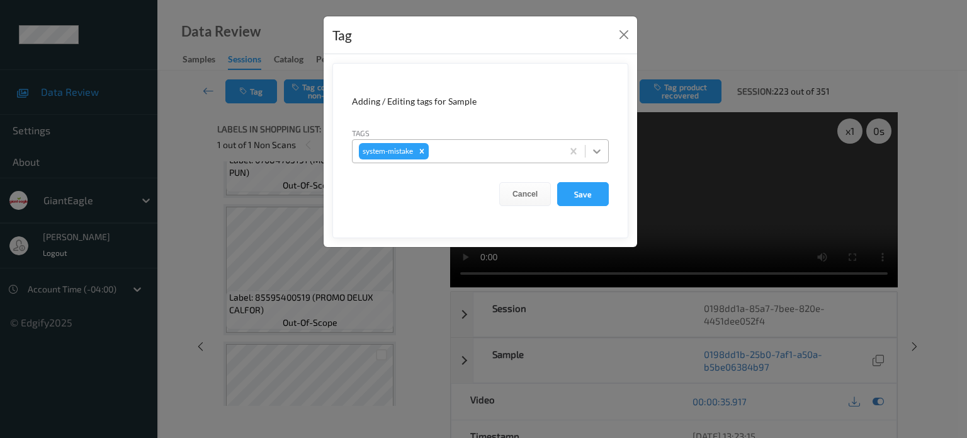
click at [600, 155] on icon at bounding box center [597, 151] width 13 height 13
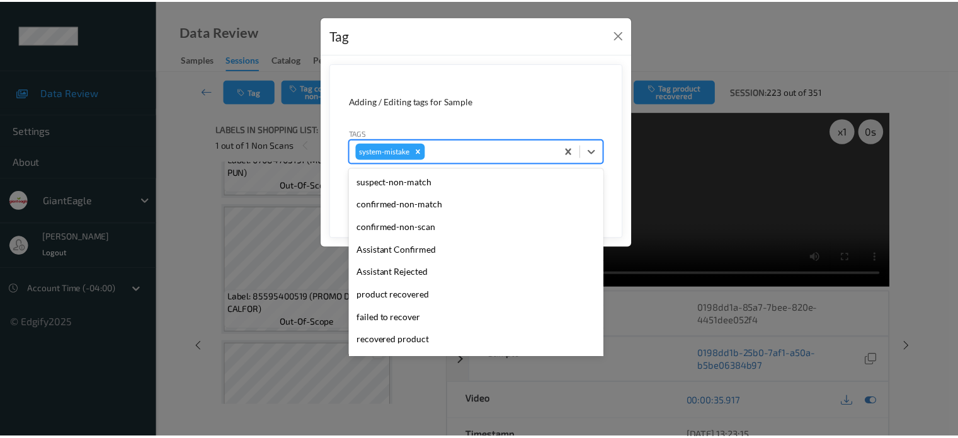
scroll to position [134, 0]
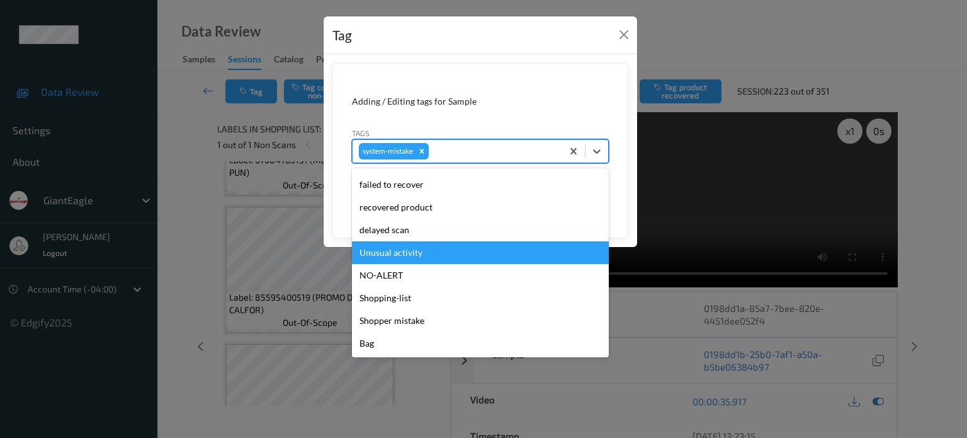
click at [398, 253] on div "Unusual activity" at bounding box center [480, 252] width 257 height 23
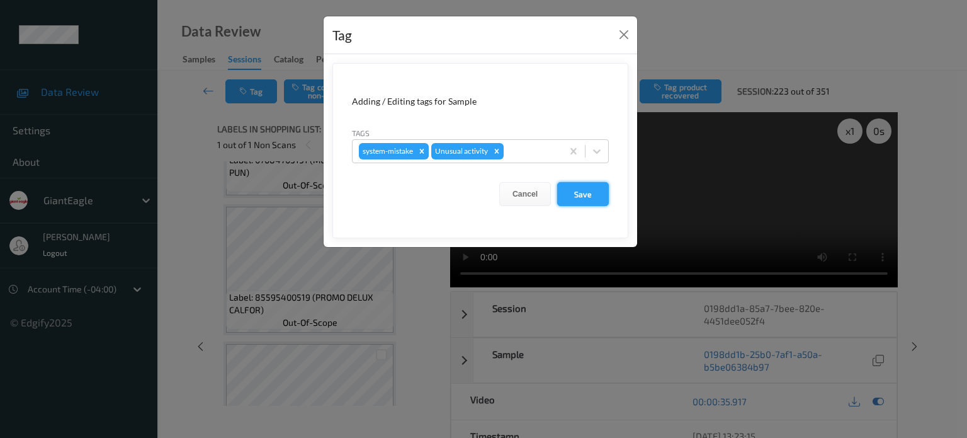
click at [581, 202] on button "Save" at bounding box center [583, 194] width 52 height 24
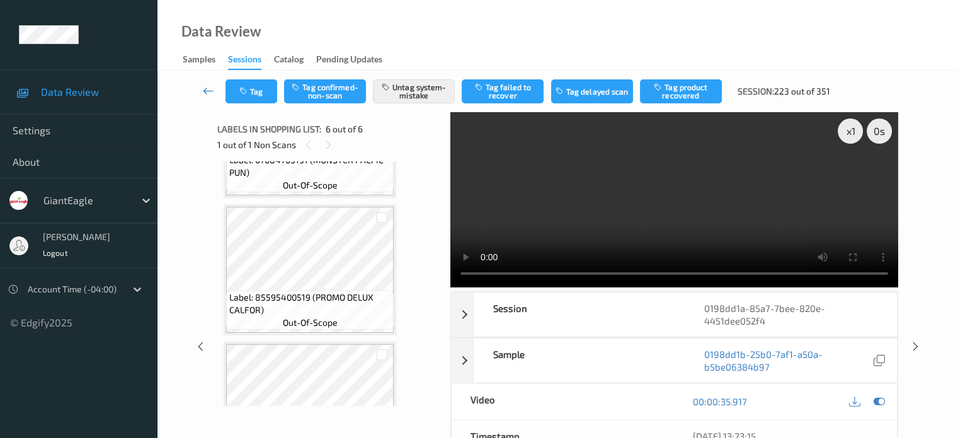
click at [203, 91] on icon at bounding box center [208, 90] width 11 height 13
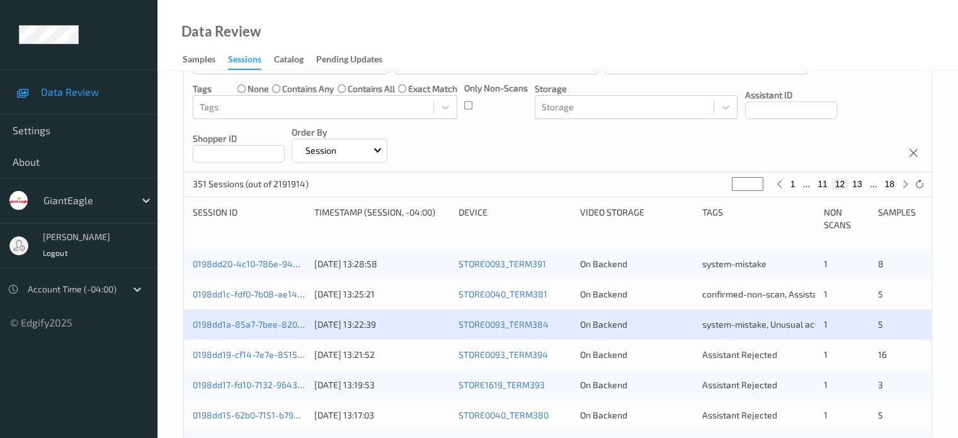
scroll to position [210, 0]
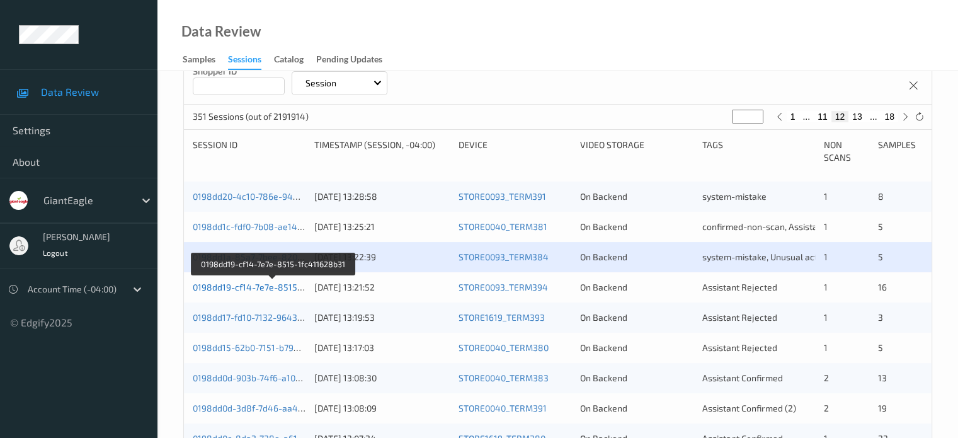
click at [270, 287] on link "0198dd19-cf14-7e7e-8515-1fc411628b31" at bounding box center [274, 287] width 162 height 11
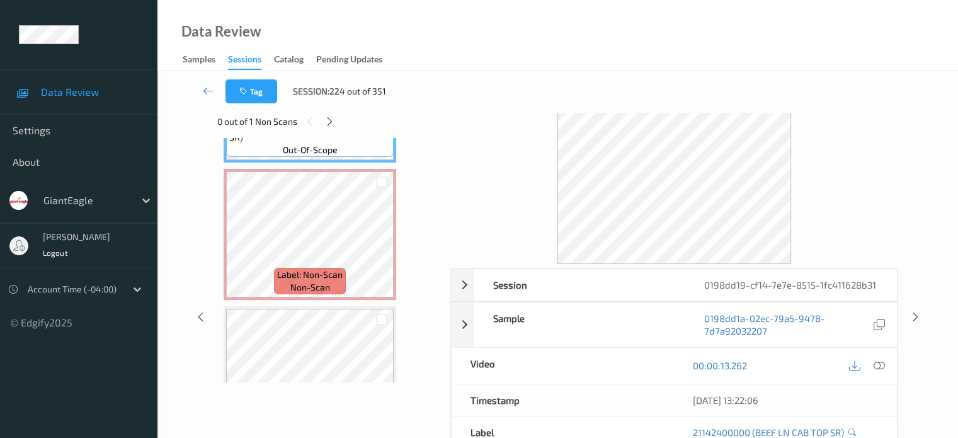
scroll to position [106, 0]
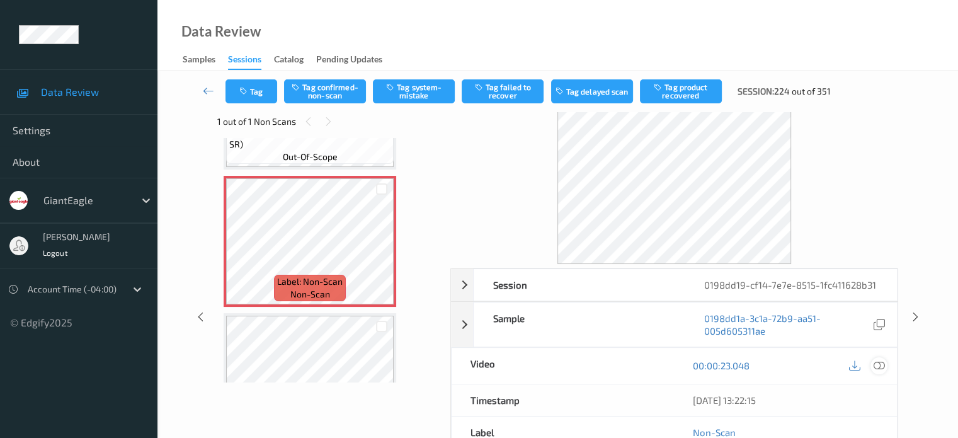
click at [877, 366] on icon at bounding box center [878, 365] width 11 height 11
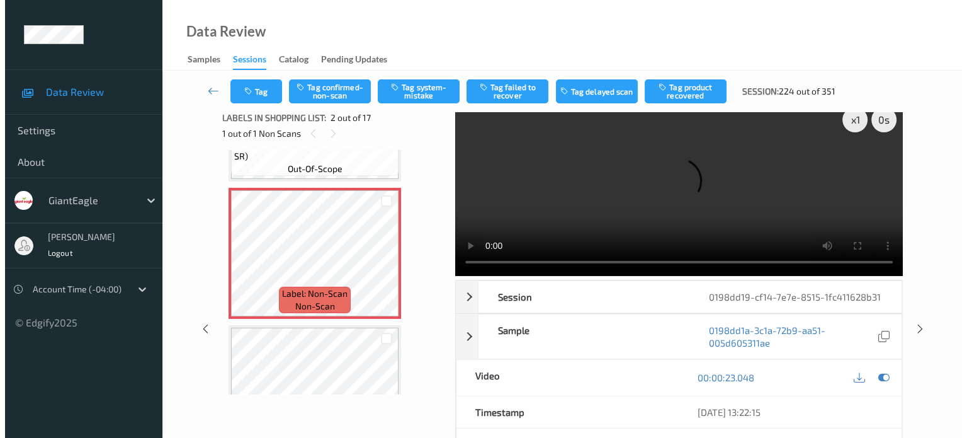
scroll to position [0, 0]
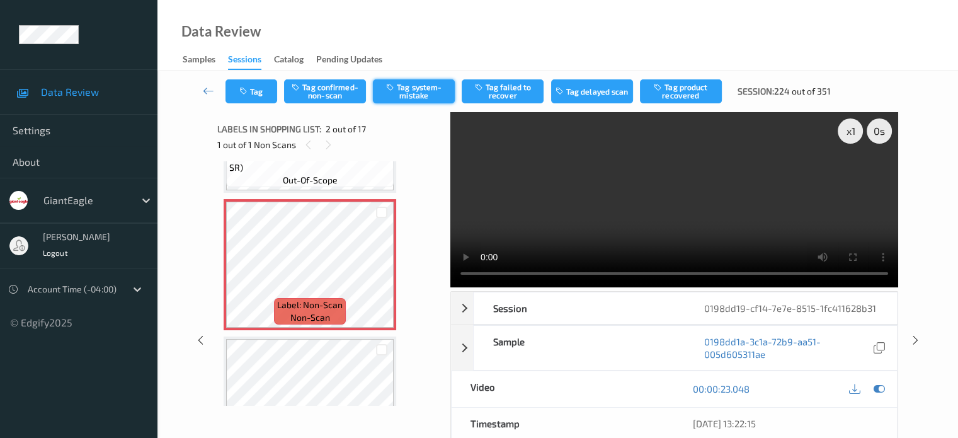
click at [412, 93] on button "Tag system-mistake" at bounding box center [414, 91] width 82 height 24
click at [265, 83] on button "Tag" at bounding box center [251, 91] width 52 height 24
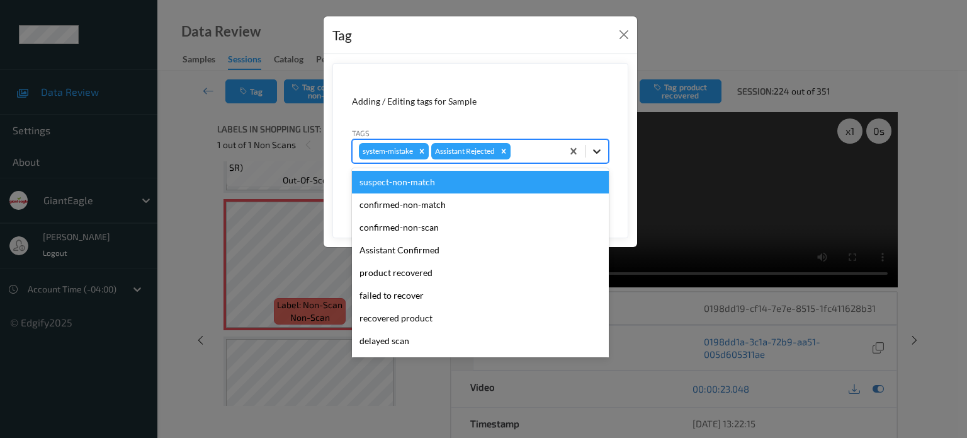
click at [601, 151] on icon at bounding box center [597, 151] width 13 height 13
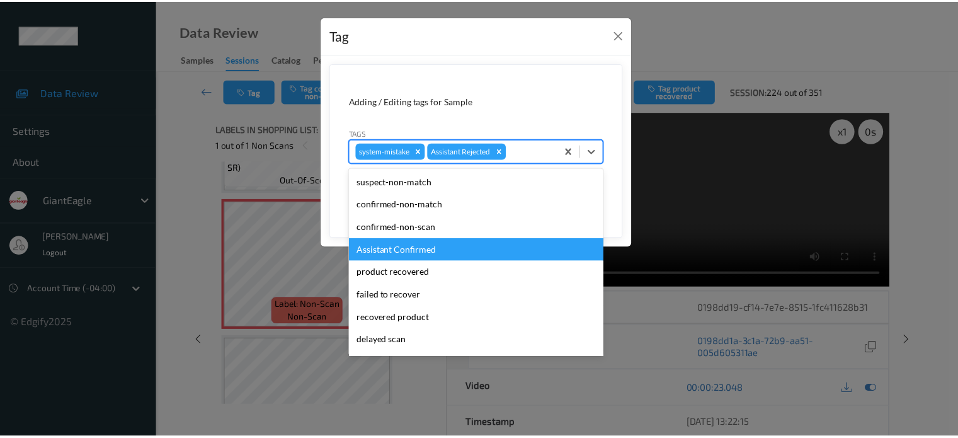
scroll to position [105, 0]
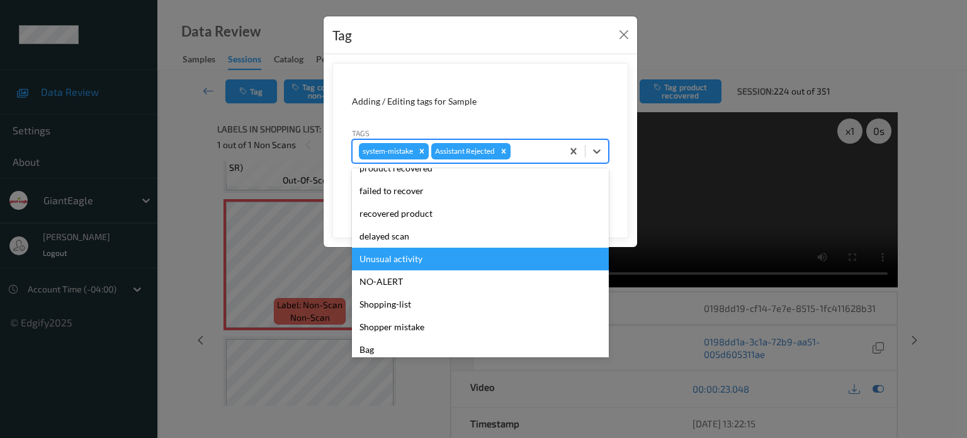
click at [382, 259] on div "Unusual activity" at bounding box center [480, 259] width 257 height 23
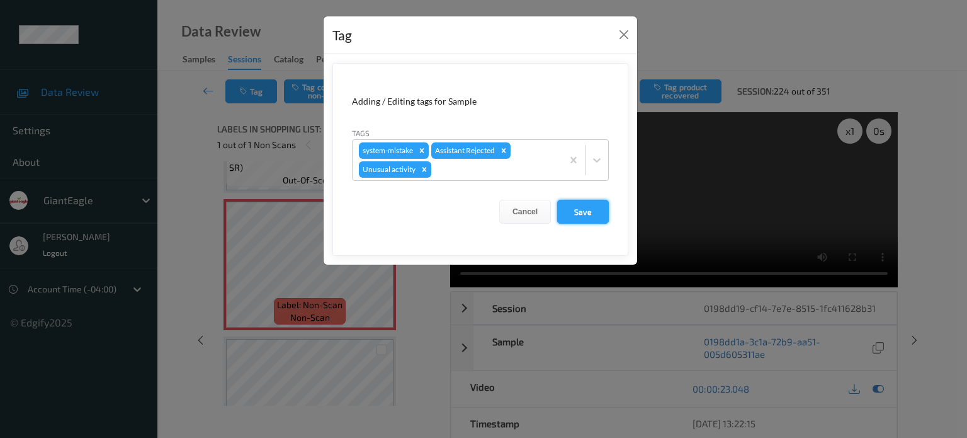
click at [584, 218] on button "Save" at bounding box center [583, 212] width 52 height 24
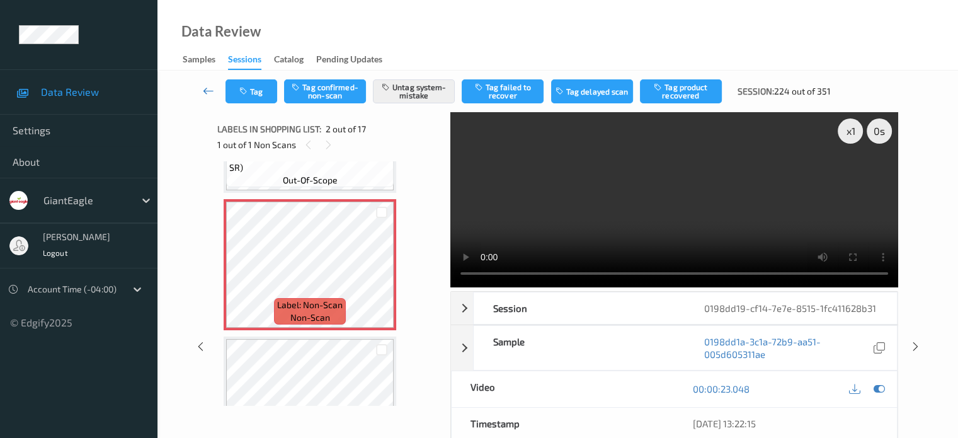
click at [208, 97] on link at bounding box center [208, 91] width 33 height 24
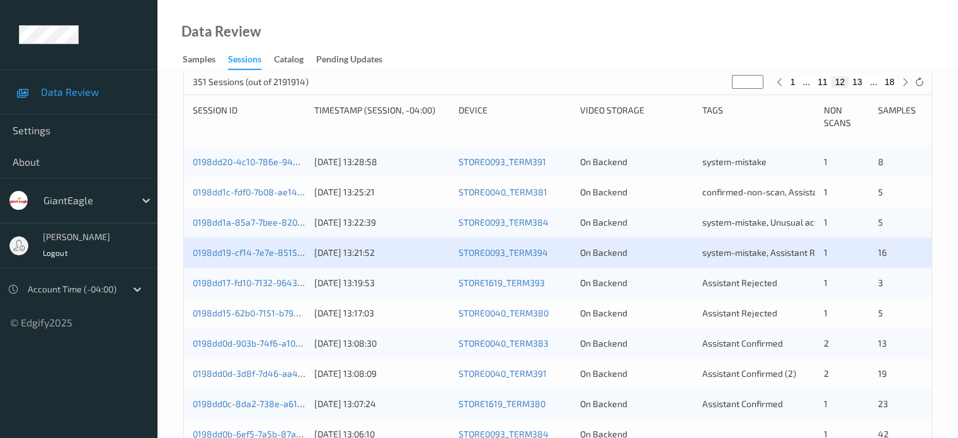
scroll to position [279, 0]
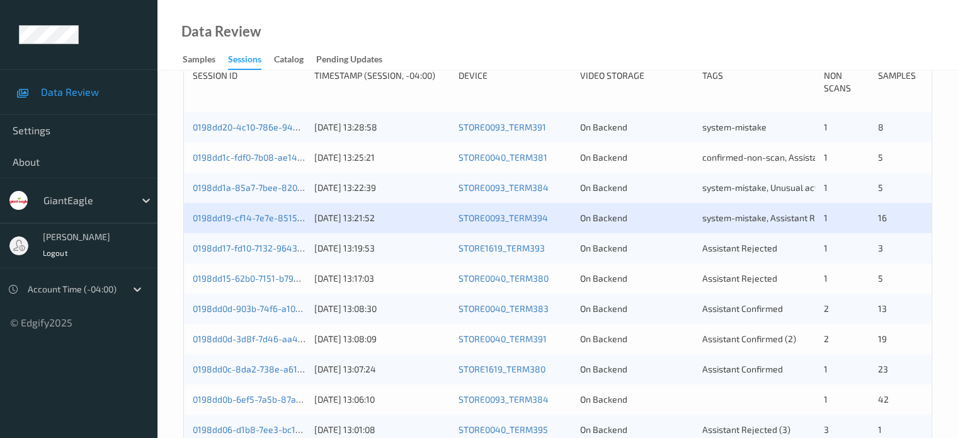
click at [268, 253] on div "0198dd17-fd10-7132-9643-45812d491132" at bounding box center [249, 248] width 113 height 13
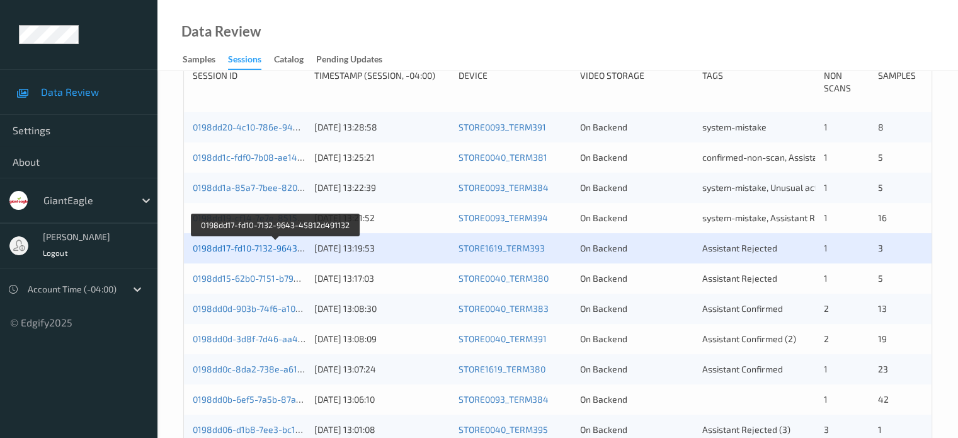
click at [263, 247] on link "0198dd17-fd10-7132-9643-45812d491132" at bounding box center [276, 247] width 167 height 11
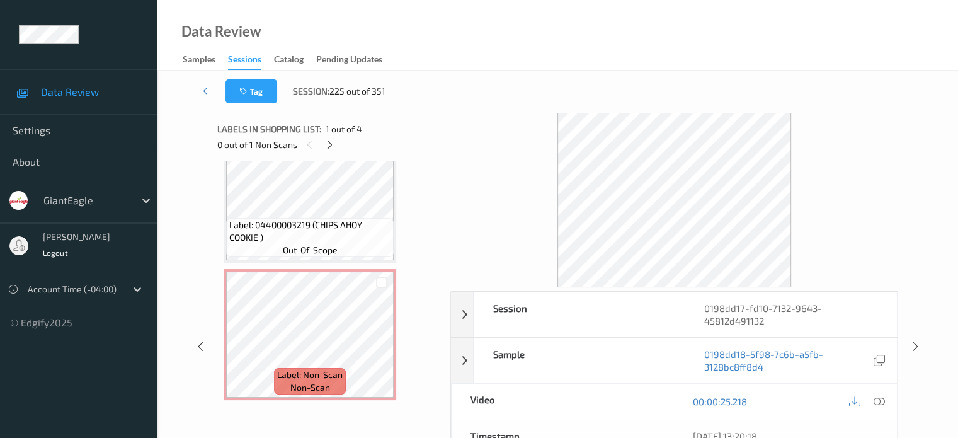
scroll to position [30, 0]
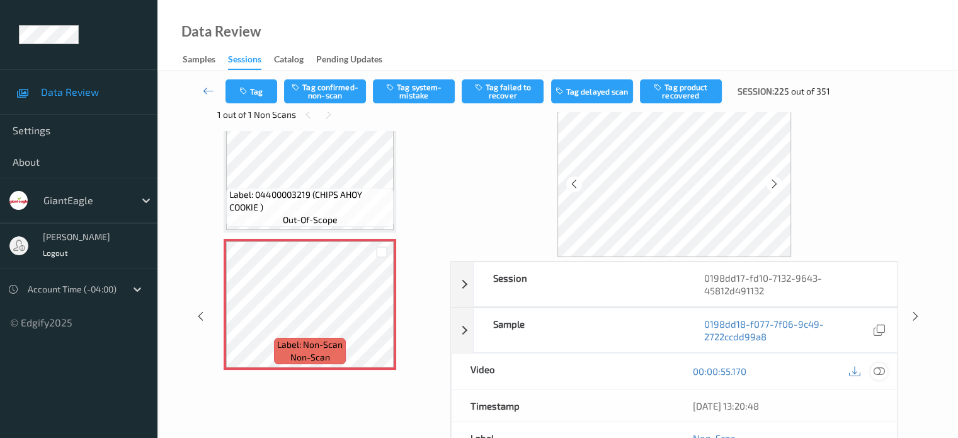
click at [877, 368] on icon at bounding box center [878, 370] width 11 height 11
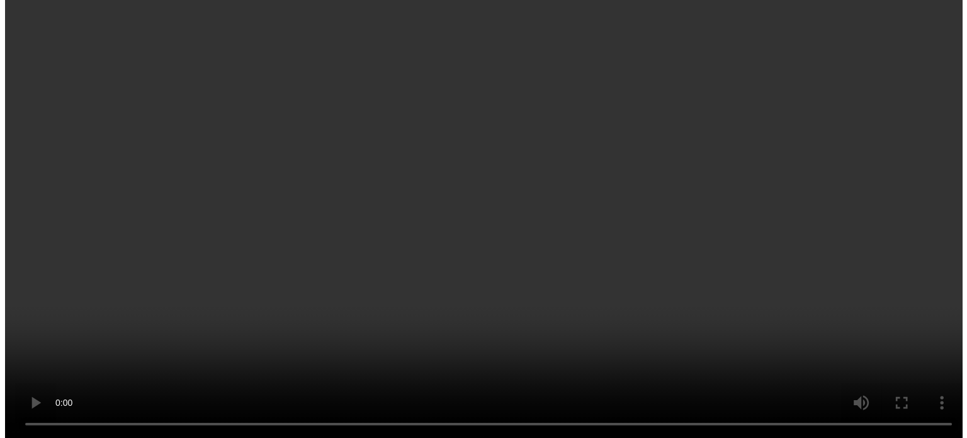
scroll to position [310, 0]
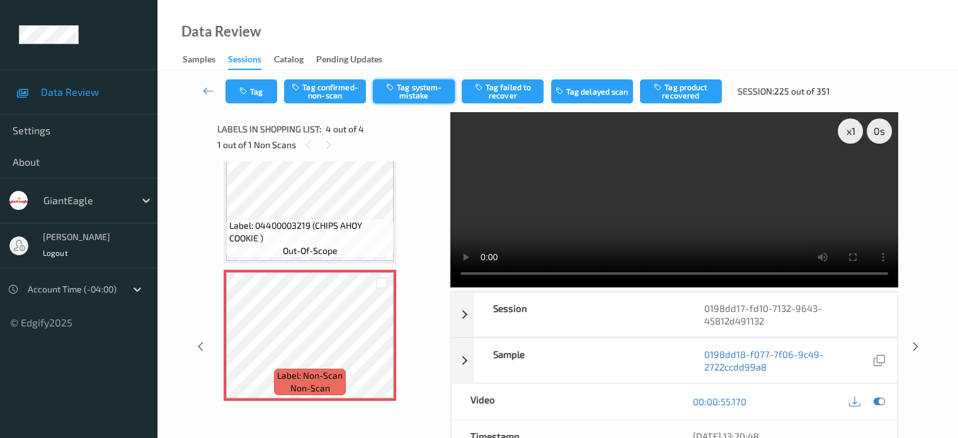
click at [416, 93] on button "Tag system-mistake" at bounding box center [414, 91] width 82 height 24
click at [261, 84] on button "Tag" at bounding box center [251, 91] width 52 height 24
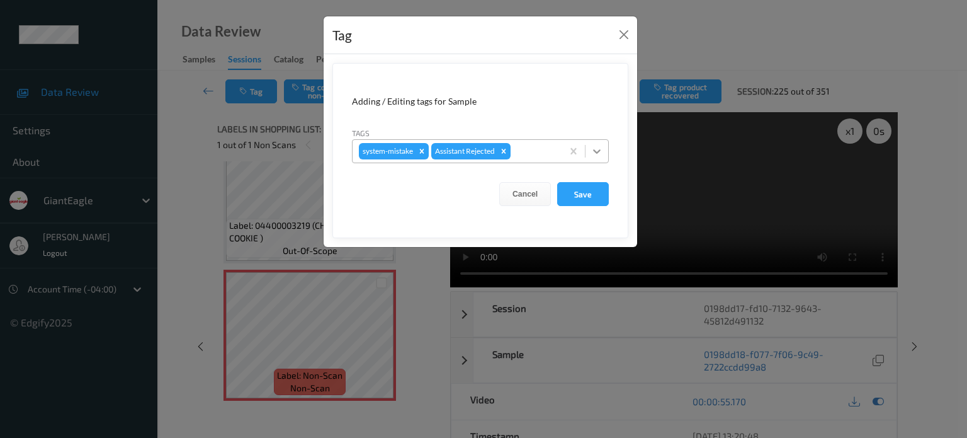
click at [596, 157] on div at bounding box center [597, 151] width 23 height 23
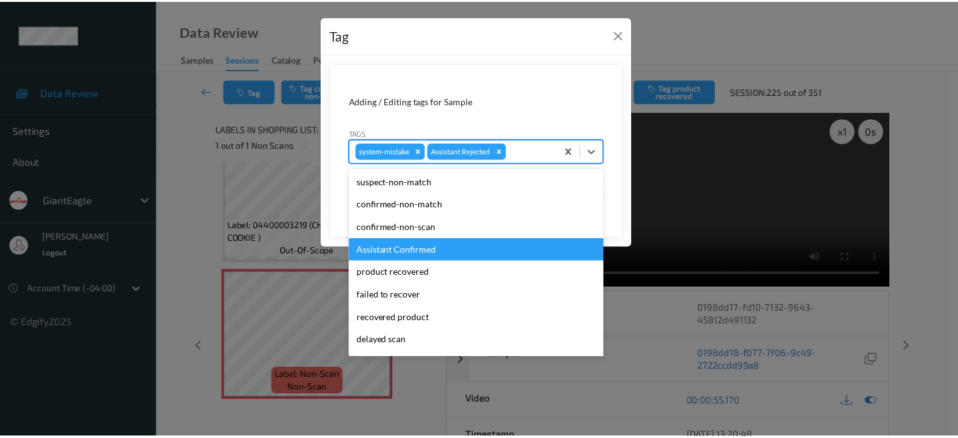
scroll to position [111, 0]
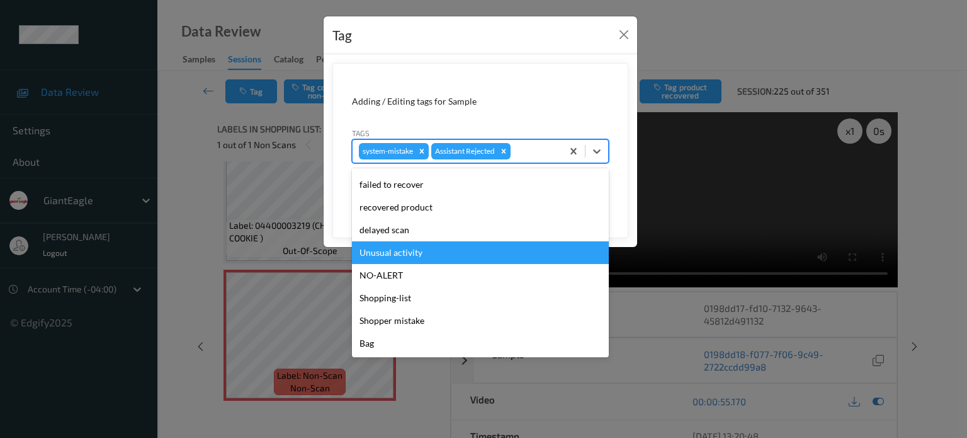
click at [390, 253] on div "Unusual activity" at bounding box center [480, 252] width 257 height 23
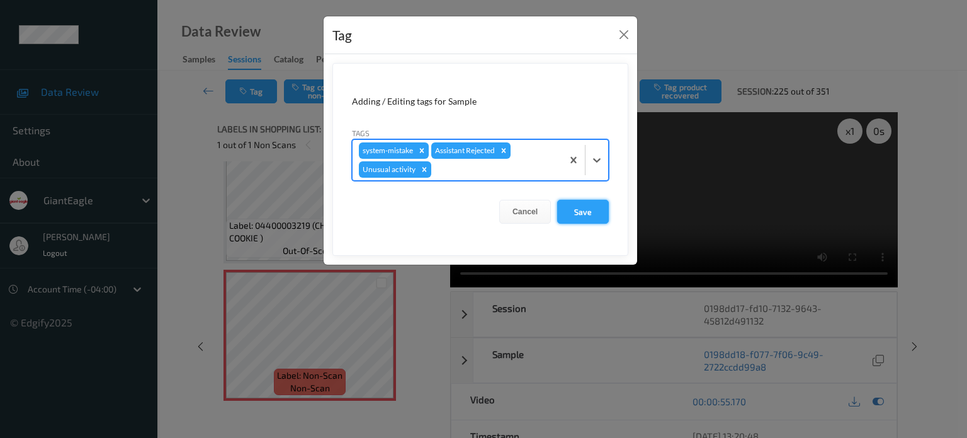
click at [589, 216] on button "Save" at bounding box center [583, 212] width 52 height 24
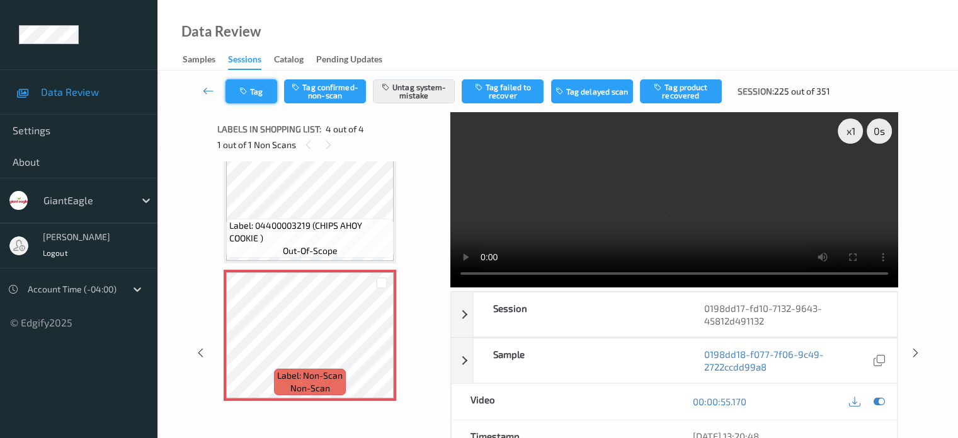
click at [266, 95] on button "Tag" at bounding box center [251, 91] width 52 height 24
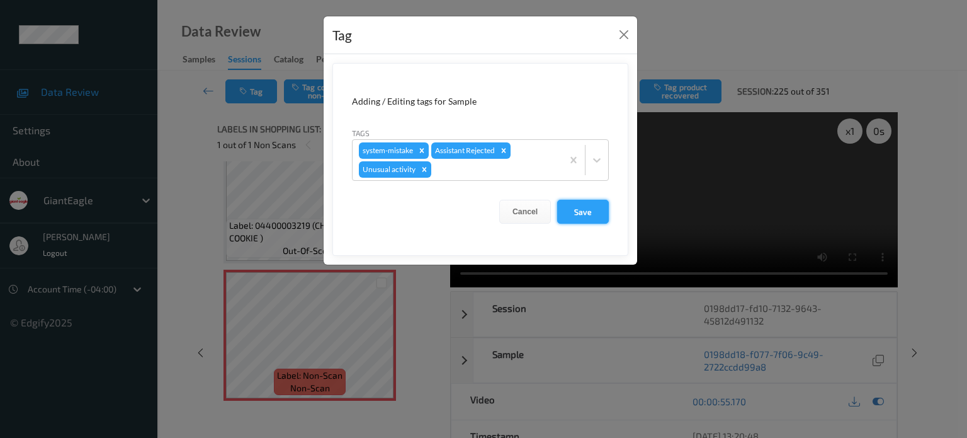
click at [573, 217] on button "Save" at bounding box center [583, 212] width 52 height 24
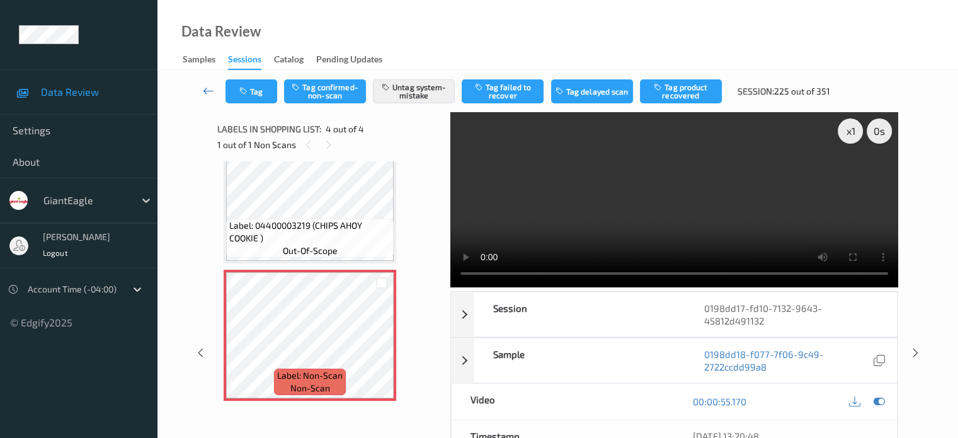
click at [207, 89] on icon at bounding box center [208, 90] width 11 height 13
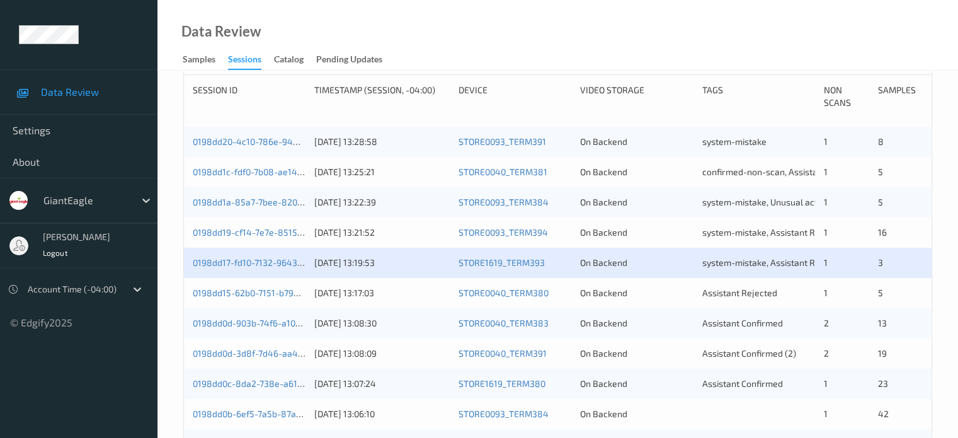
scroll to position [264, 0]
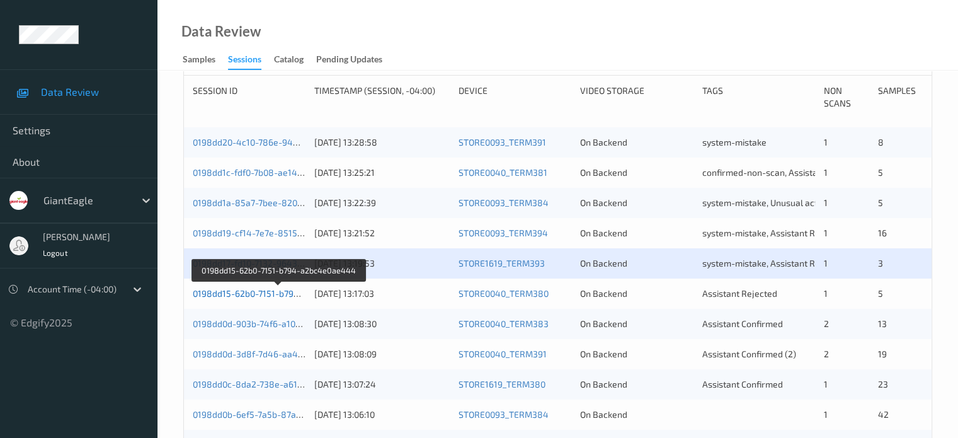
click at [243, 295] on link "0198dd15-62b0-7151-b794-a2bc4e0ae444" at bounding box center [279, 293] width 173 height 11
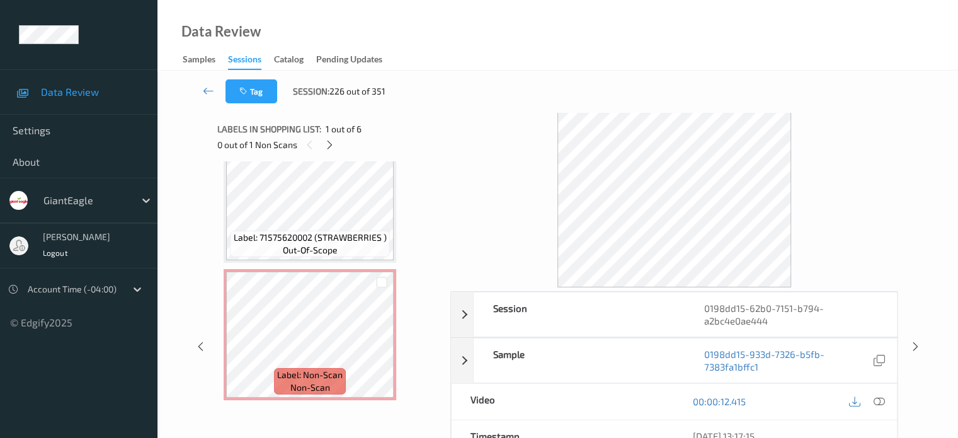
scroll to position [50, 0]
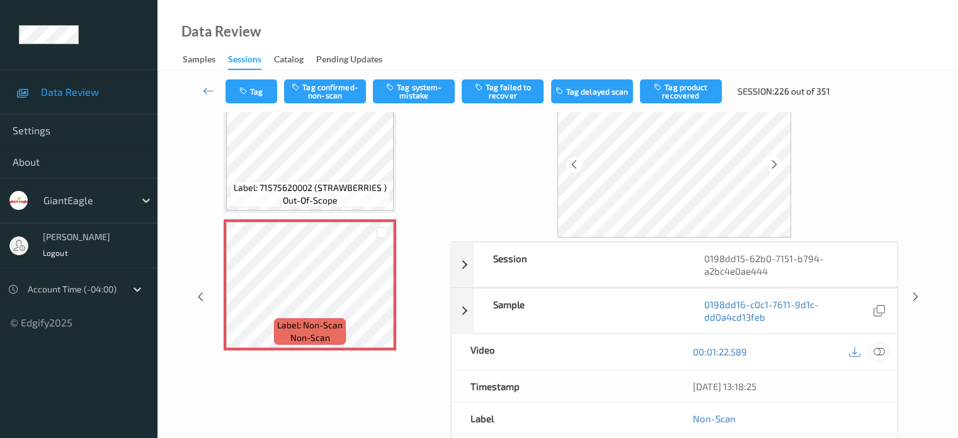
click at [877, 351] on icon at bounding box center [878, 351] width 11 height 11
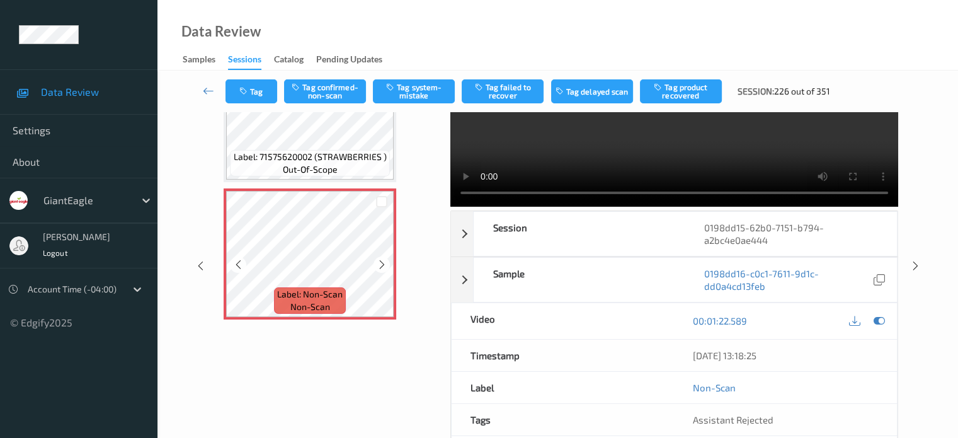
scroll to position [105, 0]
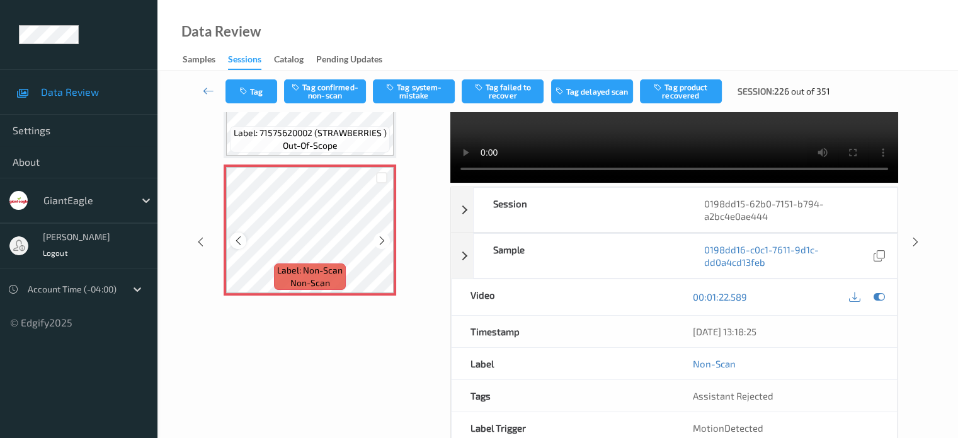
click at [233, 242] on icon at bounding box center [238, 240] width 11 height 11
click at [385, 236] on icon at bounding box center [382, 240] width 11 height 11
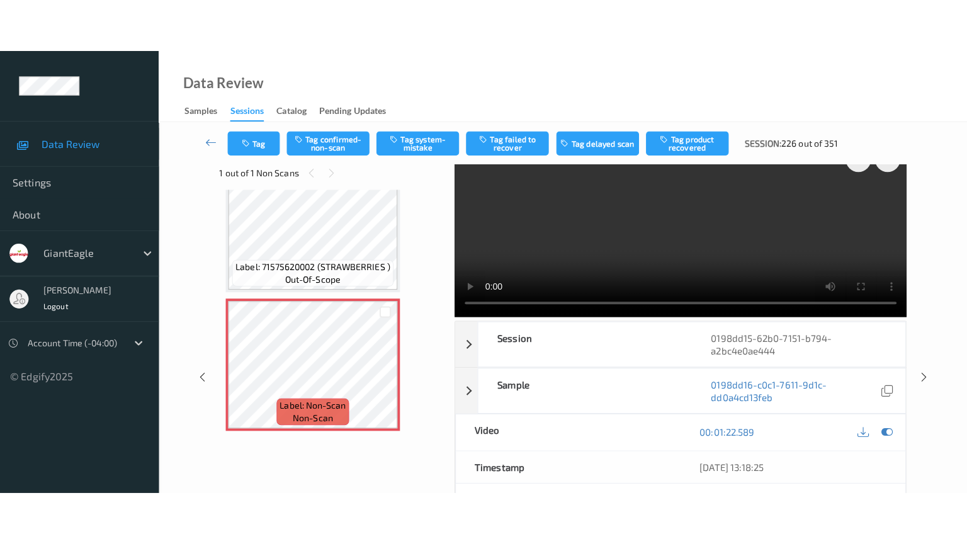
scroll to position [0, 0]
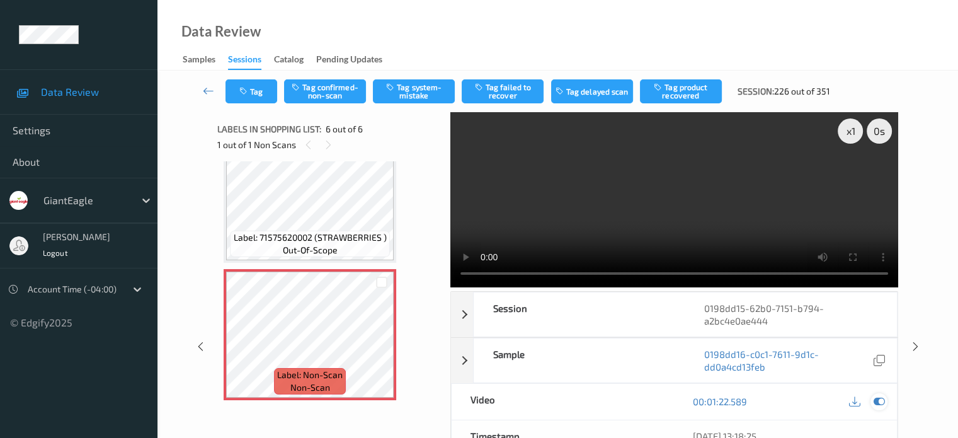
click at [879, 397] on icon at bounding box center [878, 401] width 11 height 11
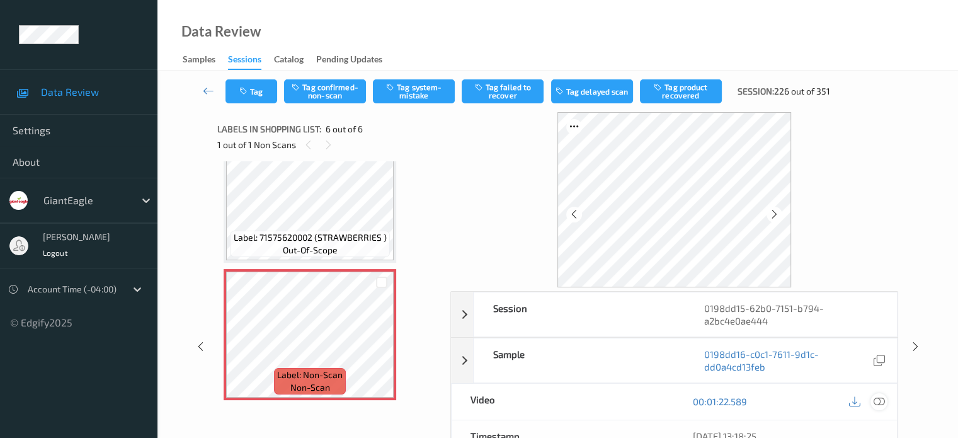
click at [877, 397] on icon at bounding box center [878, 401] width 11 height 11
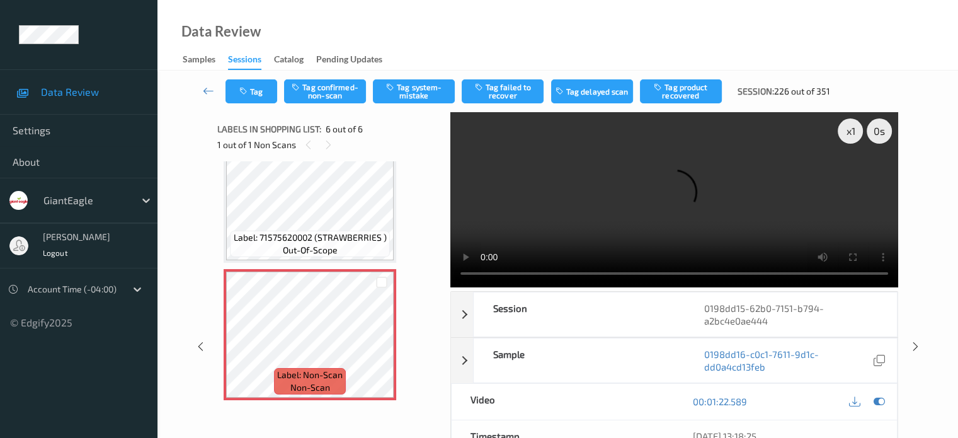
scroll to position [479, 0]
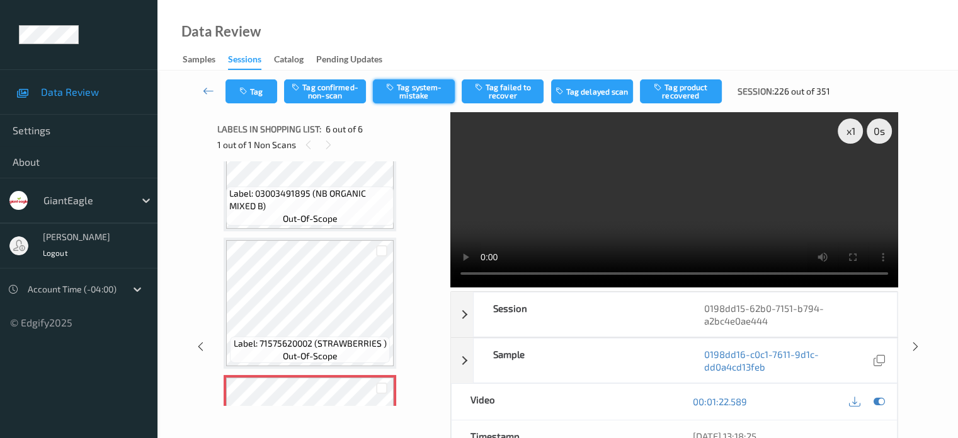
click at [404, 91] on button "Tag system-mistake" at bounding box center [414, 91] width 82 height 24
click at [255, 93] on button "Tag" at bounding box center [251, 91] width 52 height 24
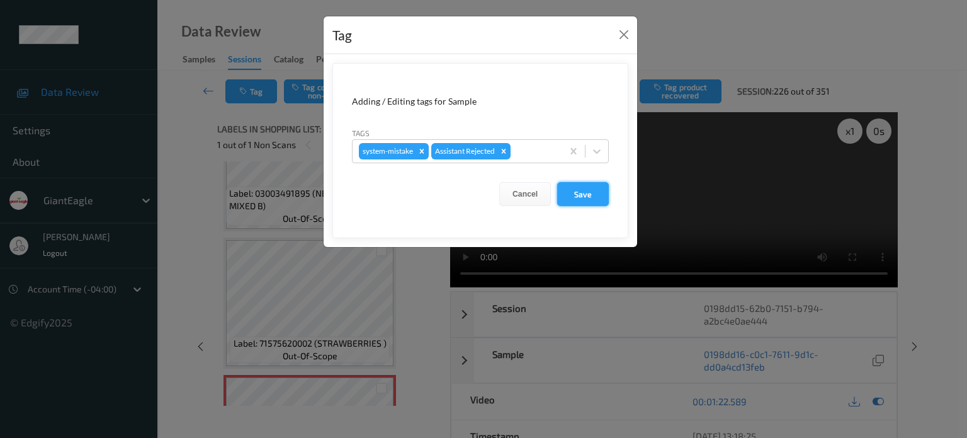
click at [587, 197] on button "Save" at bounding box center [583, 194] width 52 height 24
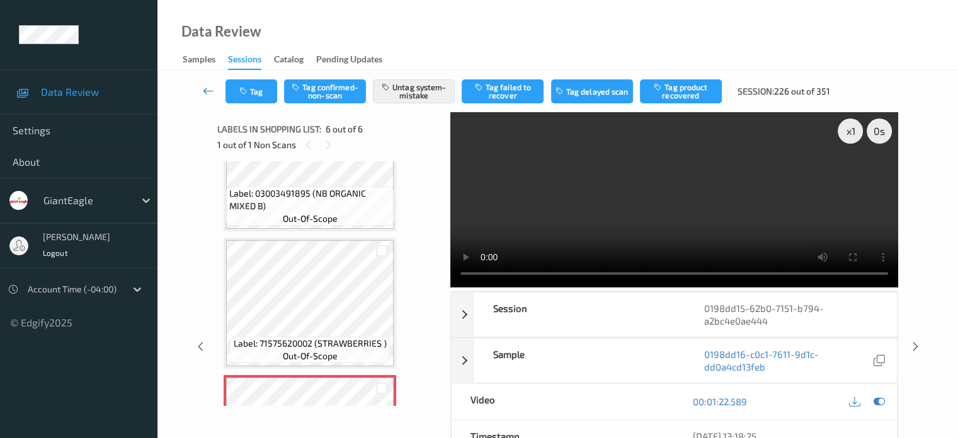
click at [203, 90] on icon at bounding box center [208, 90] width 11 height 13
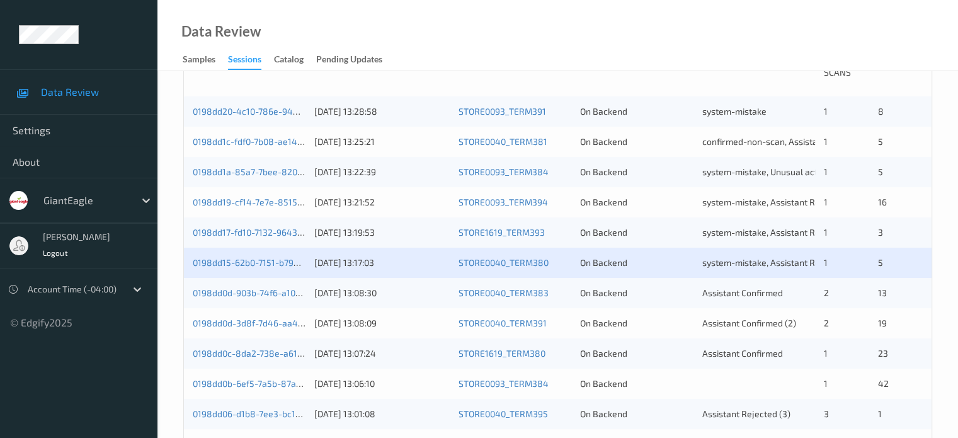
scroll to position [296, 0]
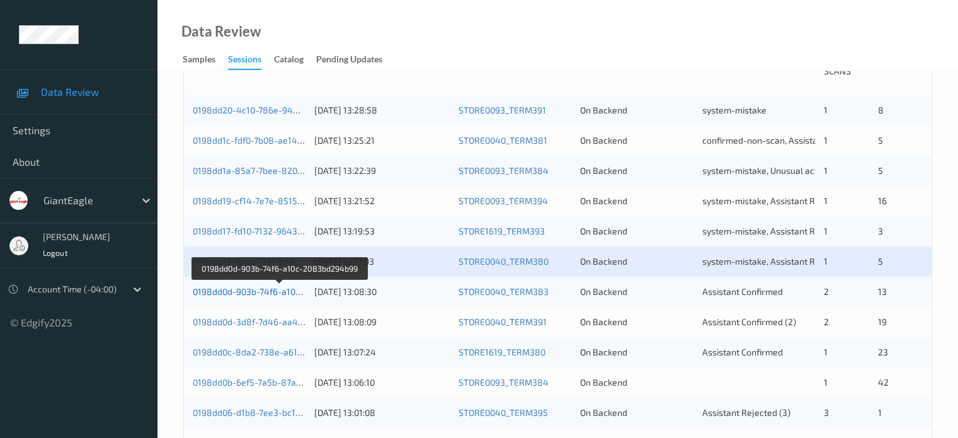
click at [270, 290] on link "0198dd0d-903b-74f6-a10c-2083bd294b99" at bounding box center [279, 291] width 173 height 11
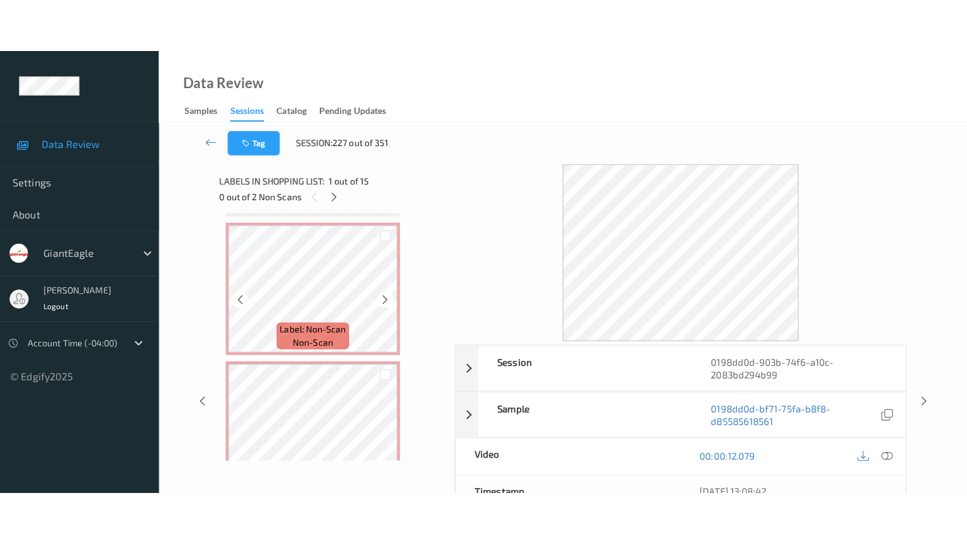
scroll to position [1787, 0]
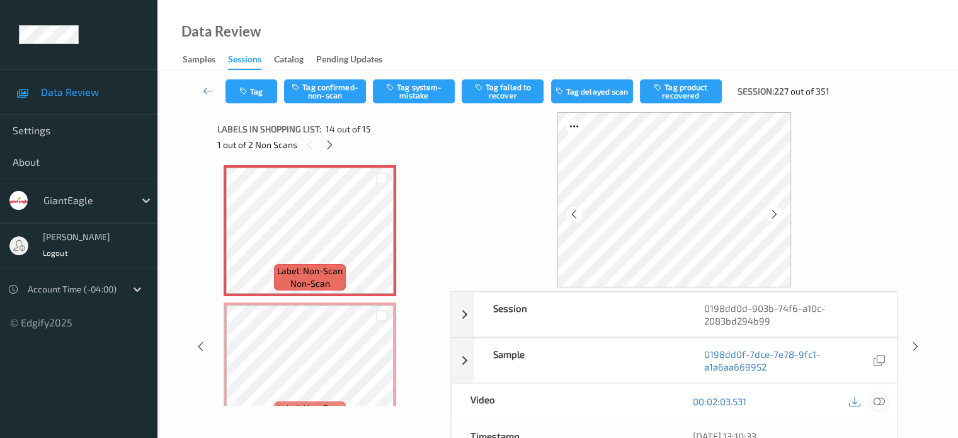
click at [883, 397] on icon at bounding box center [878, 401] width 11 height 11
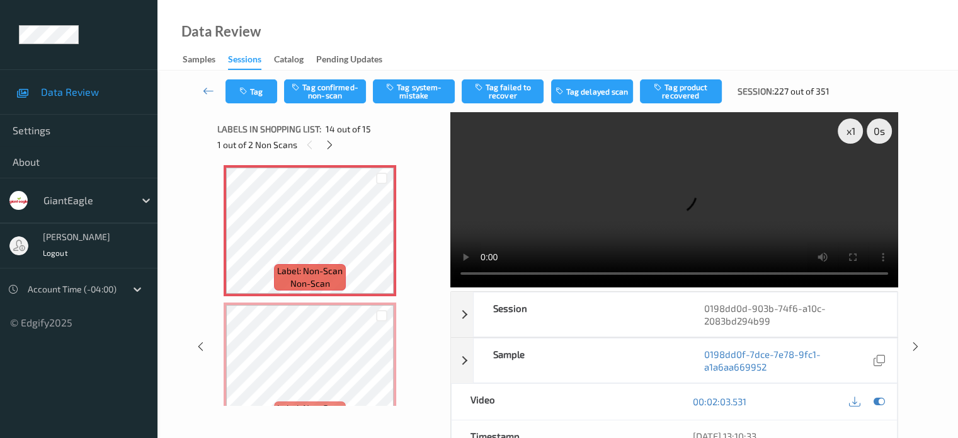
scroll to position [1715, 0]
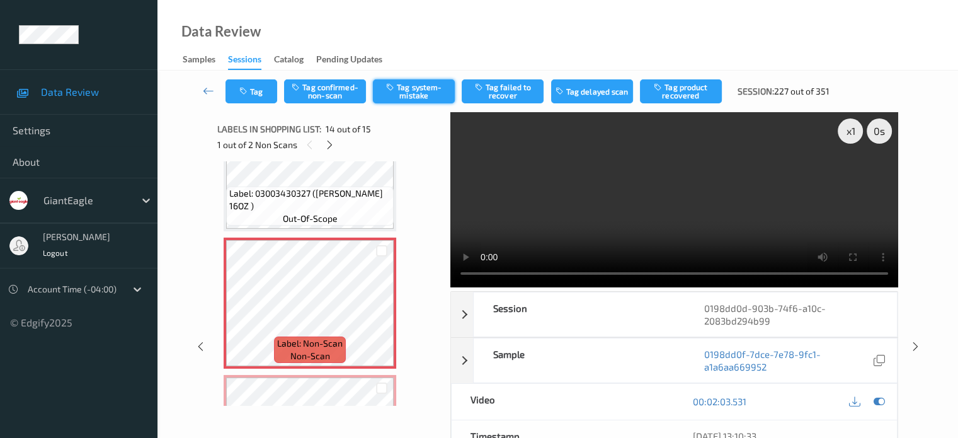
click at [419, 95] on button "Tag system-mistake" at bounding box center [414, 91] width 82 height 24
click at [259, 93] on button "Tag" at bounding box center [251, 91] width 52 height 24
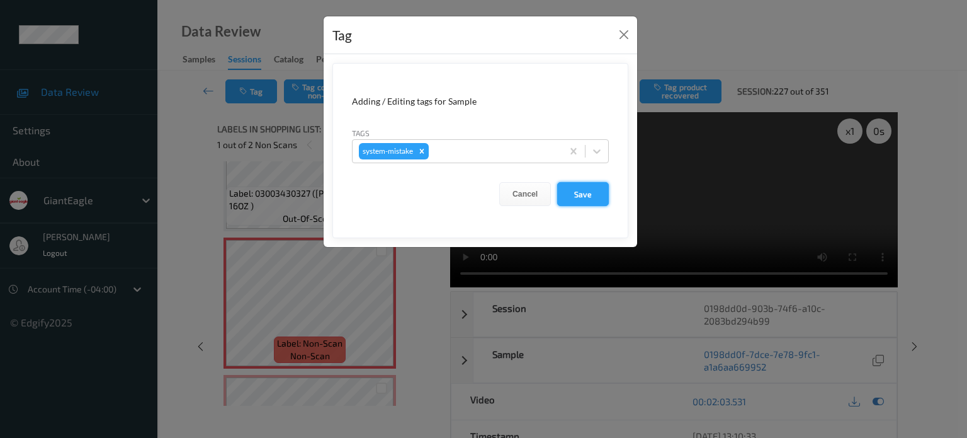
click at [579, 198] on button "Save" at bounding box center [583, 194] width 52 height 24
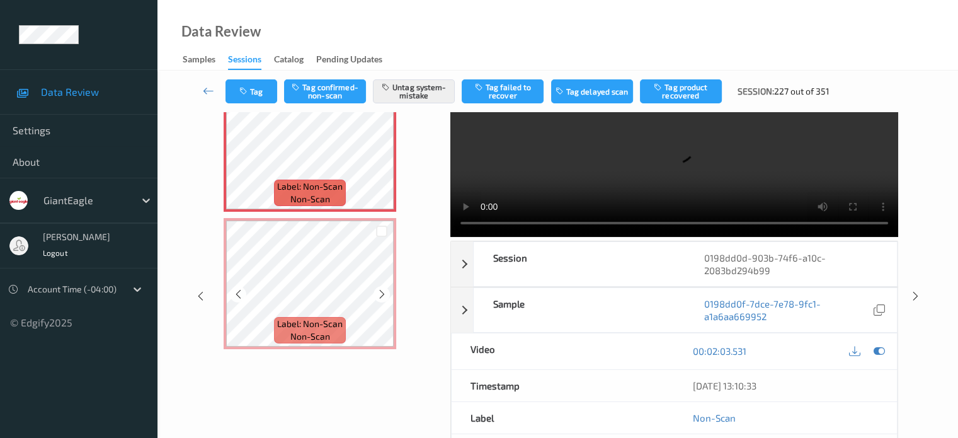
scroll to position [50, 0]
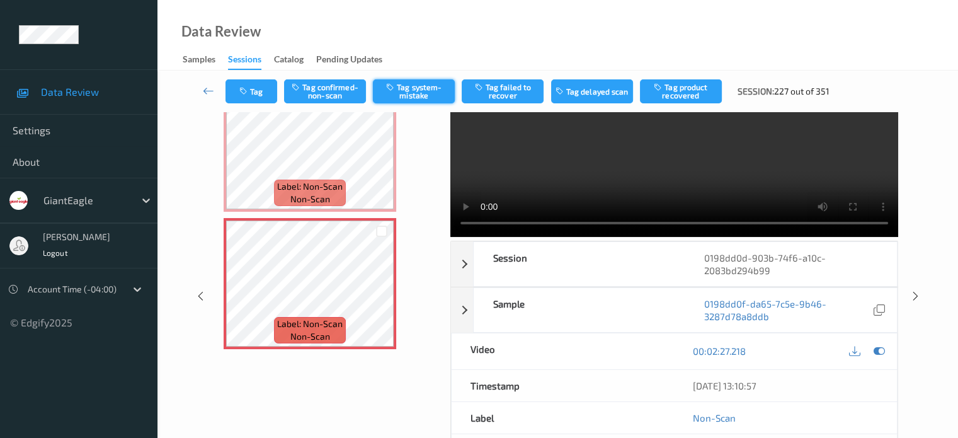
click at [413, 93] on button "Tag system-mistake" at bounding box center [414, 91] width 82 height 24
click at [265, 88] on button "Tag" at bounding box center [251, 91] width 52 height 24
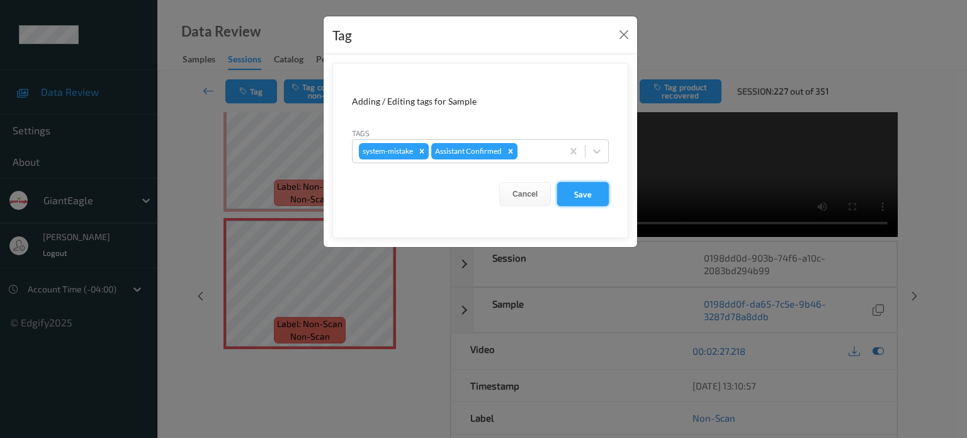
click at [584, 189] on button "Save" at bounding box center [583, 194] width 52 height 24
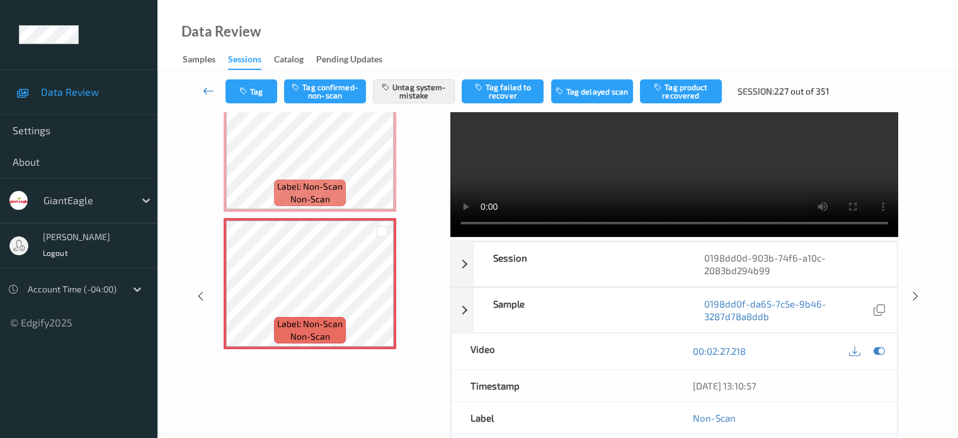
click at [211, 88] on icon at bounding box center [208, 90] width 11 height 13
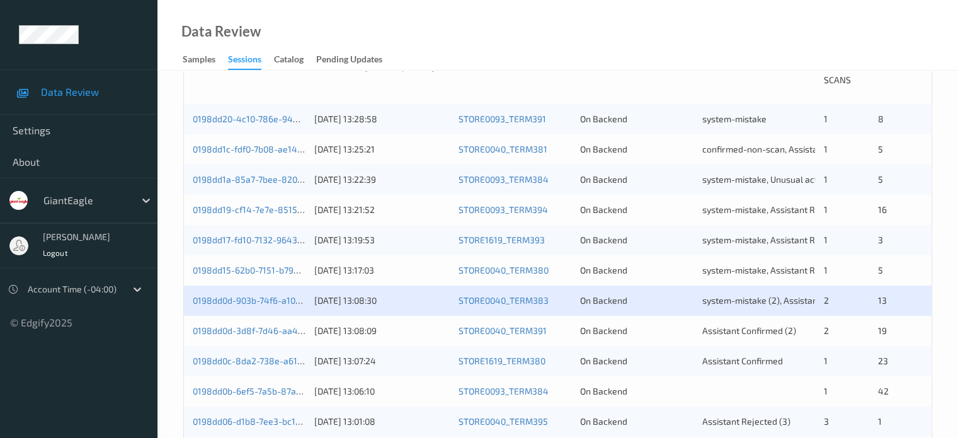
scroll to position [339, 0]
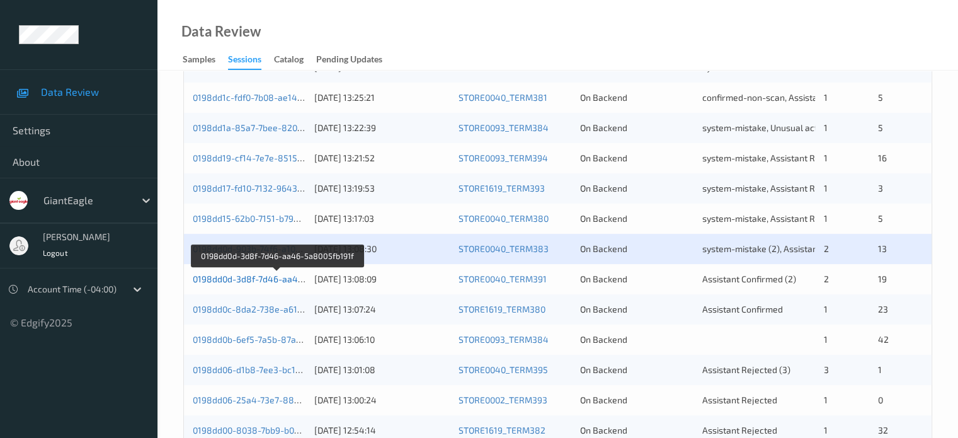
click at [259, 280] on link "0198dd0d-3d8f-7d46-aa46-5a8005fb191f" at bounding box center [277, 278] width 169 height 11
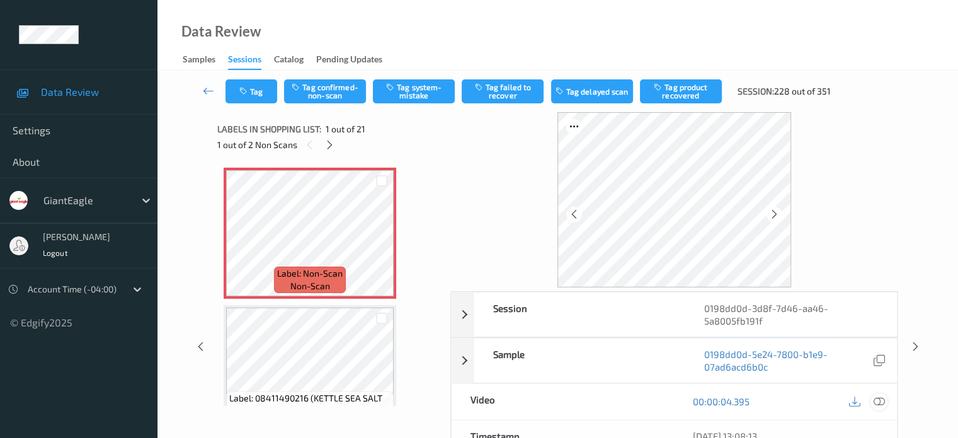
click at [879, 400] on icon at bounding box center [878, 401] width 11 height 11
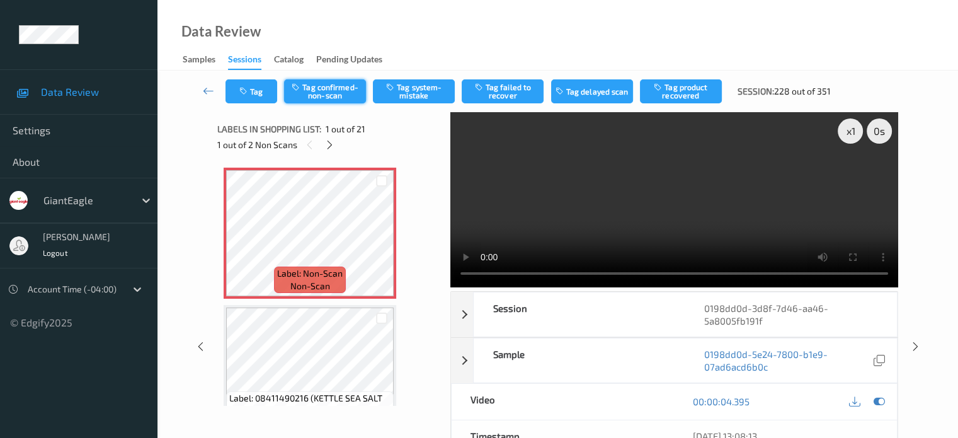
click at [330, 95] on button "Tag confirmed-non-scan" at bounding box center [325, 91] width 82 height 24
click at [673, 90] on button "Tag product recovered" at bounding box center [681, 91] width 82 height 24
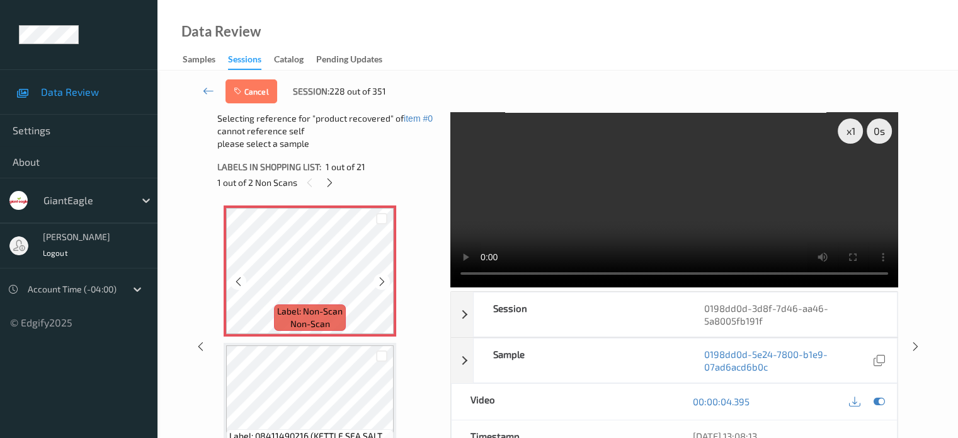
scroll to position [105, 0]
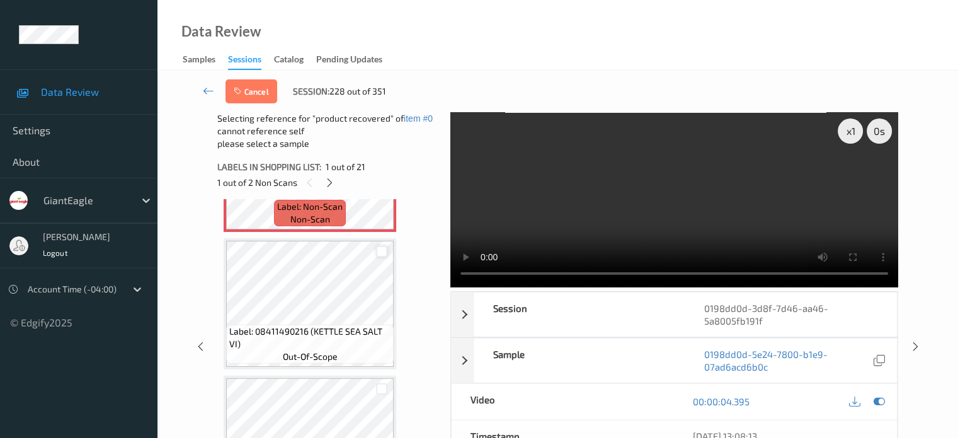
click at [380, 252] on div at bounding box center [382, 252] width 12 height 12
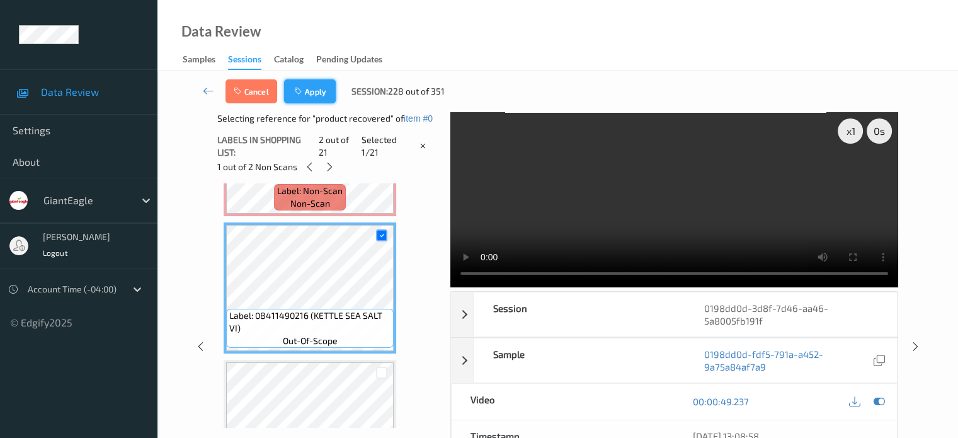
click at [312, 88] on button "Apply" at bounding box center [310, 91] width 52 height 24
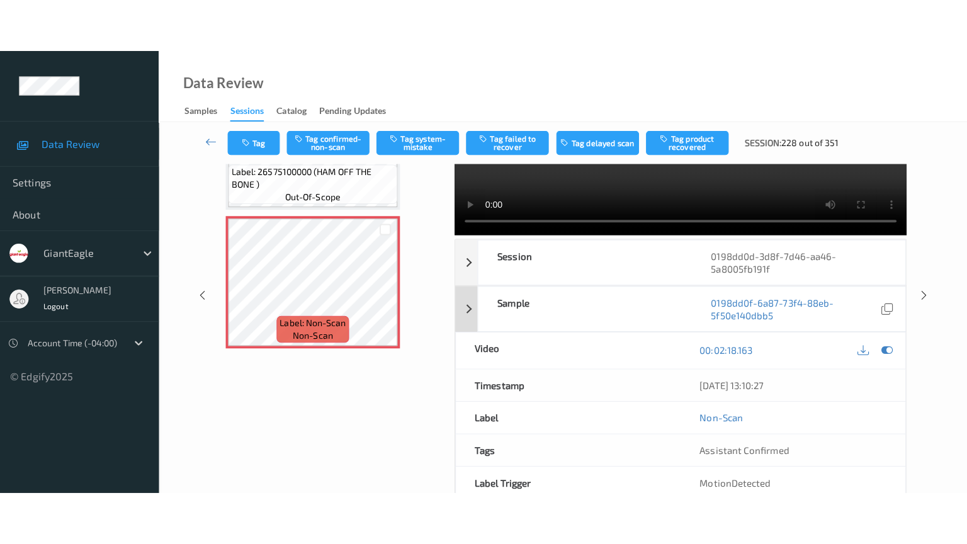
scroll to position [0, 0]
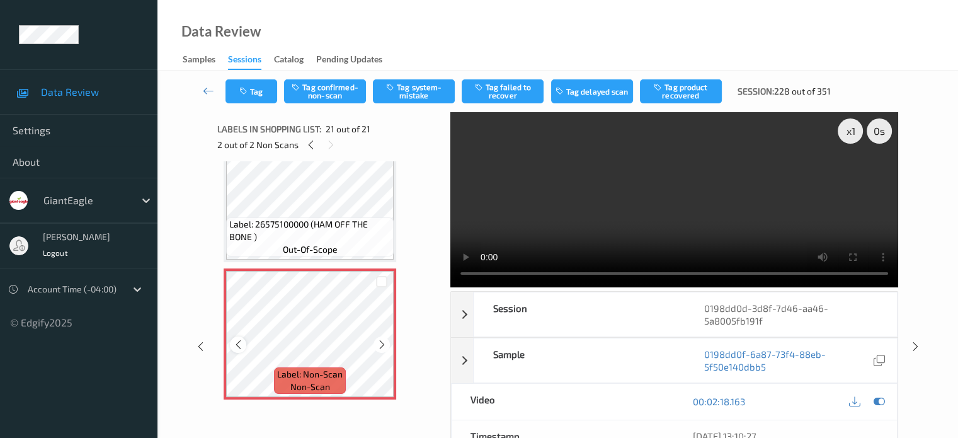
click at [244, 346] on div at bounding box center [238, 344] width 16 height 16
click at [879, 400] on icon at bounding box center [878, 401] width 11 height 11
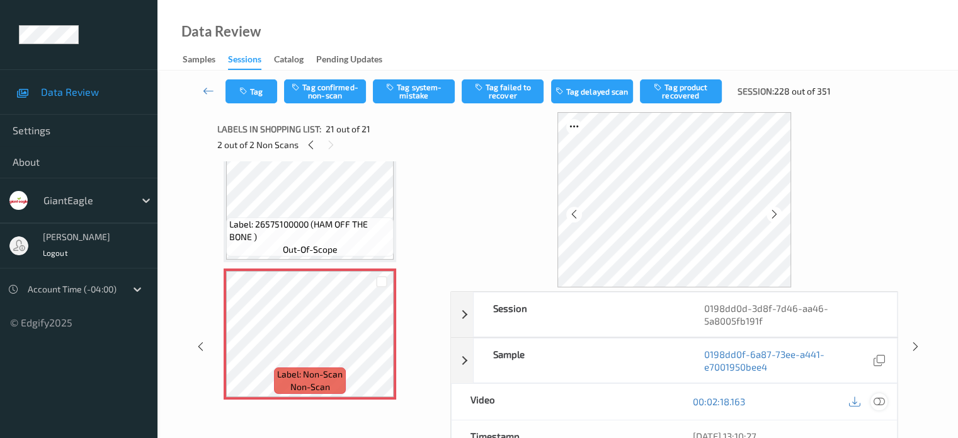
click at [878, 402] on icon at bounding box center [878, 401] width 11 height 11
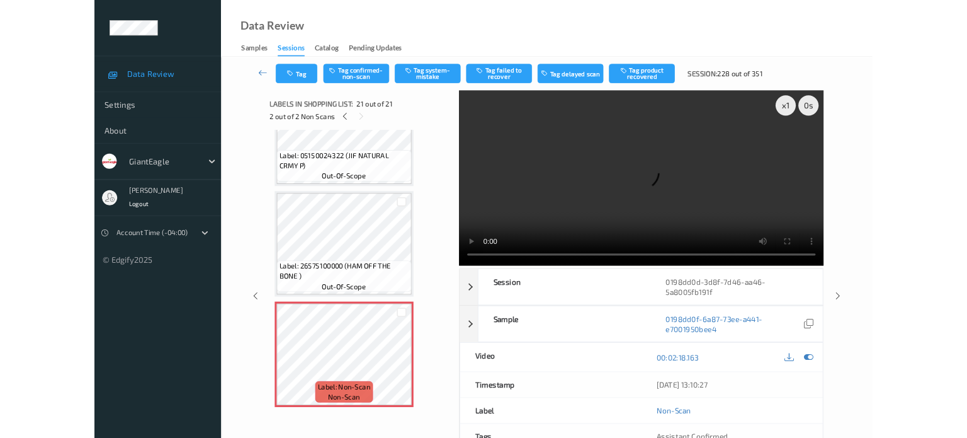
scroll to position [2539, 0]
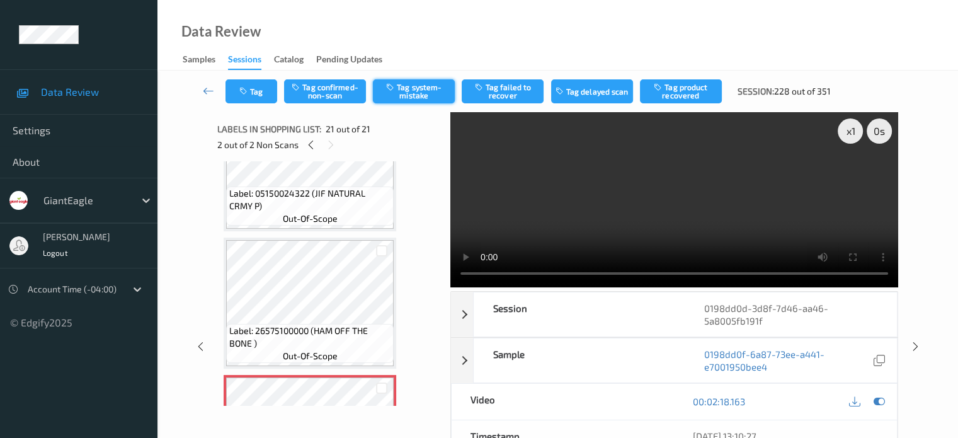
click at [423, 89] on button "Tag system-mistake" at bounding box center [414, 91] width 82 height 24
click at [252, 95] on button "Tag" at bounding box center [251, 91] width 52 height 24
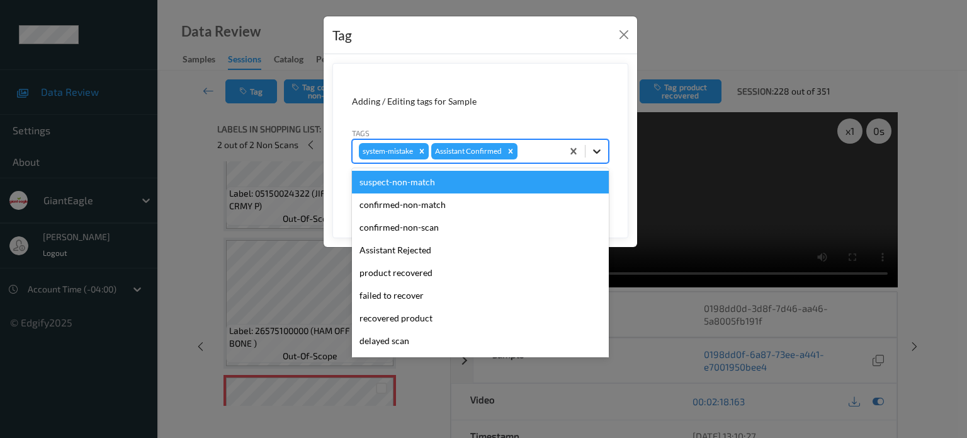
click at [596, 152] on icon at bounding box center [597, 151] width 8 height 4
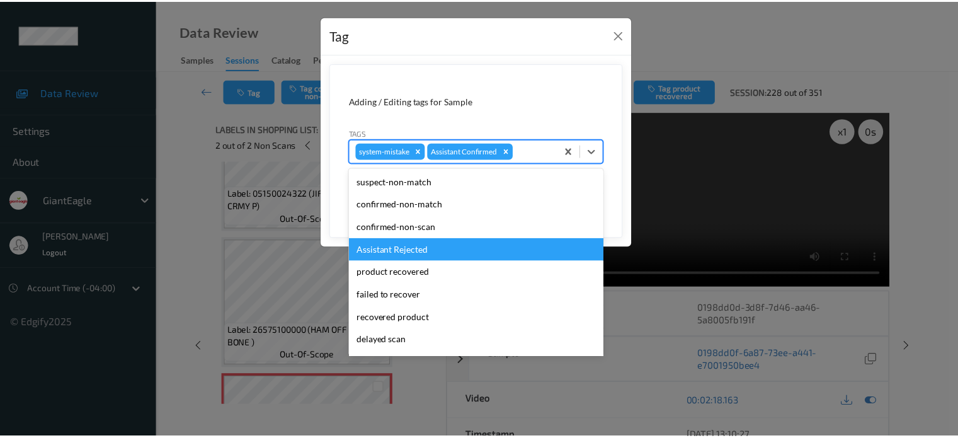
scroll to position [111, 0]
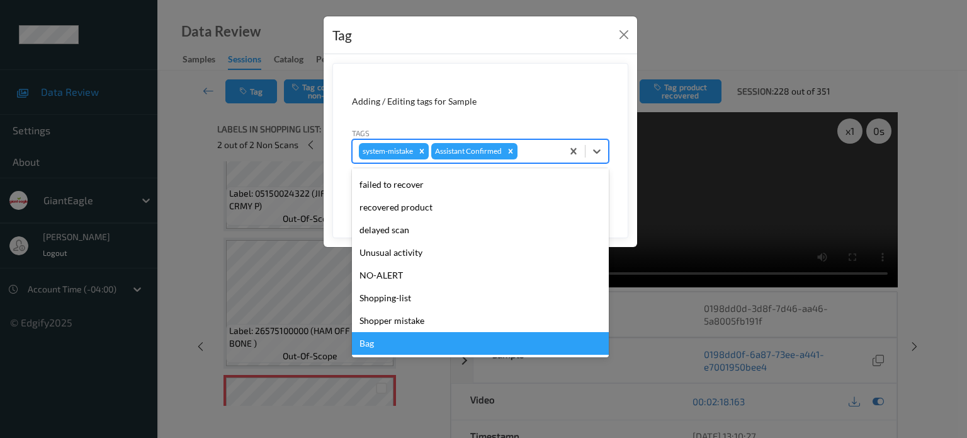
drag, startPoint x: 358, startPoint y: 342, endPoint x: 363, endPoint y: 330, distance: 12.8
click at [358, 342] on div "Bag" at bounding box center [480, 343] width 257 height 23
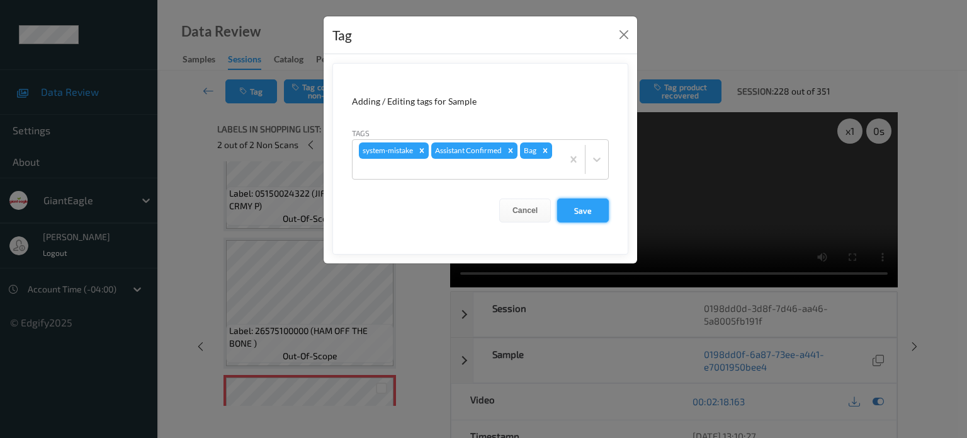
click at [578, 217] on button "Save" at bounding box center [583, 210] width 52 height 24
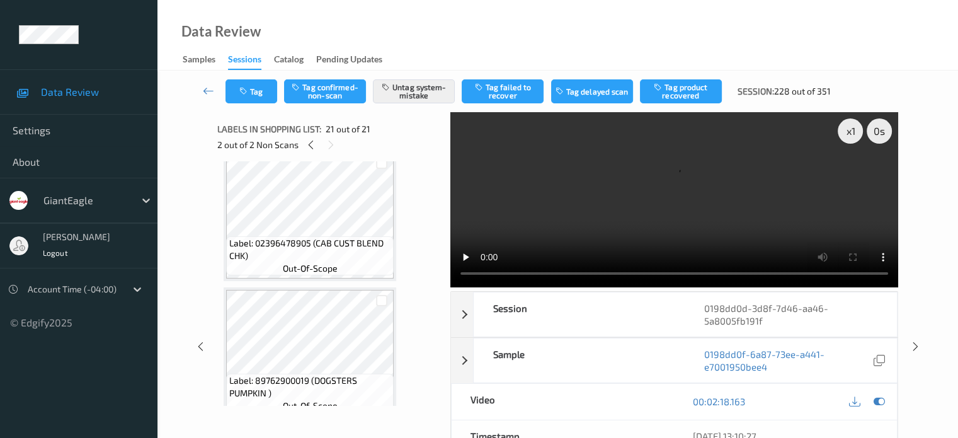
scroll to position [0, 0]
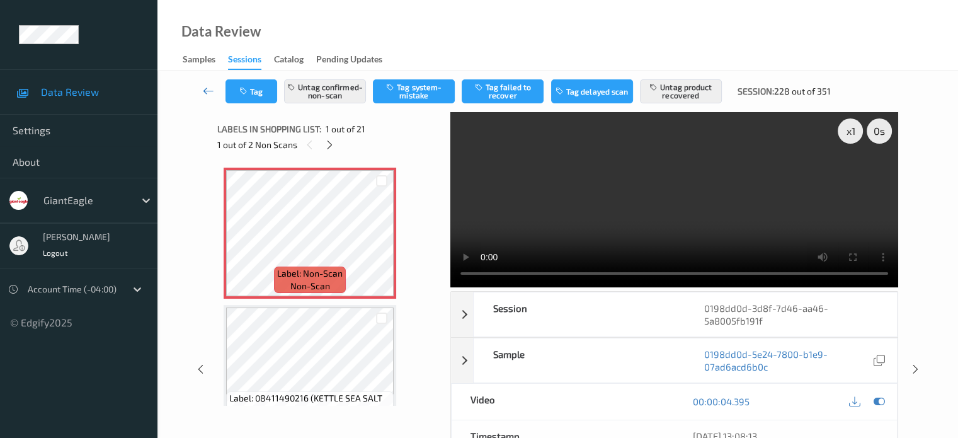
click at [208, 94] on icon at bounding box center [208, 90] width 11 height 13
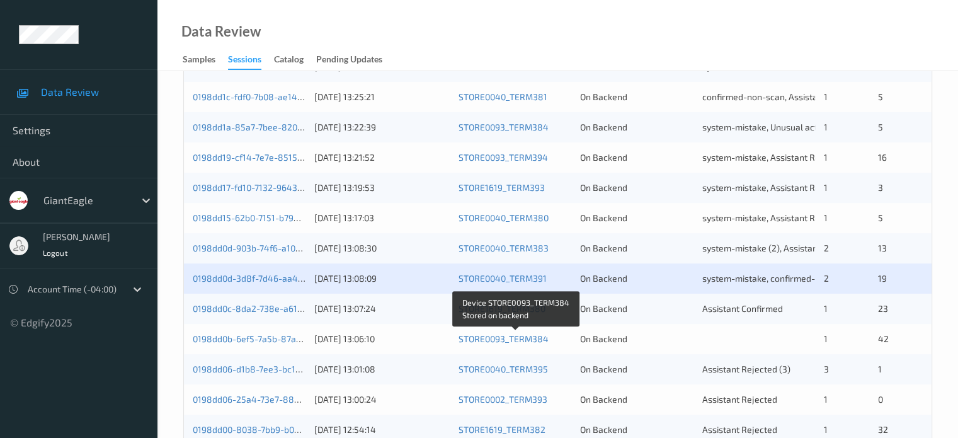
scroll to position [340, 0]
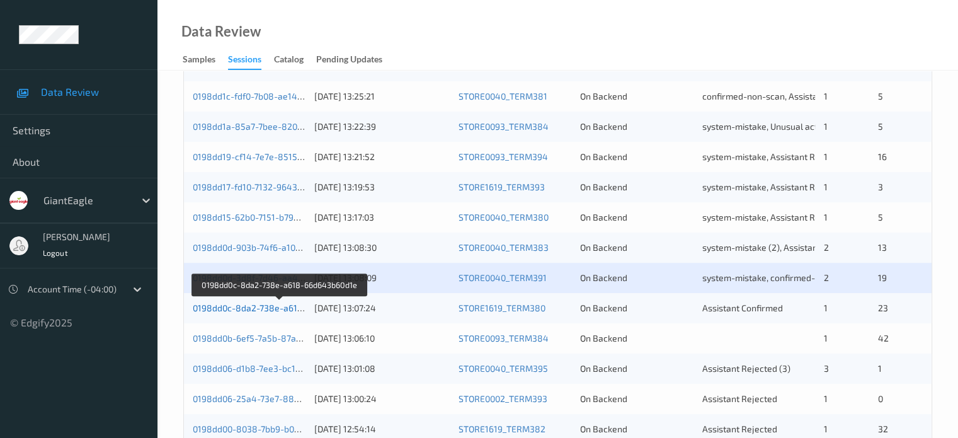
click at [248, 309] on link "0198dd0c-8da2-738e-a618-66d643b60d1e" at bounding box center [280, 307] width 174 height 11
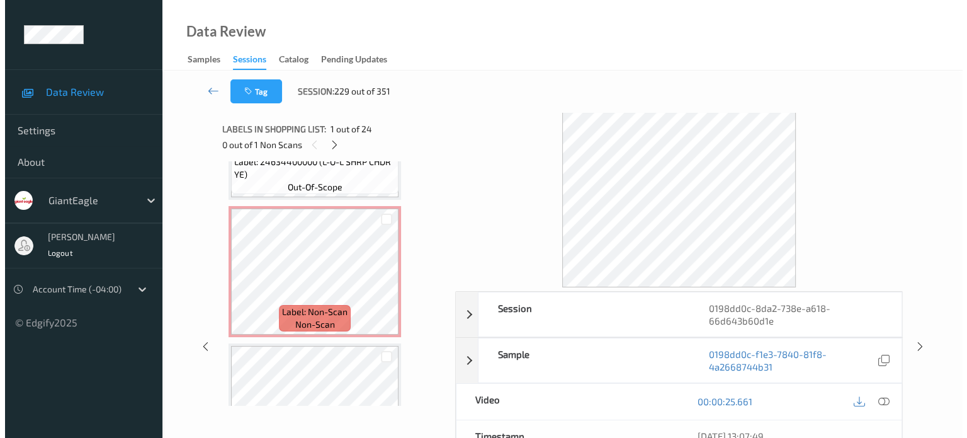
scroll to position [786, 0]
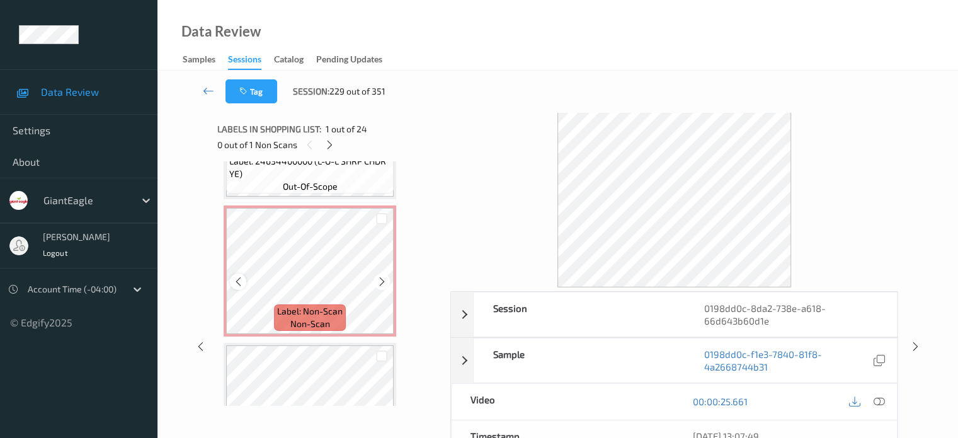
click at [239, 280] on icon at bounding box center [238, 281] width 11 height 11
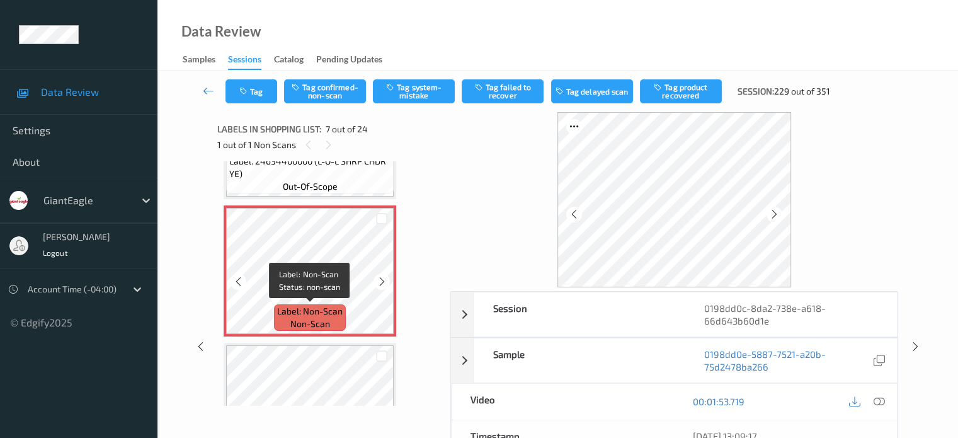
click at [307, 307] on span "Label: Non-Scan" at bounding box center [310, 311] width 66 height 13
click at [876, 401] on icon at bounding box center [878, 401] width 11 height 11
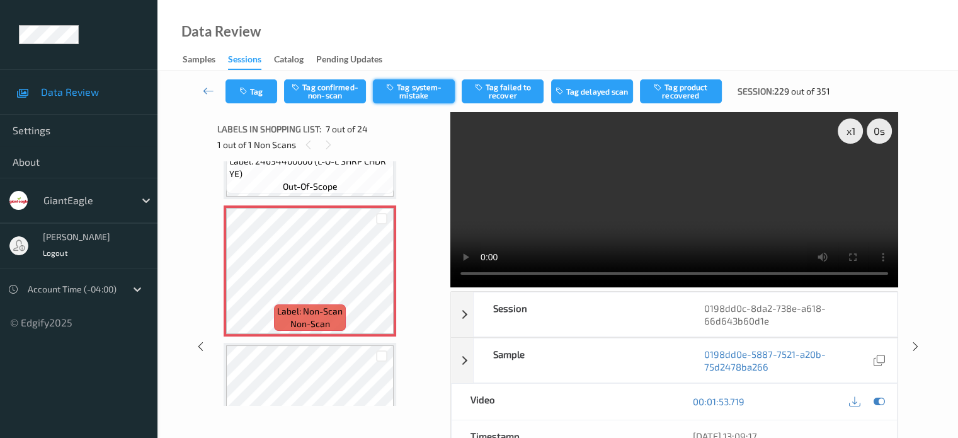
click at [424, 89] on button "Tag system-mistake" at bounding box center [414, 91] width 82 height 24
click at [258, 93] on button "Tag" at bounding box center [251, 91] width 52 height 24
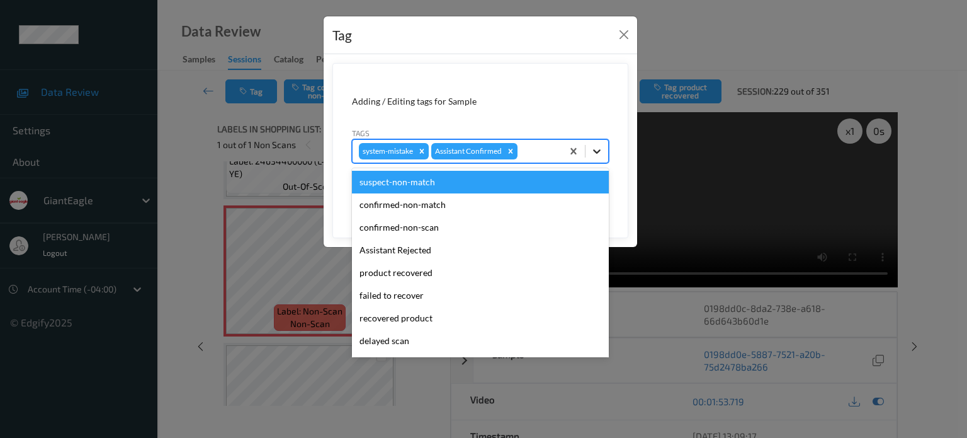
click at [593, 145] on icon at bounding box center [597, 151] width 13 height 13
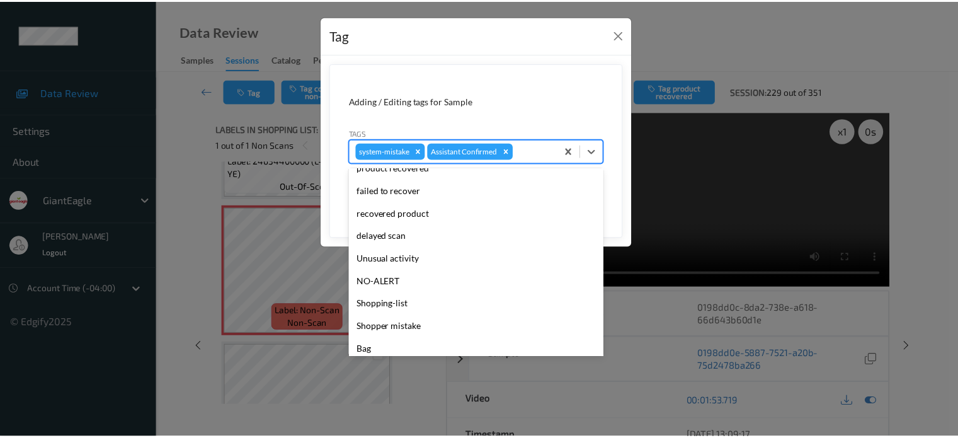
scroll to position [111, 0]
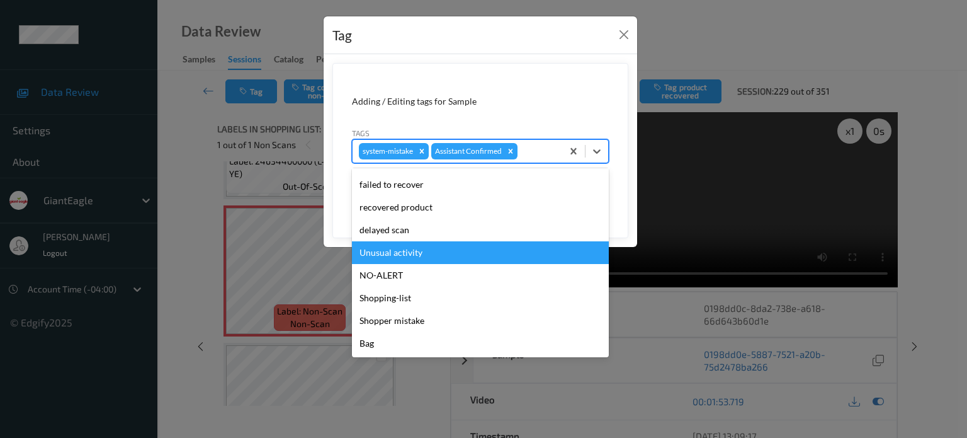
click at [393, 251] on div "Unusual activity" at bounding box center [480, 252] width 257 height 23
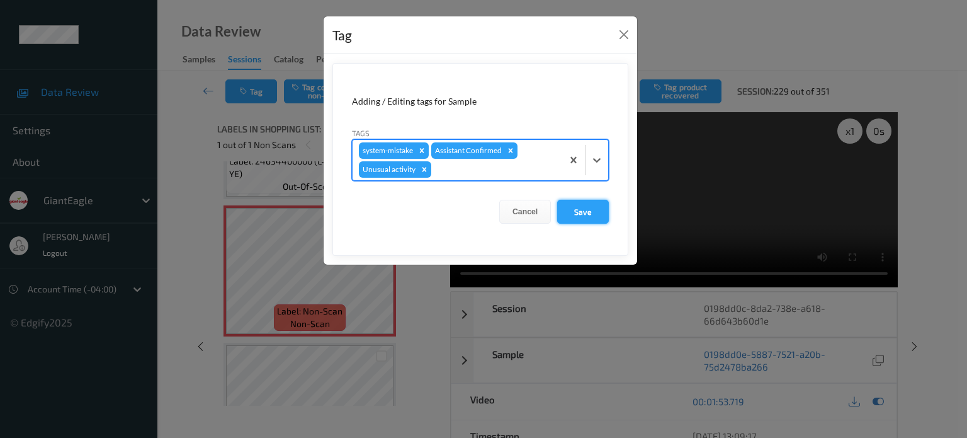
click at [579, 215] on button "Save" at bounding box center [583, 212] width 52 height 24
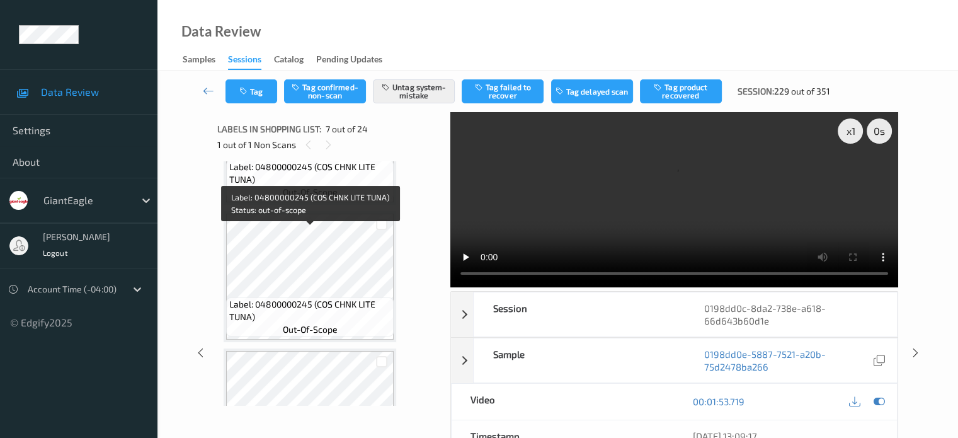
scroll to position [2465, 0]
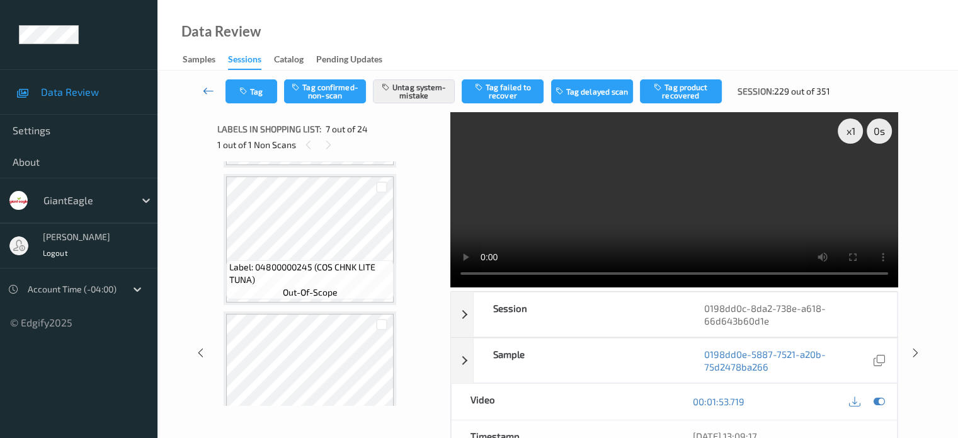
click at [209, 89] on icon at bounding box center [208, 90] width 11 height 13
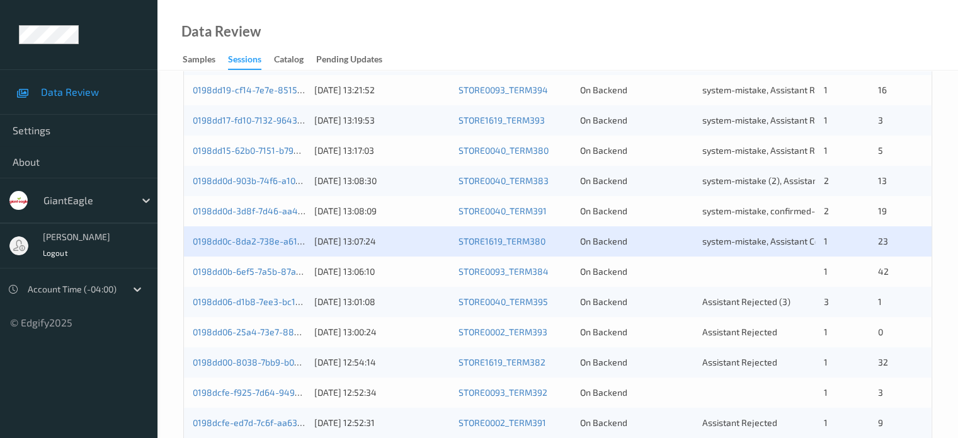
scroll to position [419, 0]
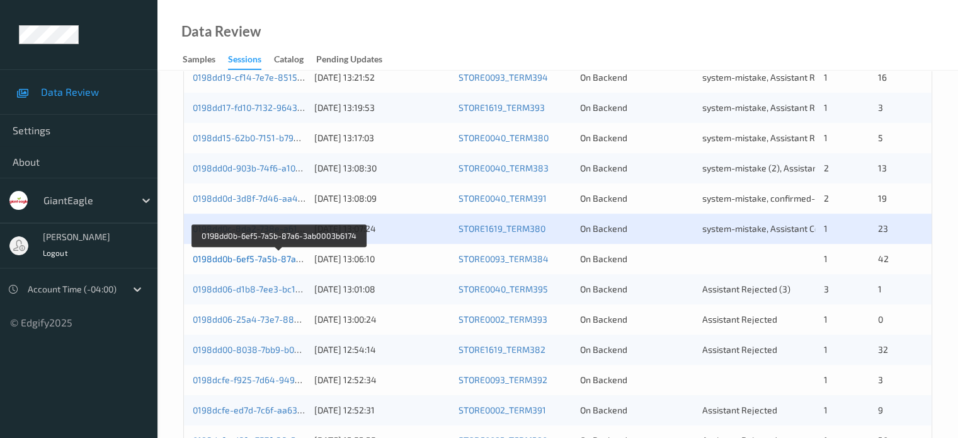
click at [257, 258] on link "0198dd0b-6ef5-7a5b-87a6-3ab0003b6174" at bounding box center [278, 258] width 171 height 11
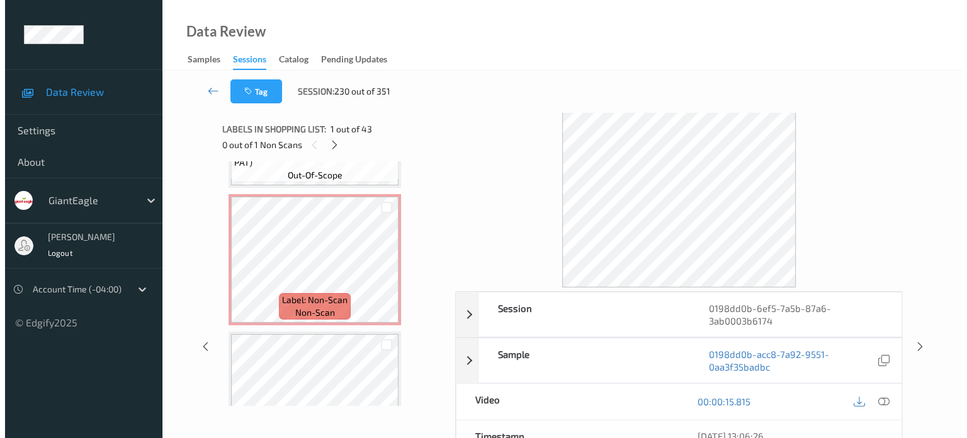
scroll to position [4230, 0]
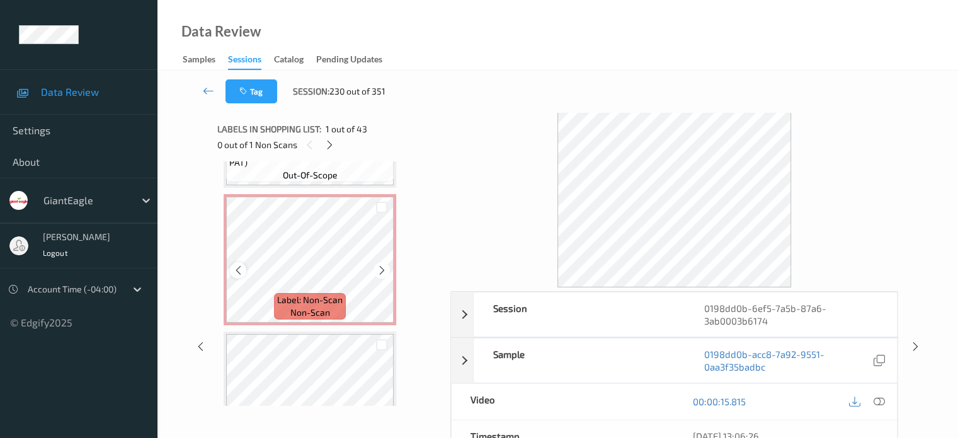
click at [245, 269] on div at bounding box center [238, 270] width 16 height 16
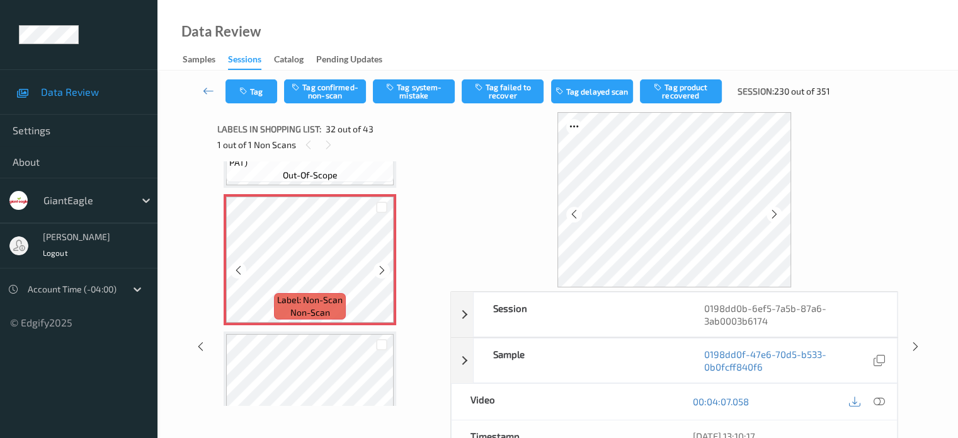
click at [245, 269] on div at bounding box center [238, 270] width 16 height 16
click at [881, 401] on icon at bounding box center [878, 401] width 11 height 11
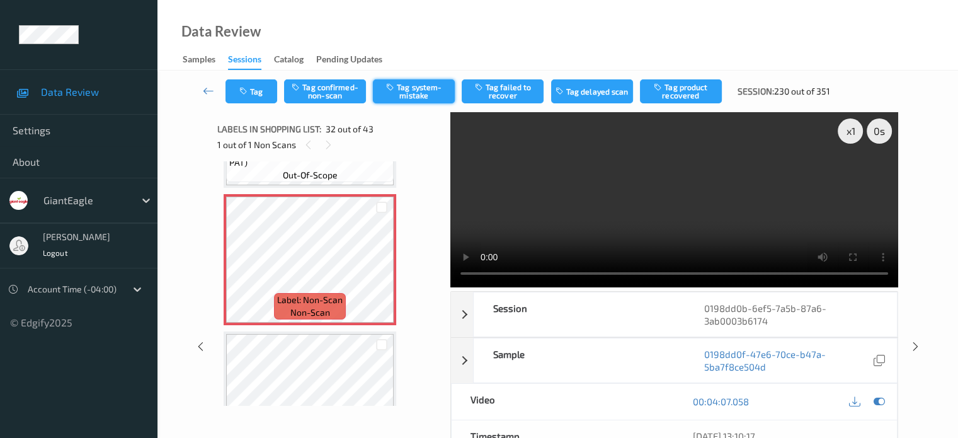
click at [425, 91] on button "Tag system-mistake" at bounding box center [414, 91] width 82 height 24
click at [248, 91] on icon "button" at bounding box center [244, 91] width 11 height 9
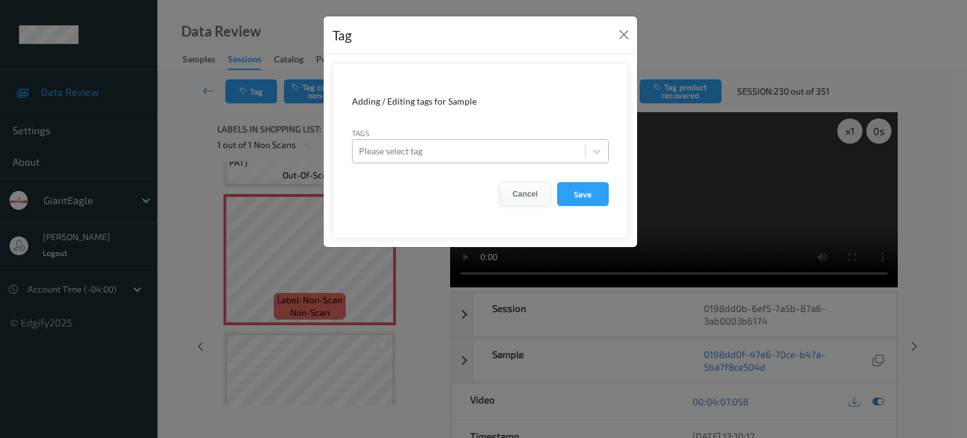
click at [529, 195] on button "Cancel" at bounding box center [525, 194] width 52 height 24
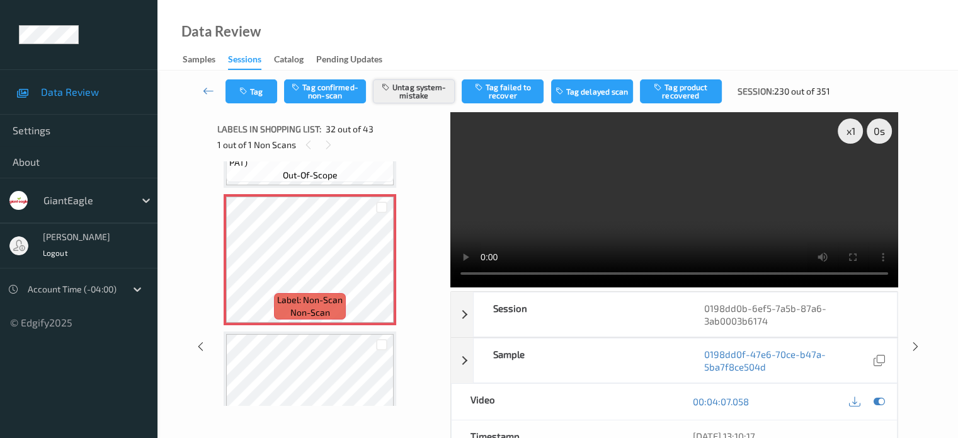
click at [406, 95] on button "Untag system-mistake" at bounding box center [414, 91] width 82 height 24
click at [268, 98] on button "Tag" at bounding box center [251, 91] width 52 height 24
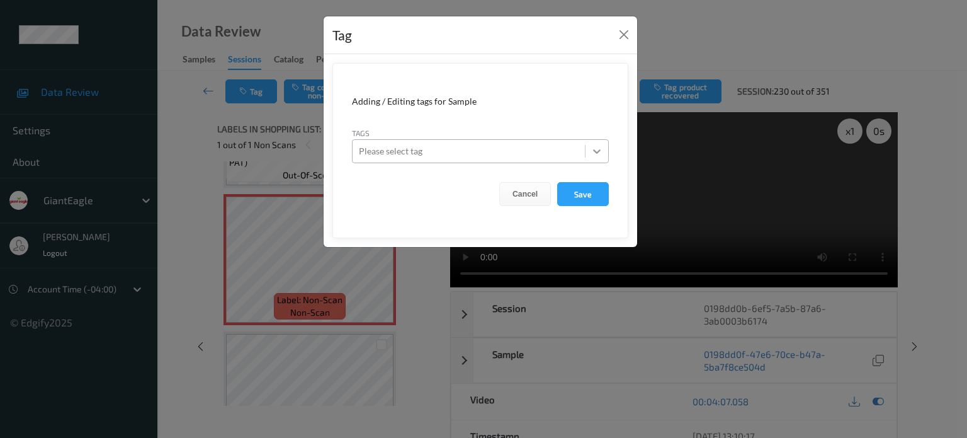
click at [598, 154] on icon at bounding box center [597, 151] width 13 height 13
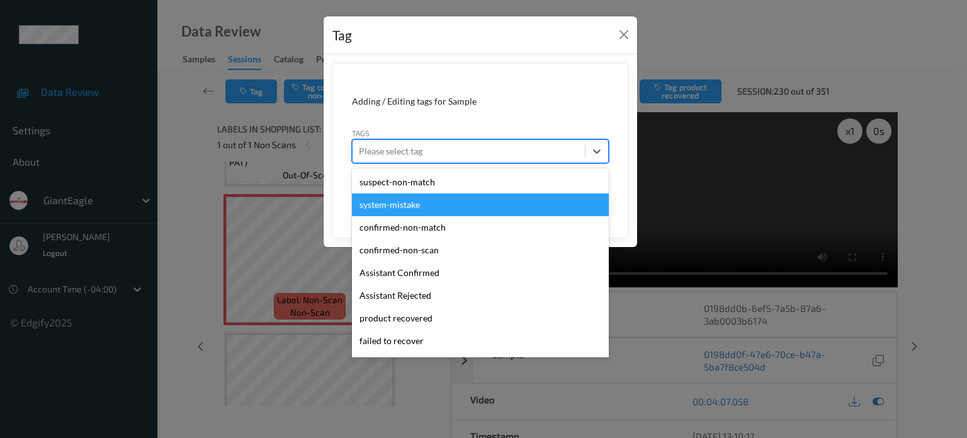
click at [388, 207] on div "system-mistake" at bounding box center [480, 204] width 257 height 23
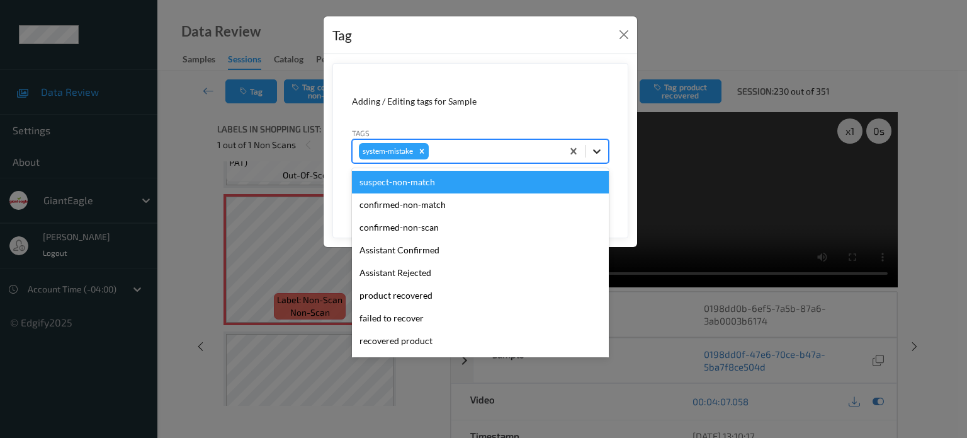
click at [593, 148] on icon at bounding box center [597, 151] width 13 height 13
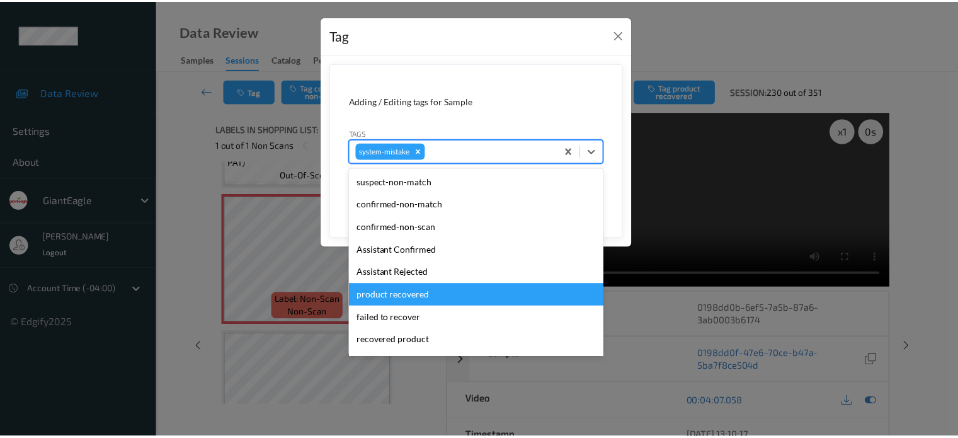
scroll to position [134, 0]
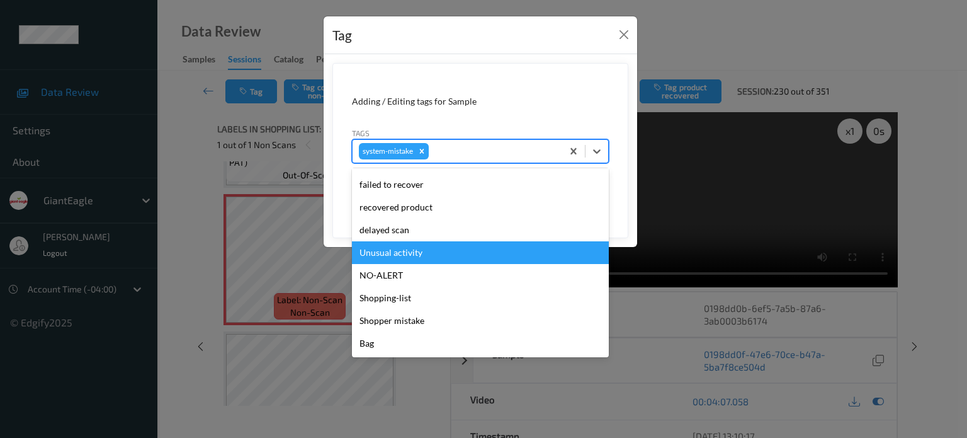
click at [396, 259] on div "Unusual activity" at bounding box center [480, 252] width 257 height 23
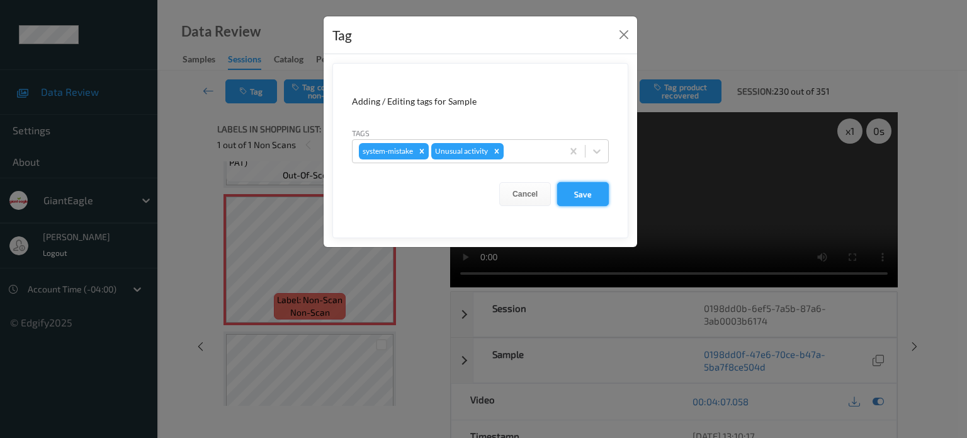
click at [587, 197] on button "Save" at bounding box center [583, 194] width 52 height 24
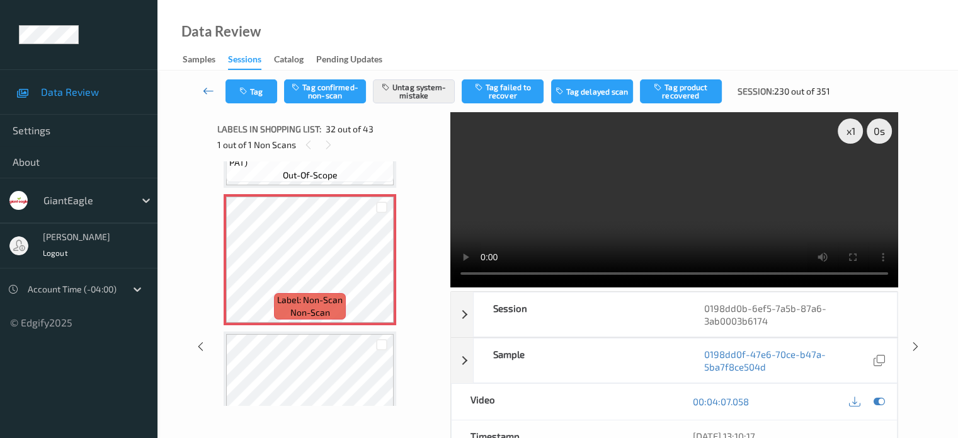
click at [207, 93] on icon at bounding box center [208, 90] width 11 height 13
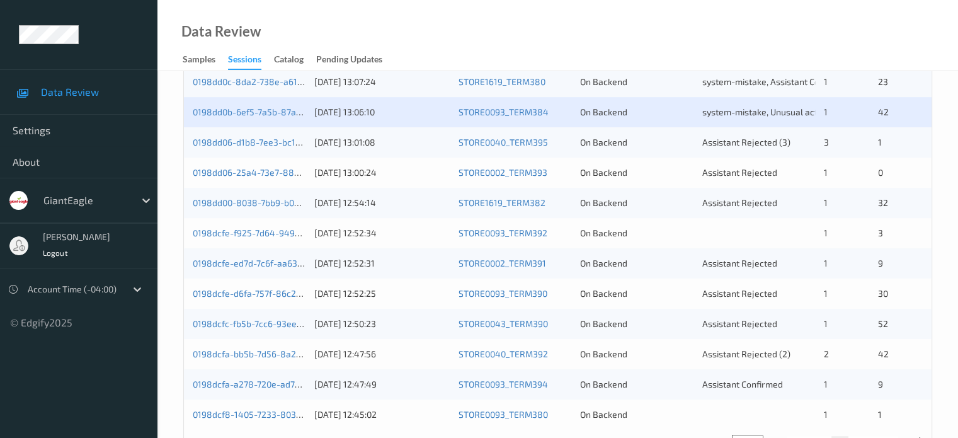
scroll to position [552, 0]
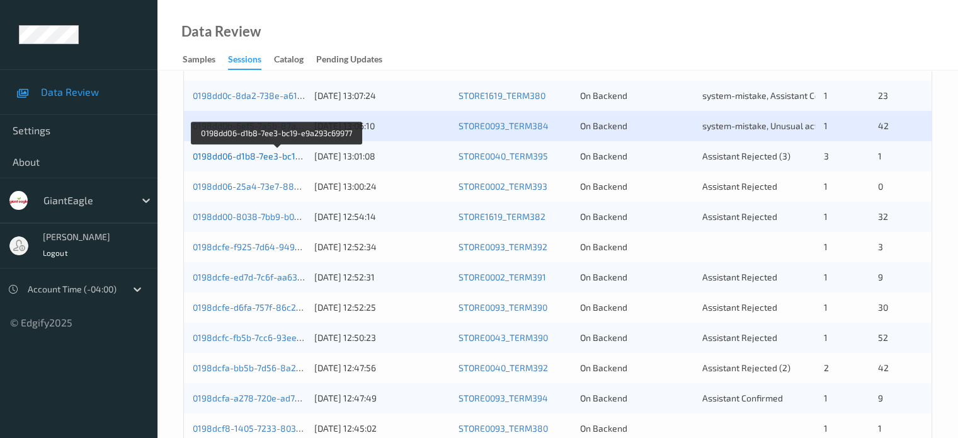
click at [239, 158] on link "0198dd06-d1b8-7ee3-bc19-e9a293c69977" at bounding box center [278, 156] width 170 height 11
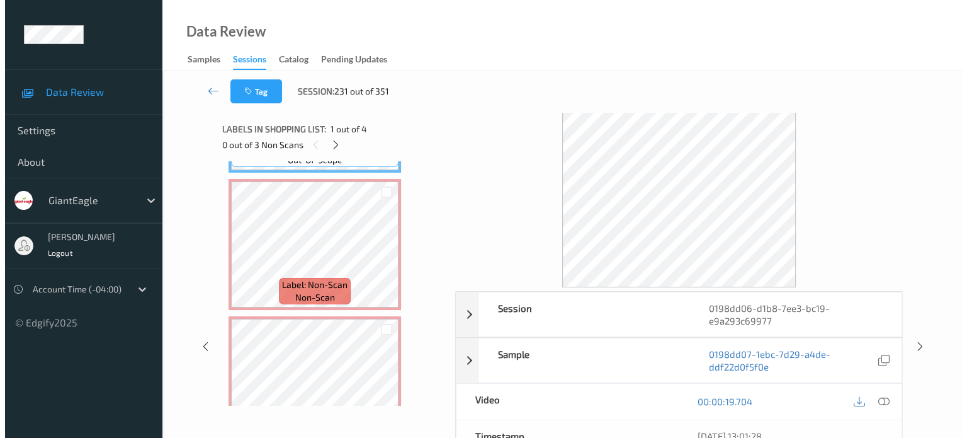
scroll to position [123, 0]
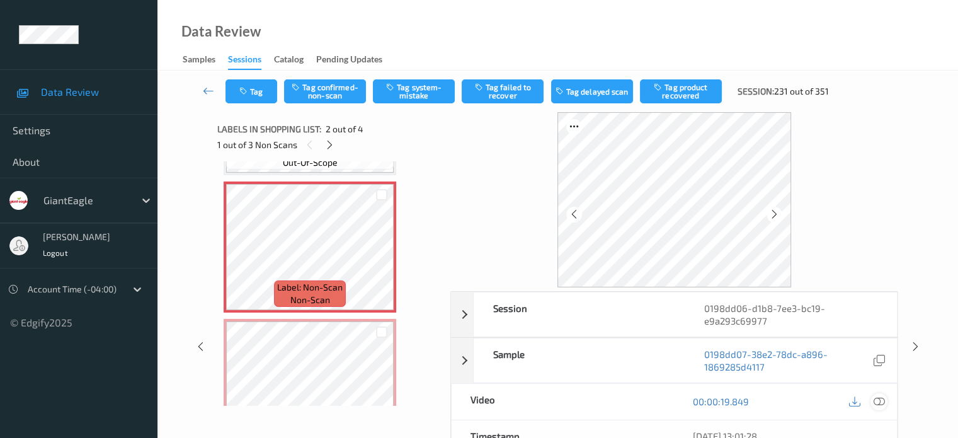
click at [879, 402] on icon at bounding box center [878, 401] width 11 height 11
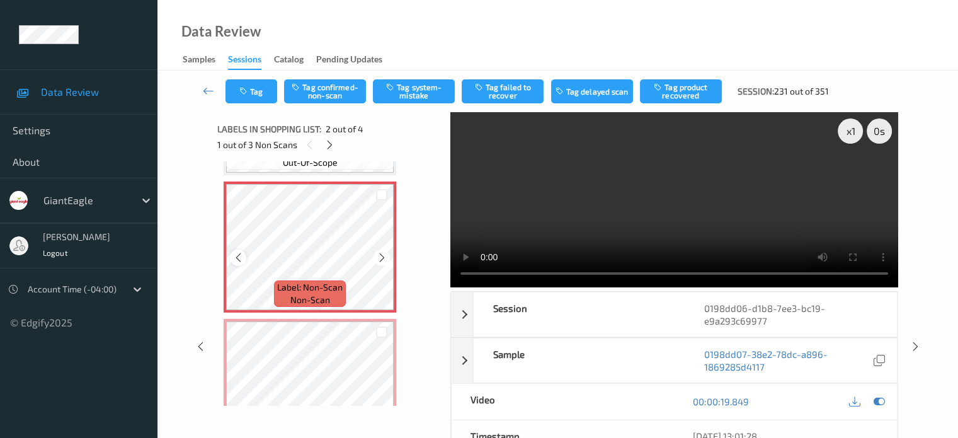
click at [242, 263] on icon at bounding box center [238, 257] width 11 height 11
click at [413, 101] on button "Tag system-mistake" at bounding box center [414, 91] width 82 height 24
click at [415, 93] on button "Tag system-mistake" at bounding box center [414, 91] width 82 height 24
click at [263, 89] on button "Tag" at bounding box center [251, 91] width 52 height 24
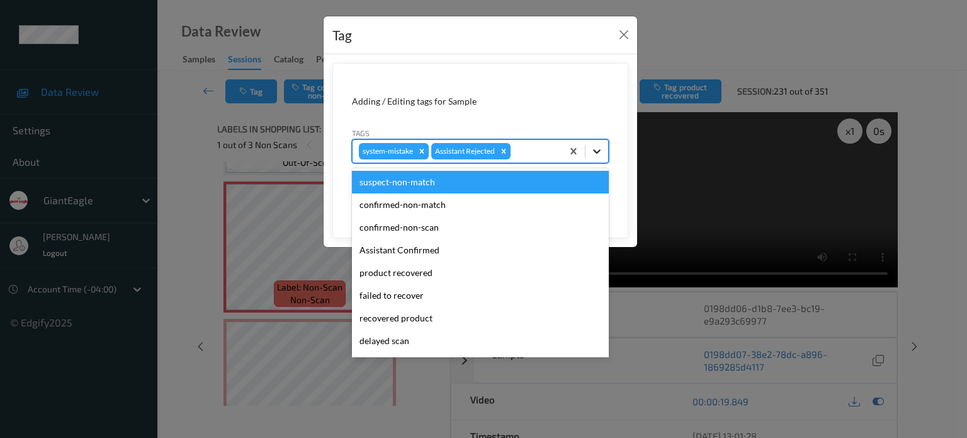
click at [605, 152] on div at bounding box center [597, 151] width 23 height 23
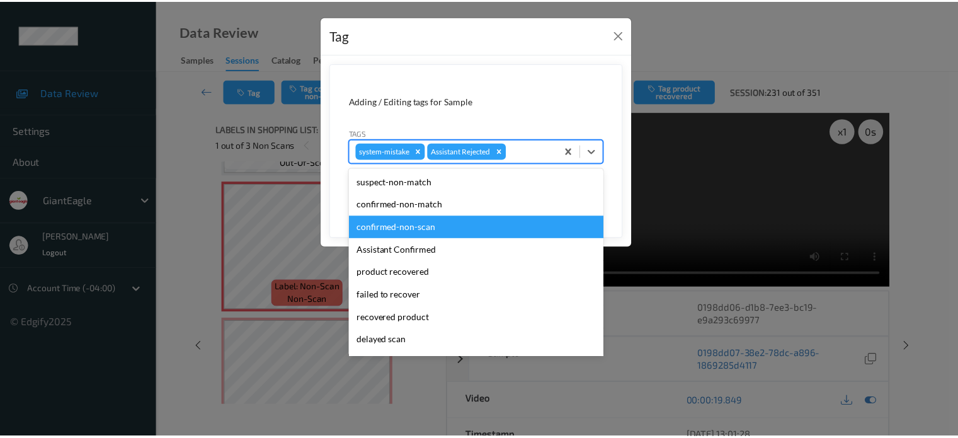
scroll to position [111, 0]
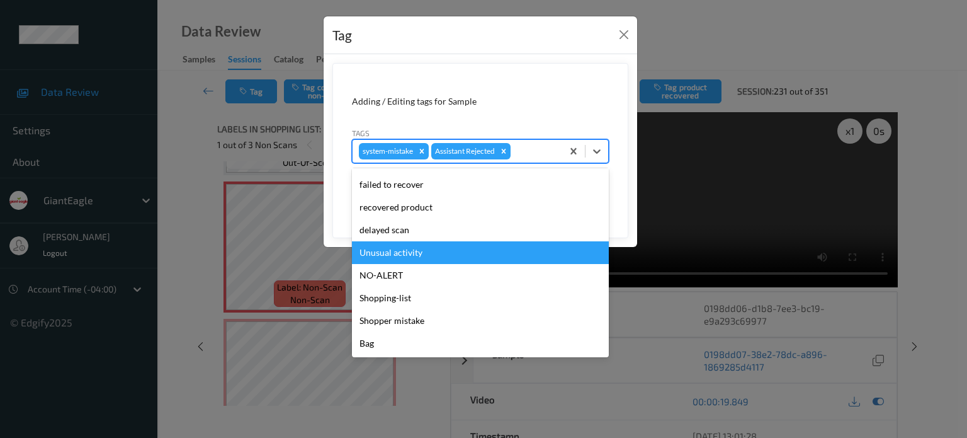
click at [392, 249] on div "Unusual activity" at bounding box center [480, 252] width 257 height 23
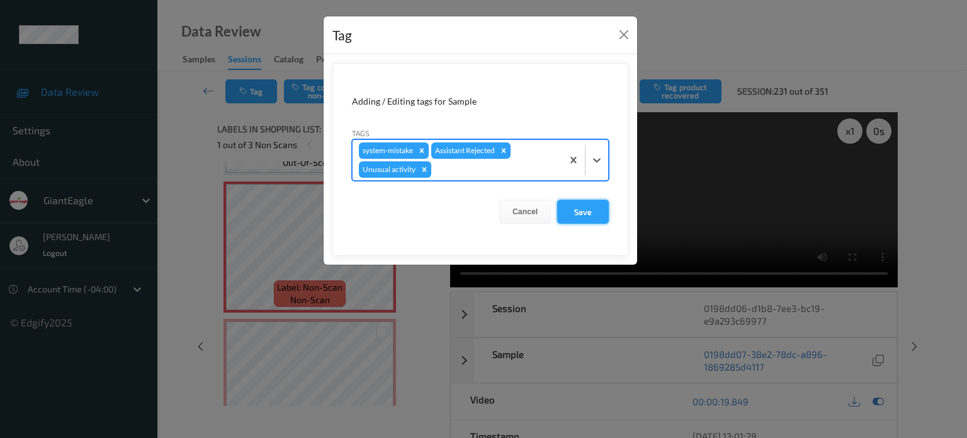
click at [598, 208] on button "Save" at bounding box center [583, 212] width 52 height 24
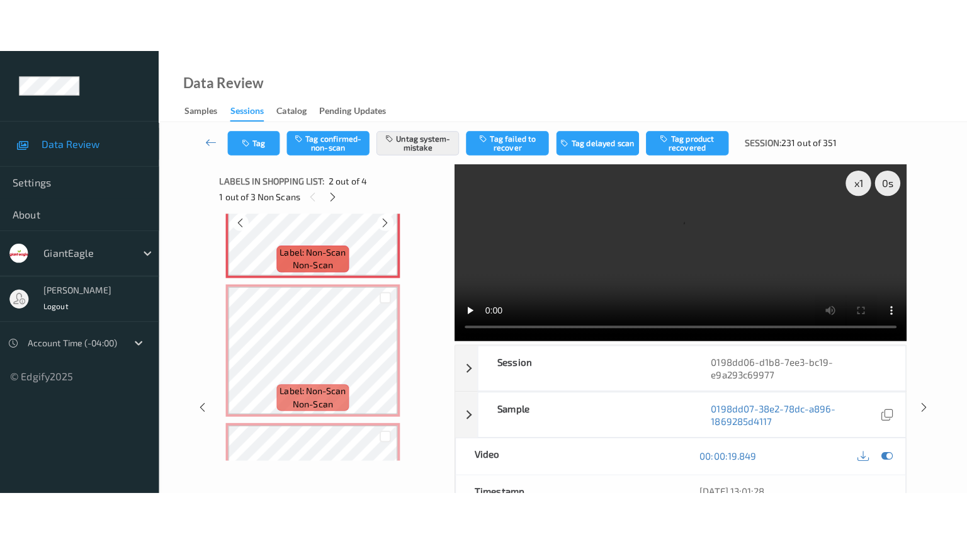
scroll to position [228, 0]
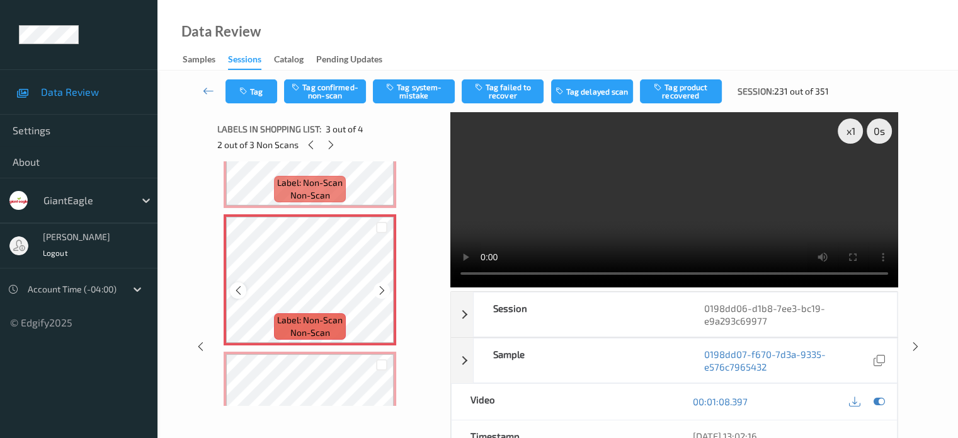
click at [239, 293] on icon at bounding box center [238, 290] width 11 height 11
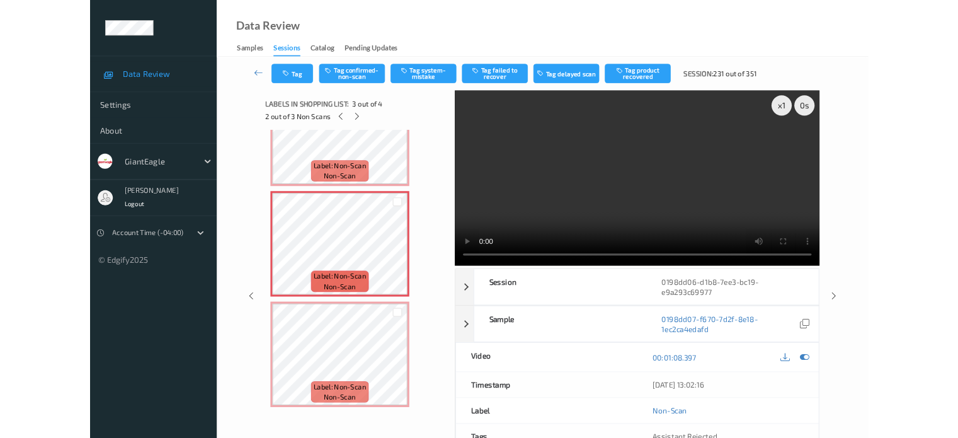
scroll to position [205, 0]
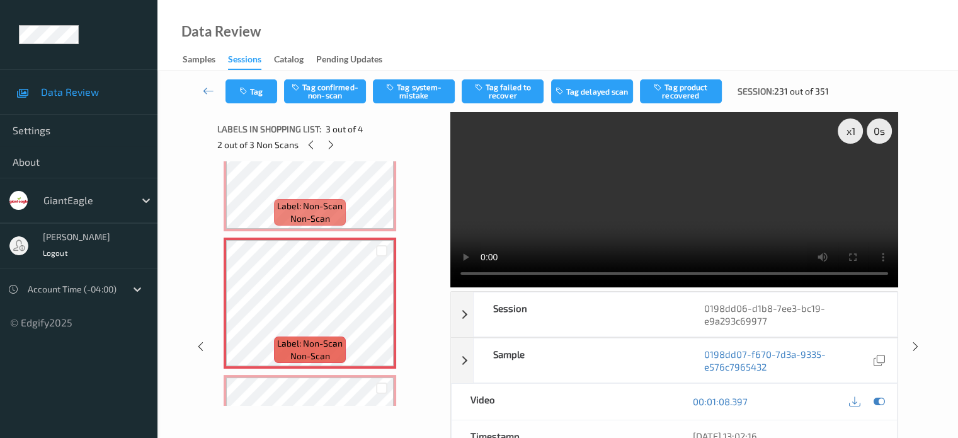
click at [869, 402] on div at bounding box center [866, 401] width 41 height 17
click at [875, 402] on icon at bounding box center [878, 401] width 11 height 11
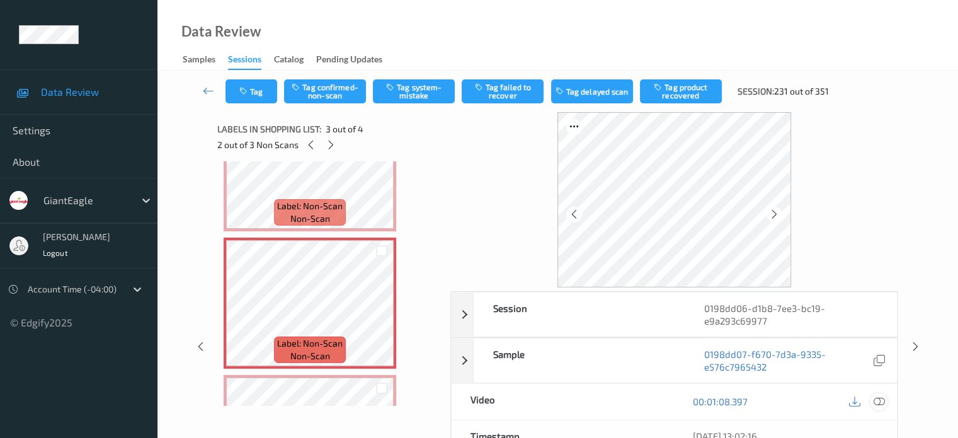
click at [875, 397] on icon at bounding box center [878, 401] width 11 height 11
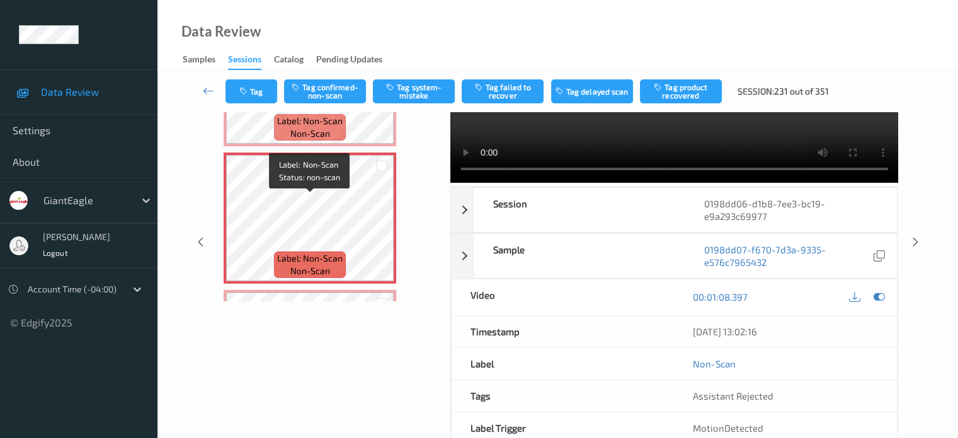
scroll to position [210, 0]
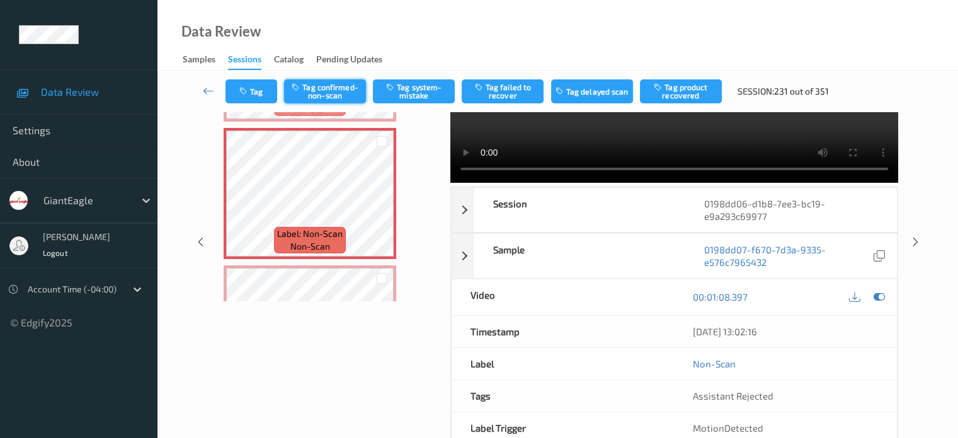
click at [328, 88] on button "Tag confirmed-non-scan" at bounding box center [325, 91] width 82 height 24
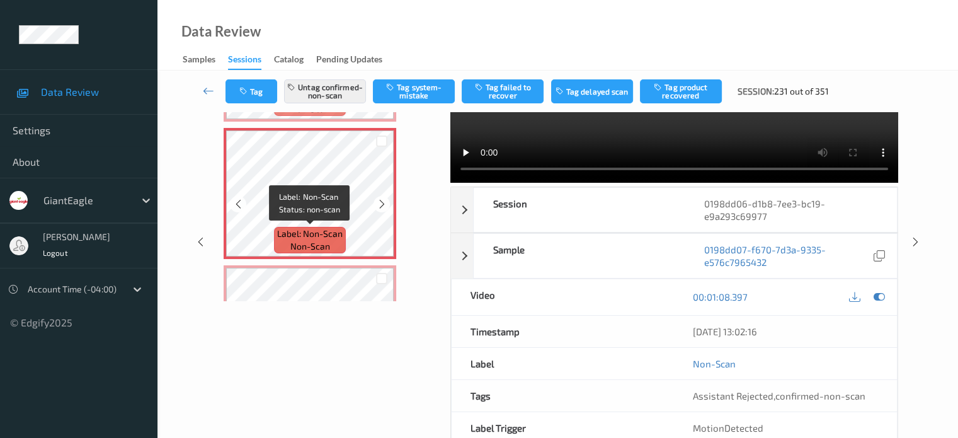
scroll to position [311, 0]
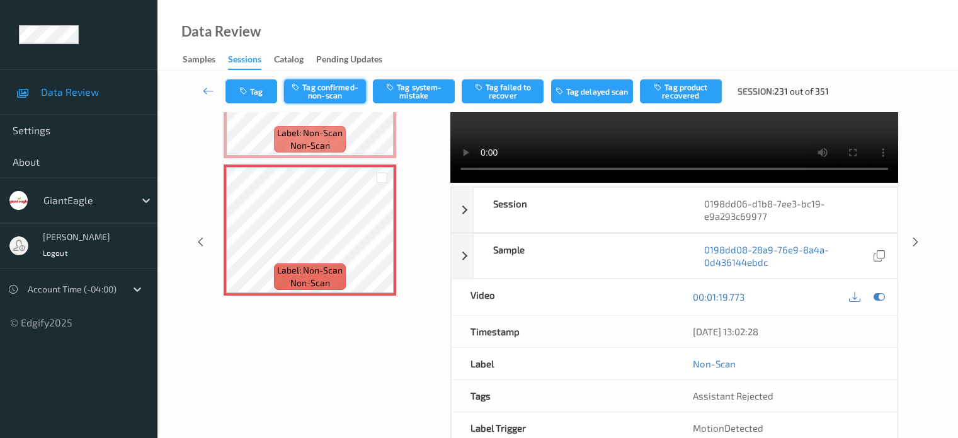
click at [329, 84] on button "Tag confirmed-non-scan" at bounding box center [325, 91] width 82 height 24
click at [207, 92] on icon at bounding box center [208, 90] width 11 height 13
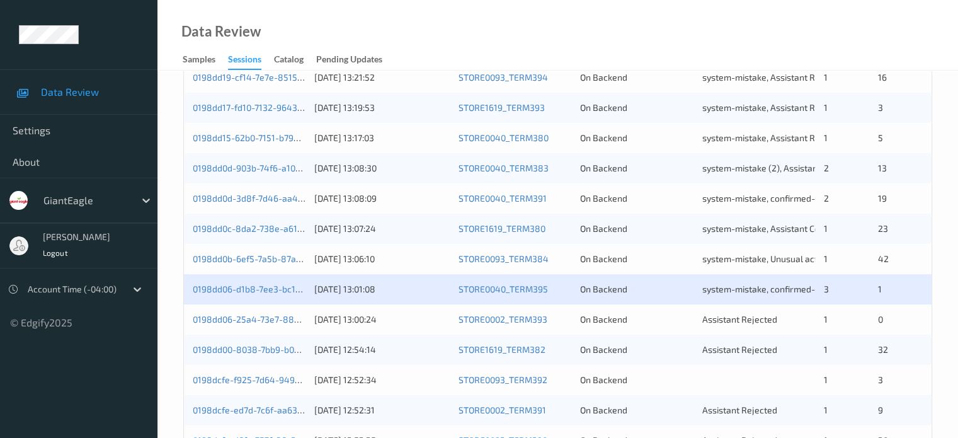
scroll to position [608, 0]
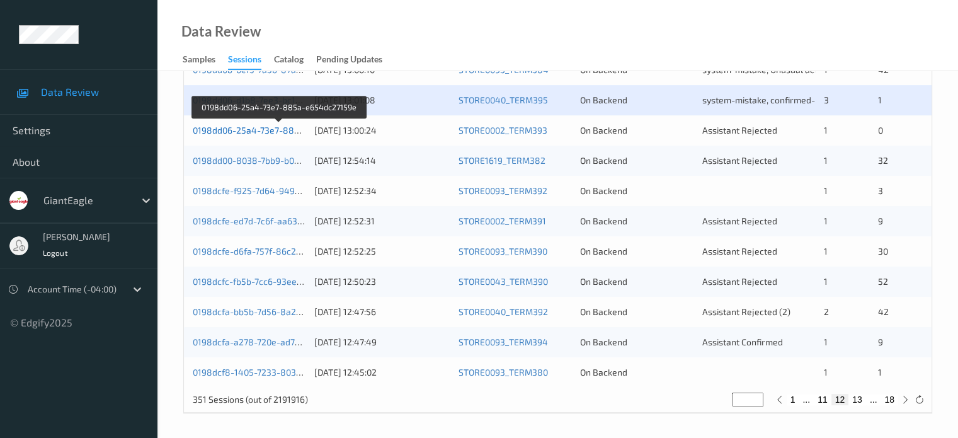
click at [257, 130] on link "0198dd06-25a4-73e7-885a-e654dc27159e" at bounding box center [280, 130] width 174 height 11
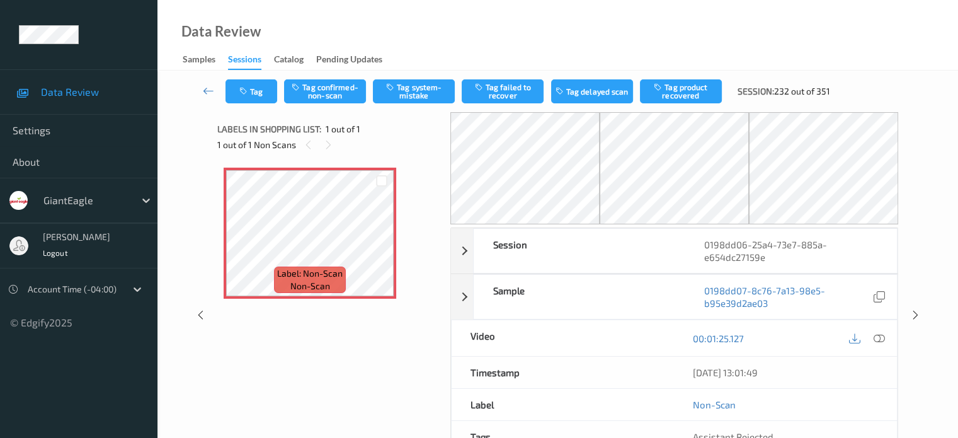
click at [887, 335] on div at bounding box center [878, 337] width 17 height 17
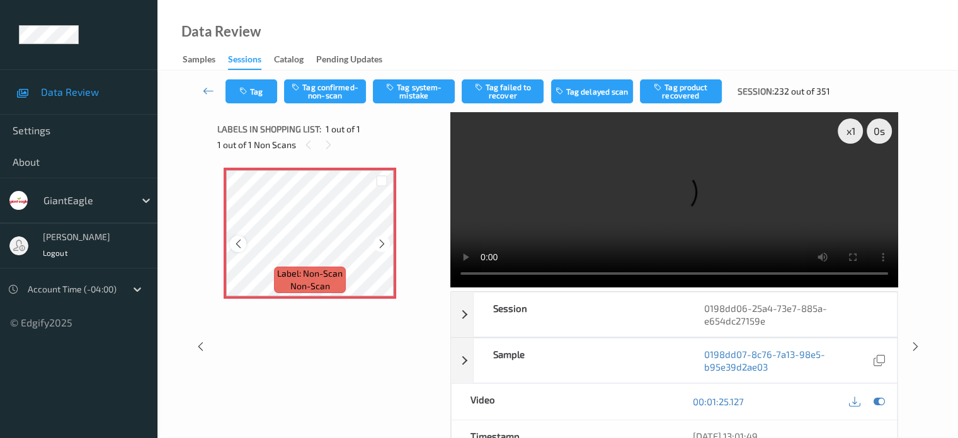
click at [239, 241] on icon at bounding box center [238, 243] width 11 height 11
click at [382, 246] on icon at bounding box center [382, 243] width 11 height 11
click at [417, 86] on button "Tag system-mistake" at bounding box center [414, 91] width 82 height 24
click at [248, 94] on icon "button" at bounding box center [244, 91] width 11 height 9
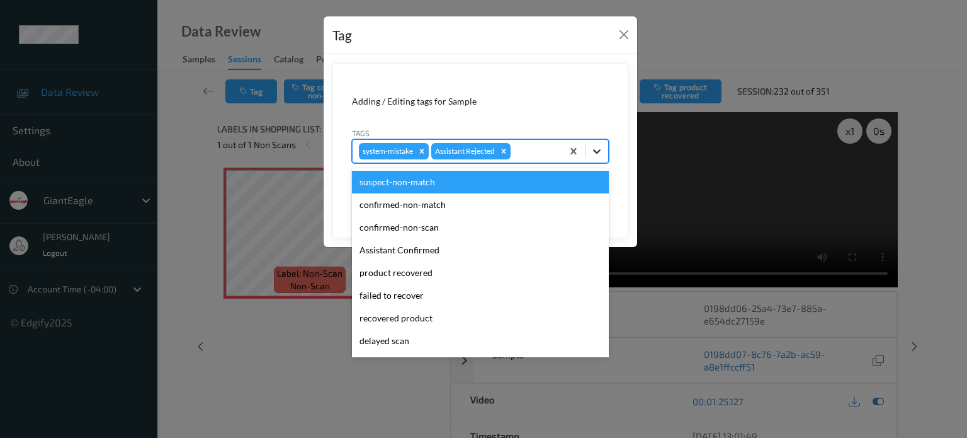
click at [606, 152] on div at bounding box center [597, 151] width 23 height 23
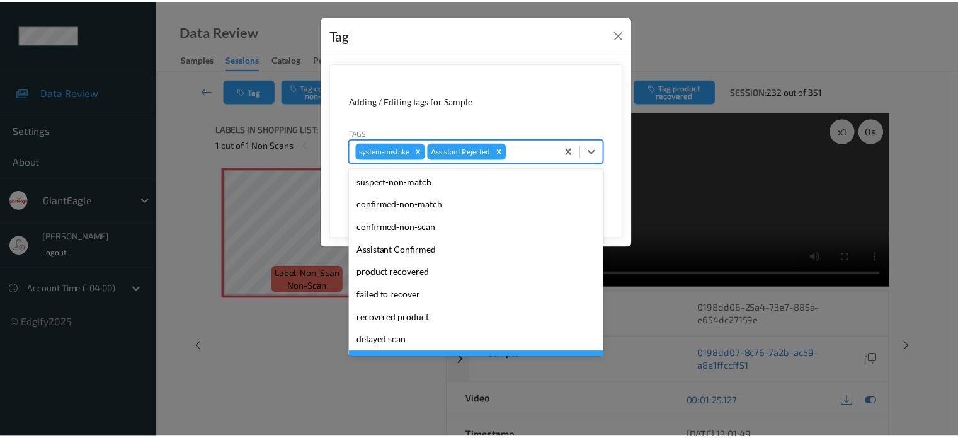
scroll to position [111, 0]
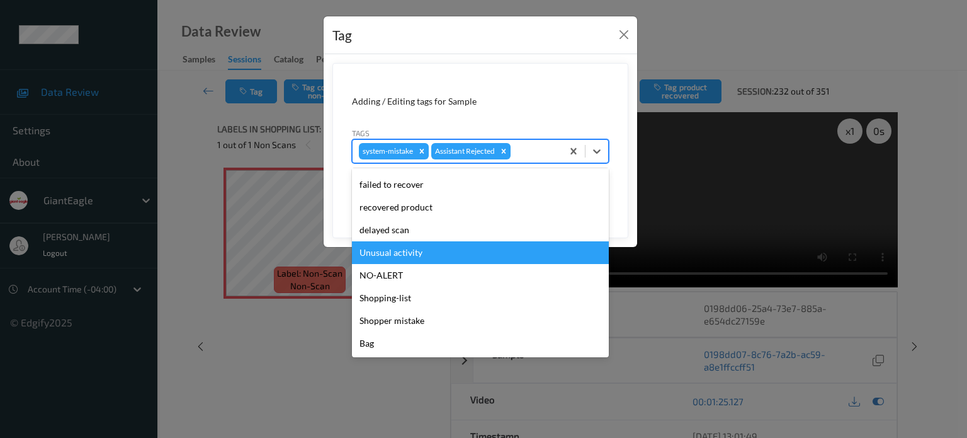
click at [401, 249] on div "Unusual activity" at bounding box center [480, 252] width 257 height 23
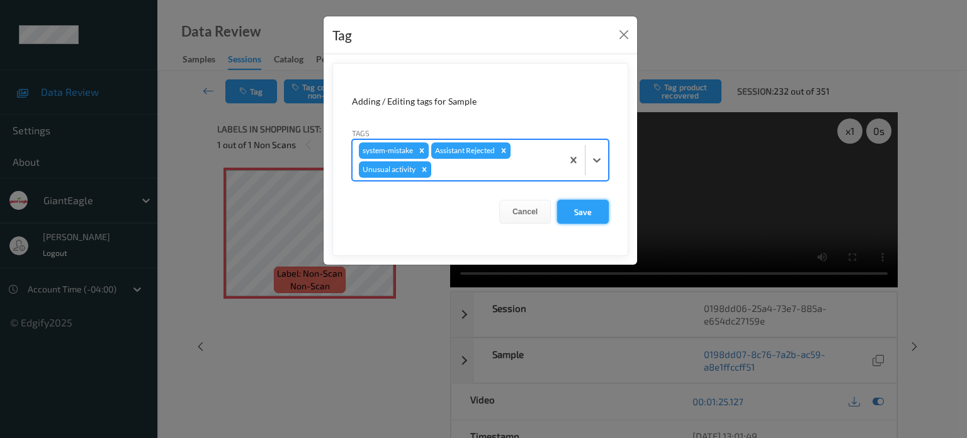
click at [591, 206] on button "Save" at bounding box center [583, 212] width 52 height 24
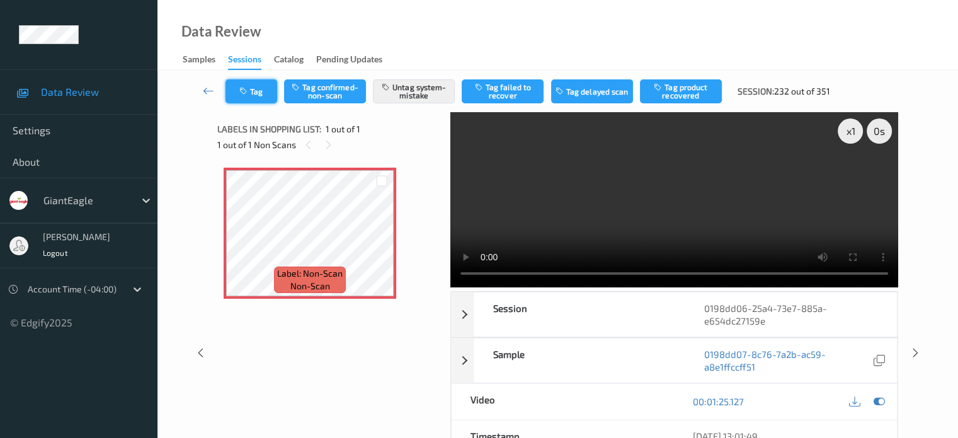
click at [254, 90] on button "Tag" at bounding box center [251, 91] width 52 height 24
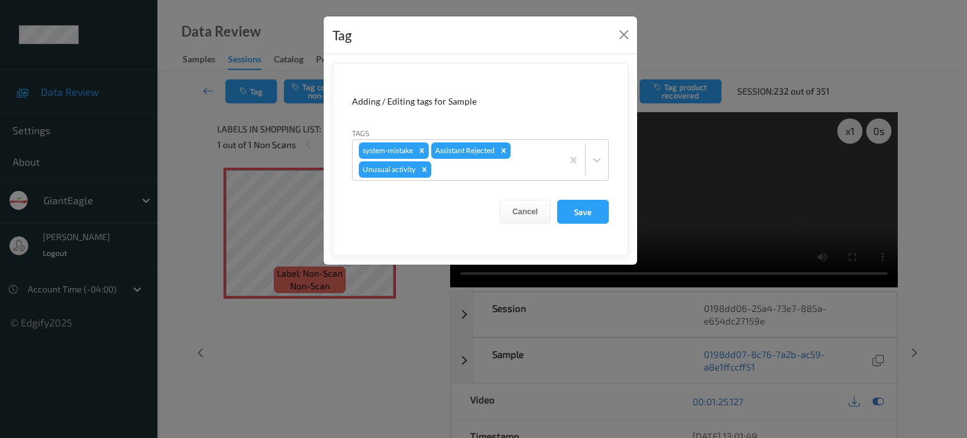
click at [302, 32] on div "Tag Adding / Editing tags for Sample Tags system-mistake Assistant Rejected Unu…" at bounding box center [483, 219] width 967 height 438
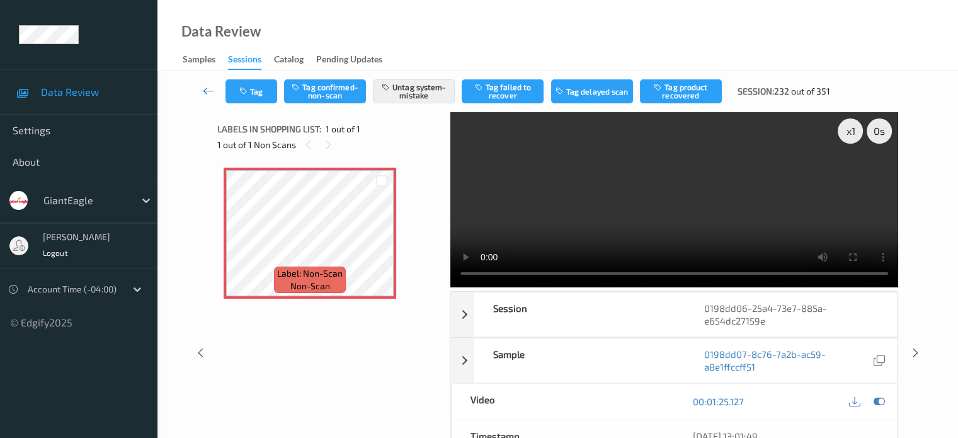
click at [211, 85] on icon at bounding box center [208, 90] width 11 height 13
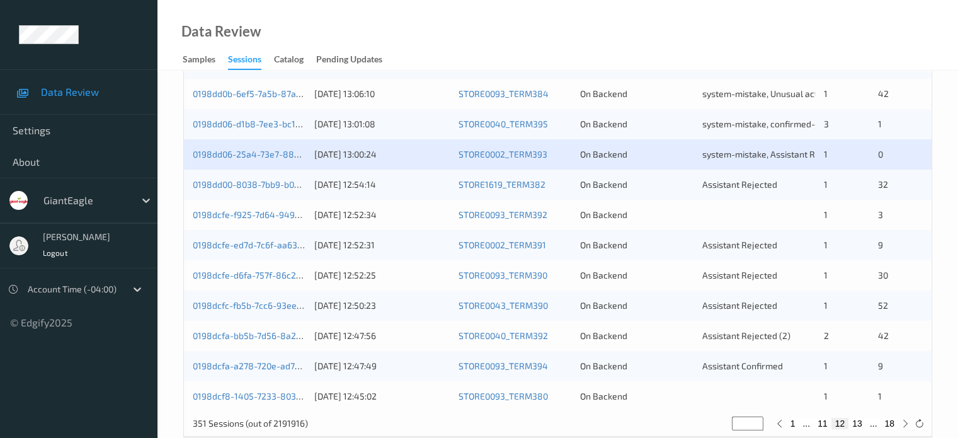
scroll to position [608, 0]
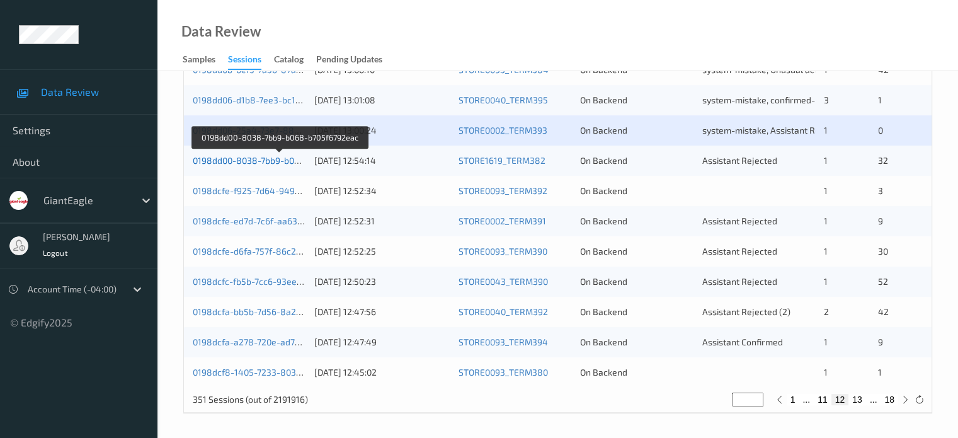
click at [250, 162] on link "0198dd00-8038-7bb9-b068-b705f6792eac" at bounding box center [279, 160] width 173 height 11
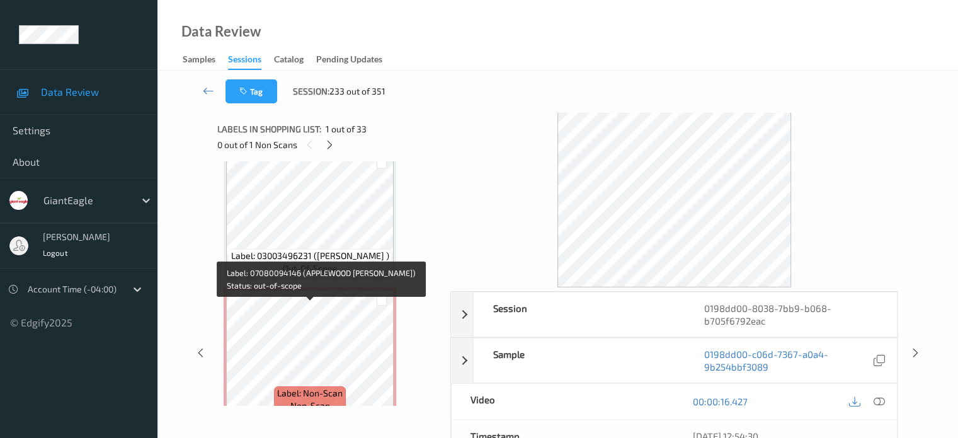
scroll to position [3079, 0]
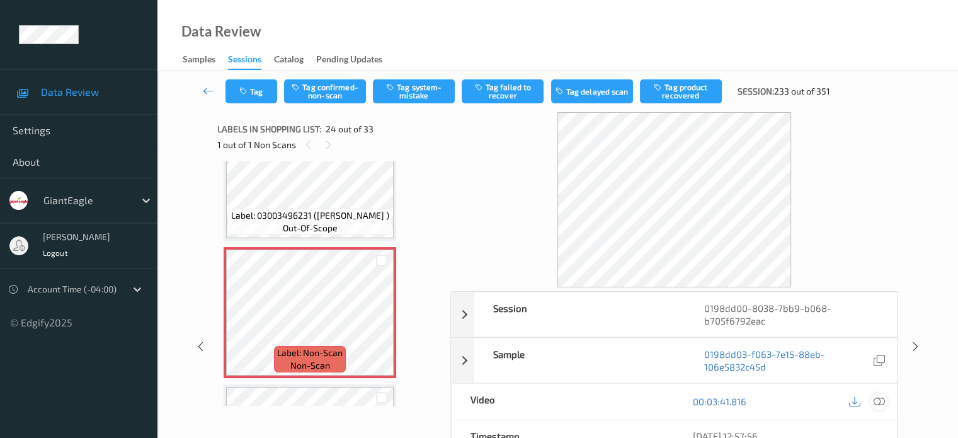
click at [876, 400] on icon at bounding box center [878, 401] width 11 height 11
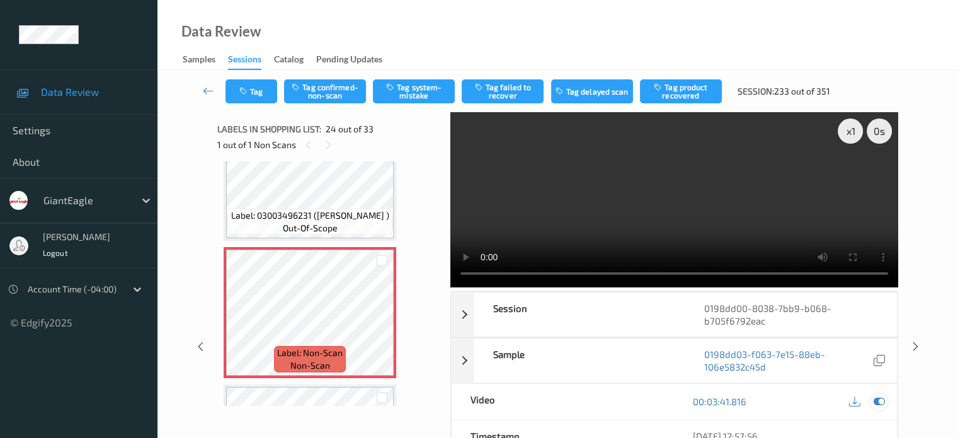
click at [887, 398] on div at bounding box center [878, 401] width 17 height 17
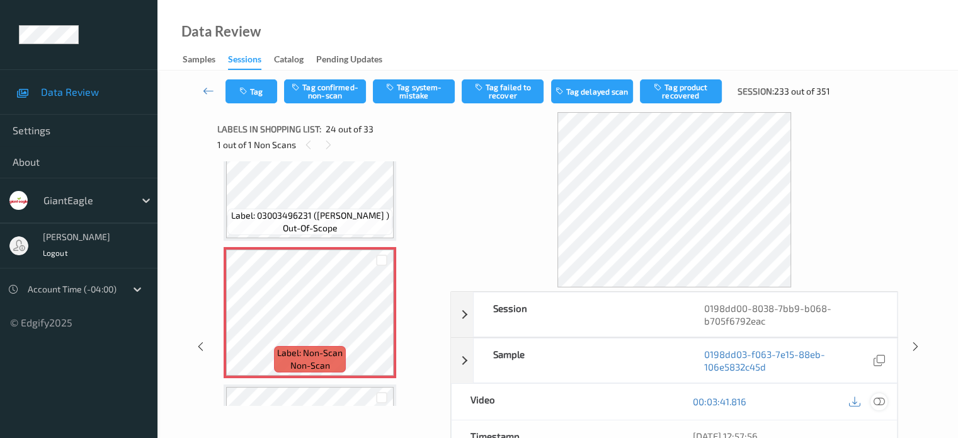
click at [882, 402] on icon at bounding box center [878, 401] width 11 height 11
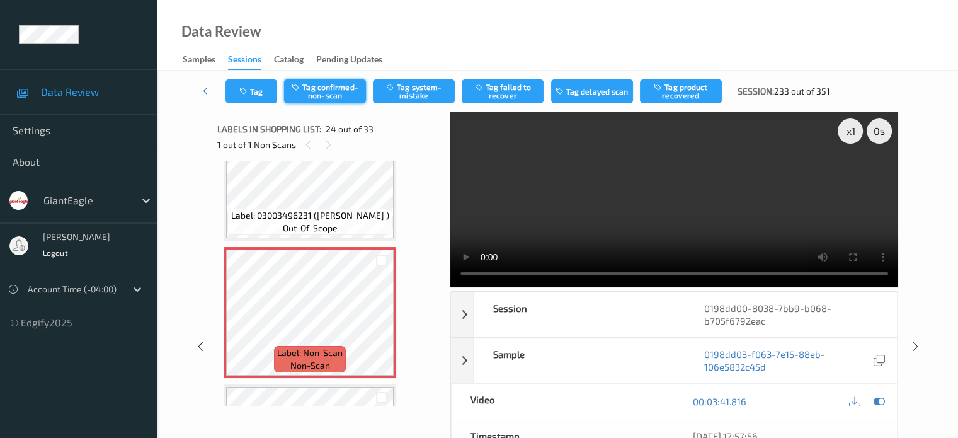
click at [331, 92] on button "Tag confirmed-non-scan" at bounding box center [325, 91] width 82 height 24
click at [517, 95] on button "Tag failed to recover" at bounding box center [503, 91] width 82 height 24
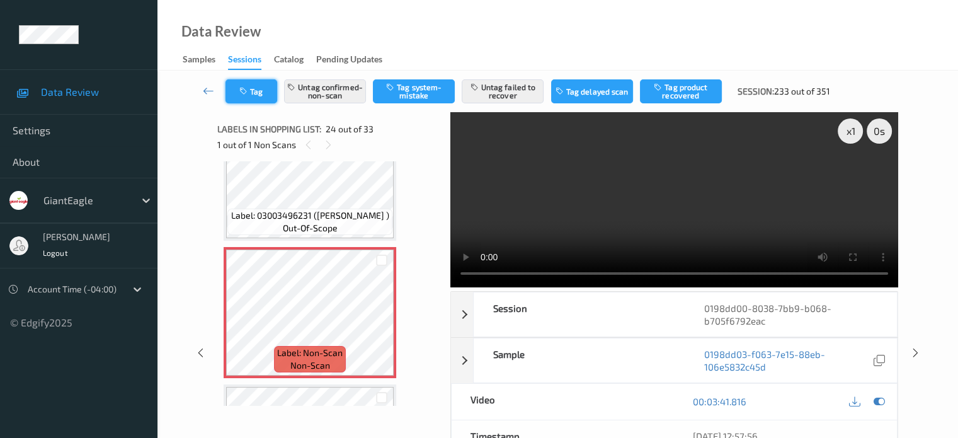
click at [242, 98] on button "Tag" at bounding box center [251, 91] width 52 height 24
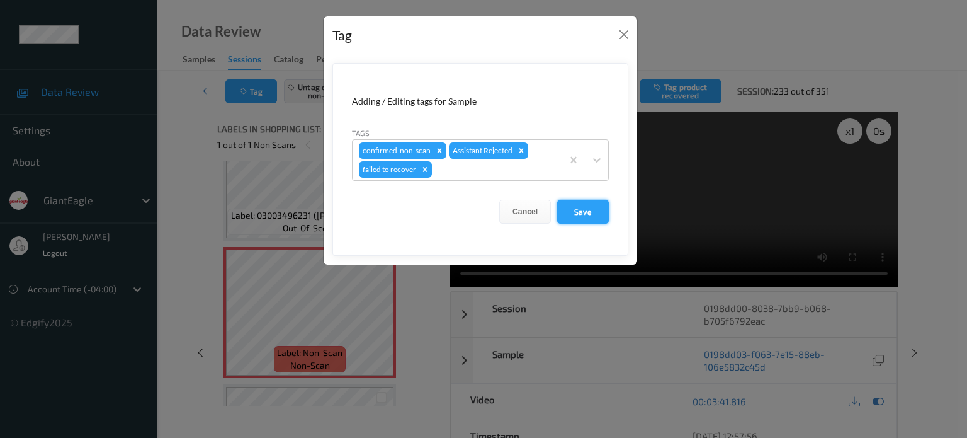
click at [588, 216] on button "Save" at bounding box center [583, 212] width 52 height 24
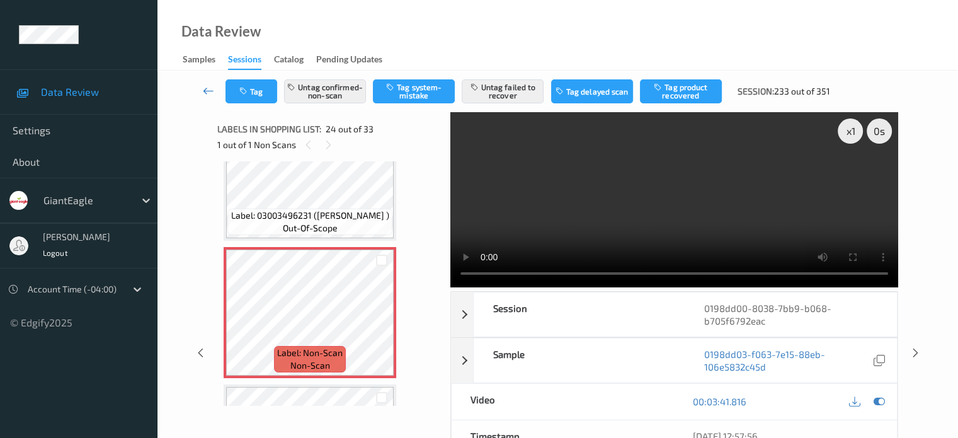
click at [204, 93] on icon at bounding box center [208, 90] width 11 height 13
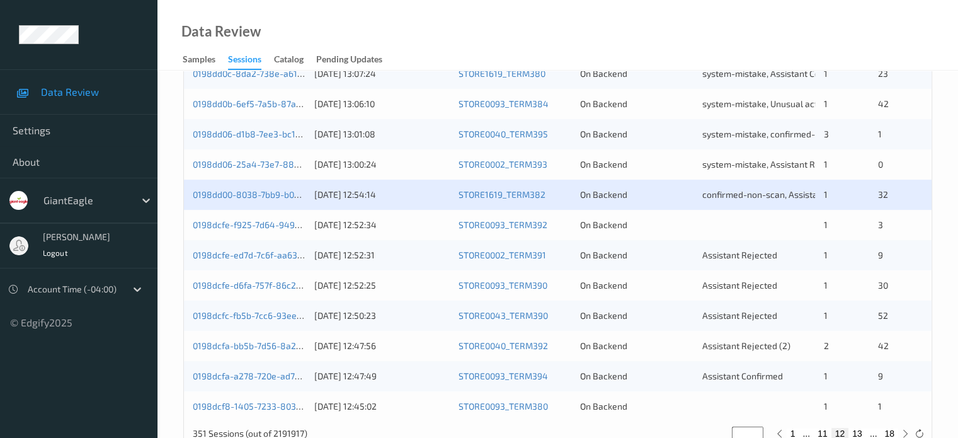
scroll to position [608, 0]
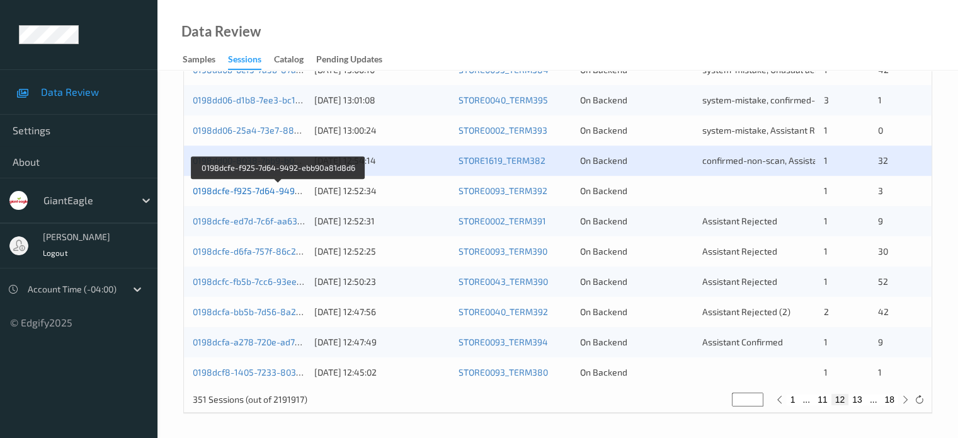
click at [279, 190] on link "0198dcfe-f925-7d64-9492-ebb90a81d8d6" at bounding box center [278, 190] width 171 height 11
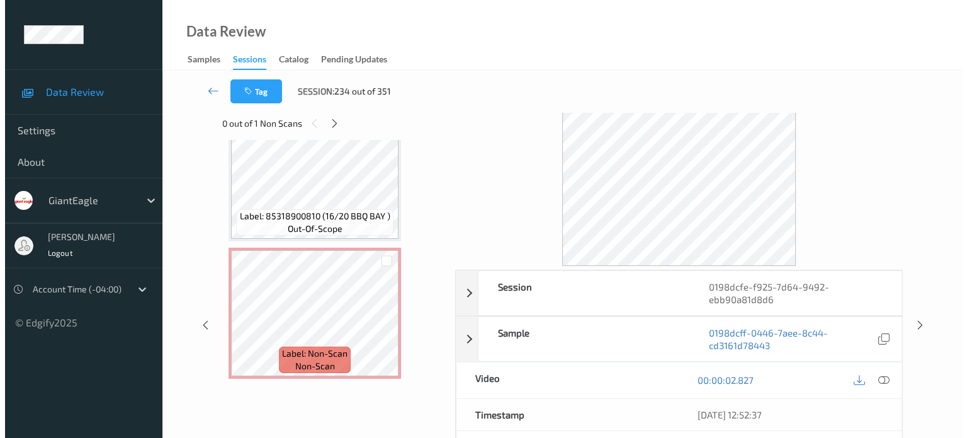
scroll to position [22, 0]
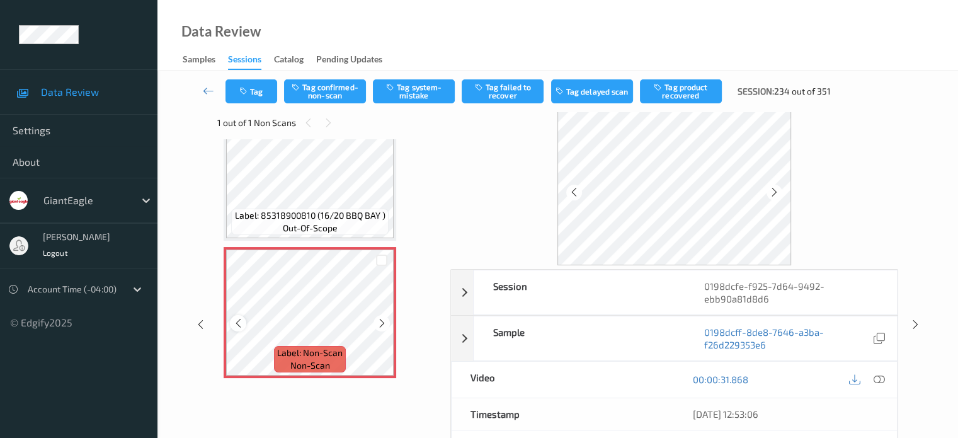
click at [238, 329] on div at bounding box center [238, 323] width 16 height 16
click at [876, 380] on icon at bounding box center [878, 378] width 11 height 11
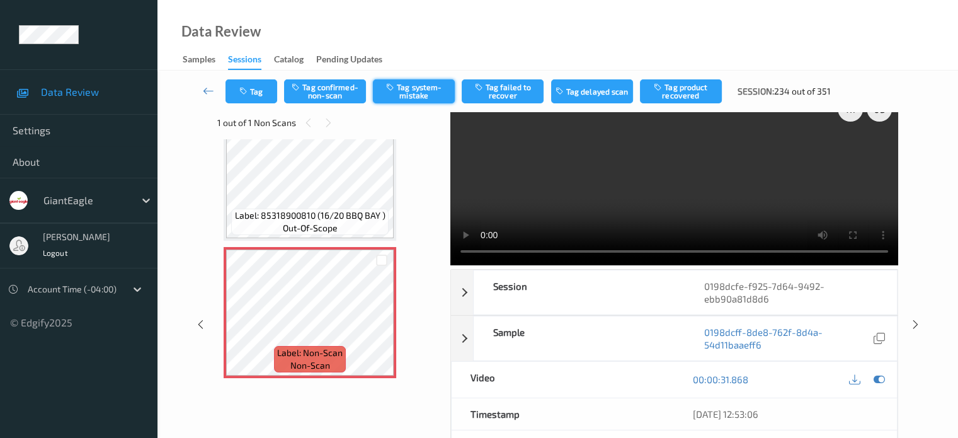
click at [406, 93] on button "Tag system-mistake" at bounding box center [414, 91] width 82 height 24
click at [249, 88] on icon "button" at bounding box center [244, 91] width 11 height 9
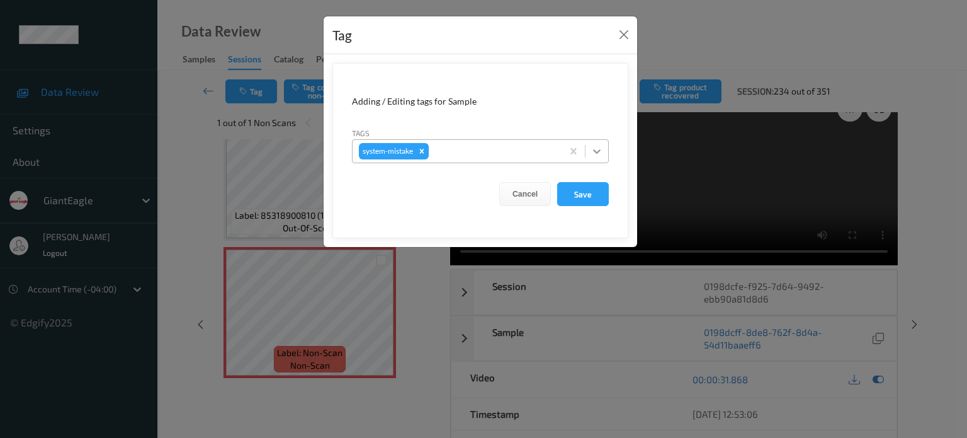
click at [597, 155] on icon at bounding box center [597, 151] width 13 height 13
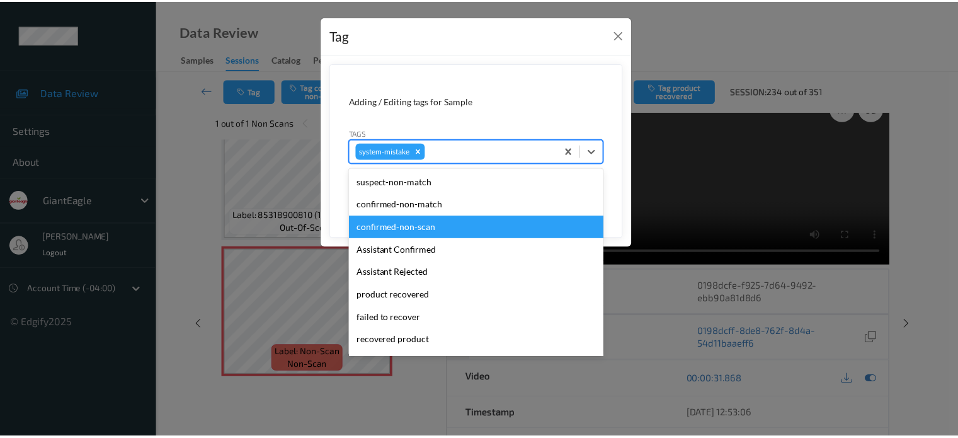
scroll to position [134, 0]
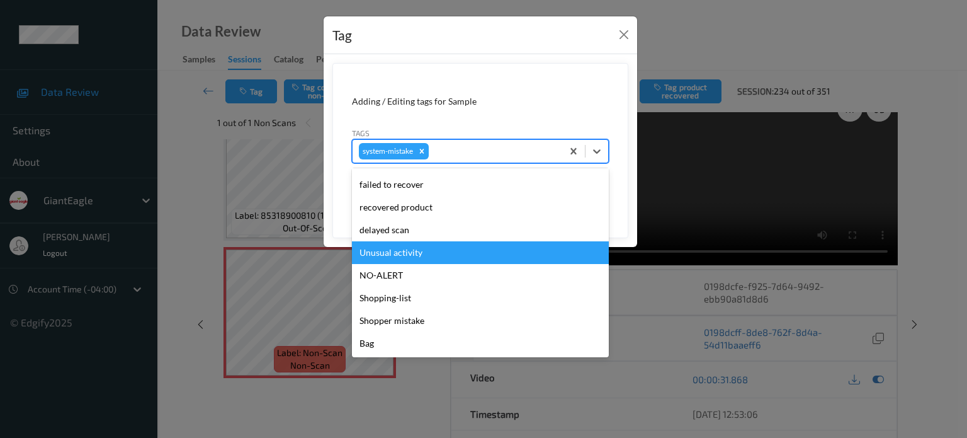
click at [399, 254] on div "Unusual activity" at bounding box center [480, 252] width 257 height 23
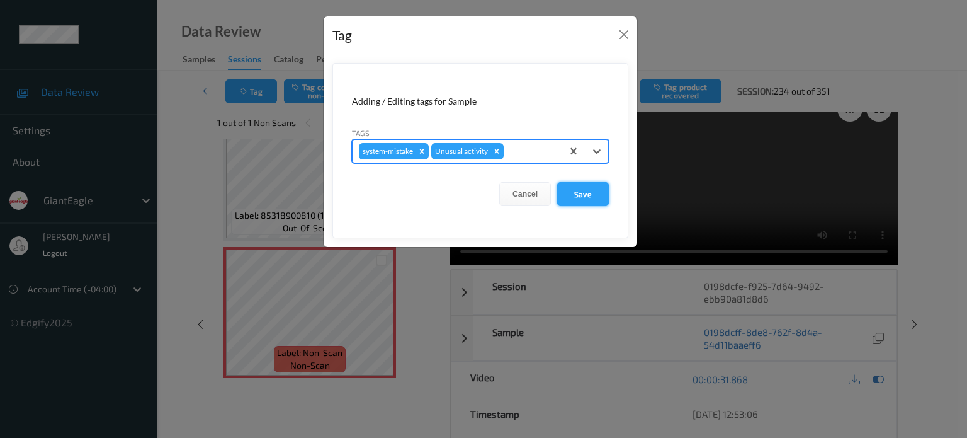
click at [582, 196] on button "Save" at bounding box center [583, 194] width 52 height 24
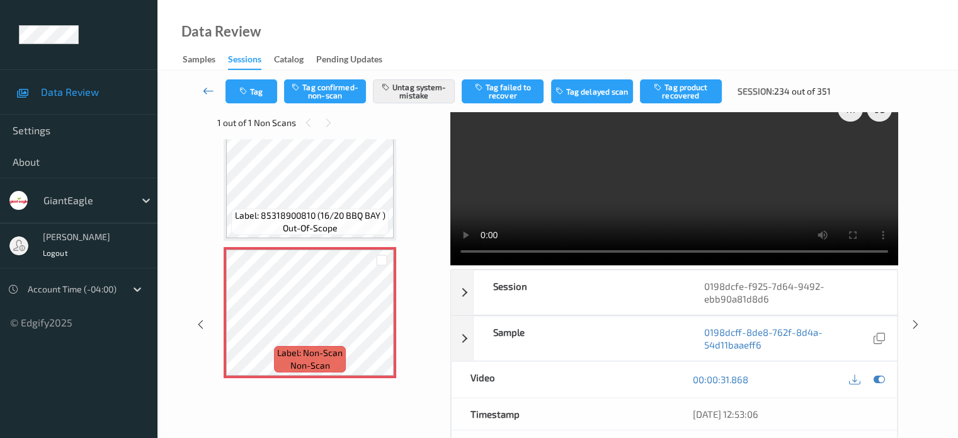
click at [207, 89] on icon at bounding box center [208, 90] width 11 height 13
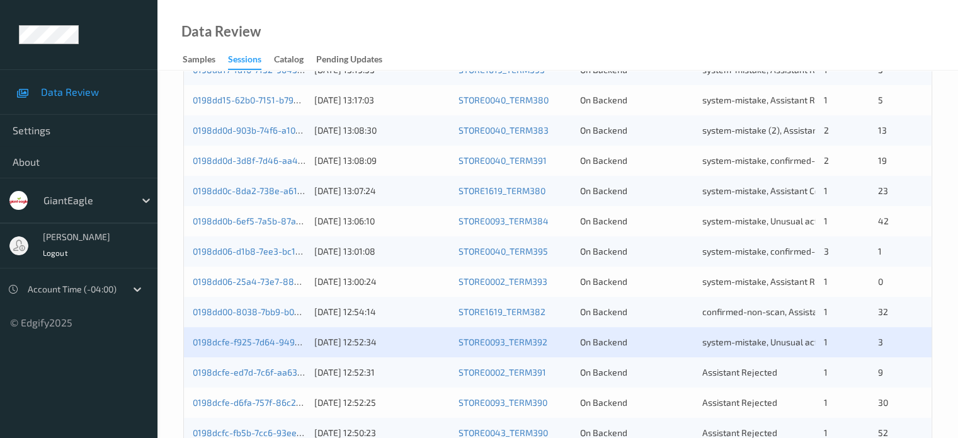
scroll to position [608, 0]
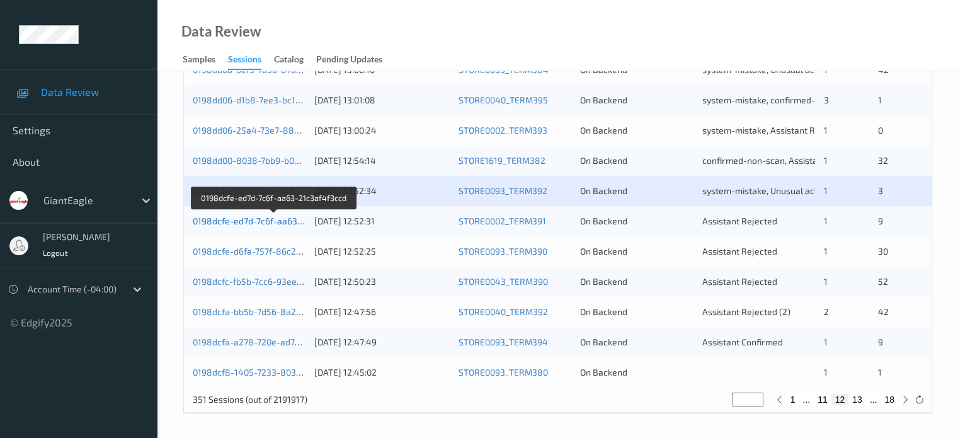
click at [277, 222] on link "0198dcfe-ed7d-7c6f-aa63-21c3af4f3ccd" at bounding box center [274, 220] width 162 height 11
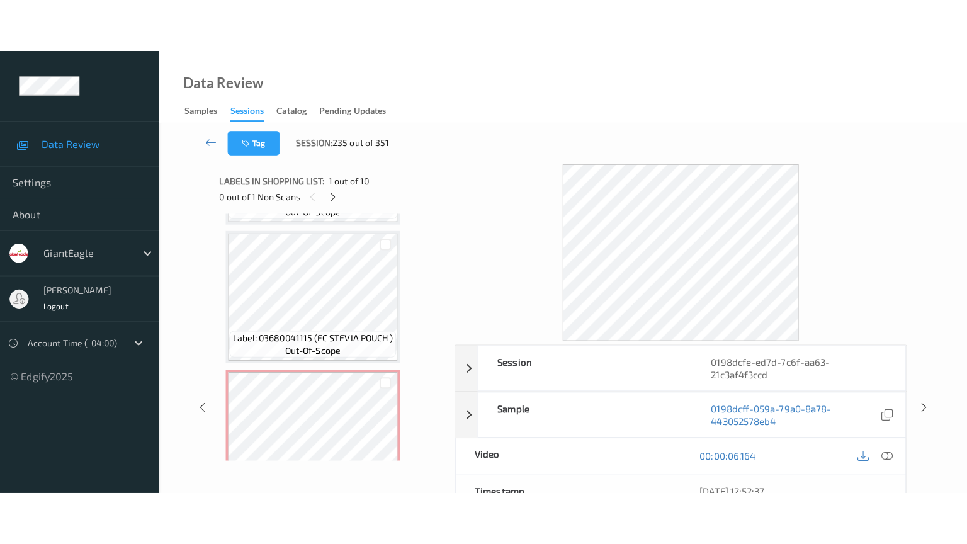
scroll to position [1049, 0]
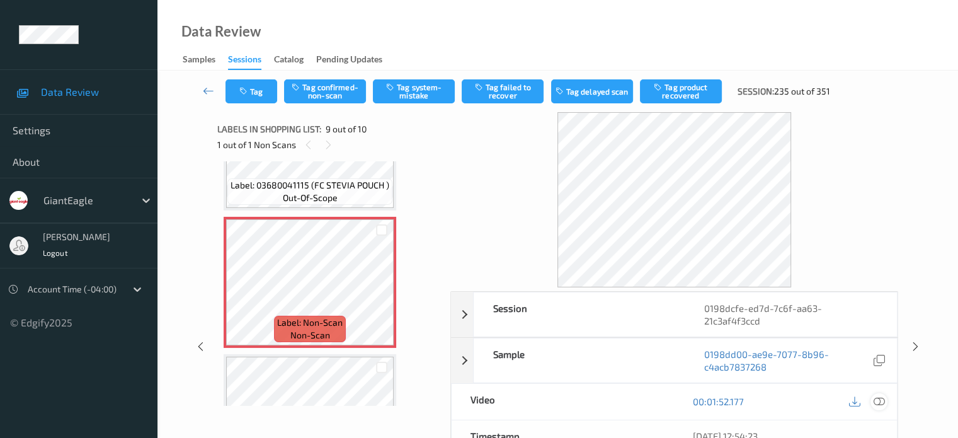
click at [880, 396] on icon at bounding box center [878, 401] width 11 height 11
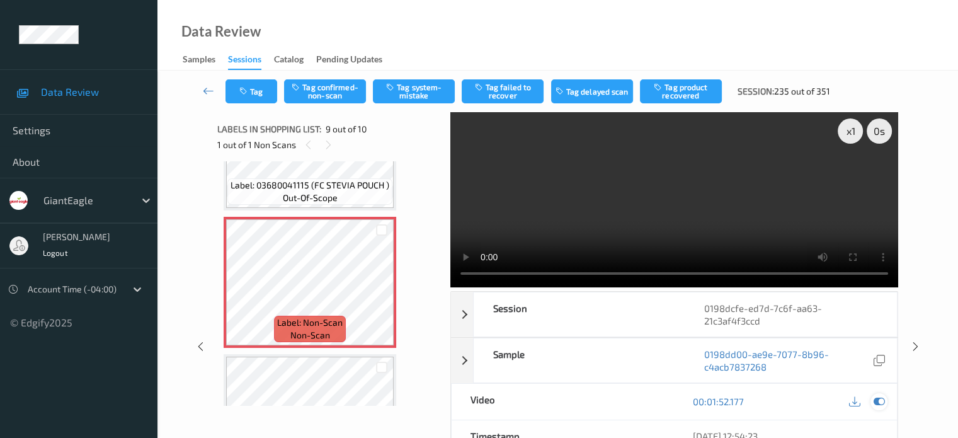
click at [879, 396] on icon at bounding box center [878, 401] width 11 height 11
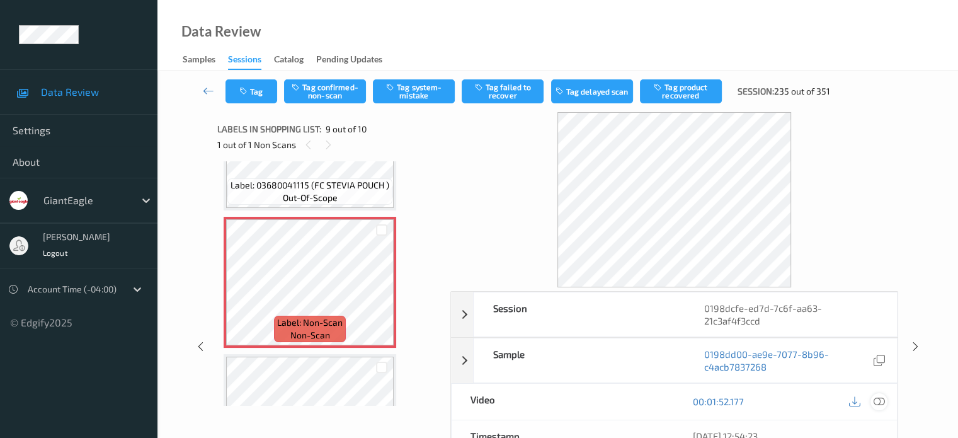
click at [874, 396] on icon at bounding box center [878, 401] width 11 height 11
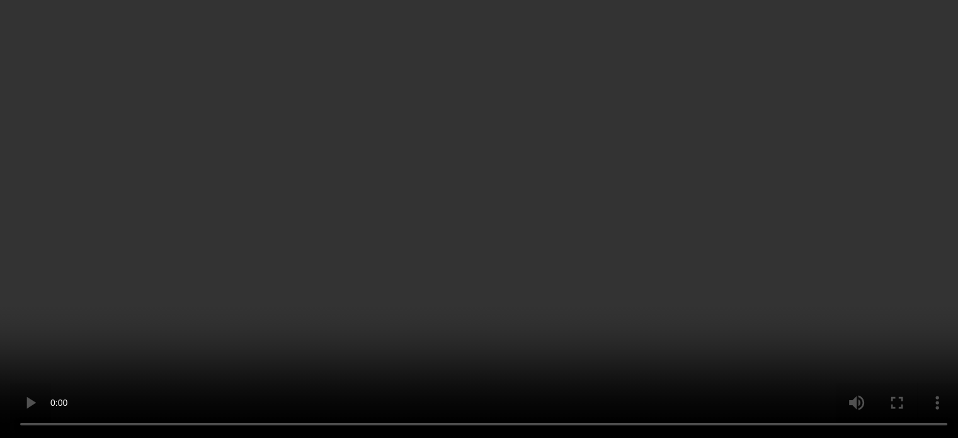
scroll to position [1030, 0]
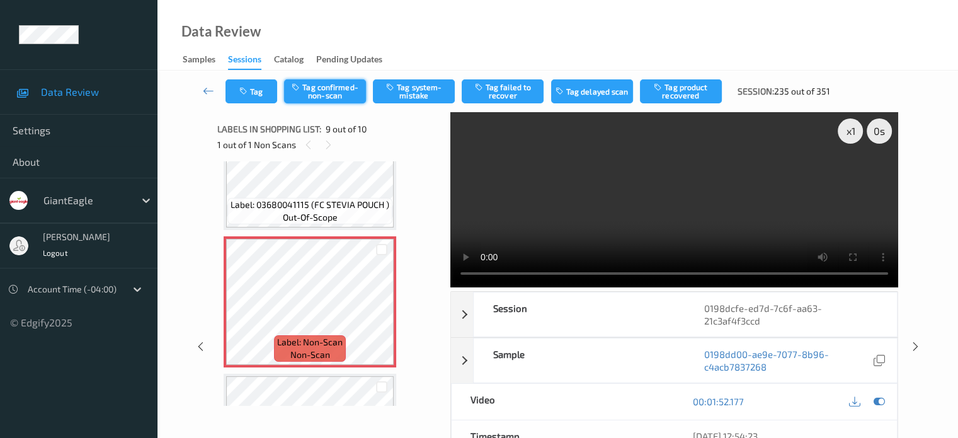
click at [315, 98] on button "Tag confirmed-non-scan" at bounding box center [325, 91] width 82 height 24
click at [691, 89] on button "Tag product recovered" at bounding box center [681, 91] width 82 height 24
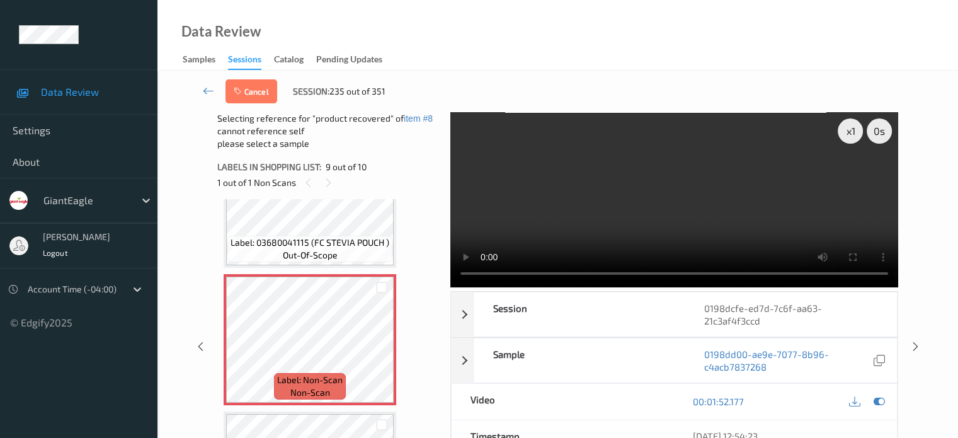
scroll to position [1134, 0]
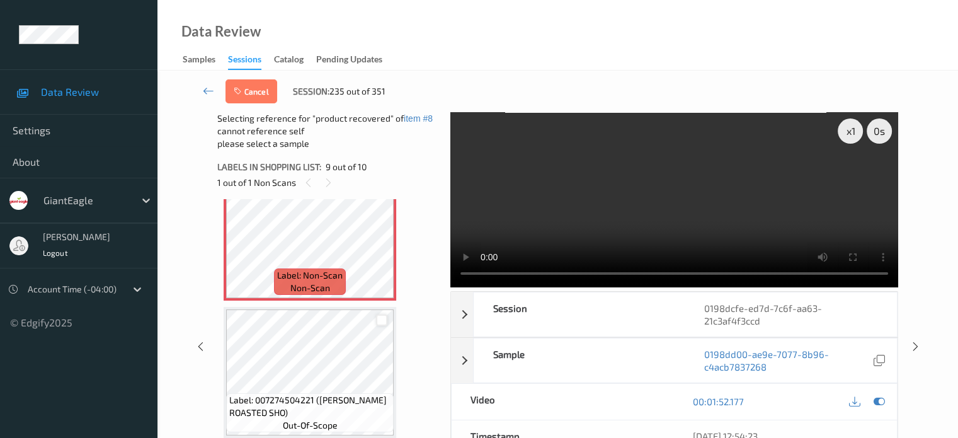
click at [379, 322] on div at bounding box center [382, 320] width 12 height 12
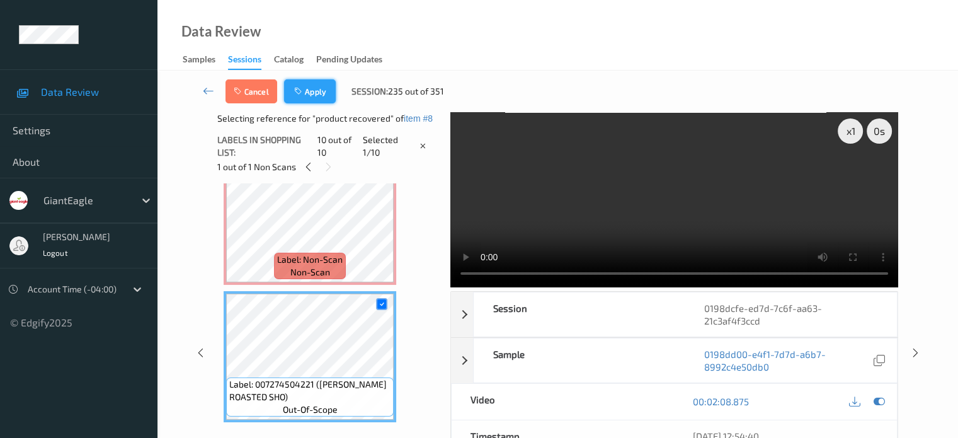
click at [309, 91] on button "Apply" at bounding box center [310, 91] width 52 height 24
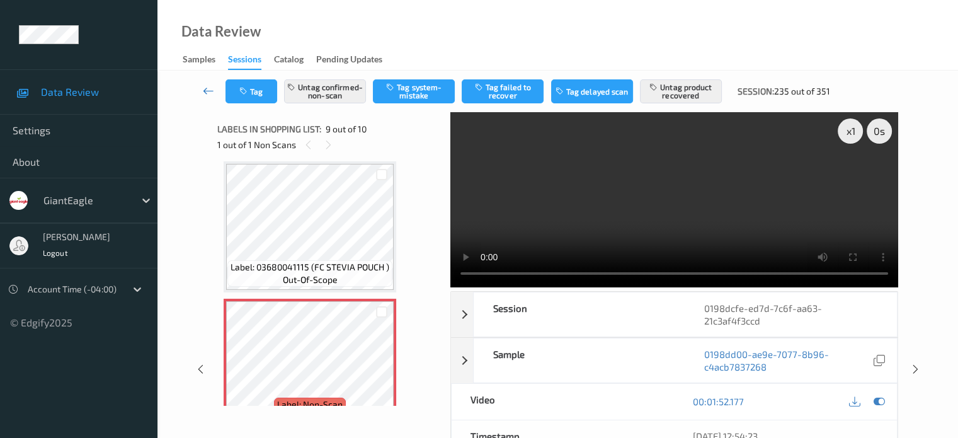
click at [215, 94] on link at bounding box center [208, 91] width 33 height 24
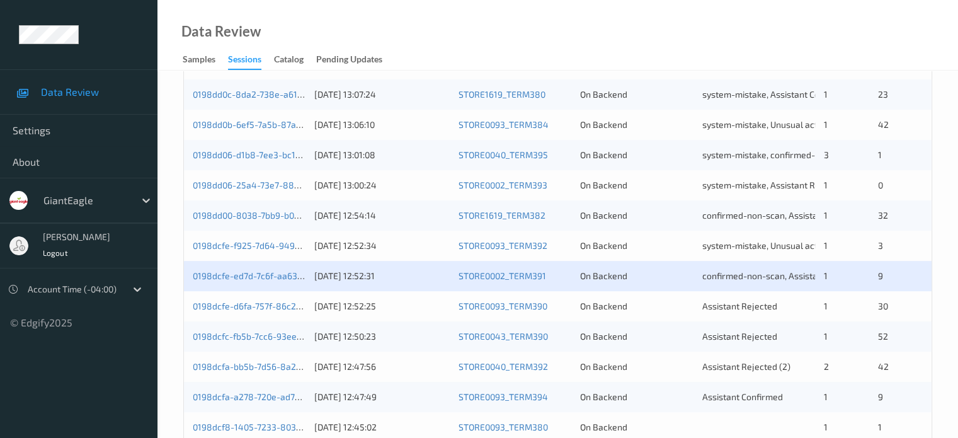
scroll to position [608, 0]
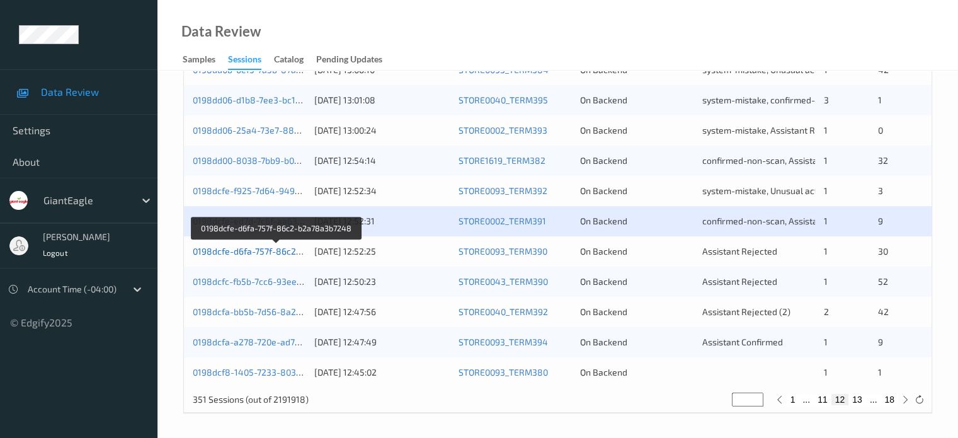
click at [249, 251] on link "0198dcfe-d6fa-757f-86c2-b2a78a3b7248" at bounding box center [277, 251] width 168 height 11
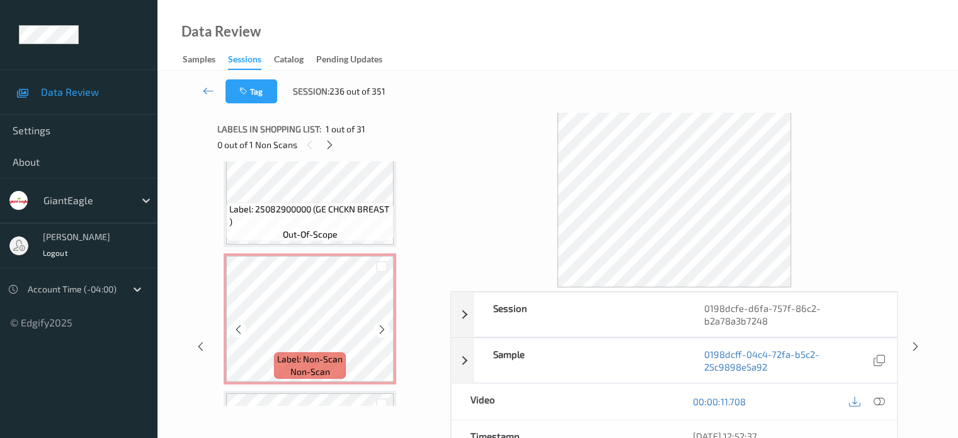
scroll to position [3056, 0]
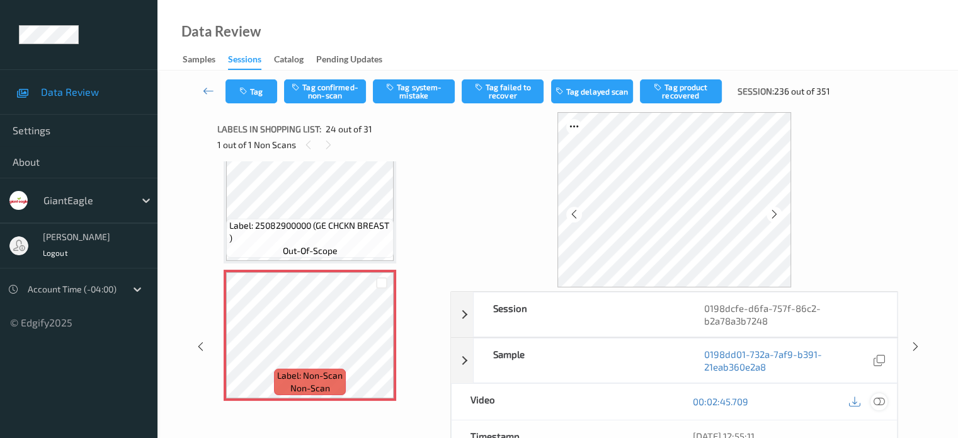
click at [875, 400] on icon at bounding box center [878, 401] width 11 height 11
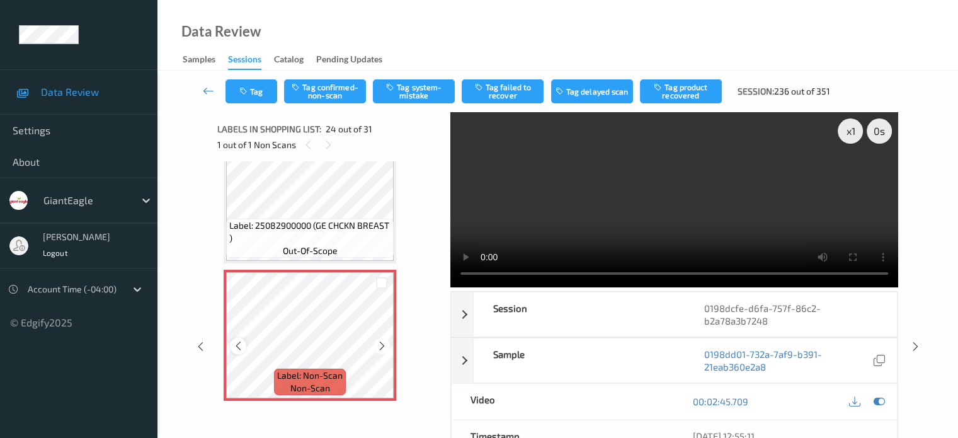
click at [234, 346] on icon at bounding box center [238, 345] width 11 height 11
click at [382, 347] on icon at bounding box center [382, 345] width 11 height 11
click at [406, 88] on button "Tag system-mistake" at bounding box center [414, 91] width 82 height 24
click at [265, 91] on button "Tag" at bounding box center [251, 91] width 52 height 24
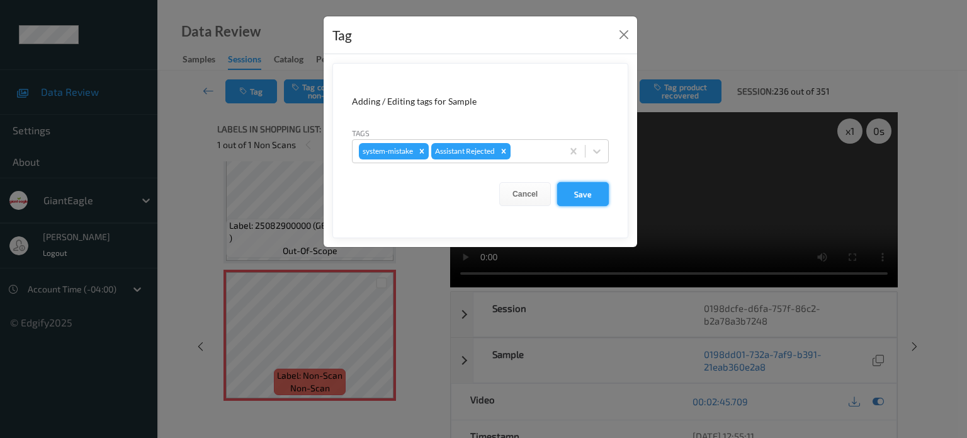
click at [584, 198] on button "Save" at bounding box center [583, 194] width 52 height 24
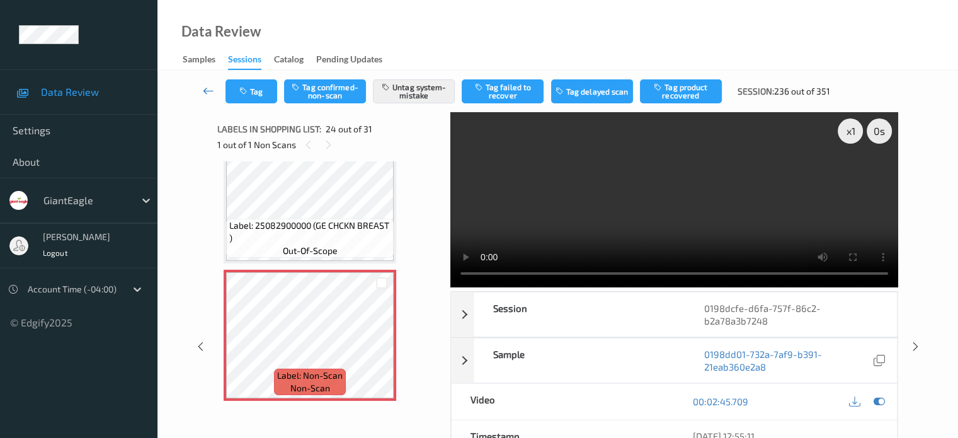
click at [212, 88] on icon at bounding box center [208, 90] width 11 height 13
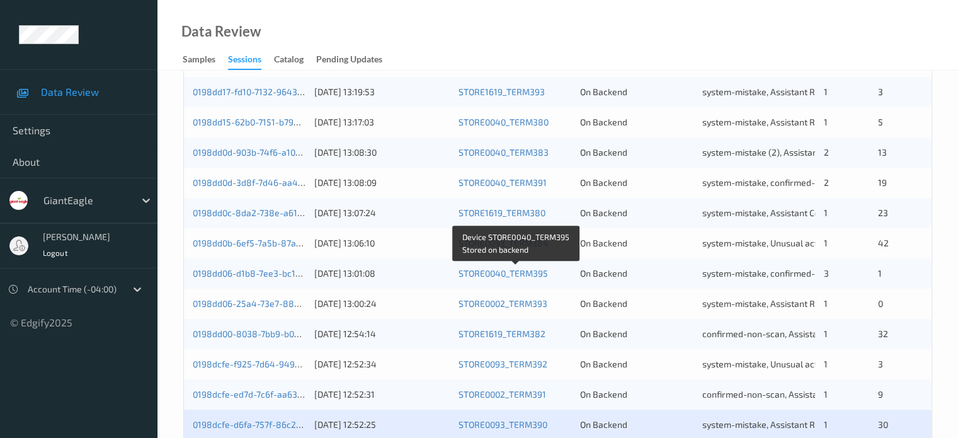
scroll to position [608, 0]
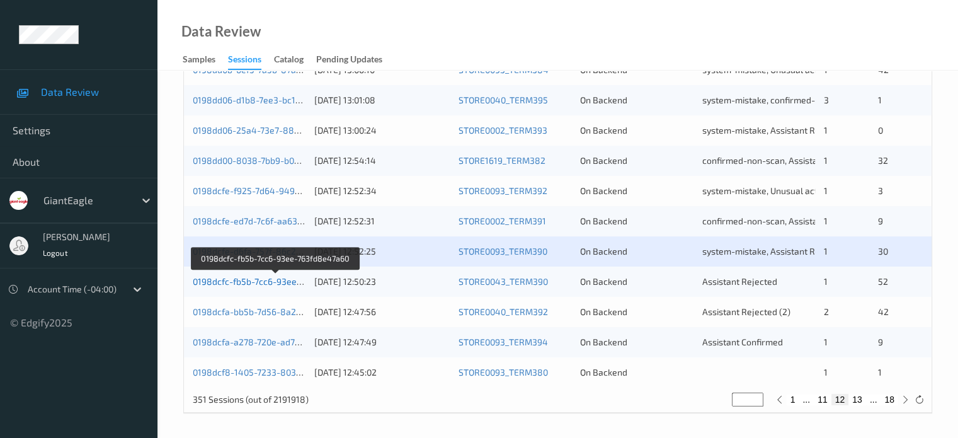
click at [242, 285] on link "0198dcfc-fb5b-7cc6-93ee-763fd8e47a60" at bounding box center [276, 281] width 166 height 11
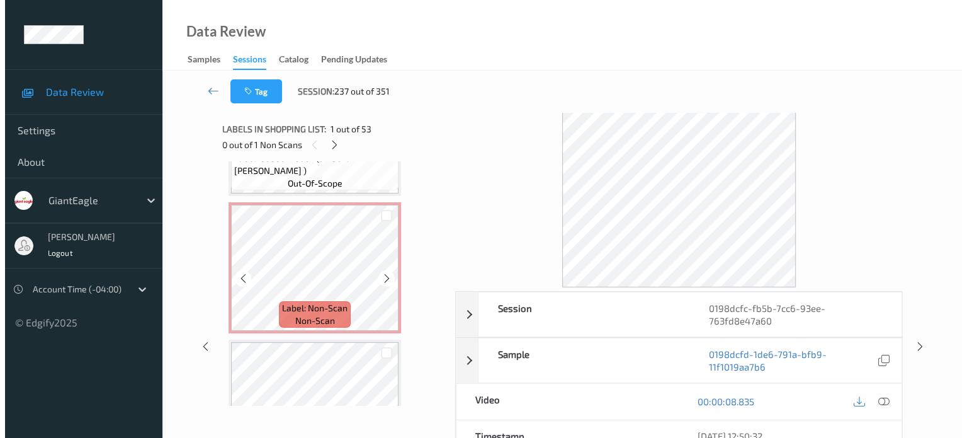
scroll to position [6144, 0]
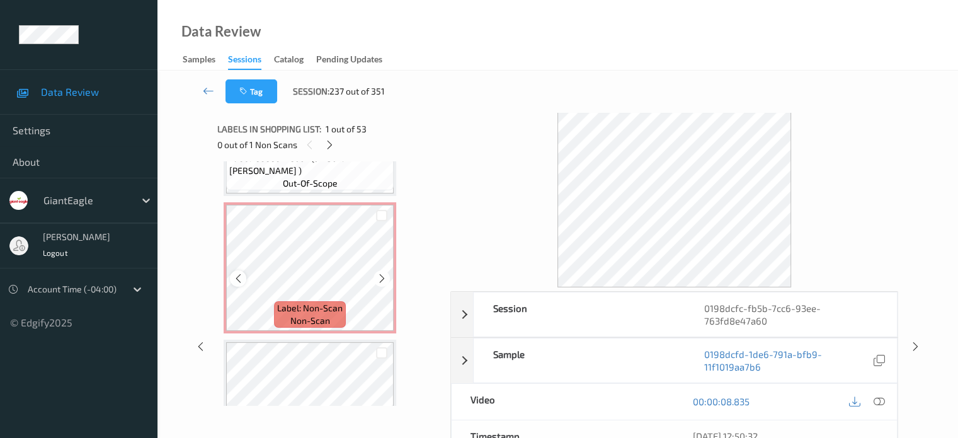
click at [237, 278] on icon at bounding box center [238, 278] width 11 height 11
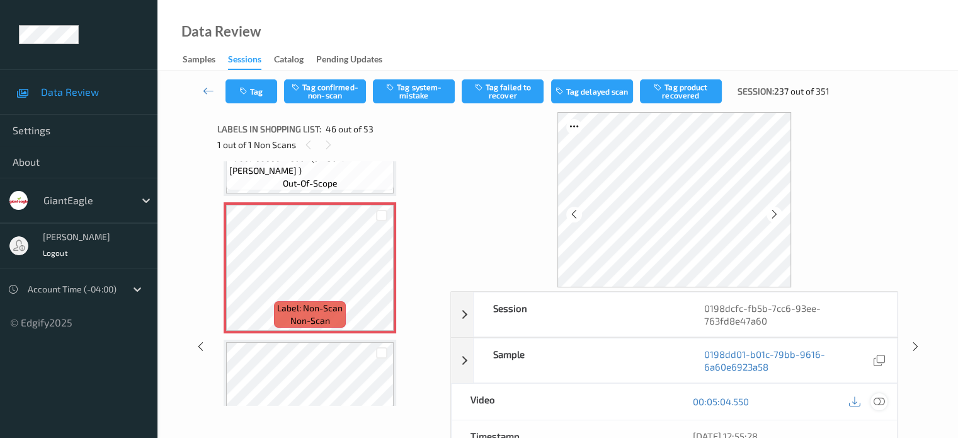
click at [877, 397] on icon at bounding box center [878, 401] width 11 height 11
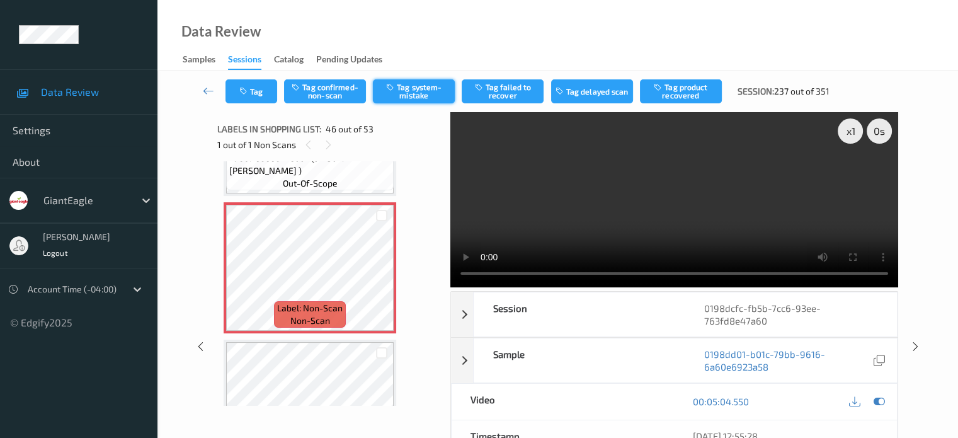
click at [418, 88] on button "Tag system-mistake" at bounding box center [414, 91] width 82 height 24
click at [252, 90] on button "Tag" at bounding box center [251, 91] width 52 height 24
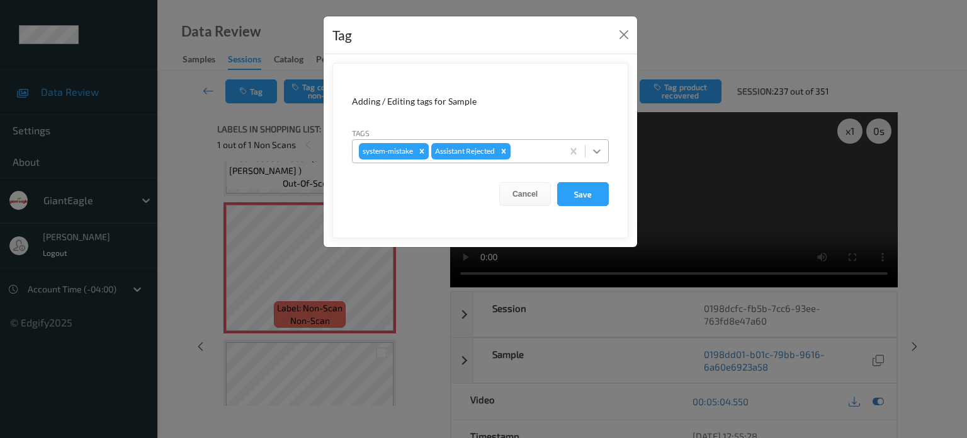
click at [600, 151] on icon at bounding box center [597, 151] width 8 height 4
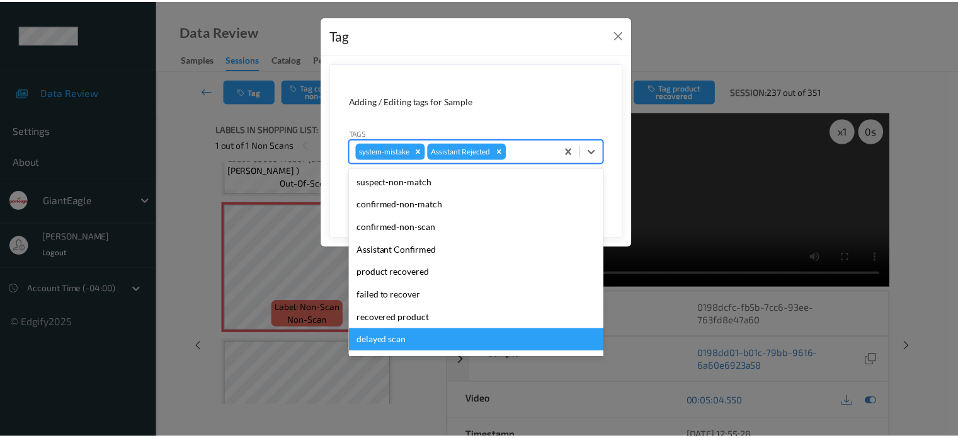
scroll to position [111, 0]
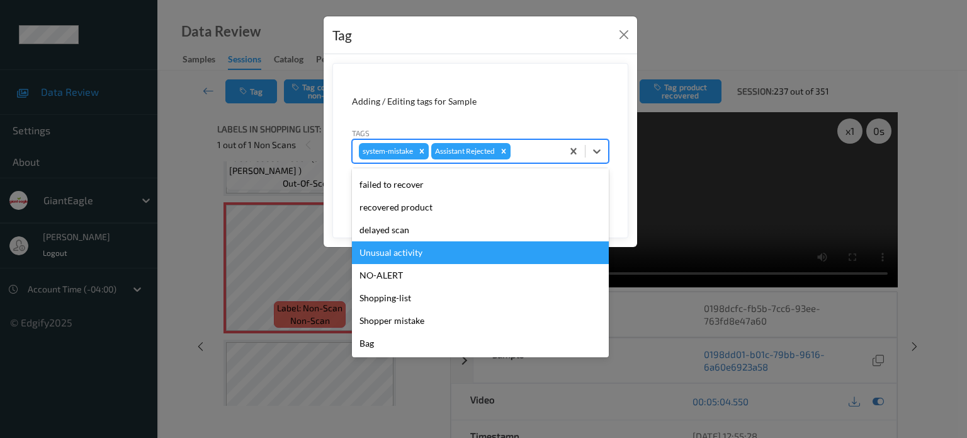
click at [397, 251] on div "Unusual activity" at bounding box center [480, 252] width 257 height 23
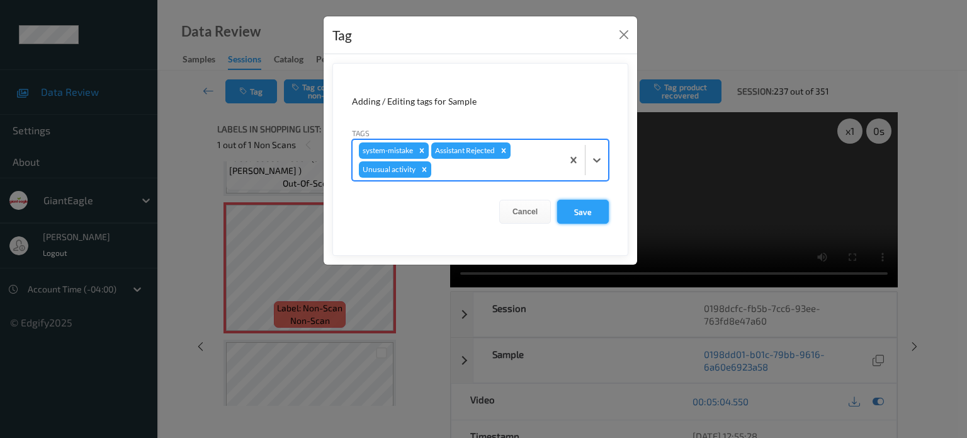
click at [586, 222] on button "Save" at bounding box center [583, 212] width 52 height 24
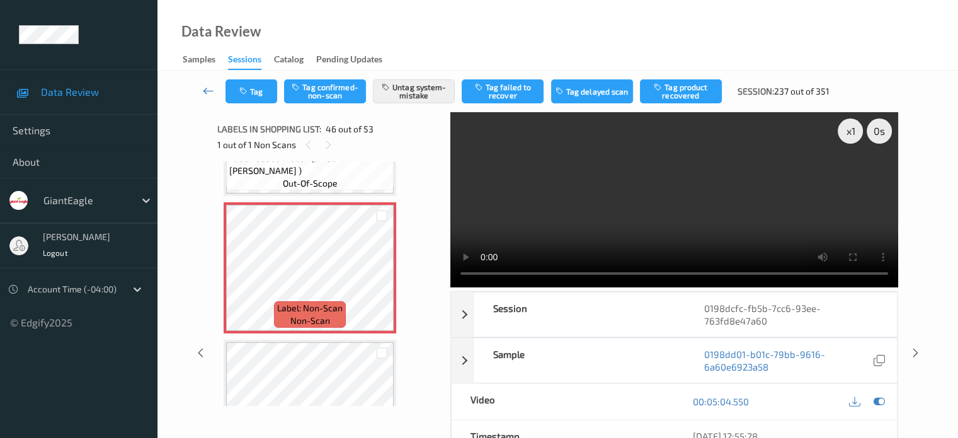
click at [213, 84] on icon at bounding box center [208, 90] width 11 height 13
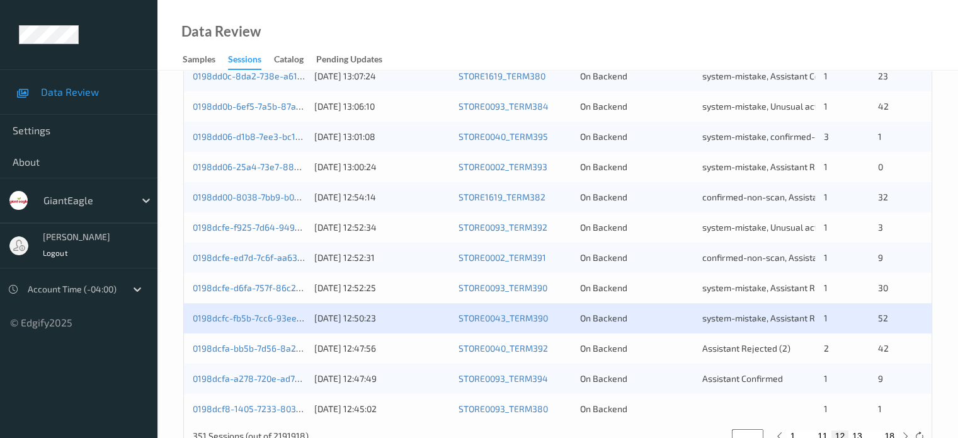
scroll to position [608, 0]
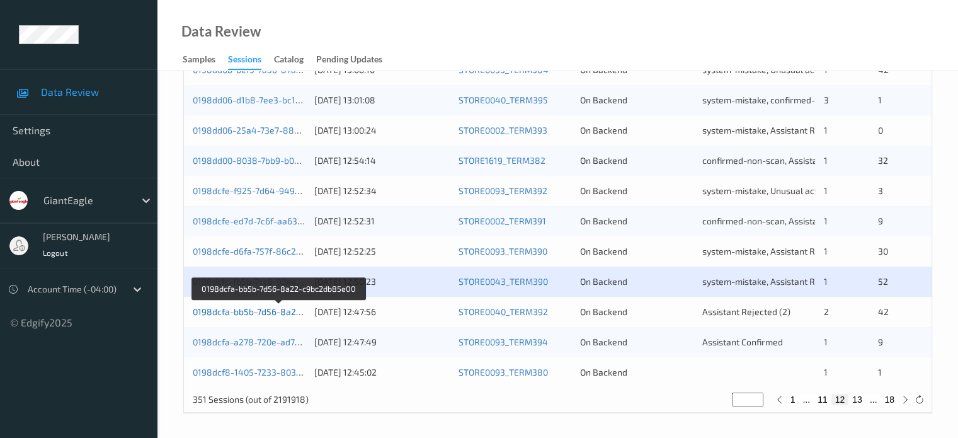
click at [227, 311] on link "0198dcfa-bb5b-7d56-8a22-c9bc2db85e00" at bounding box center [279, 311] width 172 height 11
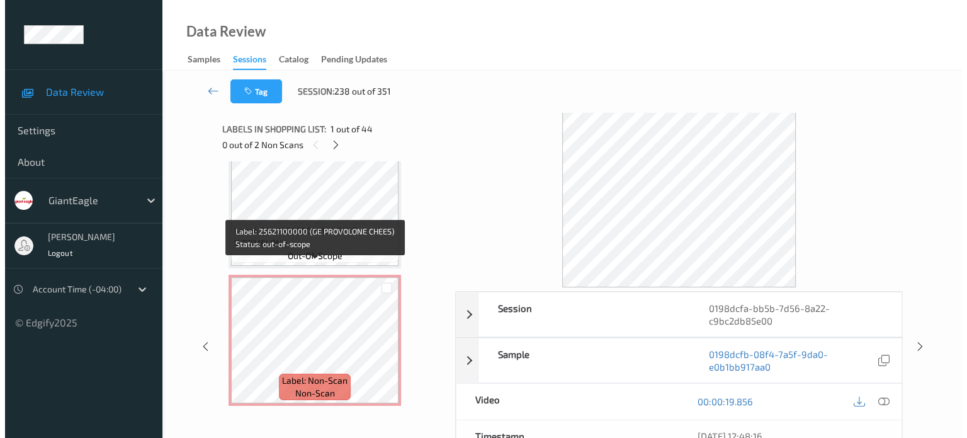
scroll to position [2289, 0]
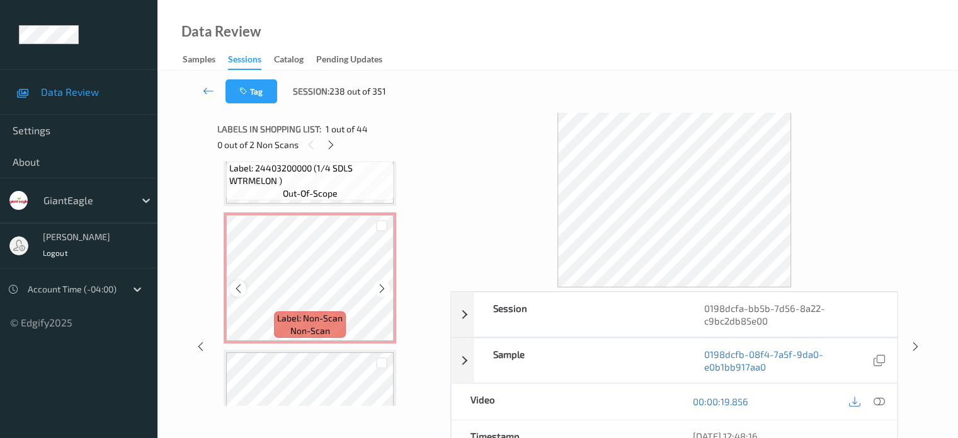
click at [234, 287] on icon at bounding box center [238, 288] width 11 height 11
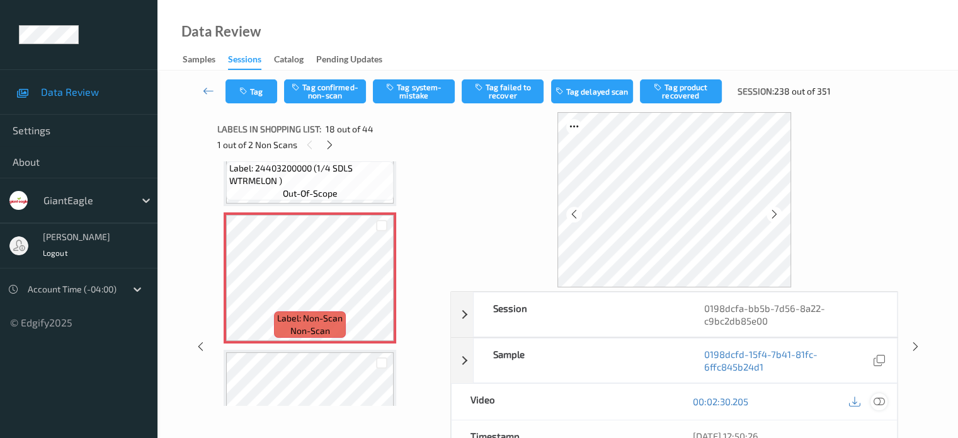
click at [877, 398] on icon at bounding box center [878, 401] width 11 height 11
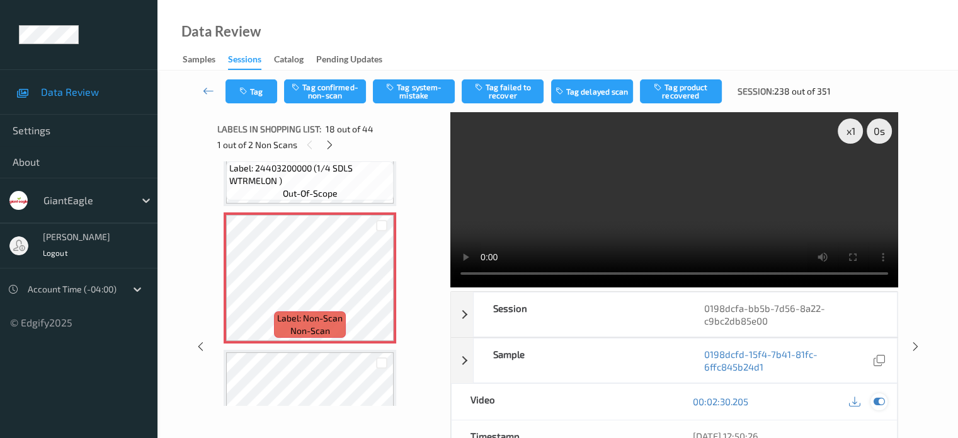
click at [875, 401] on icon at bounding box center [878, 401] width 11 height 11
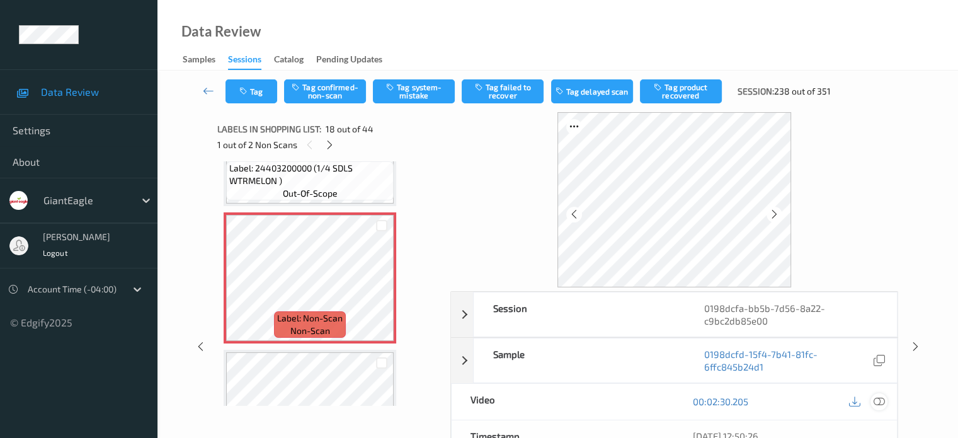
click at [875, 401] on icon at bounding box center [878, 401] width 11 height 11
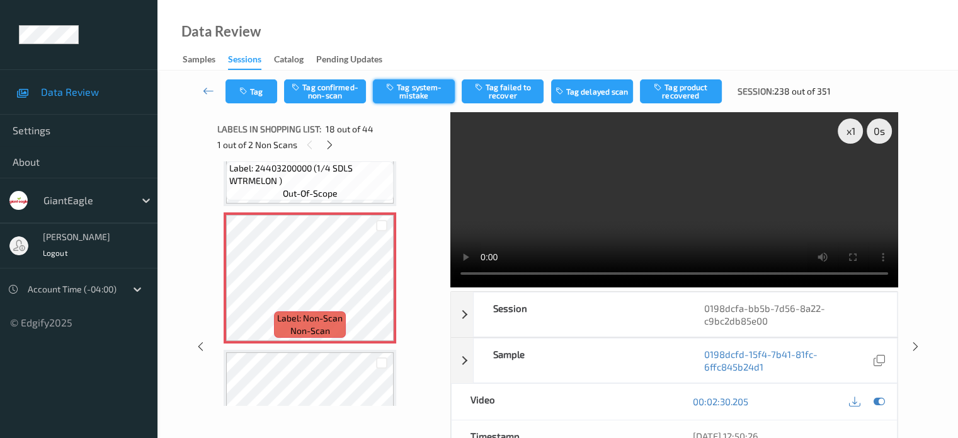
click at [406, 91] on button "Tag system-mistake" at bounding box center [414, 91] width 82 height 24
click at [254, 84] on button "Tag" at bounding box center [251, 91] width 52 height 24
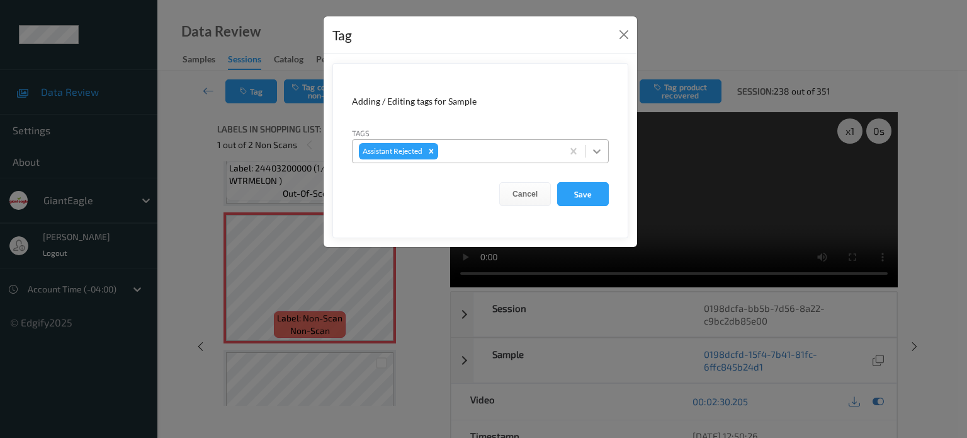
click at [599, 152] on icon at bounding box center [597, 151] width 13 height 13
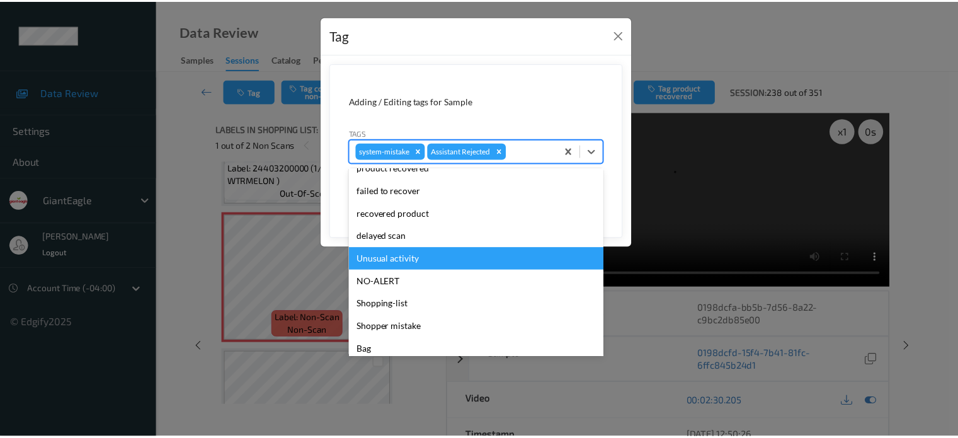
scroll to position [82, 0]
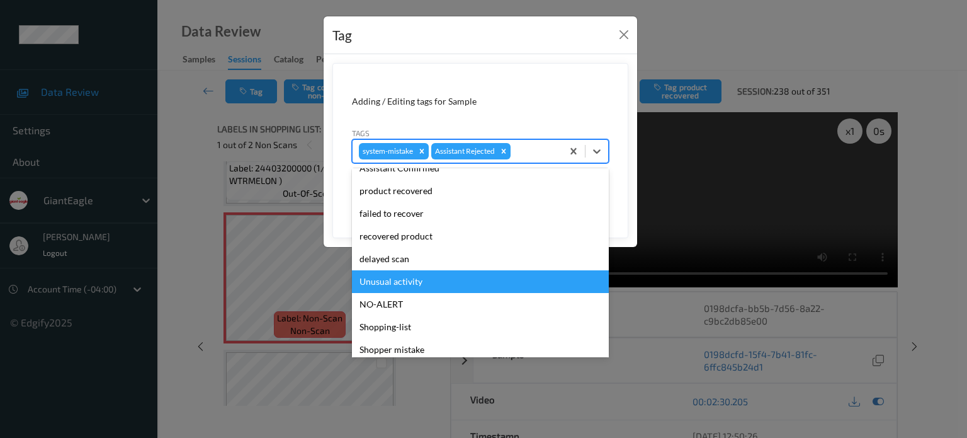
click at [383, 280] on div "Unusual activity" at bounding box center [480, 281] width 257 height 23
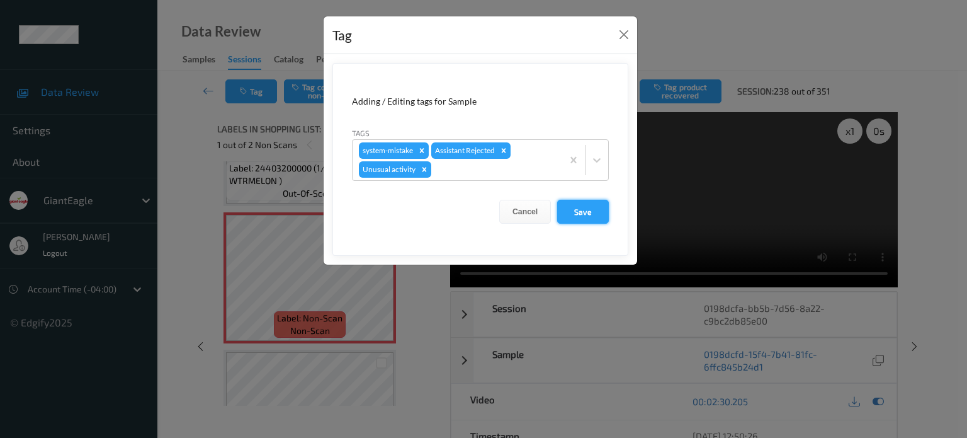
click at [587, 214] on button "Save" at bounding box center [583, 212] width 52 height 24
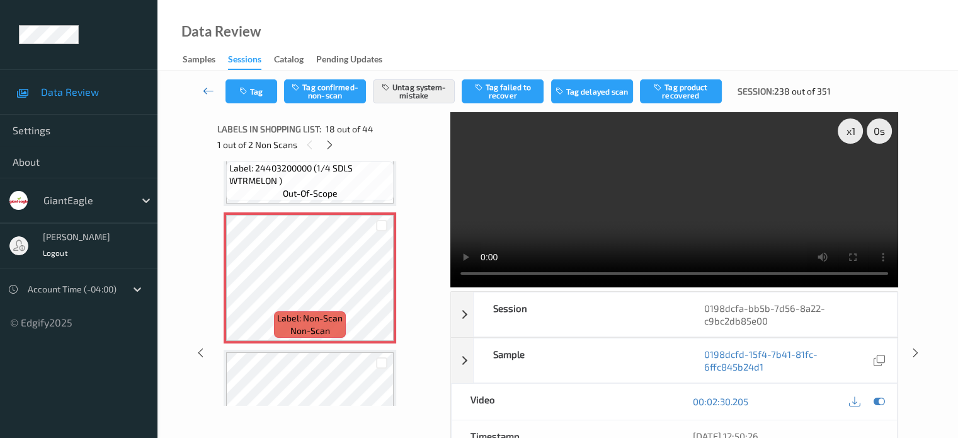
click at [205, 88] on icon at bounding box center [208, 90] width 11 height 13
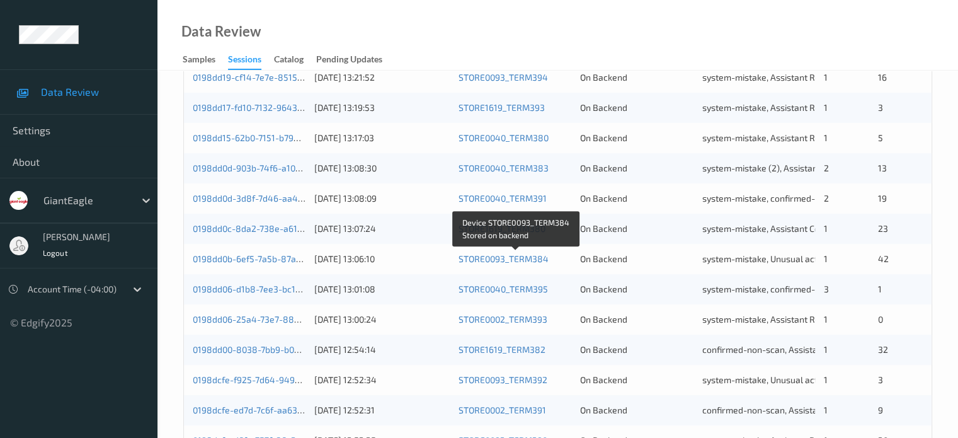
scroll to position [608, 0]
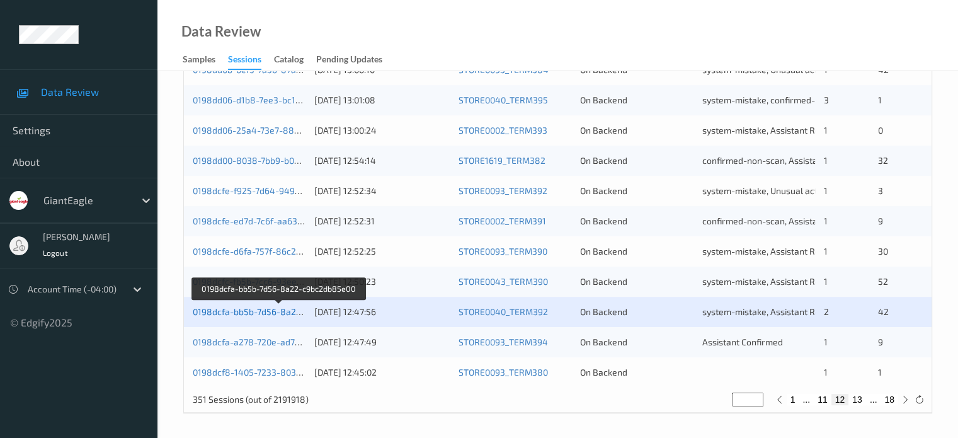
click at [268, 312] on link "0198dcfa-bb5b-7d56-8a22-c9bc2db85e00" at bounding box center [279, 311] width 172 height 11
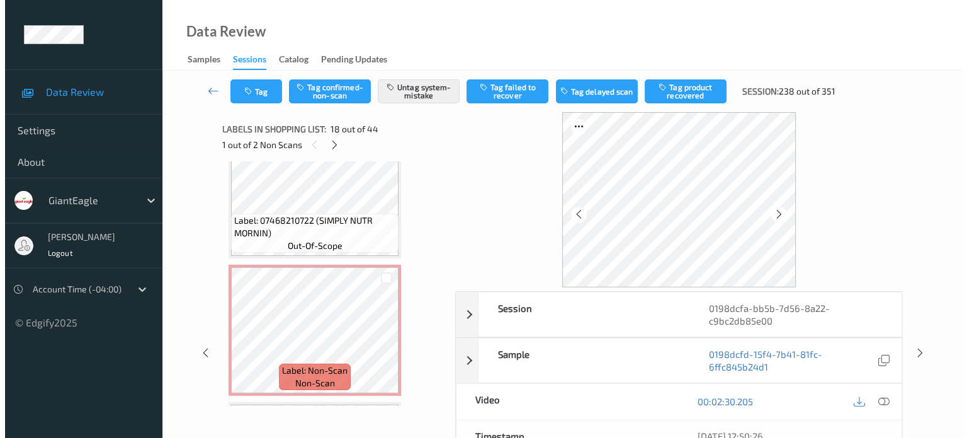
scroll to position [2513, 0]
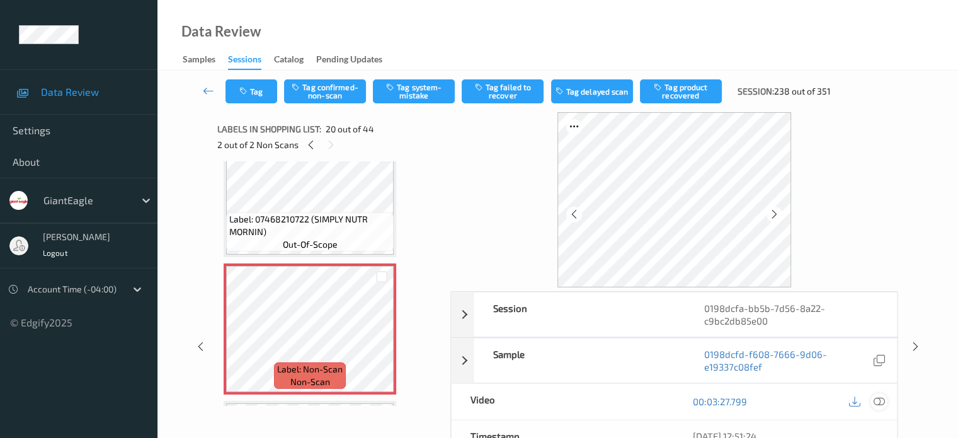
click at [880, 400] on icon at bounding box center [878, 401] width 11 height 11
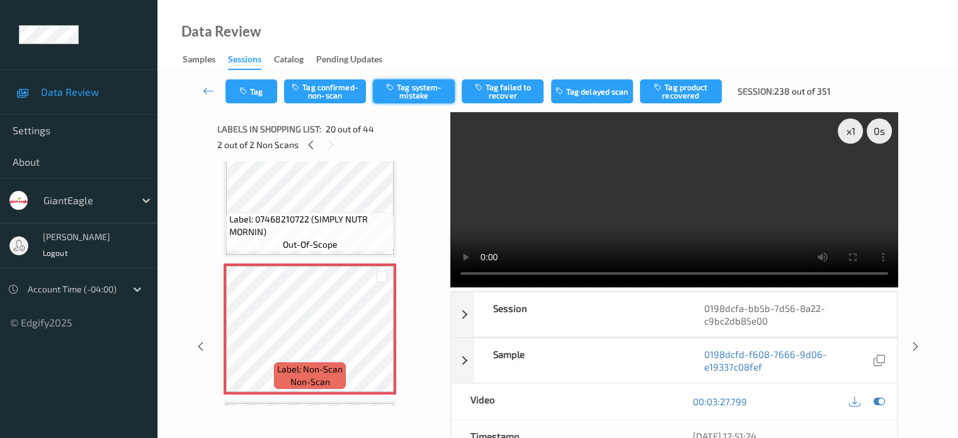
click at [426, 88] on button "Tag system-mistake" at bounding box center [414, 91] width 82 height 24
click at [257, 96] on button "Tag" at bounding box center [251, 91] width 52 height 24
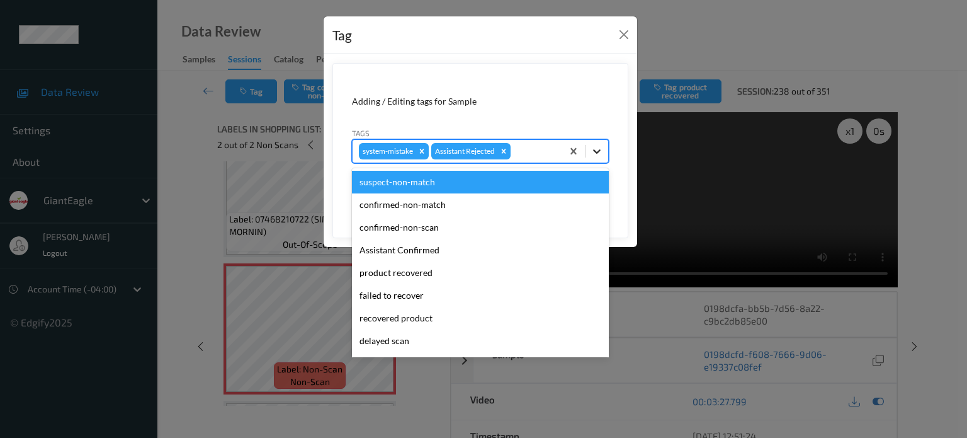
click at [595, 151] on icon at bounding box center [597, 151] width 8 height 4
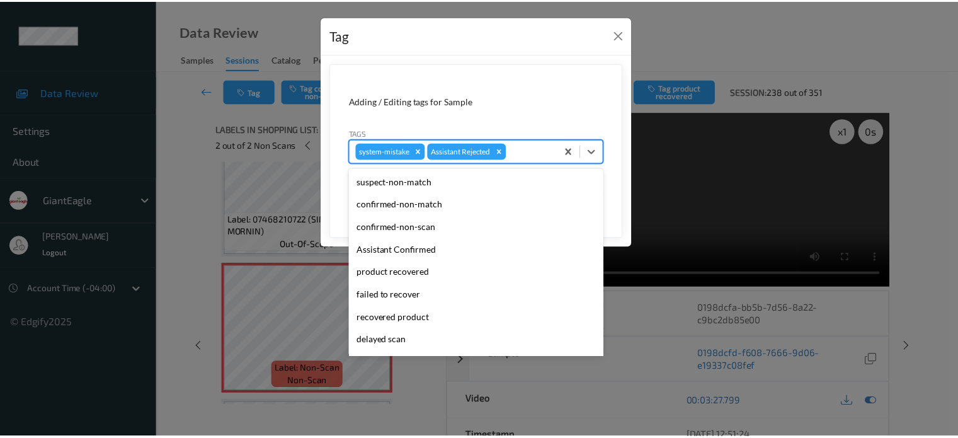
scroll to position [111, 0]
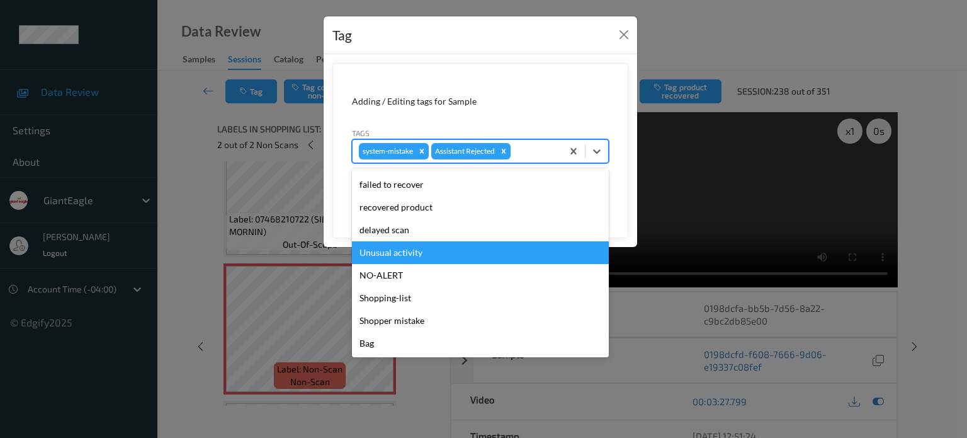
click at [386, 249] on div "Unusual activity" at bounding box center [480, 252] width 257 height 23
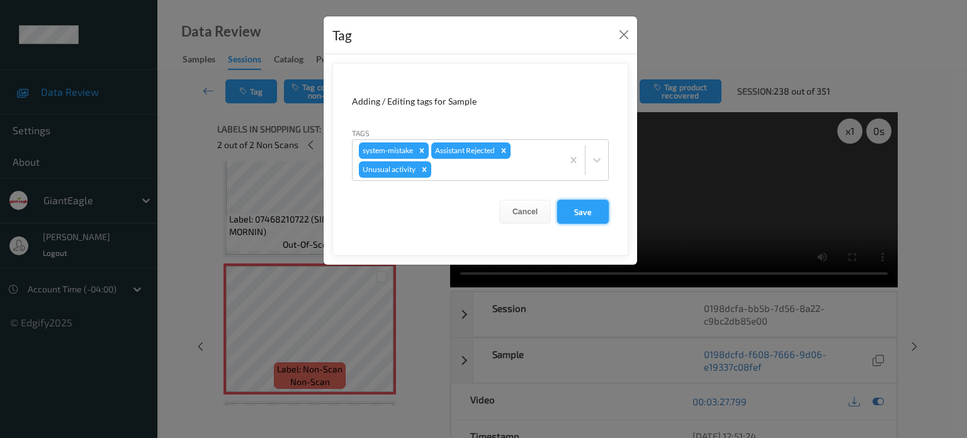
click at [581, 212] on button "Save" at bounding box center [583, 212] width 52 height 24
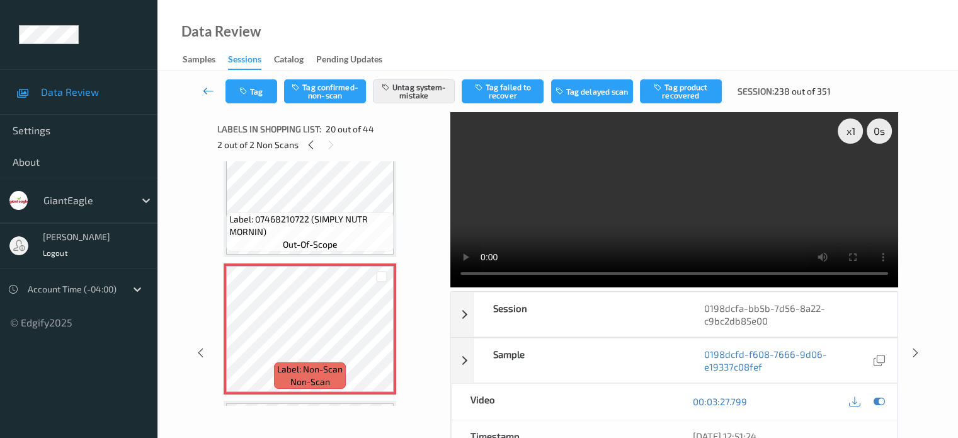
click at [209, 90] on icon at bounding box center [208, 90] width 11 height 13
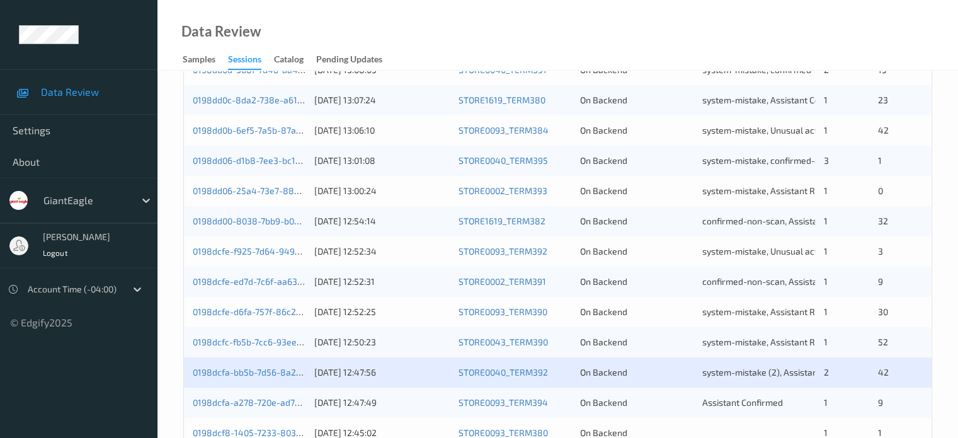
scroll to position [608, 0]
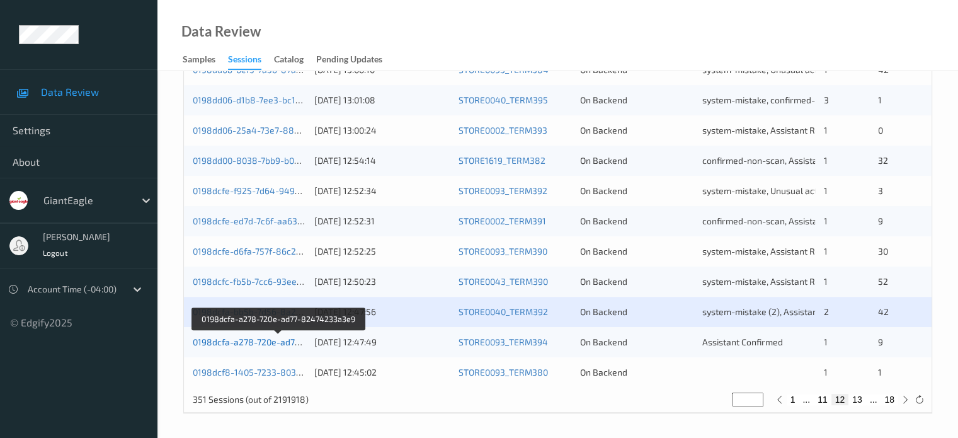
click at [262, 343] on link "0198dcfa-a278-720e-ad77-82474233a3e9" at bounding box center [279, 341] width 172 height 11
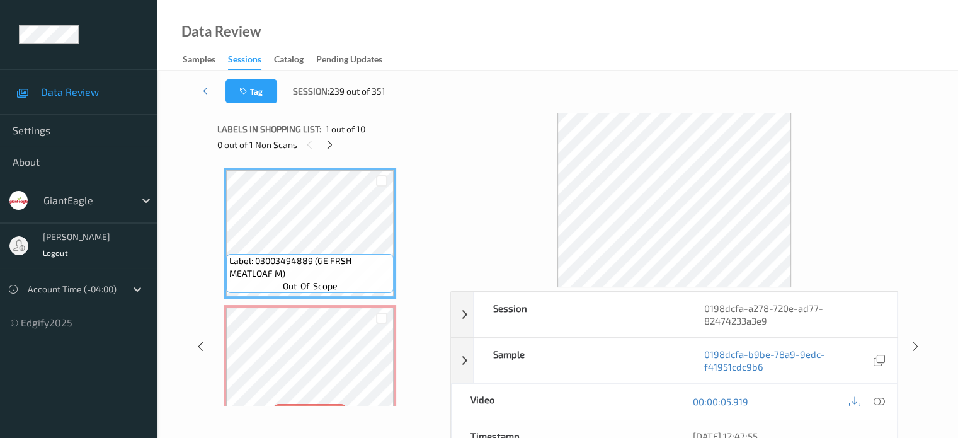
scroll to position [105, 0]
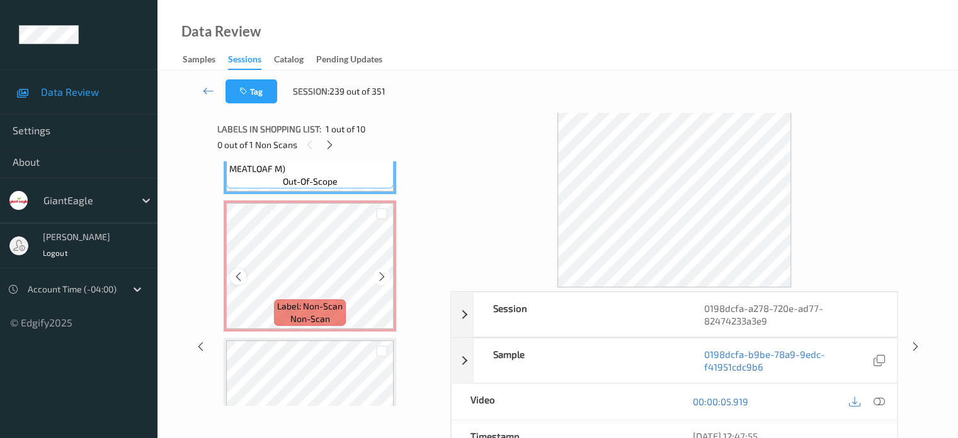
click at [234, 276] on icon at bounding box center [238, 276] width 11 height 11
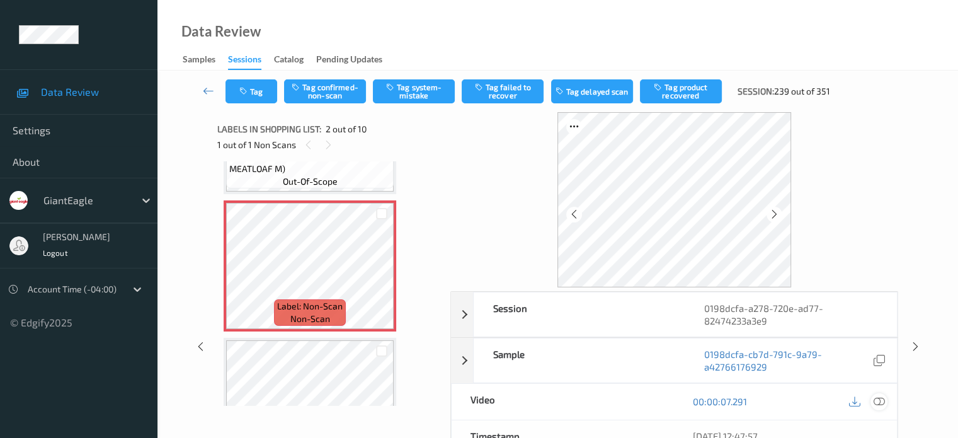
click at [879, 401] on icon at bounding box center [878, 401] width 11 height 11
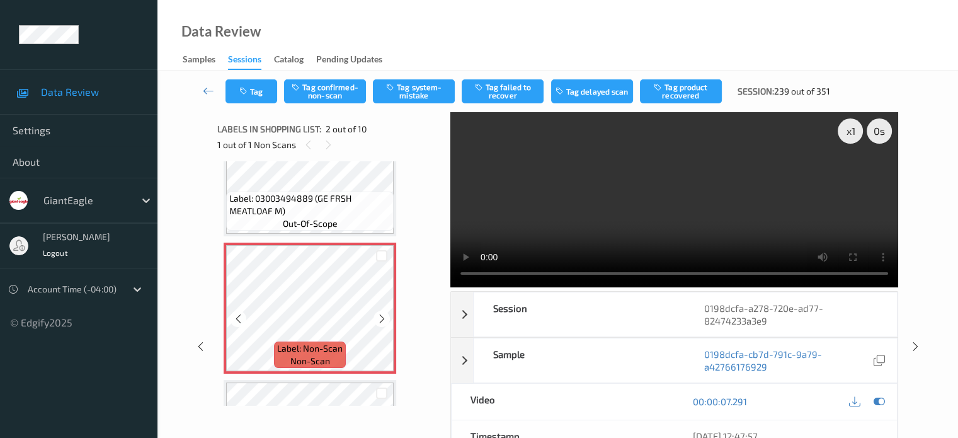
scroll to position [63, 0]
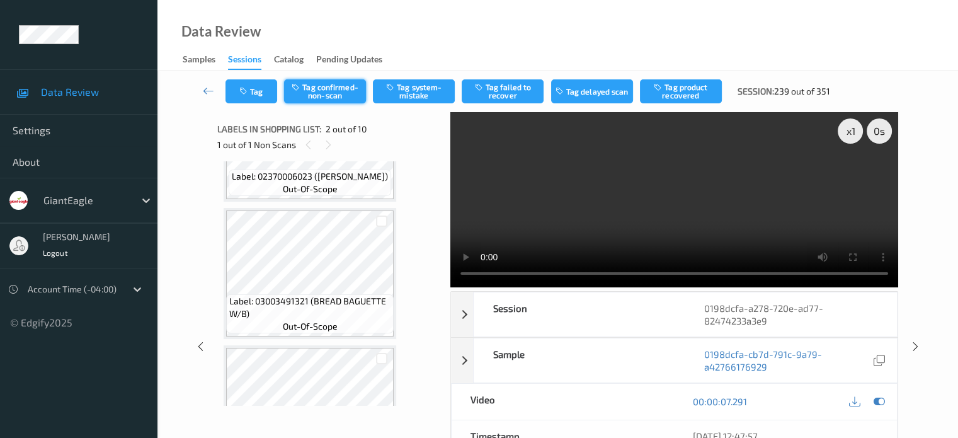
click at [345, 95] on button "Tag confirmed-non-scan" at bounding box center [325, 91] width 82 height 24
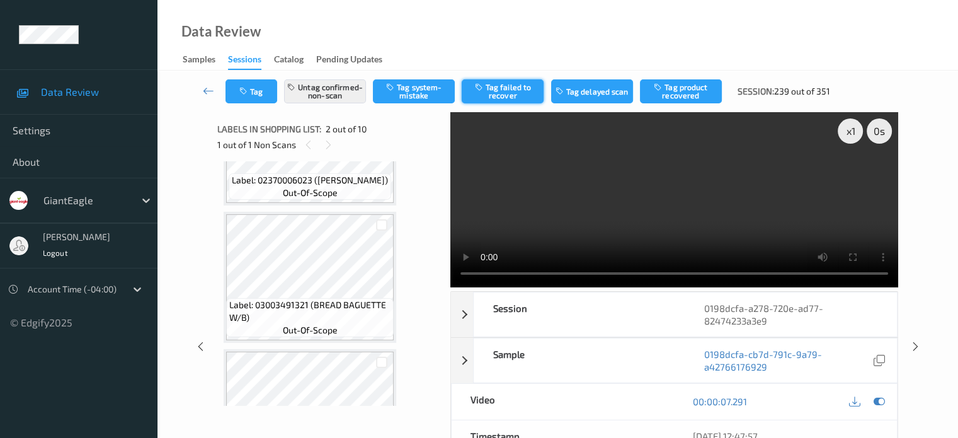
click at [511, 88] on button "Tag failed to recover" at bounding box center [503, 91] width 82 height 24
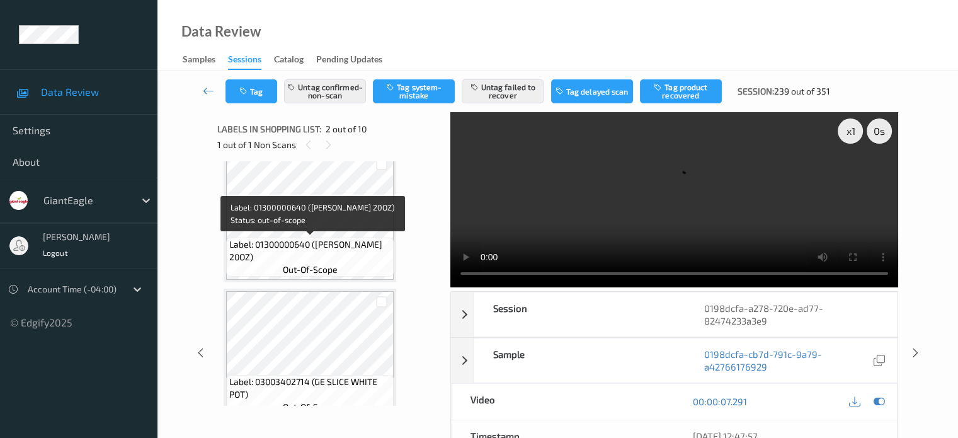
scroll to position [1134, 0]
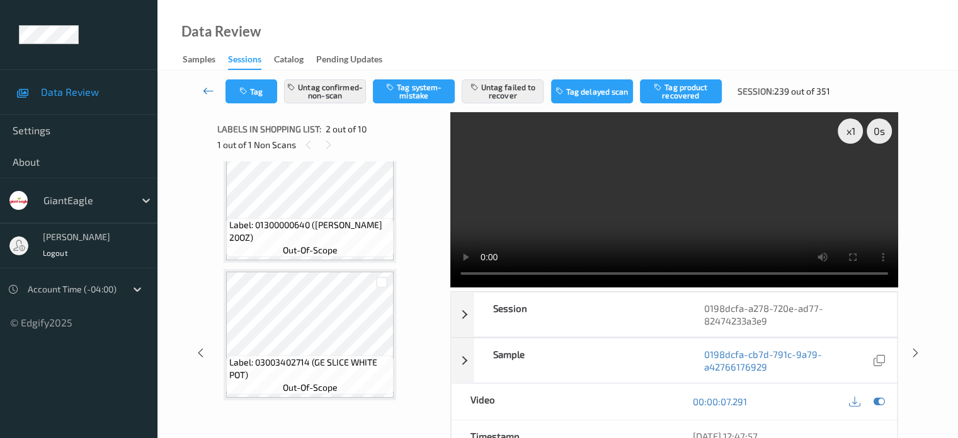
click at [209, 92] on icon at bounding box center [208, 90] width 11 height 13
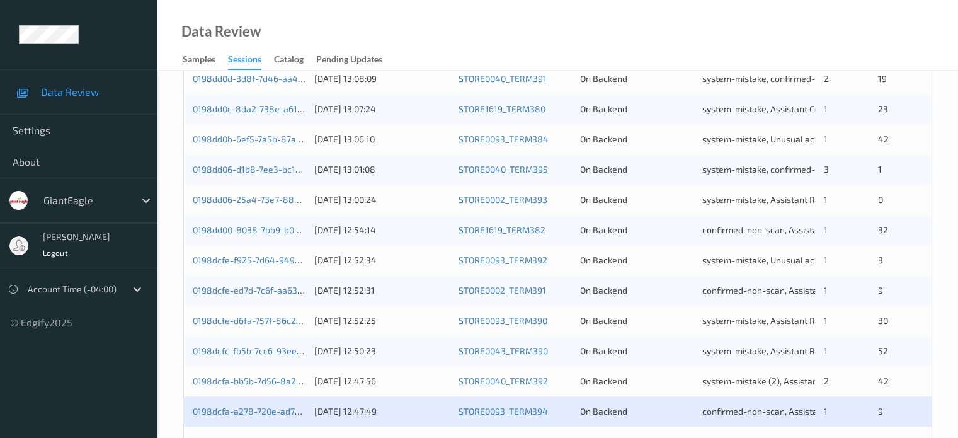
scroll to position [608, 0]
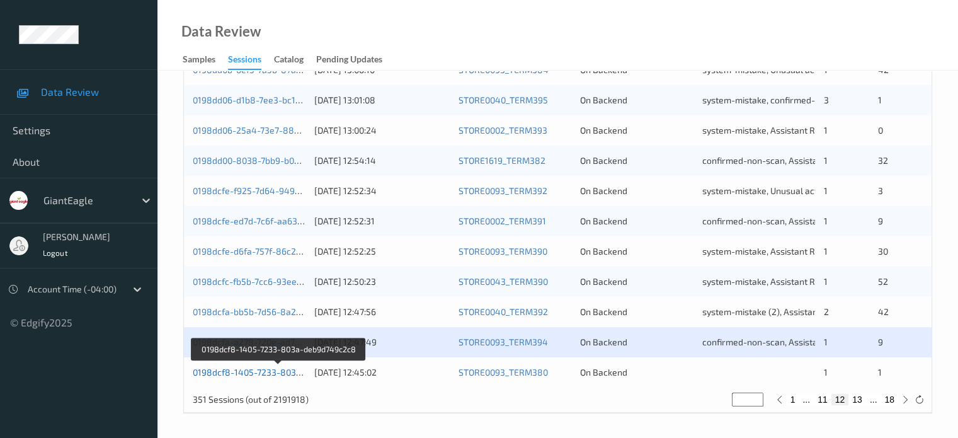
click at [259, 371] on link "0198dcf8-1405-7233-803a-deb9d749c2c8" at bounding box center [279, 372] width 172 height 11
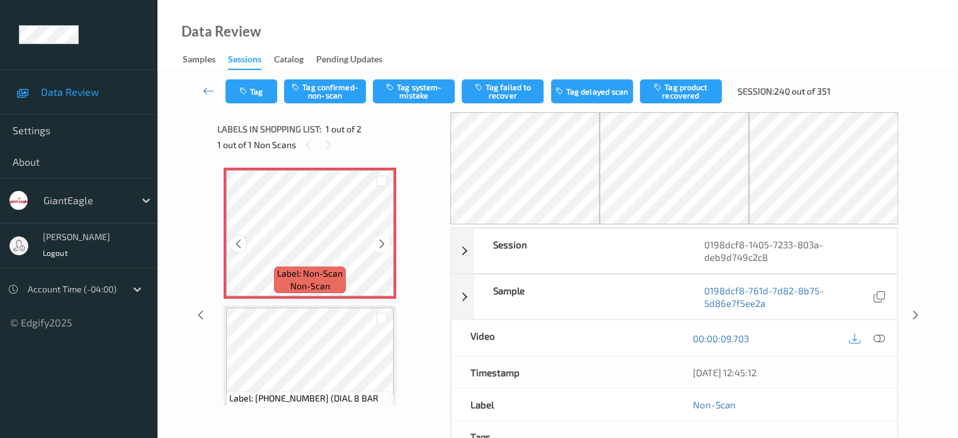
click at [239, 240] on icon at bounding box center [238, 243] width 11 height 11
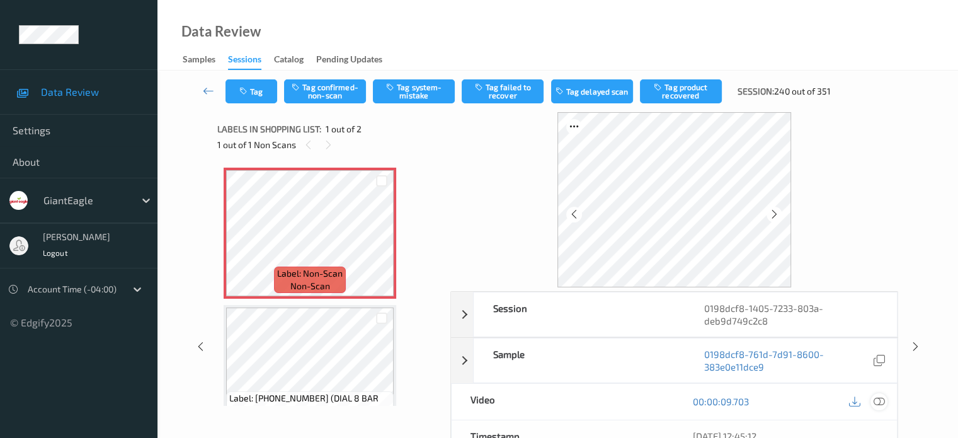
click at [880, 402] on icon at bounding box center [878, 401] width 11 height 11
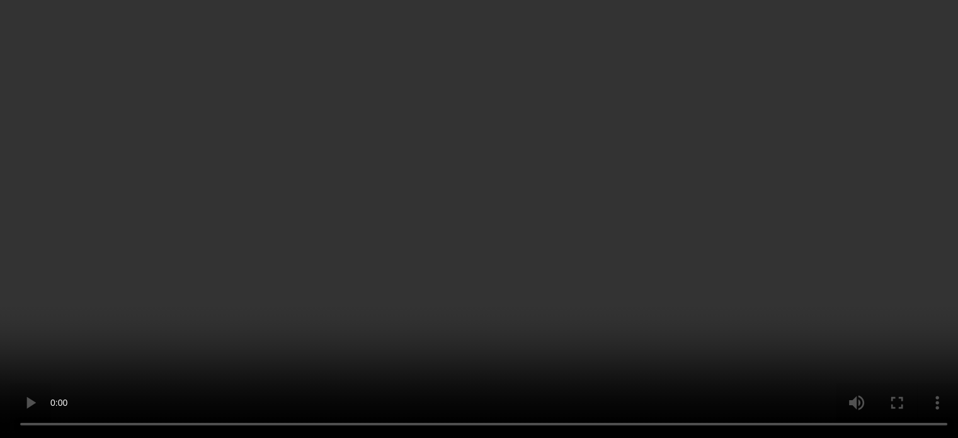
scroll to position [36, 0]
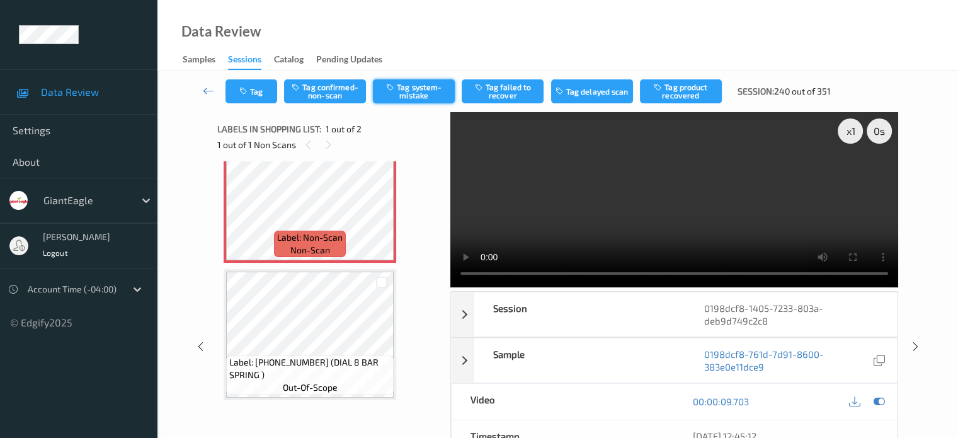
click at [414, 82] on button "Tag system-mistake" at bounding box center [414, 91] width 82 height 24
click at [241, 93] on icon "button" at bounding box center [244, 91] width 11 height 9
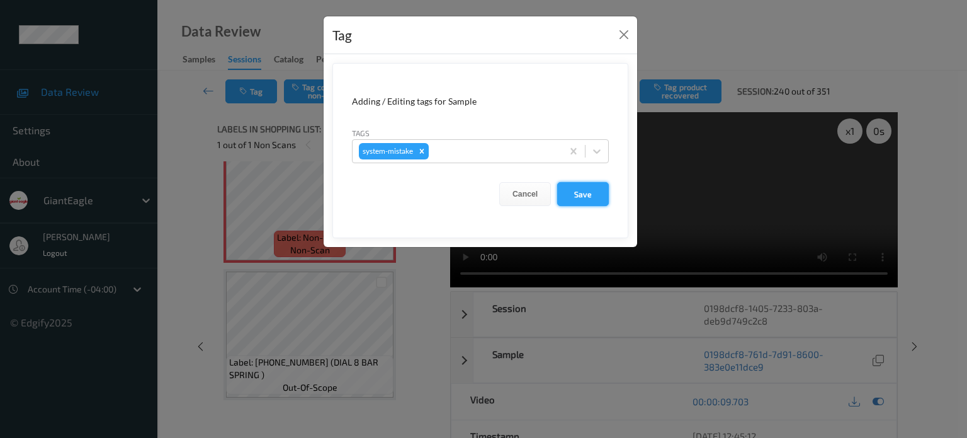
click at [578, 194] on button "Save" at bounding box center [583, 194] width 52 height 24
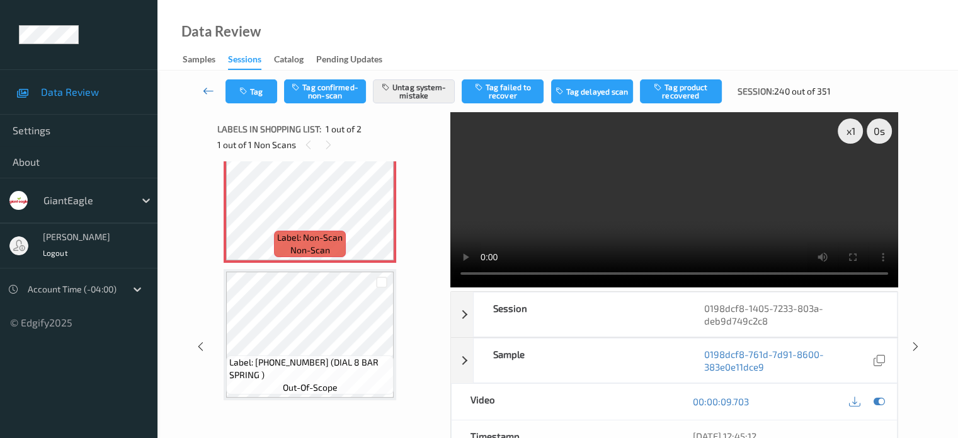
click at [208, 92] on icon at bounding box center [208, 90] width 11 height 13
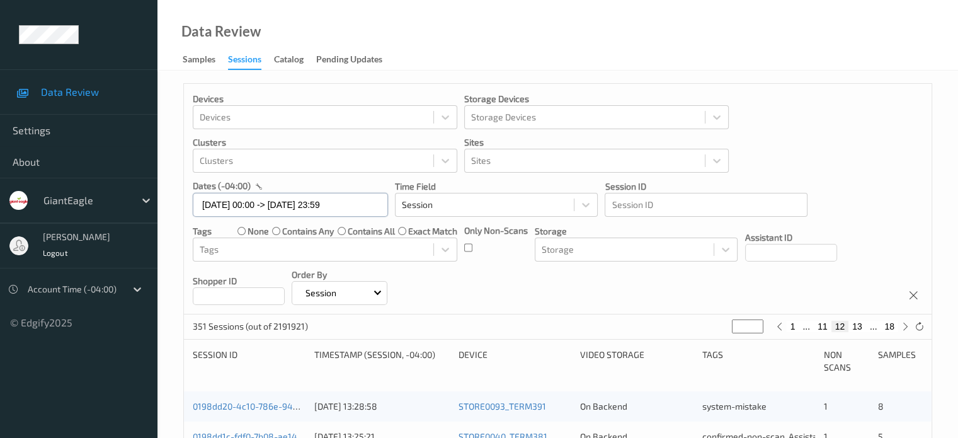
click at [255, 207] on input "24/08/2025 00:00 -> 24/08/2025 23:59" at bounding box center [290, 205] width 195 height 24
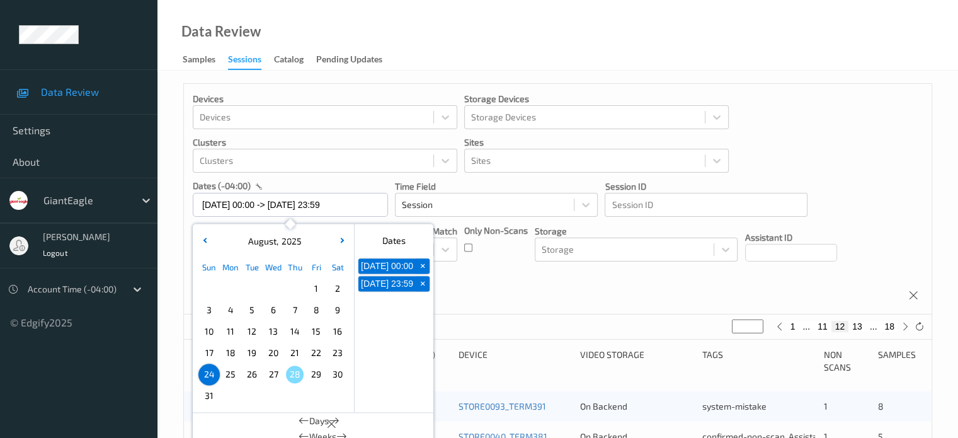
click at [235, 380] on span "25" at bounding box center [231, 374] width 18 height 18
type input "25/08/2025 00:00"
type input "*"
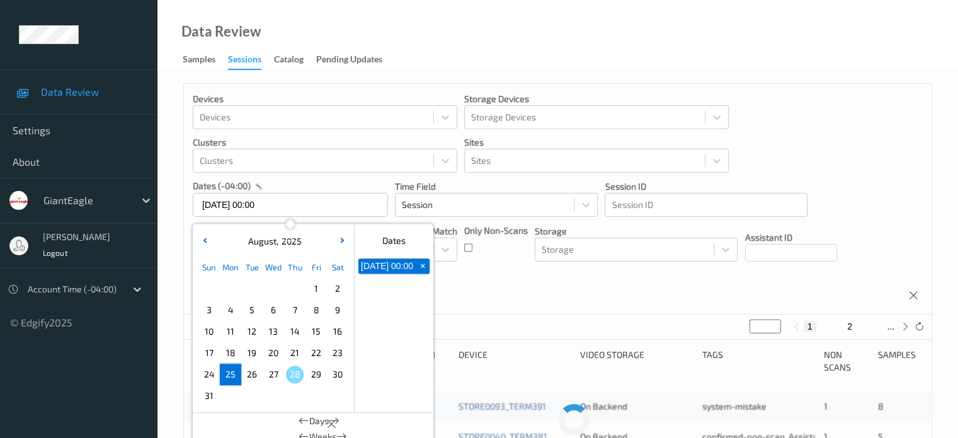
click at [235, 380] on span "25" at bounding box center [231, 374] width 18 height 18
type input "25/08/2025 00:00 -> 25/08/2025 23:59"
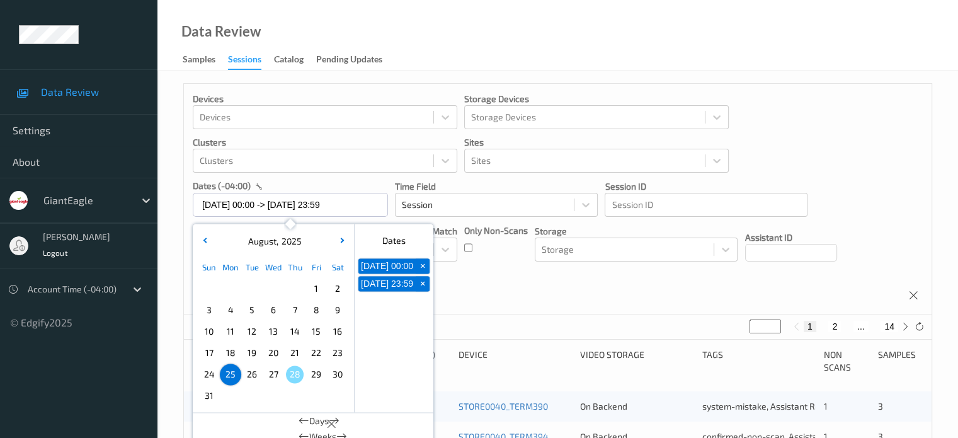
scroll to position [105, 0]
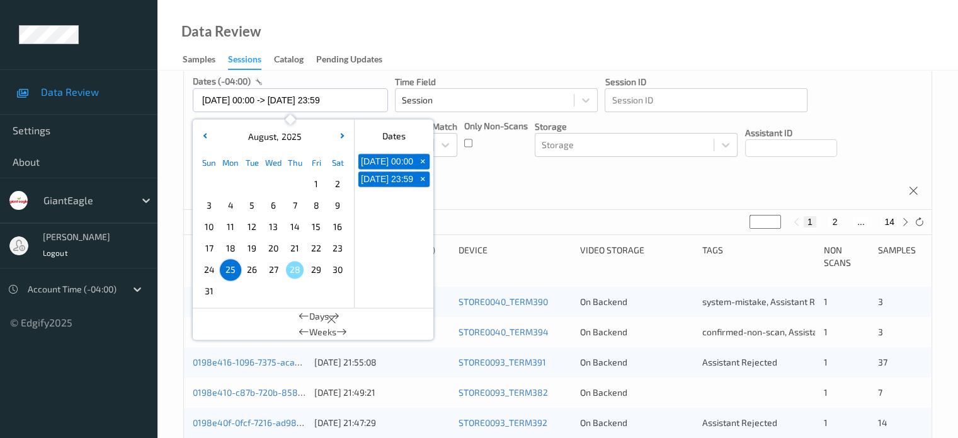
click at [550, 185] on div "Devices Devices Storage Devices Storage Devices Clusters Clusters Sites Sites d…" at bounding box center [558, 94] width 748 height 231
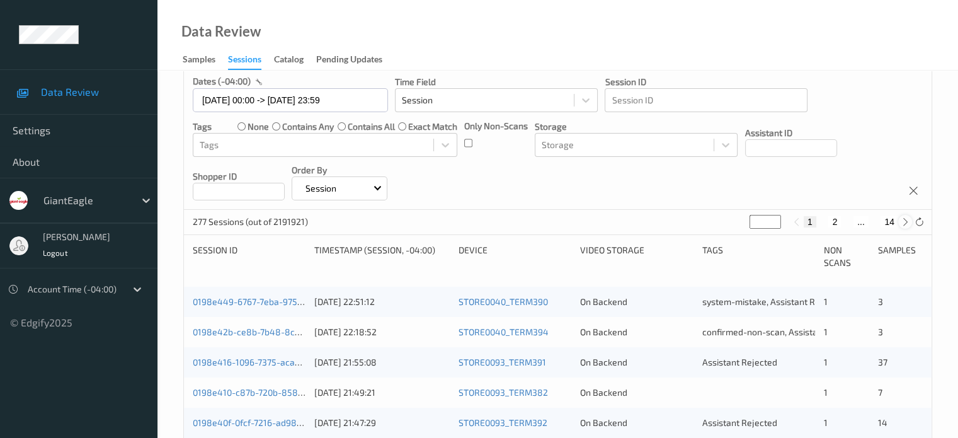
click at [904, 224] on icon at bounding box center [905, 221] width 9 height 9
type input "*"
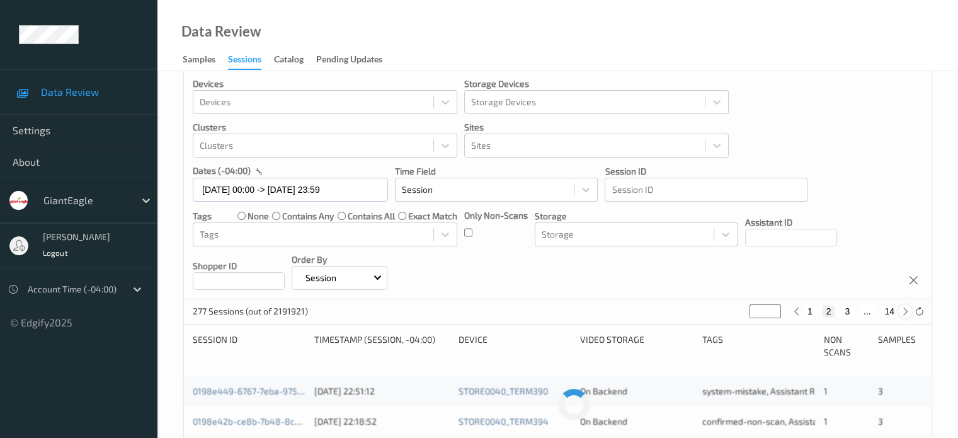
scroll to position [0, 0]
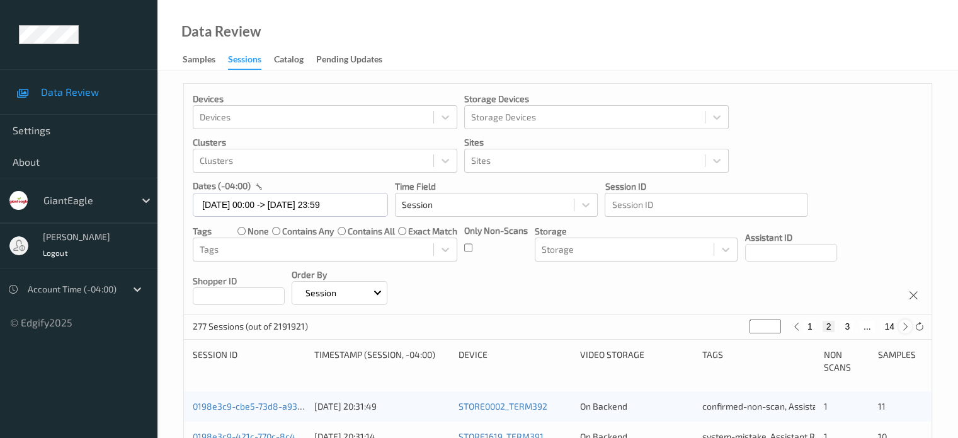
click at [905, 331] on div at bounding box center [905, 326] width 14 height 14
type input "*"
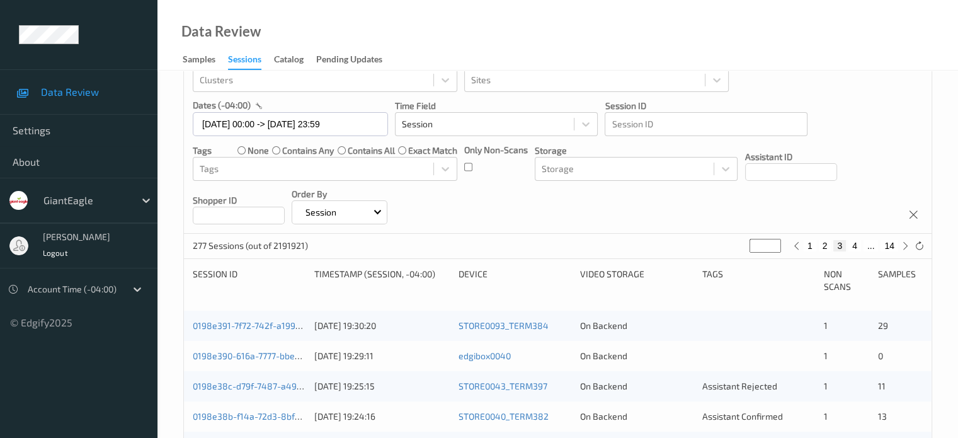
scroll to position [105, 0]
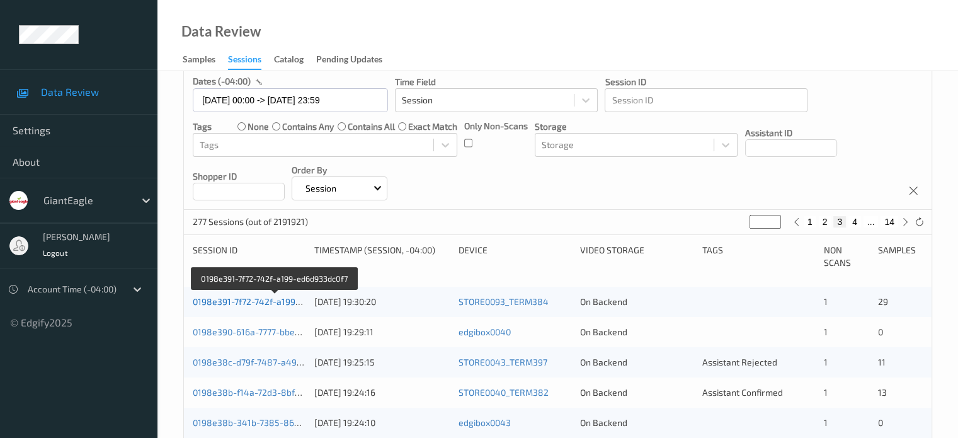
click at [246, 300] on link "0198e391-7f72-742f-a199-ed6d933dc0f7" at bounding box center [275, 301] width 164 height 11
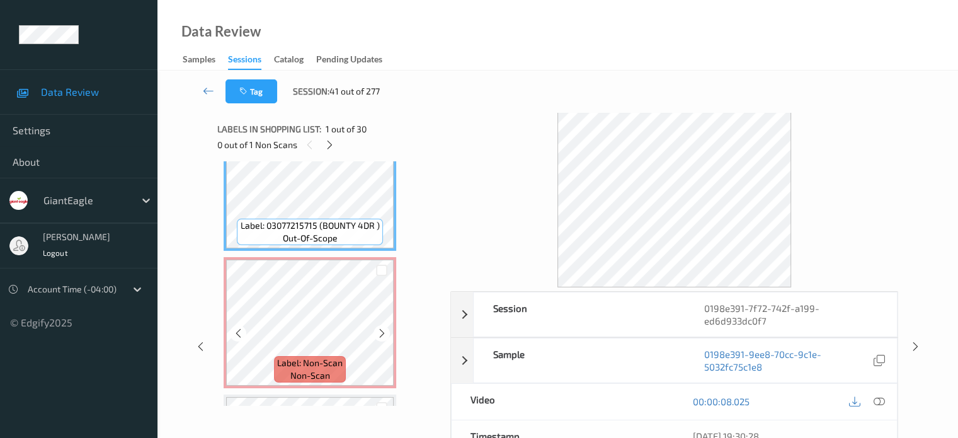
scroll to position [47, 0]
click at [239, 334] on icon at bounding box center [238, 333] width 11 height 11
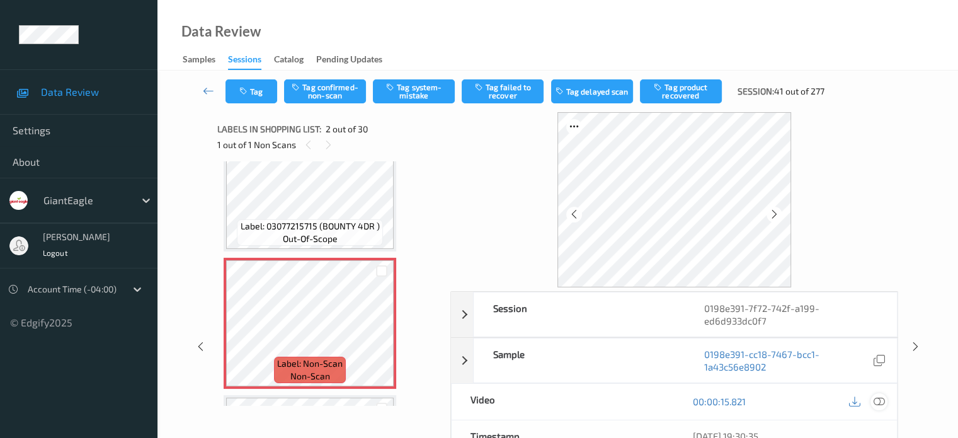
click at [879, 401] on icon at bounding box center [878, 401] width 11 height 11
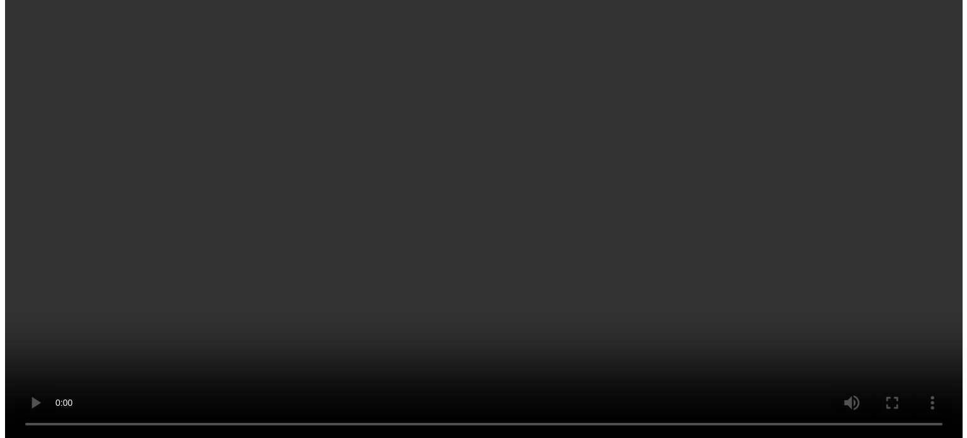
scroll to position [199, 0]
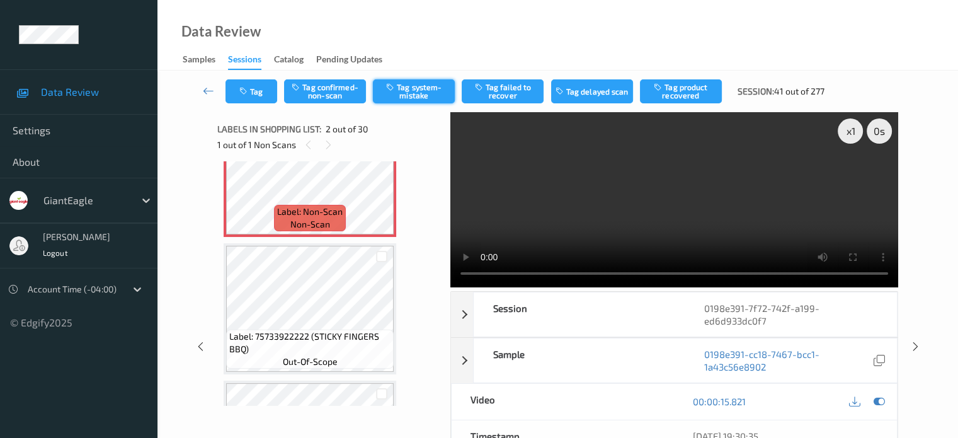
click at [409, 89] on button "Tag system-mistake" at bounding box center [414, 91] width 82 height 24
click at [259, 88] on button "Tag" at bounding box center [251, 91] width 52 height 24
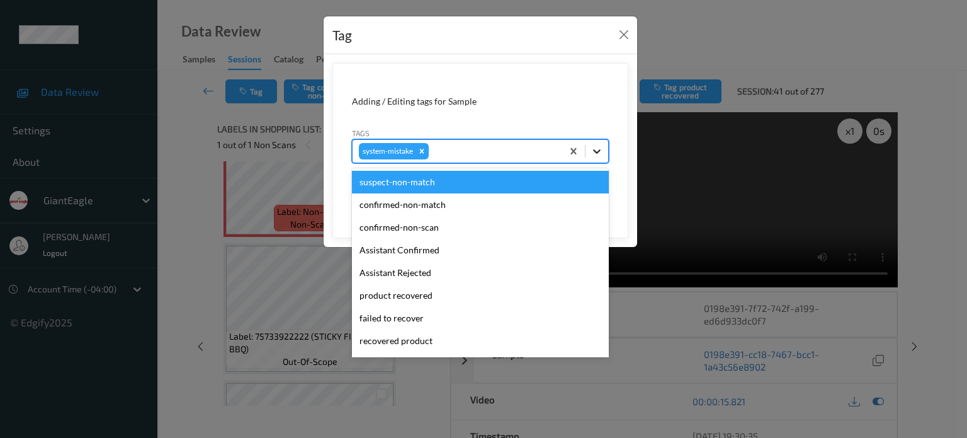
click at [601, 152] on icon at bounding box center [597, 151] width 13 height 13
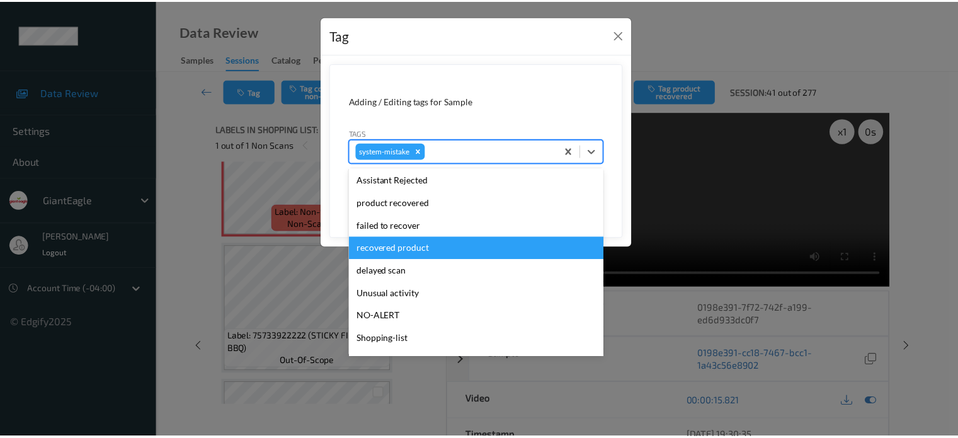
scroll to position [134, 0]
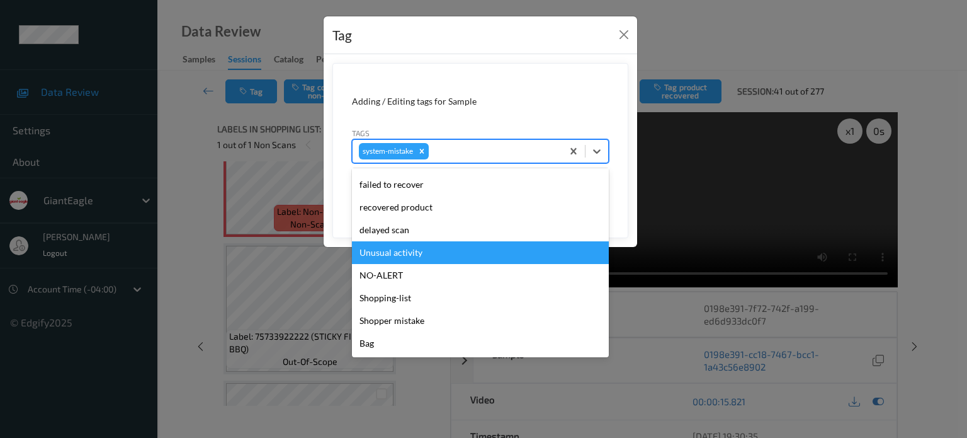
click at [406, 253] on div "Unusual activity" at bounding box center [480, 252] width 257 height 23
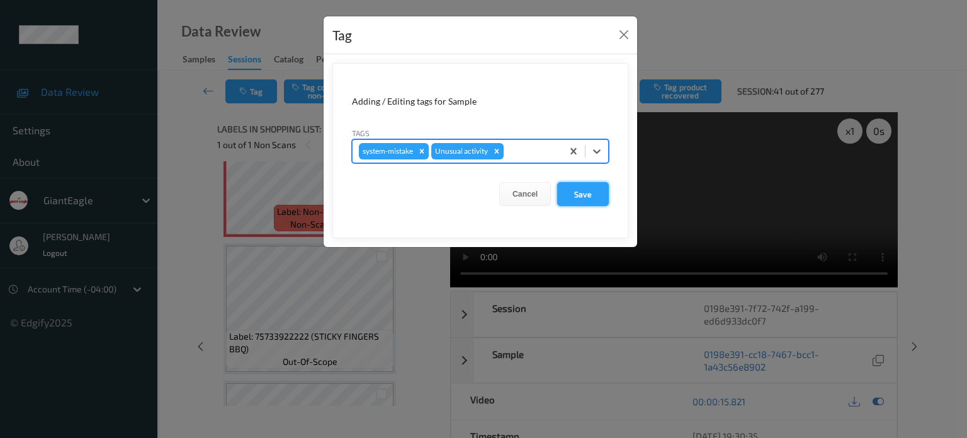
click at [594, 192] on button "Save" at bounding box center [583, 194] width 52 height 24
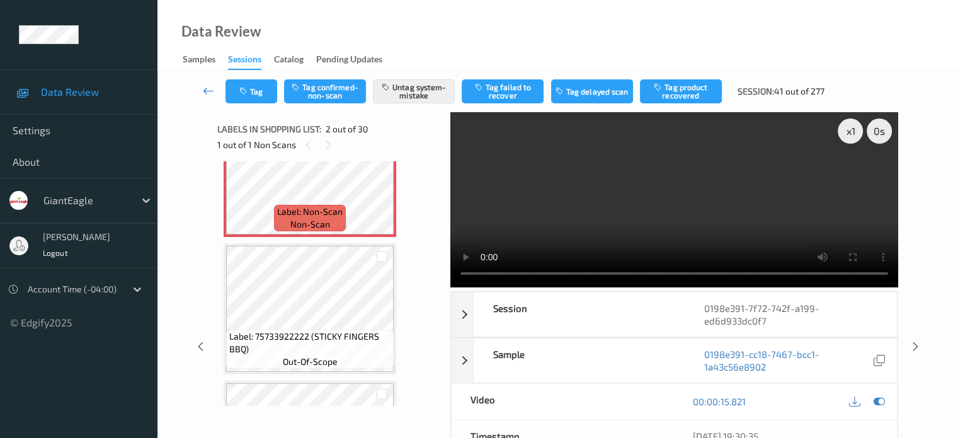
click at [208, 89] on icon at bounding box center [208, 90] width 11 height 13
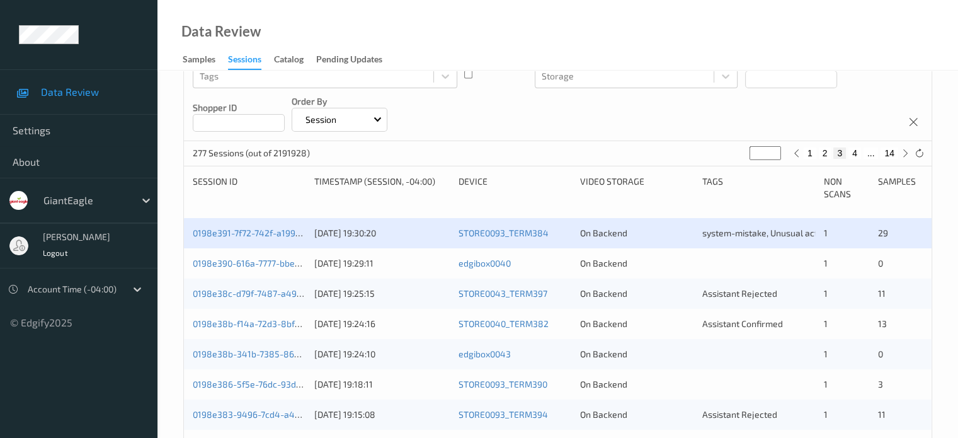
scroll to position [174, 0]
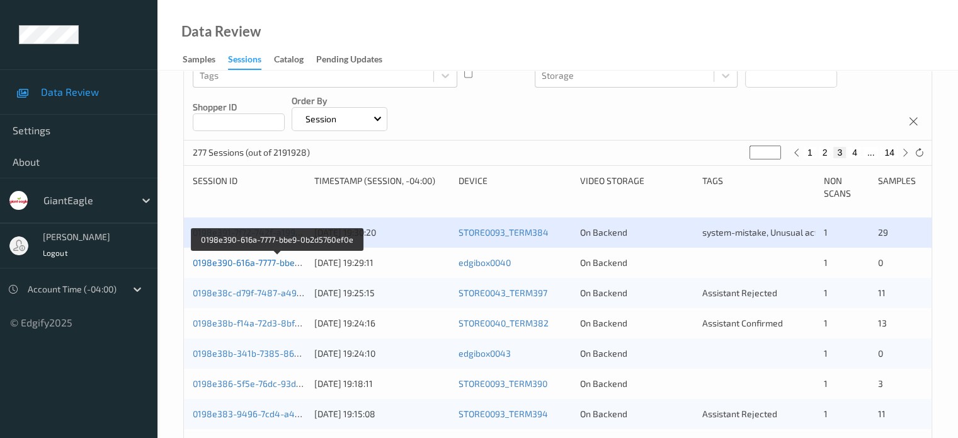
click at [252, 261] on link "0198e390-616a-7777-bbe9-0b2d5760ef0e" at bounding box center [277, 262] width 169 height 11
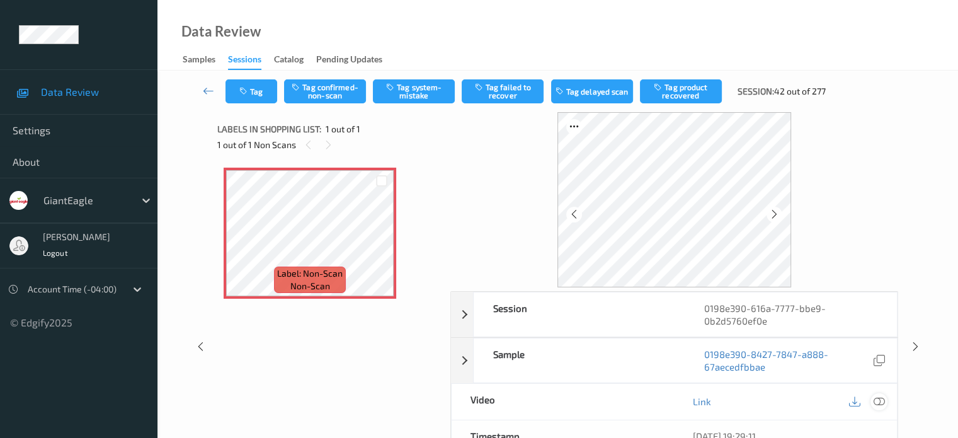
click at [879, 401] on icon at bounding box center [878, 401] width 11 height 11
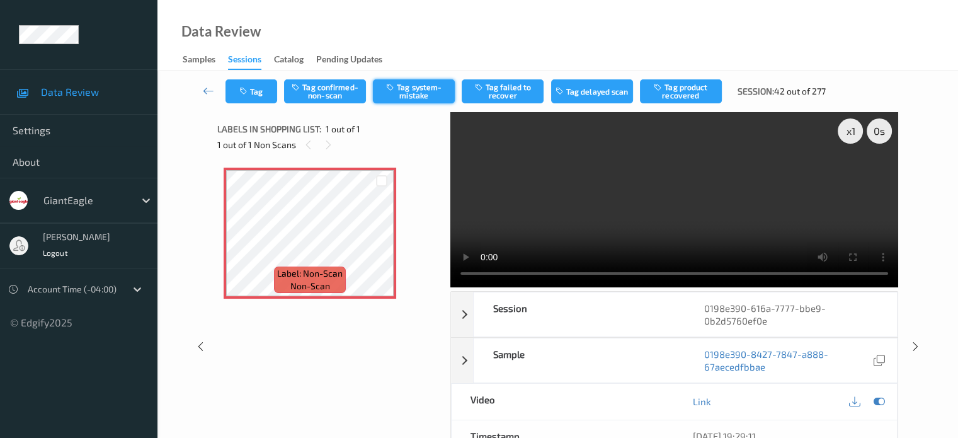
click at [413, 97] on button "Tag system-mistake" at bounding box center [414, 91] width 82 height 24
click at [251, 94] on button "Tag" at bounding box center [251, 91] width 52 height 24
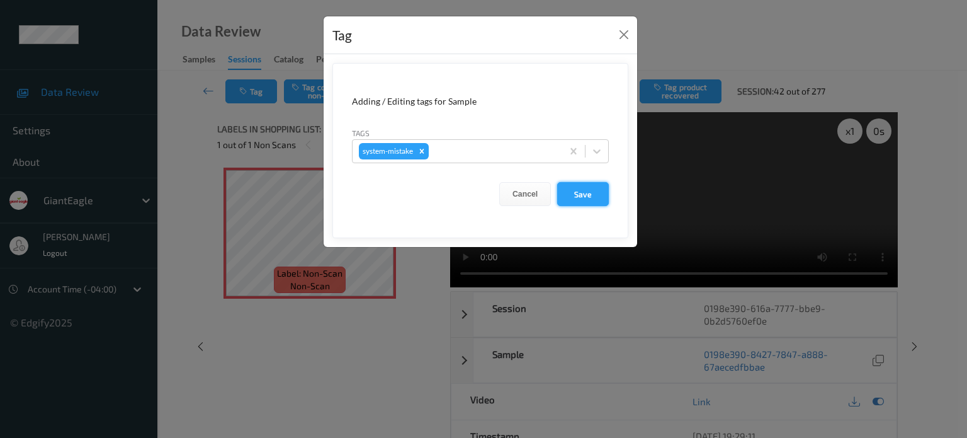
click at [590, 188] on button "Save" at bounding box center [583, 194] width 52 height 24
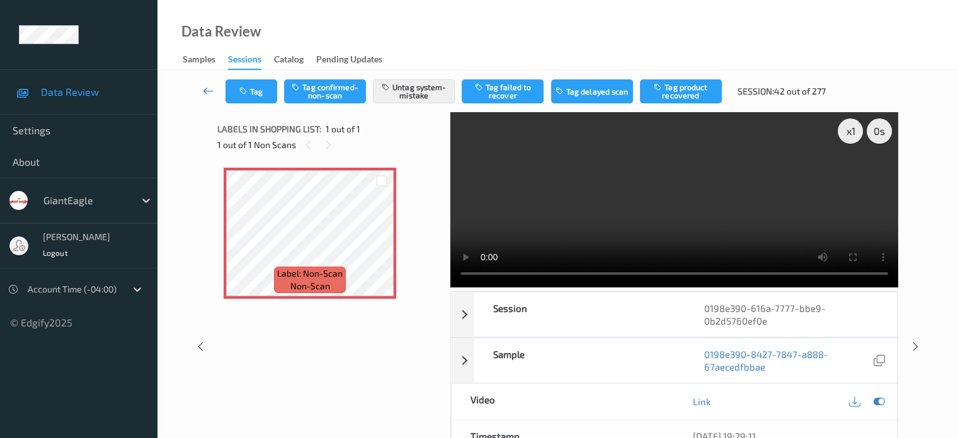
click at [208, 89] on icon at bounding box center [208, 90] width 11 height 13
